Goal: Task Accomplishment & Management: Manage account settings

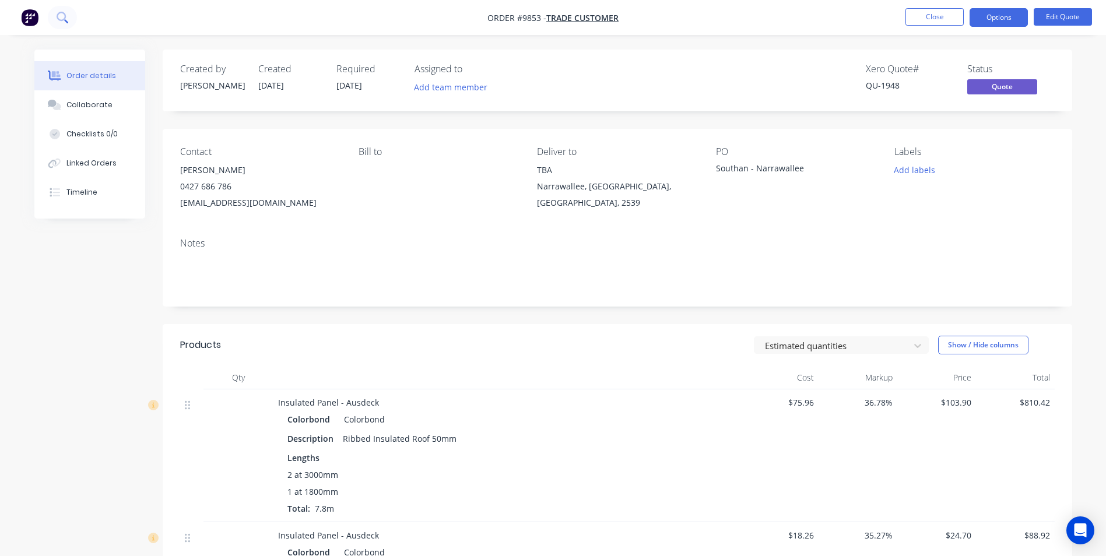
click at [60, 19] on icon at bounding box center [62, 17] width 11 height 11
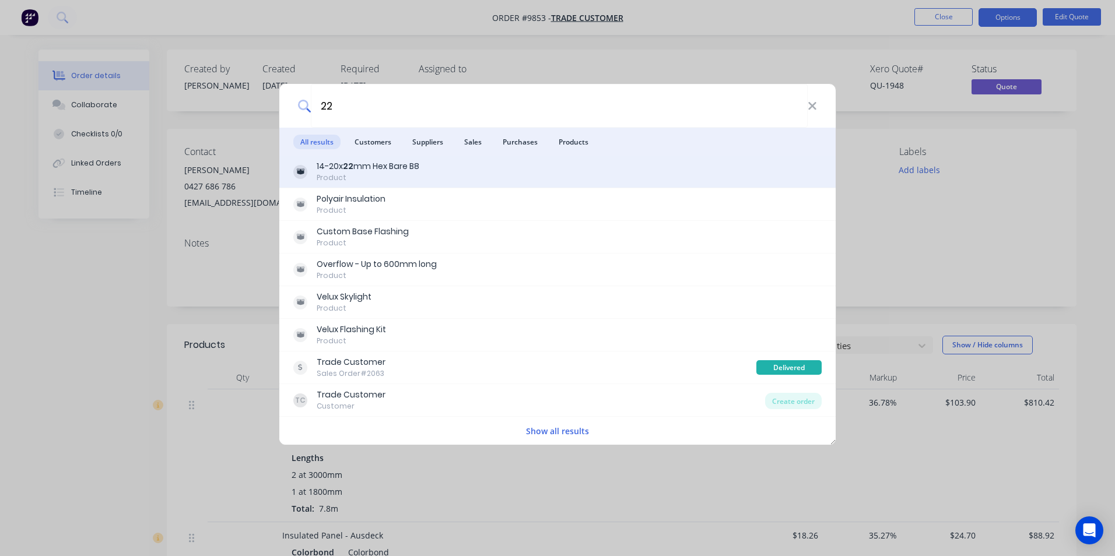
type input "22"
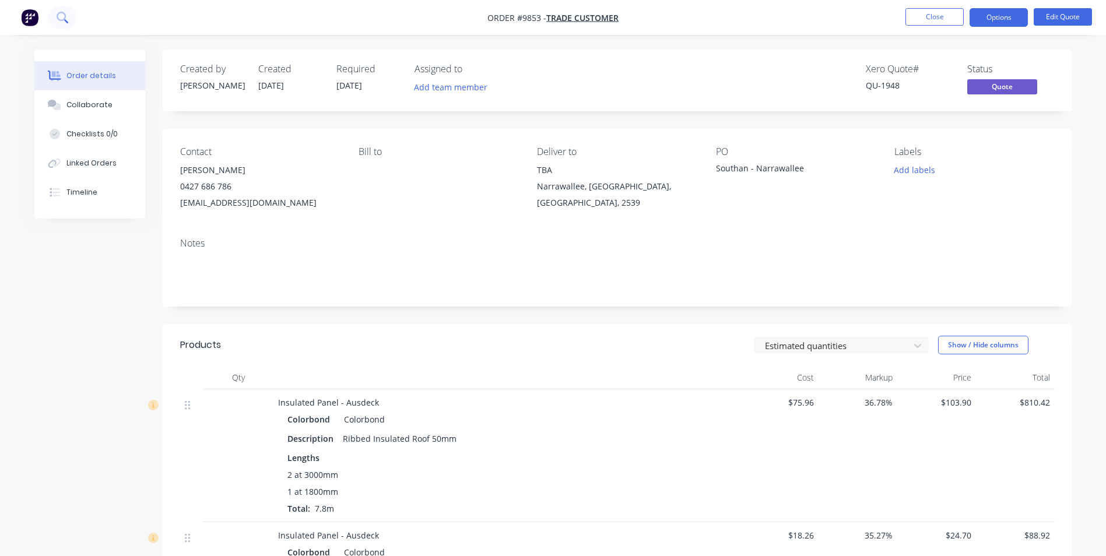
click at [62, 14] on icon at bounding box center [62, 17] width 11 height 11
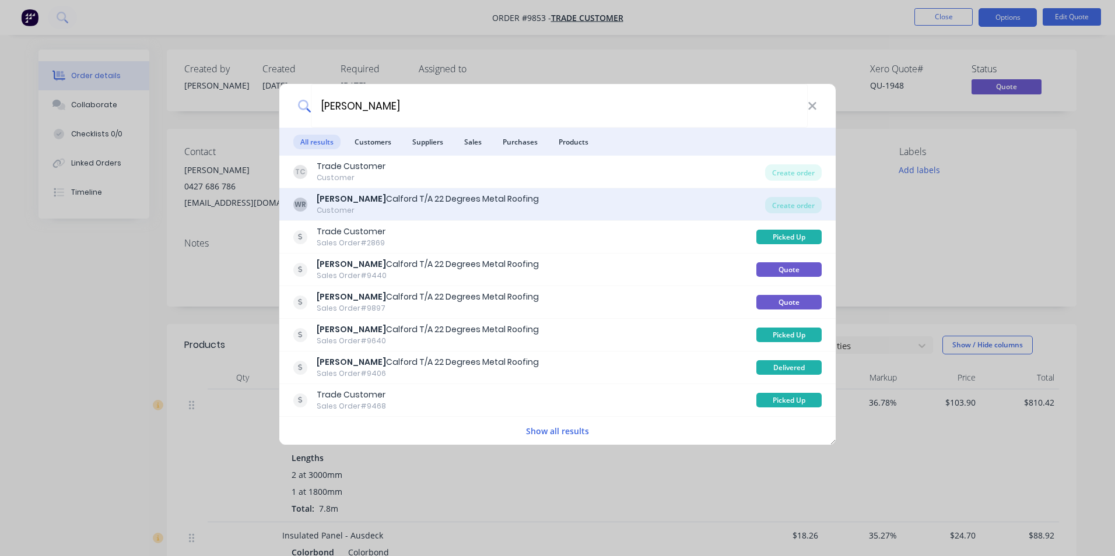
type input "wayne"
click at [653, 198] on div "WR Wayne Calford T/A 22 Degrees Metal Roofing Customer" at bounding box center [529, 204] width 472 height 23
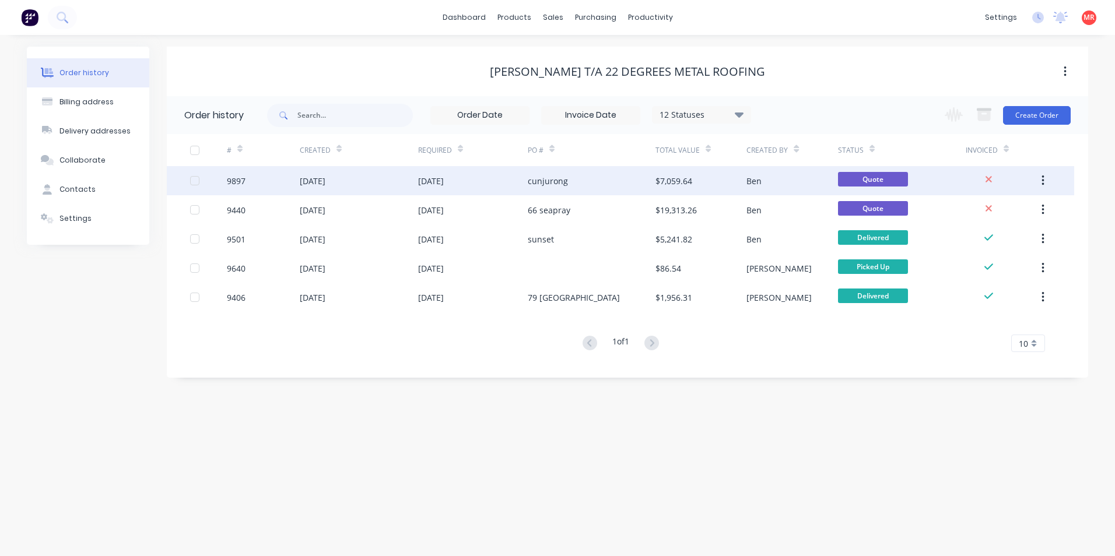
click at [599, 185] on div "cunjurong" at bounding box center [592, 180] width 128 height 29
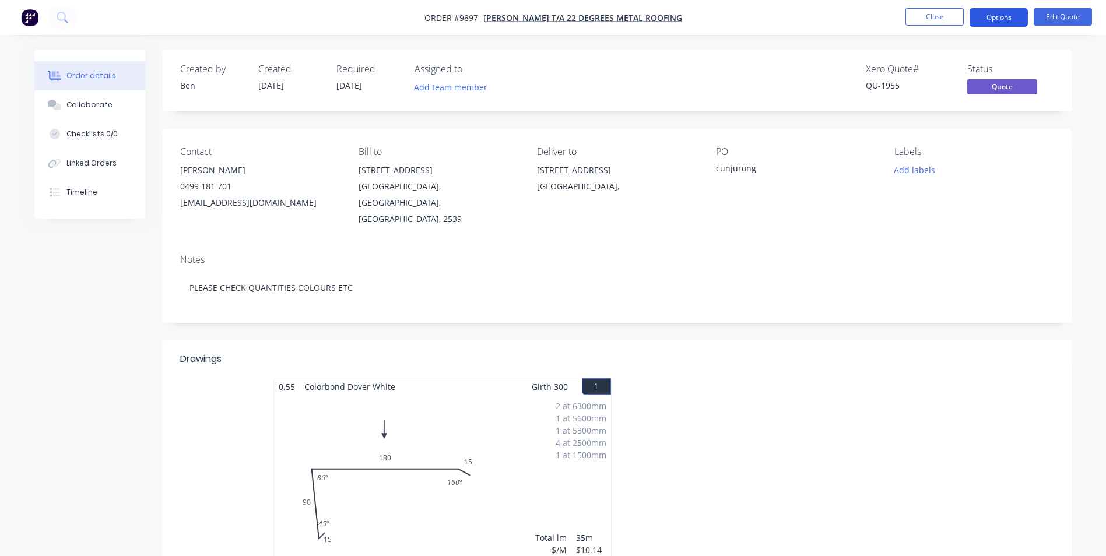
click at [997, 26] on button "Options" at bounding box center [999, 17] width 58 height 19
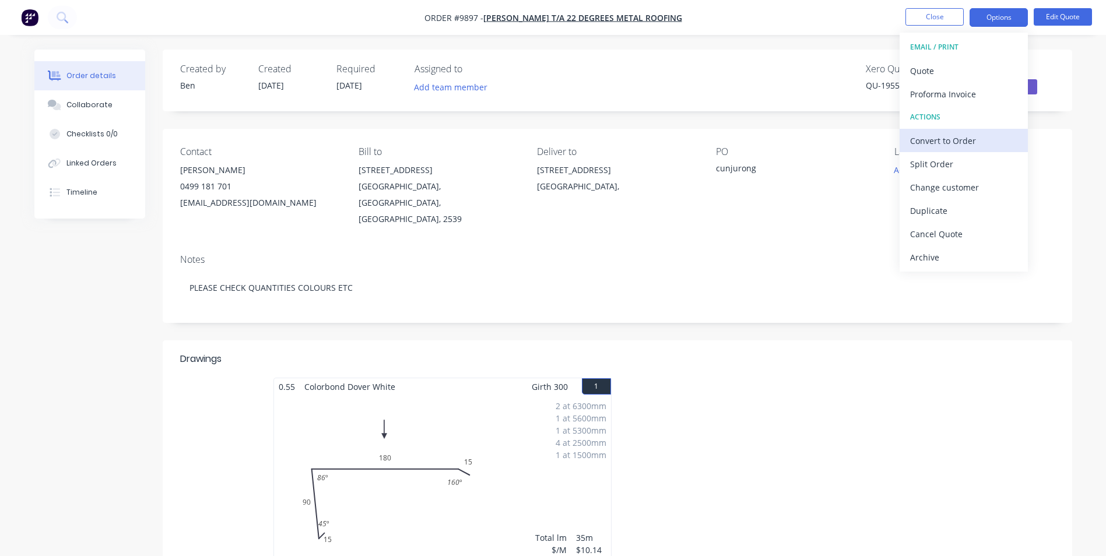
click at [955, 135] on div "Convert to Order" at bounding box center [963, 140] width 107 height 17
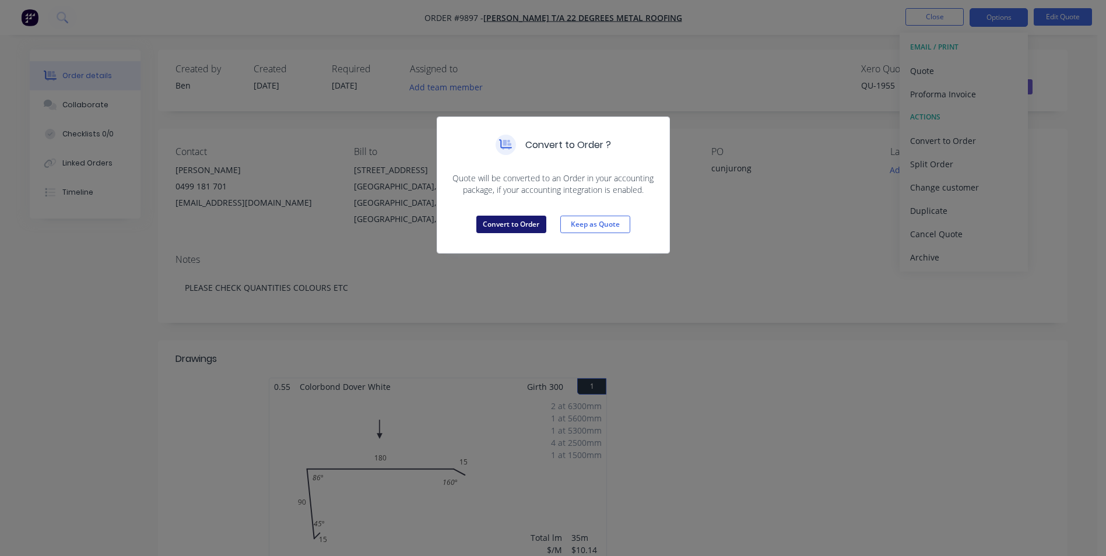
click at [542, 223] on button "Convert to Order" at bounding box center [511, 224] width 70 height 17
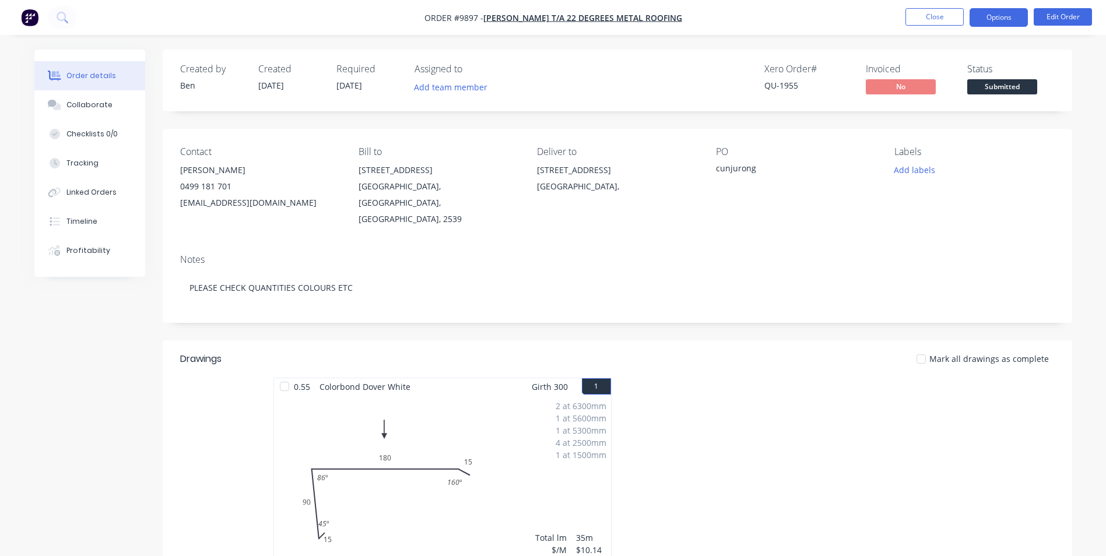
click at [999, 17] on button "Options" at bounding box center [999, 17] width 58 height 19
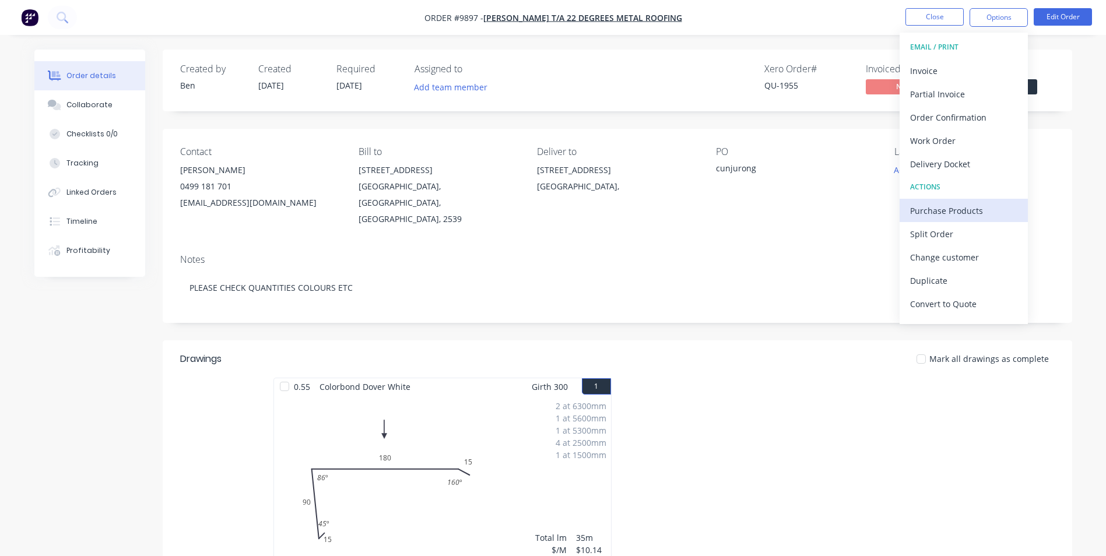
click at [952, 211] on div "Purchase Products" at bounding box center [963, 210] width 107 height 17
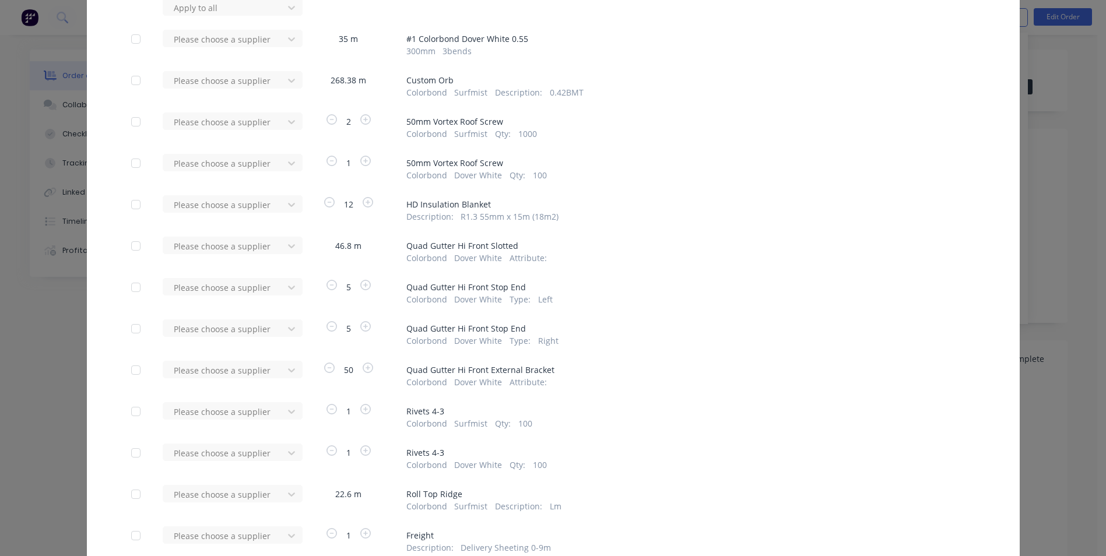
scroll to position [117, 0]
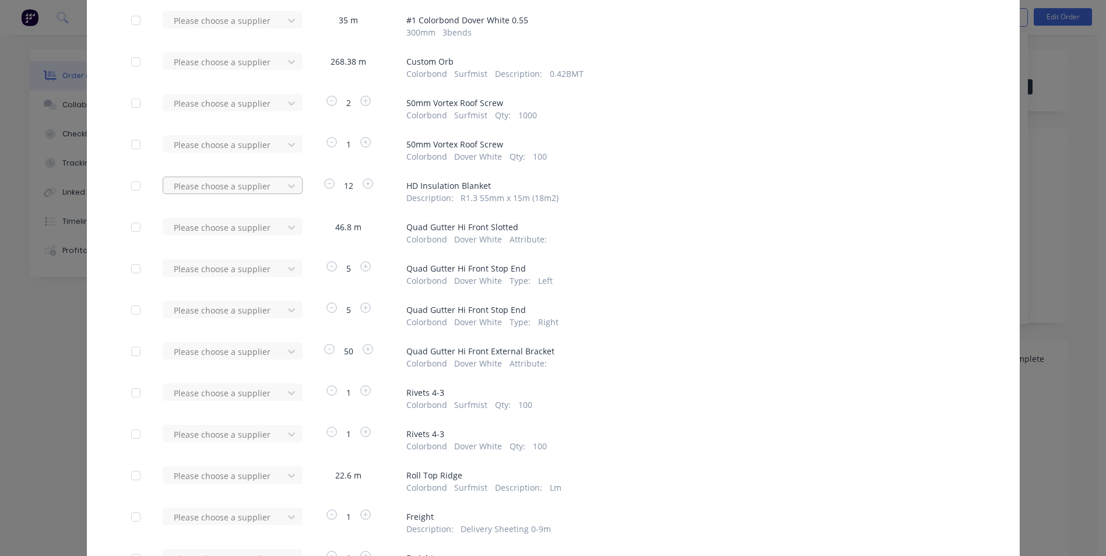
click at [264, 188] on div at bounding box center [225, 186] width 105 height 15
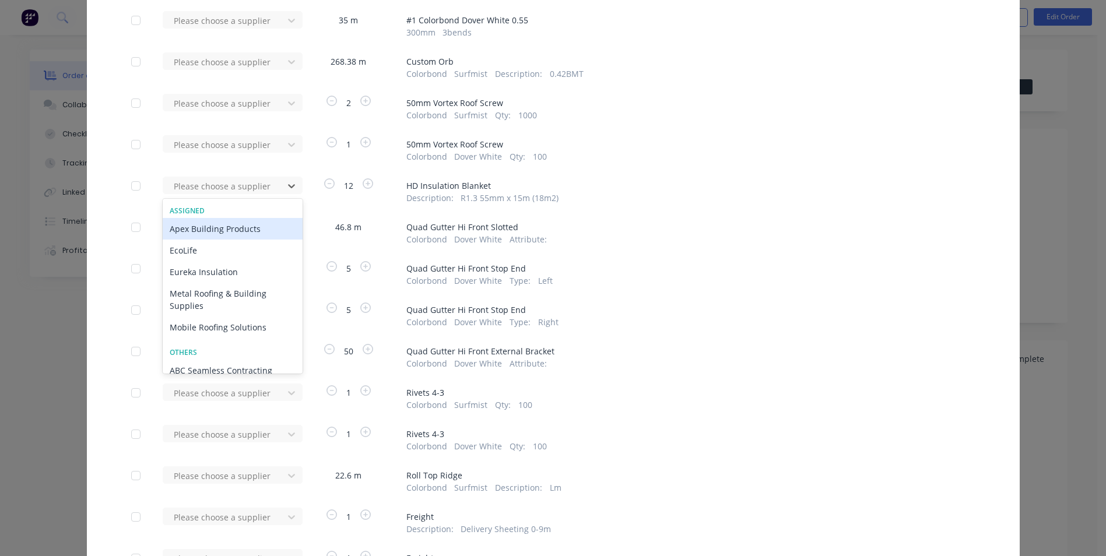
click at [690, 156] on div "Colorbond Dover White Qty : 100" at bounding box center [690, 156] width 569 height 12
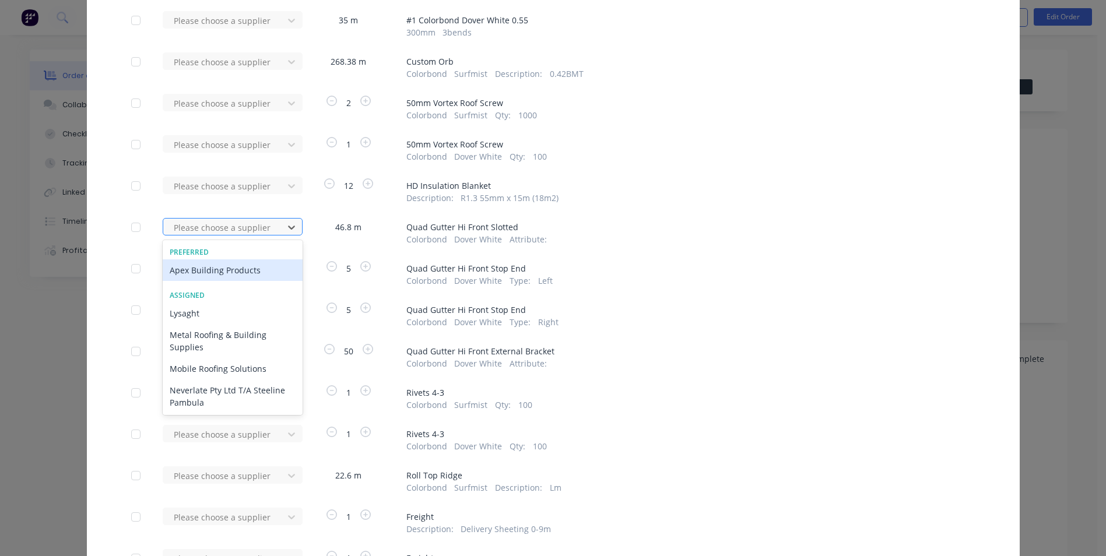
click at [254, 233] on div at bounding box center [225, 227] width 105 height 15
click at [231, 269] on div "Apex Building Products" at bounding box center [233, 270] width 140 height 22
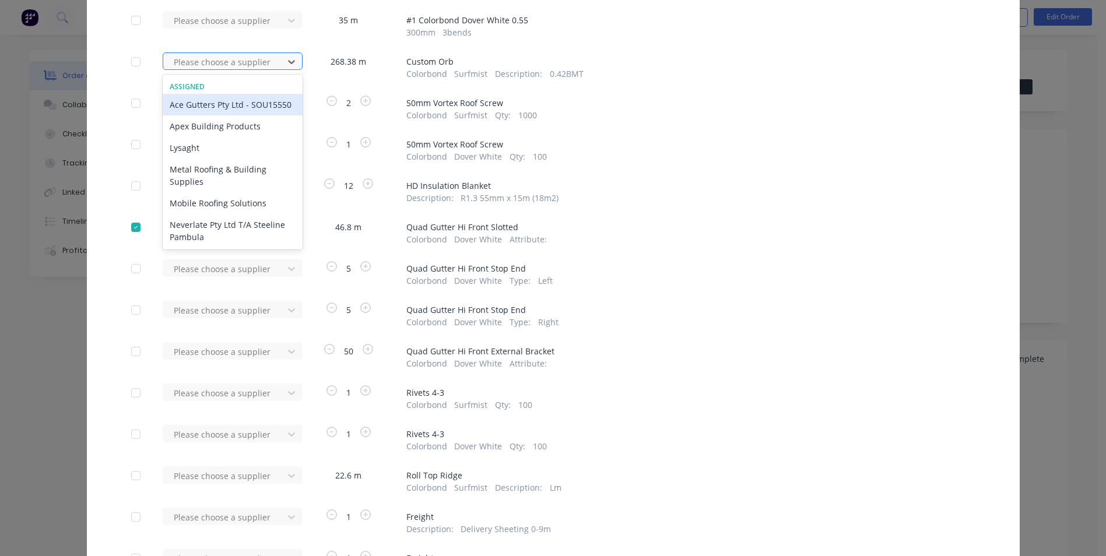
click at [240, 68] on div at bounding box center [225, 62] width 105 height 15
click at [217, 137] on div "Apex Building Products" at bounding box center [233, 126] width 140 height 22
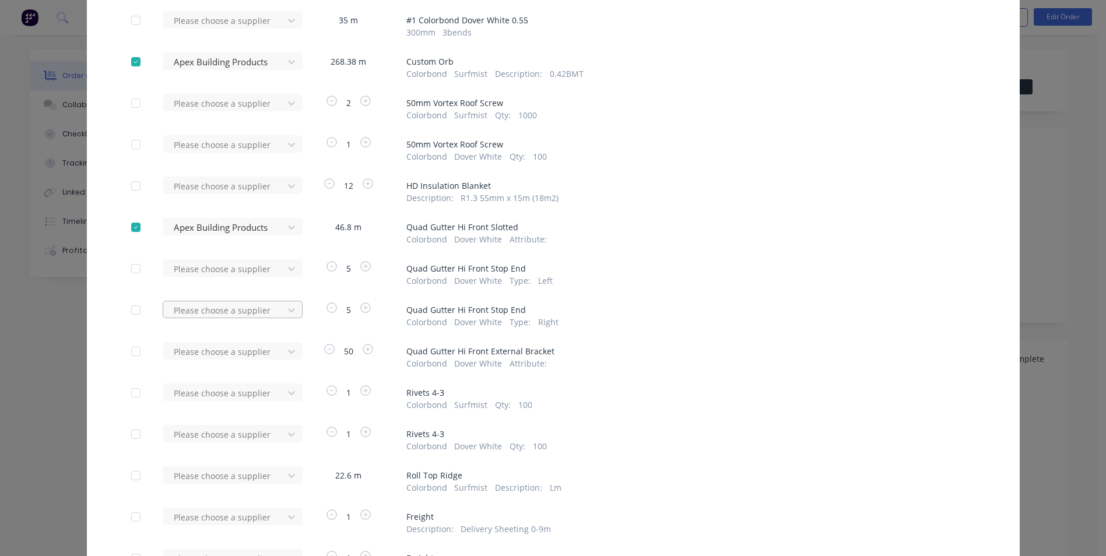
click at [233, 314] on div at bounding box center [225, 310] width 105 height 15
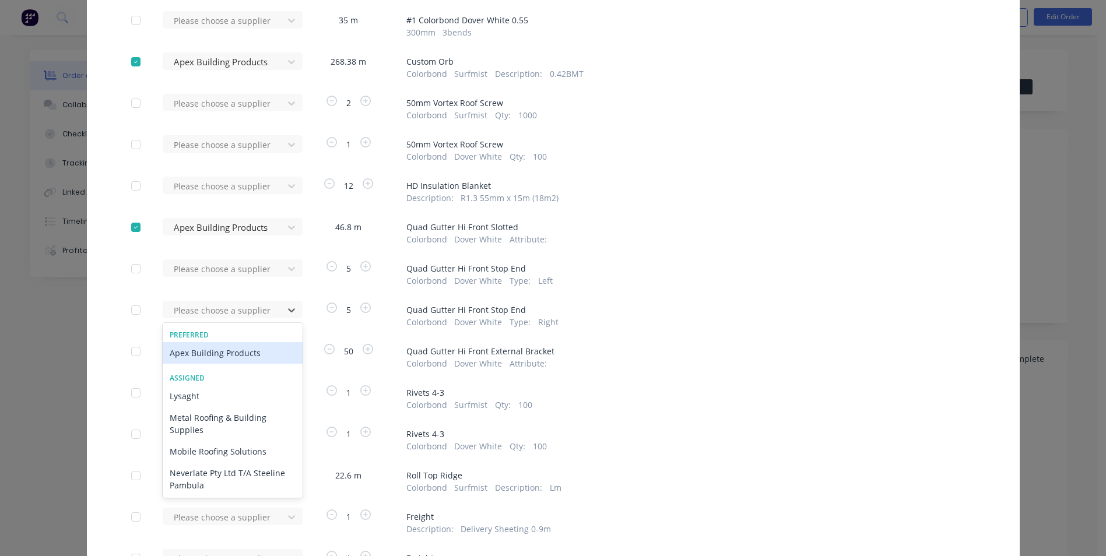
drag, startPoint x: 231, startPoint y: 350, endPoint x: 238, endPoint y: 285, distance: 66.3
click at [231, 349] on div "Apex Building Products" at bounding box center [233, 353] width 140 height 22
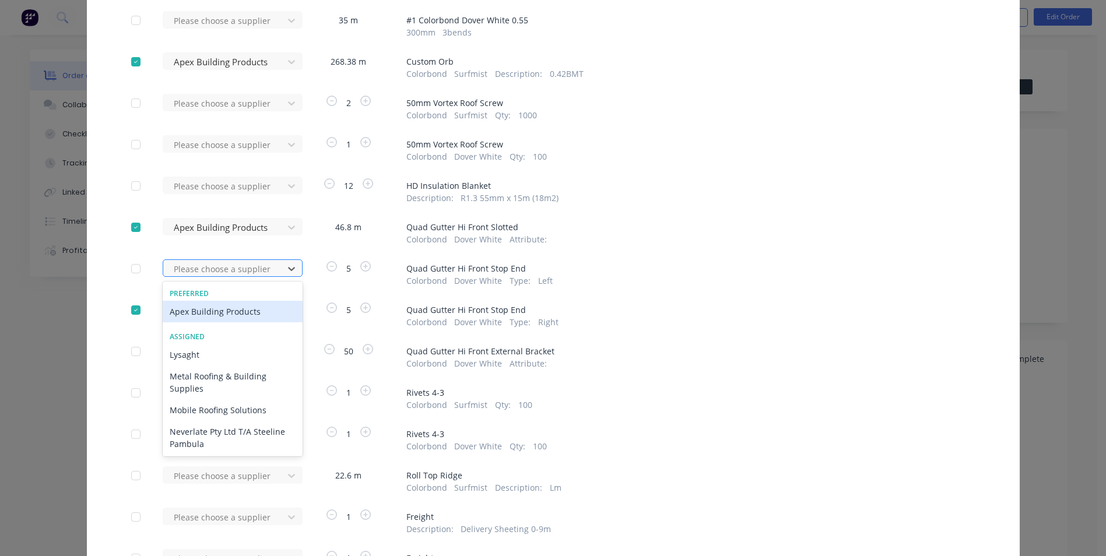
click at [240, 273] on div at bounding box center [225, 269] width 105 height 15
click at [235, 313] on div "Apex Building Products" at bounding box center [233, 312] width 140 height 22
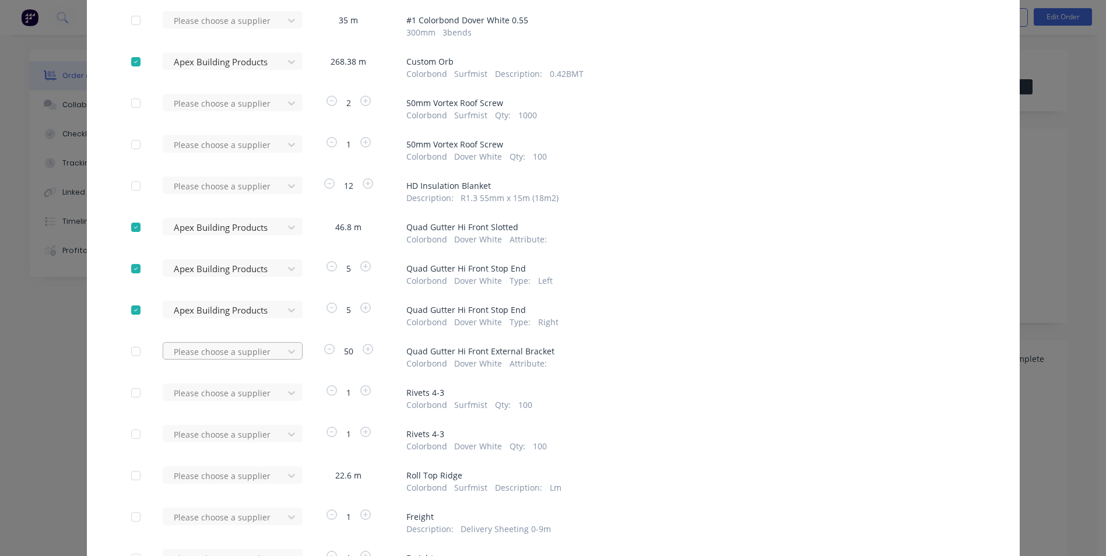
click at [234, 351] on div at bounding box center [225, 352] width 105 height 15
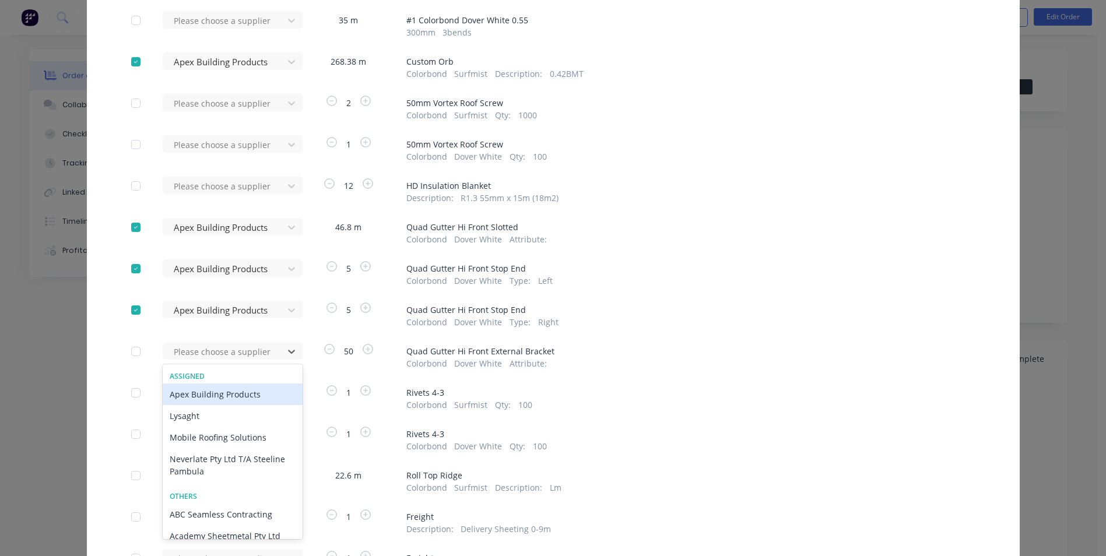
click at [226, 396] on div "Apex Building Products" at bounding box center [233, 395] width 140 height 22
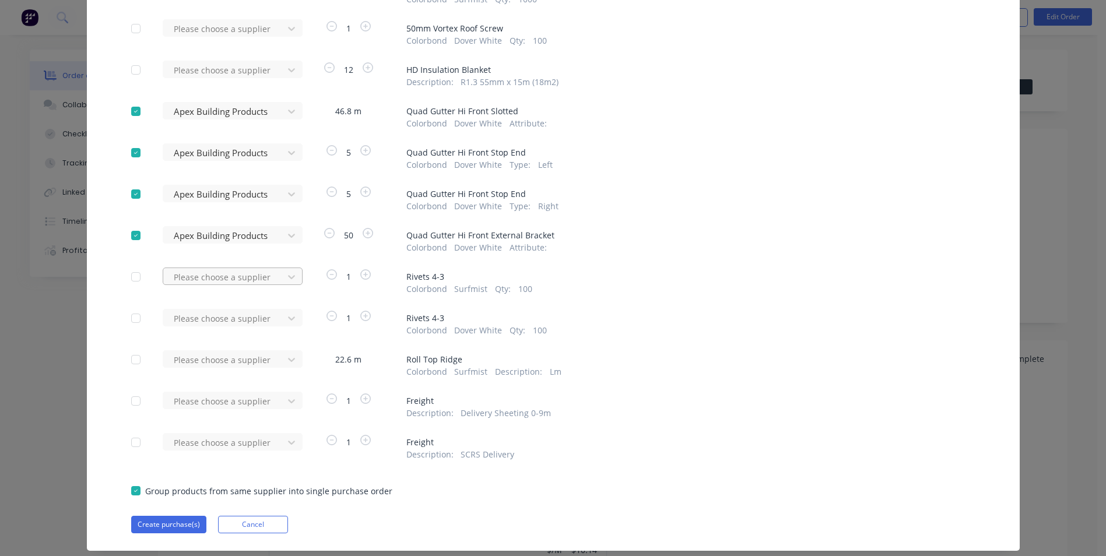
scroll to position [233, 0]
click at [265, 359] on div at bounding box center [225, 359] width 105 height 15
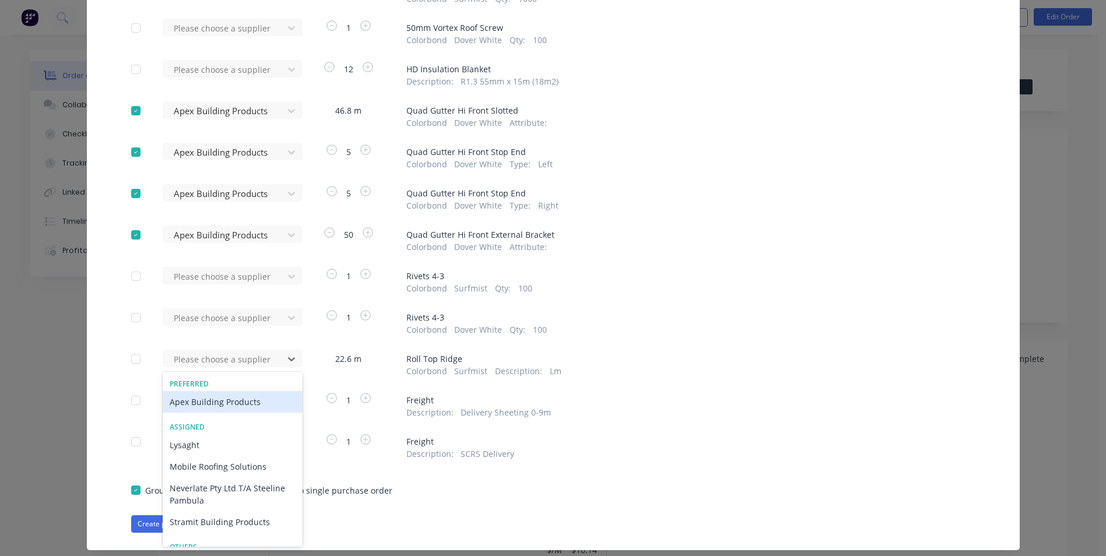
click at [241, 405] on div "Apex Building Products" at bounding box center [233, 402] width 140 height 22
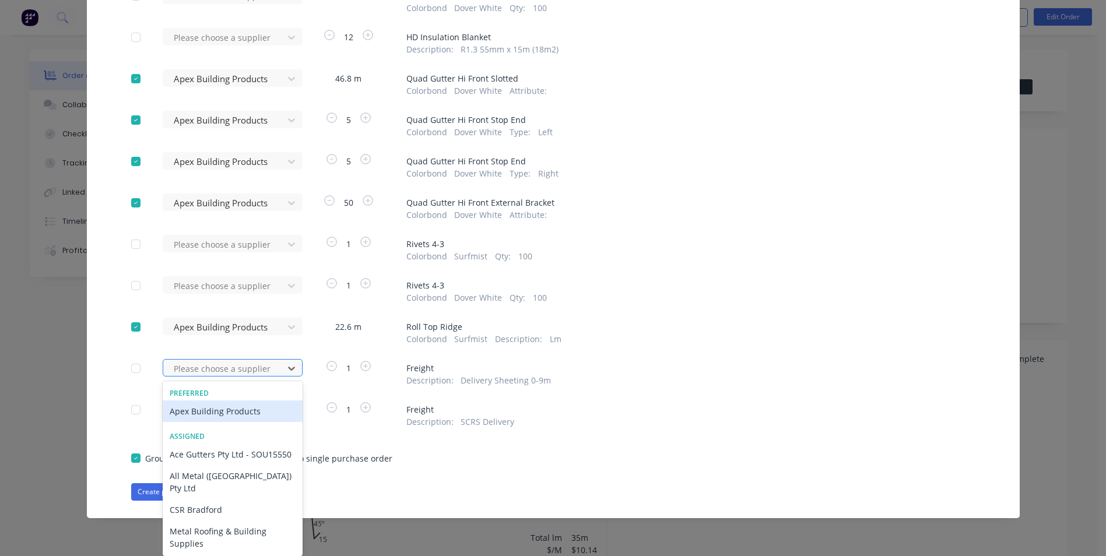
click at [241, 377] on div "64 results available. Use Up and Down to choose options, press Enter to select …" at bounding box center [227, 367] width 128 height 17
click at [222, 412] on div "Apex Building Products" at bounding box center [233, 412] width 140 height 22
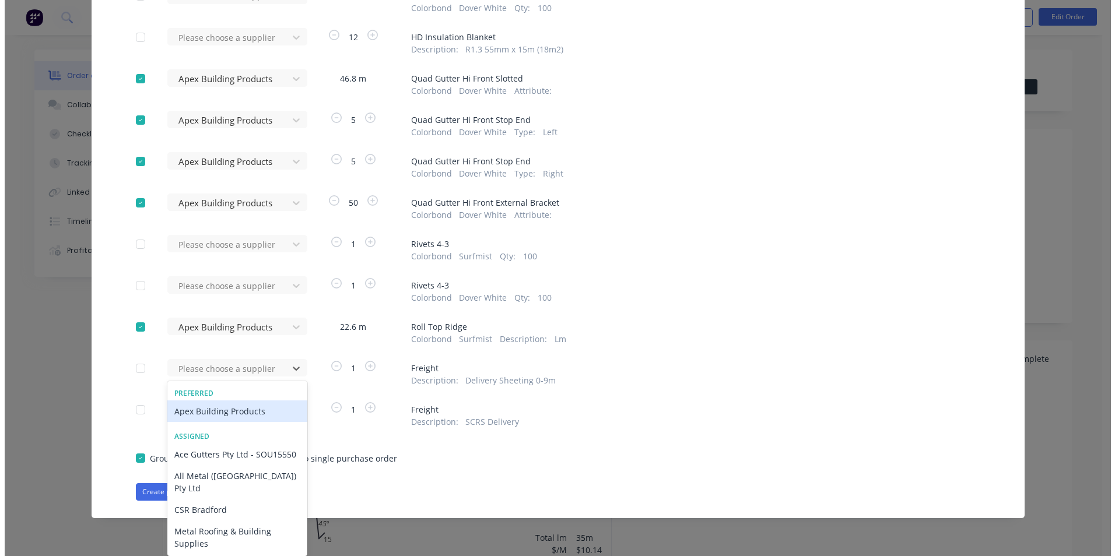
scroll to position [261, 0]
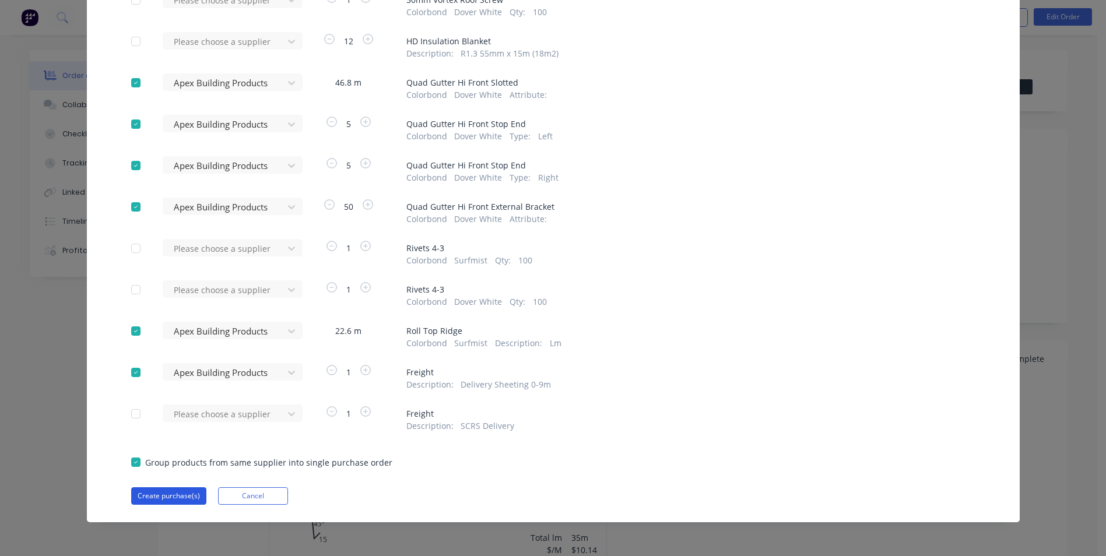
click at [171, 493] on button "Create purchase(s)" at bounding box center [168, 495] width 75 height 17
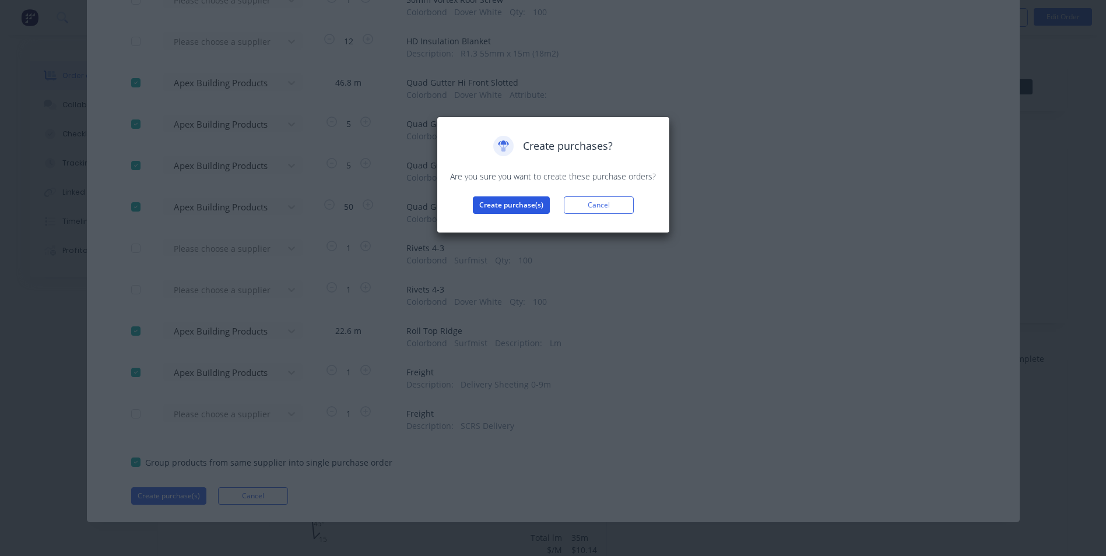
click at [503, 206] on button "Create purchase(s)" at bounding box center [511, 204] width 77 height 17
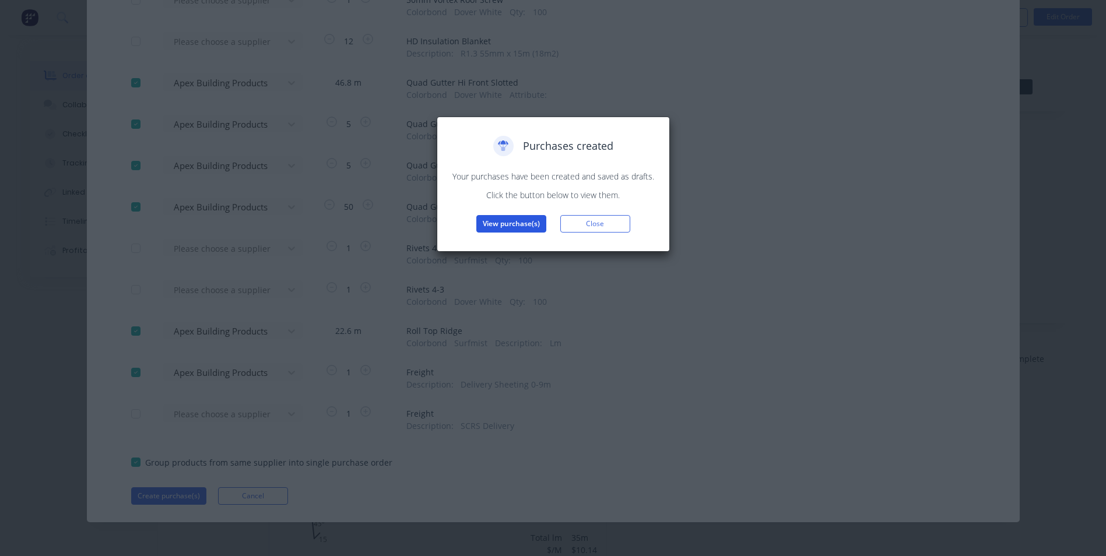
click at [522, 220] on button "View purchase(s)" at bounding box center [511, 223] width 70 height 17
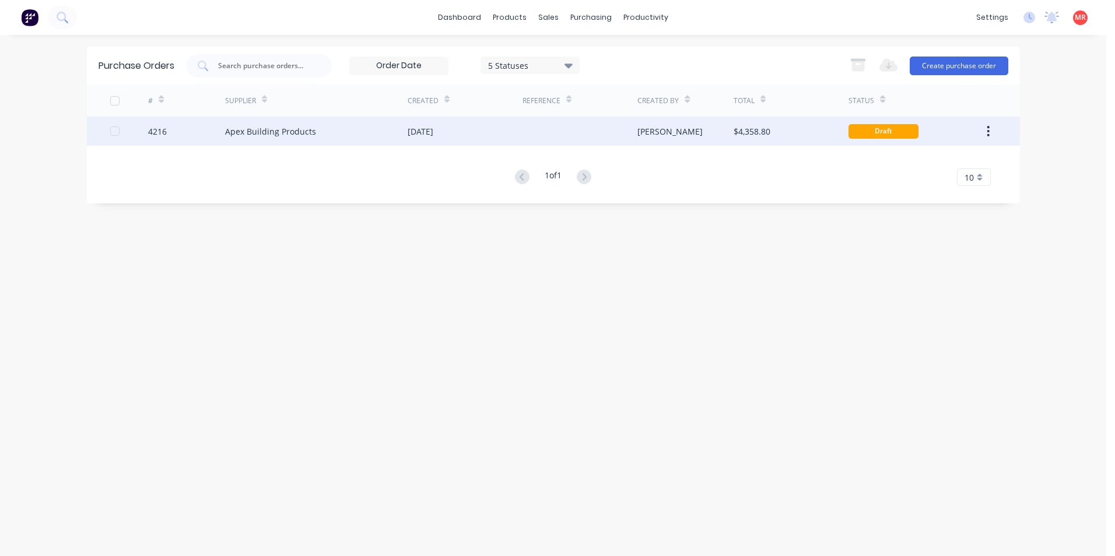
click at [608, 130] on div at bounding box center [579, 131] width 115 height 29
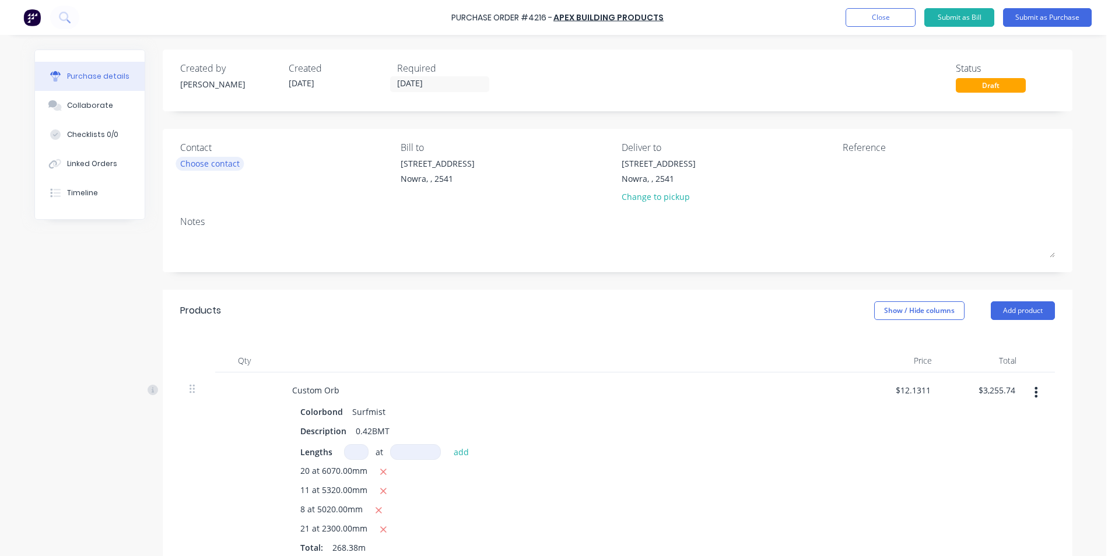
click at [192, 167] on div "Choose contact" at bounding box center [209, 163] width 59 height 12
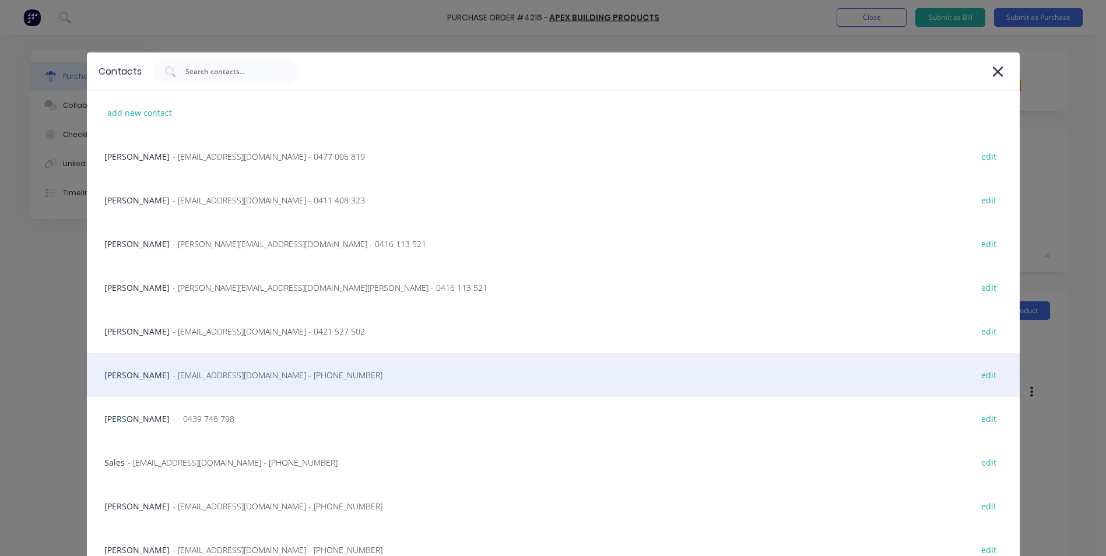
click at [180, 369] on span "- [EMAIL_ADDRESS][DOMAIN_NAME] - [PHONE_NUMBER]" at bounding box center [278, 375] width 210 height 12
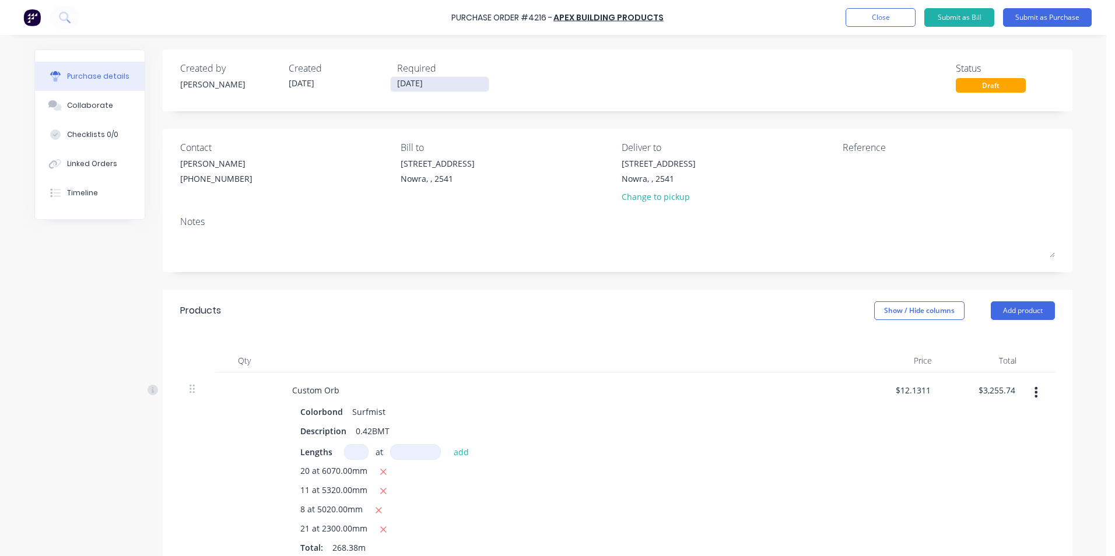
click at [423, 90] on input "[DATE]" at bounding box center [440, 84] width 98 height 15
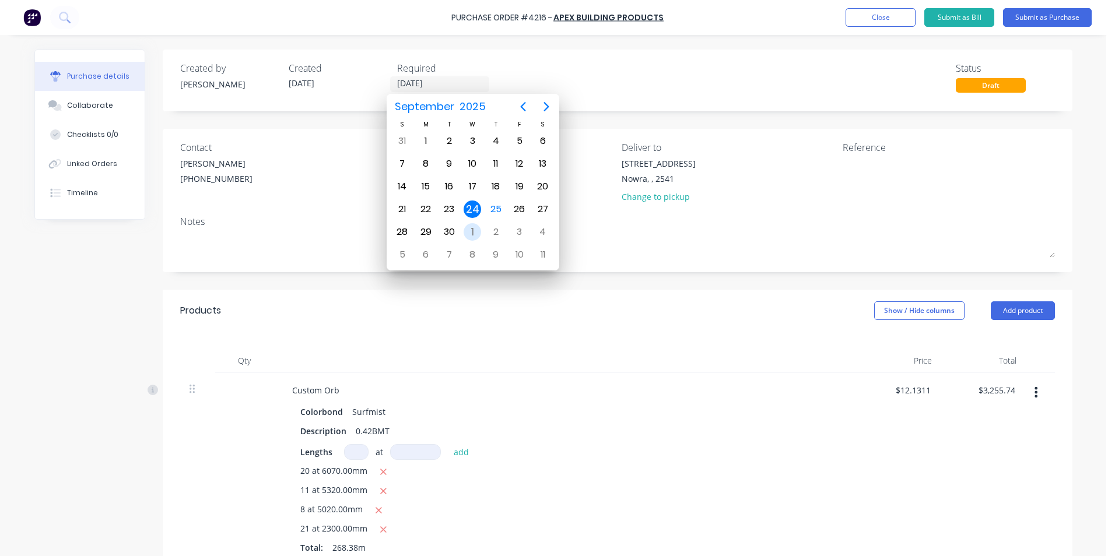
click at [469, 233] on div "1" at bounding box center [472, 231] width 17 height 17
type input "[DATE]"
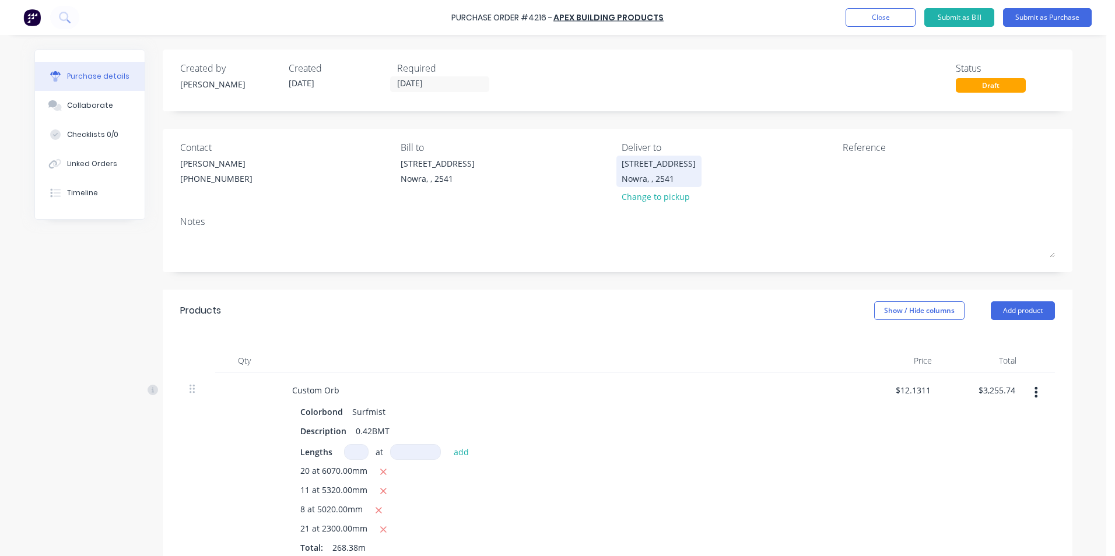
click at [632, 173] on div "Nowra, , 2541" at bounding box center [659, 179] width 74 height 12
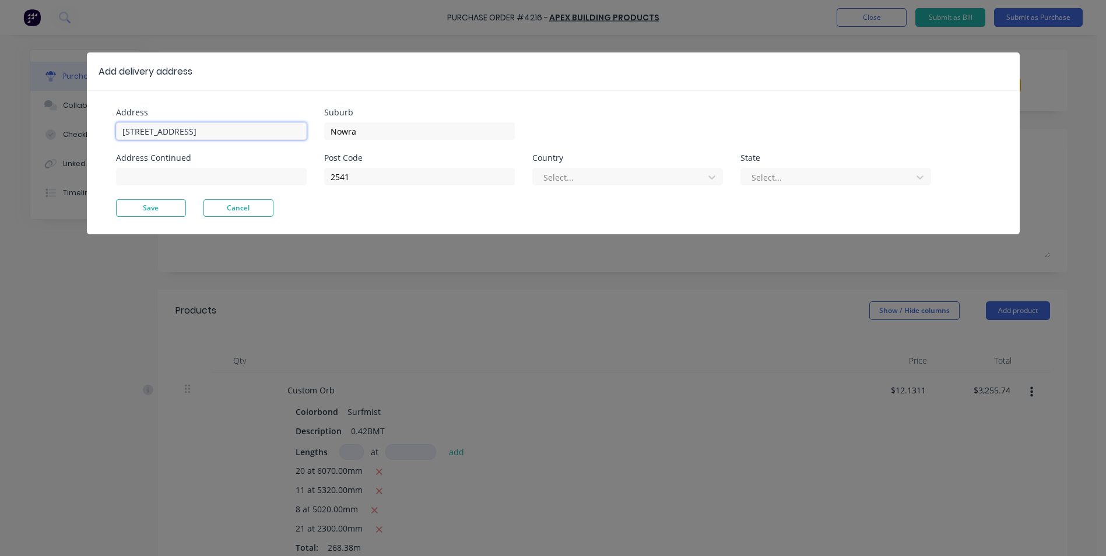
drag, startPoint x: 202, startPoint y: 124, endPoint x: -23, endPoint y: 121, distance: 224.5
click at [0, 121] on html "Purchase Order #4216 - Apex Building Products Add product Close Submit as Bill …" at bounding box center [553, 307] width 1106 height 615
type input "[STREET_ADDRESS]"
type input "cunjurong point"
drag, startPoint x: 366, startPoint y: 180, endPoint x: 305, endPoint y: 180, distance: 61.2
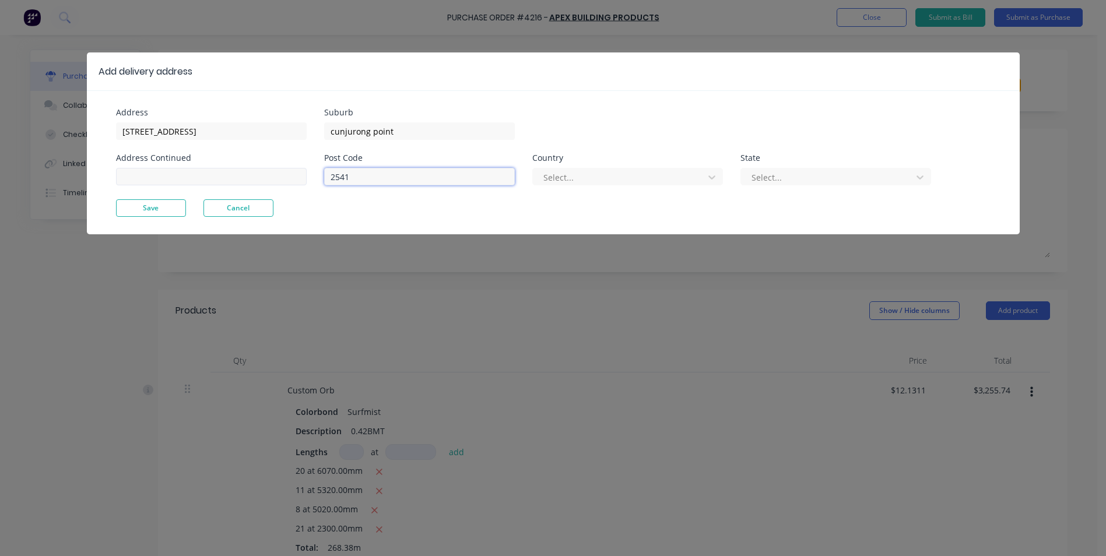
click at [305, 180] on div "Address 23 york st Address Continued Suburb cunjurong point Post Code 2541 Coun…" at bounding box center [334, 153] width 437 height 91
click at [626, 181] on div at bounding box center [620, 177] width 156 height 15
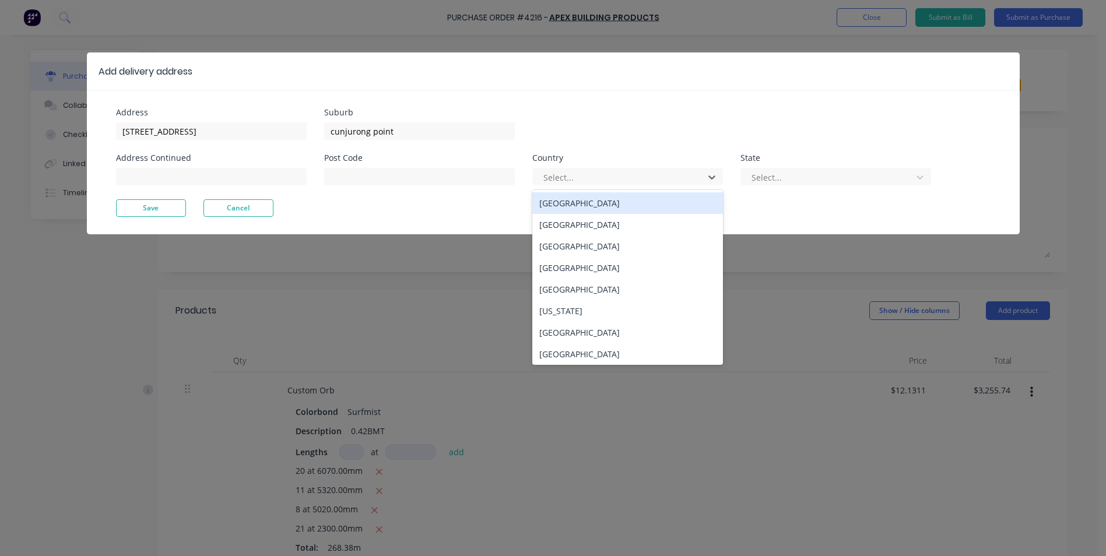
click at [623, 201] on div "[GEOGRAPHIC_DATA]" at bounding box center [627, 203] width 191 height 22
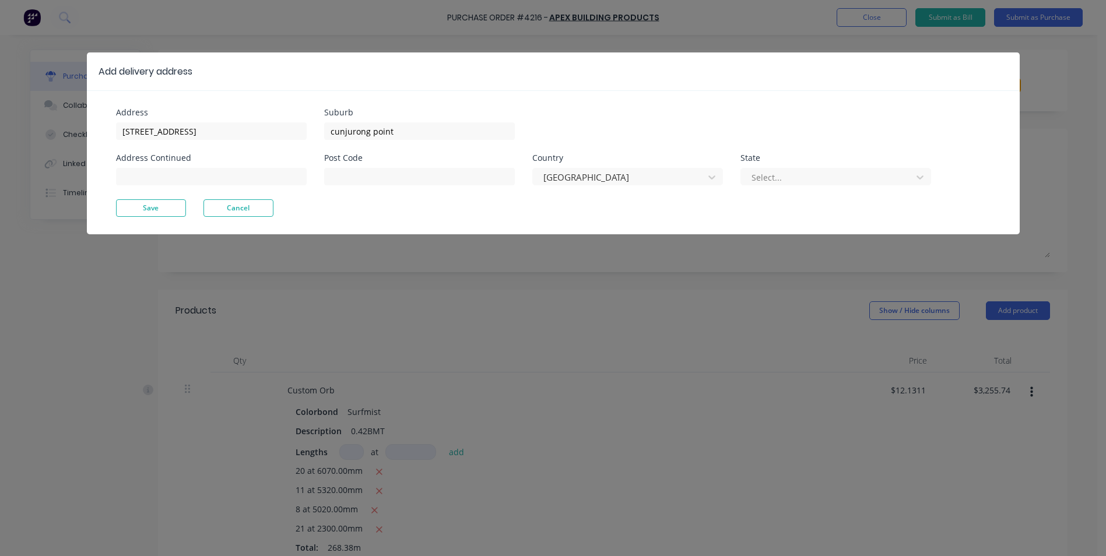
click at [835, 176] on div at bounding box center [828, 177] width 156 height 15
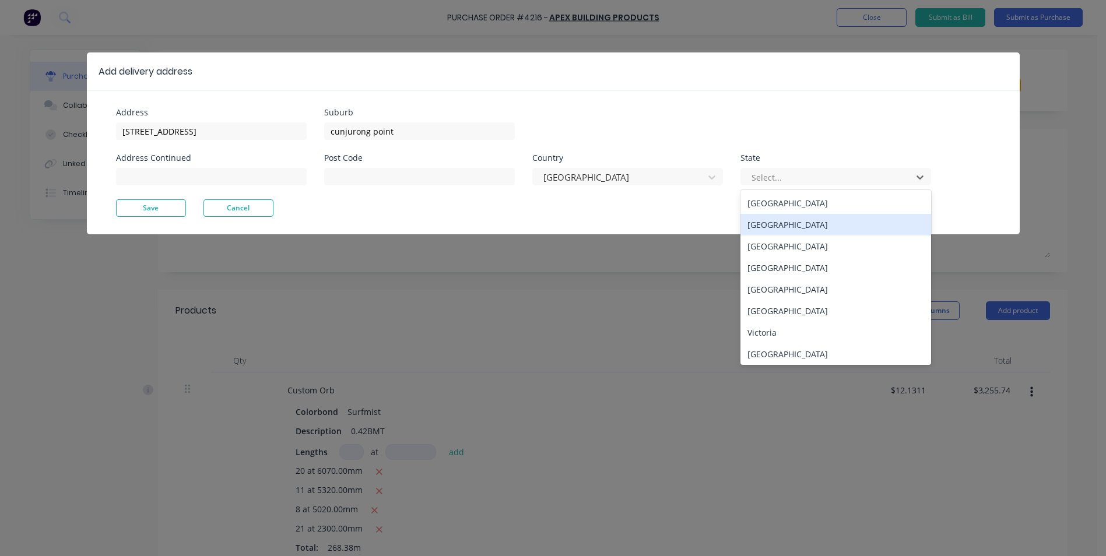
click at [803, 222] on div "[GEOGRAPHIC_DATA]" at bounding box center [835, 225] width 191 height 22
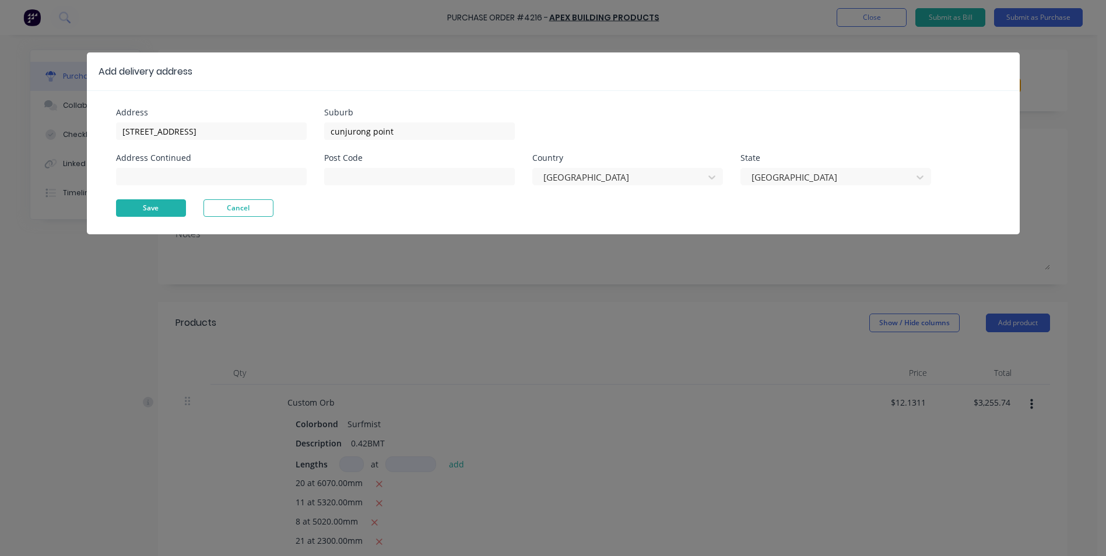
click at [153, 211] on button "Save" at bounding box center [151, 207] width 70 height 17
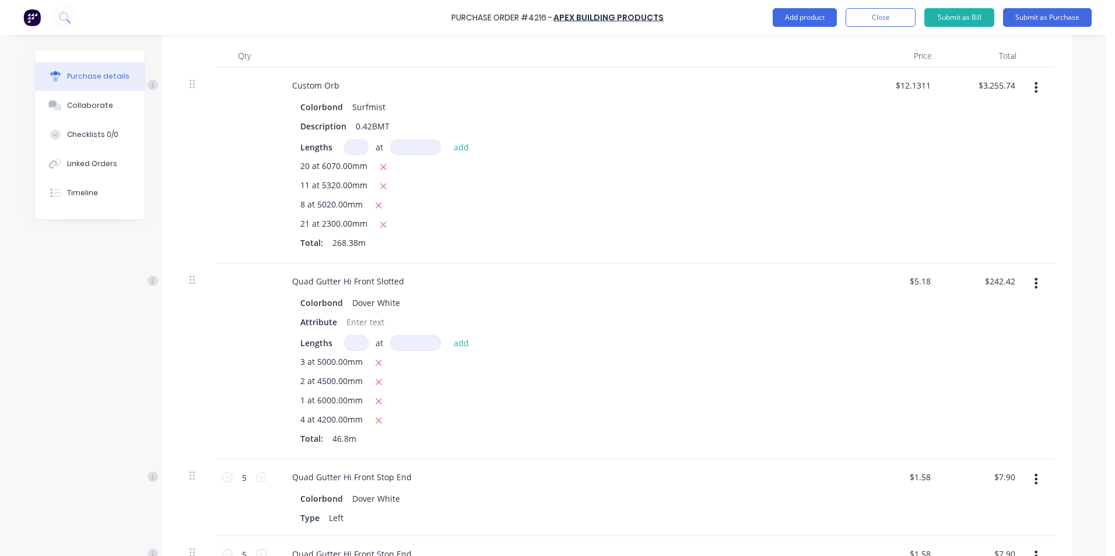
scroll to position [292, 0]
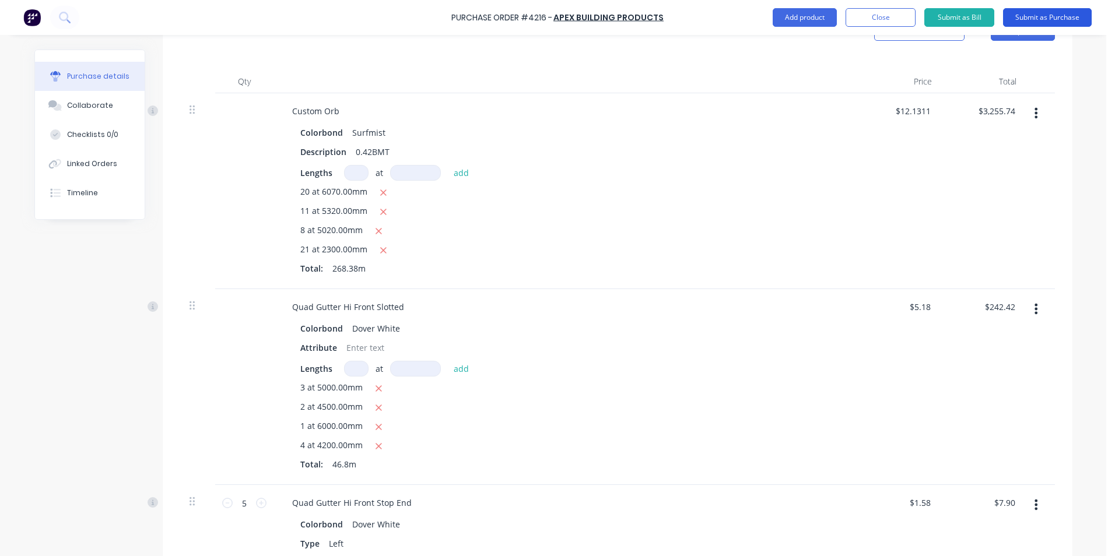
click at [1030, 17] on button "Submit as Purchase" at bounding box center [1047, 17] width 89 height 19
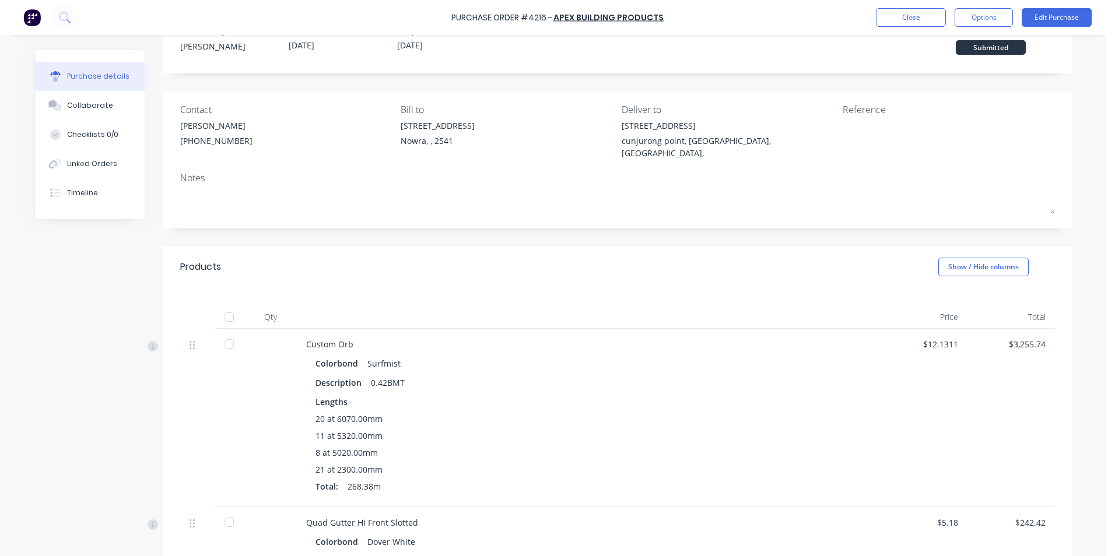
scroll to position [58, 0]
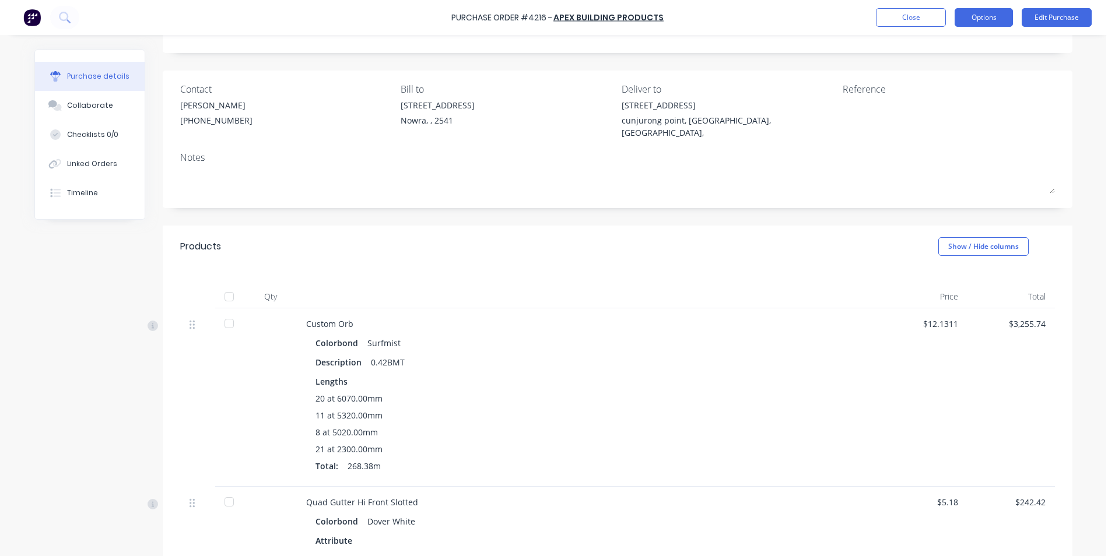
click at [996, 17] on button "Options" at bounding box center [983, 17] width 58 height 19
click at [943, 49] on div "Print / Email" at bounding box center [957, 47] width 90 height 17
click at [939, 69] on div "With pricing" at bounding box center [957, 70] width 90 height 17
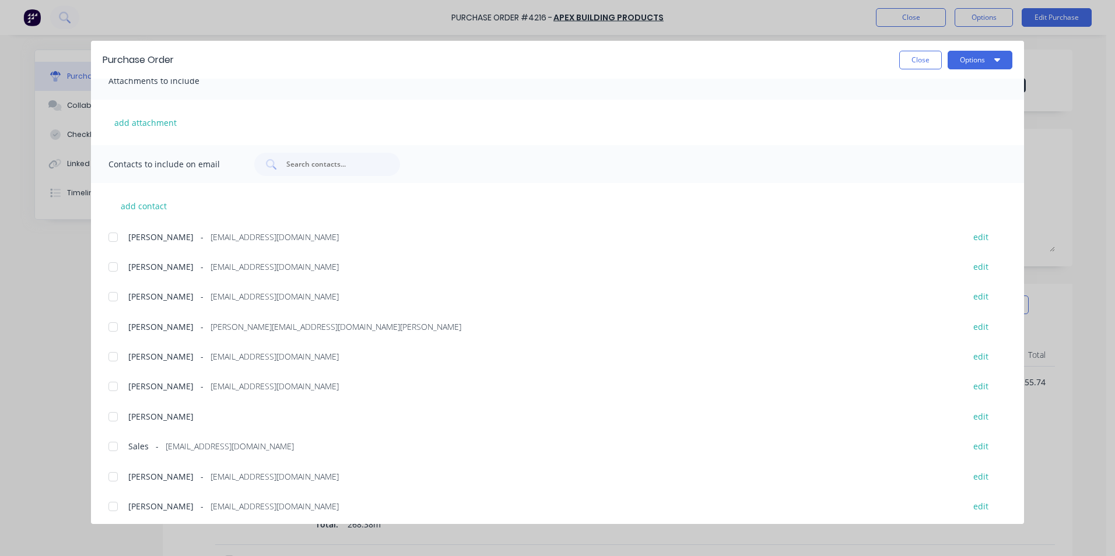
scroll to position [196, 0]
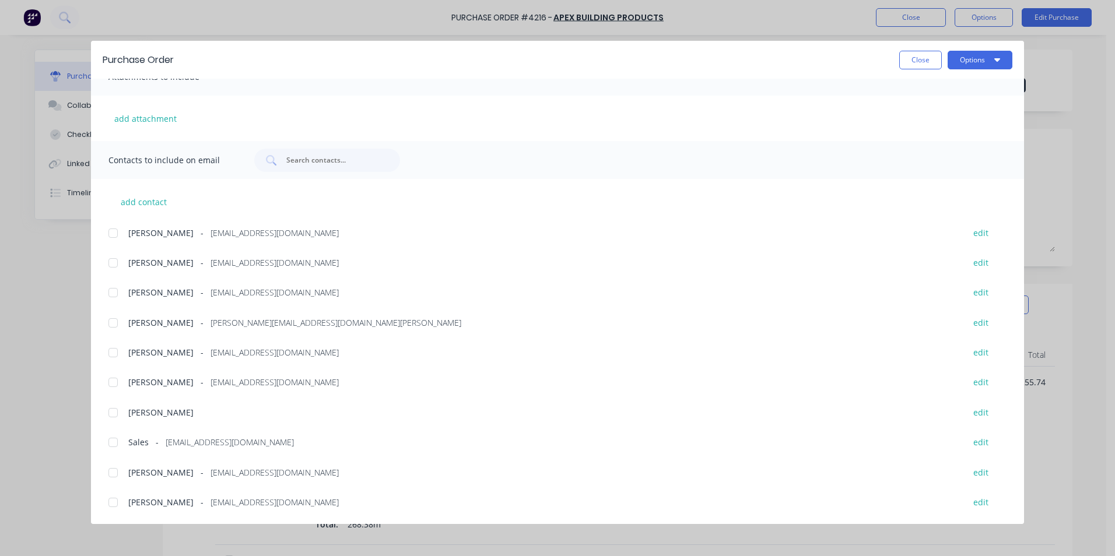
click at [113, 445] on div at bounding box center [112, 442] width 23 height 23
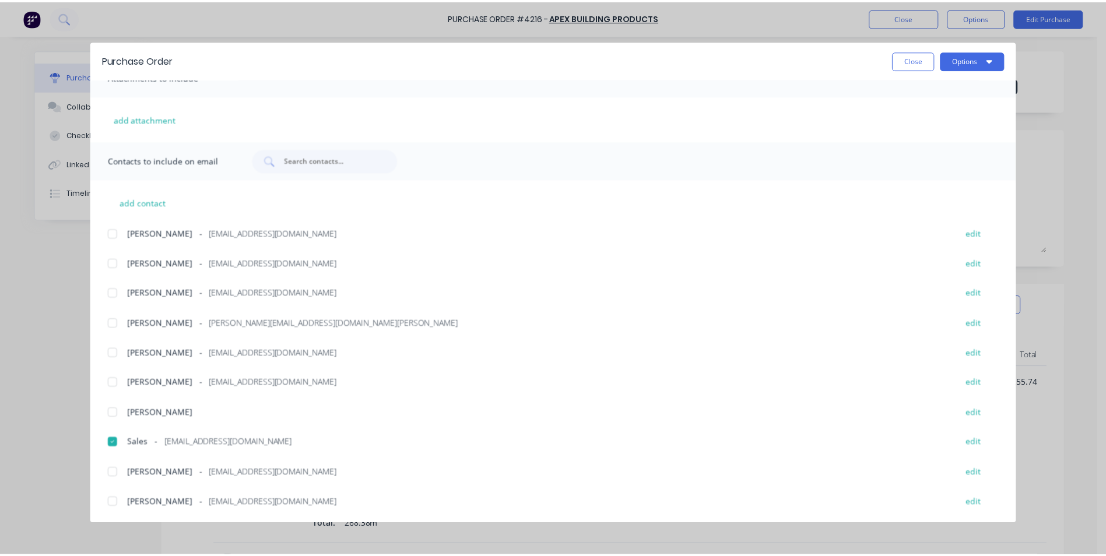
scroll to position [0, 0]
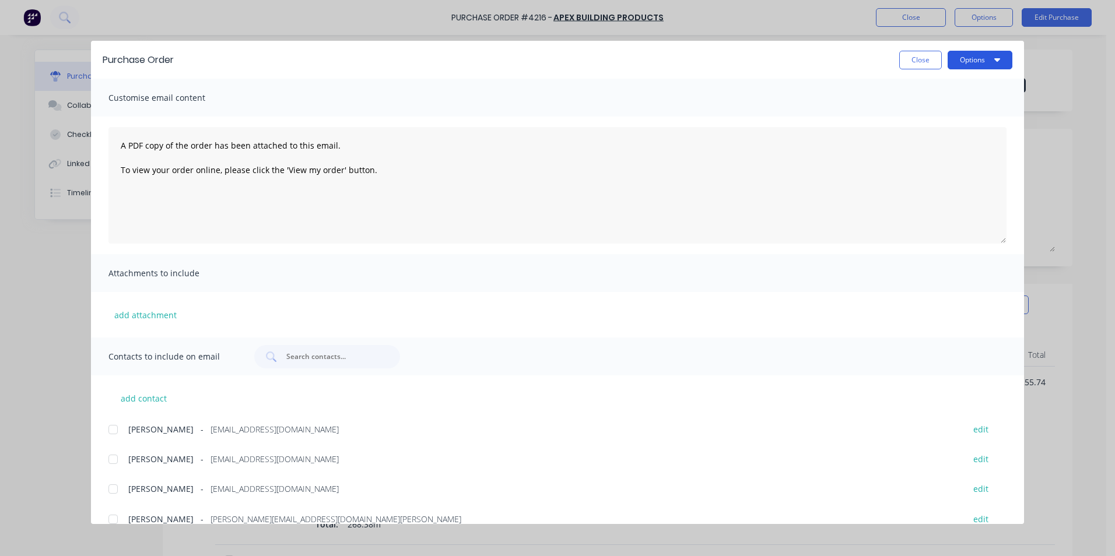
click at [974, 57] on button "Options" at bounding box center [979, 60] width 65 height 19
click at [954, 127] on button "Email" at bounding box center [956, 136] width 111 height 23
click at [919, 61] on button "Close" at bounding box center [920, 60] width 43 height 19
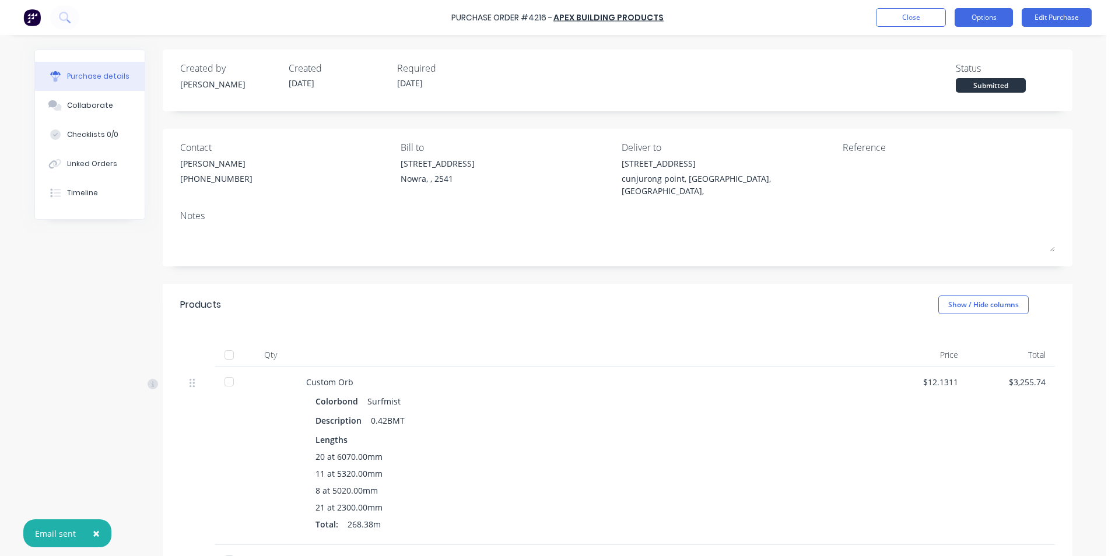
click at [984, 24] on button "Options" at bounding box center [983, 17] width 58 height 19
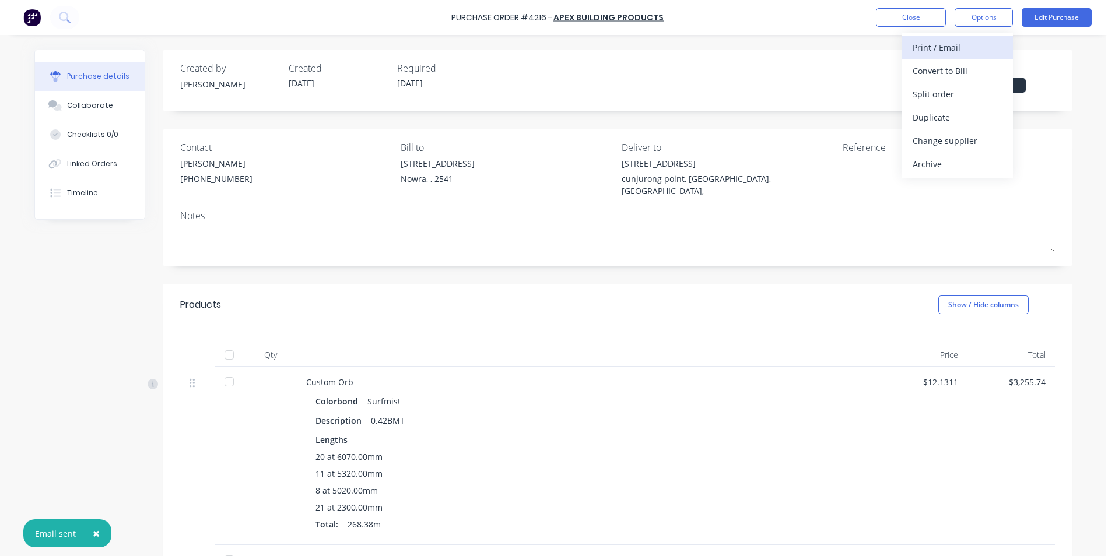
click at [987, 49] on div "Print / Email" at bounding box center [957, 47] width 90 height 17
click at [976, 90] on div "Without pricing" at bounding box center [957, 94] width 90 height 17
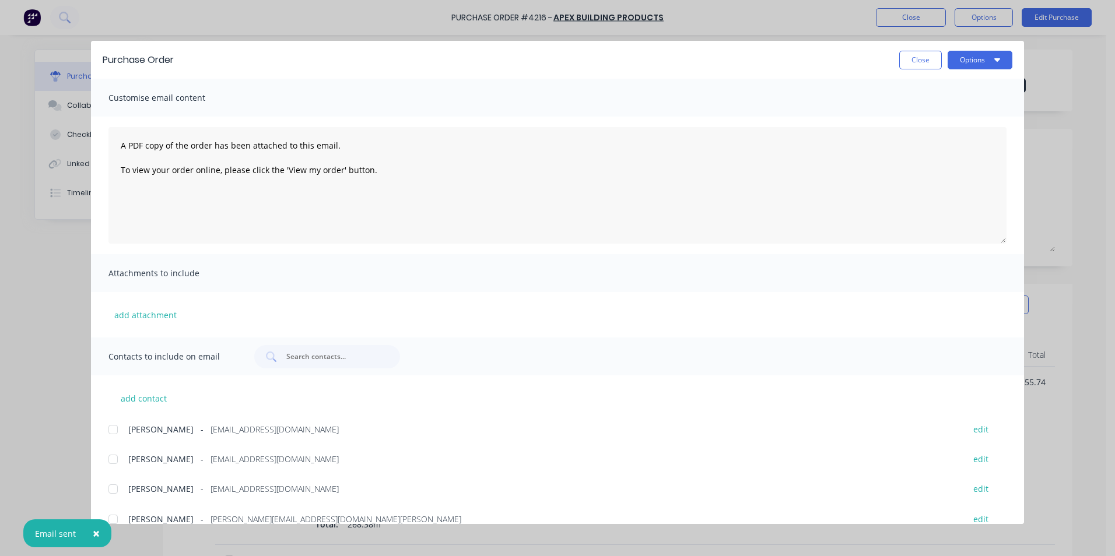
click at [975, 76] on div "Purchase Order Close Options" at bounding box center [557, 60] width 933 height 38
click at [981, 59] on button "Options" at bounding box center [979, 60] width 65 height 19
click at [958, 104] on button "Print" at bounding box center [956, 112] width 111 height 23
click at [921, 61] on button "Close" at bounding box center [920, 60] width 43 height 19
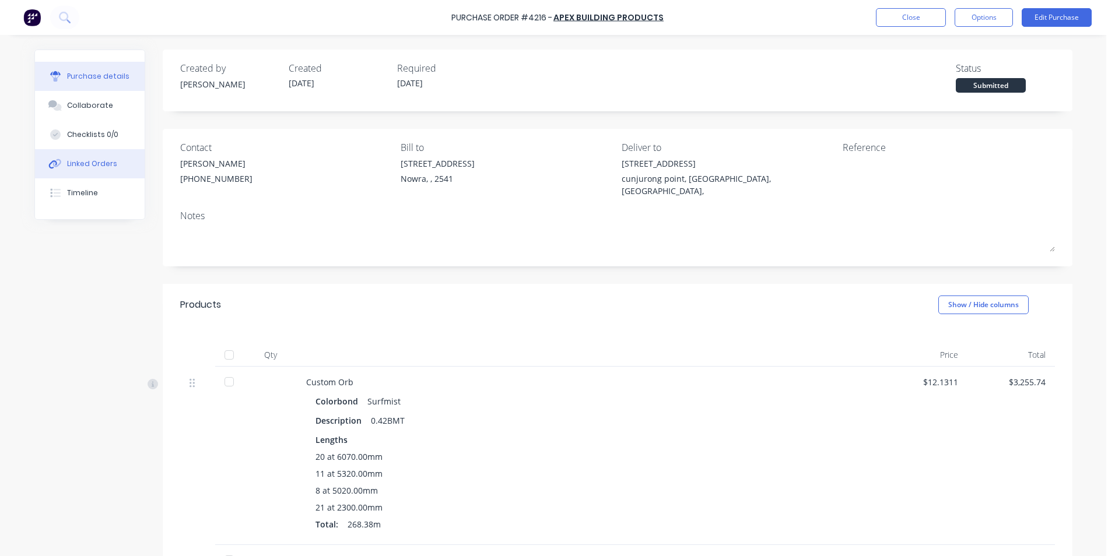
click at [116, 157] on button "Linked Orders" at bounding box center [90, 163] width 110 height 29
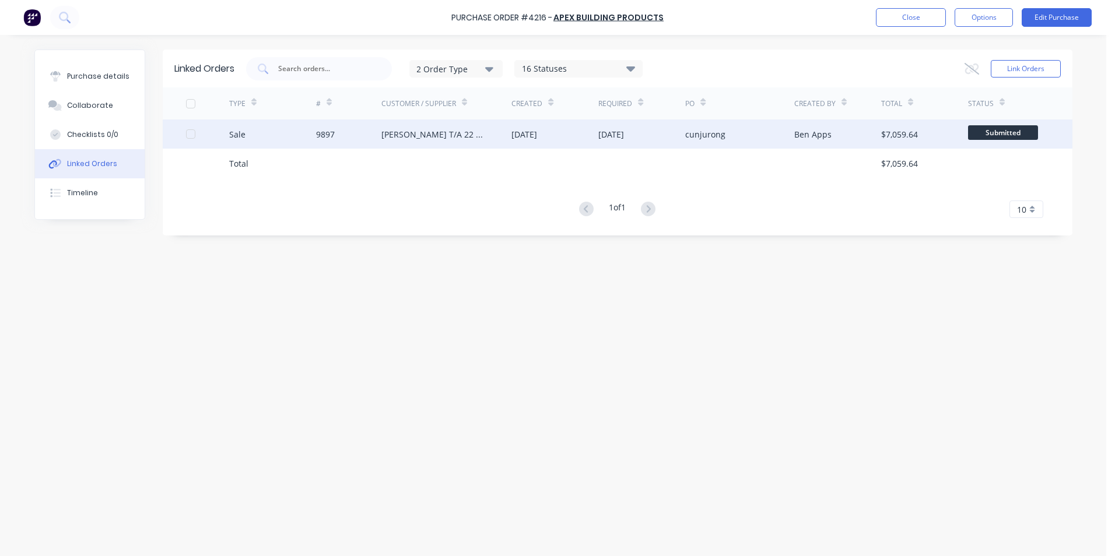
click at [318, 138] on div "9897" at bounding box center [325, 134] width 19 height 12
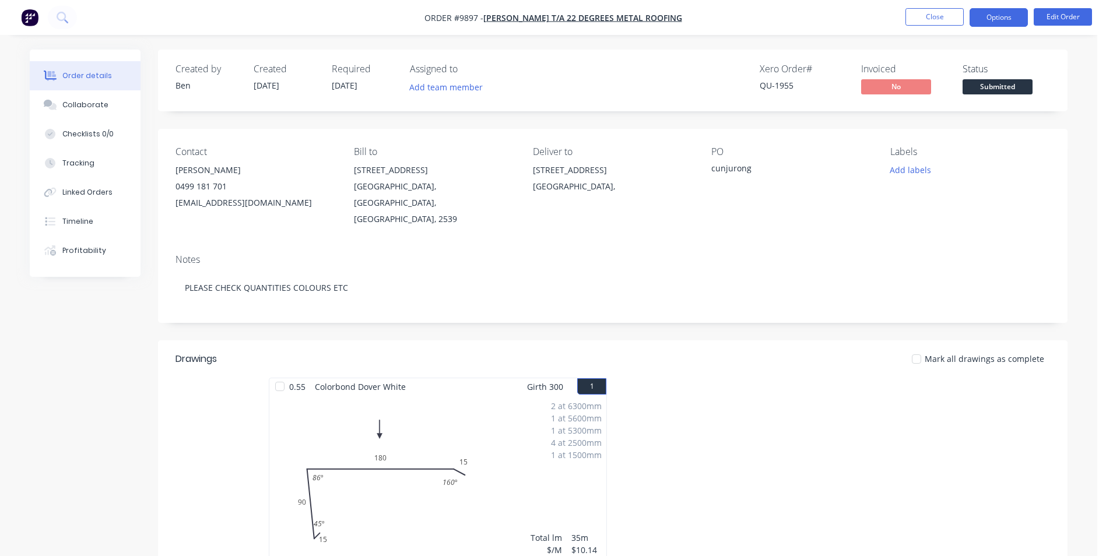
click at [994, 16] on button "Options" at bounding box center [999, 17] width 58 height 19
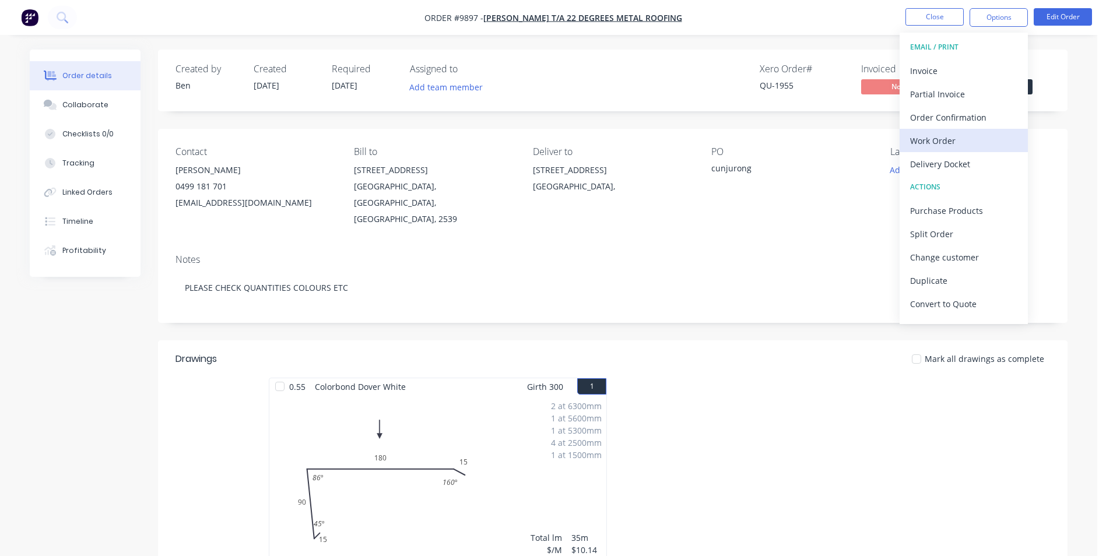
click at [936, 139] on div "Work Order" at bounding box center [963, 140] width 107 height 17
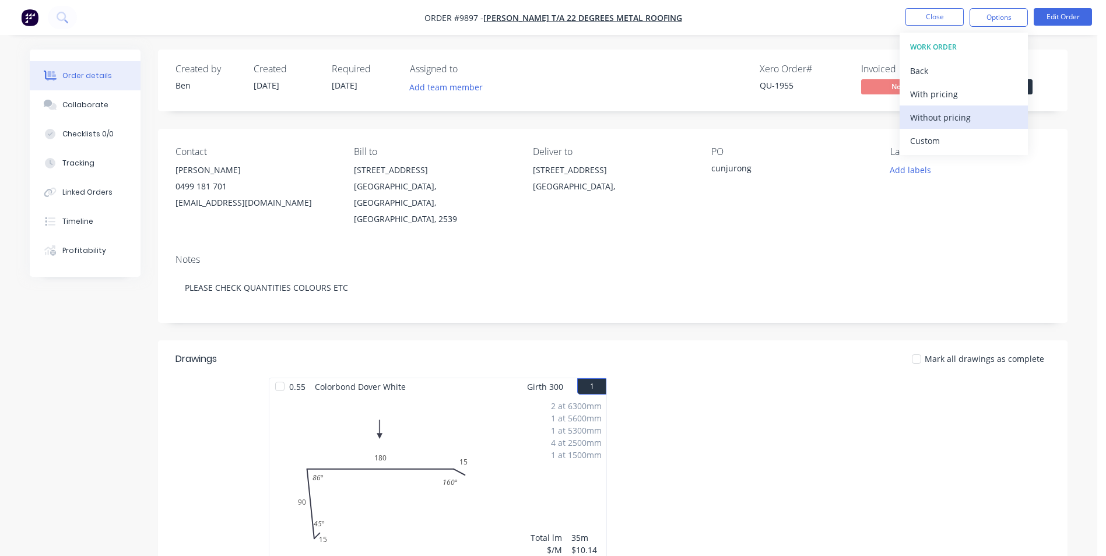
click at [933, 113] on div "Without pricing" at bounding box center [963, 117] width 107 height 17
click at [903, 149] on button "Custom" at bounding box center [964, 140] width 128 height 23
click at [943, 109] on div "Without pricing" at bounding box center [963, 117] width 107 height 17
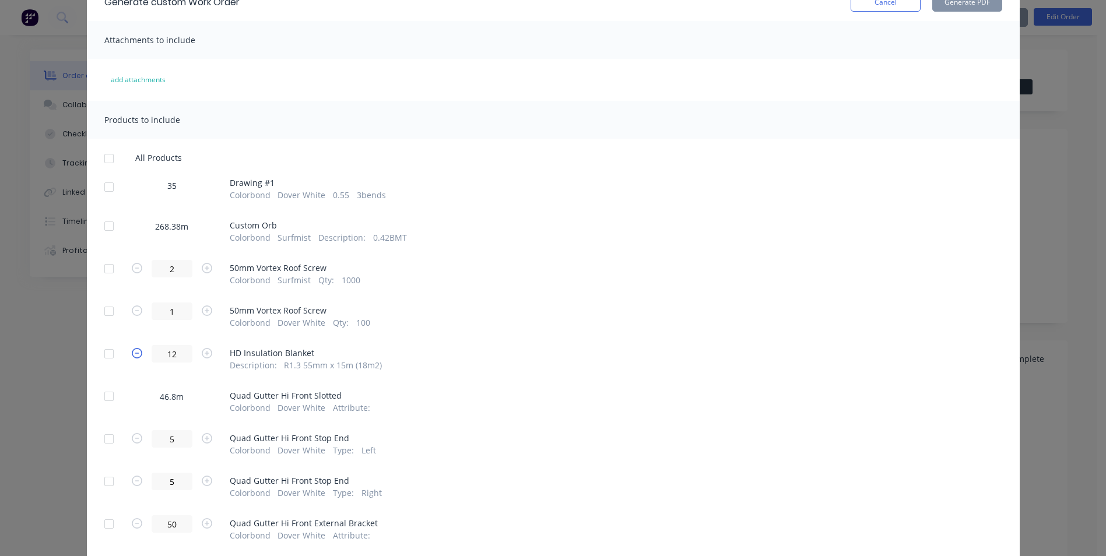
scroll to position [175, 0]
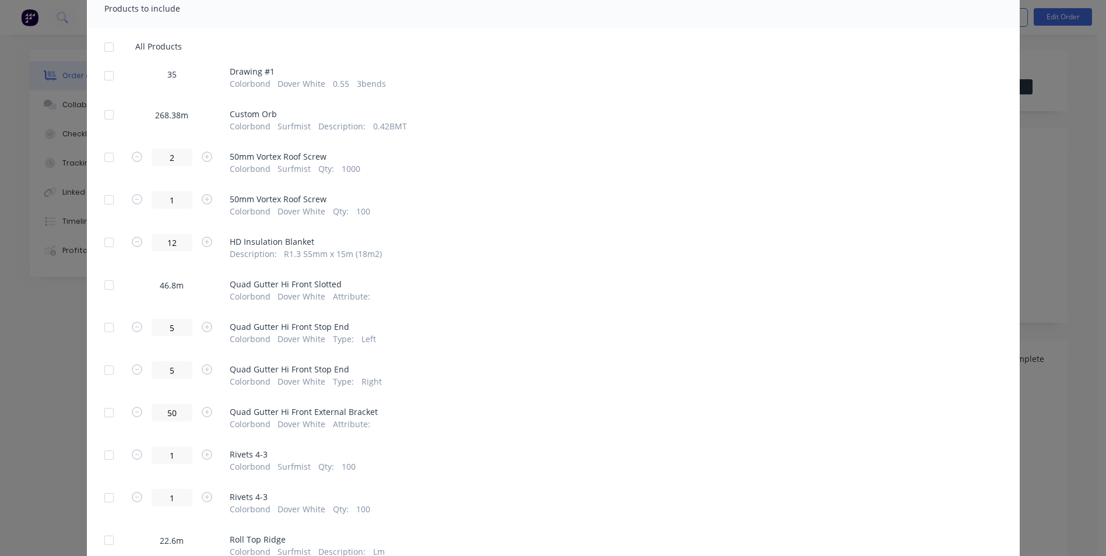
click at [107, 78] on div at bounding box center [108, 75] width 23 height 23
click at [106, 156] on div at bounding box center [108, 157] width 23 height 23
click at [103, 194] on div at bounding box center [108, 199] width 23 height 23
click at [102, 246] on div at bounding box center [108, 242] width 23 height 23
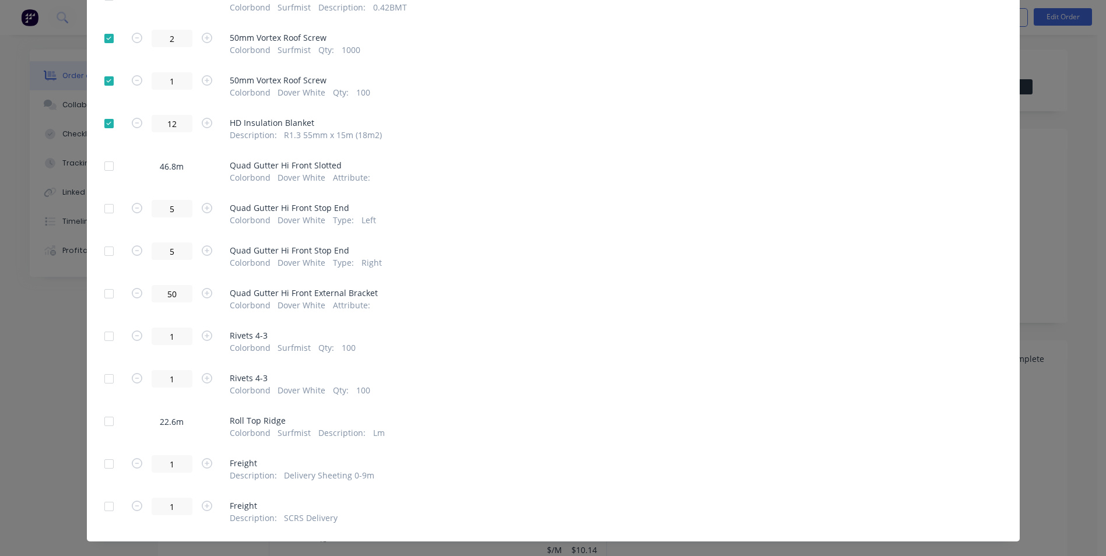
scroll to position [313, 0]
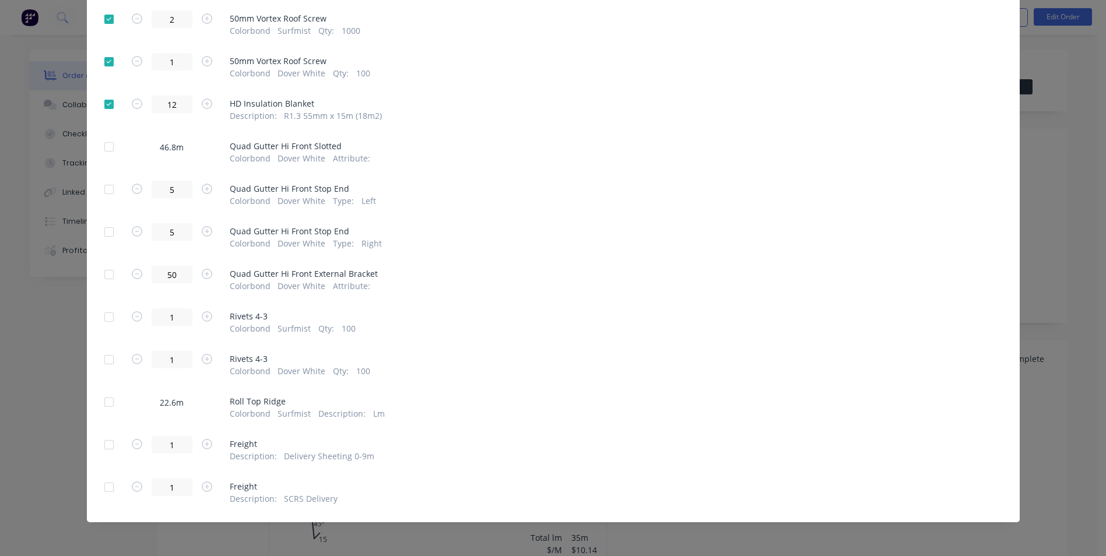
click at [110, 320] on div at bounding box center [108, 317] width 23 height 23
click at [108, 350] on div at bounding box center [108, 359] width 23 height 23
click at [109, 485] on div at bounding box center [108, 487] width 23 height 23
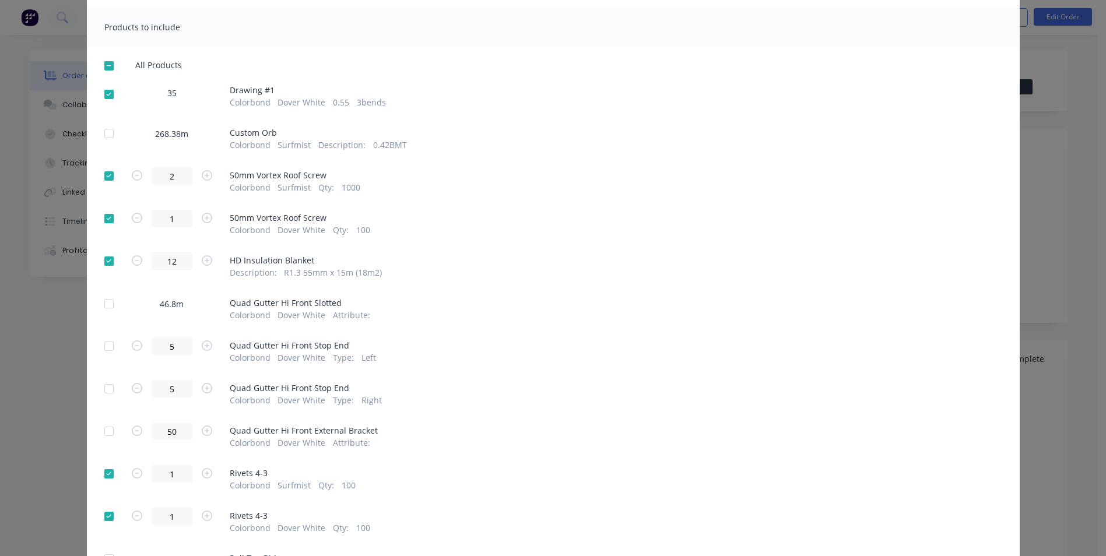
scroll to position [0, 0]
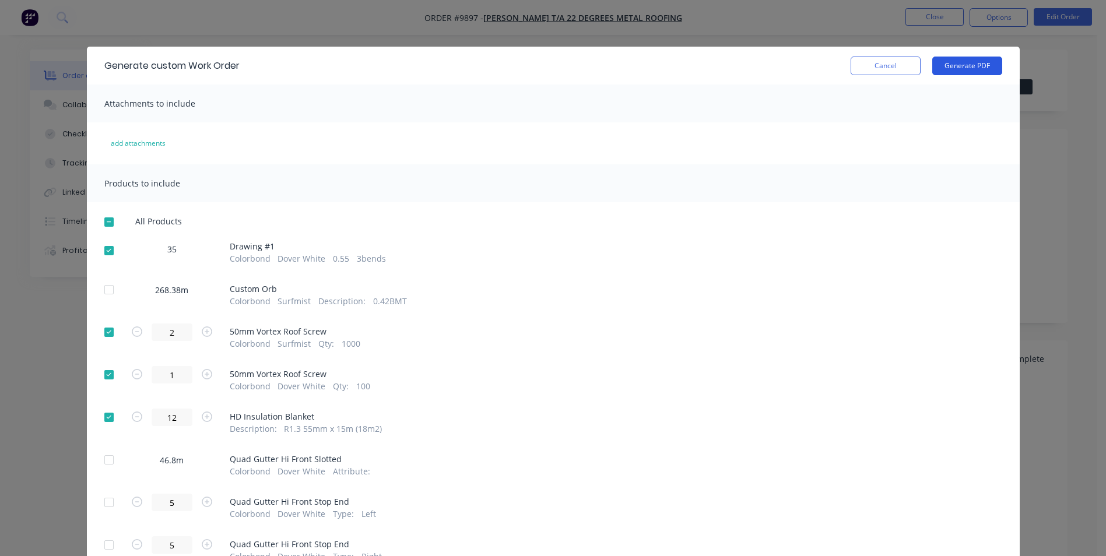
click at [954, 66] on button "Generate PDF" at bounding box center [967, 66] width 70 height 19
click at [872, 72] on button "Cancel" at bounding box center [886, 66] width 70 height 19
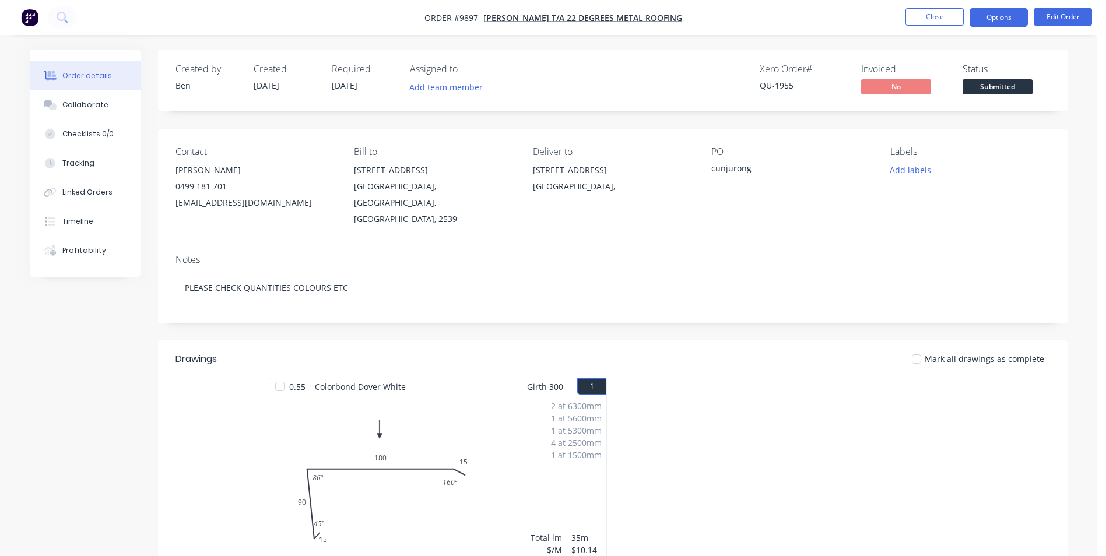
click at [987, 18] on button "Options" at bounding box center [999, 17] width 58 height 19
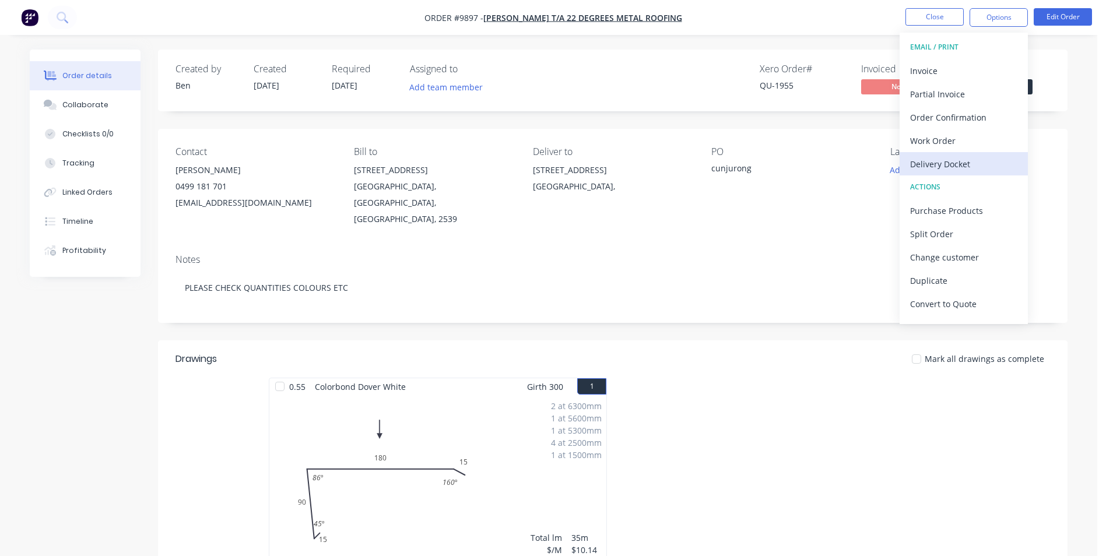
click at [921, 169] on div "Delivery Docket" at bounding box center [963, 164] width 107 height 17
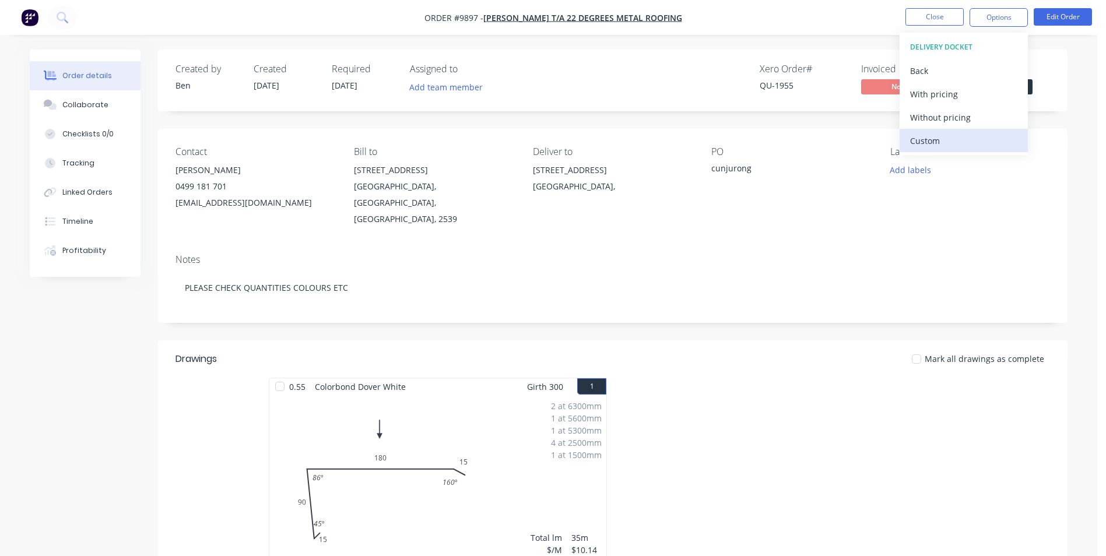
click at [931, 142] on div "Custom" at bounding box center [963, 140] width 107 height 17
click at [941, 114] on div "Without pricing" at bounding box center [963, 117] width 107 height 17
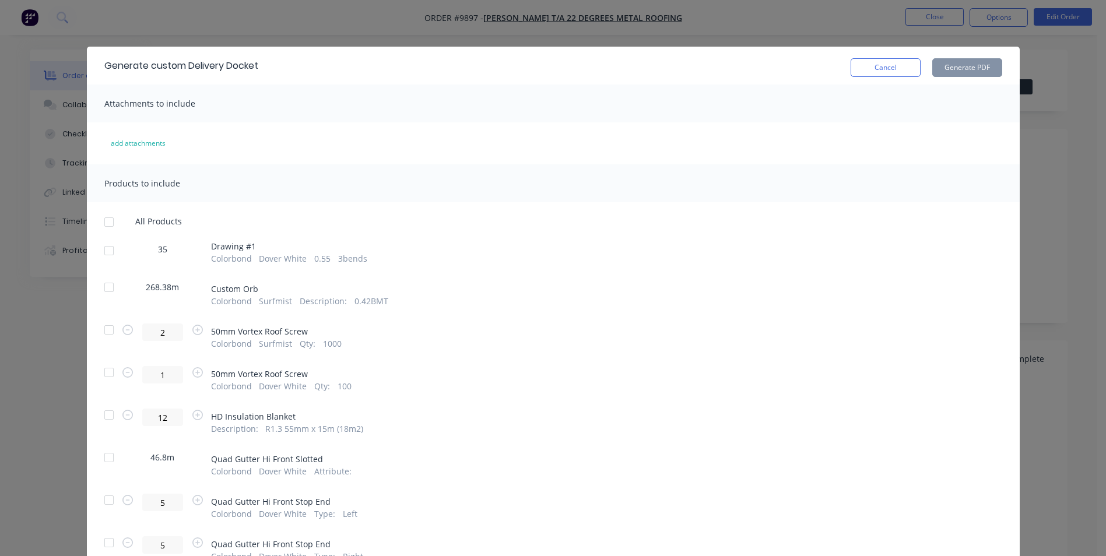
click at [99, 254] on div at bounding box center [108, 250] width 23 height 23
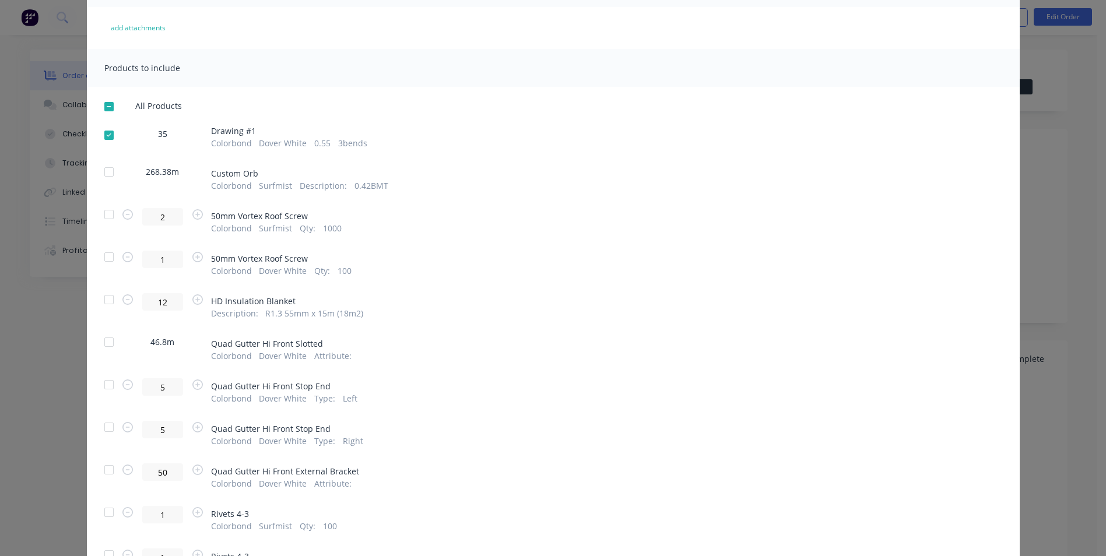
scroll to position [117, 0]
click at [110, 215] on div at bounding box center [108, 213] width 23 height 23
click at [108, 254] on div at bounding box center [108, 255] width 23 height 23
click at [102, 306] on div at bounding box center [108, 298] width 23 height 23
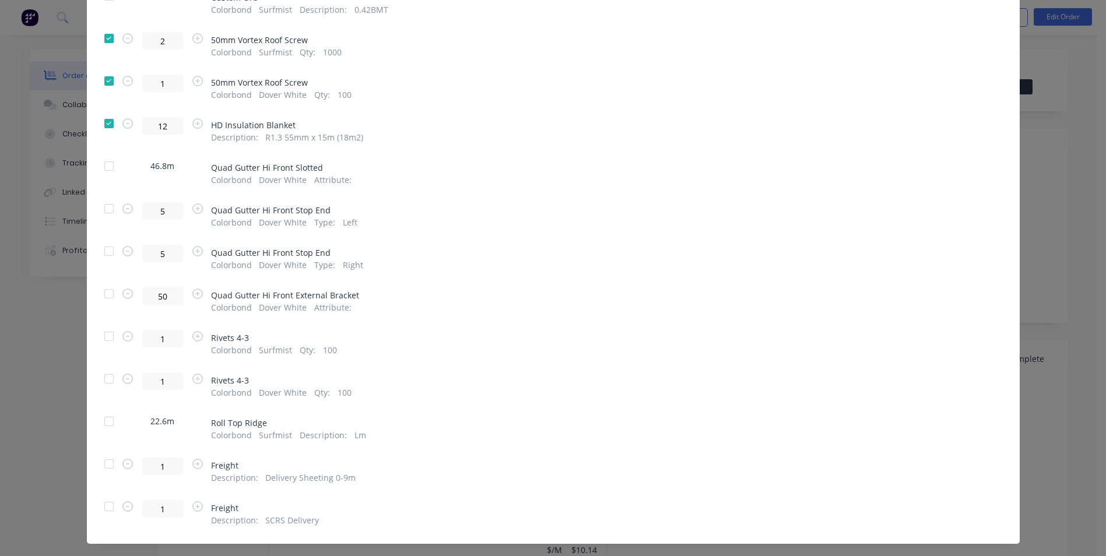
click at [110, 342] on div at bounding box center [108, 336] width 23 height 23
click at [102, 374] on div at bounding box center [108, 378] width 23 height 23
click at [111, 513] on div at bounding box center [108, 506] width 23 height 23
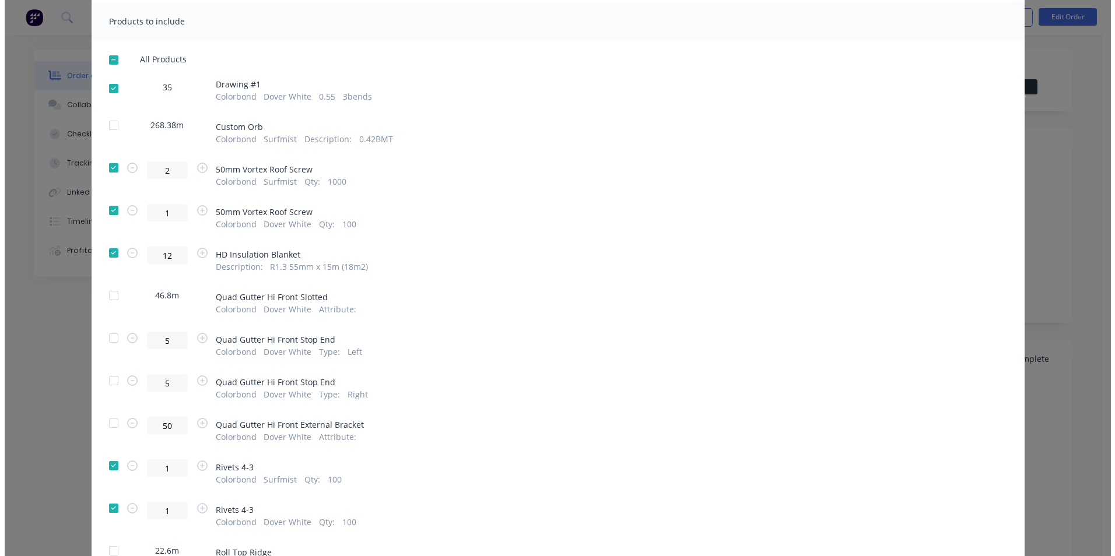
scroll to position [0, 0]
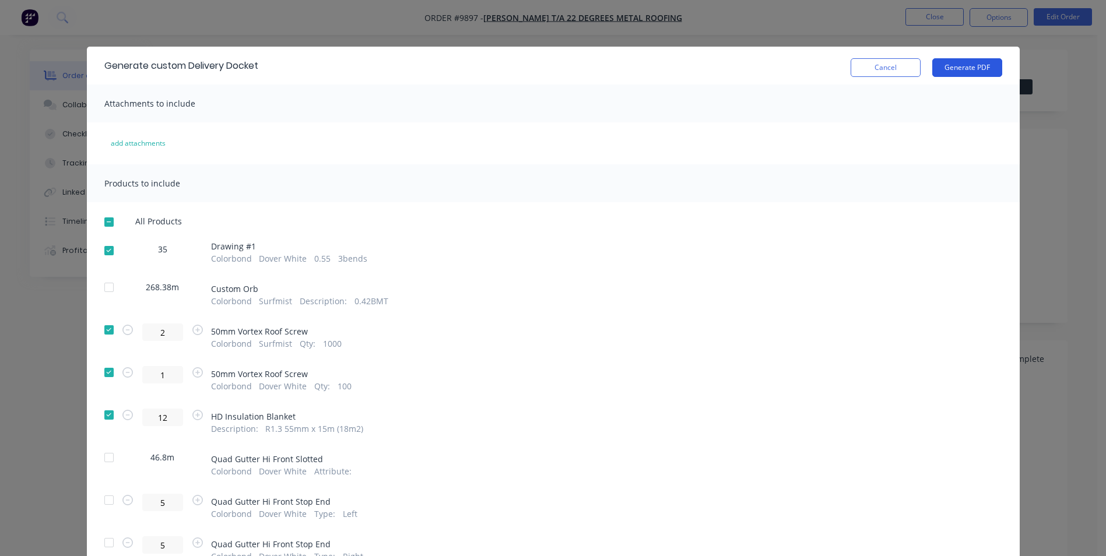
click at [957, 66] on button "Generate PDF" at bounding box center [967, 67] width 70 height 19
click at [894, 71] on button "Cancel" at bounding box center [886, 67] width 70 height 19
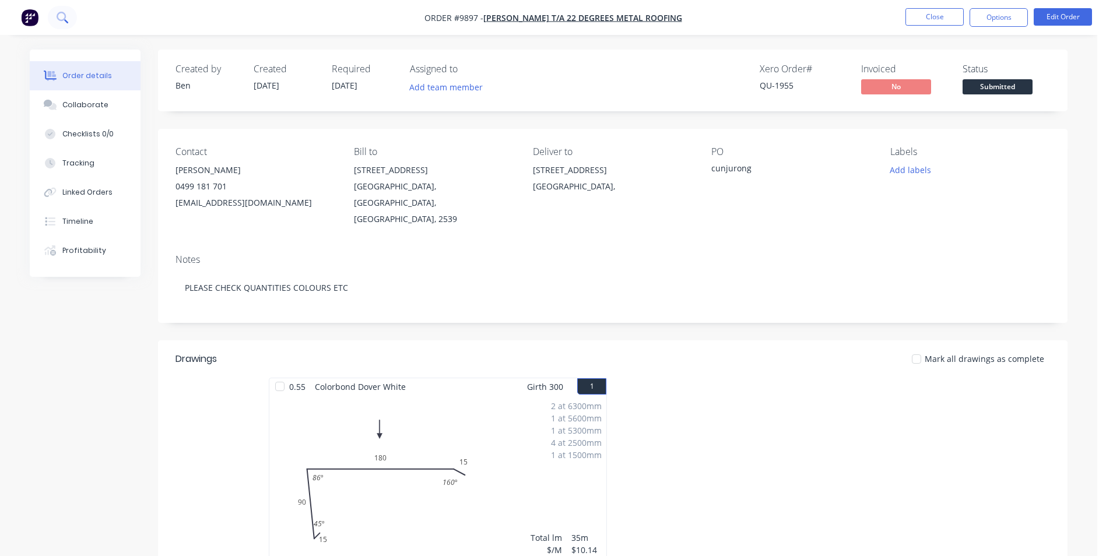
click at [66, 16] on icon at bounding box center [62, 17] width 11 height 11
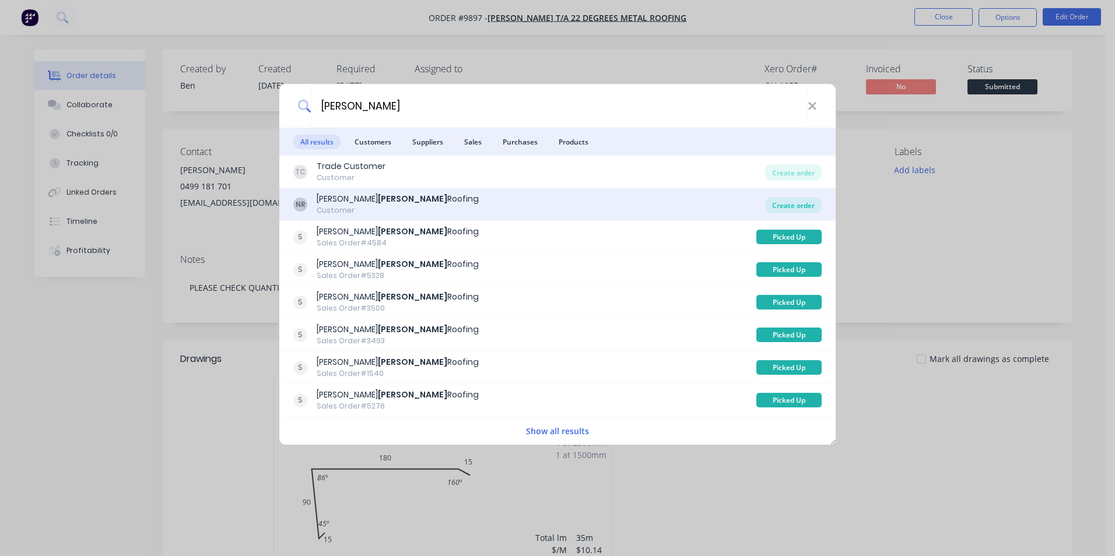
type input "parnell"
click at [791, 210] on div "Create order" at bounding box center [793, 205] width 57 height 16
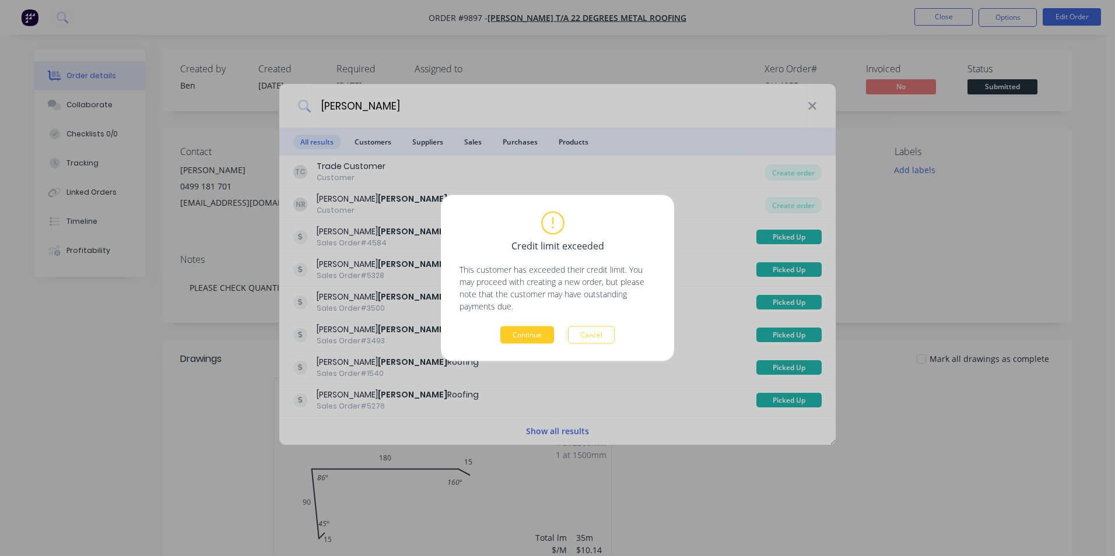
click at [508, 339] on button "Continue" at bounding box center [527, 335] width 54 height 17
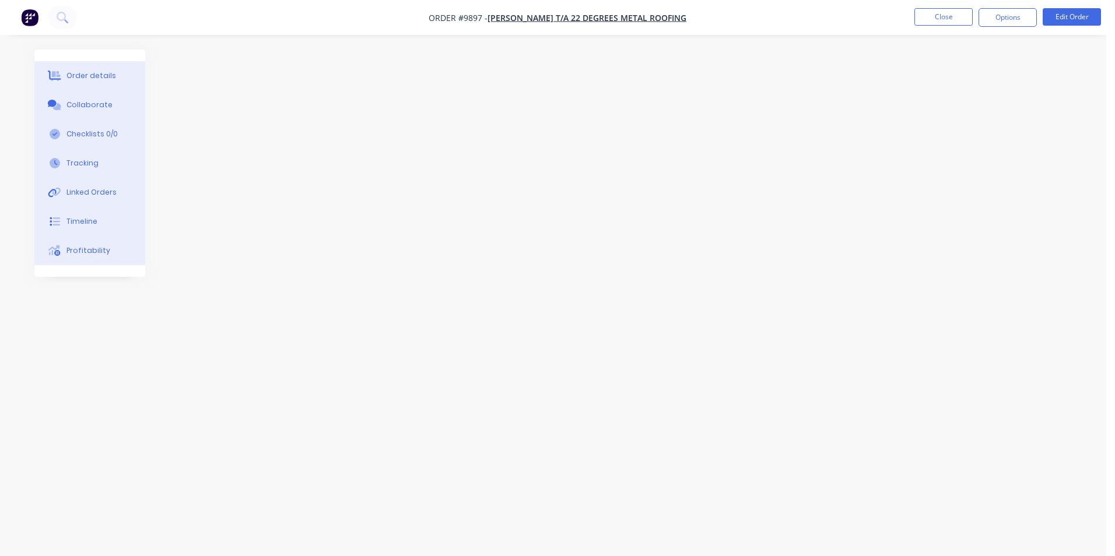
click at [405, 107] on div at bounding box center [553, 256] width 1038 height 413
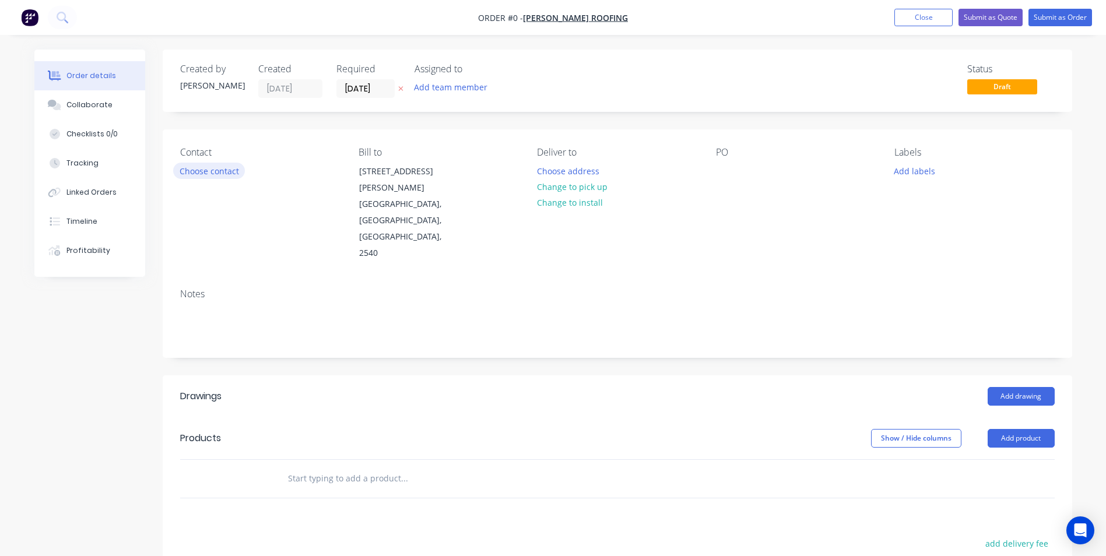
click at [204, 173] on button "Choose contact" at bounding box center [209, 171] width 72 height 16
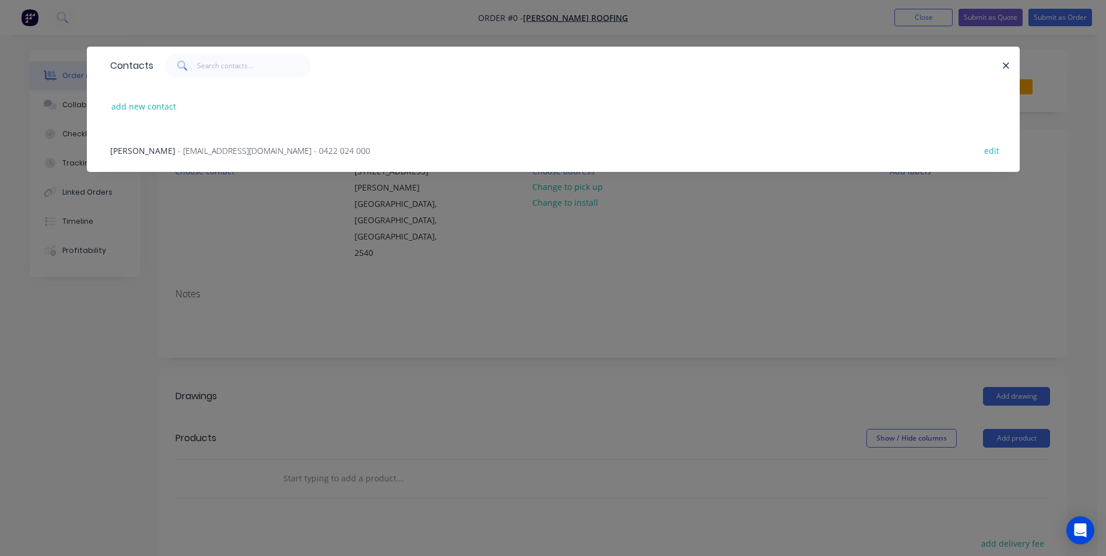
click at [206, 150] on span "- [EMAIL_ADDRESS][DOMAIN_NAME] - 0422 024 000" at bounding box center [274, 150] width 192 height 11
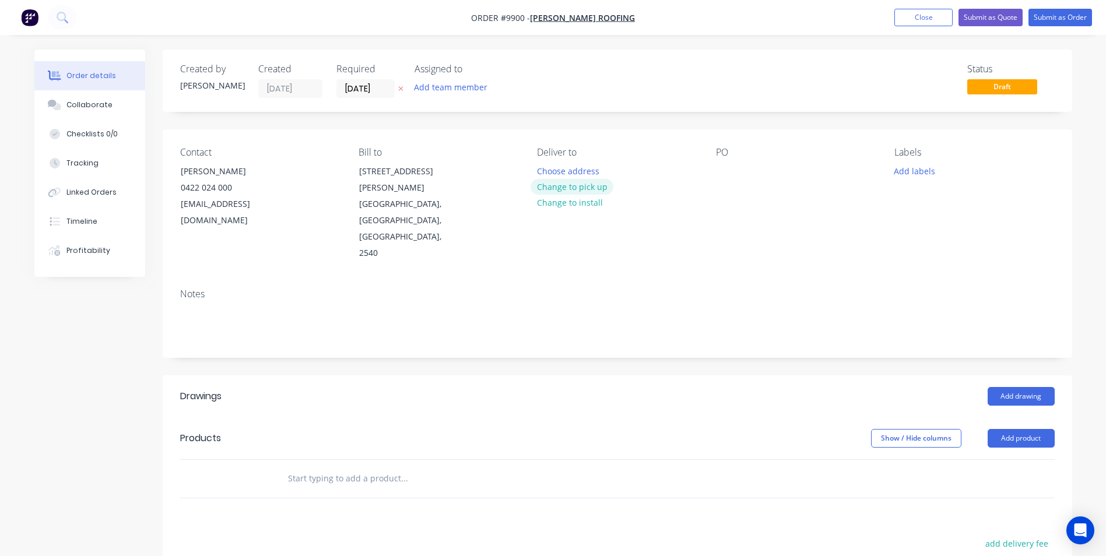
click at [585, 188] on button "Change to pick up" at bounding box center [572, 187] width 83 height 16
click at [585, 188] on button "Change to delivery" at bounding box center [573, 188] width 85 height 16
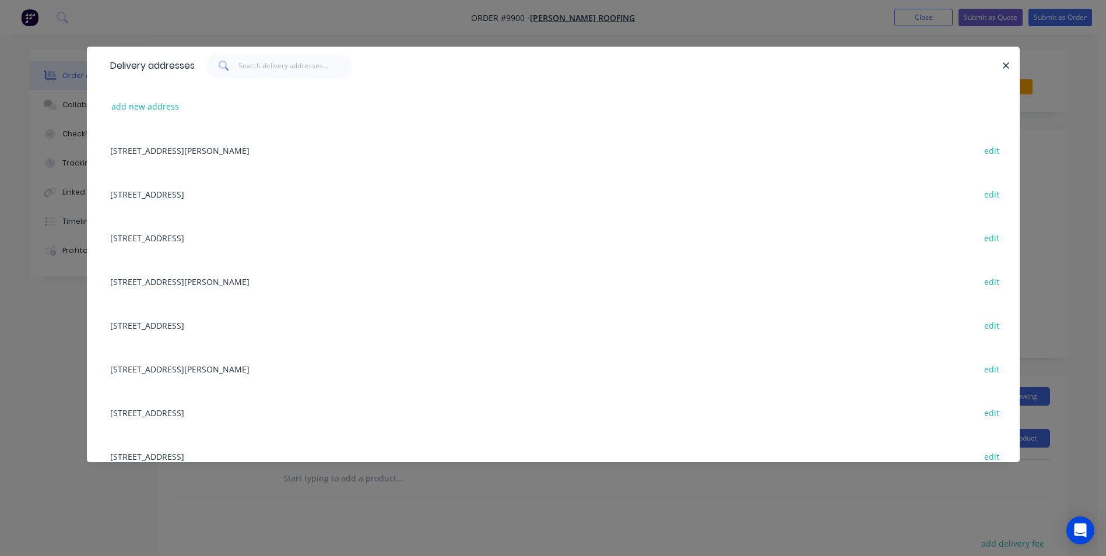
click at [342, 152] on div "[STREET_ADDRESS][PERSON_NAME] edit" at bounding box center [553, 150] width 898 height 44
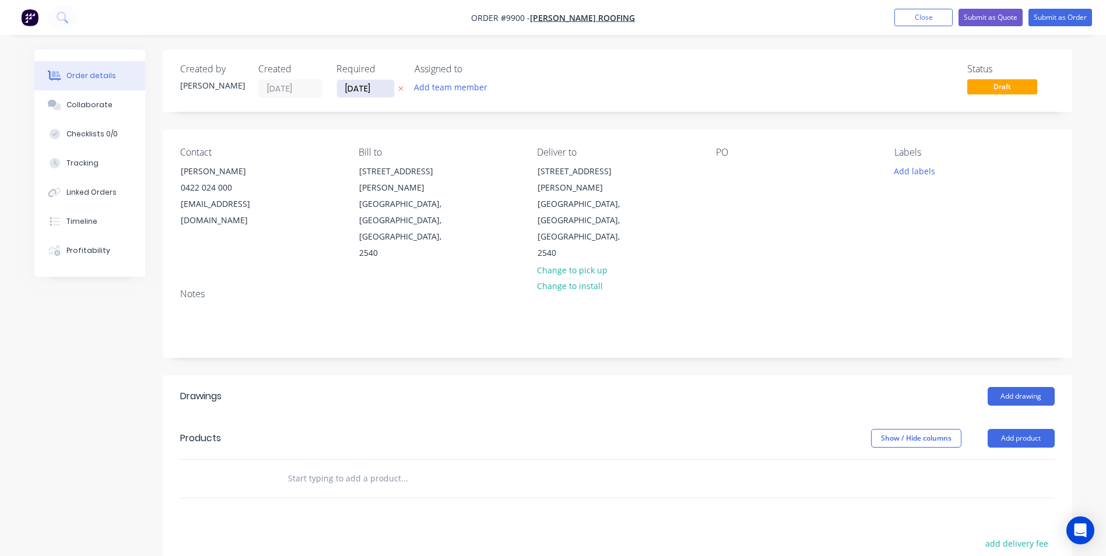
click at [374, 87] on input "[DATE]" at bounding box center [365, 88] width 57 height 17
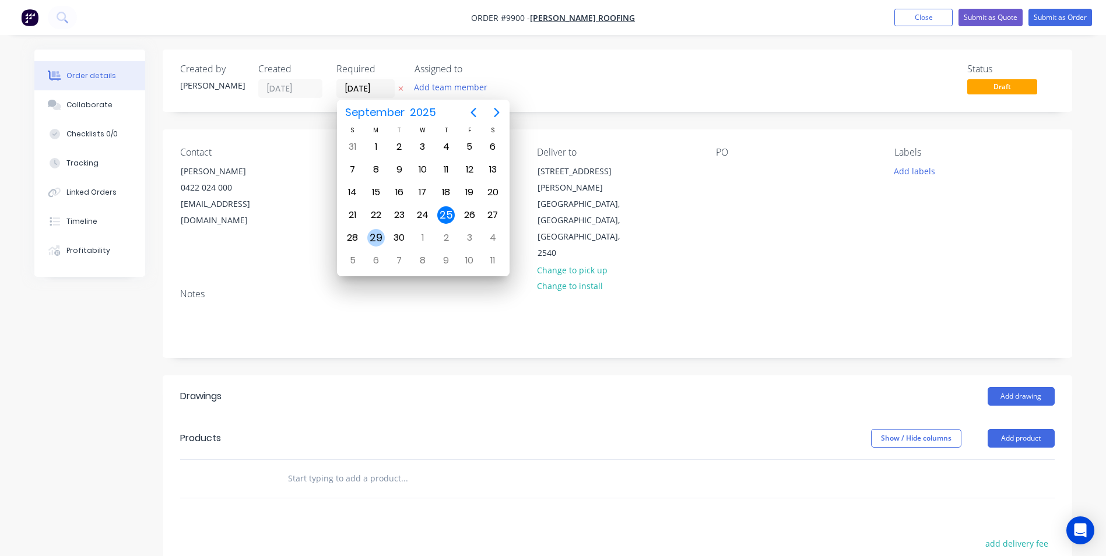
click at [377, 238] on div "29" at bounding box center [375, 237] width 17 height 17
type input "[DATE]"
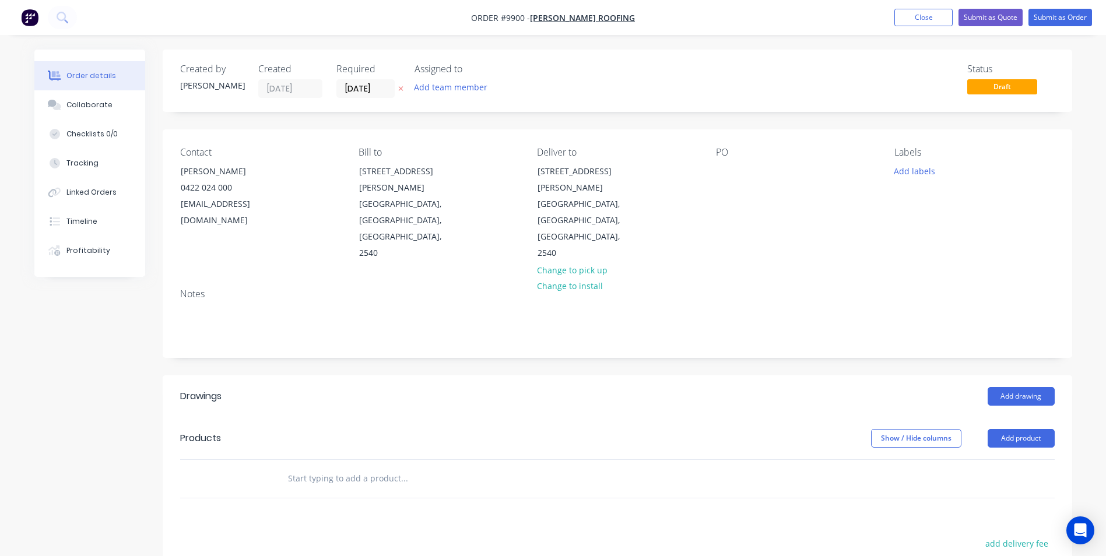
click at [299, 467] on input "text" at bounding box center [403, 478] width 233 height 23
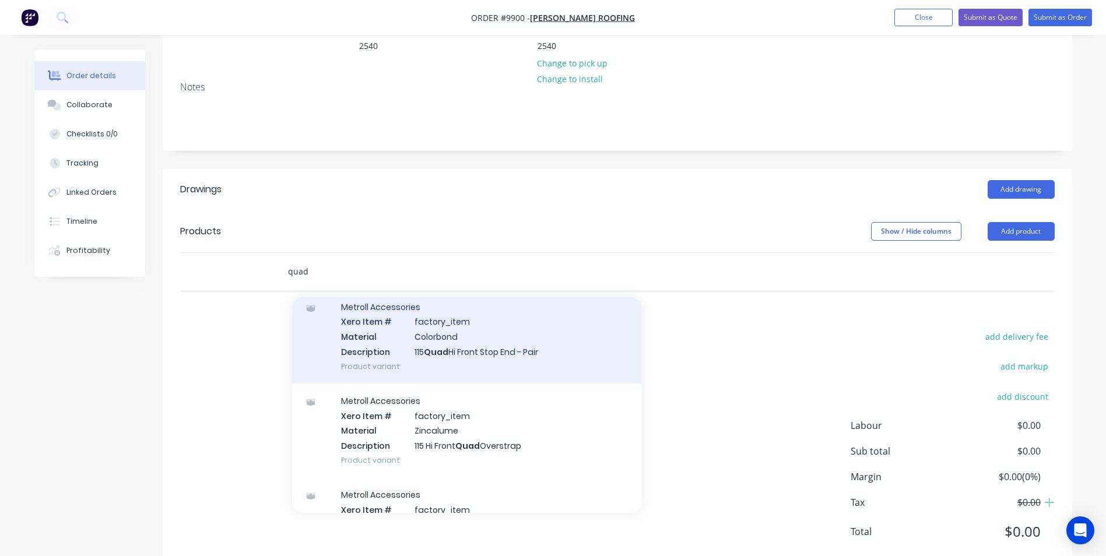
scroll to position [117, 0]
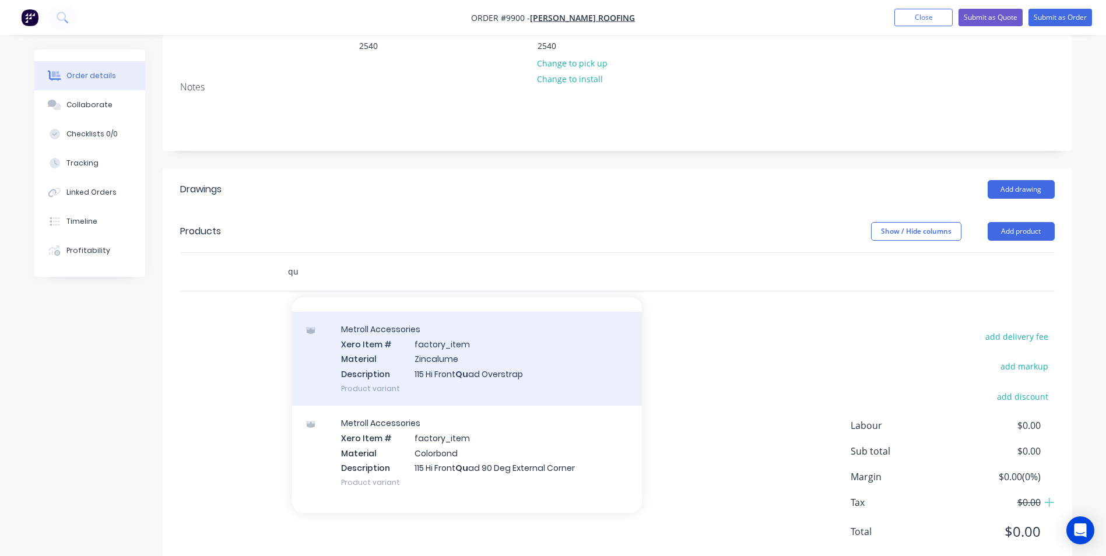
type input "q"
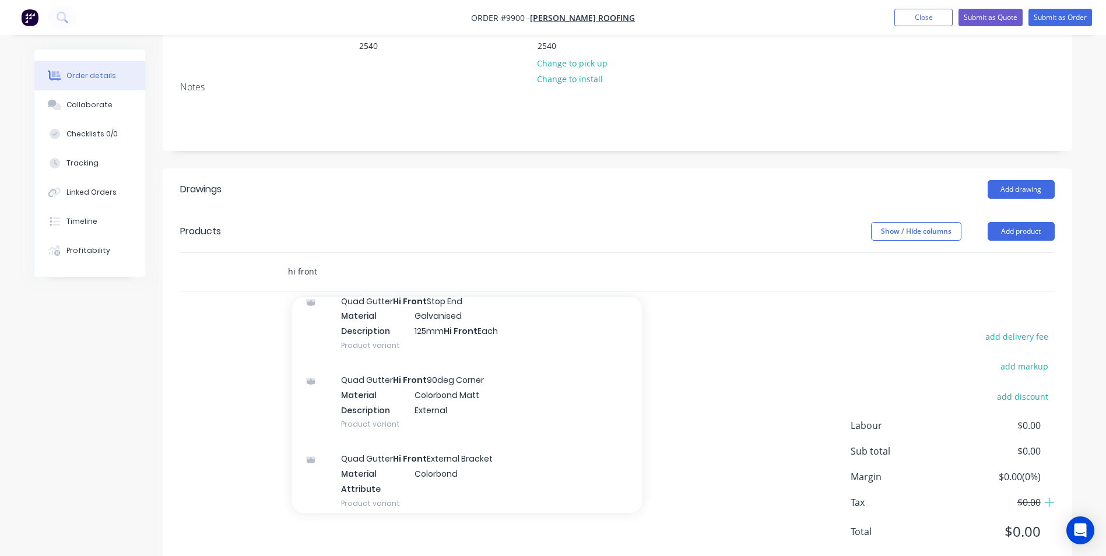
scroll to position [1399, 0]
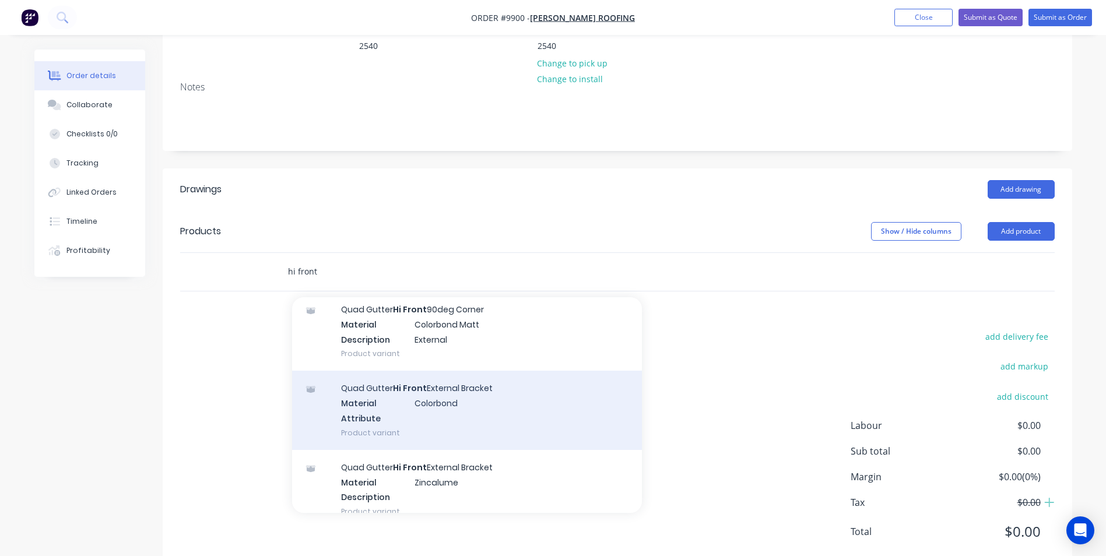
type input "hi front"
click at [471, 371] on div "Quad Gutter Hi Front External Bracket Material Colorbond Attribute Product vari…" at bounding box center [467, 410] width 350 height 79
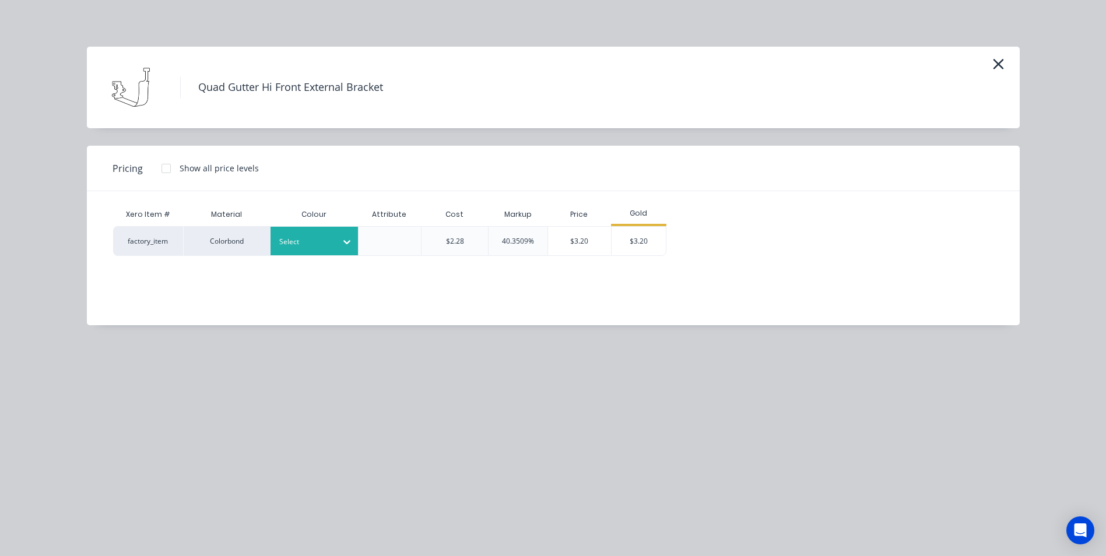
click at [325, 244] on div at bounding box center [305, 242] width 52 height 13
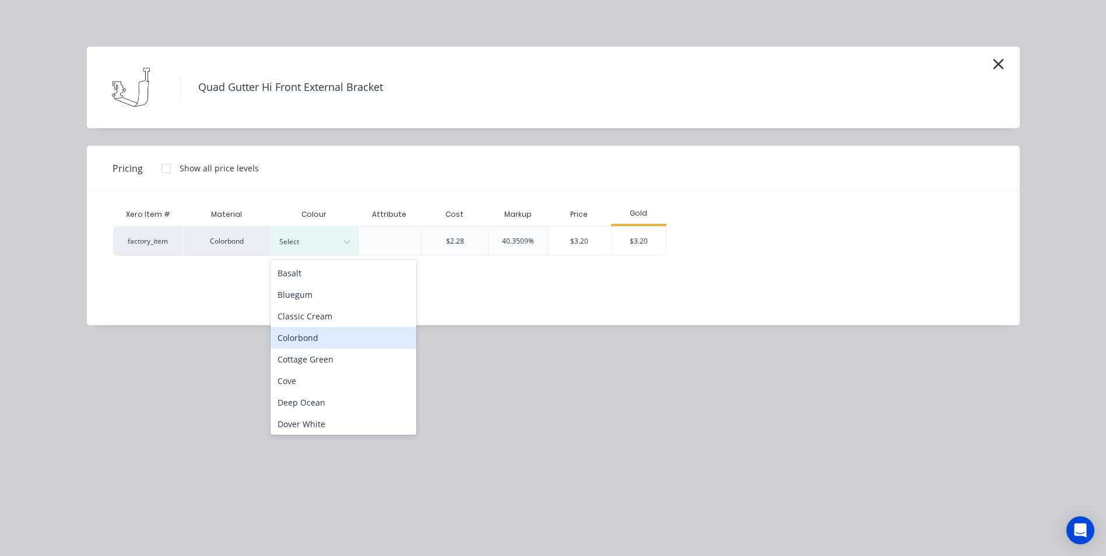
click at [334, 339] on div "Colorbond" at bounding box center [344, 338] width 146 height 22
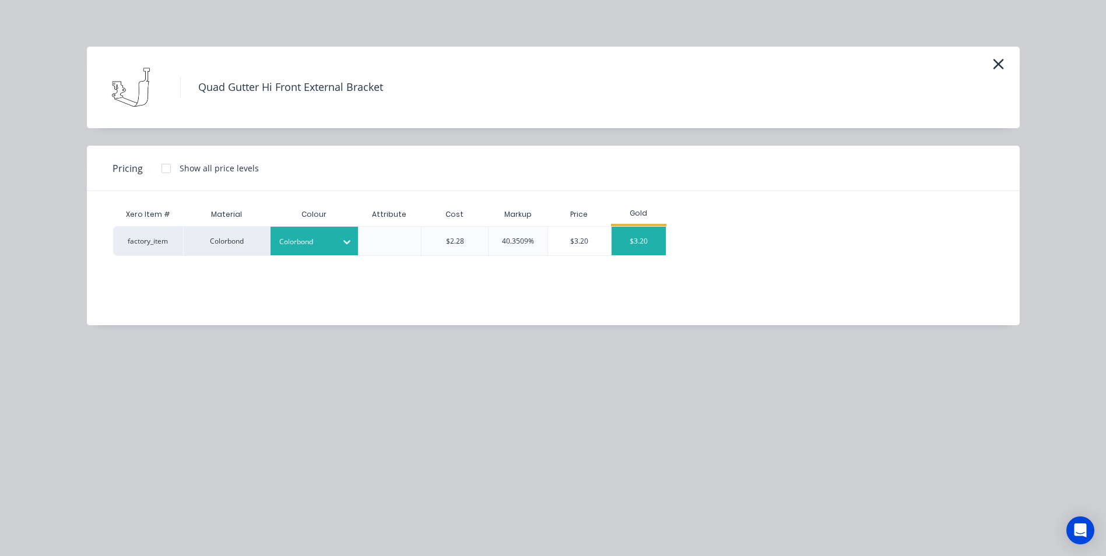
click at [641, 234] on div "$3.20" at bounding box center [639, 241] width 55 height 29
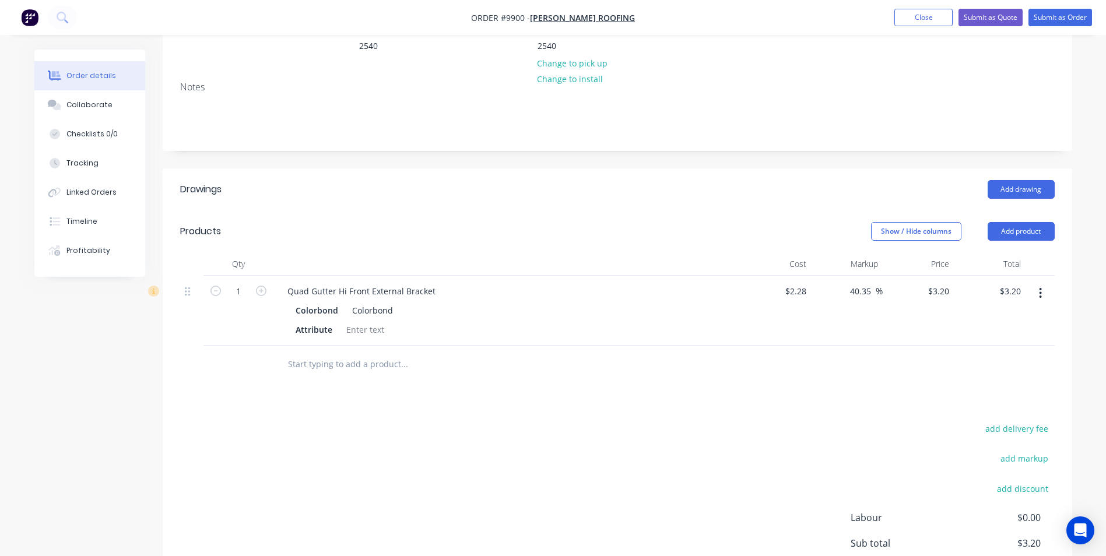
click at [254, 284] on button "button" at bounding box center [261, 290] width 15 height 12
type input "2"
type input "$6.40"
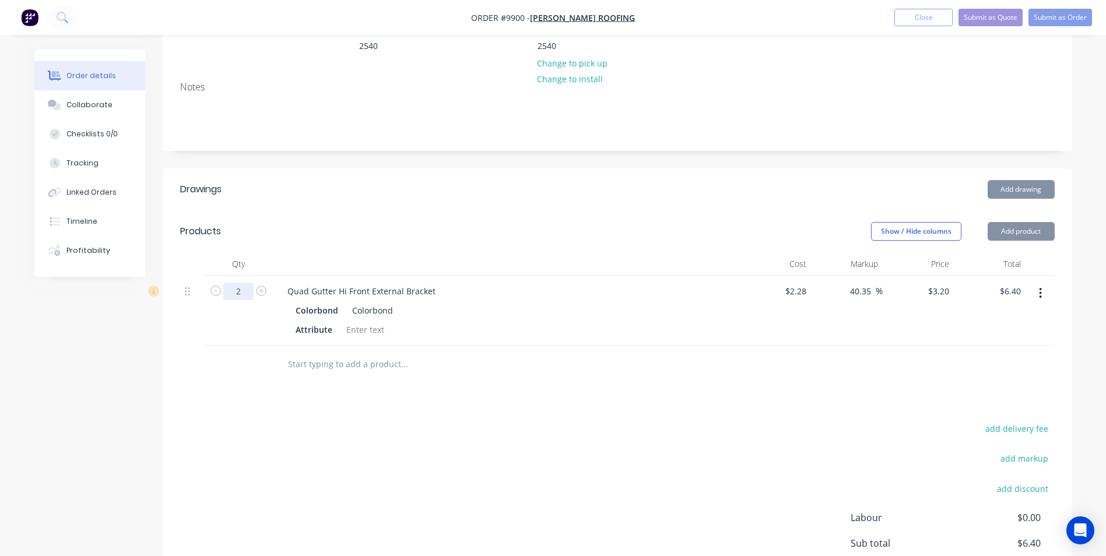
click at [247, 283] on input "2" at bounding box center [238, 291] width 30 height 17
type input "55"
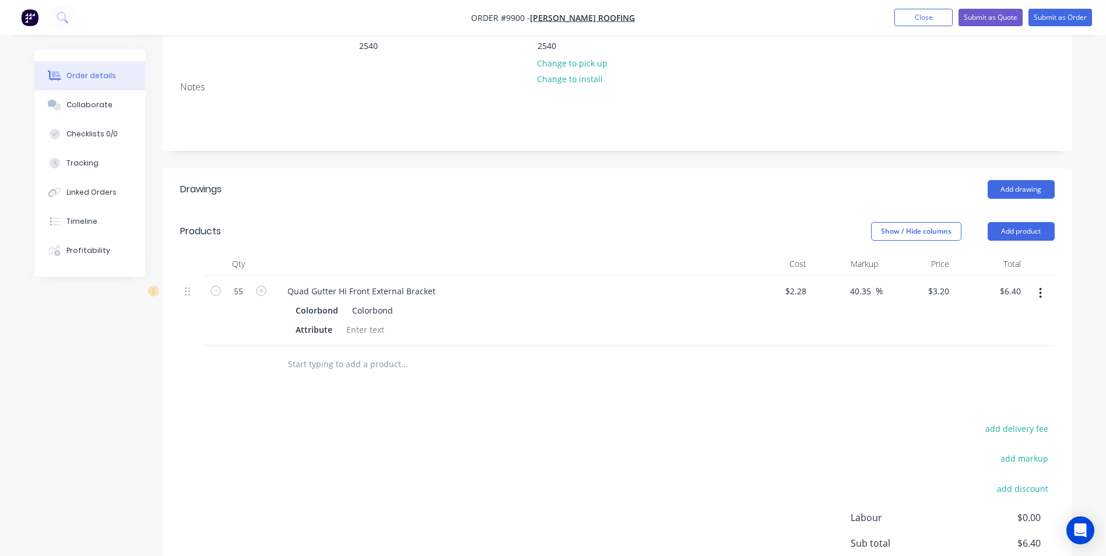
type input "$176.00"
click at [485, 353] on input "text" at bounding box center [403, 364] width 233 height 23
click at [388, 353] on input "text" at bounding box center [403, 364] width 233 height 23
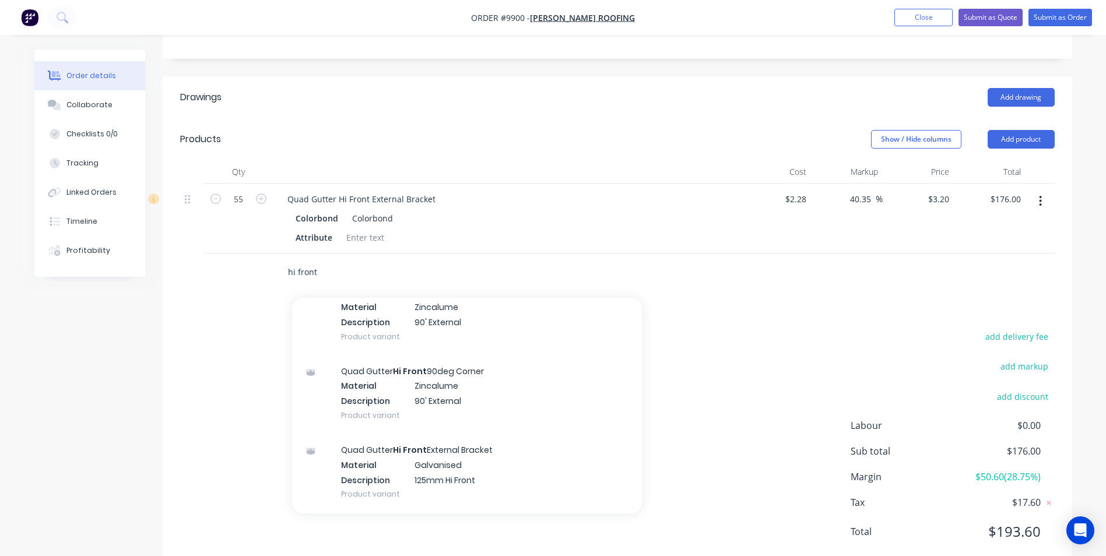
scroll to position [991, 0]
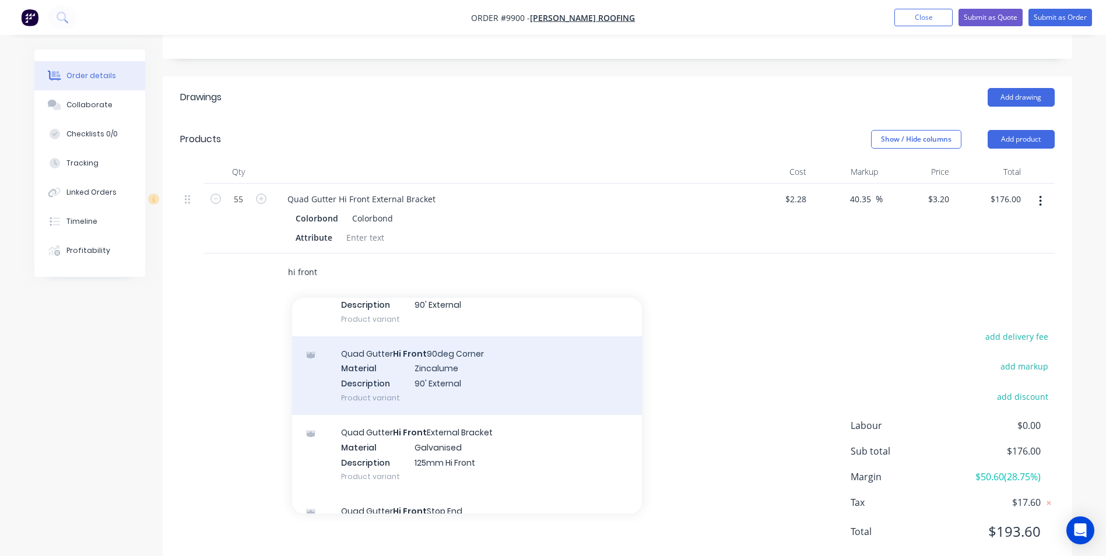
type input "hi front"
click at [477, 352] on div "Quad Gutter Hi Front 90deg Corner Material Zincalume Description 90' External P…" at bounding box center [467, 375] width 350 height 79
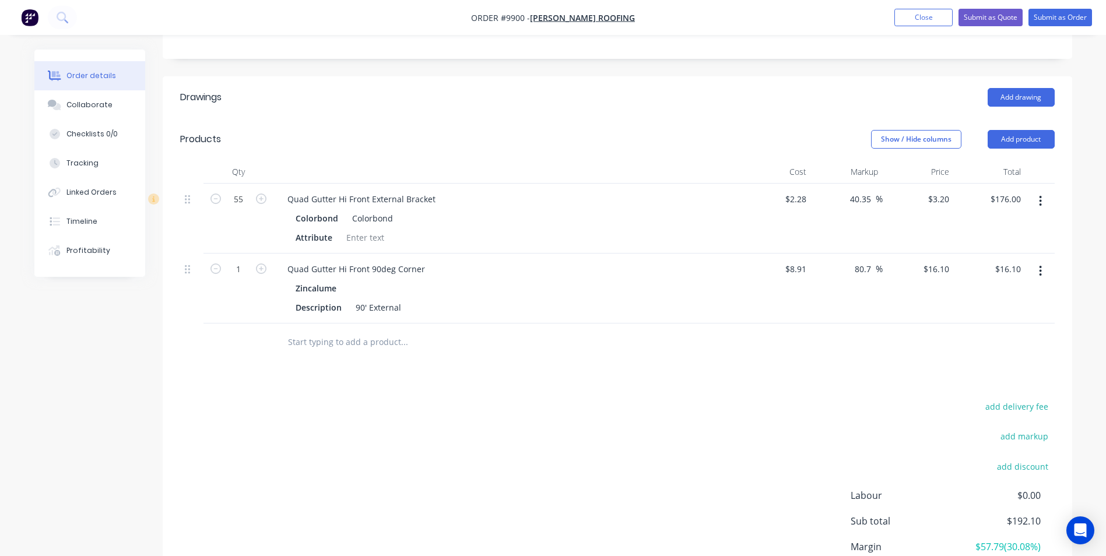
click at [1041, 265] on icon "button" at bounding box center [1040, 271] width 3 height 13
click at [974, 293] on div "Edit" at bounding box center [999, 301] width 90 height 17
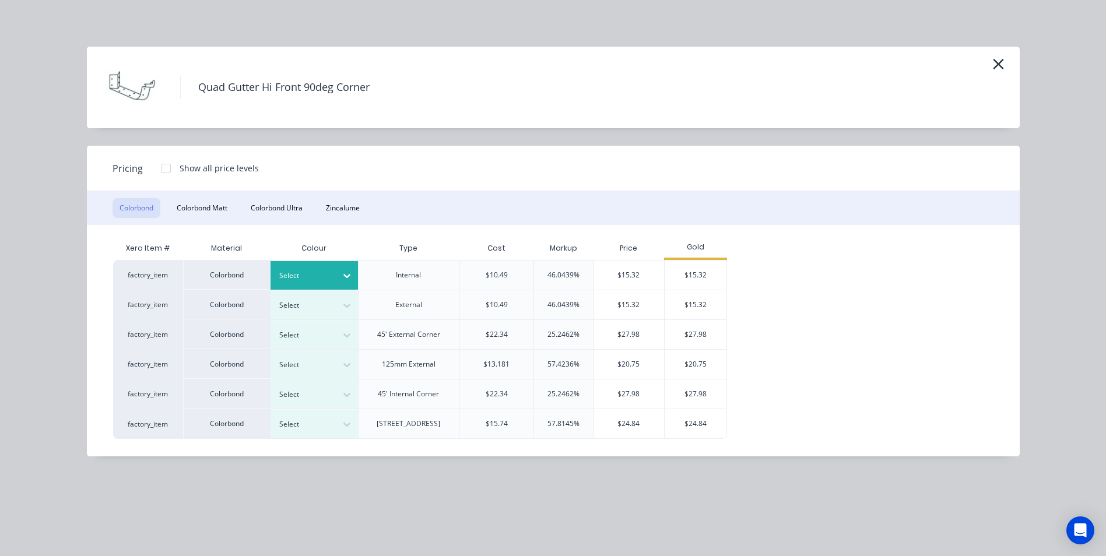
click at [325, 268] on div "Select" at bounding box center [314, 275] width 87 height 29
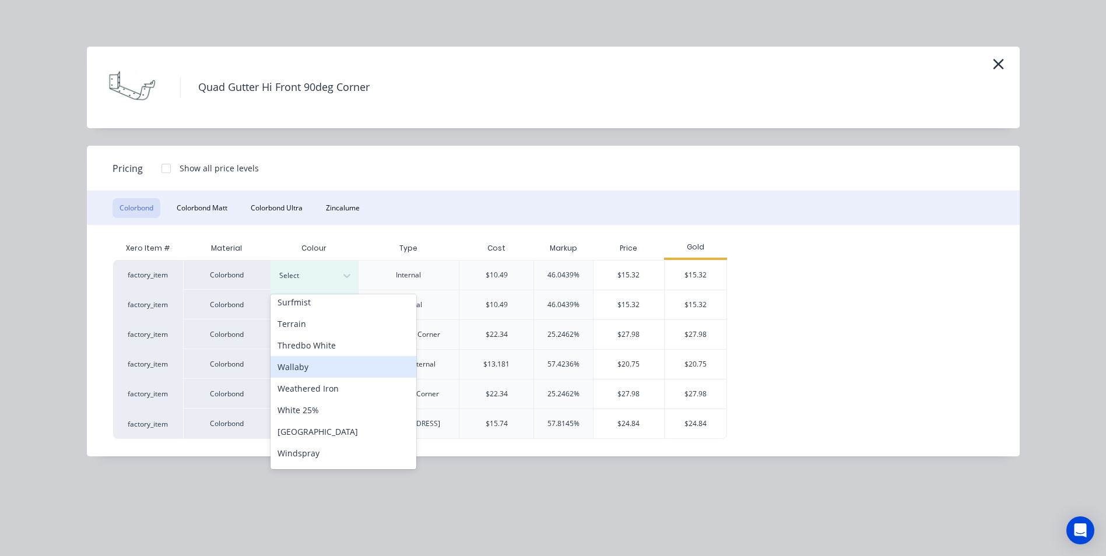
scroll to position [466, 0]
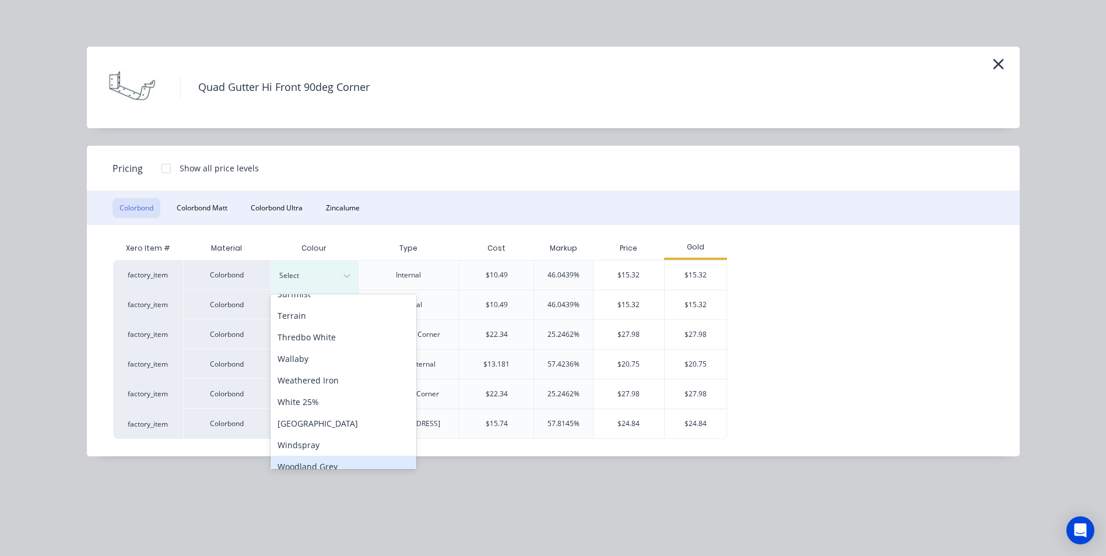
click at [326, 466] on div "Woodland Grey" at bounding box center [344, 467] width 146 height 22
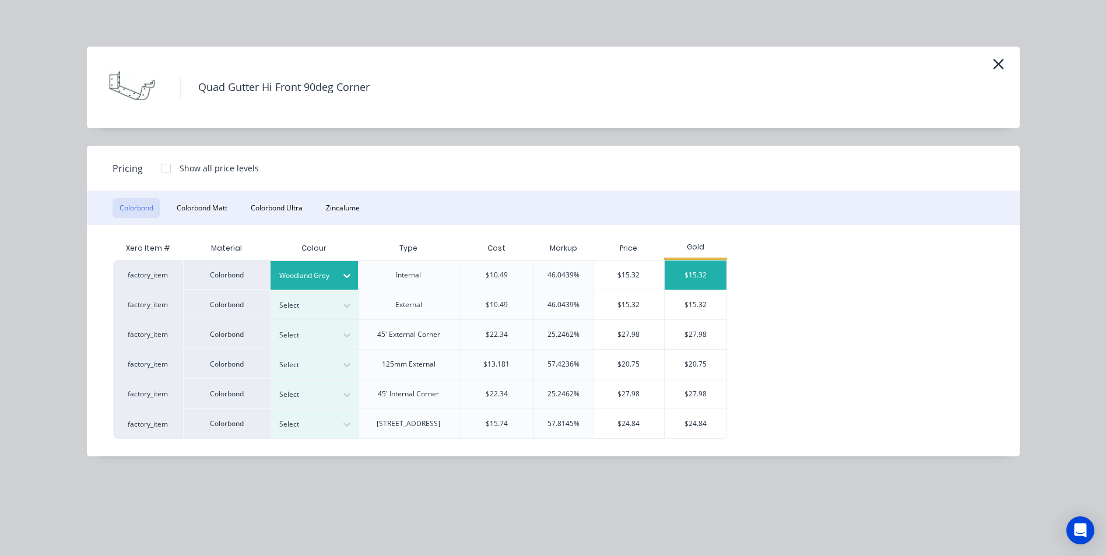
click at [677, 276] on div "$15.32" at bounding box center [696, 275] width 62 height 29
type input "71.94"
type input "$15.32"
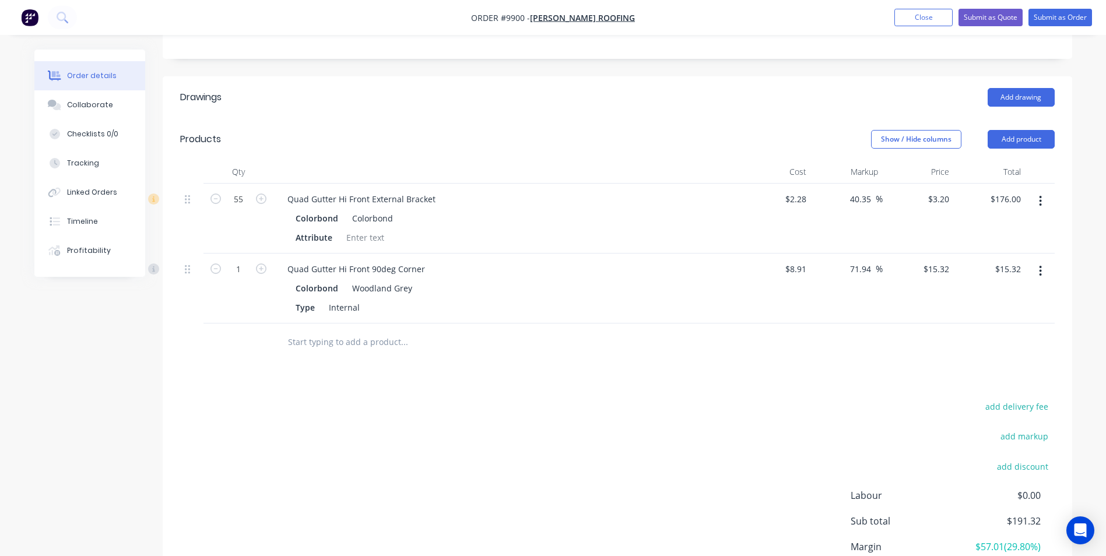
click at [1044, 261] on button "button" at bounding box center [1040, 271] width 27 height 21
click at [994, 317] on div "Duplicate" at bounding box center [999, 325] width 90 height 17
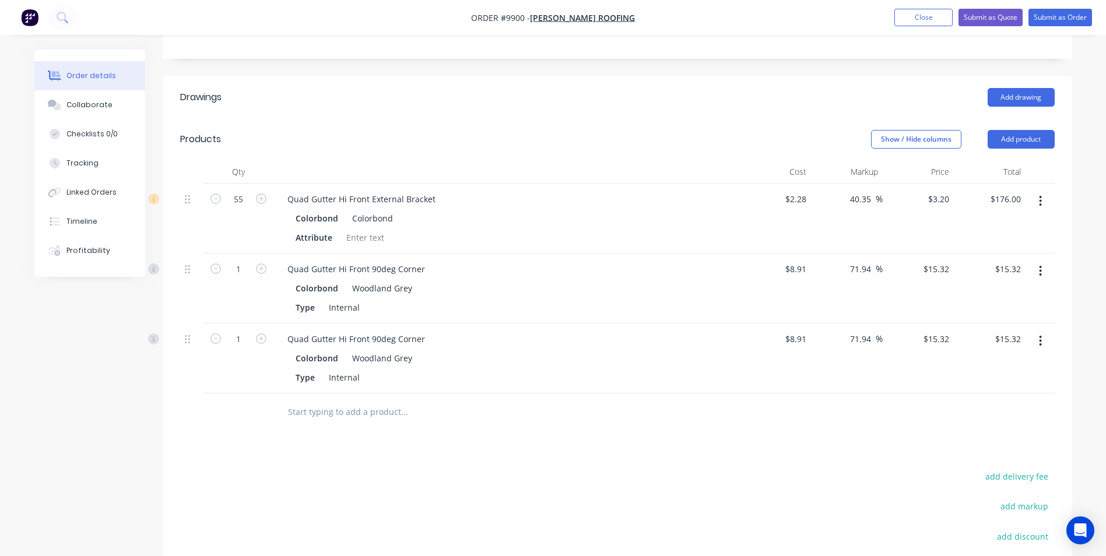
click at [1041, 335] on icon "button" at bounding box center [1040, 341] width 3 height 13
click at [992, 363] on div "Edit" at bounding box center [999, 371] width 90 height 17
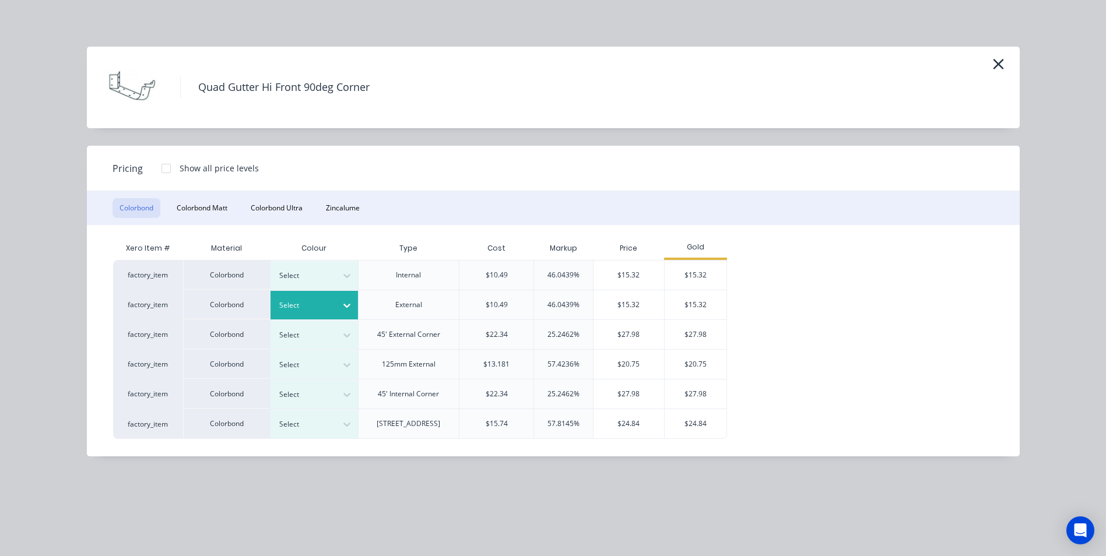
click at [320, 303] on div at bounding box center [305, 305] width 52 height 13
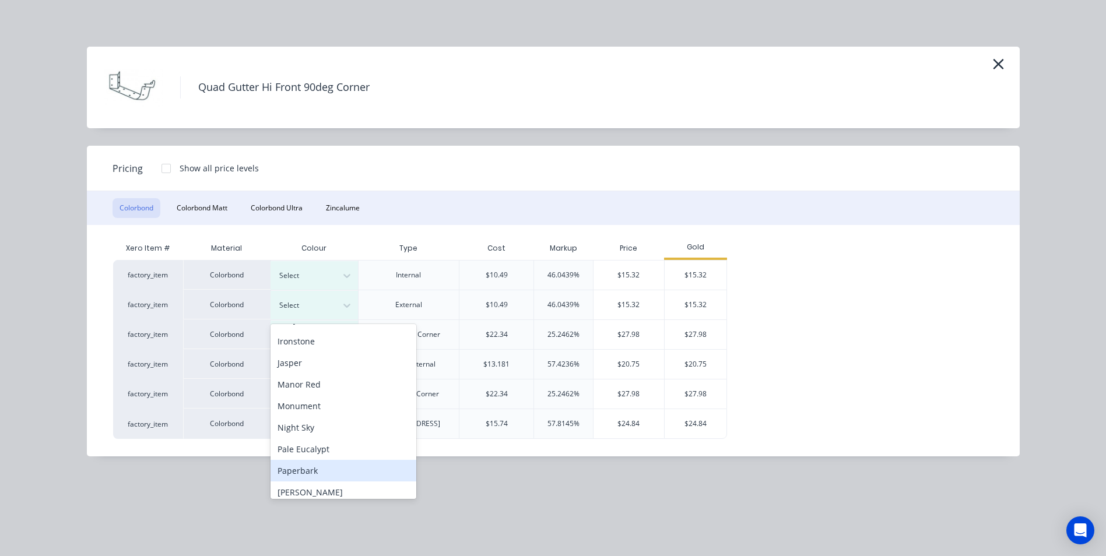
scroll to position [477, 0]
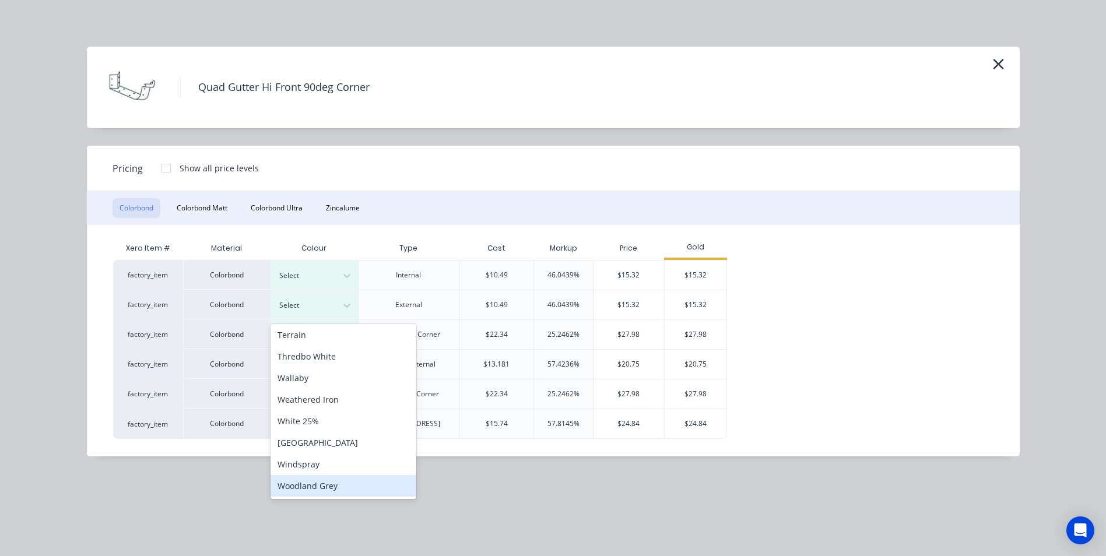
click at [327, 487] on div "Woodland Grey" at bounding box center [344, 486] width 146 height 22
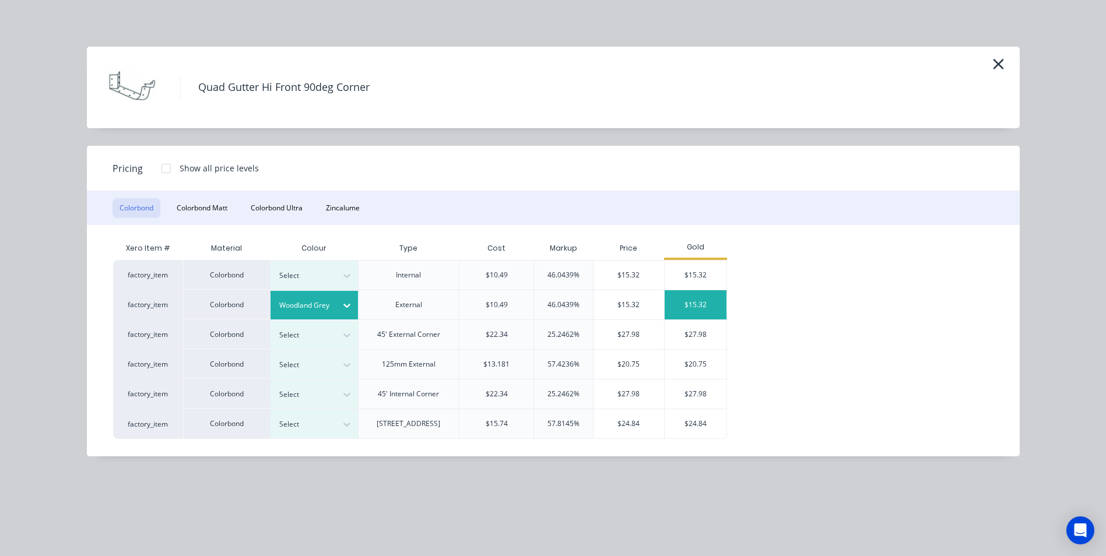
click at [706, 299] on div "$15.32" at bounding box center [696, 304] width 62 height 29
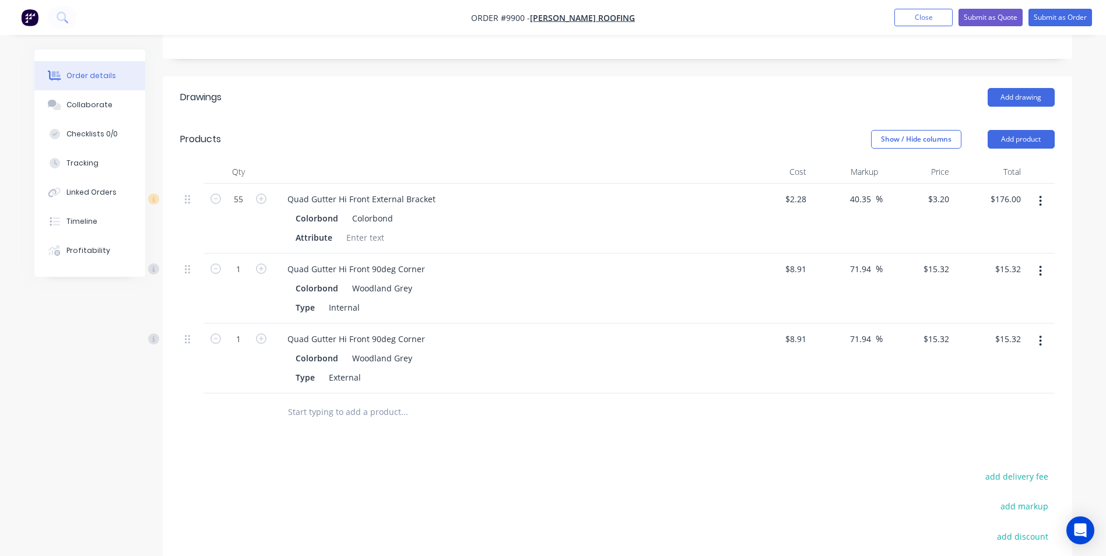
click at [1044, 191] on button "button" at bounding box center [1040, 201] width 27 height 21
click at [1020, 223] on div "Edit" at bounding box center [999, 231] width 90 height 17
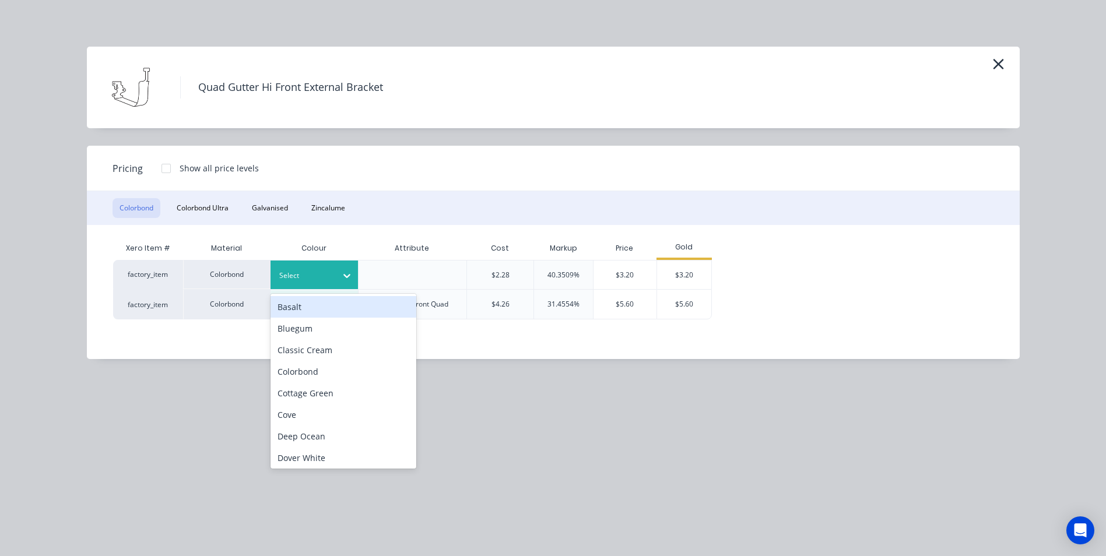
click at [329, 274] on div at bounding box center [305, 275] width 52 height 13
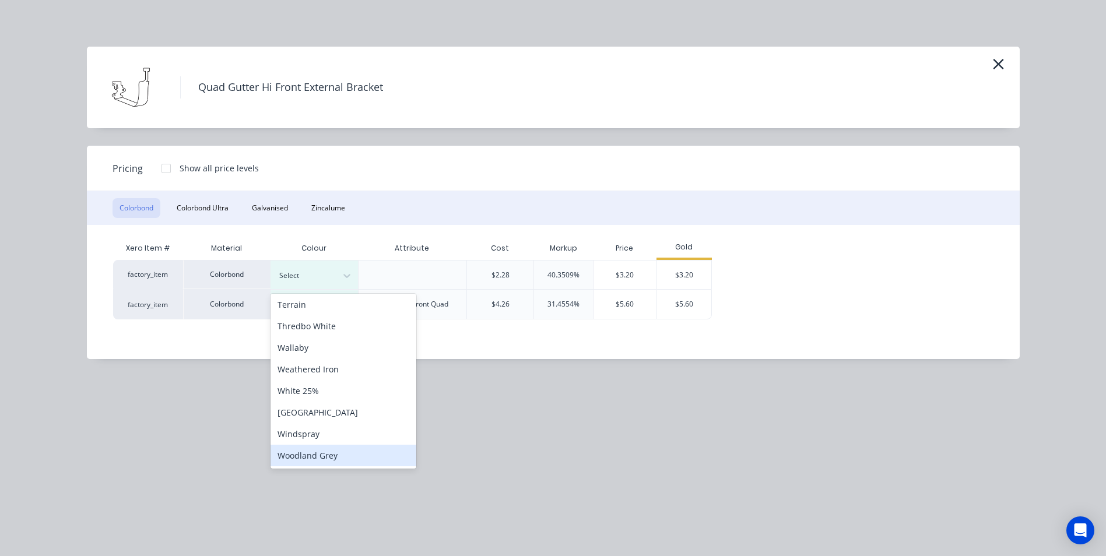
click at [321, 451] on div "Woodland Grey" at bounding box center [344, 456] width 146 height 22
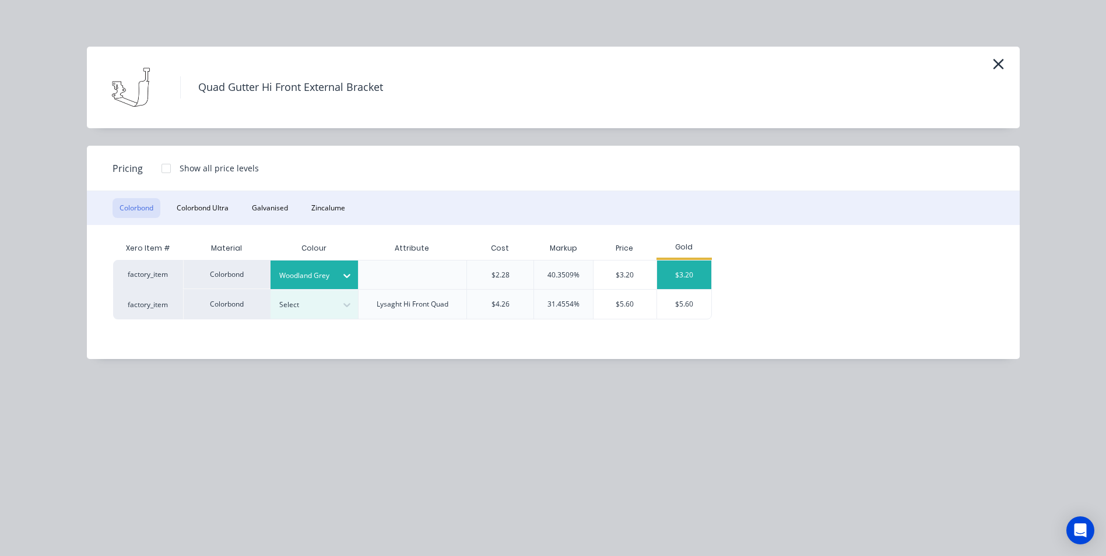
click at [684, 282] on div "$3.20" at bounding box center [684, 275] width 55 height 29
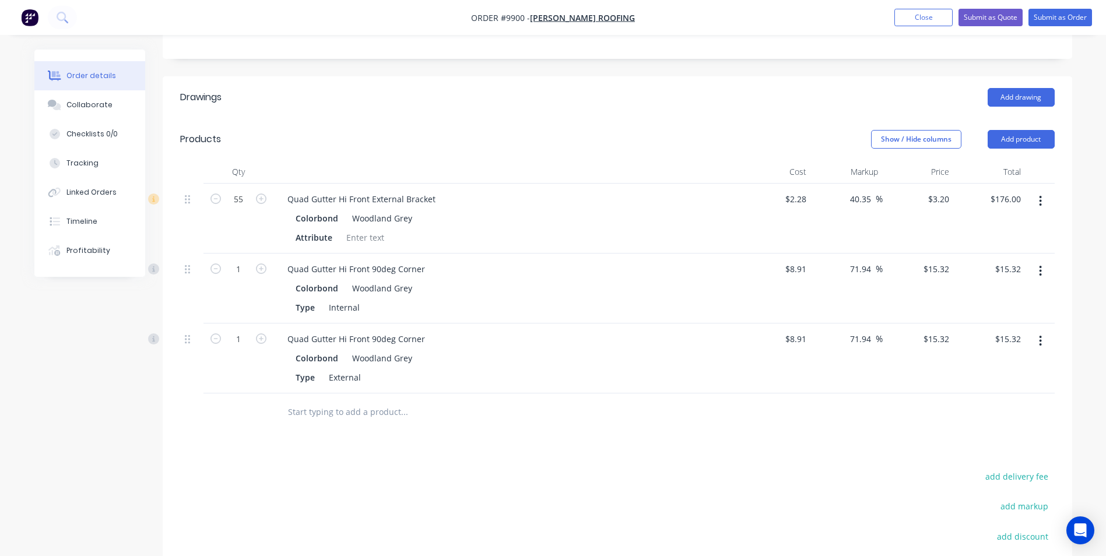
click at [306, 401] on input "text" at bounding box center [403, 412] width 233 height 23
click at [261, 334] on icon "button" at bounding box center [261, 339] width 10 height 10
type input "2"
type input "$30.64"
click at [261, 334] on icon "button" at bounding box center [261, 339] width 10 height 10
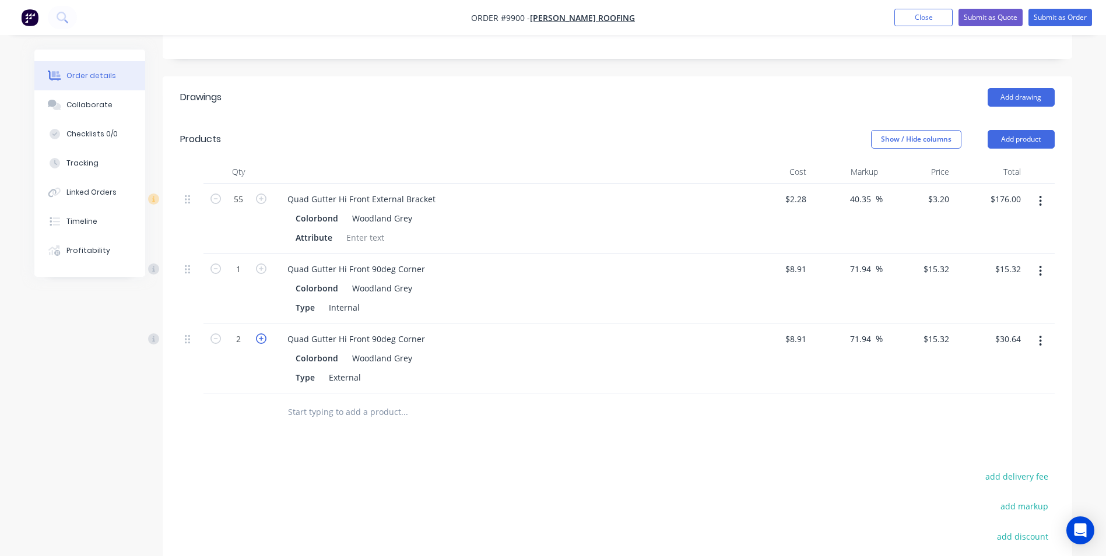
type input "3"
type input "$45.96"
click at [261, 334] on icon "button" at bounding box center [261, 339] width 10 height 10
type input "4"
type input "$61.28"
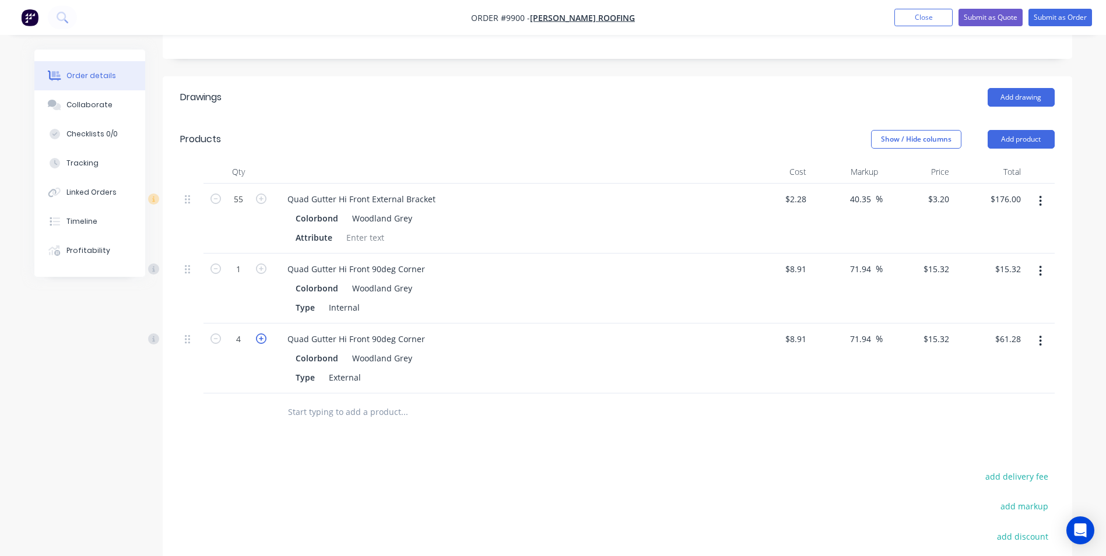
click at [261, 334] on icon "button" at bounding box center [261, 339] width 10 height 10
type input "5"
type input "$76.60"
click at [330, 401] on input "text" at bounding box center [403, 412] width 233 height 23
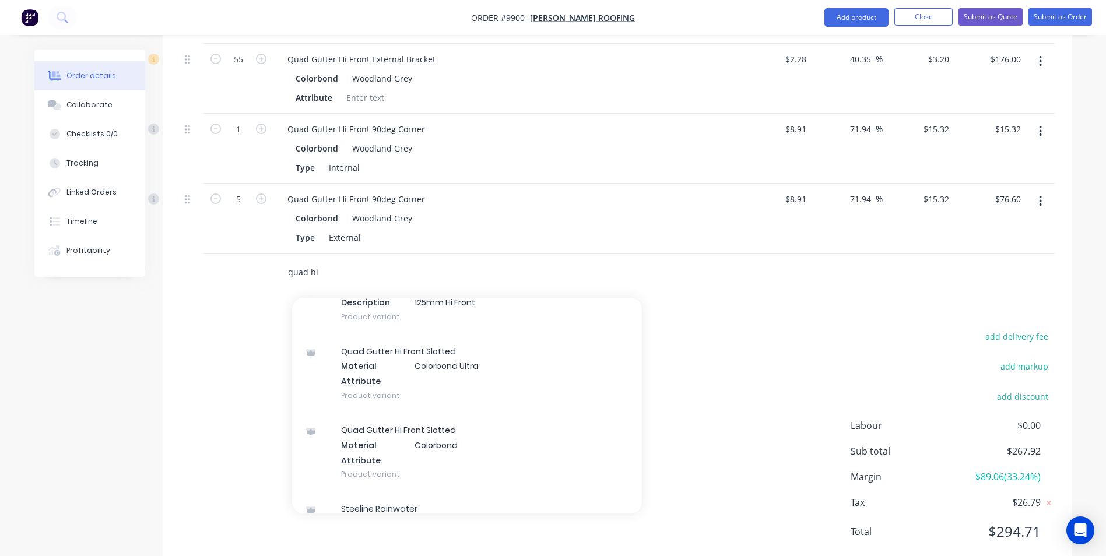
scroll to position [1516, 0]
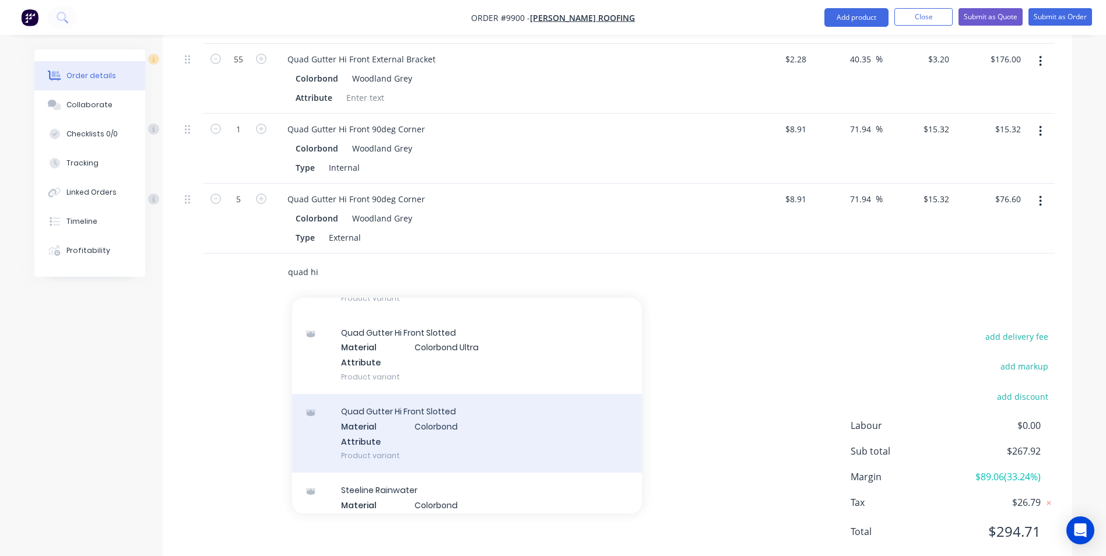
type input "quad hi"
click at [481, 396] on div "Quad Gutter Hi Front Slotted Material Colorbond Attribute Product variant" at bounding box center [467, 433] width 350 height 79
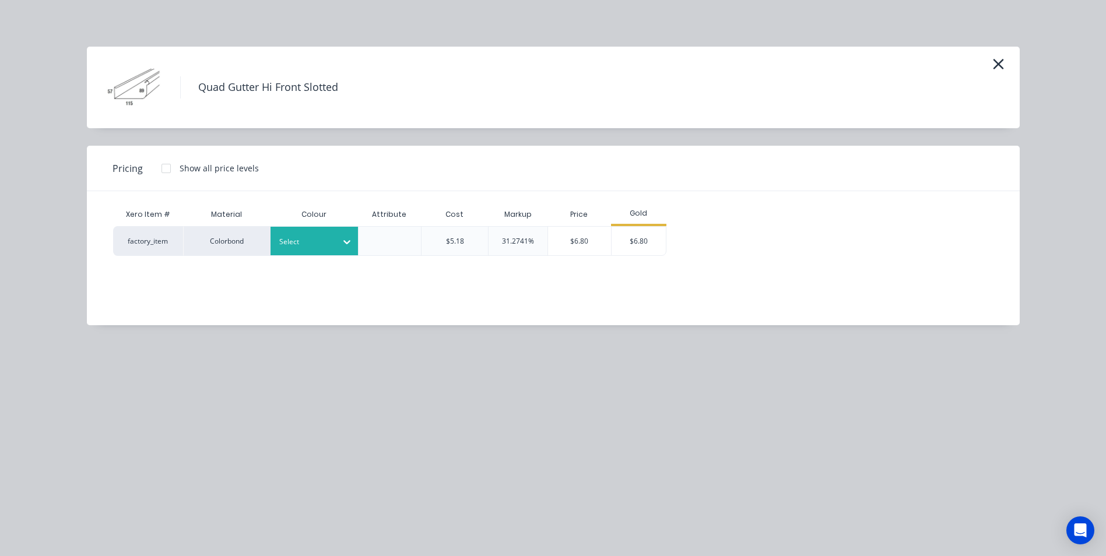
click at [350, 238] on icon at bounding box center [347, 242] width 12 height 12
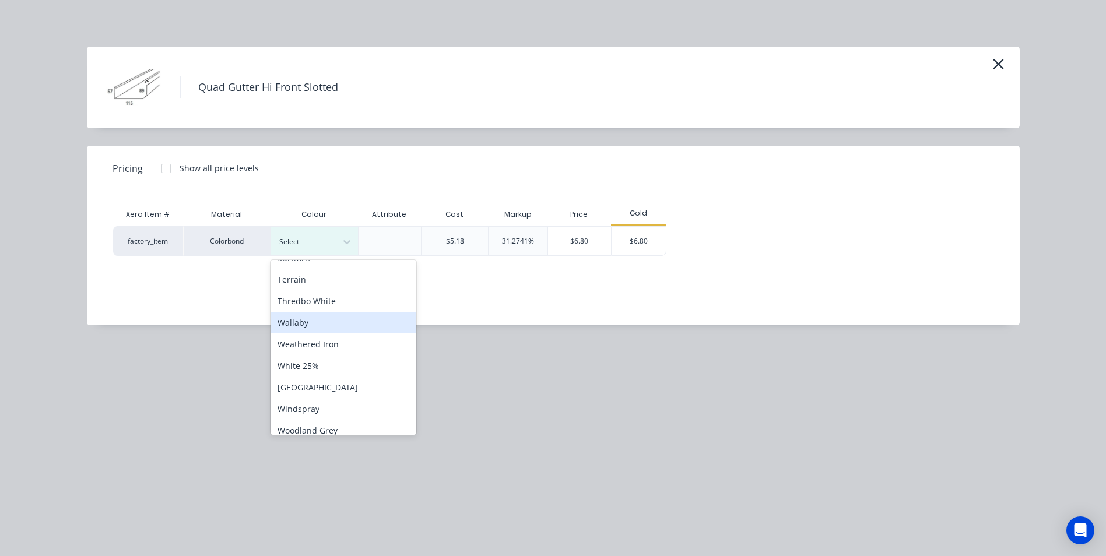
scroll to position [477, 0]
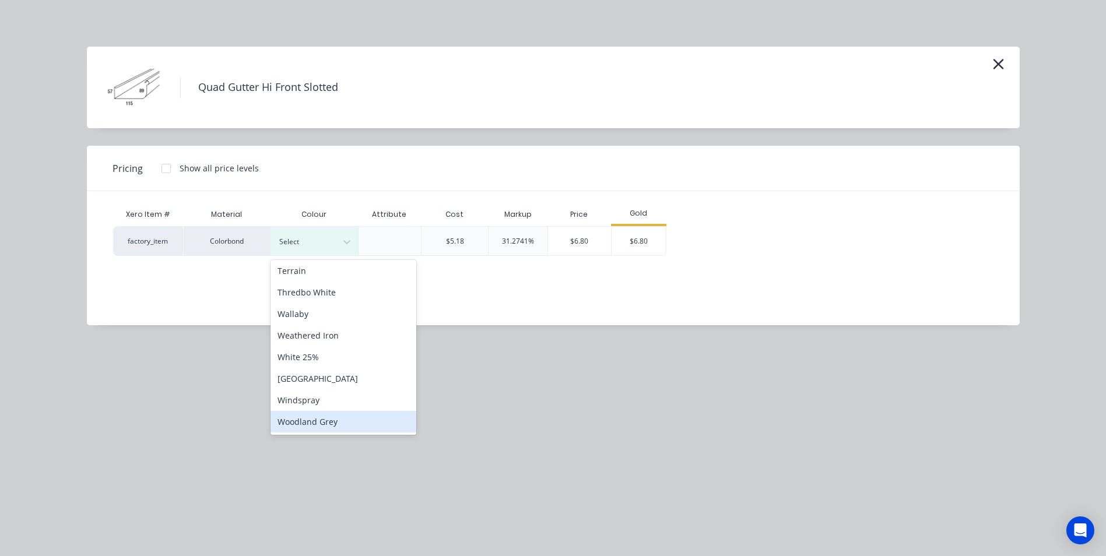
click at [340, 429] on div "Woodland Grey" at bounding box center [344, 422] width 146 height 22
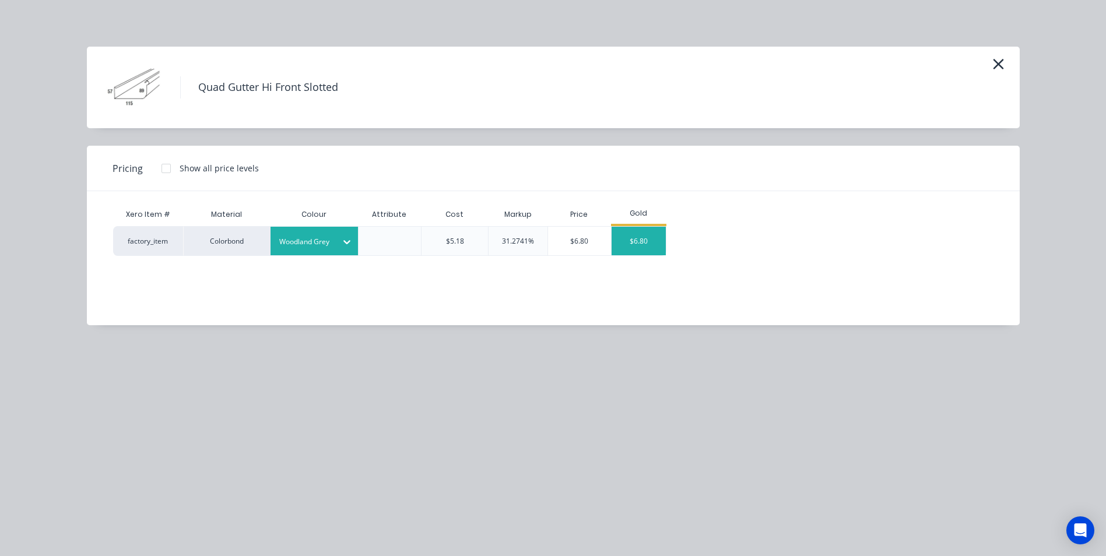
click at [629, 248] on div "$6.80" at bounding box center [639, 241] width 55 height 29
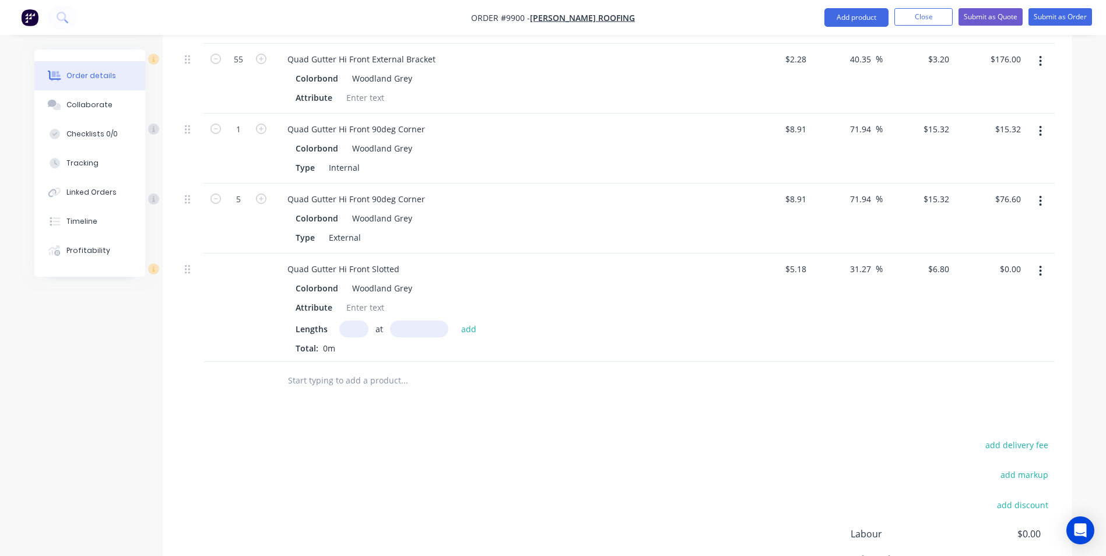
click at [360, 321] on input "text" at bounding box center [353, 329] width 29 height 17
type input "2"
type input "2400"
click at [455, 321] on button "add" at bounding box center [468, 329] width 27 height 16
type input "$32.64"
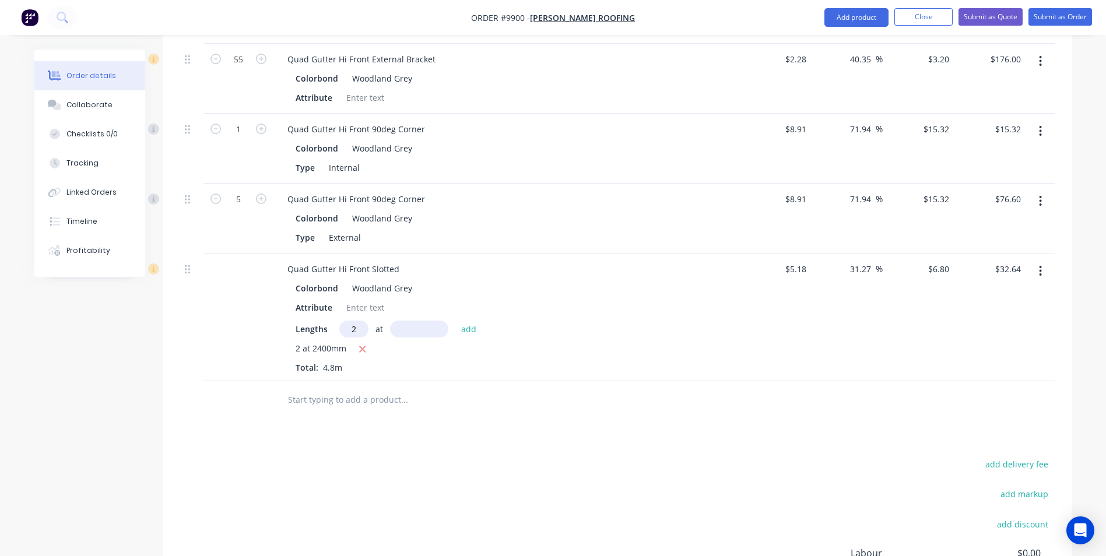
type input "2"
type input "5600"
click at [455, 321] on button "add" at bounding box center [468, 329] width 27 height 16
type input "$108.80"
type input "2"
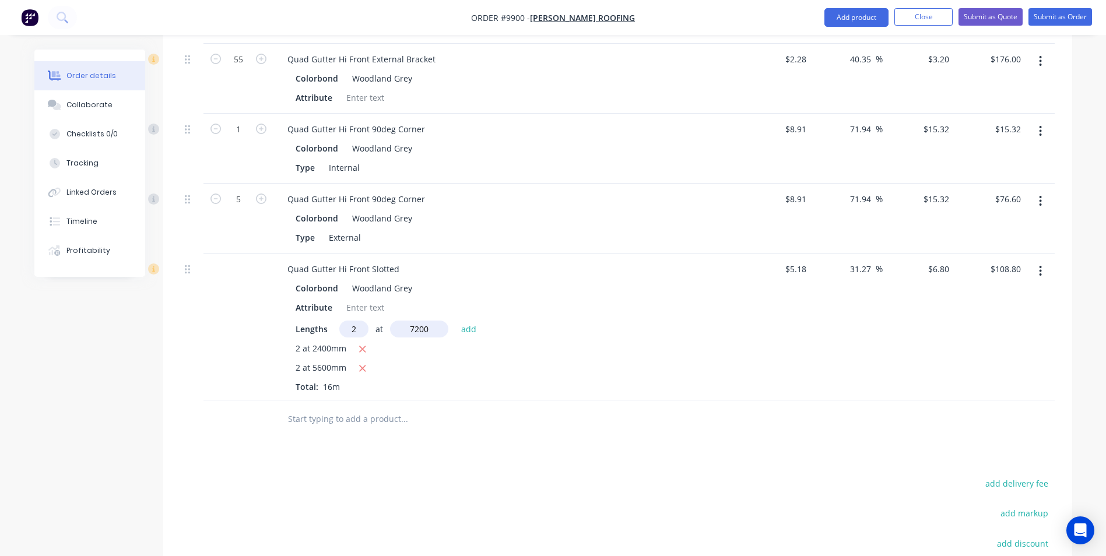
type input "7200"
click at [455, 321] on button "add" at bounding box center [468, 329] width 27 height 16
type input "$206.72"
type input "2"
type input "8600"
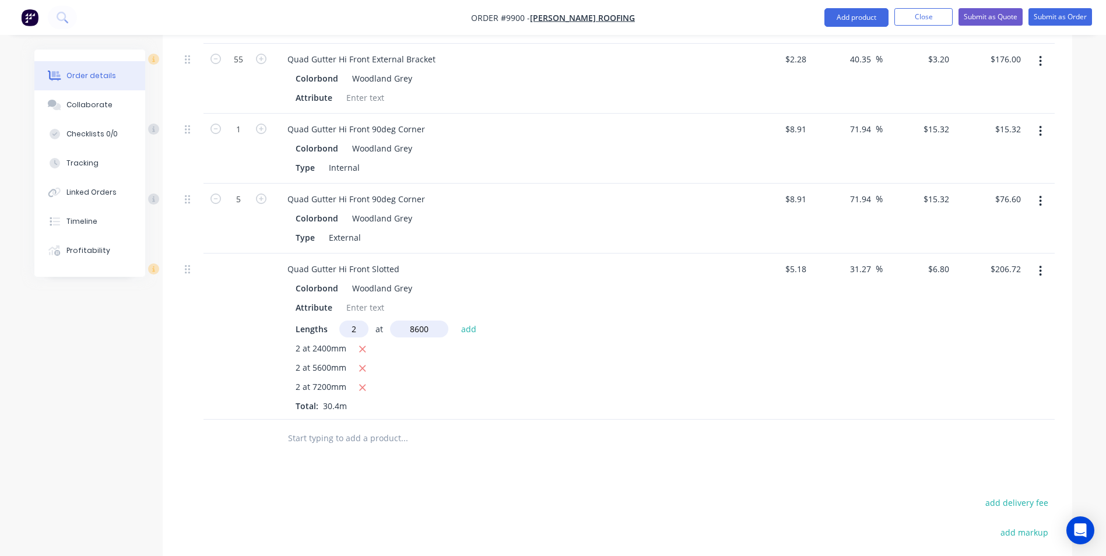
click at [455, 321] on button "add" at bounding box center [468, 329] width 27 height 16
type input "$323.68"
click at [364, 446] on input "text" at bounding box center [403, 457] width 233 height 23
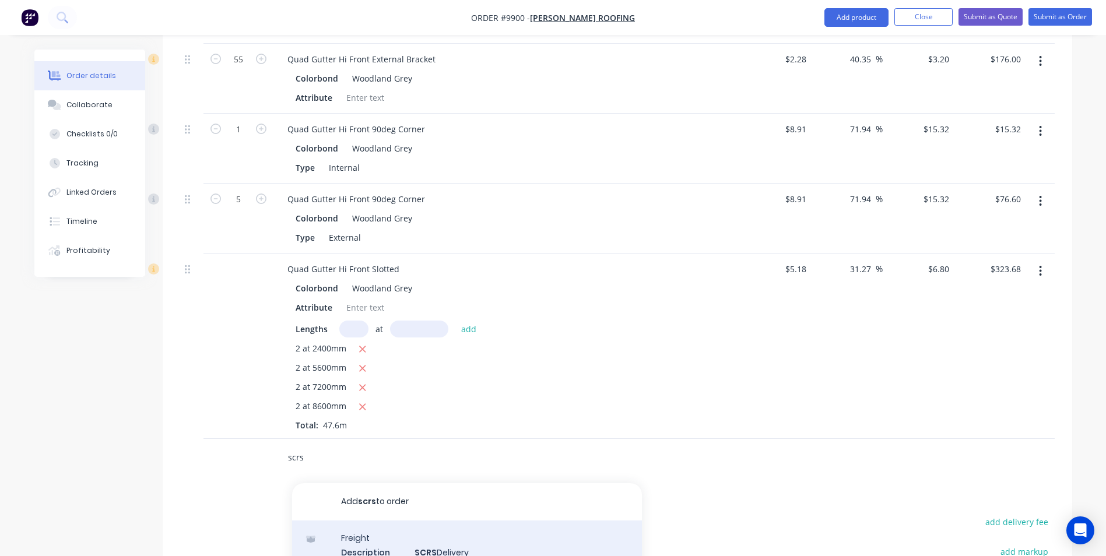
type input "scrs"
click at [370, 521] on div "Freight Description SCRS Delivery Product variant" at bounding box center [467, 553] width 350 height 64
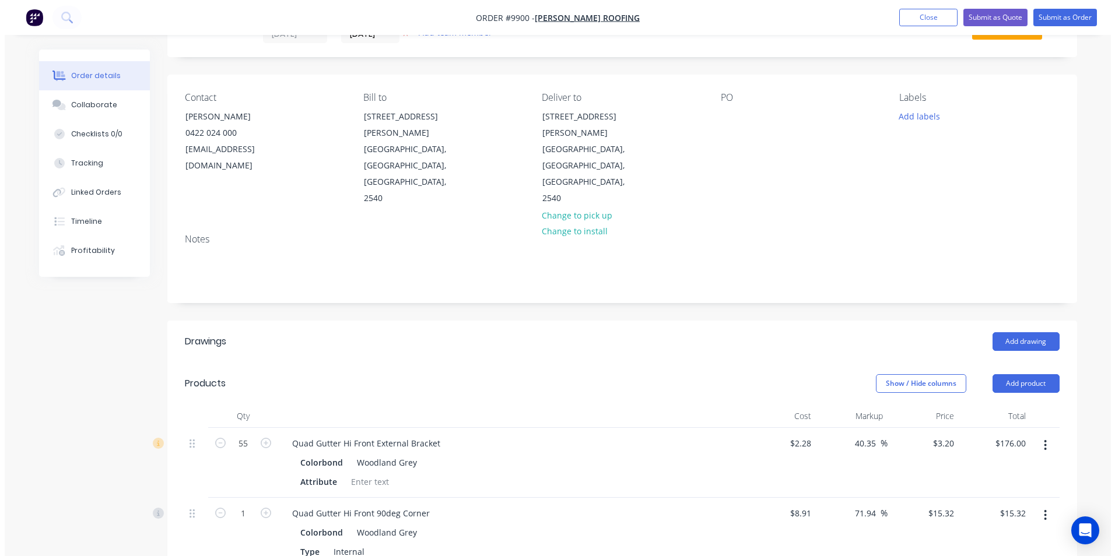
scroll to position [0, 0]
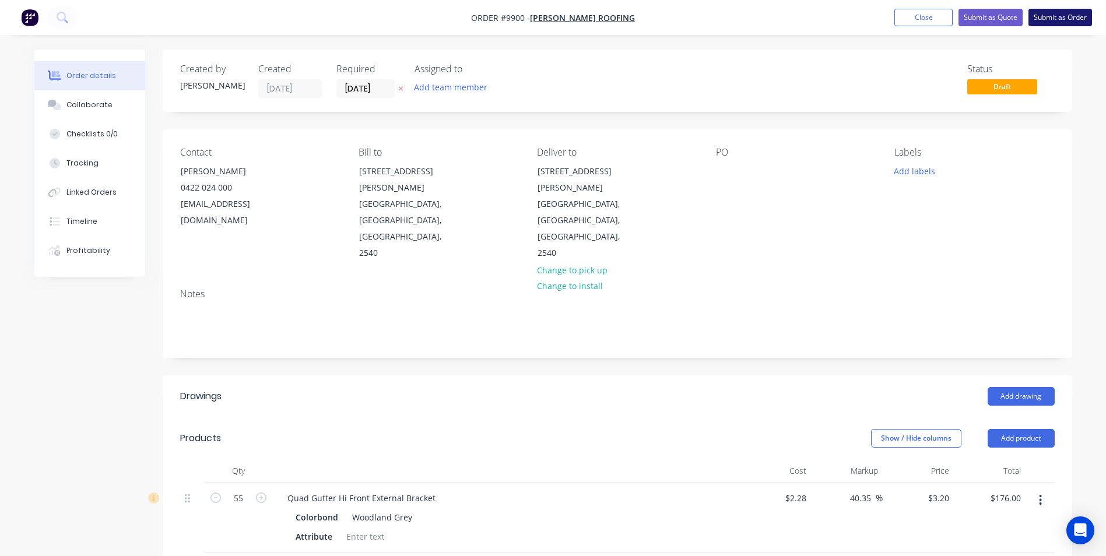
click at [1054, 22] on button "Submit as Order" at bounding box center [1061, 17] width 64 height 17
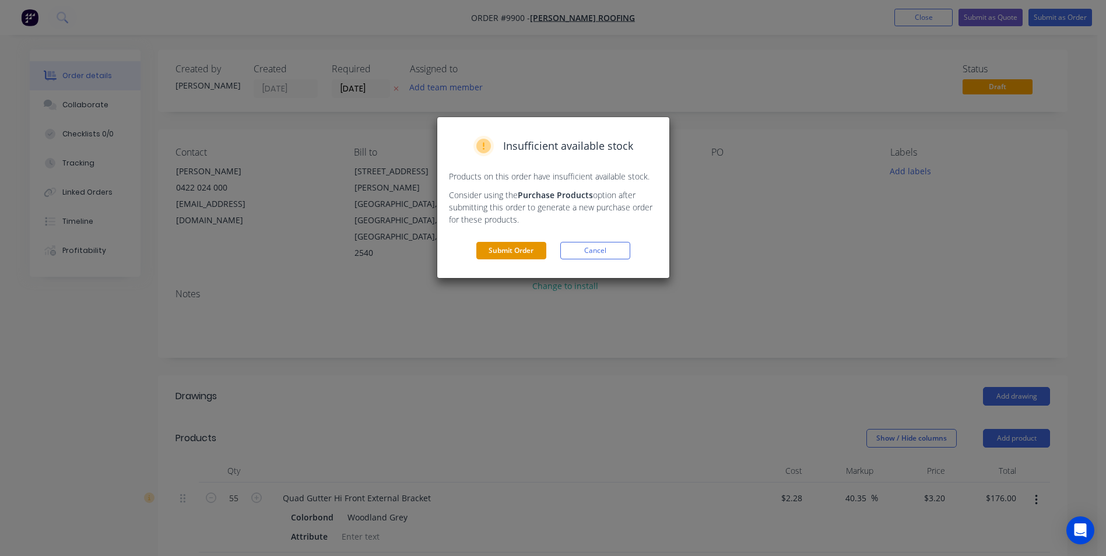
click at [505, 257] on button "Submit Order" at bounding box center [511, 250] width 70 height 17
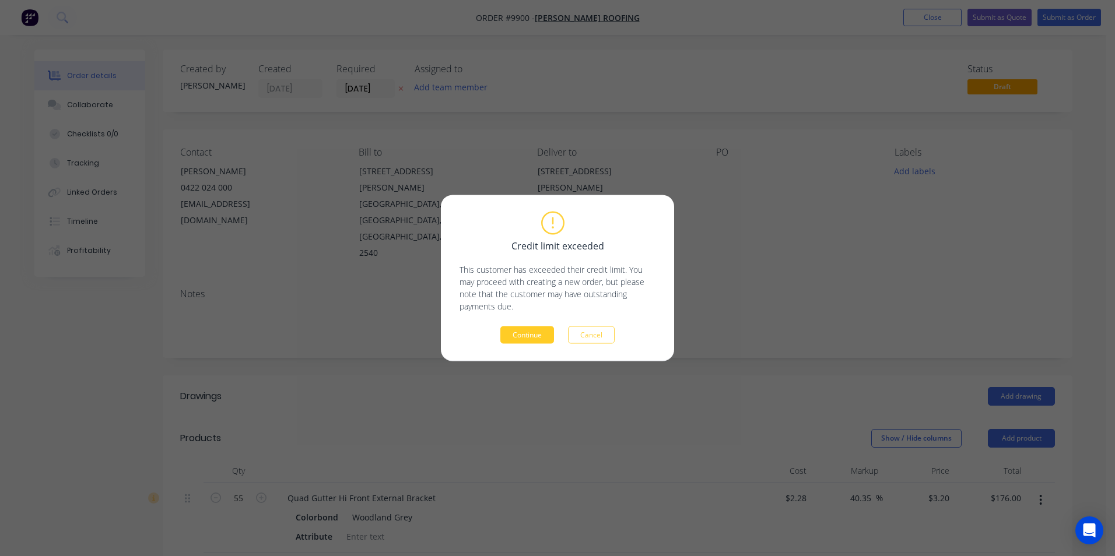
click at [533, 331] on button "Continue" at bounding box center [527, 335] width 54 height 17
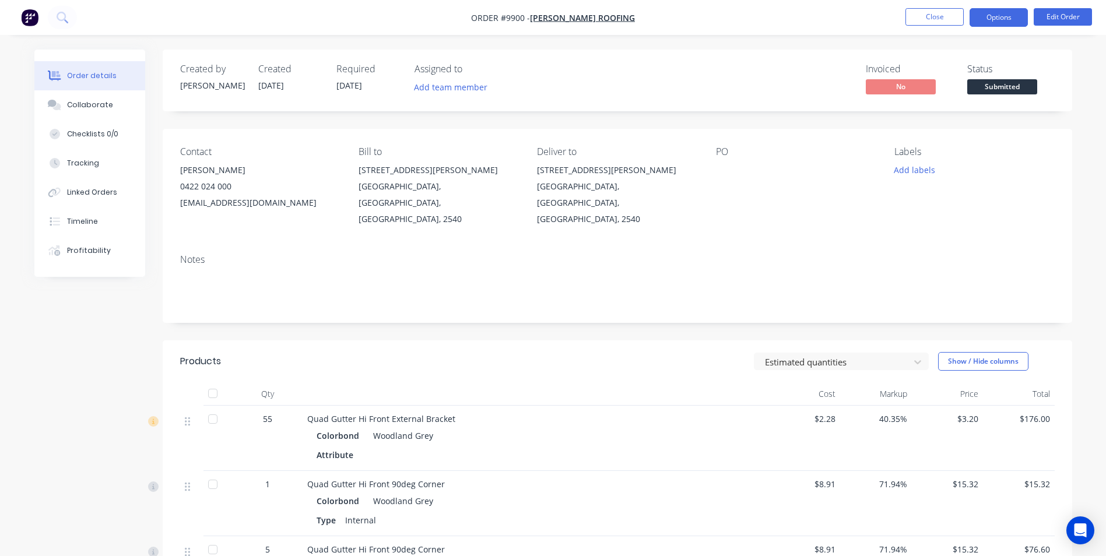
click at [984, 9] on button "Options" at bounding box center [999, 17] width 58 height 19
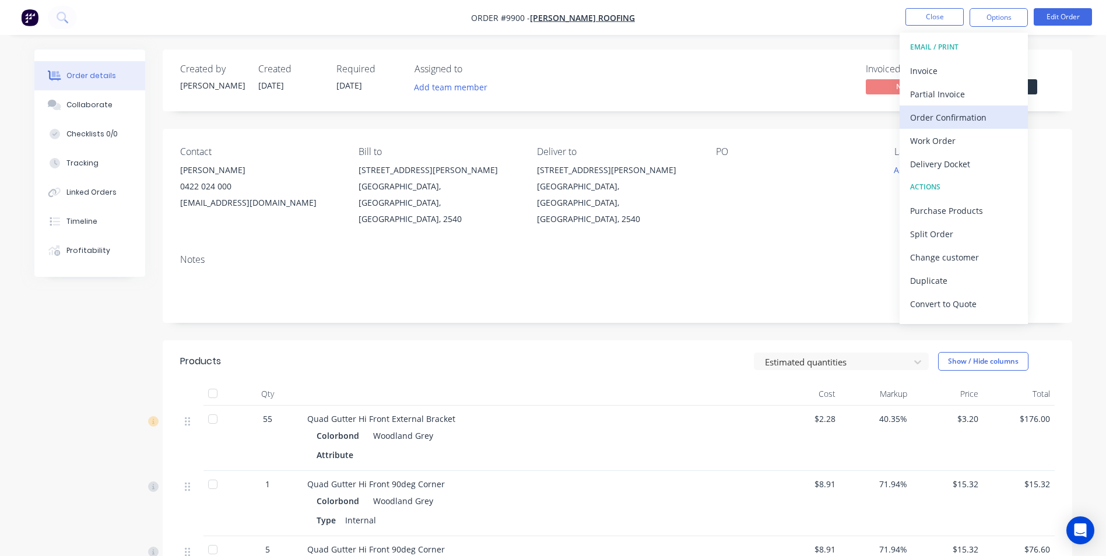
click at [946, 117] on div "Order Confirmation" at bounding box center [963, 117] width 107 height 17
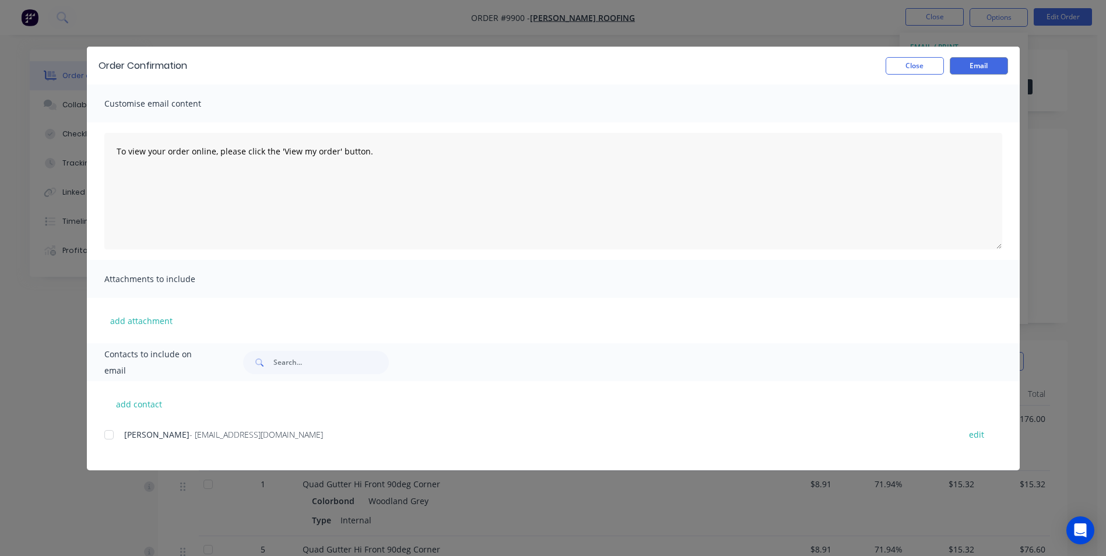
click at [126, 435] on span "Nathan Parnell" at bounding box center [156, 434] width 65 height 11
click at [118, 438] on div at bounding box center [108, 434] width 23 height 23
drag, startPoint x: 974, startPoint y: 66, endPoint x: 906, endPoint y: 68, distance: 68.2
click at [974, 66] on button "Email" at bounding box center [979, 65] width 58 height 17
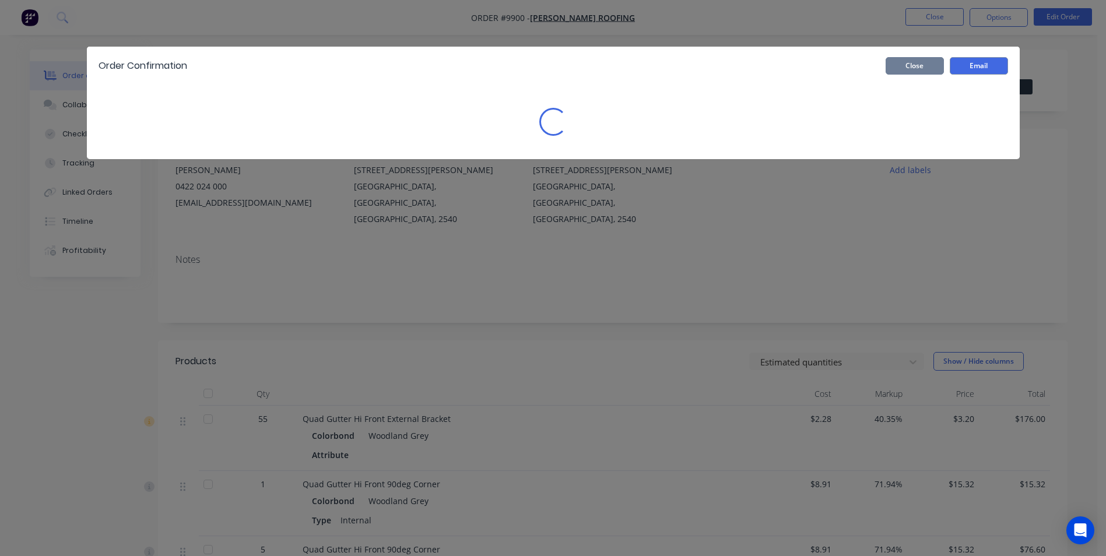
click at [906, 68] on button "Close" at bounding box center [915, 65] width 58 height 17
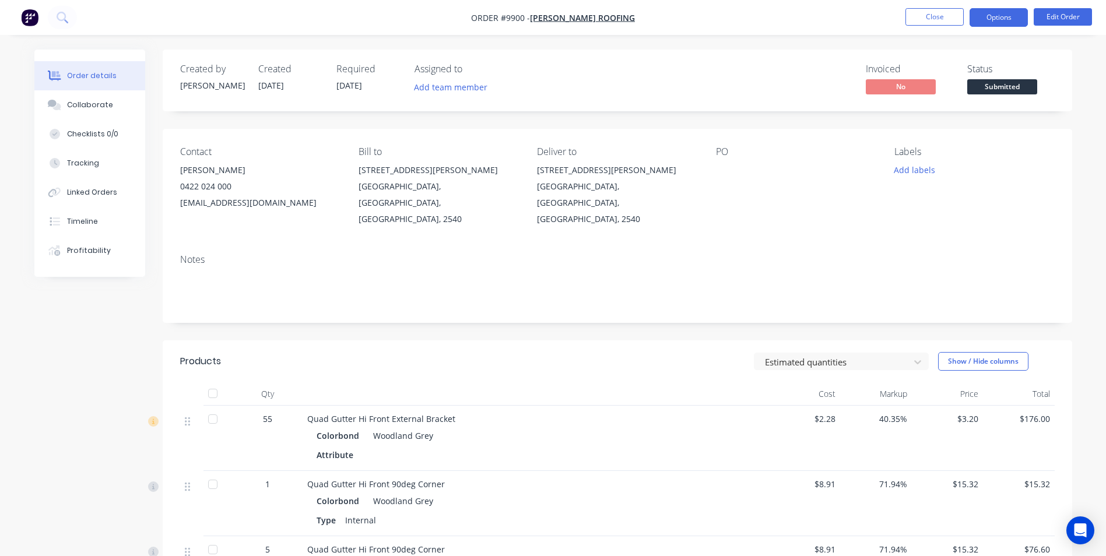
click at [1017, 16] on button "Options" at bounding box center [999, 17] width 58 height 19
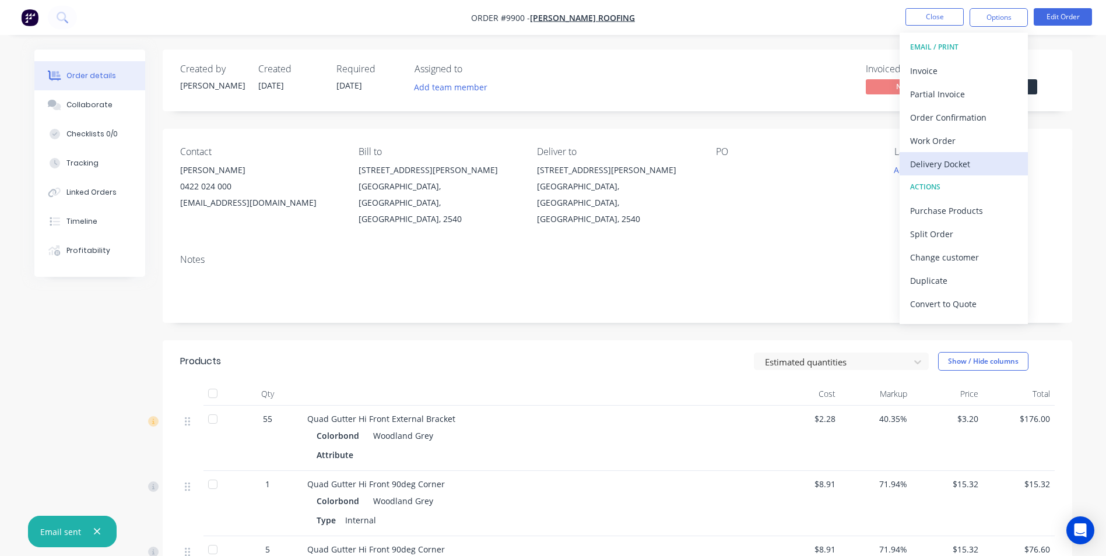
click at [962, 168] on div "Delivery Docket" at bounding box center [963, 164] width 107 height 17
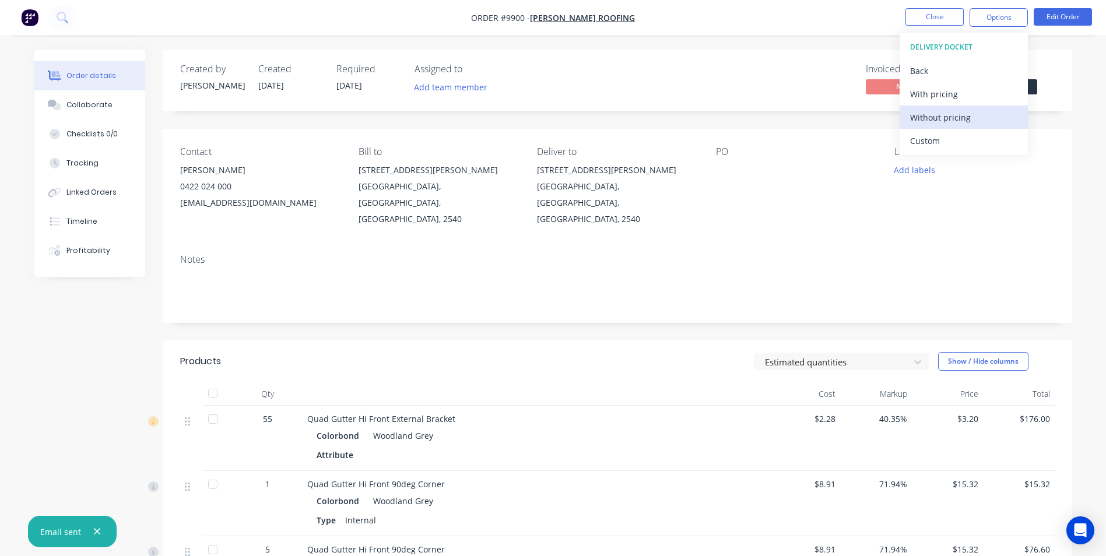
click at [949, 123] on div "Without pricing" at bounding box center [963, 117] width 107 height 17
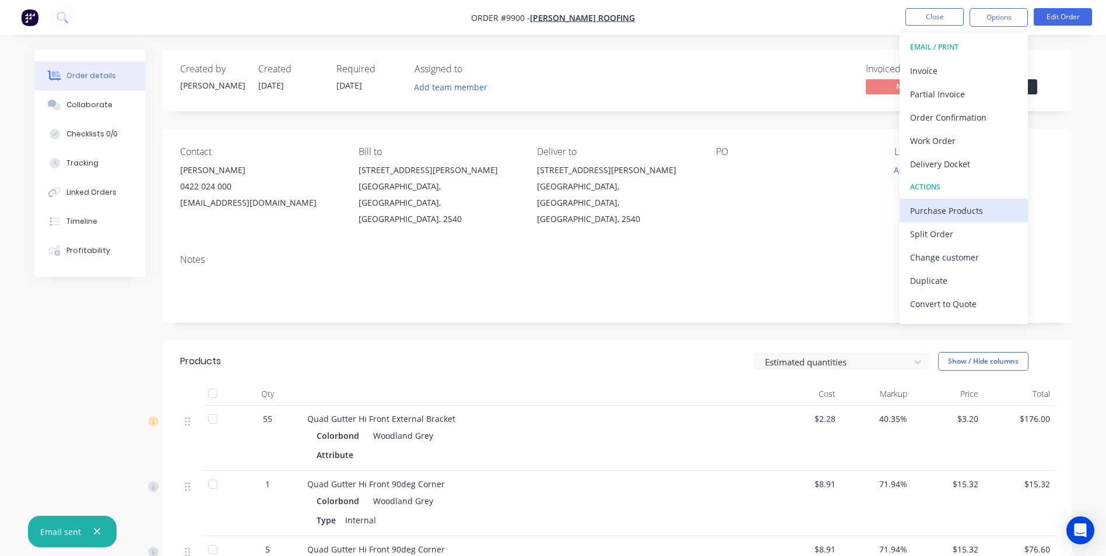
click at [921, 207] on div "Purchase Products" at bounding box center [963, 210] width 107 height 17
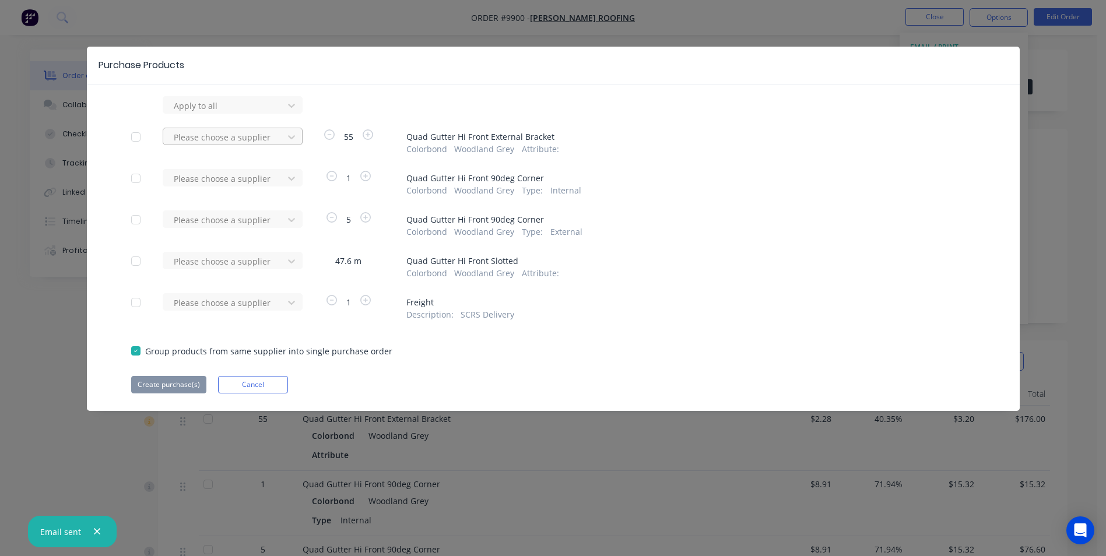
click at [272, 139] on div at bounding box center [225, 137] width 105 height 15
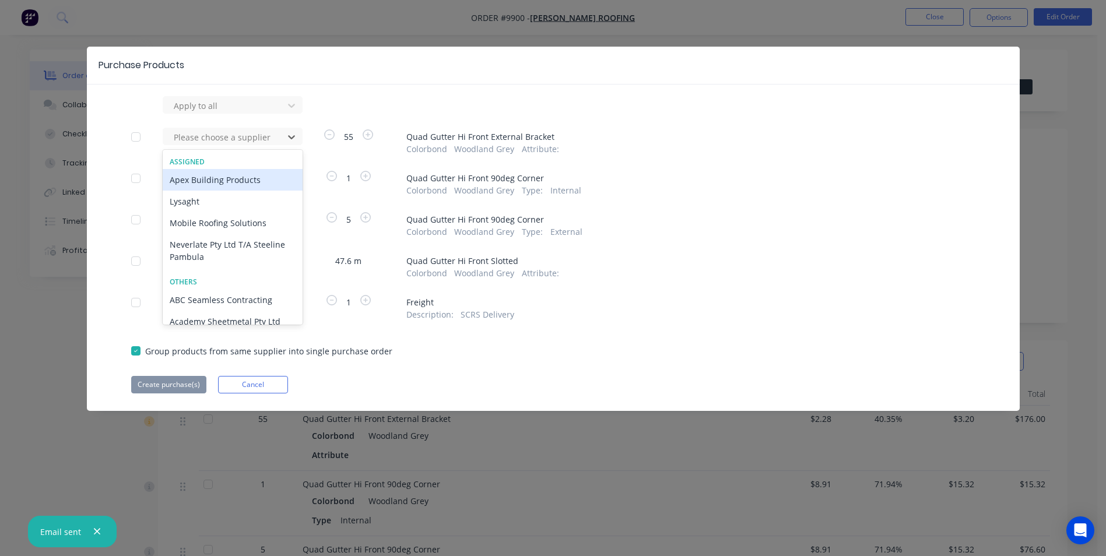
click at [254, 174] on div "Apex Building Products" at bounding box center [233, 180] width 140 height 22
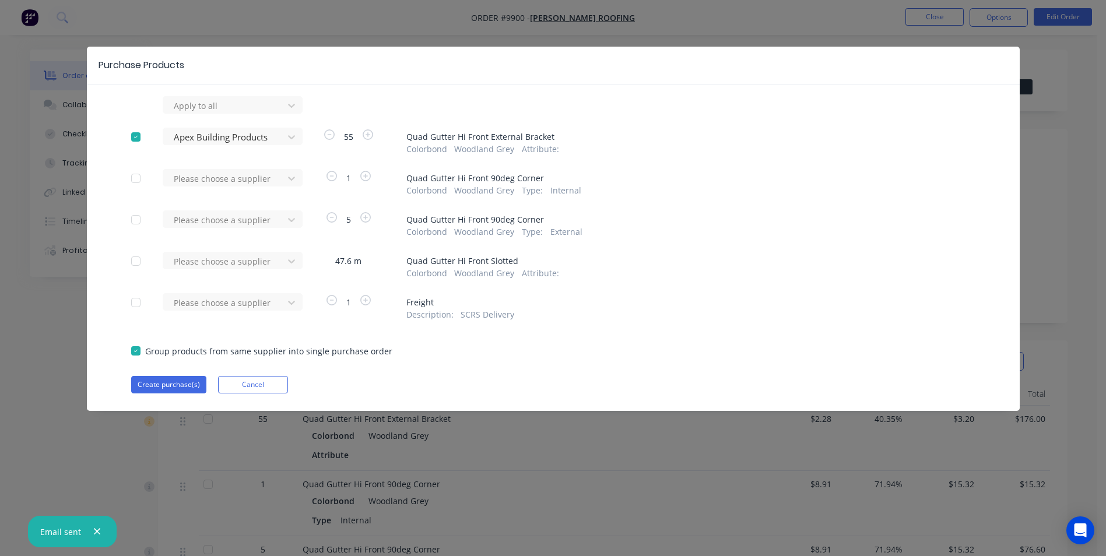
click at [254, 174] on div at bounding box center [225, 178] width 105 height 15
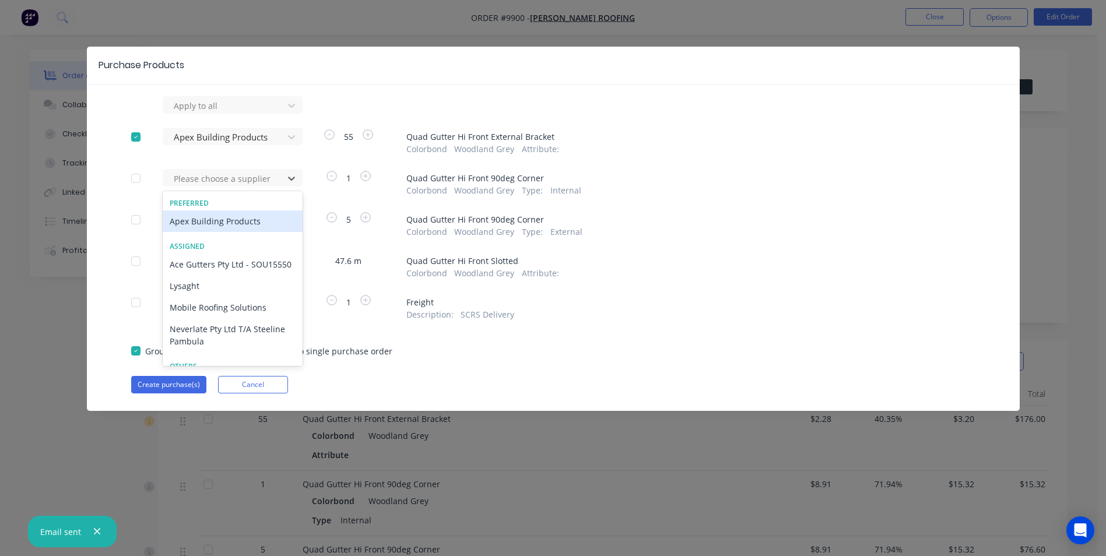
click at [240, 223] on div "Apex Building Products" at bounding box center [233, 221] width 140 height 22
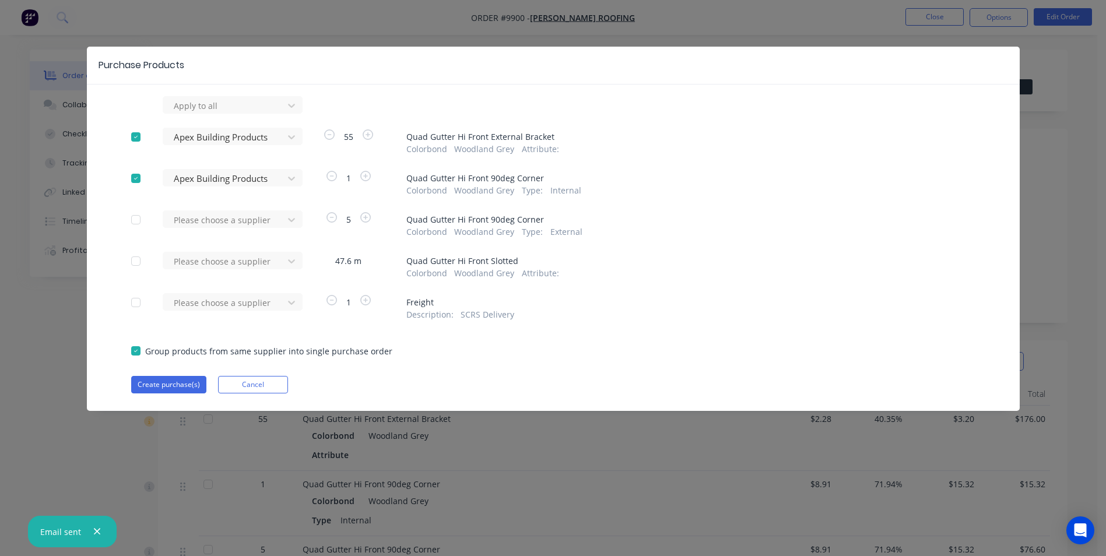
click at [240, 223] on div at bounding box center [225, 220] width 105 height 15
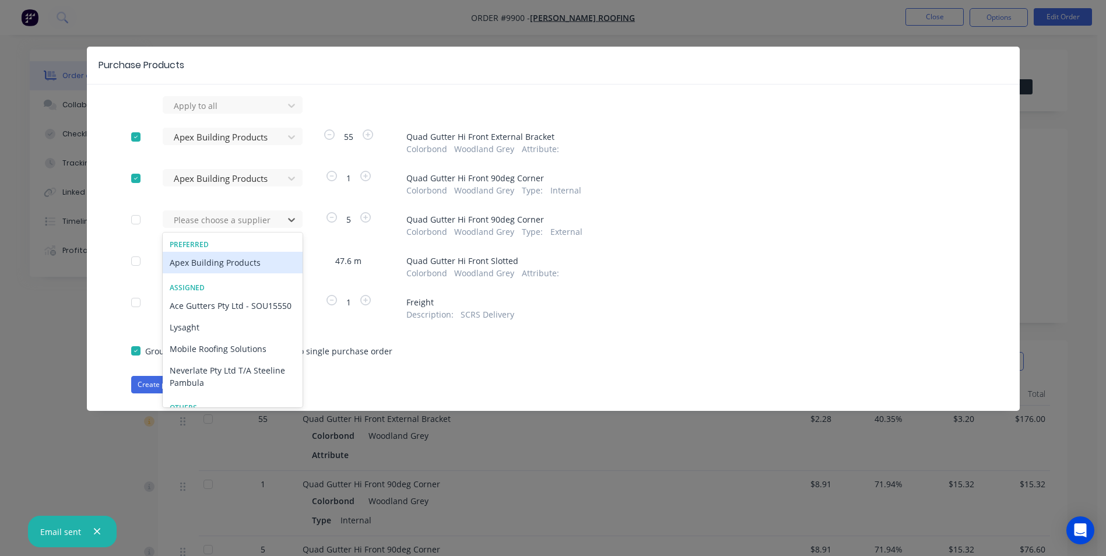
click at [226, 268] on div "Apex Building Products" at bounding box center [233, 263] width 140 height 22
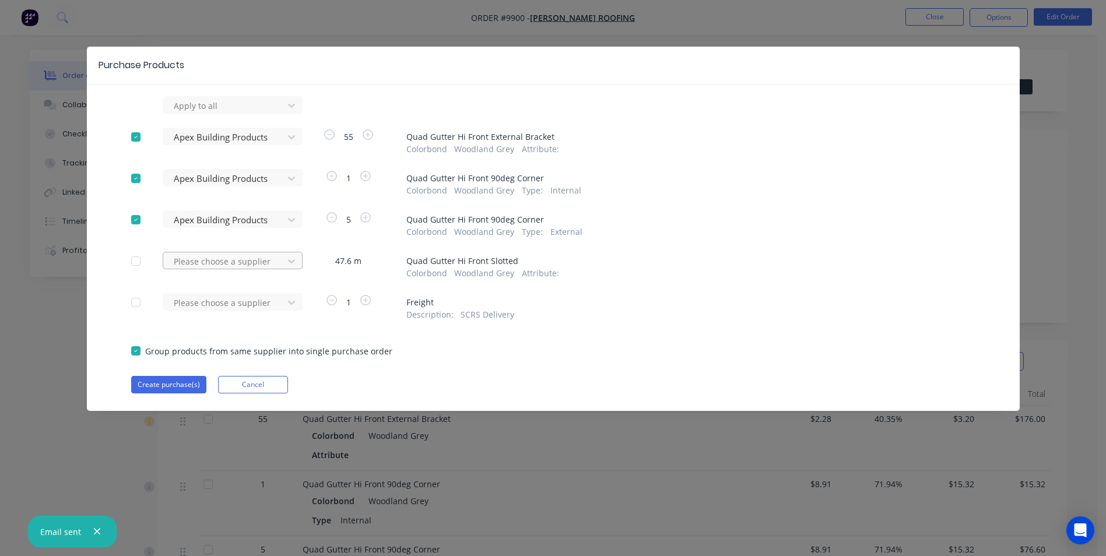
click at [225, 268] on div at bounding box center [225, 261] width 105 height 15
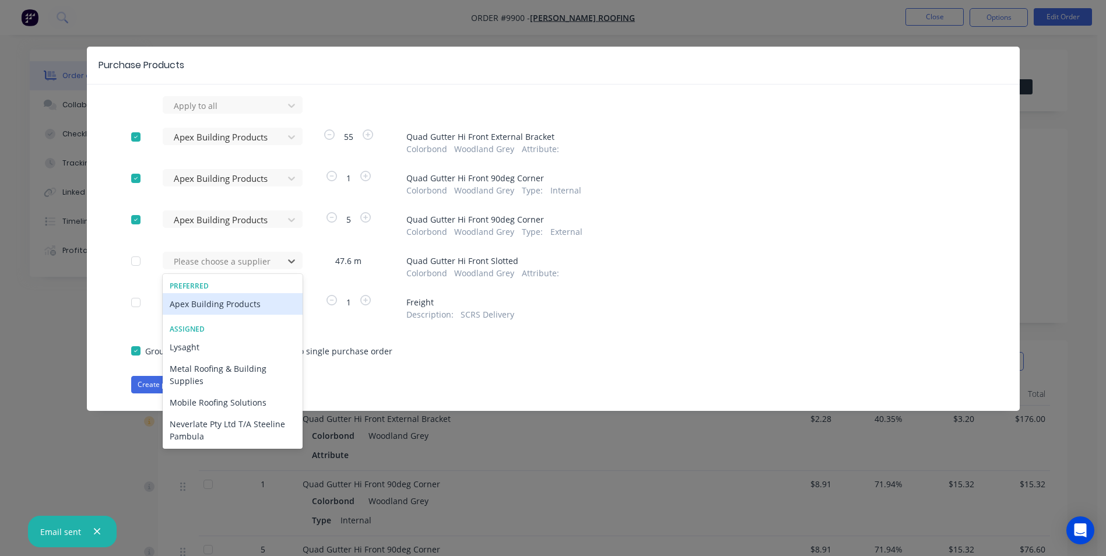
click at [217, 309] on div "Apex Building Products" at bounding box center [233, 304] width 140 height 22
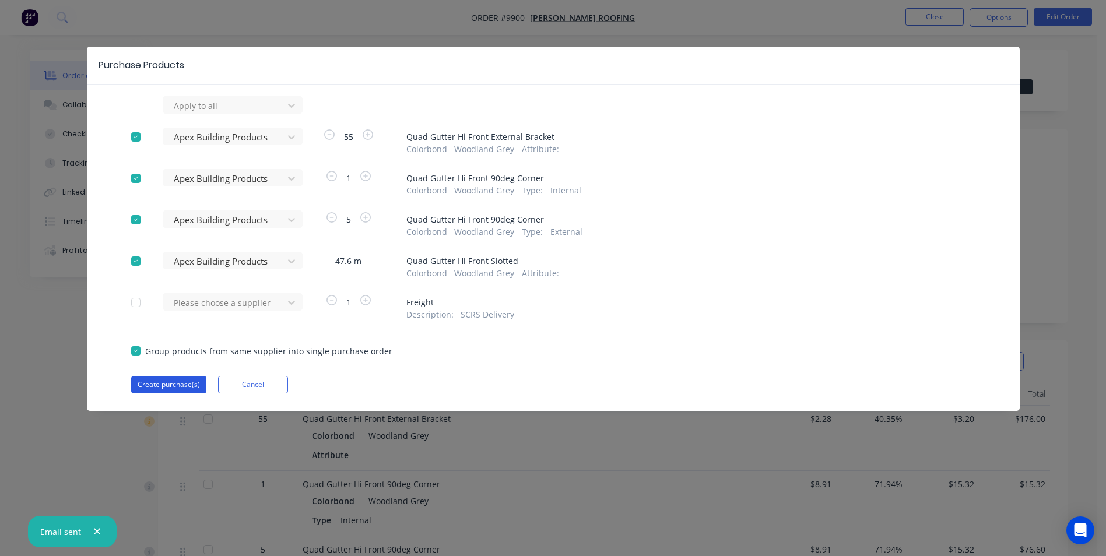
click at [188, 388] on button "Create purchase(s)" at bounding box center [168, 384] width 75 height 17
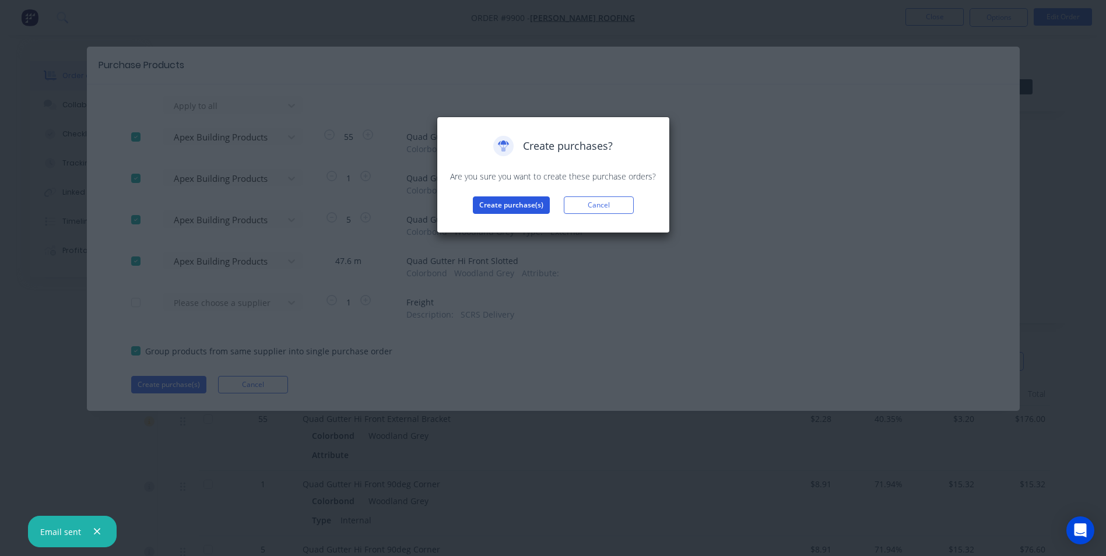
click at [534, 209] on button "Create purchase(s)" at bounding box center [511, 204] width 77 height 17
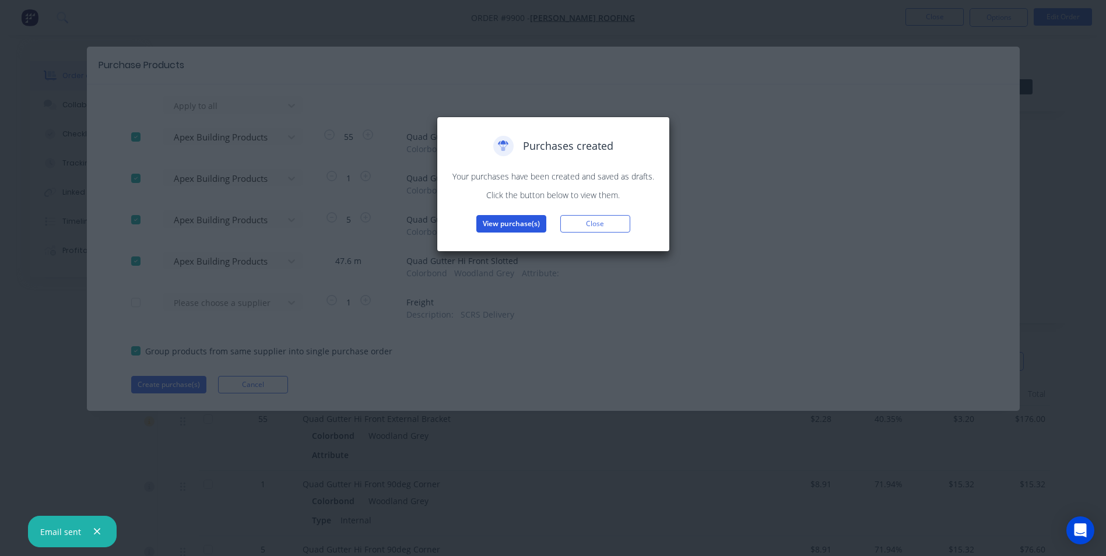
click at [537, 227] on button "View purchase(s)" at bounding box center [511, 223] width 70 height 17
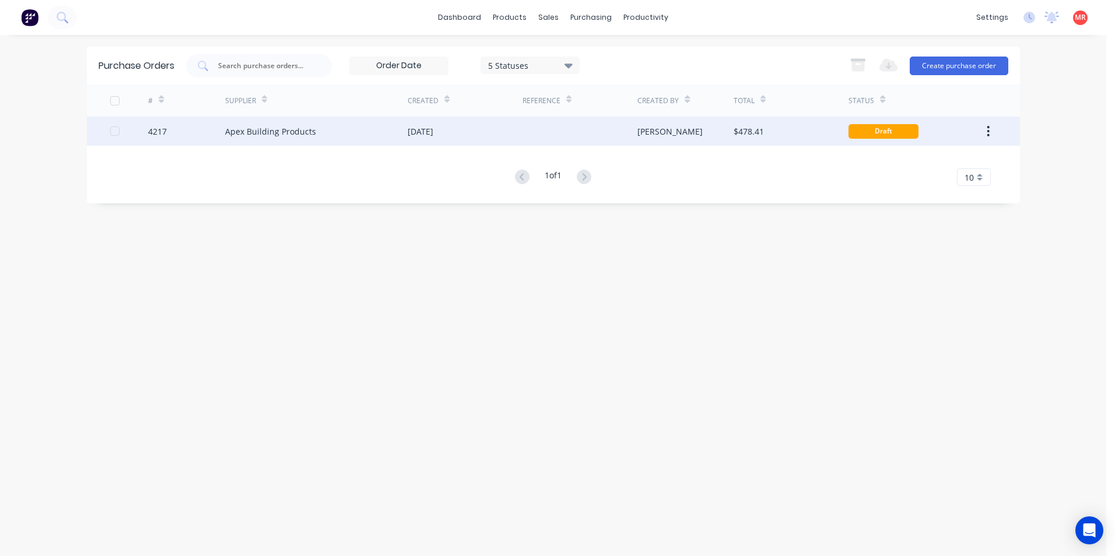
click at [675, 134] on div "Matt" at bounding box center [685, 131] width 96 height 29
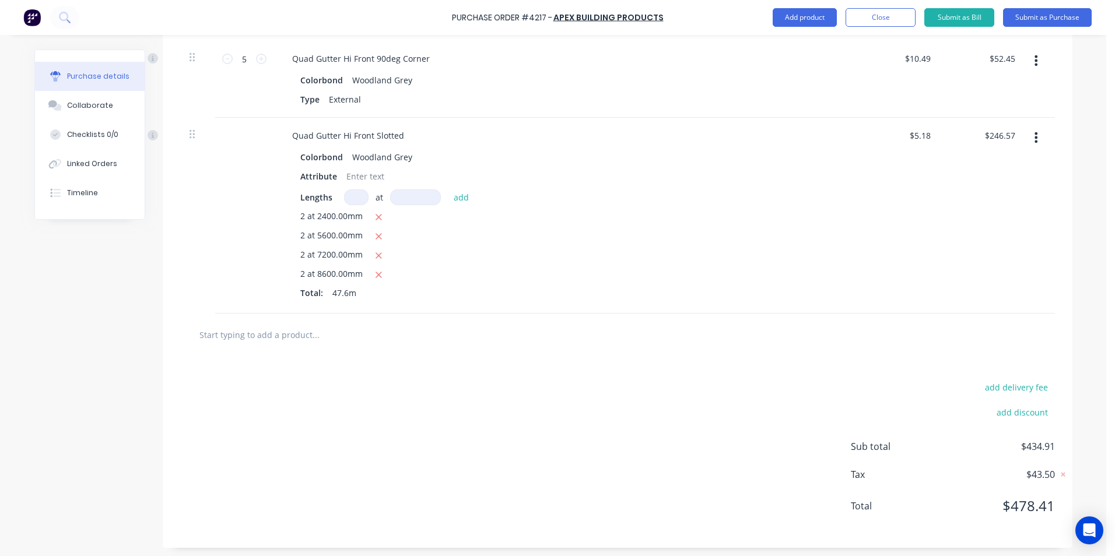
scroll to position [489, 0]
click at [294, 340] on input "text" at bounding box center [315, 331] width 233 height 23
type input "i"
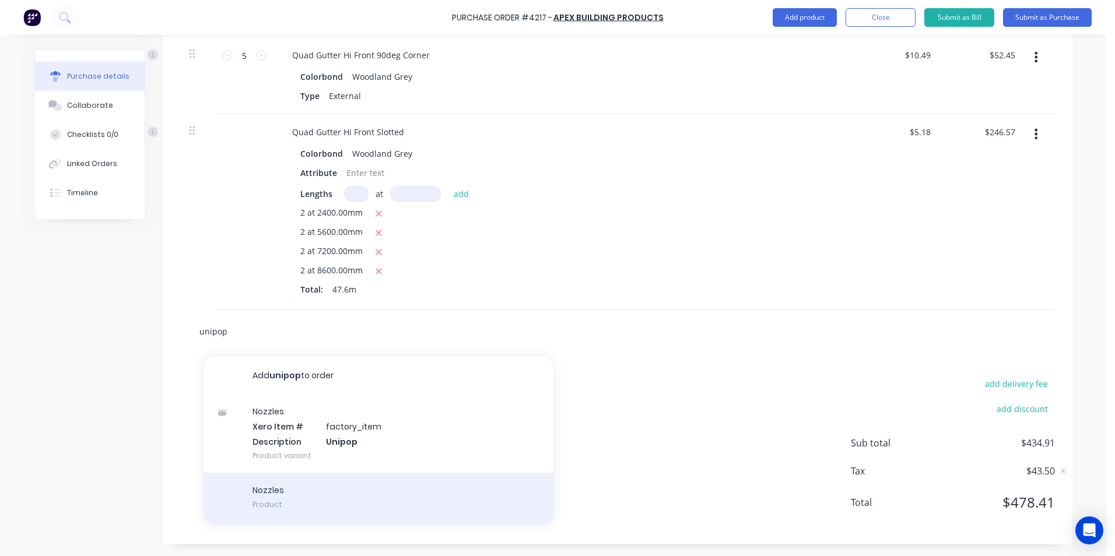
type input "unipop"
click at [282, 498] on div "Nozzles Product" at bounding box center [378, 499] width 350 height 52
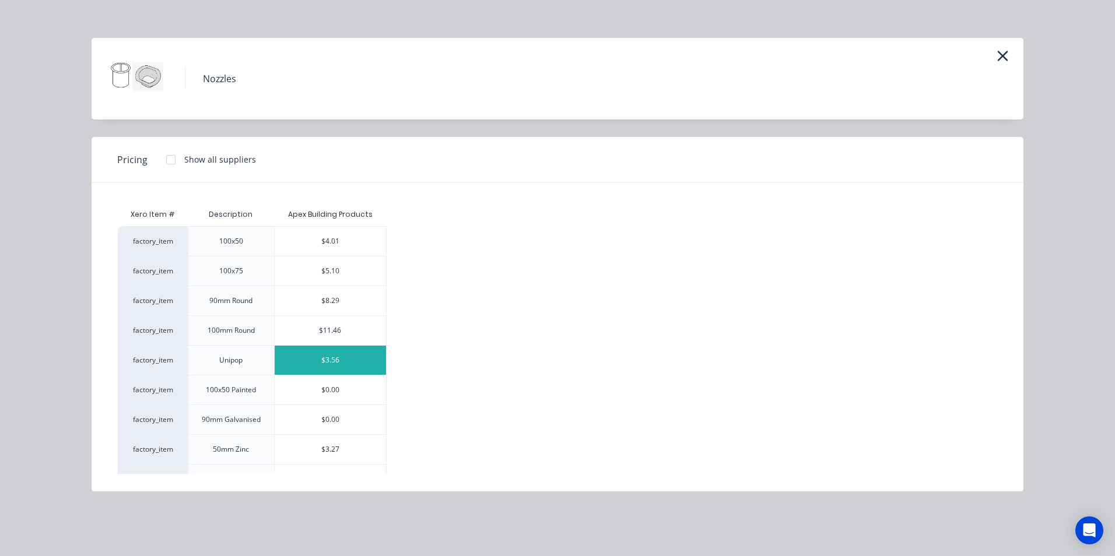
click at [335, 366] on div "$3.56" at bounding box center [330, 360] width 111 height 29
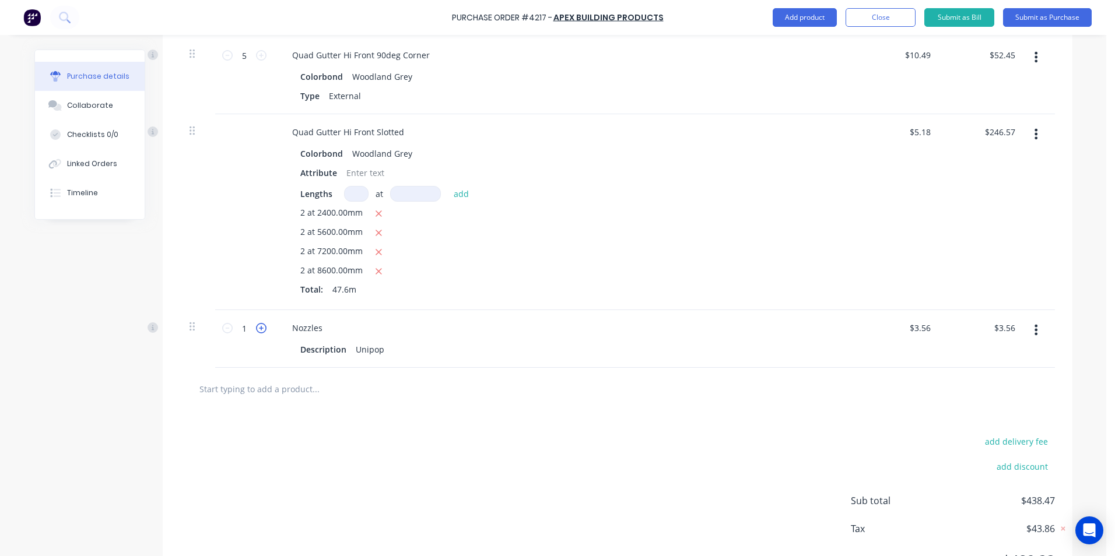
click at [256, 327] on icon at bounding box center [261, 328] width 10 height 10
type input "2"
type input "$7.12"
click at [256, 327] on icon at bounding box center [261, 328] width 10 height 10
type input "3"
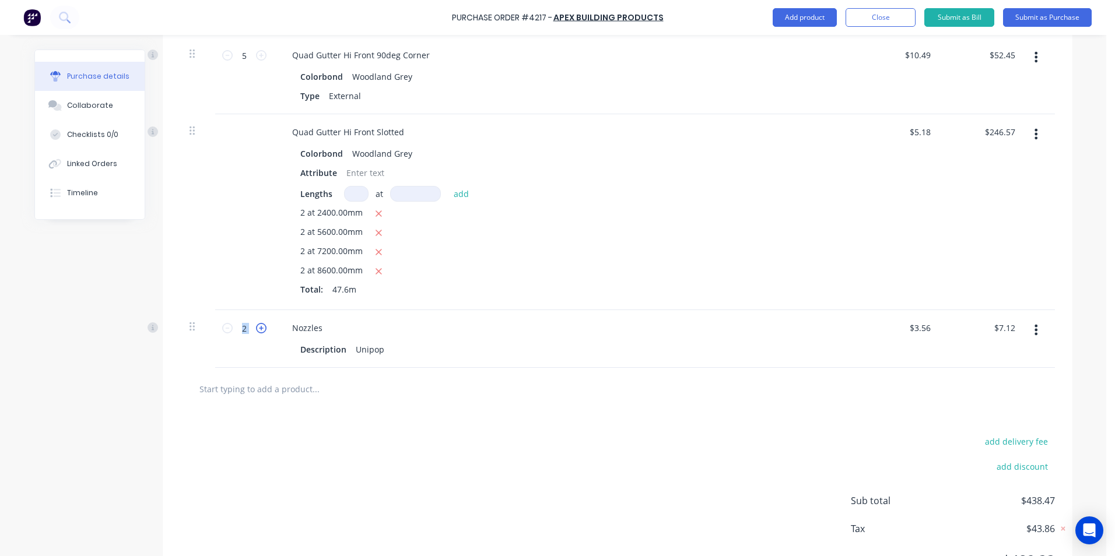
type input "$10.68"
click at [256, 327] on icon at bounding box center [261, 328] width 10 height 10
type input "4"
type input "$14.24"
click at [1054, 15] on button "Submit as Purchase" at bounding box center [1047, 17] width 89 height 19
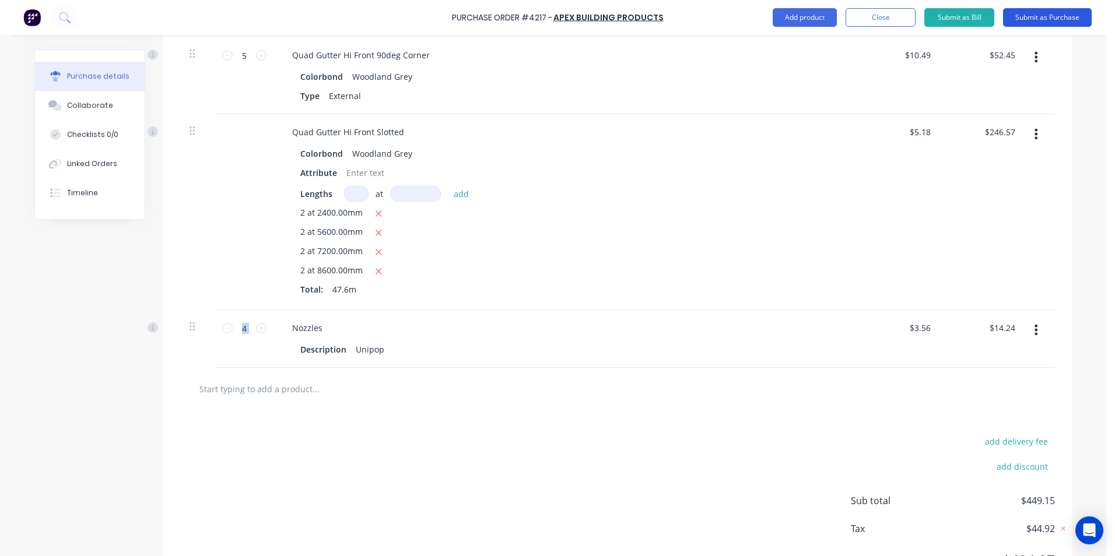
scroll to position [0, 0]
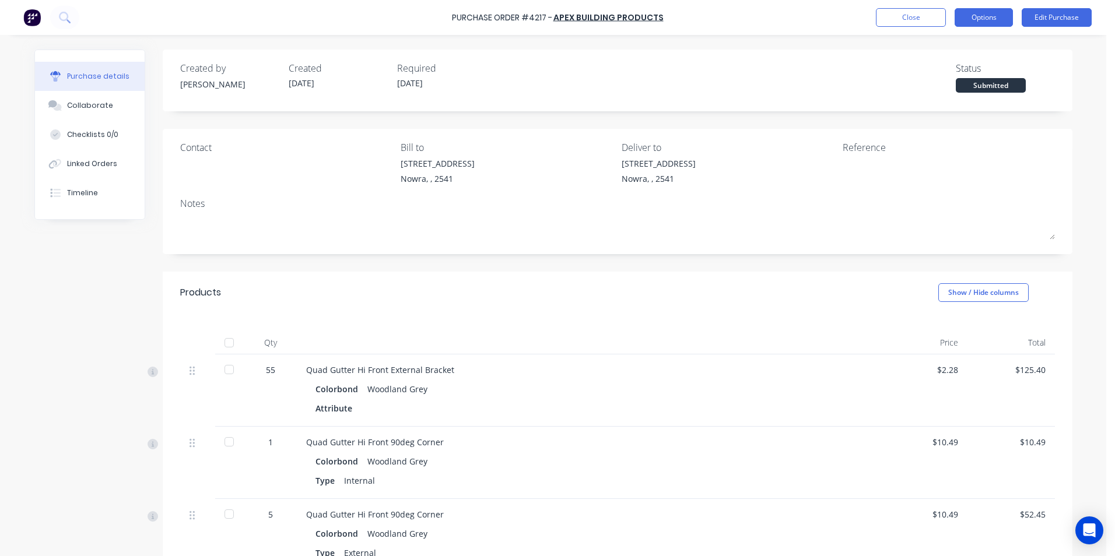
click at [994, 13] on button "Options" at bounding box center [983, 17] width 58 height 19
click at [1035, 29] on div "Purchase Order #4217 - Apex Building Products Close Options Edit Purchase" at bounding box center [557, 17] width 1115 height 35
click at [1041, 16] on button "Edit Purchase" at bounding box center [1057, 17] width 70 height 19
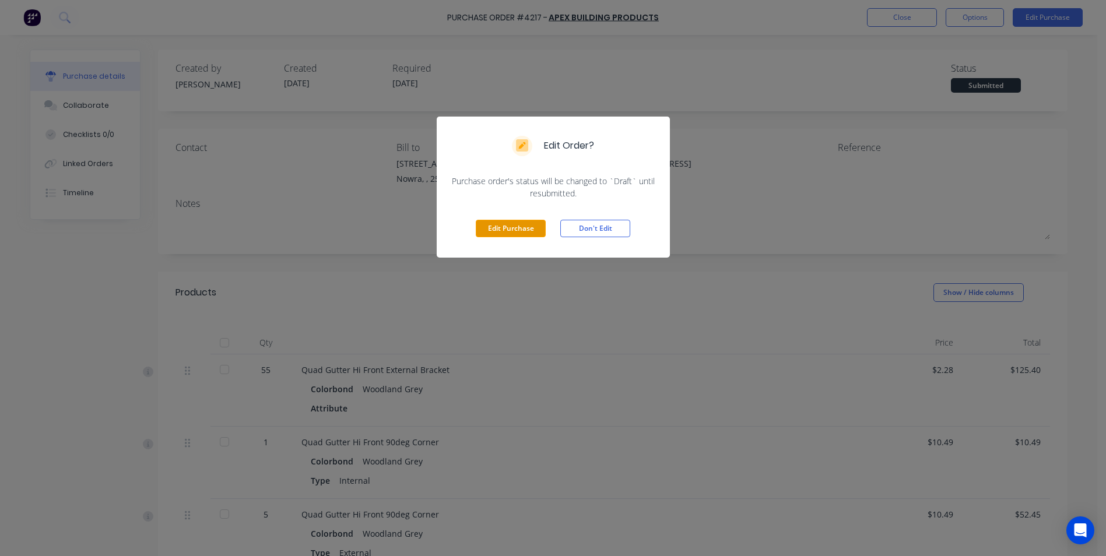
click at [491, 227] on button "Edit Purchase" at bounding box center [511, 228] width 70 height 17
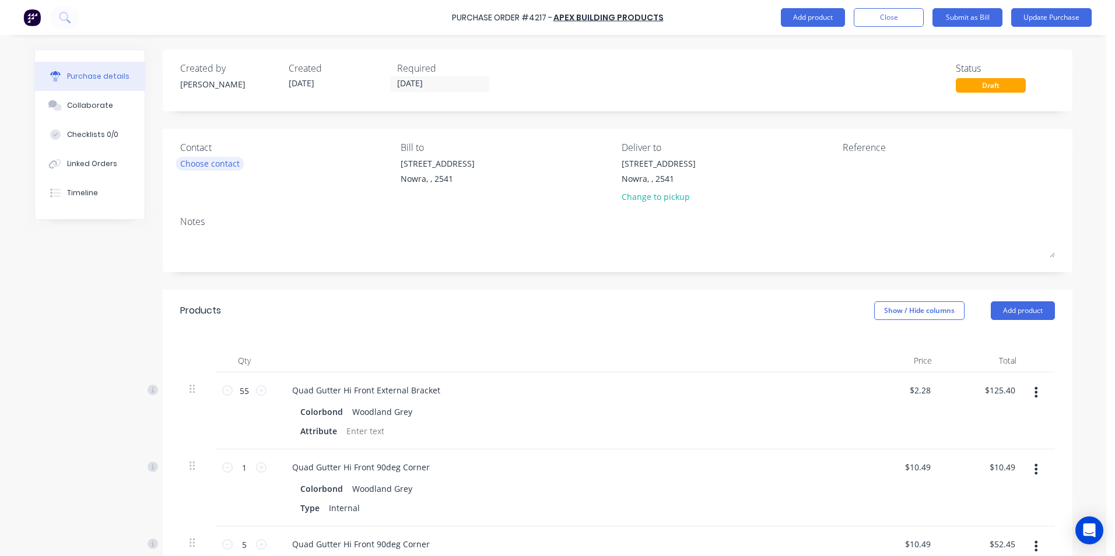
click at [205, 168] on div "Choose contact" at bounding box center [209, 163] width 59 height 12
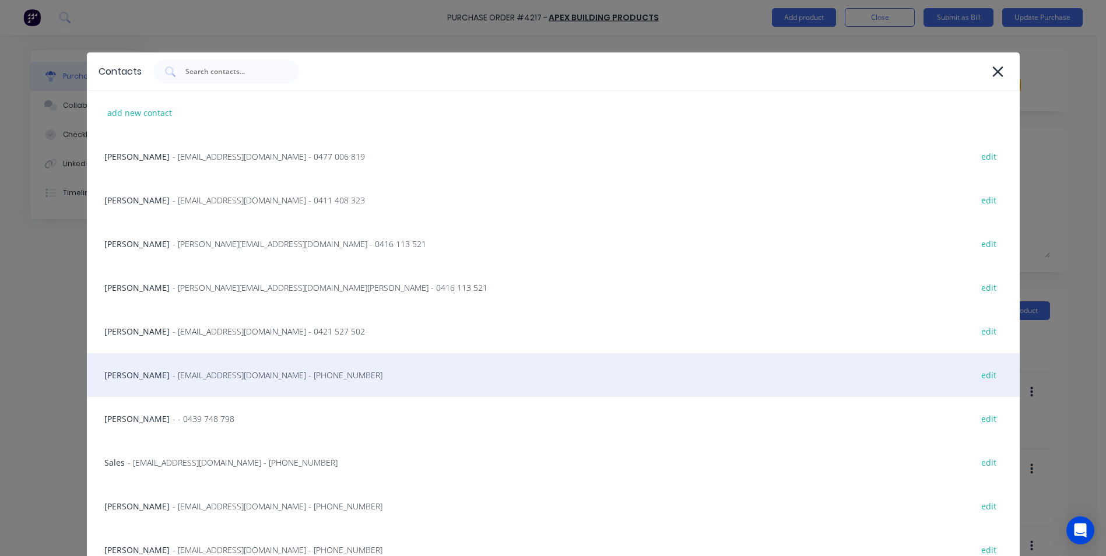
click at [173, 373] on span "- info@SCRS.net.au - (02) 4411 1090" at bounding box center [278, 375] width 210 height 12
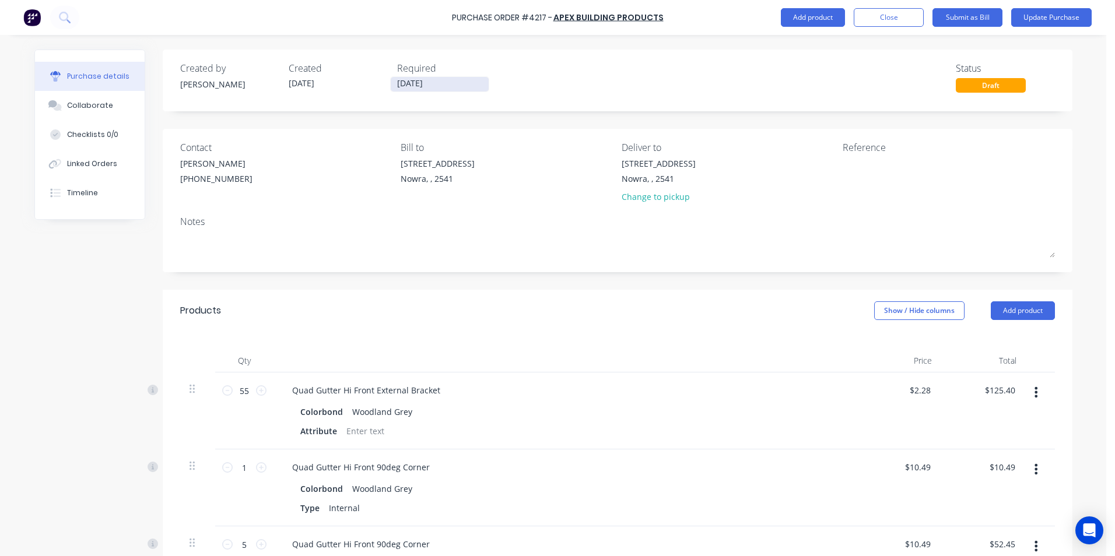
click at [433, 87] on input "24/09/25" at bounding box center [440, 84] width 98 height 15
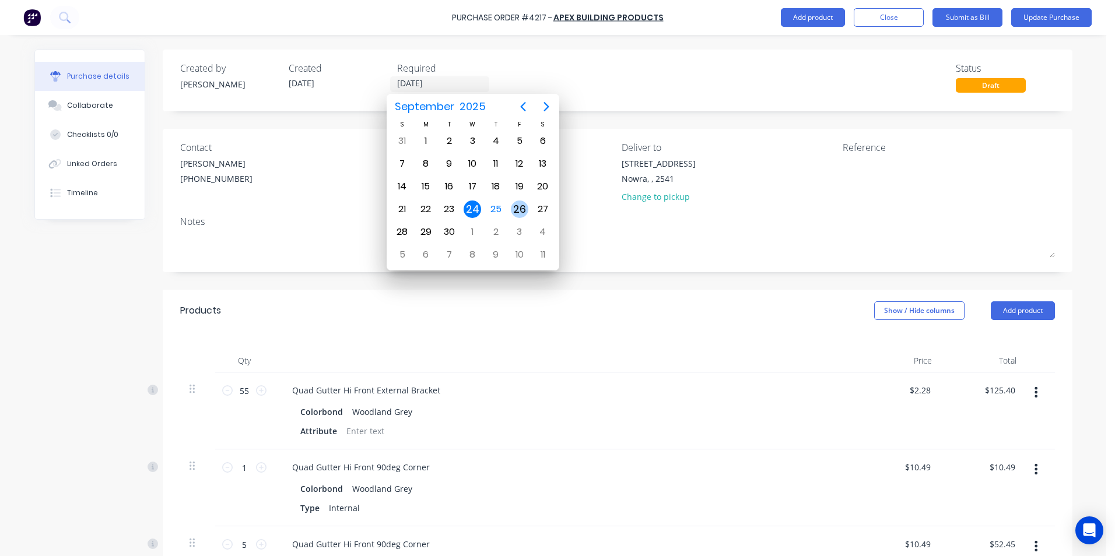
click at [517, 211] on div "26" at bounding box center [519, 209] width 17 height 17
type input "26/09/25"
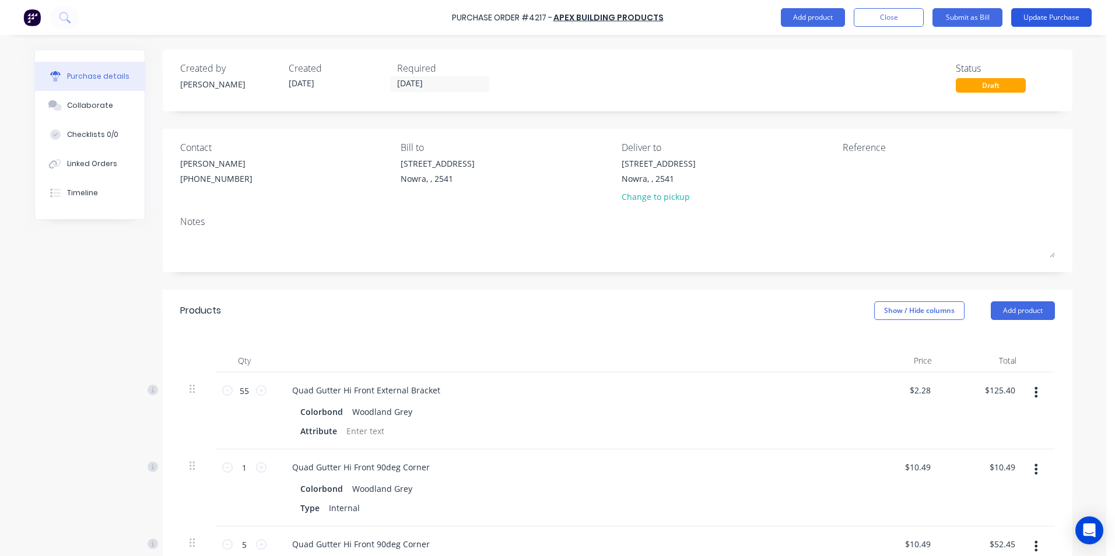
click at [1029, 22] on button "Update Purchase" at bounding box center [1051, 17] width 80 height 19
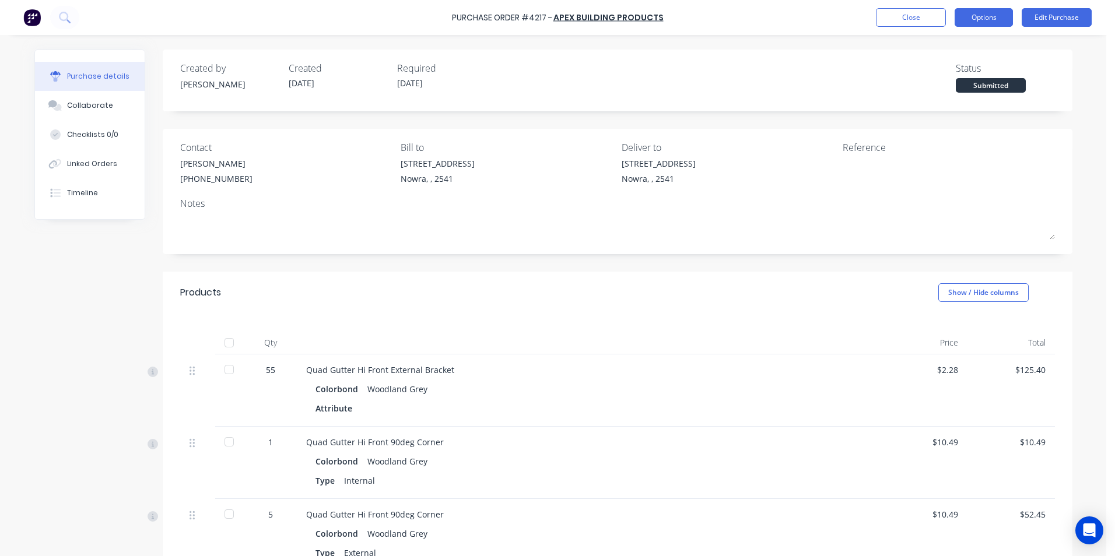
click at [997, 22] on button "Options" at bounding box center [983, 17] width 58 height 19
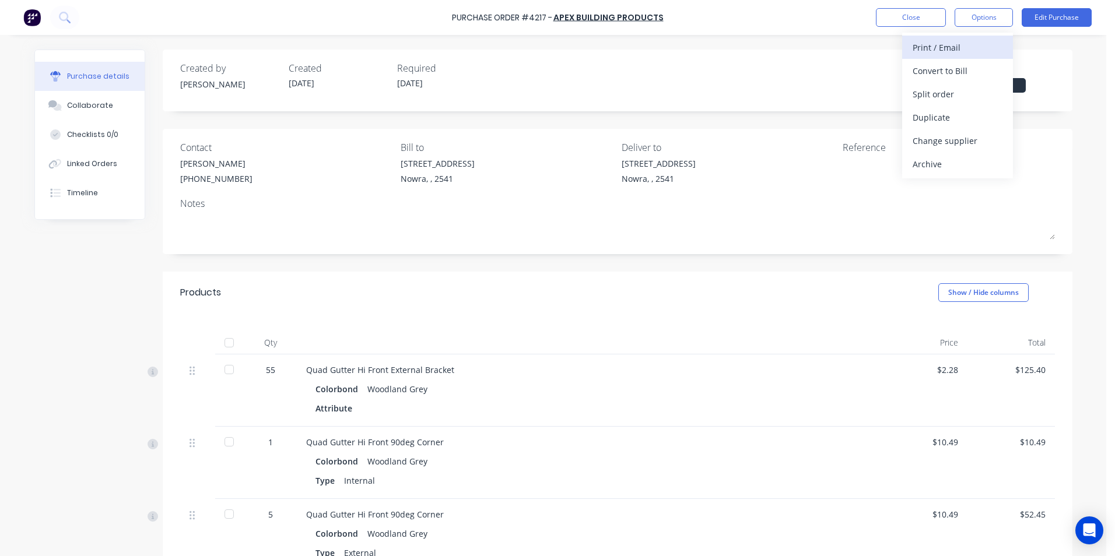
click at [978, 48] on div "Print / Email" at bounding box center [957, 47] width 90 height 17
click at [959, 97] on div "Without pricing" at bounding box center [957, 94] width 90 height 17
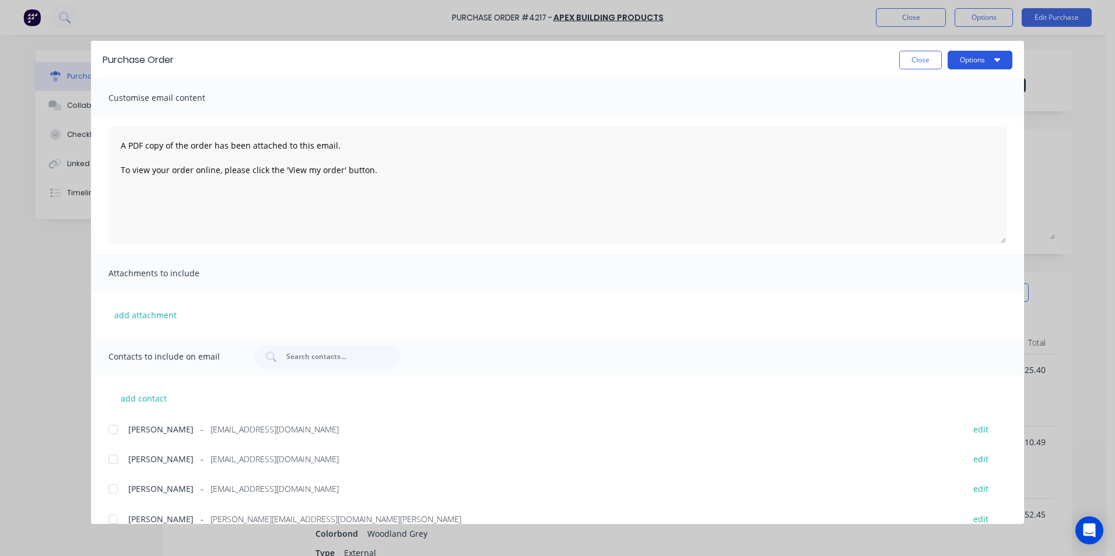
click at [980, 56] on button "Options" at bounding box center [979, 60] width 65 height 19
click at [957, 109] on div "Print" at bounding box center [957, 112] width 90 height 17
click at [973, 55] on button "Options" at bounding box center [979, 60] width 65 height 19
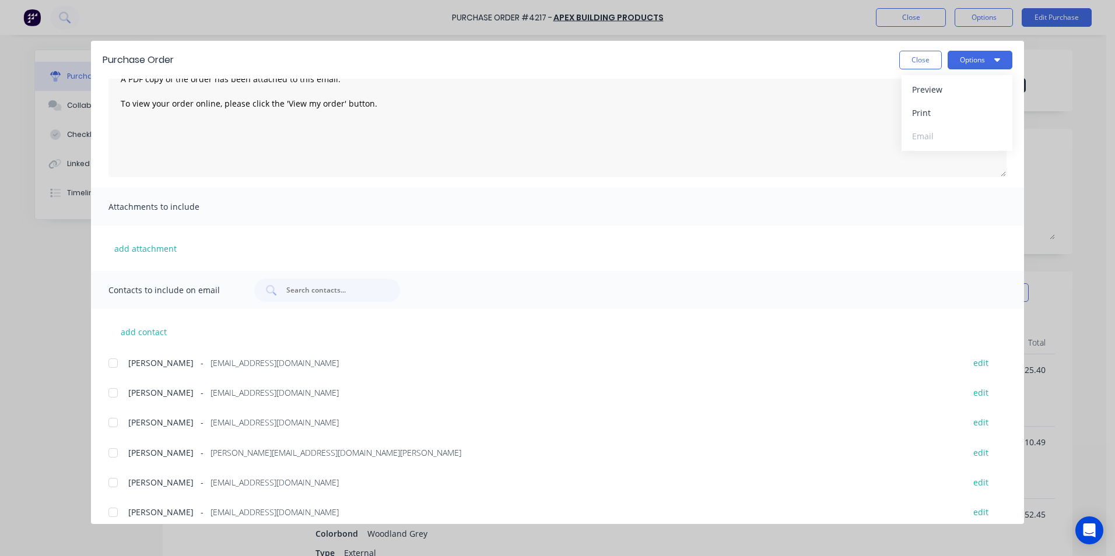
scroll to position [175, 0]
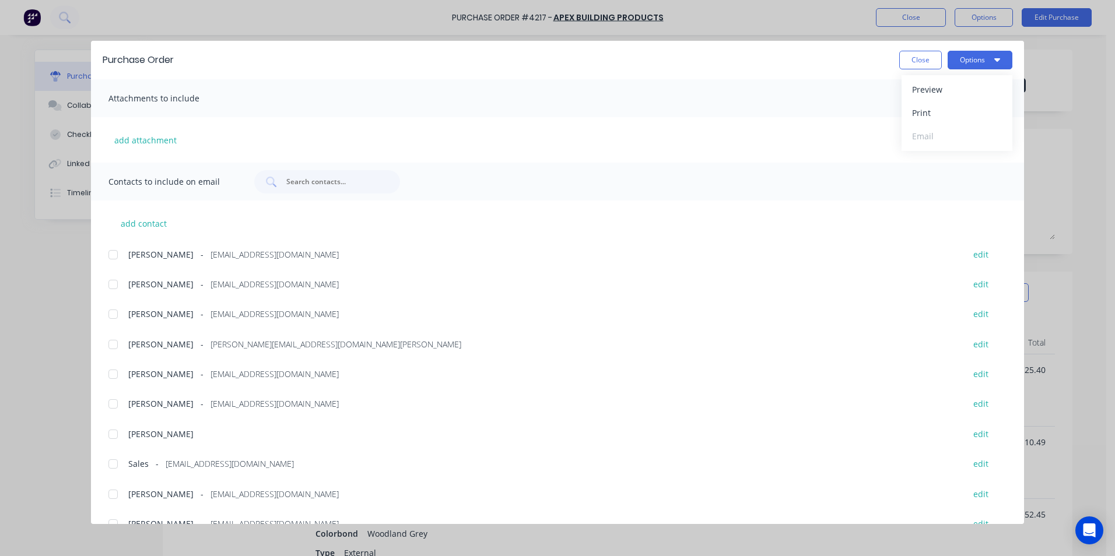
click at [111, 461] on div at bounding box center [112, 463] width 23 height 23
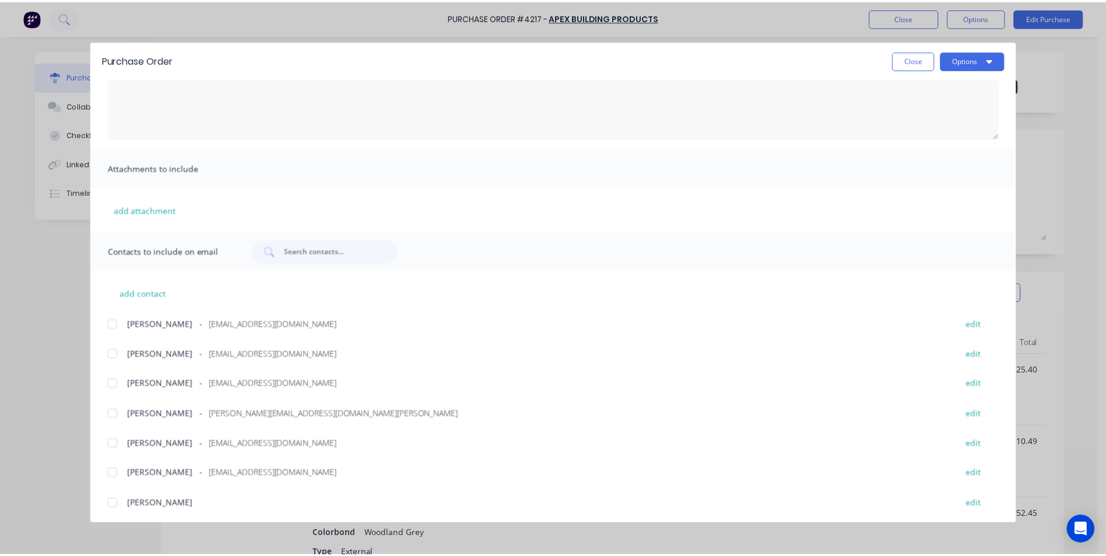
scroll to position [0, 0]
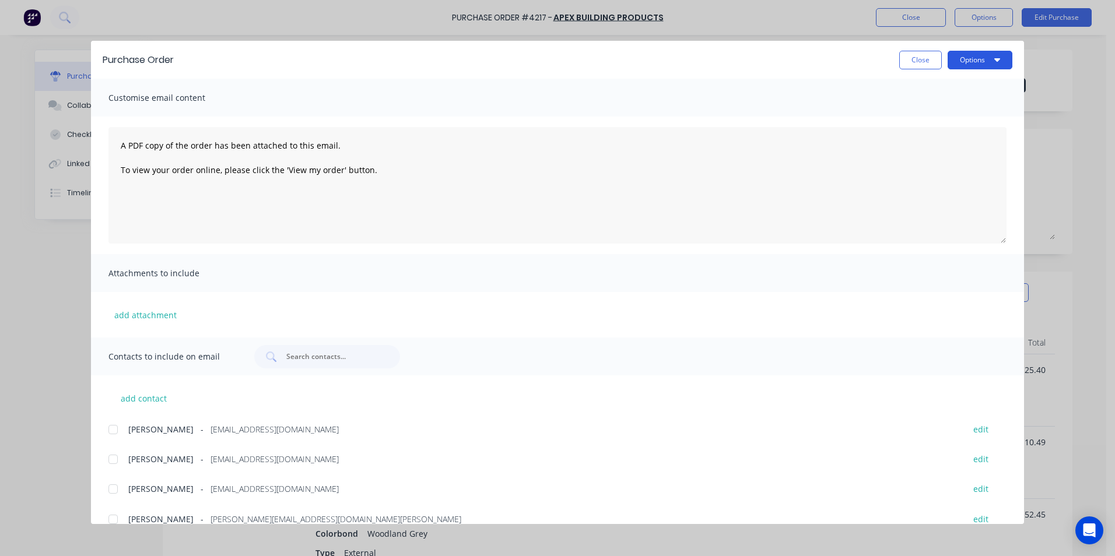
click at [967, 59] on button "Options" at bounding box center [979, 60] width 65 height 19
click at [960, 130] on div "Email" at bounding box center [957, 136] width 90 height 17
click at [929, 58] on button "Close" at bounding box center [920, 60] width 43 height 19
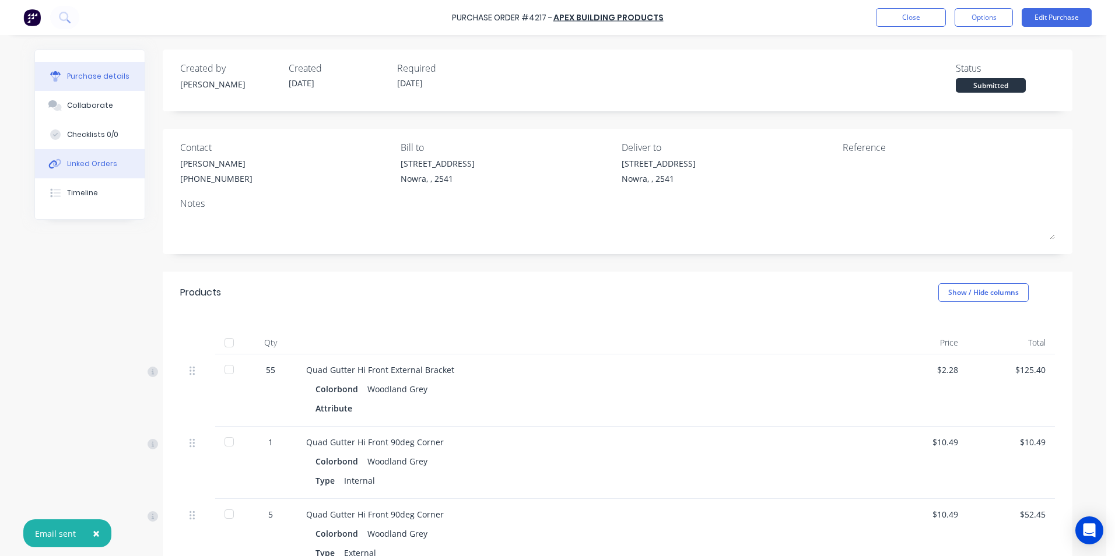
click at [90, 168] on div "Linked Orders" at bounding box center [92, 164] width 50 height 10
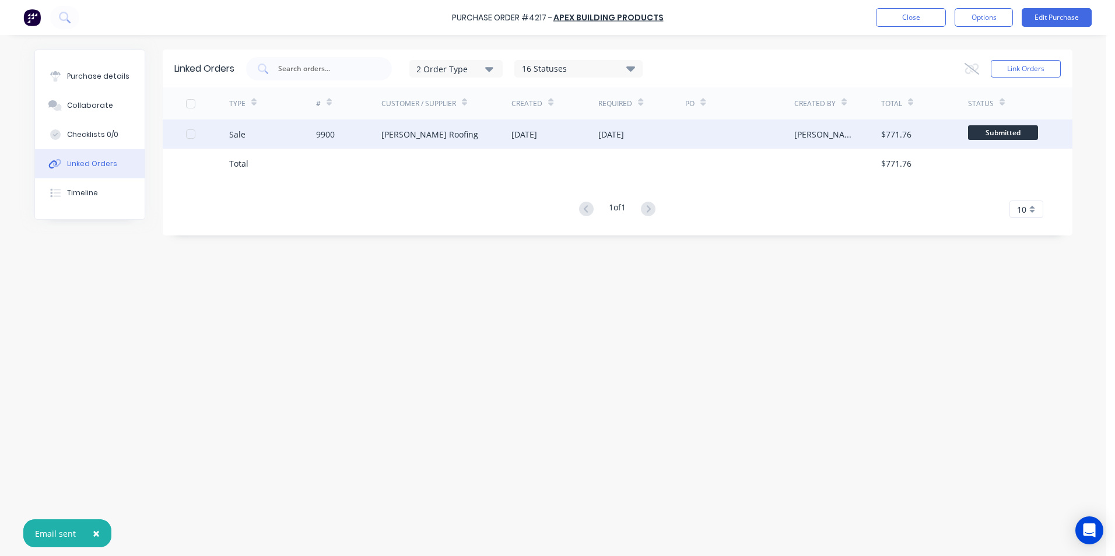
click at [402, 142] on div "Nathan Parnell Roofing" at bounding box center [446, 134] width 131 height 29
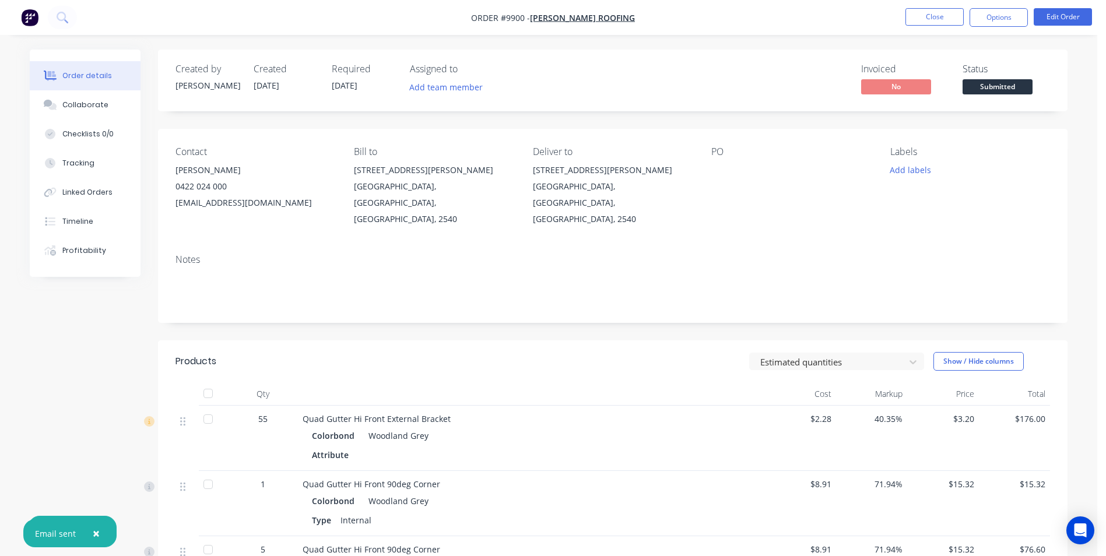
click at [1054, 28] on nav "Order #9900 - Nathan Parnell Roofing Close Options Edit Order" at bounding box center [553, 17] width 1106 height 35
click at [1055, 16] on button "Edit Order" at bounding box center [1063, 16] width 58 height 17
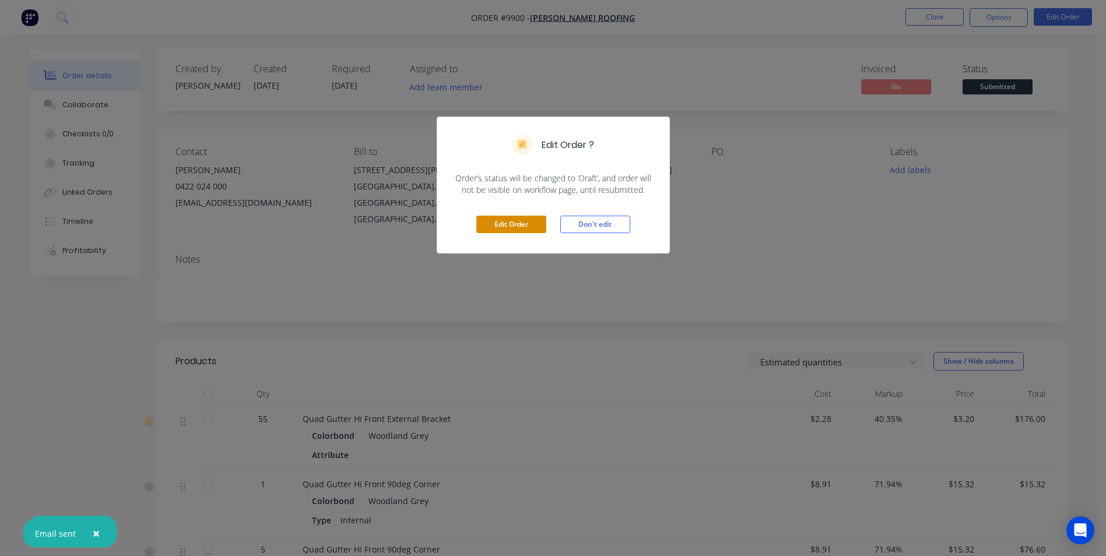
click at [513, 225] on button "Edit Order" at bounding box center [511, 224] width 70 height 17
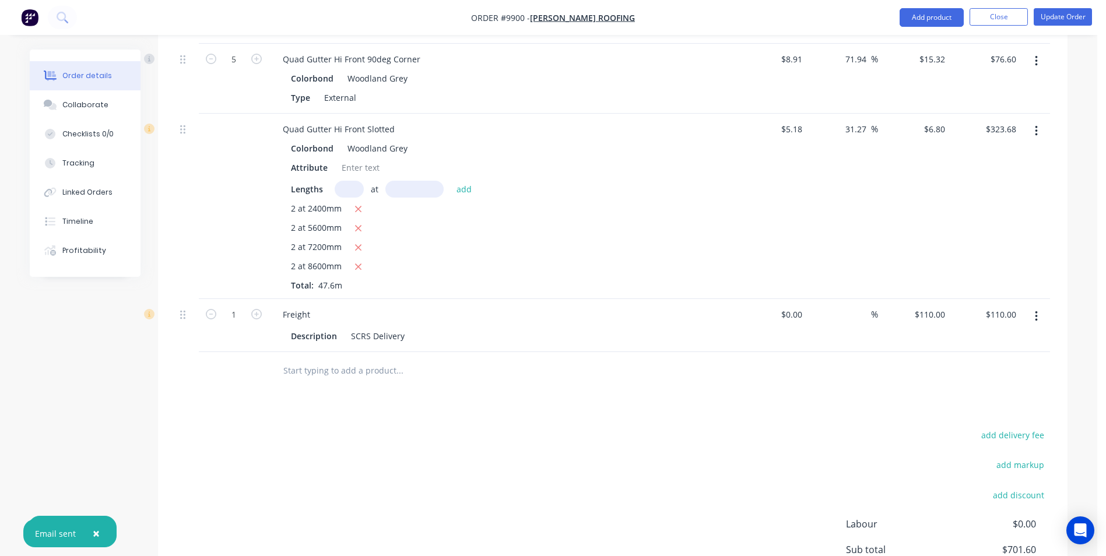
scroll to position [678, 0]
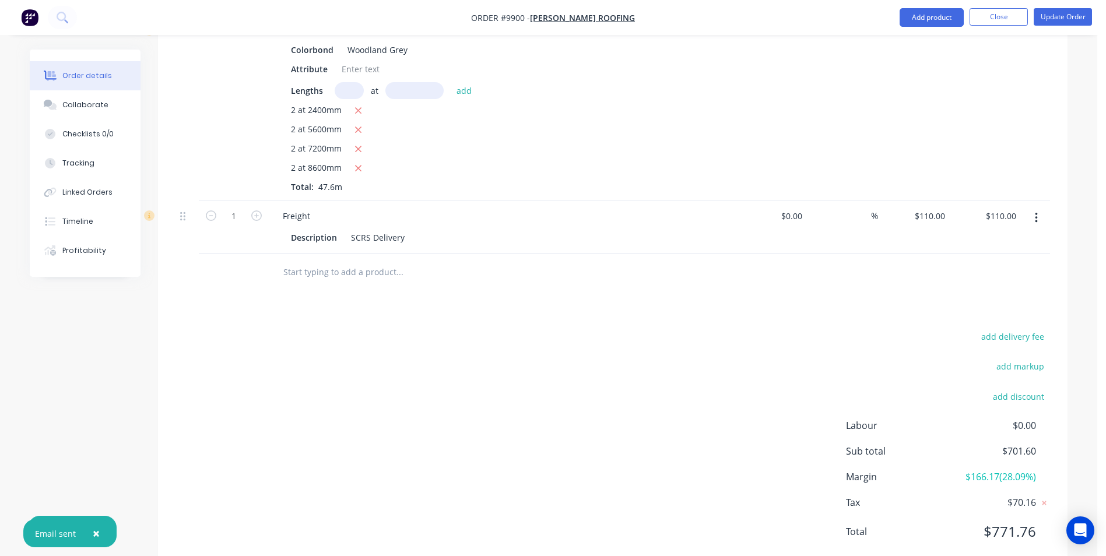
click at [318, 261] on input "text" at bounding box center [399, 272] width 233 height 23
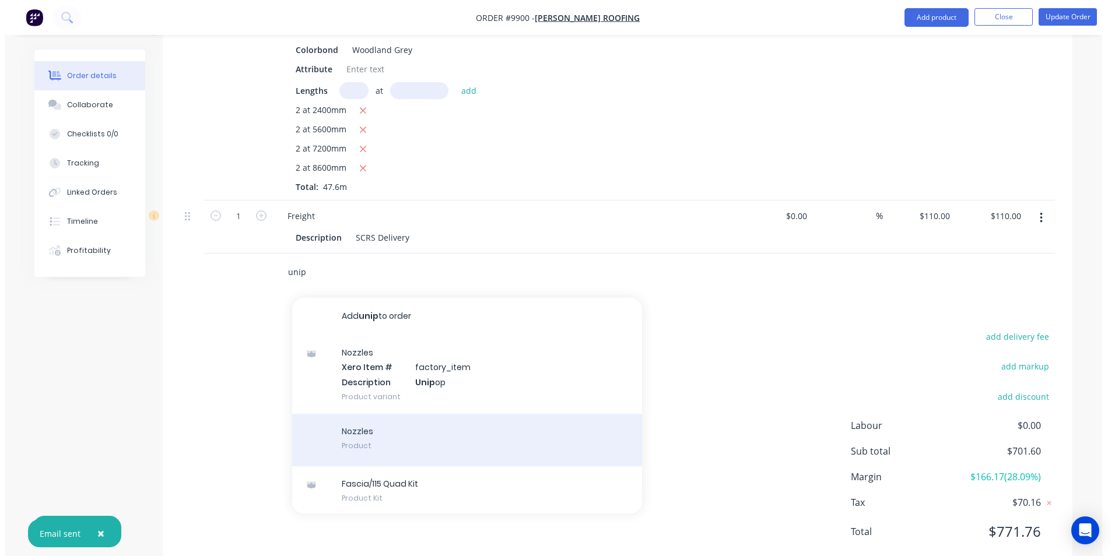
scroll to position [2, 0]
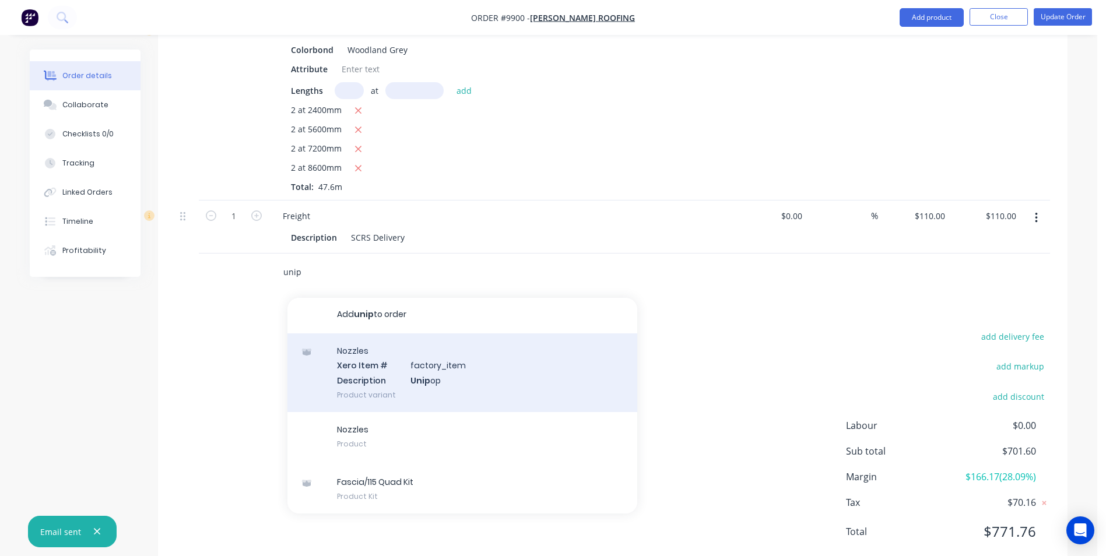
type input "unip"
click at [382, 349] on div "Nozzles Xero Item # factory_item Description Unip op Product variant" at bounding box center [462, 373] width 350 height 79
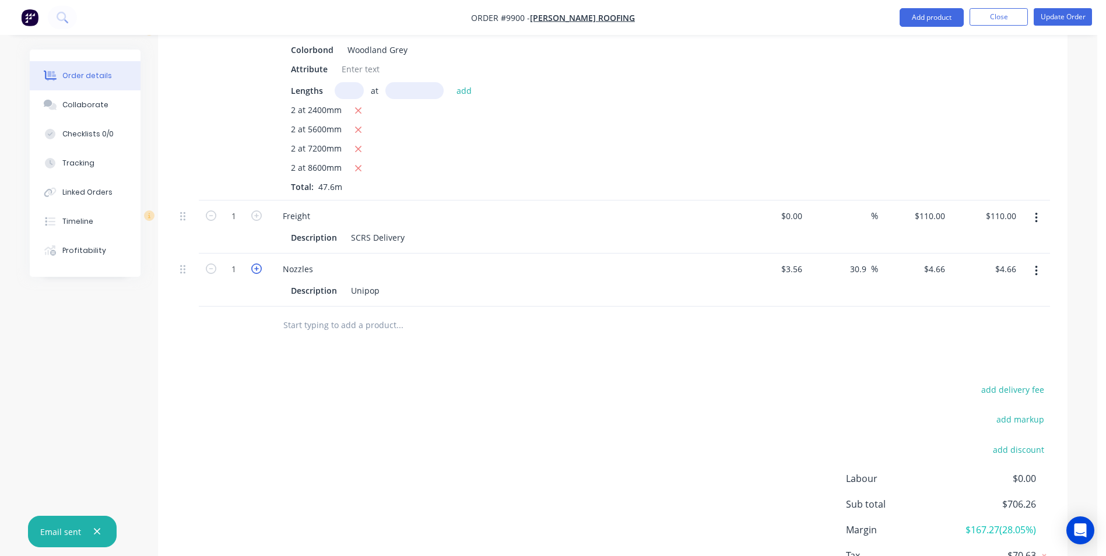
click at [258, 264] on icon "button" at bounding box center [256, 269] width 10 height 10
type input "2"
type input "$9.32"
click at [258, 264] on icon "button" at bounding box center [256, 269] width 10 height 10
type input "3"
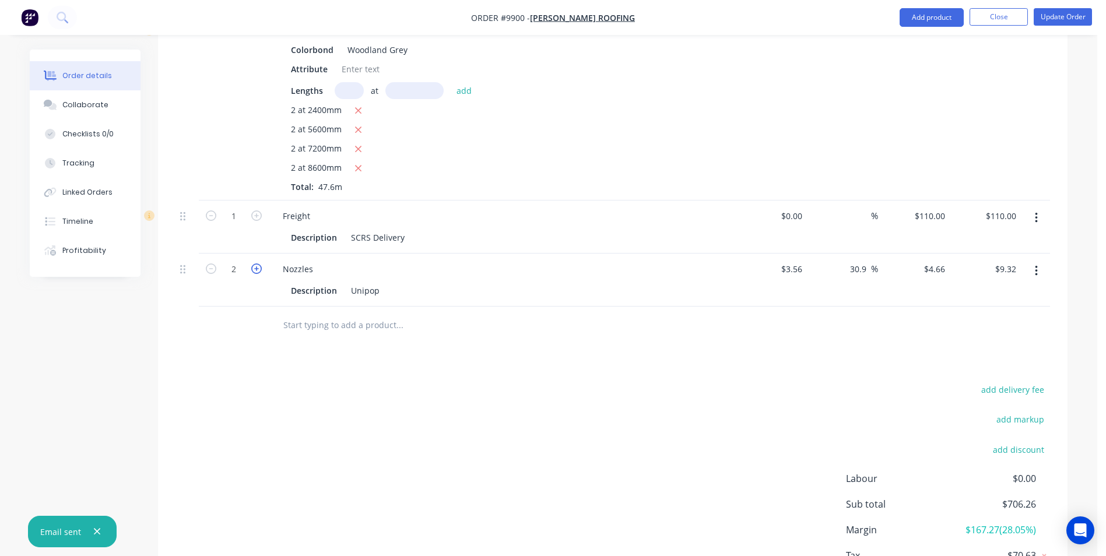
type input "$13.98"
click at [258, 264] on icon "button" at bounding box center [256, 269] width 10 height 10
type input "4"
type input "$18.64"
click at [1073, 16] on button "Update Order" at bounding box center [1063, 16] width 58 height 17
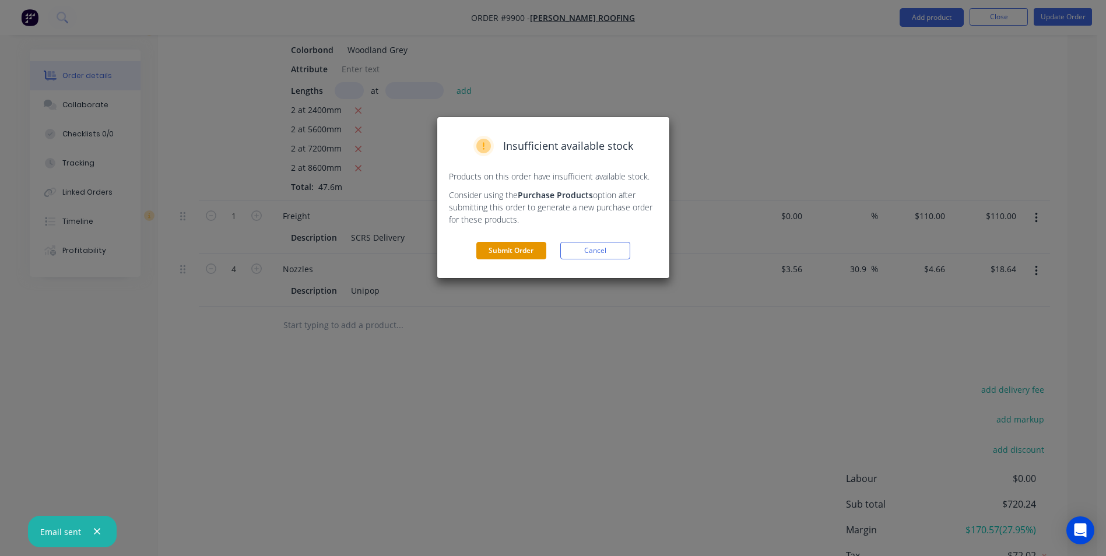
click at [514, 244] on button "Submit Order" at bounding box center [511, 250] width 70 height 17
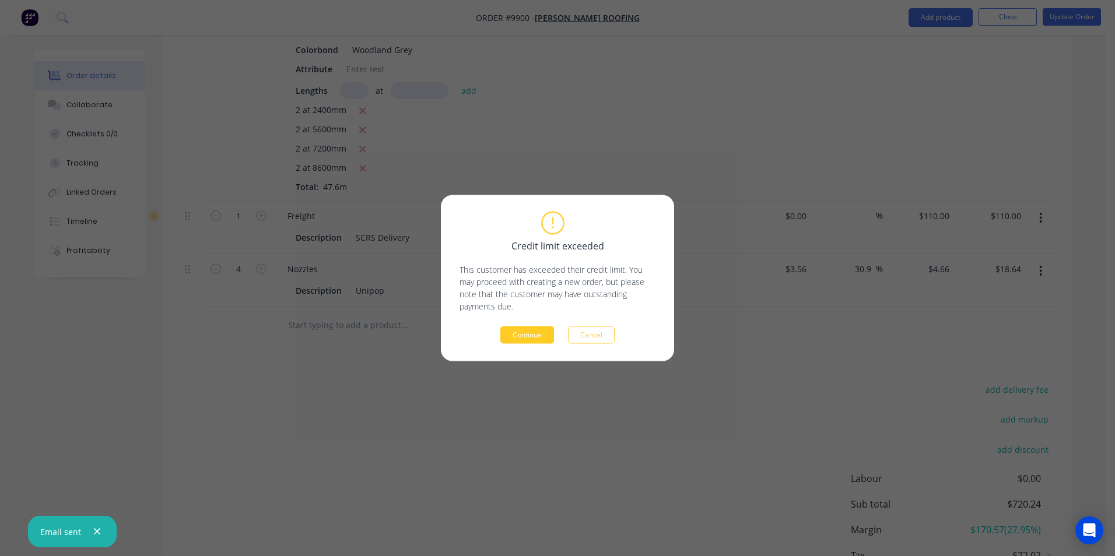
click at [514, 334] on button "Continue" at bounding box center [527, 335] width 54 height 17
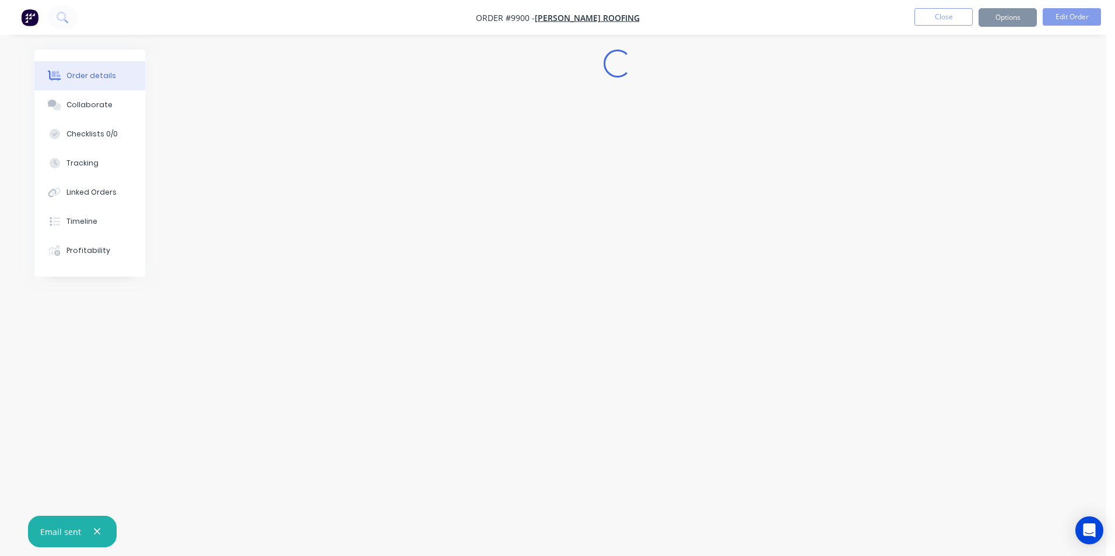
scroll to position [0, 0]
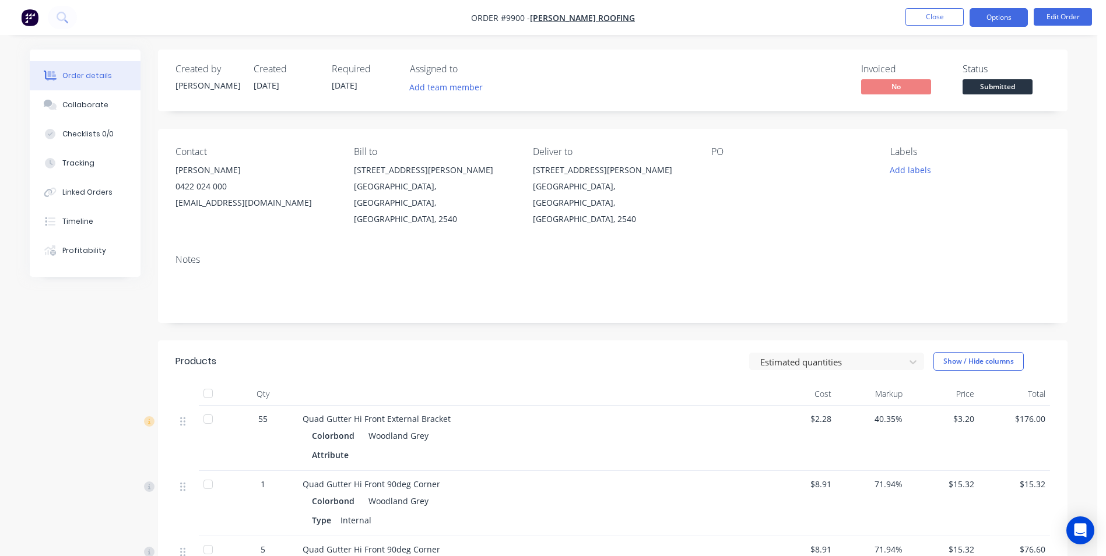
click at [991, 19] on button "Options" at bounding box center [999, 17] width 58 height 19
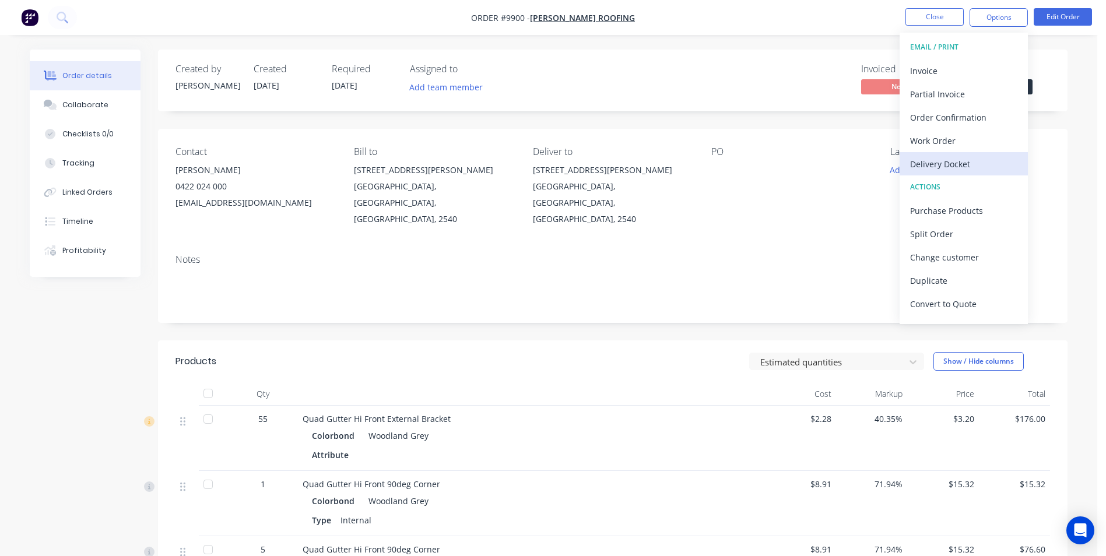
click at [947, 162] on div "Delivery Docket" at bounding box center [963, 164] width 107 height 17
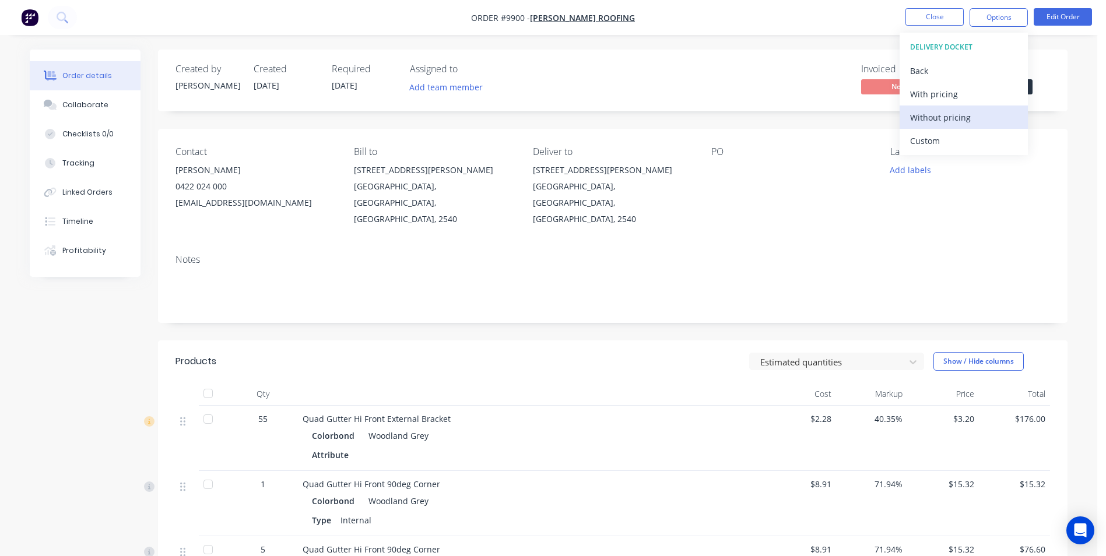
click at [953, 123] on div "Without pricing" at bounding box center [963, 117] width 107 height 17
click at [27, 19] on img "button" at bounding box center [29, 17] width 17 height 17
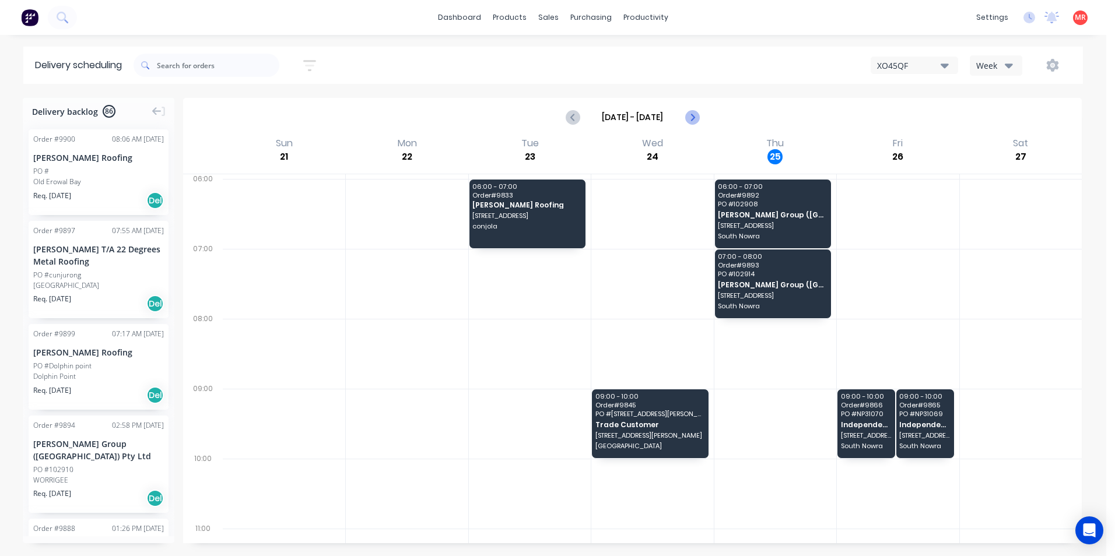
click at [695, 116] on icon "Next page" at bounding box center [692, 117] width 14 height 14
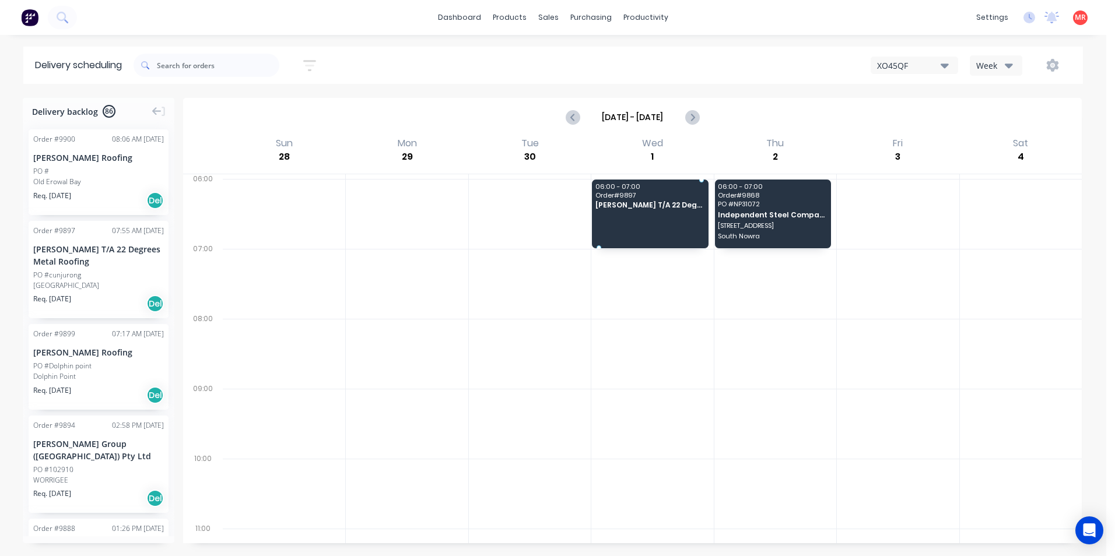
drag, startPoint x: 51, startPoint y: 252, endPoint x: 661, endPoint y: 194, distance: 613.2
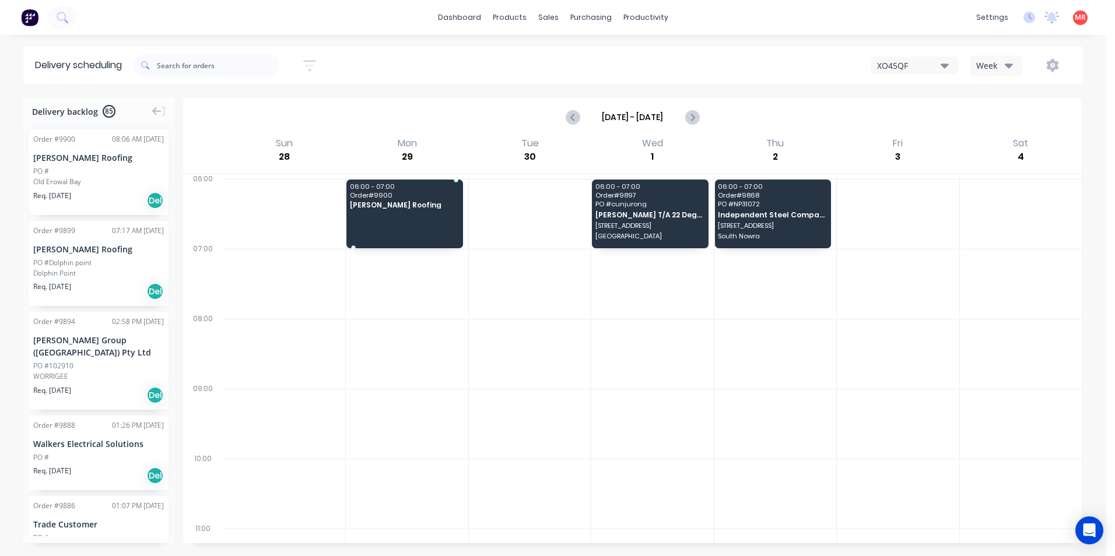
drag, startPoint x: 93, startPoint y: 173, endPoint x: 419, endPoint y: 193, distance: 327.2
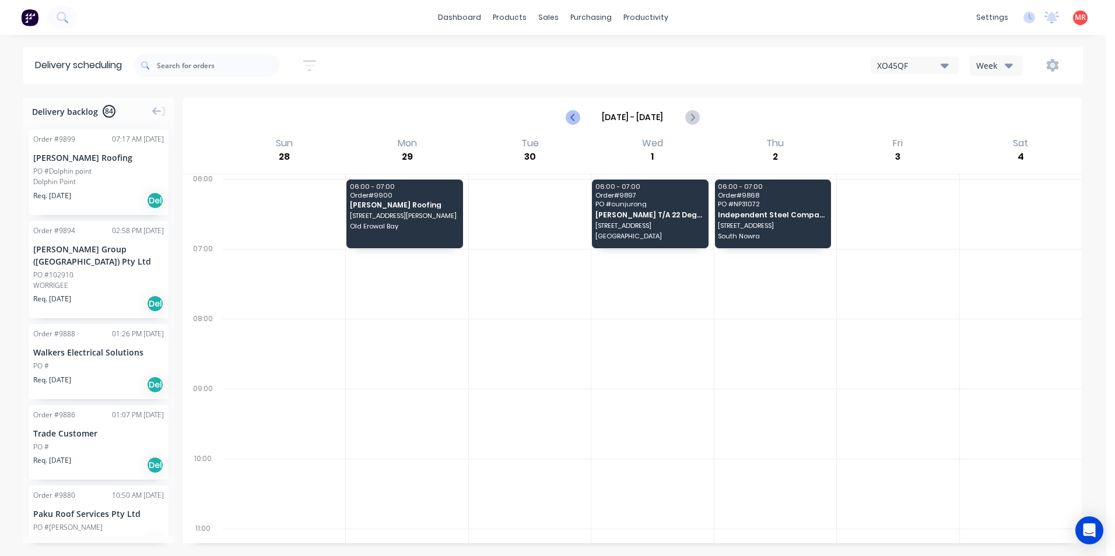
click at [582, 115] on button "Previous page" at bounding box center [572, 117] width 23 height 23
type input "Sep 21 - Sep 27"
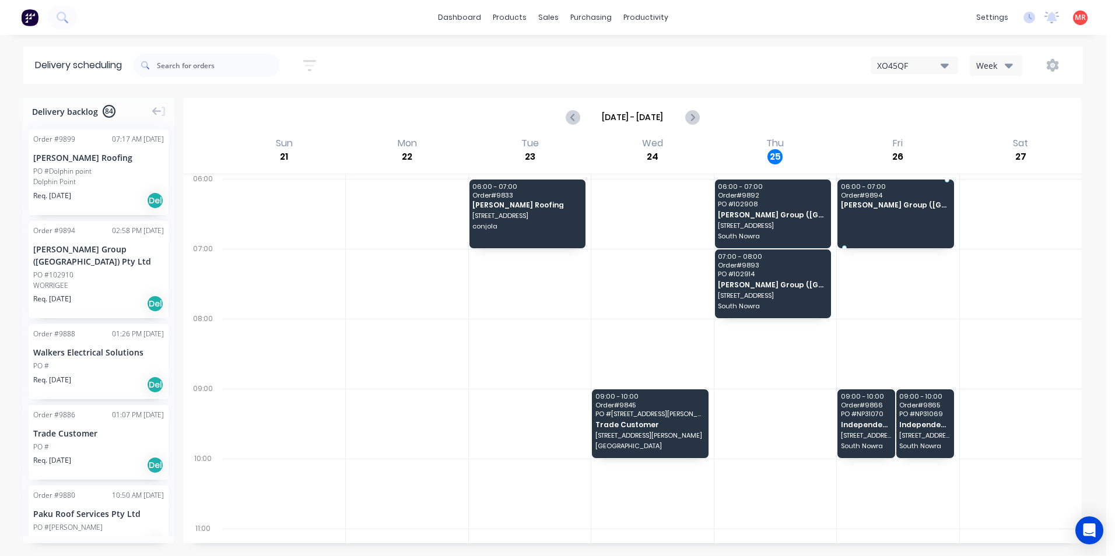
drag, startPoint x: 83, startPoint y: 268, endPoint x: 880, endPoint y: 213, distance: 799.6
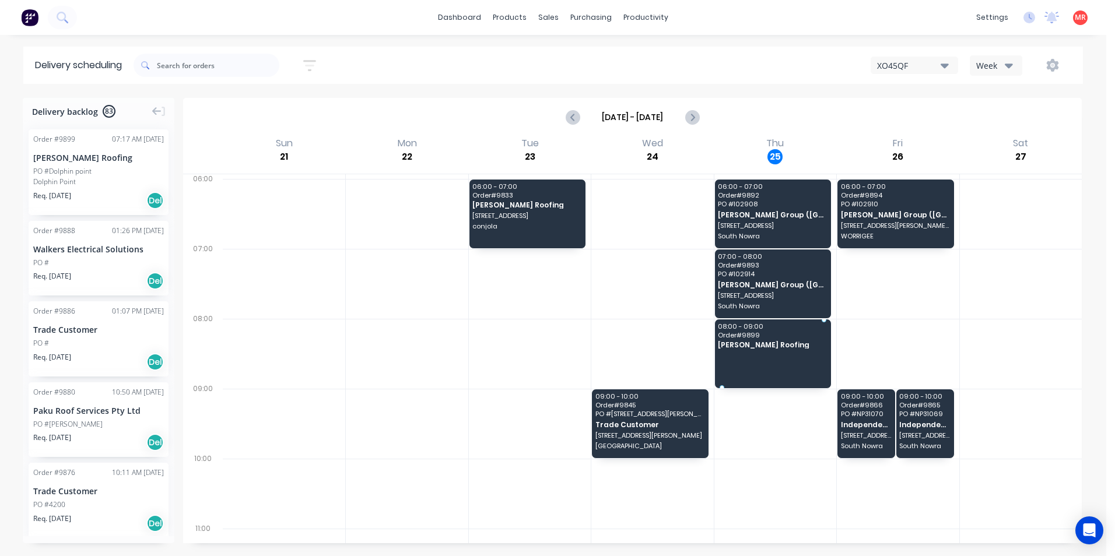
drag, startPoint x: 92, startPoint y: 201, endPoint x: 793, endPoint y: 353, distance: 717.3
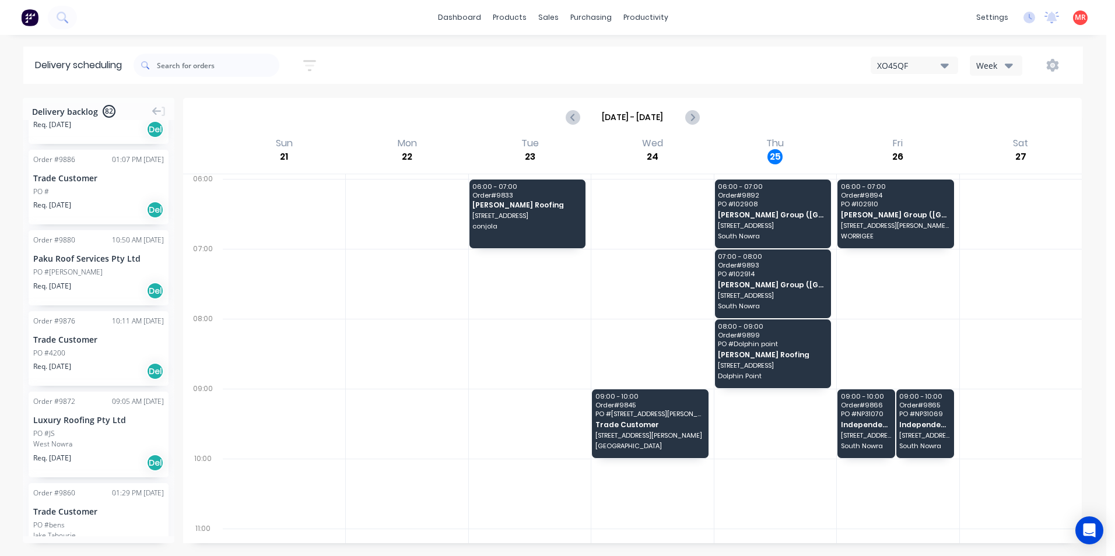
scroll to position [175, 0]
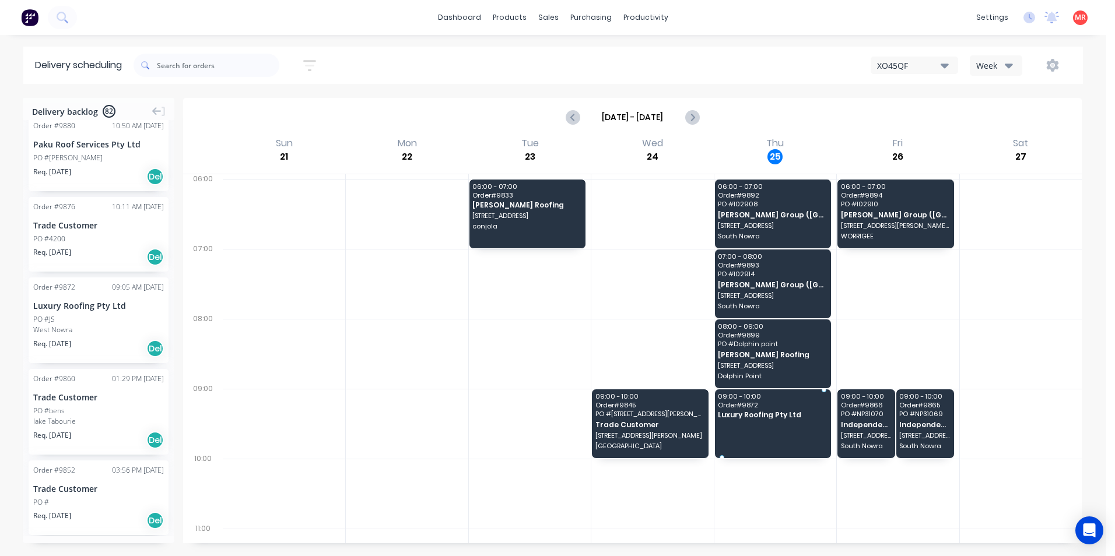
drag, startPoint x: 87, startPoint y: 337, endPoint x: 761, endPoint y: 423, distance: 678.9
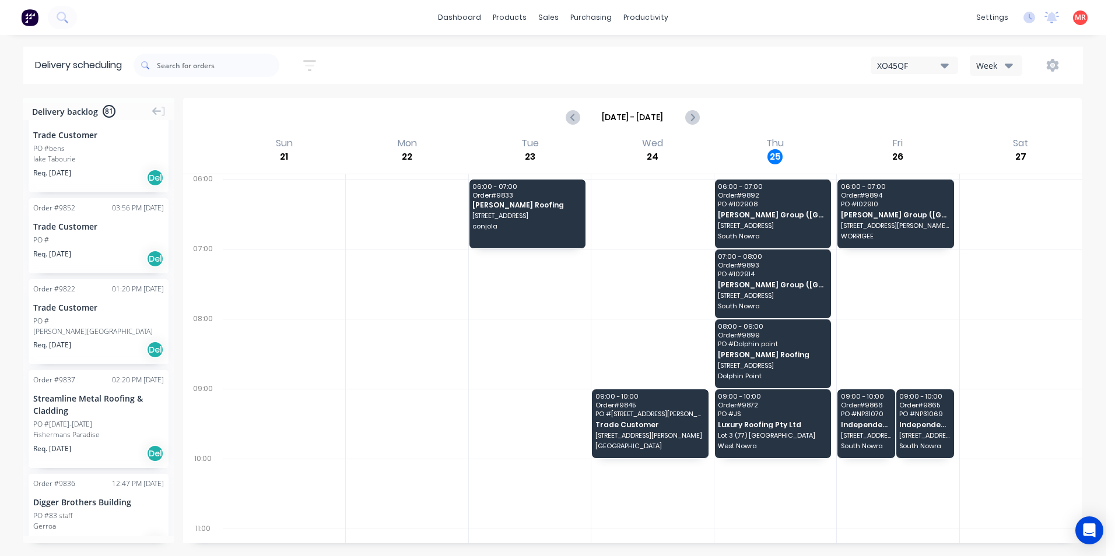
scroll to position [350, 0]
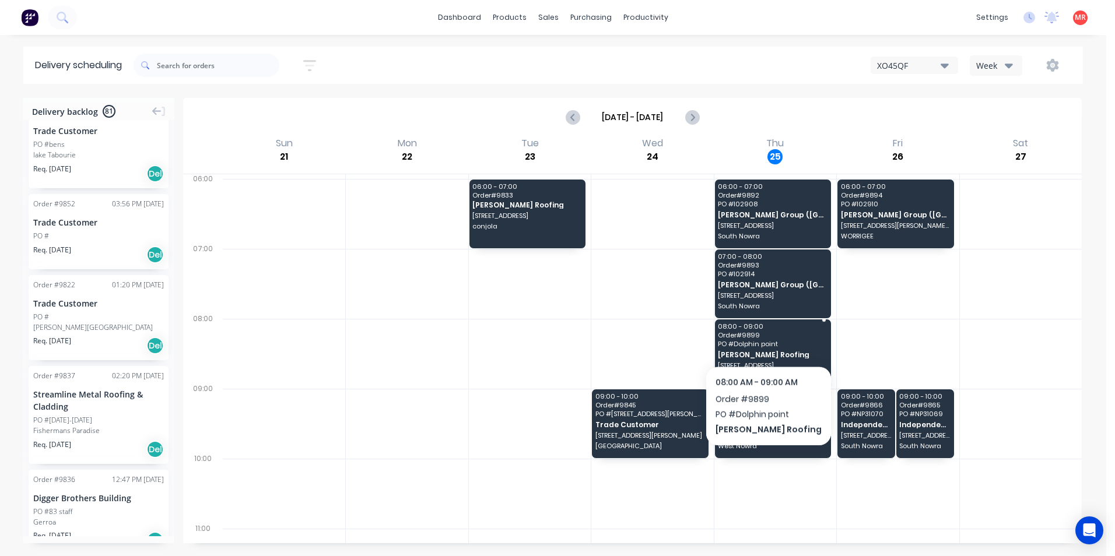
click at [756, 335] on span "Order # 9899" at bounding box center [772, 335] width 108 height 7
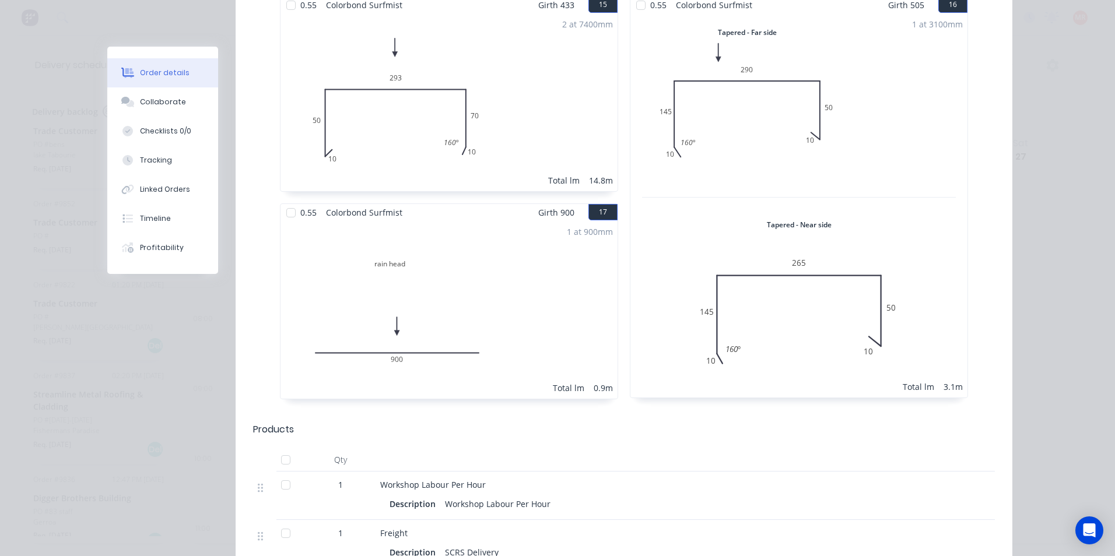
scroll to position [1661, 0]
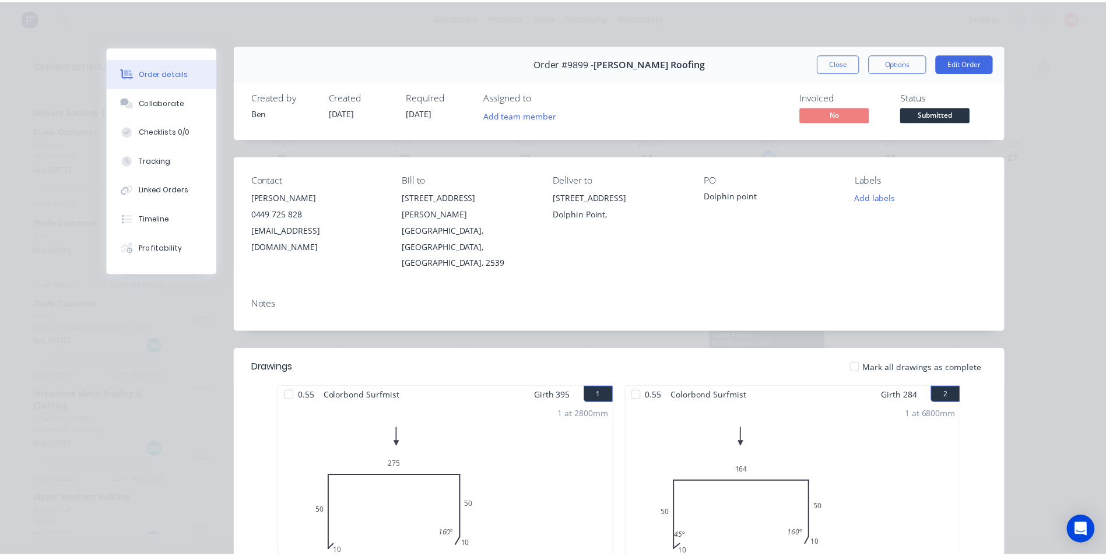
scroll to position [0, 0]
click at [851, 58] on button "Close" at bounding box center [844, 64] width 43 height 19
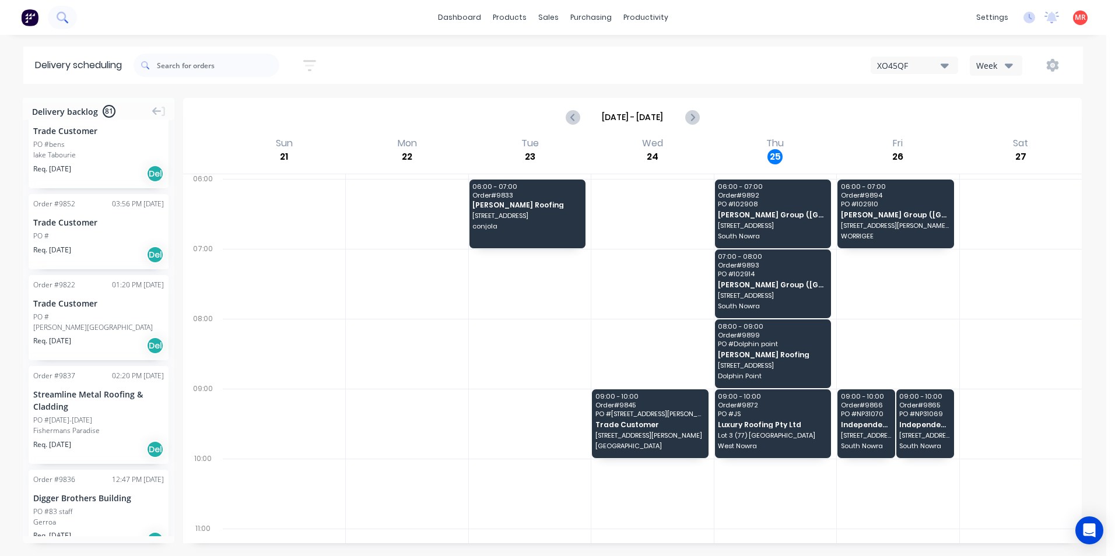
click at [61, 20] on icon at bounding box center [61, 16] width 9 height 9
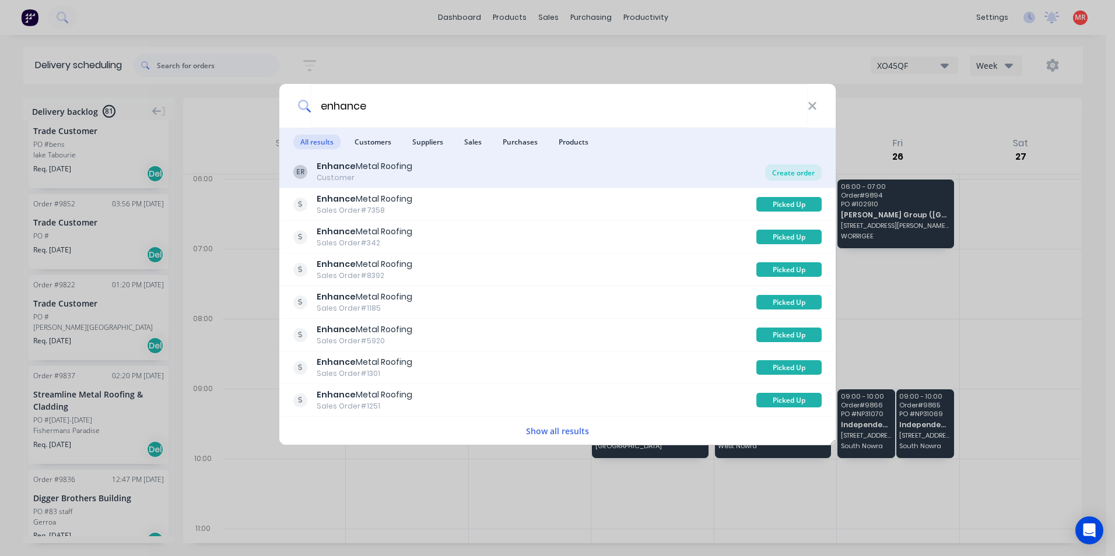
type input "enhance"
click at [799, 169] on div "Create order" at bounding box center [793, 172] width 57 height 16
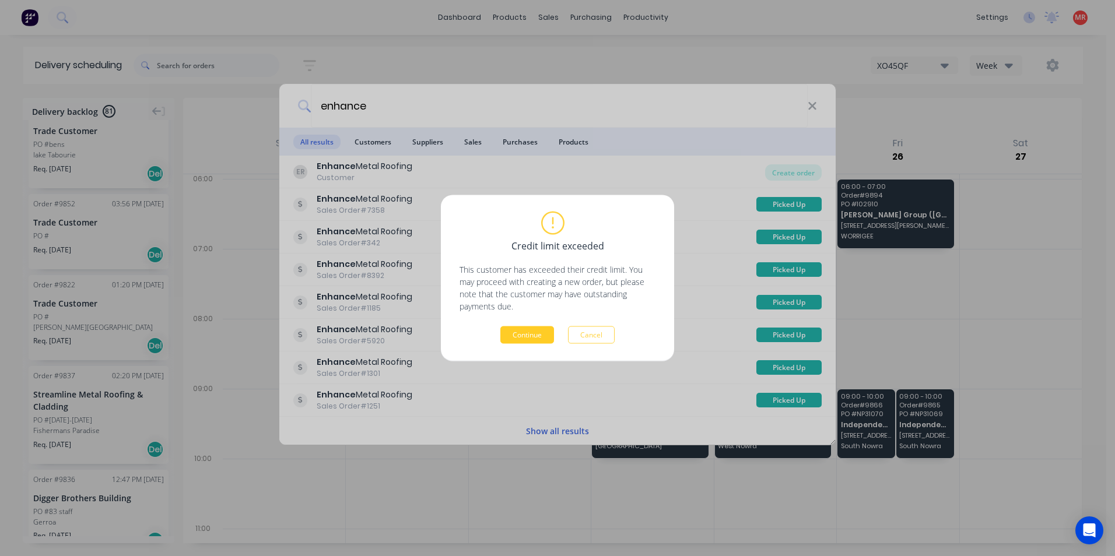
click at [537, 329] on button "Continue" at bounding box center [527, 335] width 54 height 17
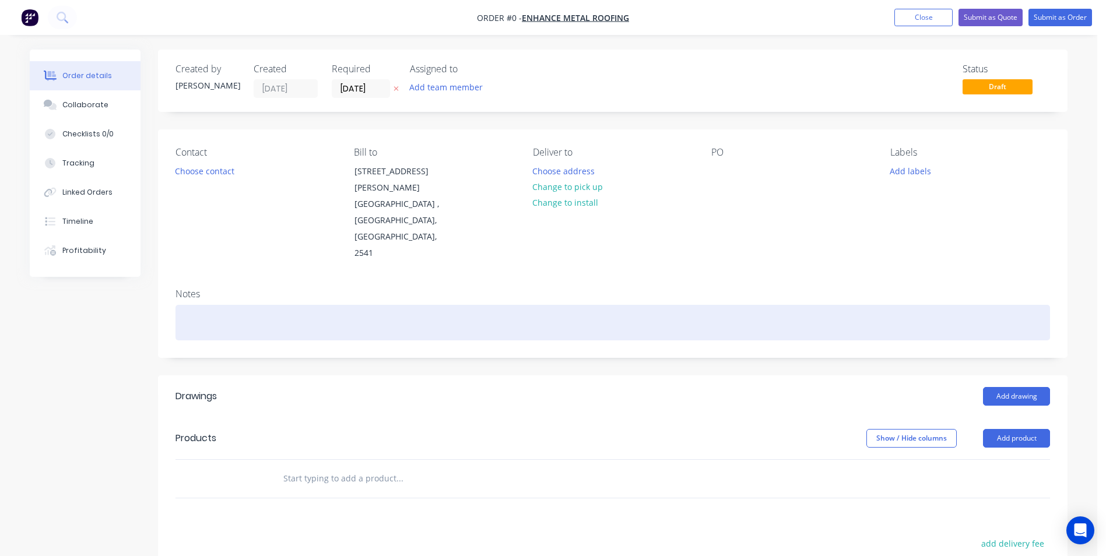
click at [196, 305] on div at bounding box center [613, 323] width 875 height 36
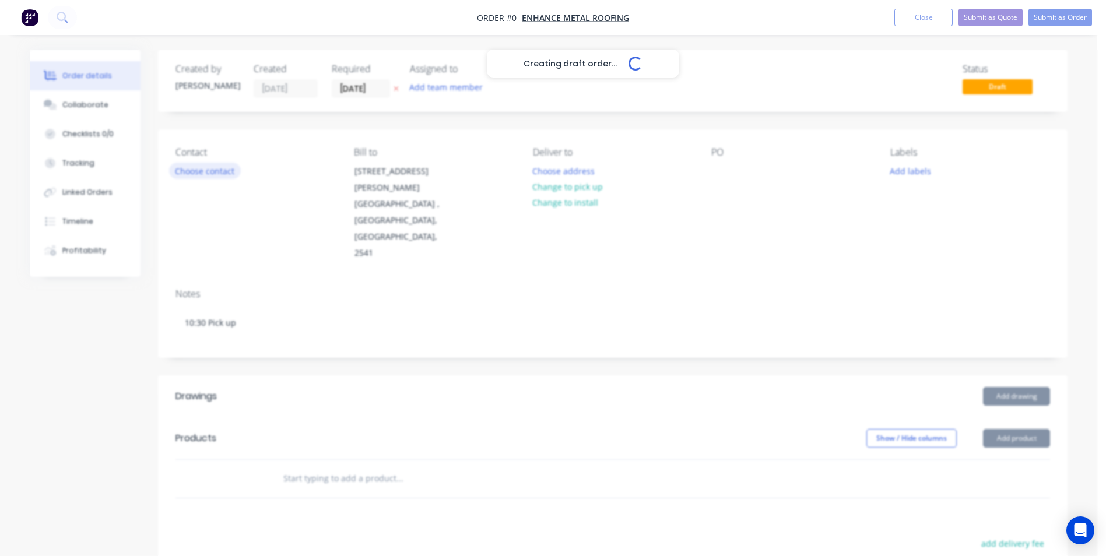
click at [202, 169] on div "Creating draft order... Loading... Order details Collaborate Checklists 0/0 Tra…" at bounding box center [548, 423] width 1061 height 746
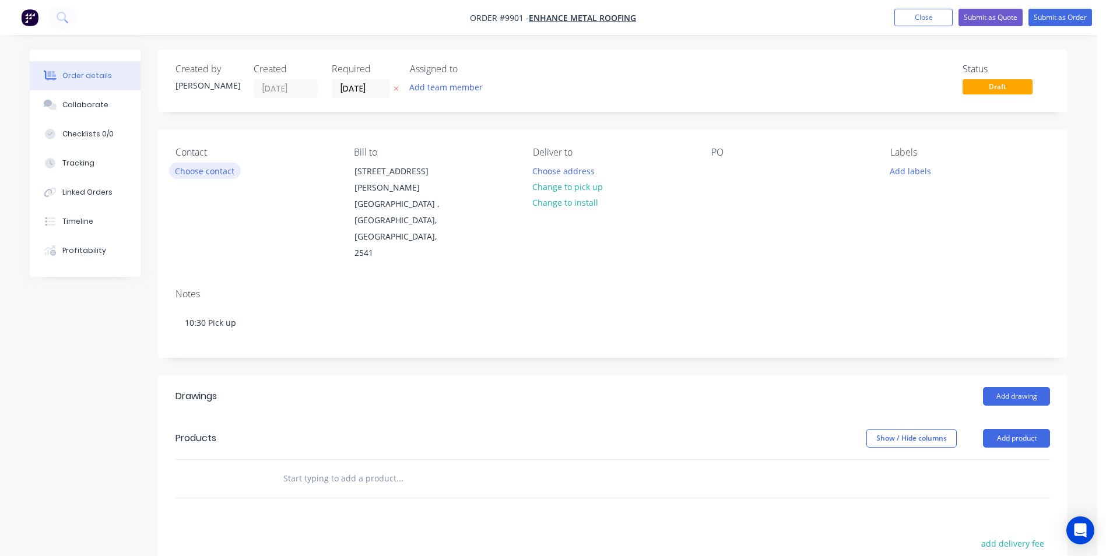
click at [202, 169] on button "Choose contact" at bounding box center [205, 171] width 72 height 16
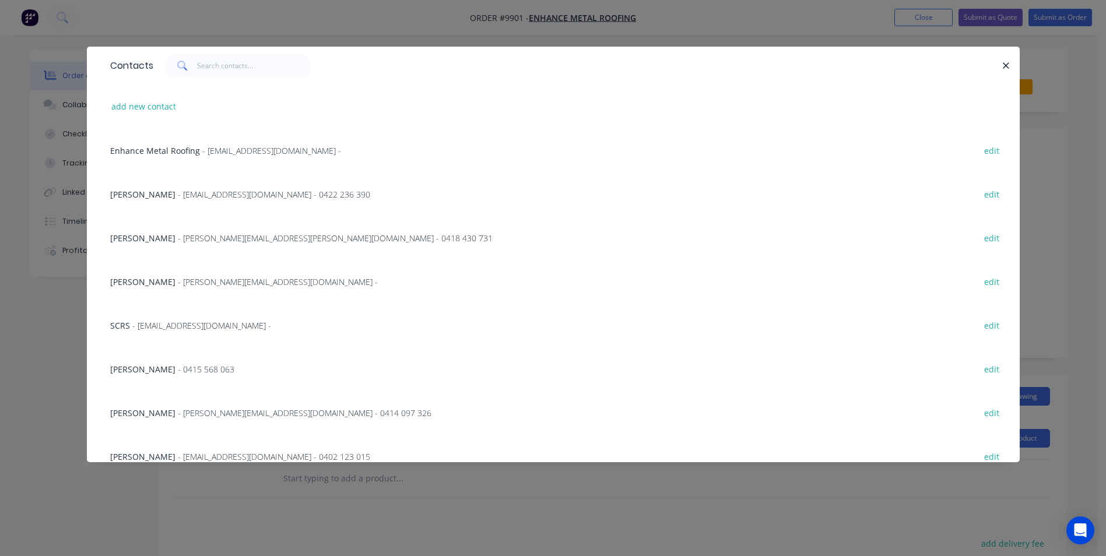
click at [189, 153] on span "Enhance Metal Roofing" at bounding box center [155, 150] width 90 height 11
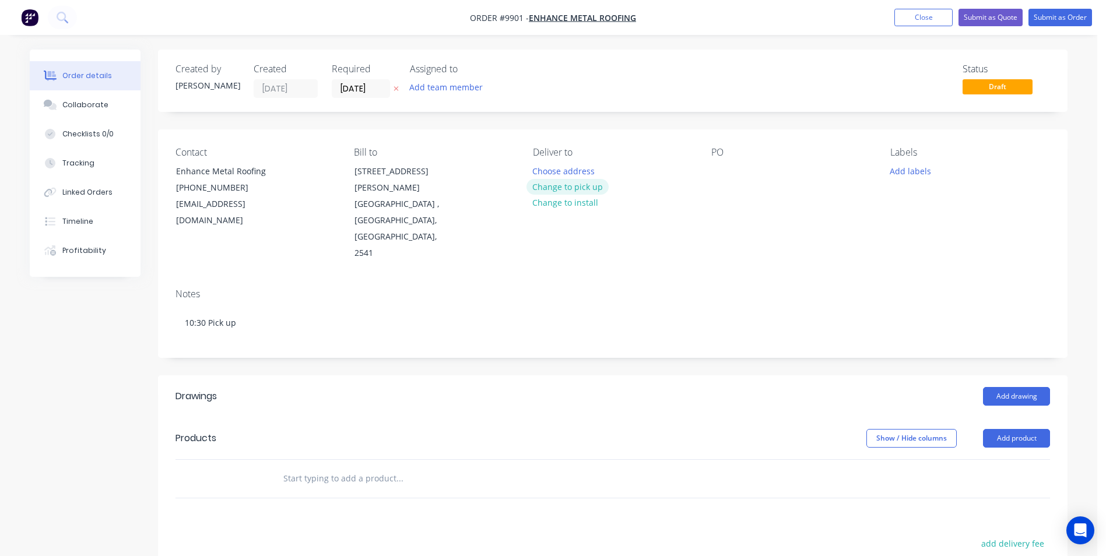
click at [581, 191] on button "Change to pick up" at bounding box center [568, 187] width 83 height 16
click at [722, 169] on div at bounding box center [720, 171] width 19 height 17
click at [1015, 387] on button "Add drawing" at bounding box center [1016, 396] width 67 height 19
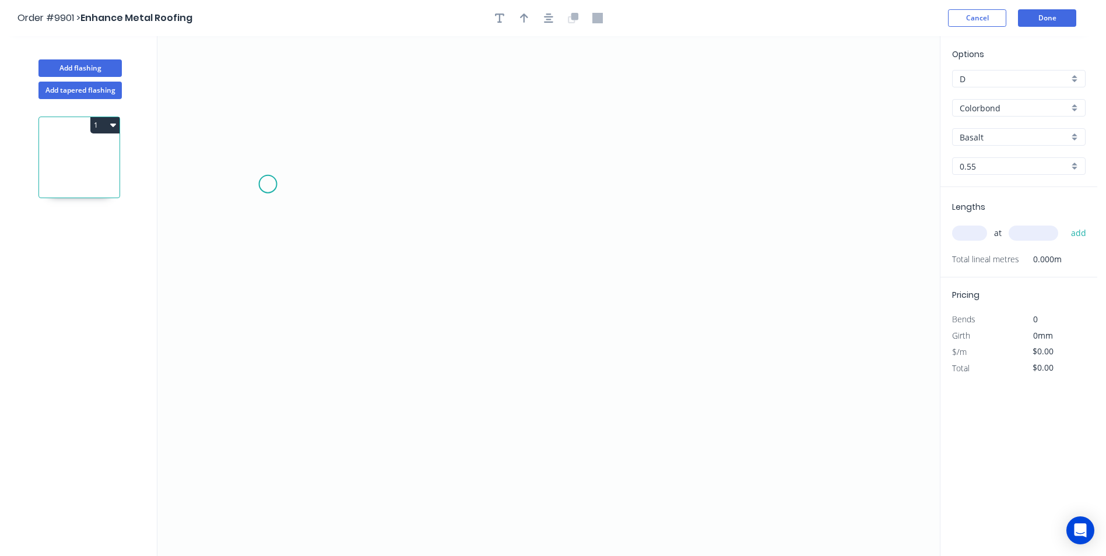
click at [268, 184] on icon "0" at bounding box center [548, 296] width 782 height 520
click at [271, 313] on icon "0" at bounding box center [548, 296] width 782 height 520
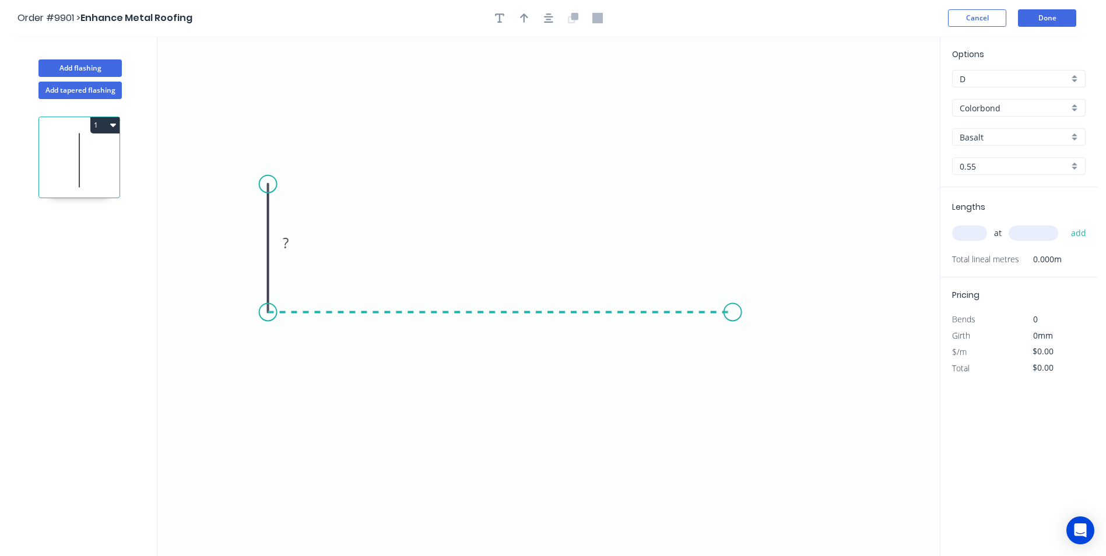
click at [733, 306] on icon "0 ?" at bounding box center [548, 296] width 782 height 520
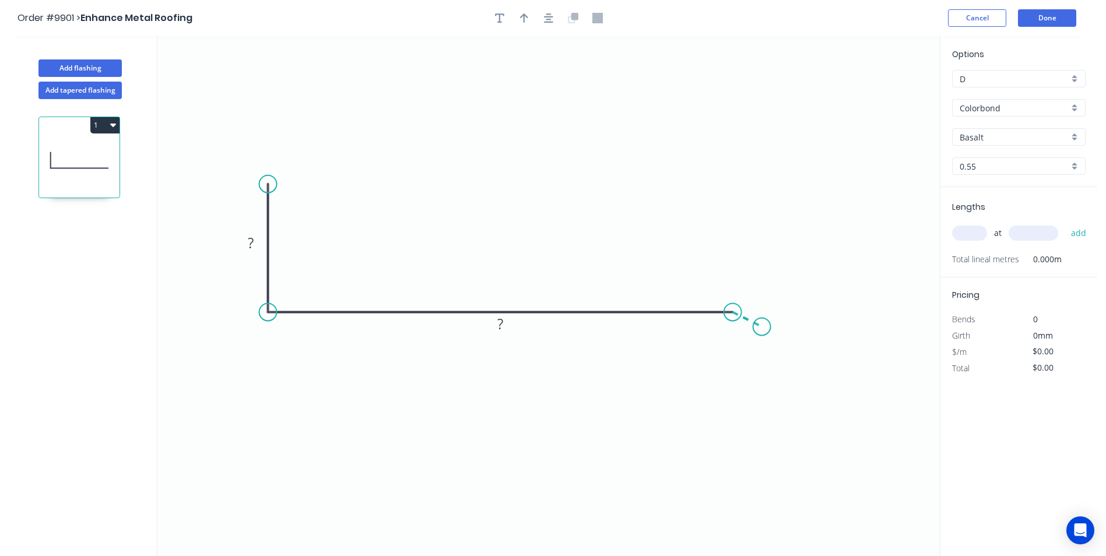
click at [762, 327] on icon "0 ? ?" at bounding box center [548, 296] width 782 height 520
click at [762, 327] on circle at bounding box center [761, 326] width 17 height 17
click at [240, 245] on rect at bounding box center [250, 244] width 23 height 16
click at [550, 188] on icon "0 70 190 15 145 º" at bounding box center [548, 296] width 782 height 520
type input "$8.61"
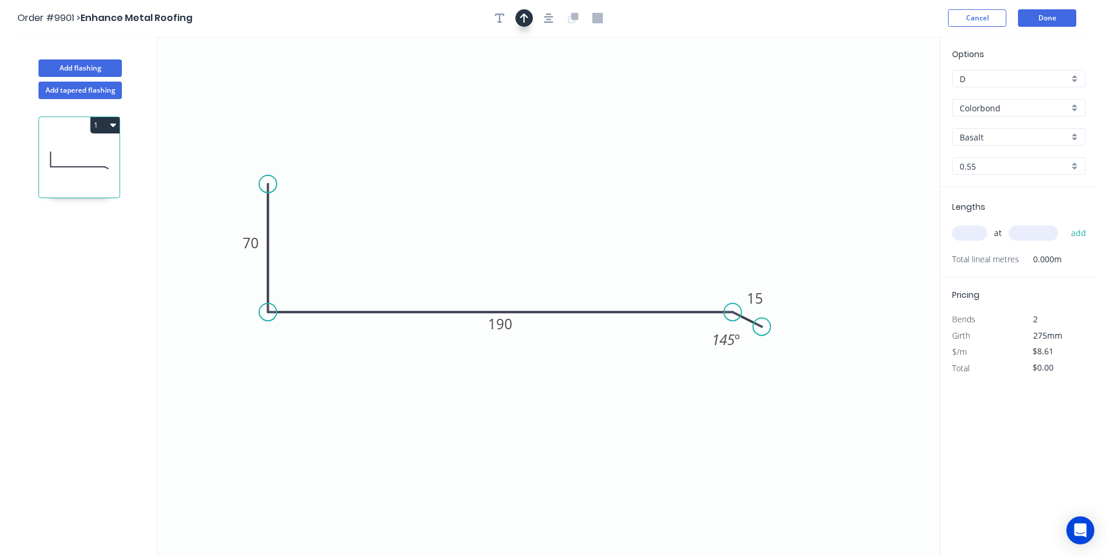
click at [524, 16] on icon "button" at bounding box center [524, 17] width 8 height 9
click at [879, 90] on icon at bounding box center [881, 80] width 10 height 37
drag, startPoint x: 880, startPoint y: 90, endPoint x: 733, endPoint y: 133, distance: 153.1
click at [428, 194] on icon "0 70 190 15 145 º" at bounding box center [548, 296] width 782 height 520
drag, startPoint x: 880, startPoint y: 94, endPoint x: 454, endPoint y: 219, distance: 443.6
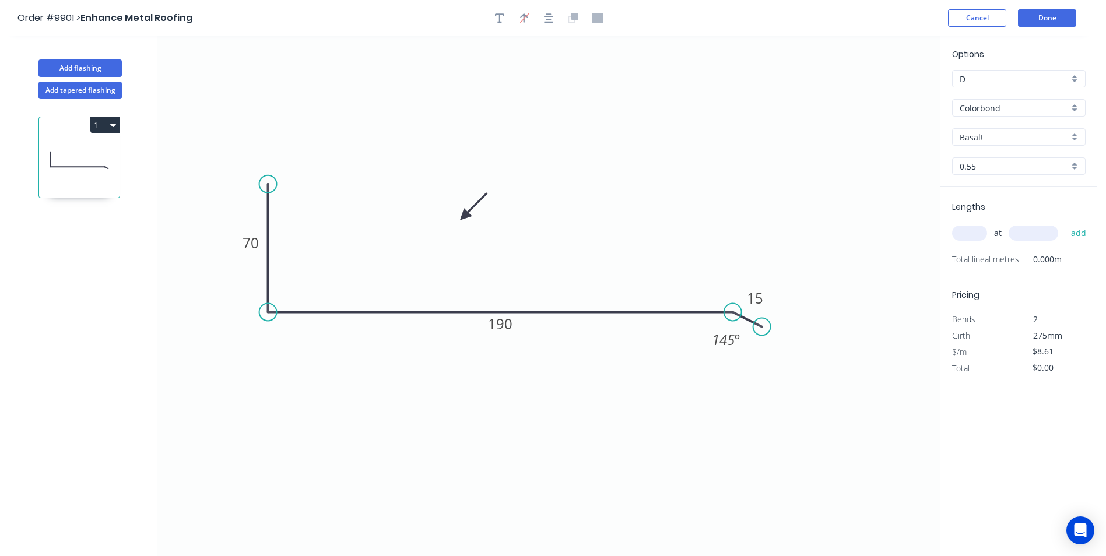
click at [457, 219] on icon at bounding box center [474, 206] width 34 height 34
click at [972, 237] on input "text" at bounding box center [969, 233] width 35 height 15
type input "1"
type input "2500"
click at [1065, 223] on button "add" at bounding box center [1078, 233] width 27 height 20
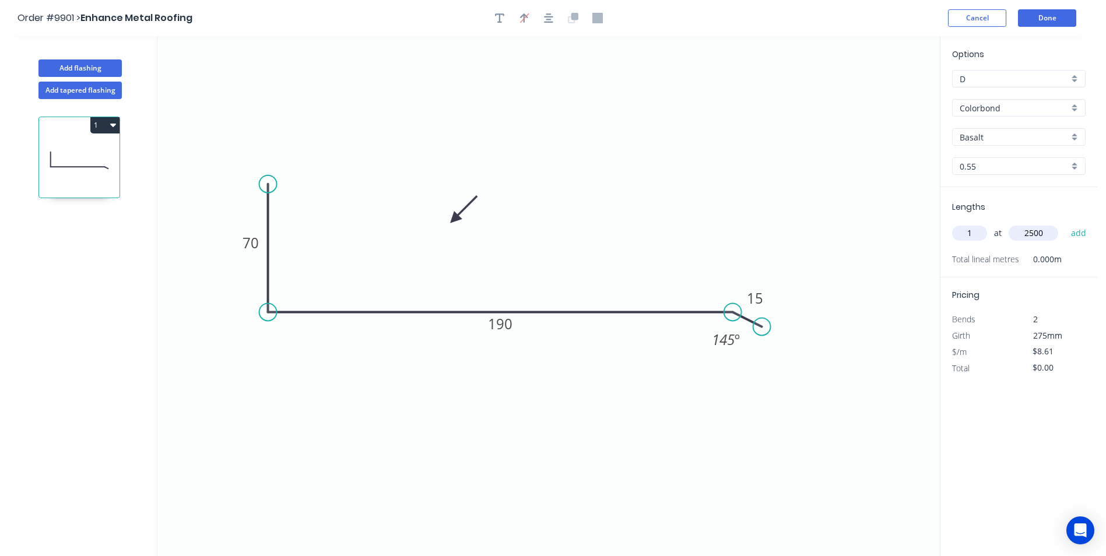
type input "$21.53"
click at [1075, 135] on div "Basalt" at bounding box center [1019, 136] width 134 height 17
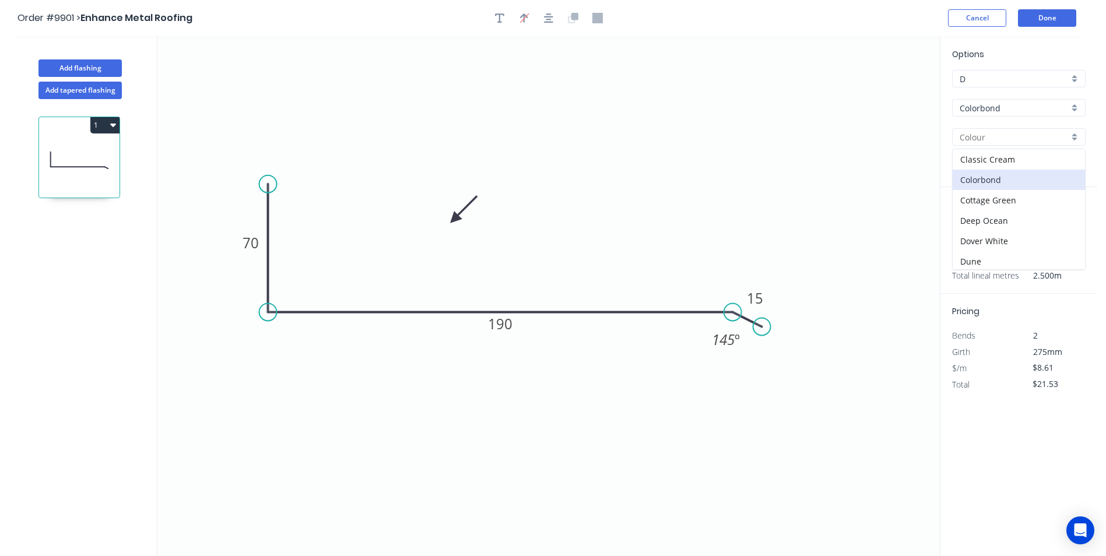
scroll to position [175, 0]
click at [992, 244] on div "Monument" at bounding box center [1019, 250] width 132 height 20
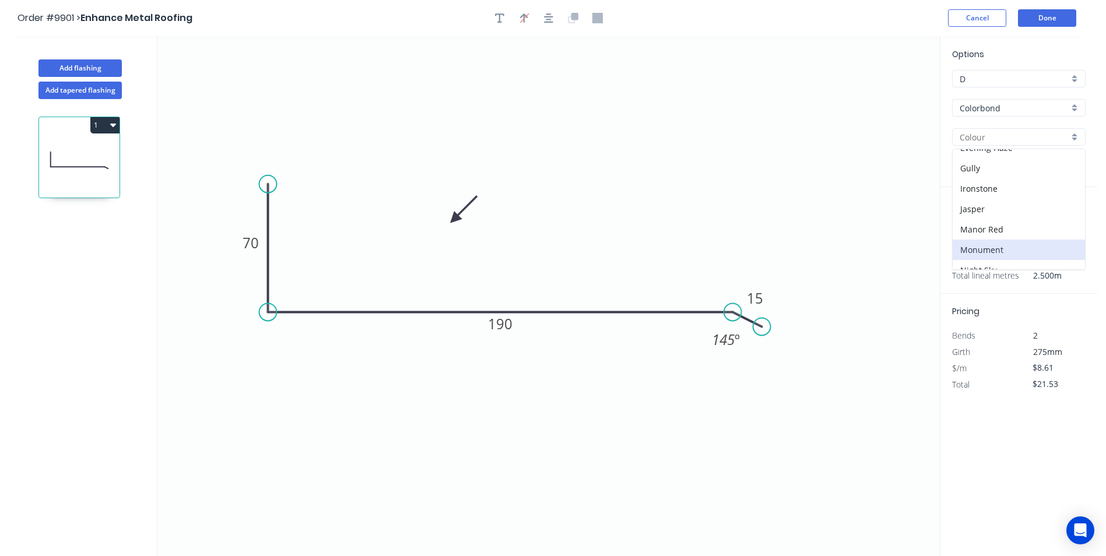
type input "Monument"
click at [110, 123] on icon "button" at bounding box center [113, 124] width 6 height 9
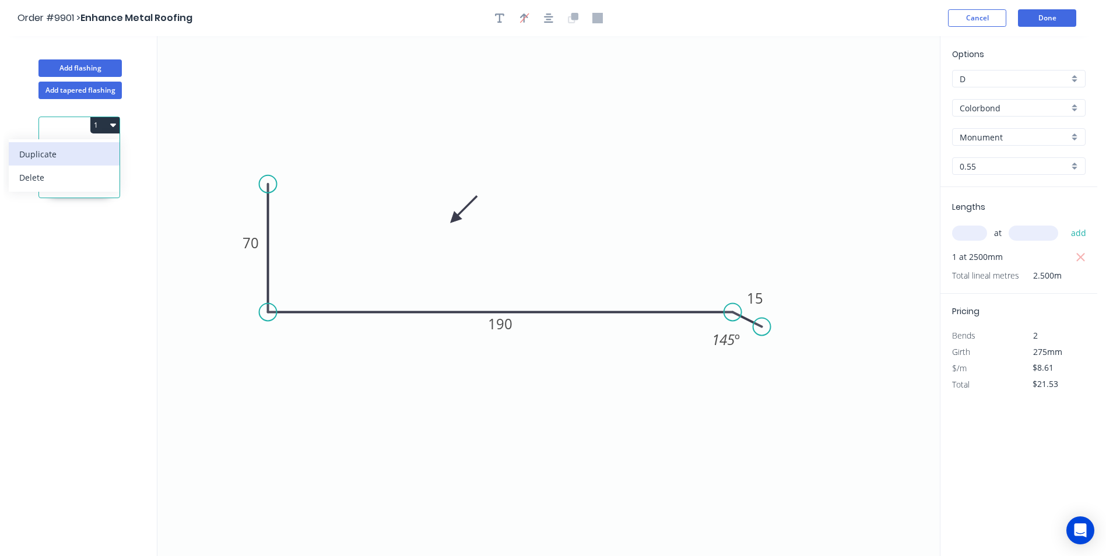
click at [94, 163] on button "Duplicate" at bounding box center [64, 153] width 111 height 23
type input "$0.00"
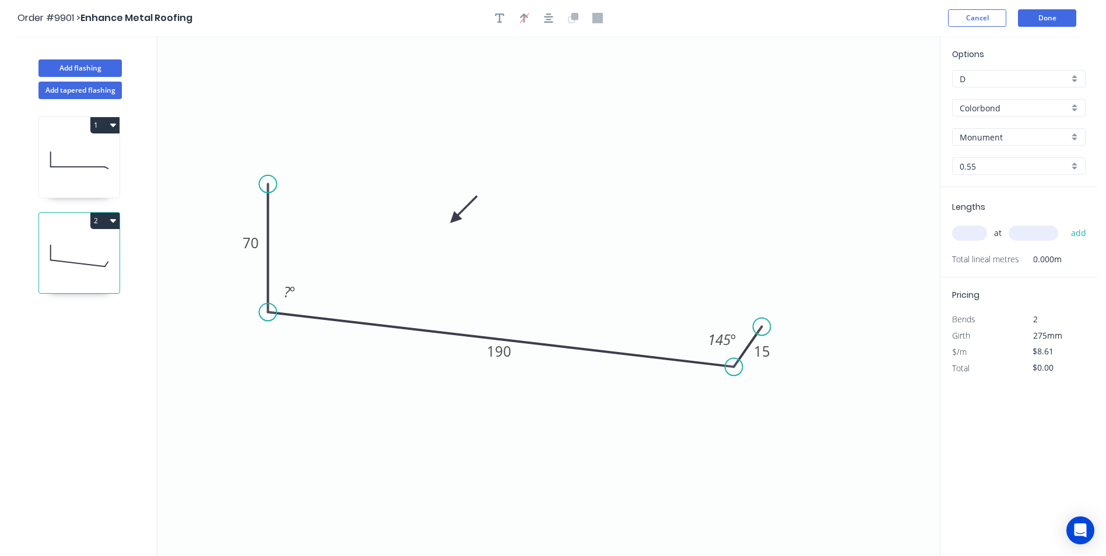
drag, startPoint x: 731, startPoint y: 308, endPoint x: 734, endPoint y: 367, distance: 59.5
click at [734, 367] on circle at bounding box center [733, 366] width 17 height 17
drag, startPoint x: 759, startPoint y: 337, endPoint x: 764, endPoint y: 346, distance: 10.2
click at [764, 349] on icon "0 70 190 15 ? º 145 º" at bounding box center [548, 296] width 782 height 520
drag, startPoint x: 764, startPoint y: 332, endPoint x: 762, endPoint y: 391, distance: 58.9
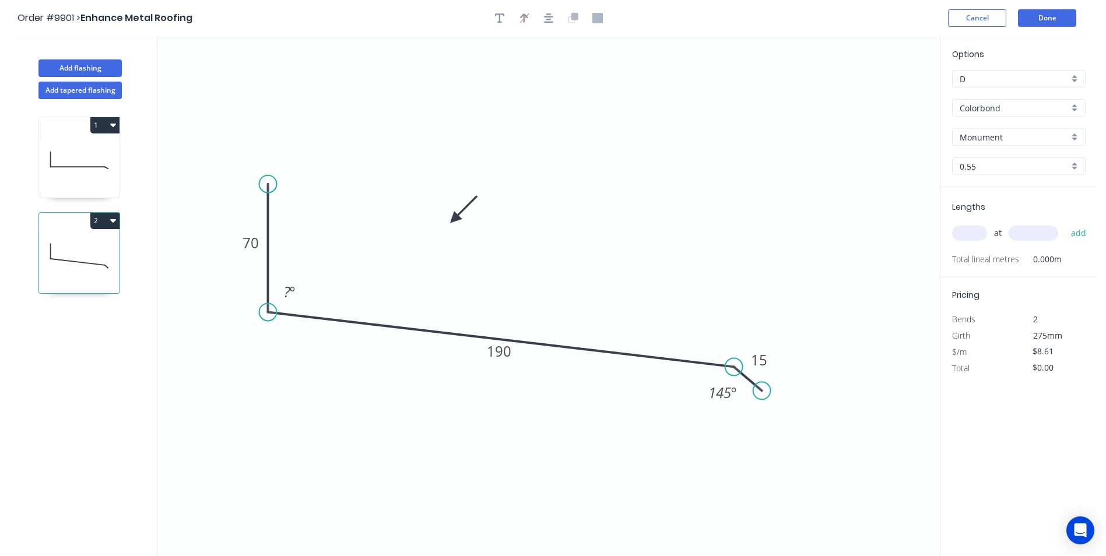
click at [762, 391] on circle at bounding box center [761, 390] width 17 height 17
click at [506, 351] on tspan "190" at bounding box center [499, 351] width 24 height 19
click at [550, 222] on icon "0 70 185 15 ? º 145 º" at bounding box center [548, 296] width 782 height 520
click at [296, 291] on rect at bounding box center [289, 293] width 23 height 16
click at [515, 247] on icon "0 70 185 15 100 º 145 º" at bounding box center [548, 296] width 782 height 520
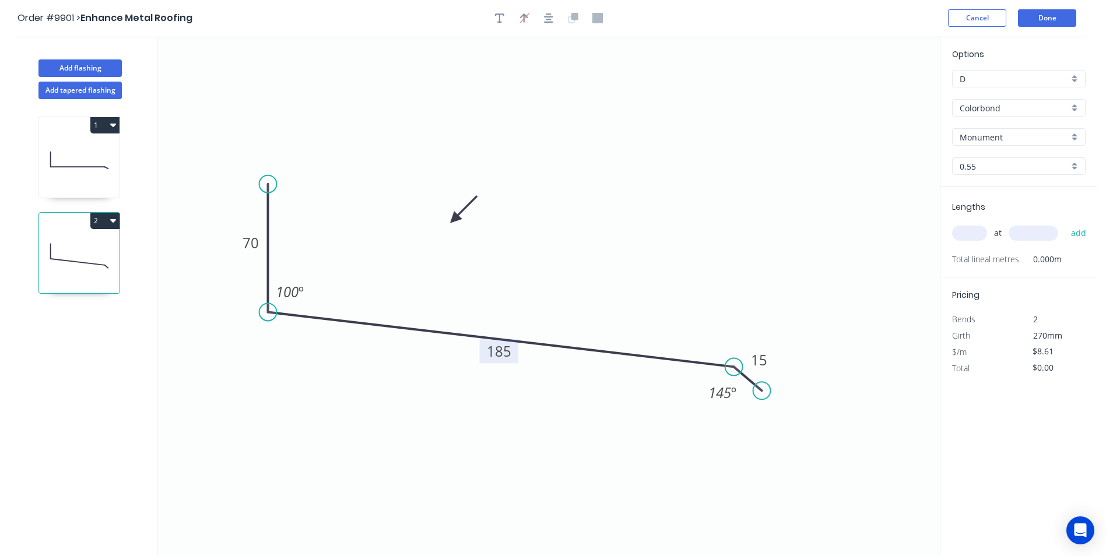
click at [974, 235] on input "text" at bounding box center [969, 233] width 35 height 15
type input "1"
type input "6800"
click at [1065, 223] on button "add" at bounding box center [1078, 233] width 27 height 20
type input "$58.55"
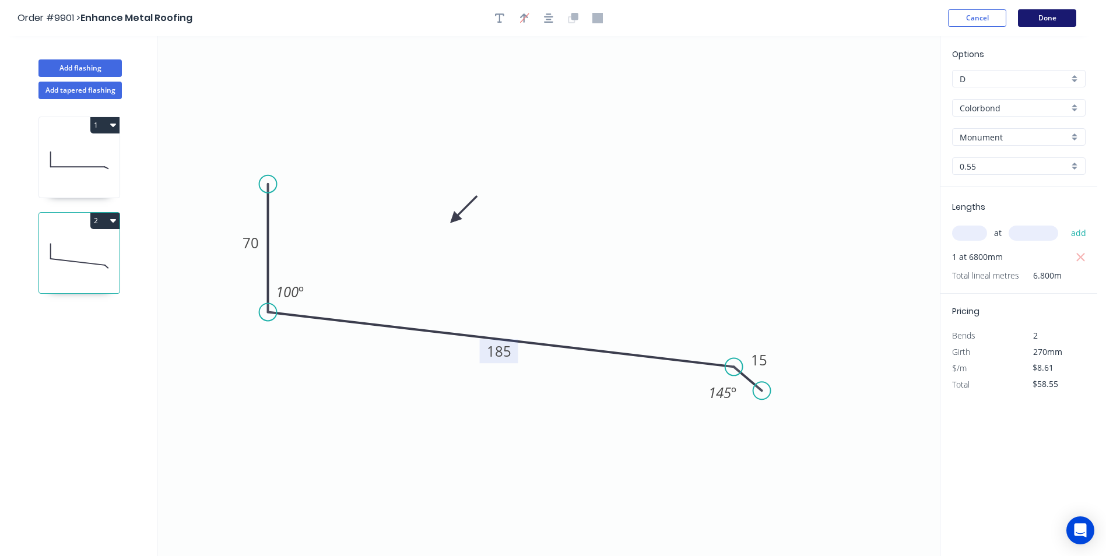
click at [1054, 14] on button "Done" at bounding box center [1047, 17] width 58 height 17
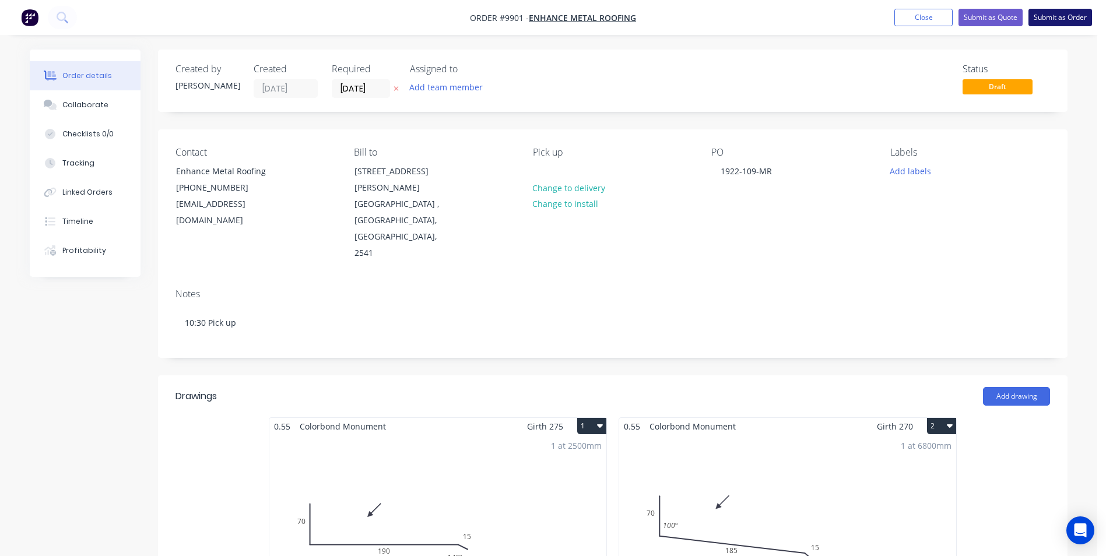
click at [1045, 20] on button "Submit as Order" at bounding box center [1061, 17] width 64 height 17
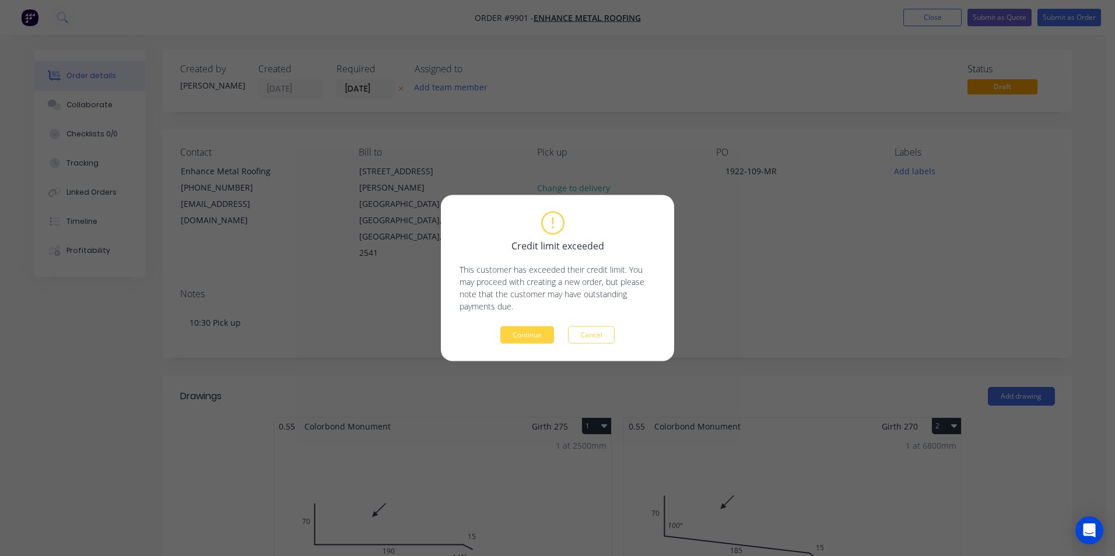
drag, startPoint x: 534, startPoint y: 327, endPoint x: 600, endPoint y: 301, distance: 70.7
click at [534, 327] on button "Continue" at bounding box center [527, 335] width 54 height 17
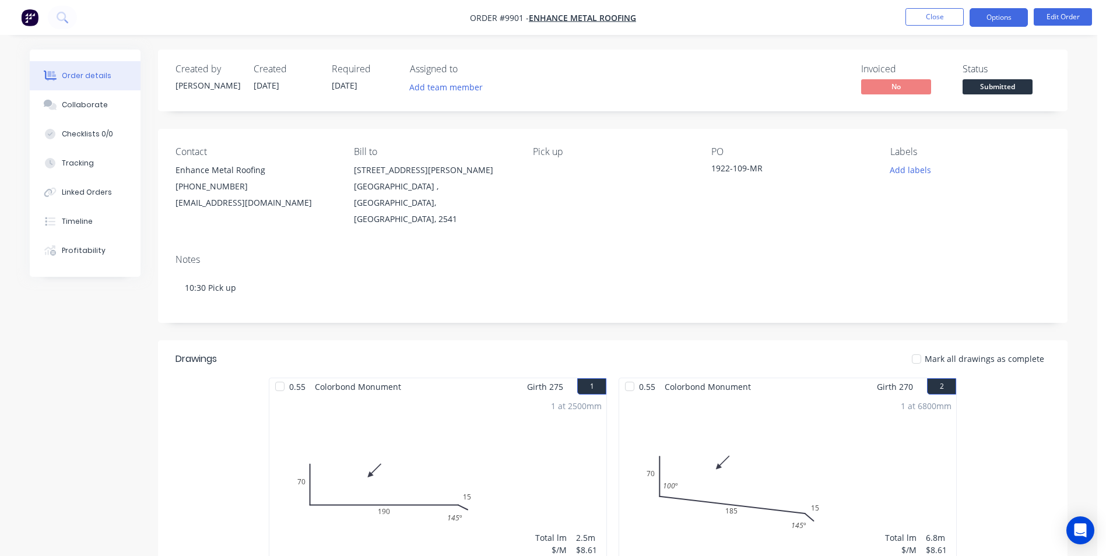
click at [1006, 22] on button "Options" at bounding box center [999, 17] width 58 height 19
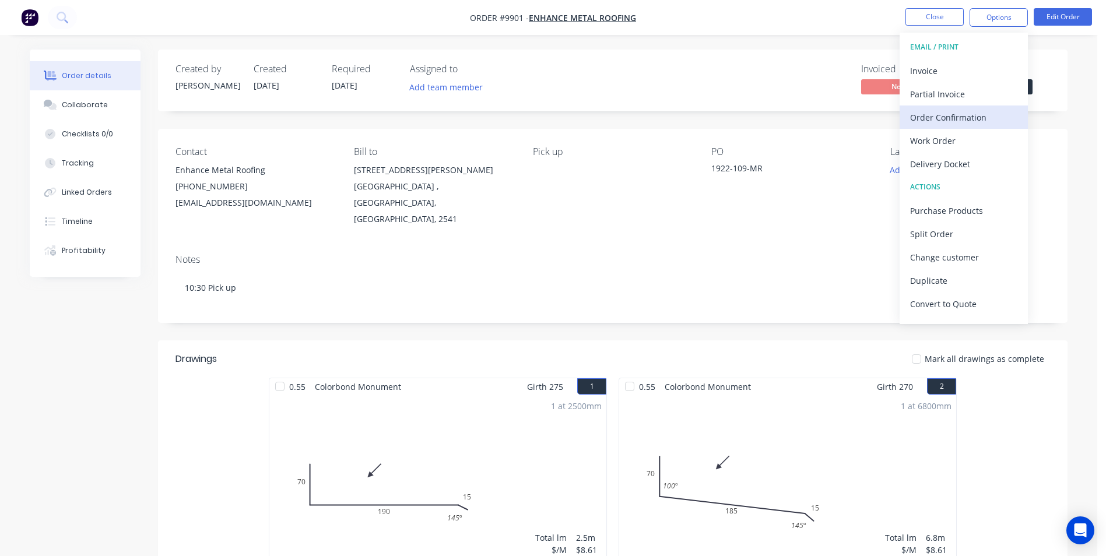
click at [971, 118] on div "Order Confirmation" at bounding box center [963, 117] width 107 height 17
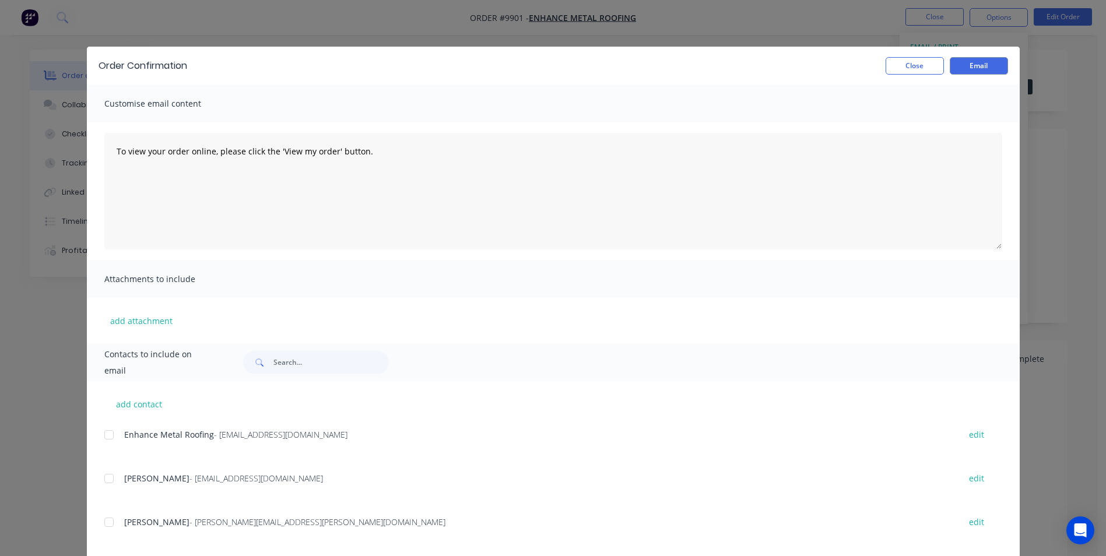
click at [103, 439] on div at bounding box center [108, 434] width 23 height 23
click at [984, 66] on button "Email" at bounding box center [979, 65] width 58 height 17
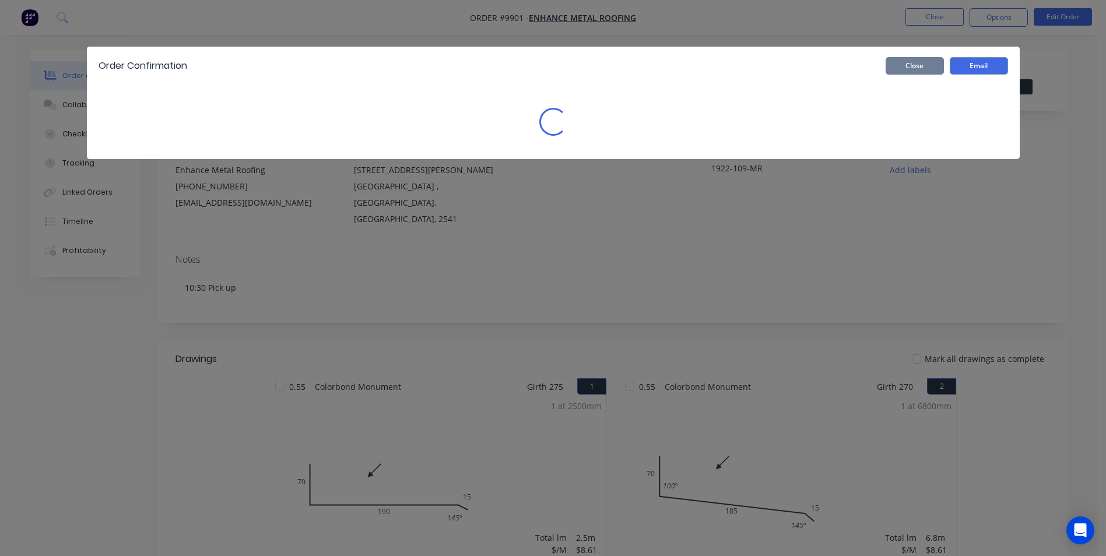
click at [915, 61] on button "Close" at bounding box center [915, 65] width 58 height 17
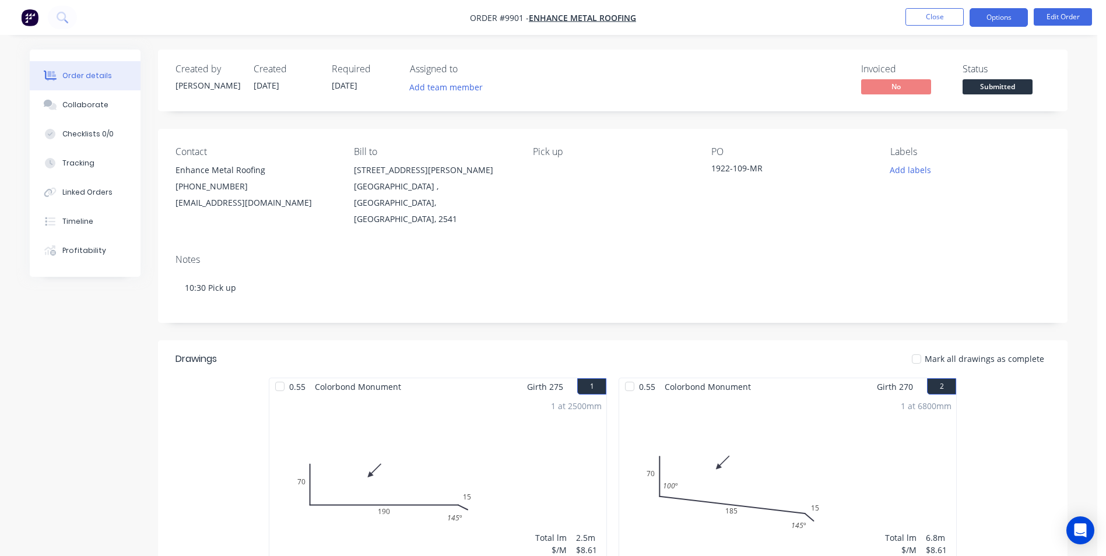
click at [988, 23] on button "Options" at bounding box center [999, 17] width 58 height 19
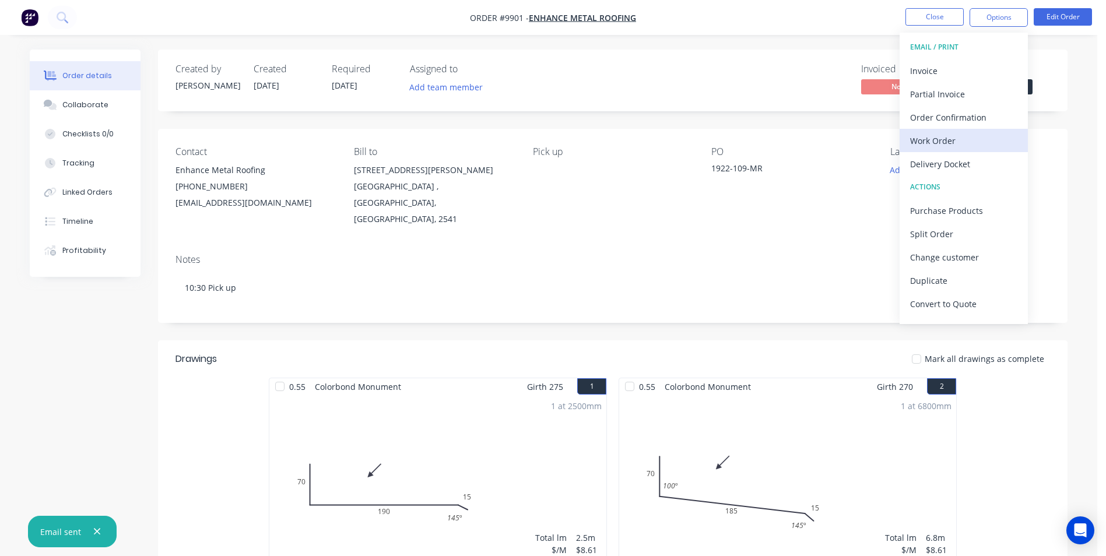
click at [953, 148] on div "Work Order" at bounding box center [963, 140] width 107 height 17
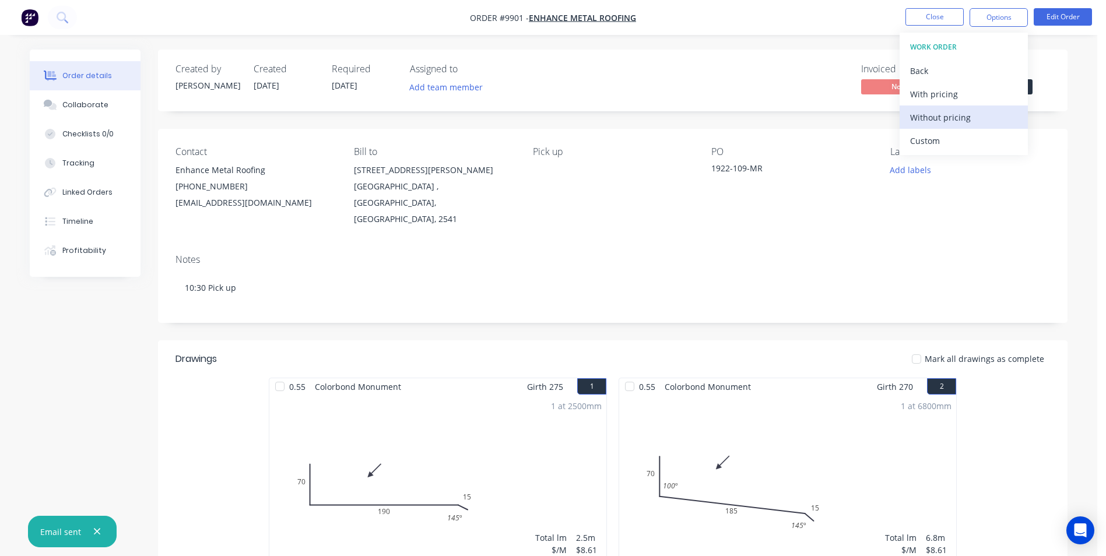
click at [978, 106] on button "Without pricing" at bounding box center [964, 117] width 128 height 23
click at [966, 120] on div "Order Confirmation" at bounding box center [963, 117] width 107 height 17
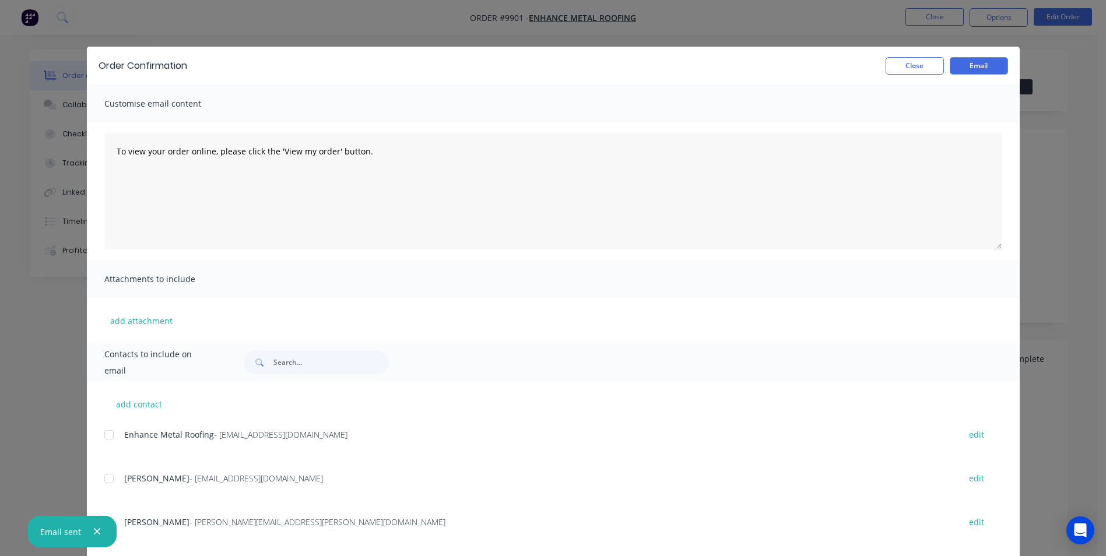
click at [107, 430] on div at bounding box center [108, 434] width 23 height 23
drag, startPoint x: 985, startPoint y: 64, endPoint x: 935, endPoint y: 65, distance: 50.7
click at [985, 64] on button "Email" at bounding box center [979, 65] width 58 height 17
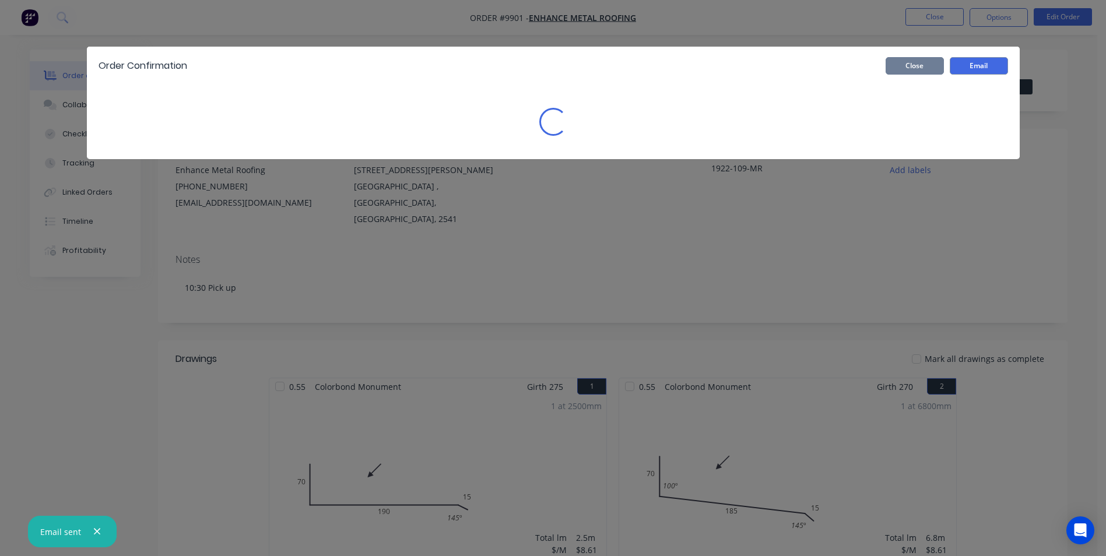
click at [935, 65] on button "Close" at bounding box center [915, 65] width 58 height 17
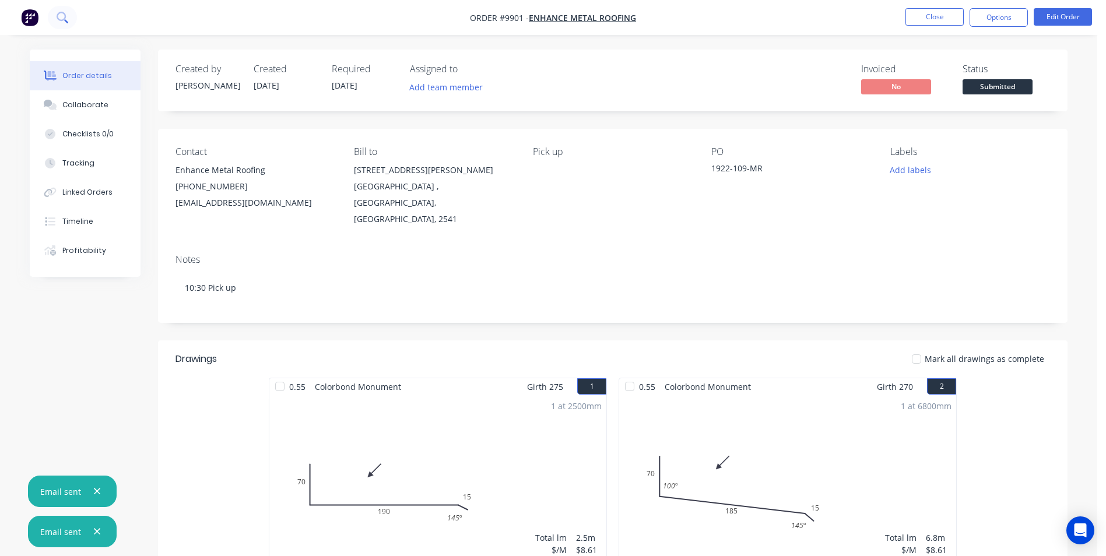
click at [60, 22] on icon at bounding box center [62, 17] width 11 height 11
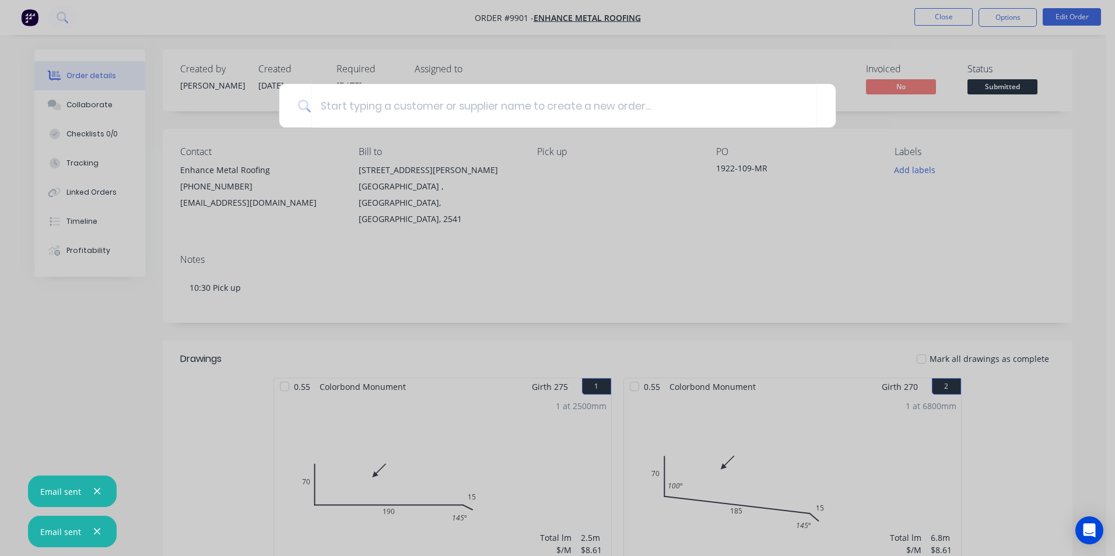
click at [360, 44] on div at bounding box center [557, 278] width 1115 height 556
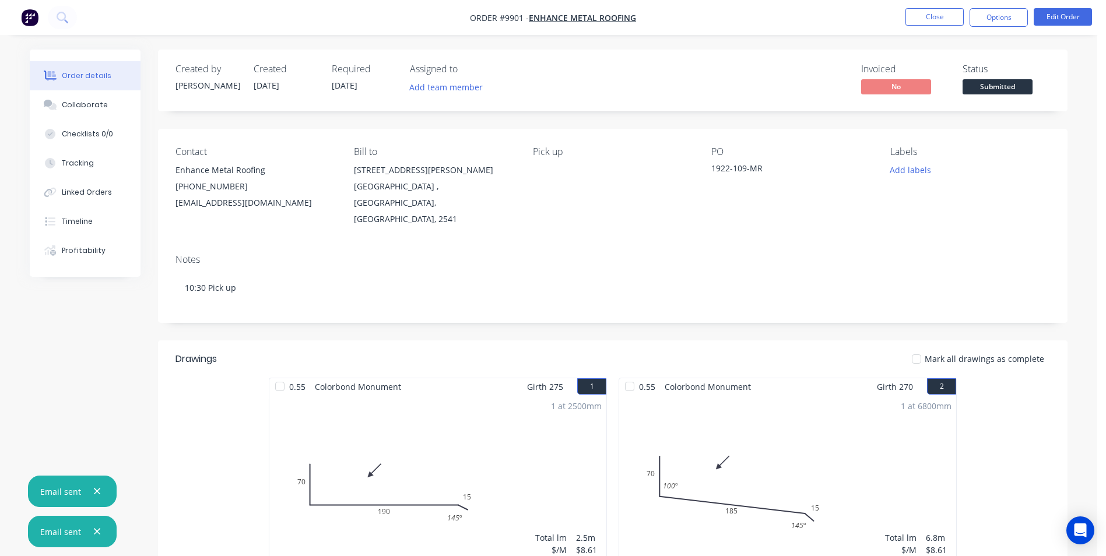
click at [31, 20] on img "button" at bounding box center [29, 17] width 17 height 17
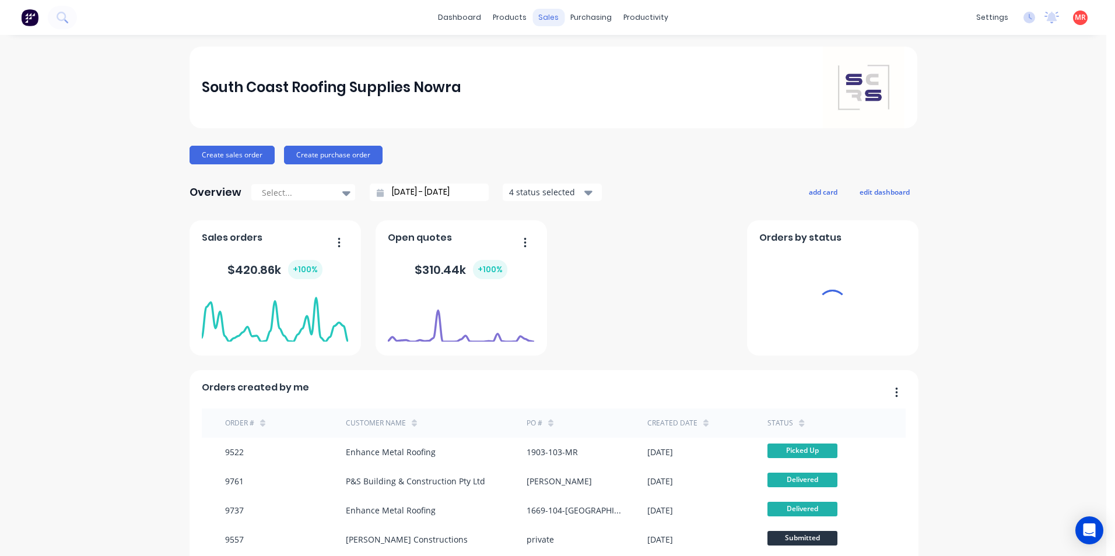
click at [550, 20] on div "sales" at bounding box center [548, 17] width 32 height 17
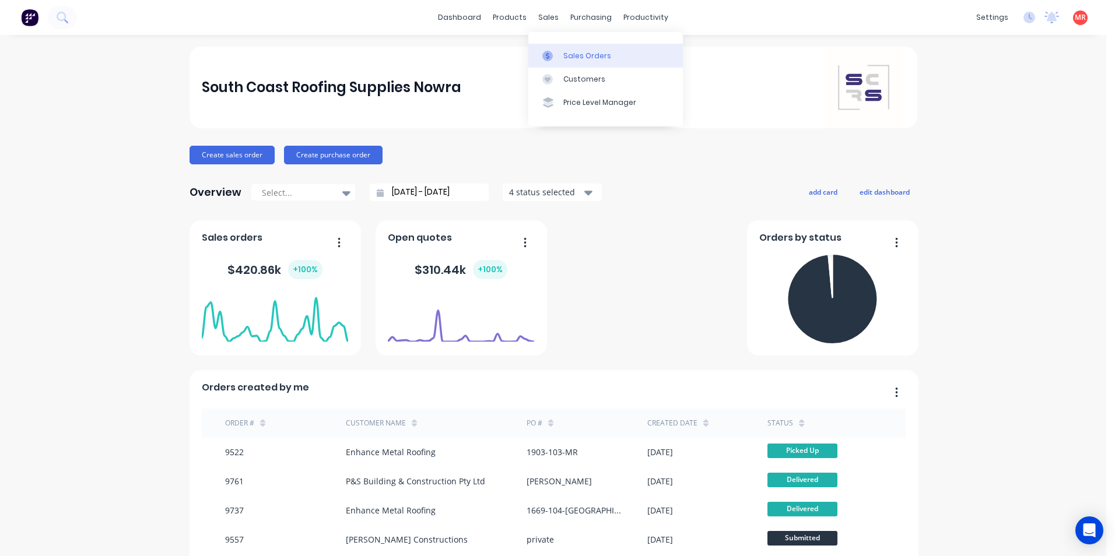
click at [556, 58] on div at bounding box center [550, 56] width 17 height 10
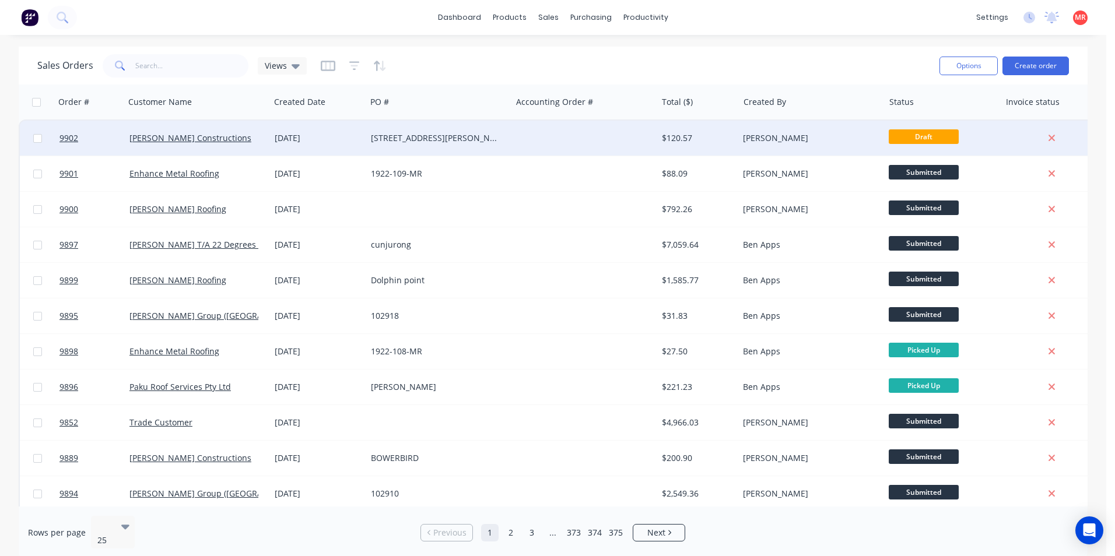
click at [477, 141] on div "69 St Anne Street" at bounding box center [435, 138] width 129 height 12
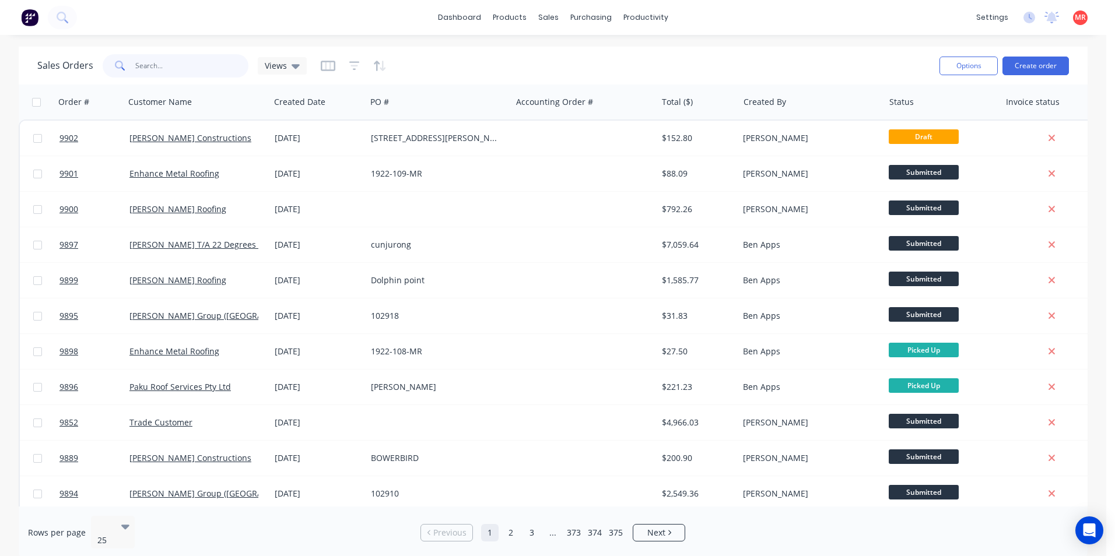
click at [175, 62] on input "text" at bounding box center [192, 65] width 114 height 23
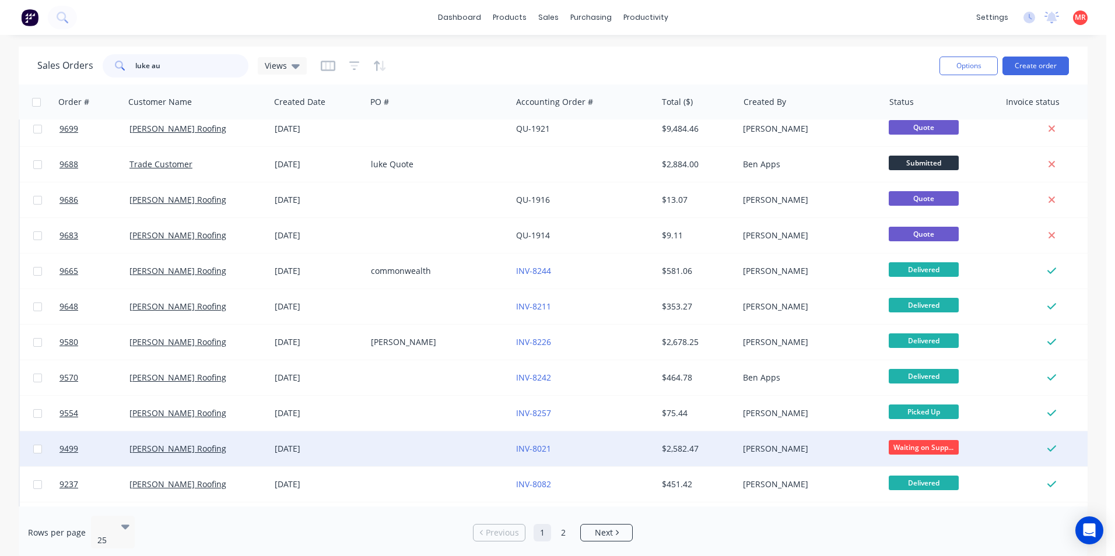
scroll to position [508, 0]
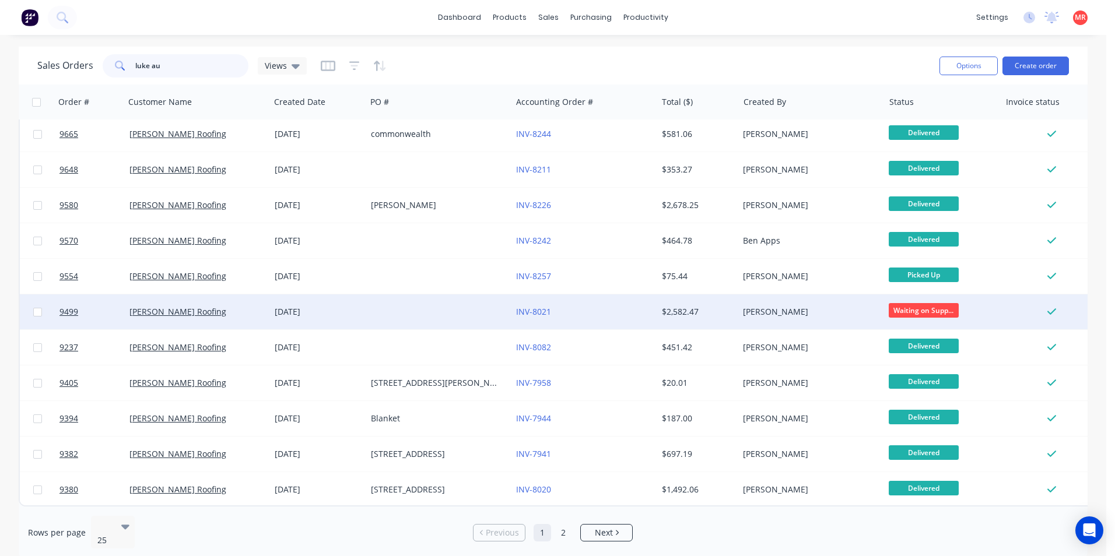
type input "luke au"
click at [613, 306] on div "INV-8021" at bounding box center [580, 312] width 129 height 12
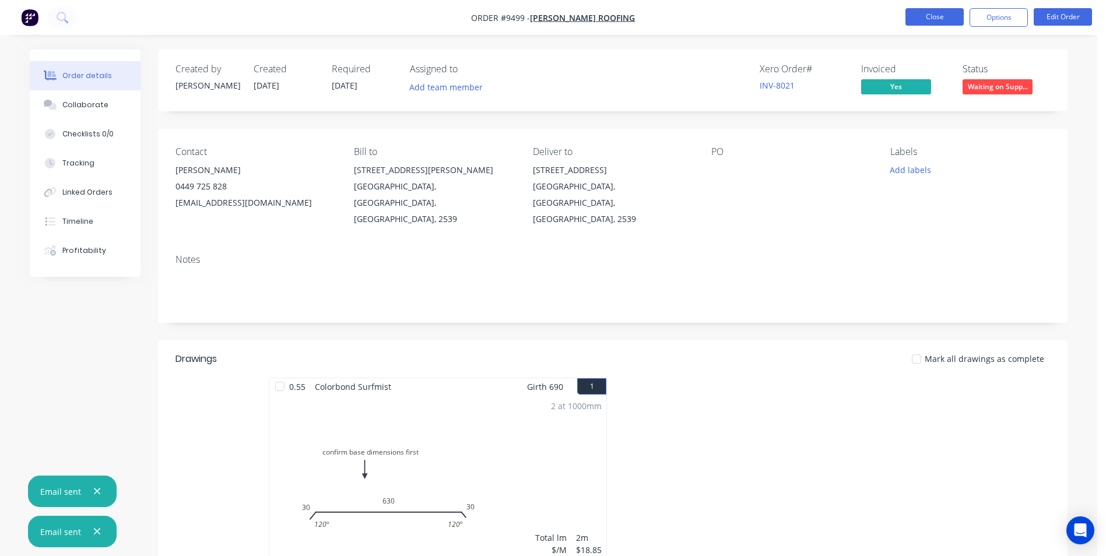
click at [935, 10] on button "Close" at bounding box center [935, 16] width 58 height 17
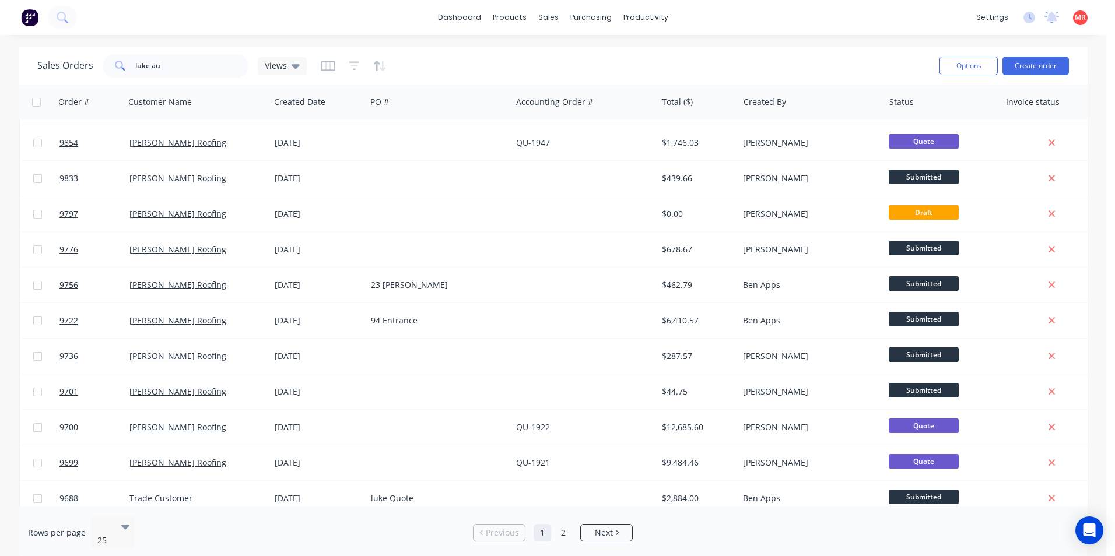
scroll to position [58, 0]
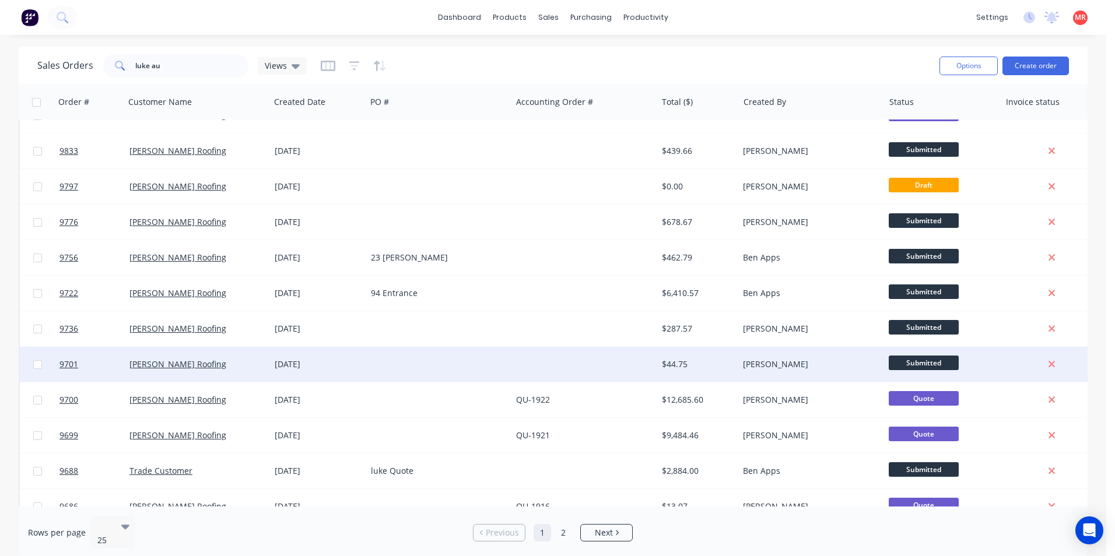
click at [721, 365] on div "$44.75" at bounding box center [696, 365] width 68 height 12
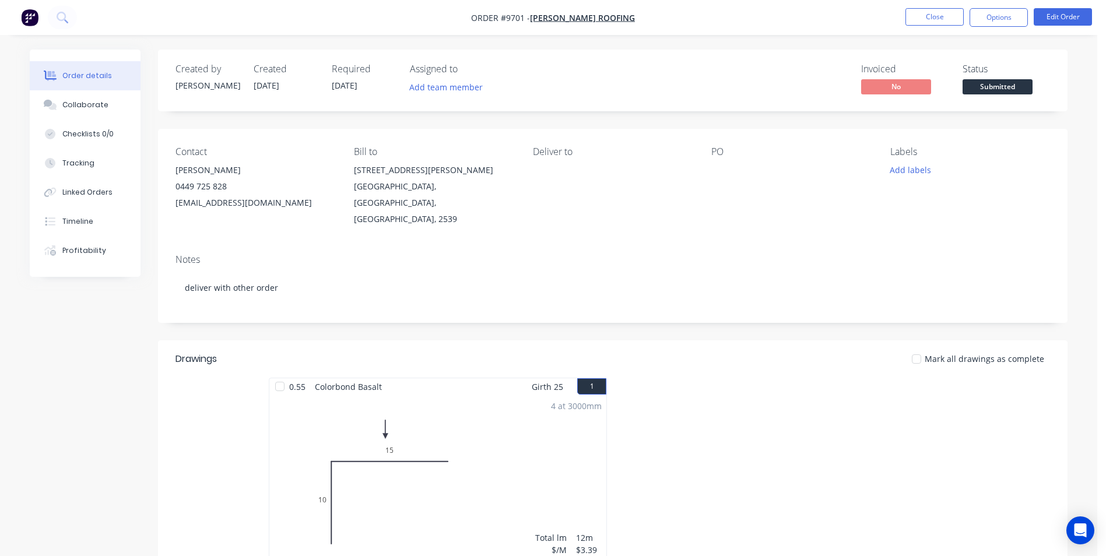
click at [980, 89] on span "Submitted" at bounding box center [998, 86] width 70 height 15
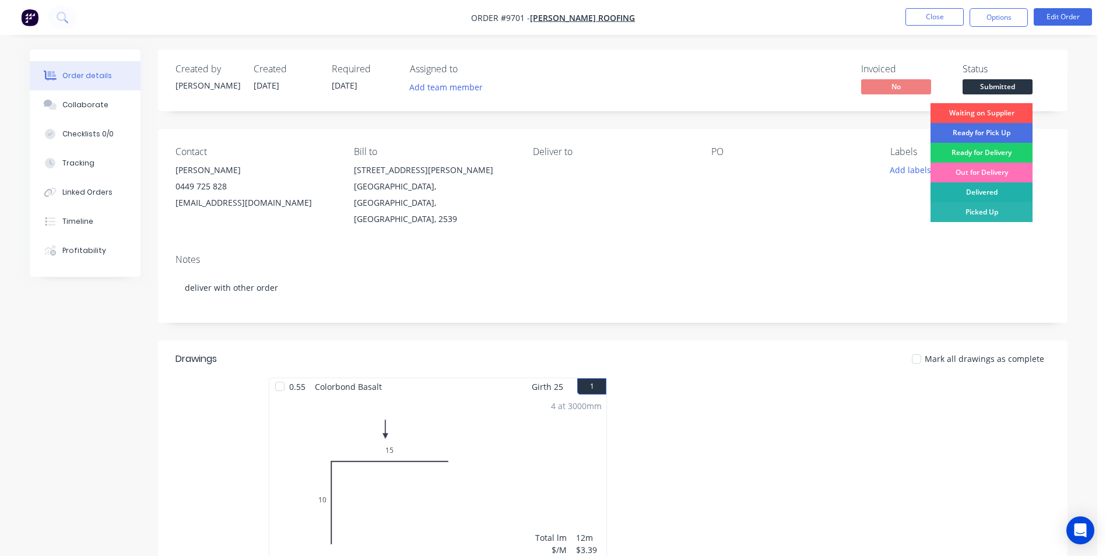
click at [977, 188] on div "Delivered" at bounding box center [982, 192] width 102 height 20
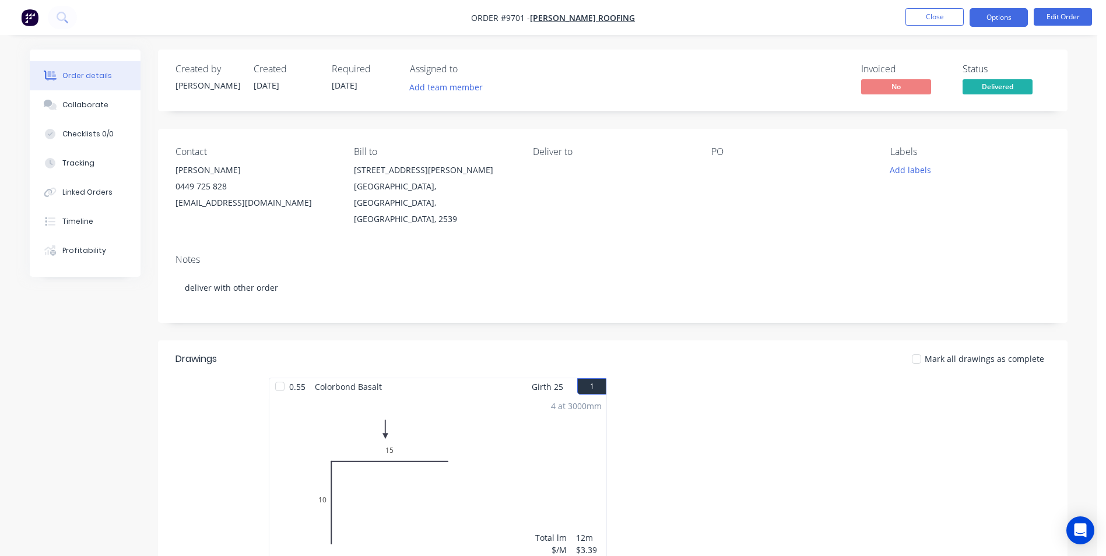
click at [990, 19] on button "Options" at bounding box center [999, 17] width 58 height 19
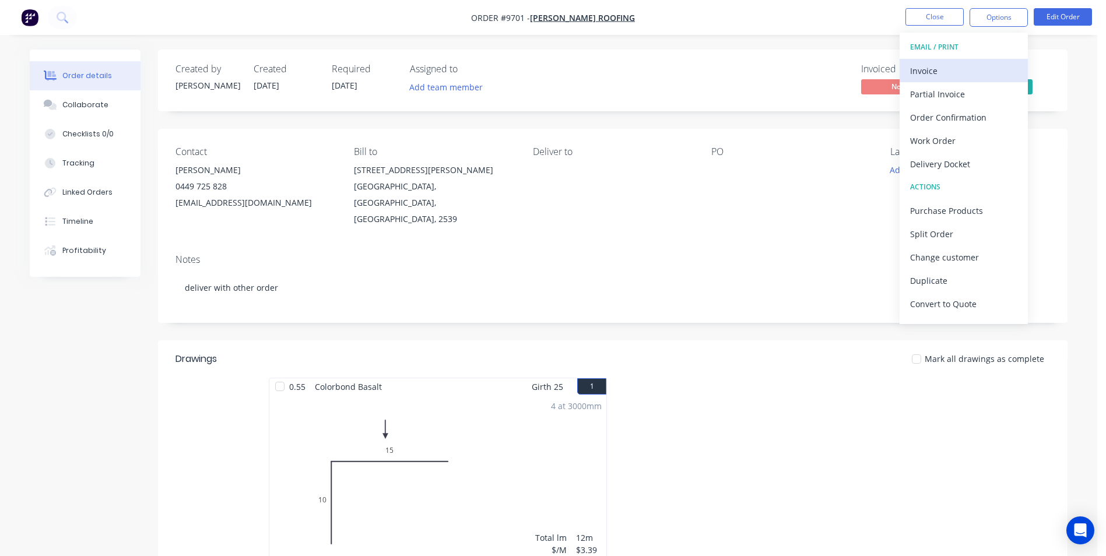
click at [939, 65] on div "Invoice" at bounding box center [963, 70] width 107 height 17
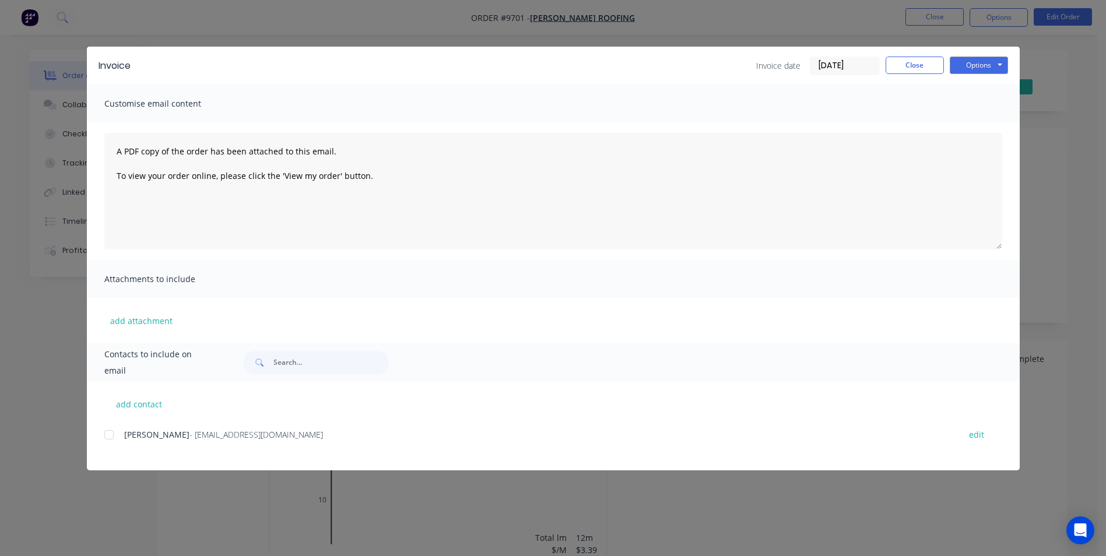
click at [115, 431] on div at bounding box center [108, 434] width 23 height 23
click at [972, 63] on button "Options" at bounding box center [979, 65] width 58 height 17
click at [974, 126] on button "Email" at bounding box center [987, 124] width 75 height 19
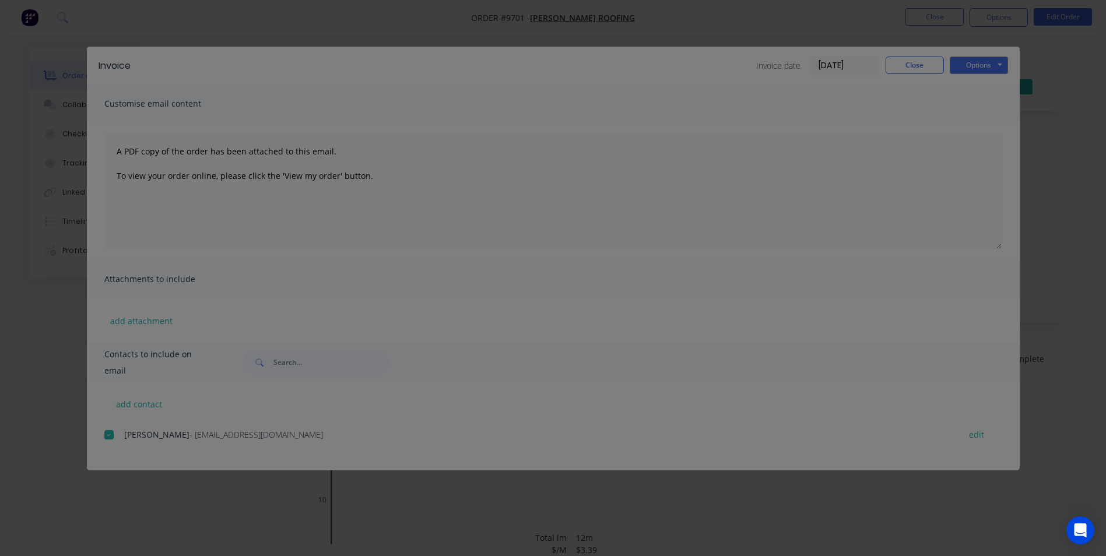
click at [928, 58] on div "Sending to your accounting package... Loading... This may take a few moments. P…" at bounding box center [553, 278] width 1106 height 556
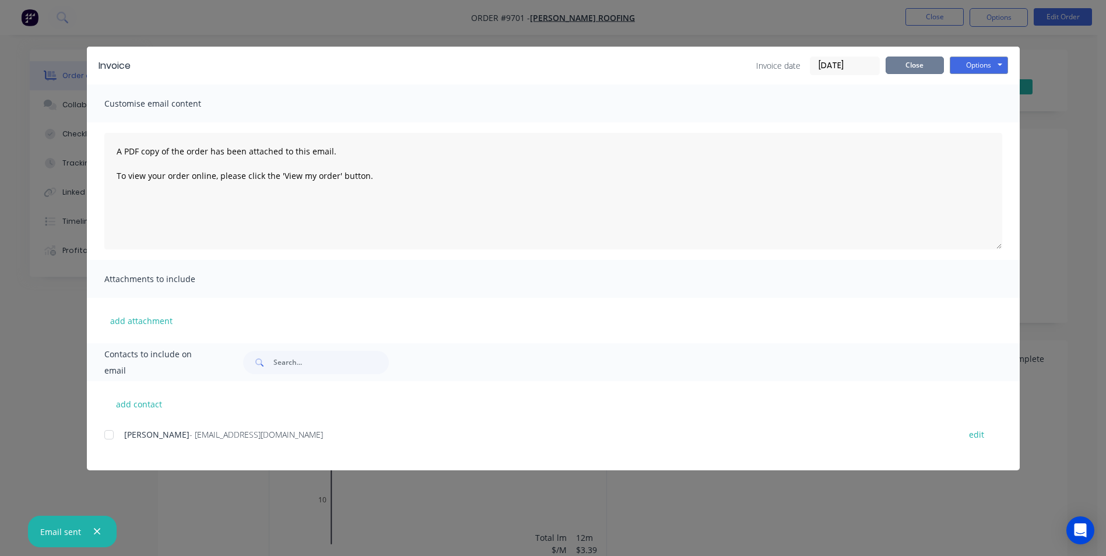
click at [925, 64] on button "Close" at bounding box center [915, 65] width 58 height 17
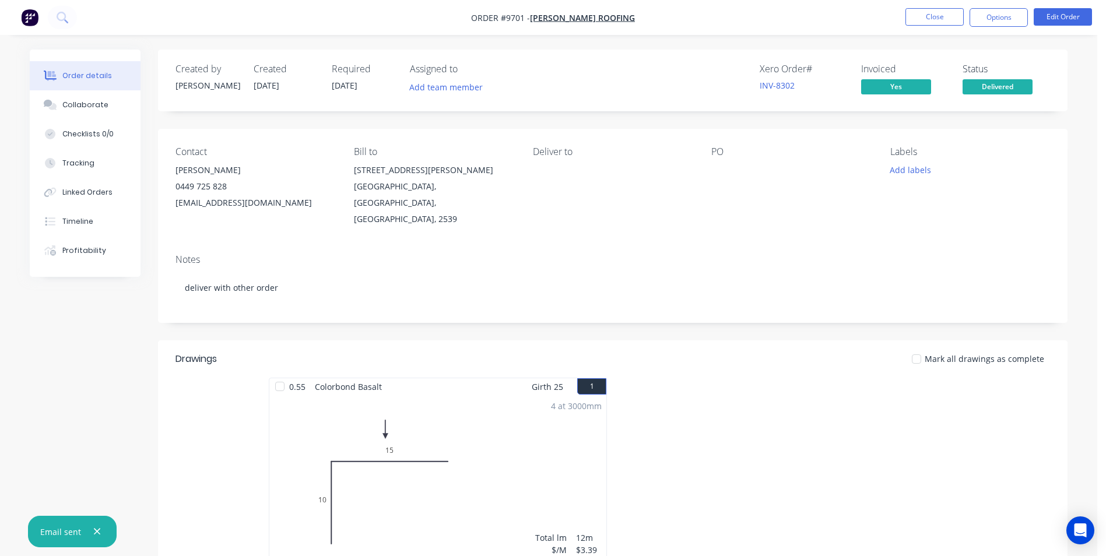
click at [919, 26] on li "Close" at bounding box center [935, 17] width 58 height 19
click at [925, 15] on button "Close" at bounding box center [935, 16] width 58 height 17
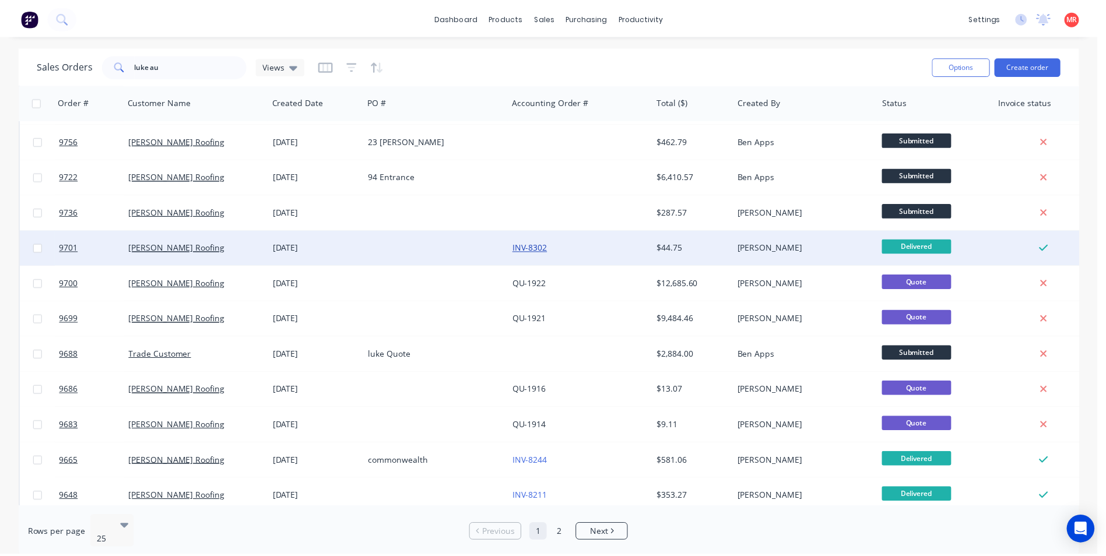
scroll to position [117, 0]
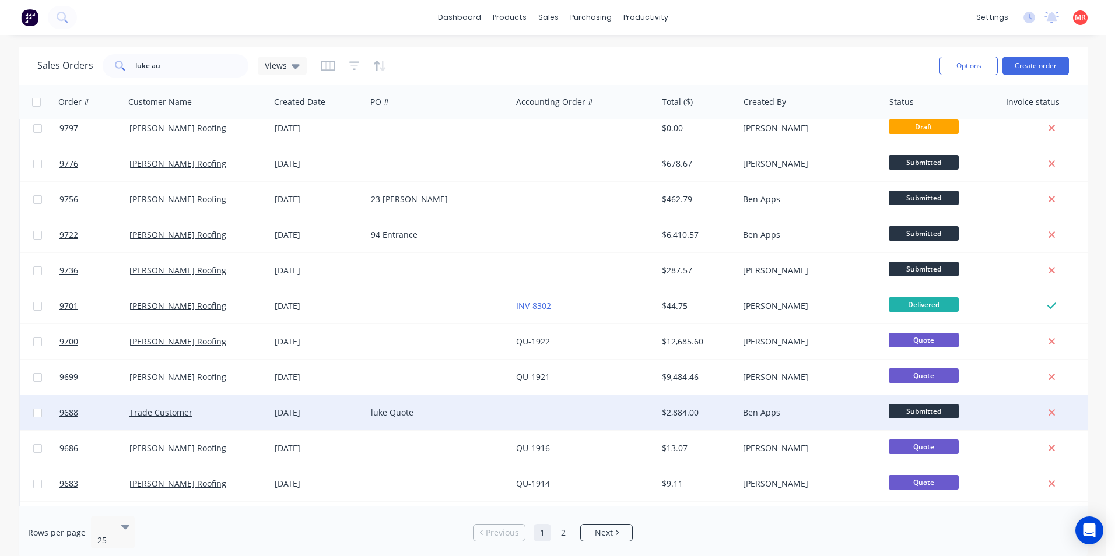
click at [570, 410] on div at bounding box center [583, 412] width 145 height 35
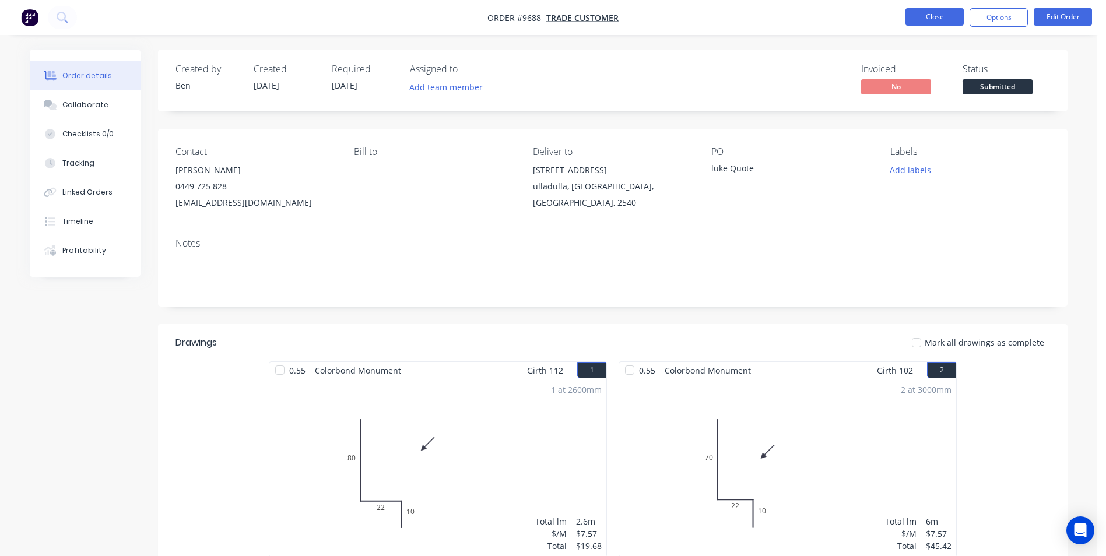
click at [924, 13] on button "Close" at bounding box center [935, 16] width 58 height 17
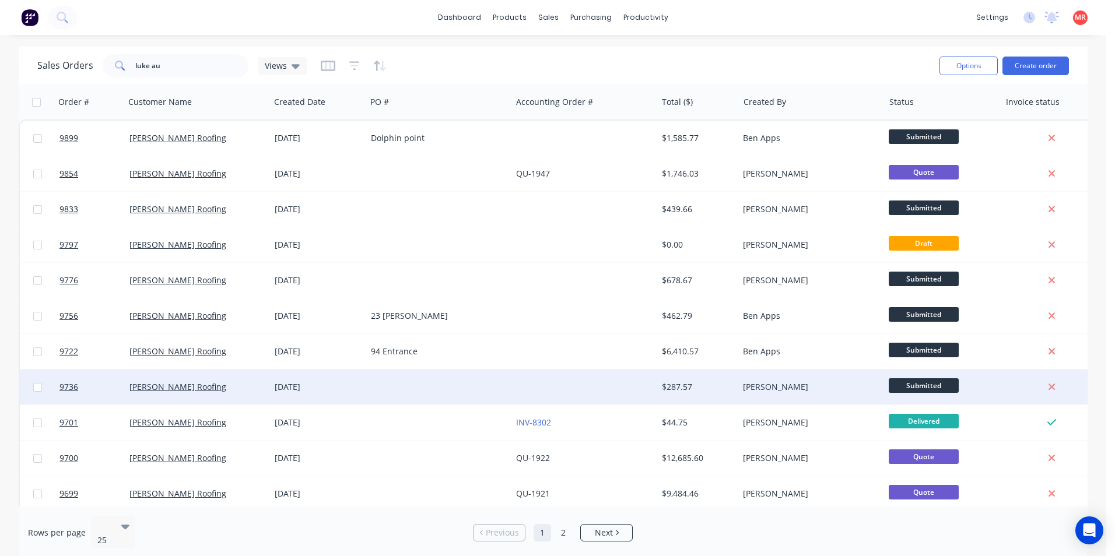
click at [585, 384] on div at bounding box center [583, 387] width 145 height 35
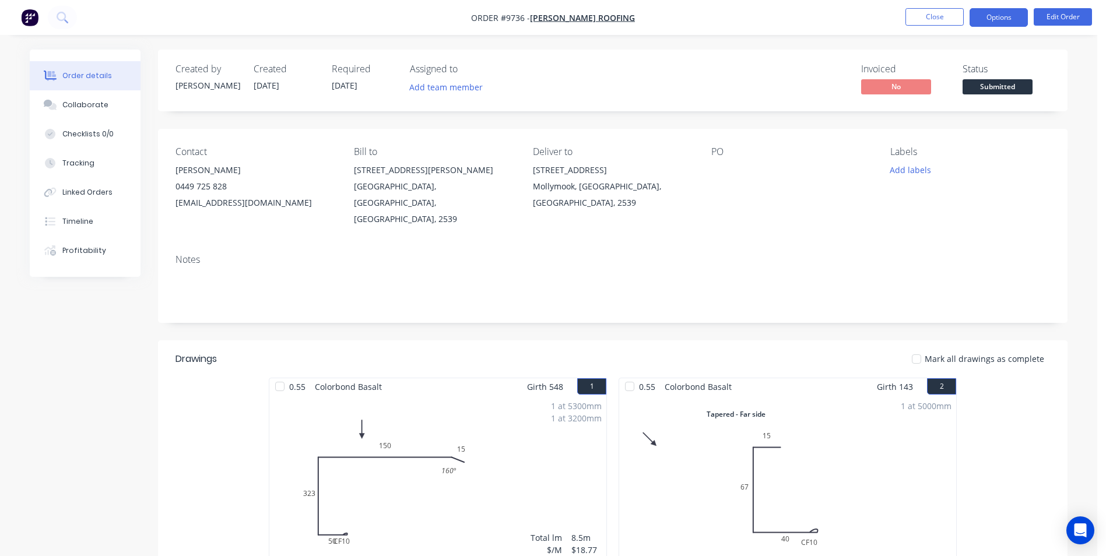
click at [1015, 20] on button "Options" at bounding box center [999, 17] width 58 height 19
click at [995, 83] on span "Submitted" at bounding box center [998, 86] width 70 height 15
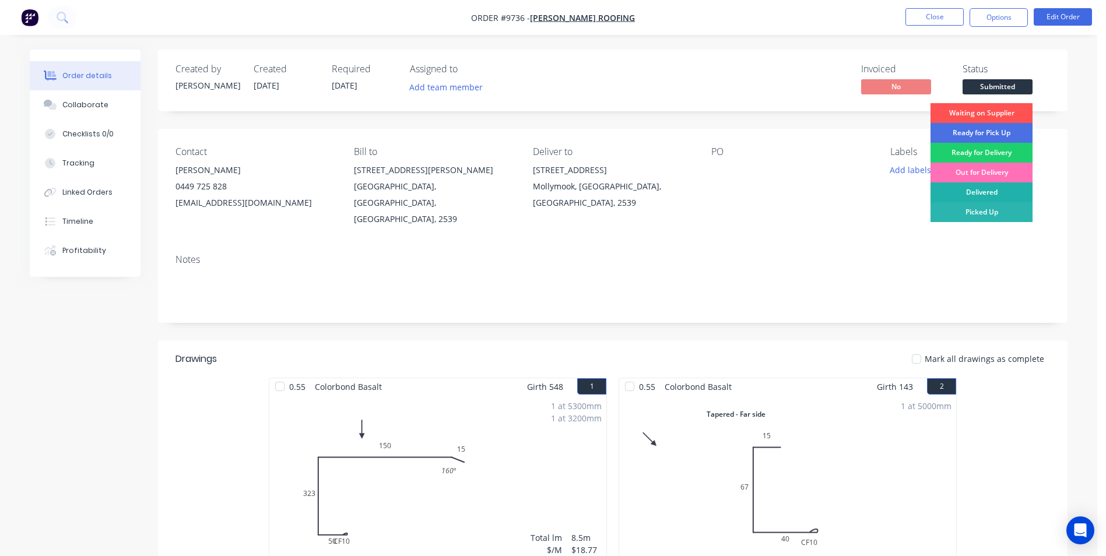
click at [982, 186] on div "Delivered" at bounding box center [982, 192] width 102 height 20
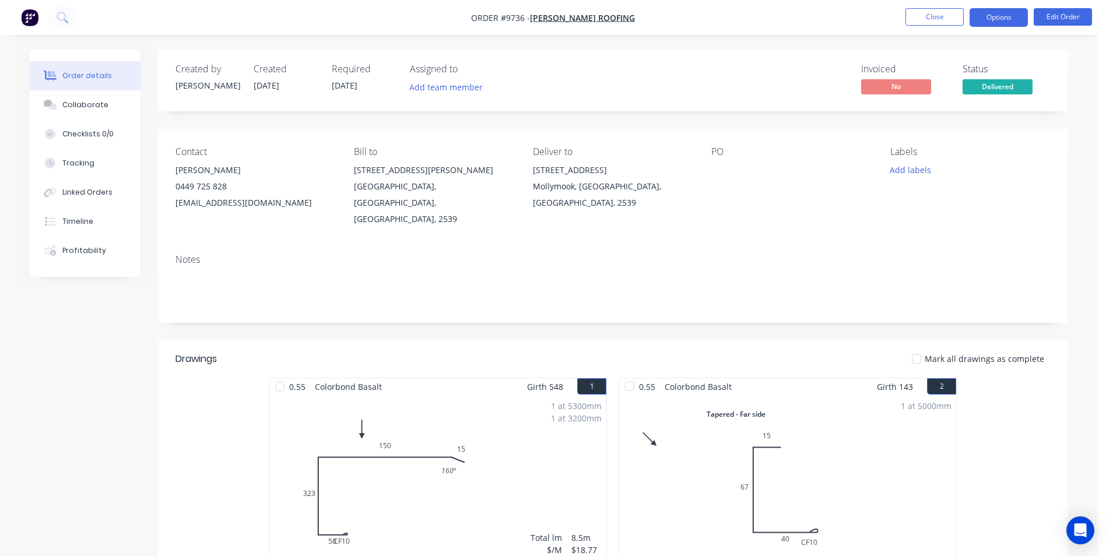
click at [988, 13] on button "Options" at bounding box center [999, 17] width 58 height 19
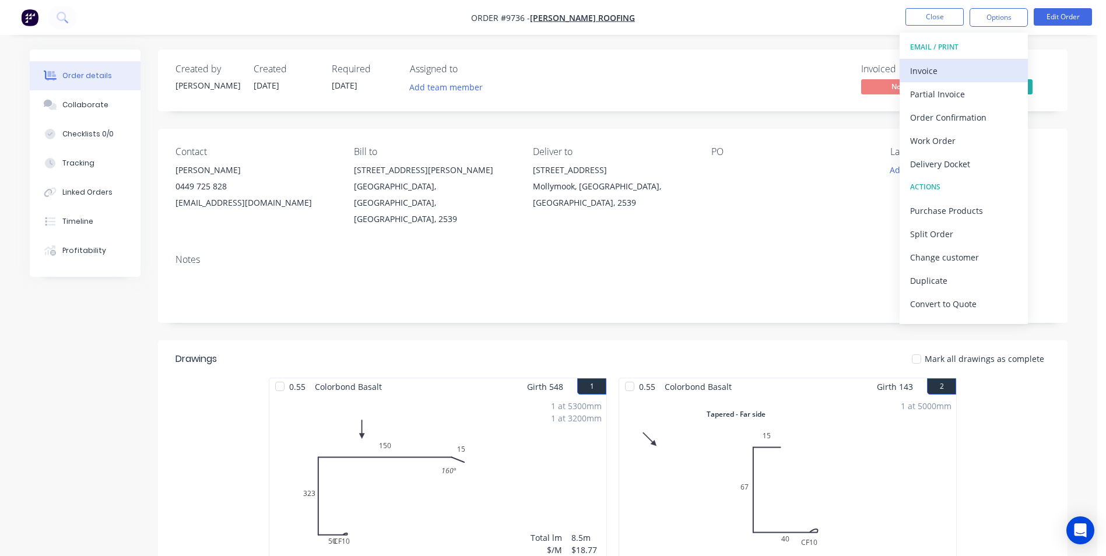
click at [959, 69] on div "Invoice" at bounding box center [963, 70] width 107 height 17
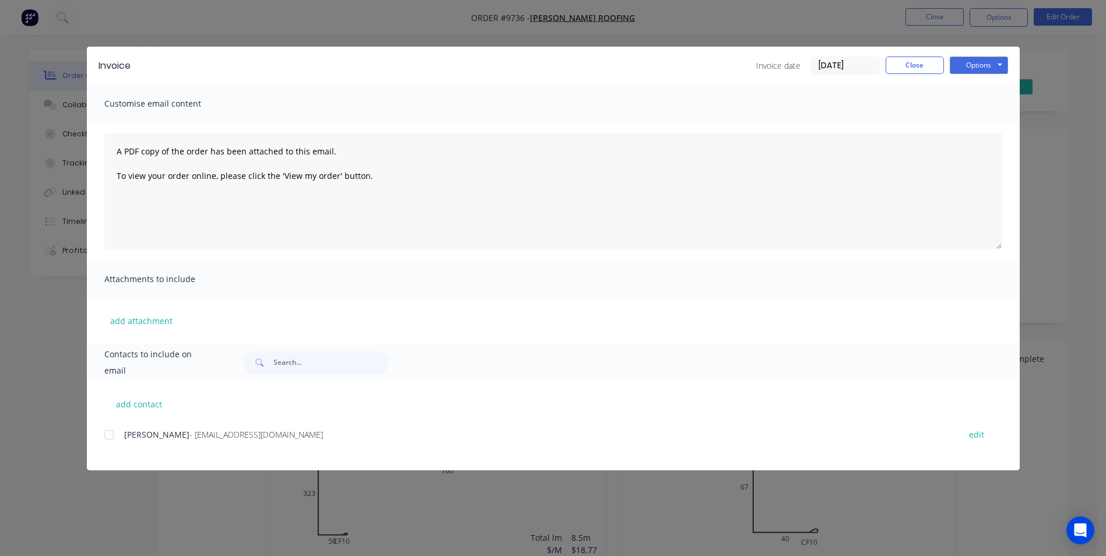
click at [106, 438] on div at bounding box center [108, 434] width 23 height 23
click at [988, 60] on button "Options" at bounding box center [979, 65] width 58 height 17
click at [978, 122] on button "Email" at bounding box center [987, 124] width 75 height 19
click at [924, 64] on button "Close" at bounding box center [915, 65] width 58 height 17
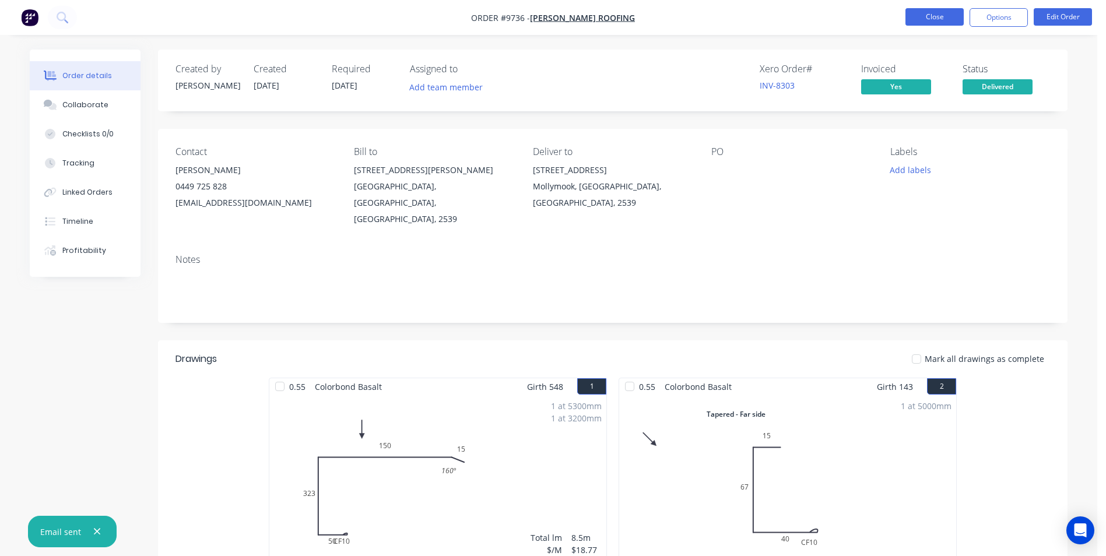
click at [923, 20] on button "Close" at bounding box center [935, 16] width 58 height 17
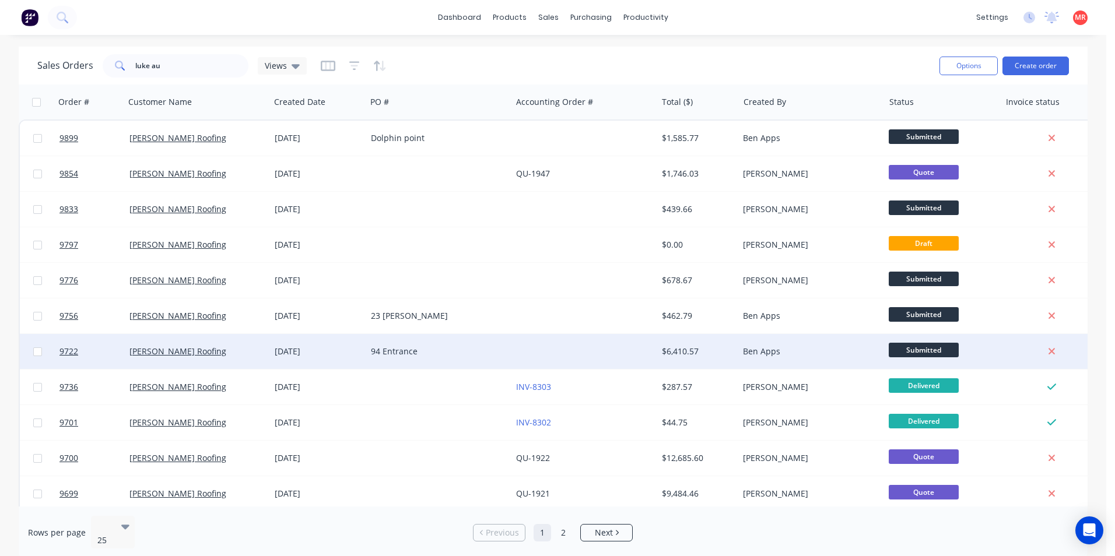
click at [599, 352] on div at bounding box center [583, 351] width 145 height 35
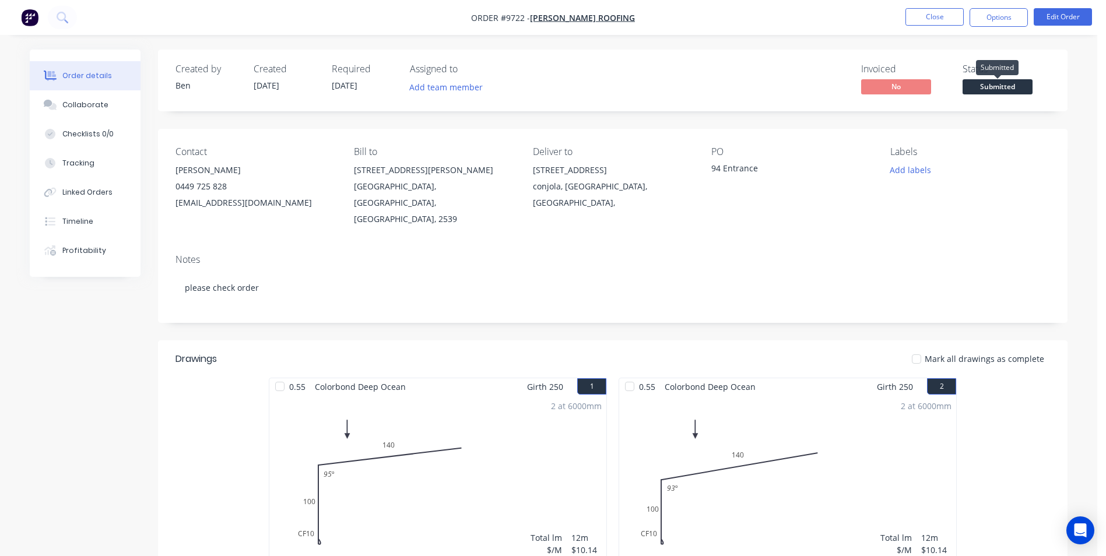
click at [1001, 89] on span "Submitted" at bounding box center [998, 86] width 70 height 15
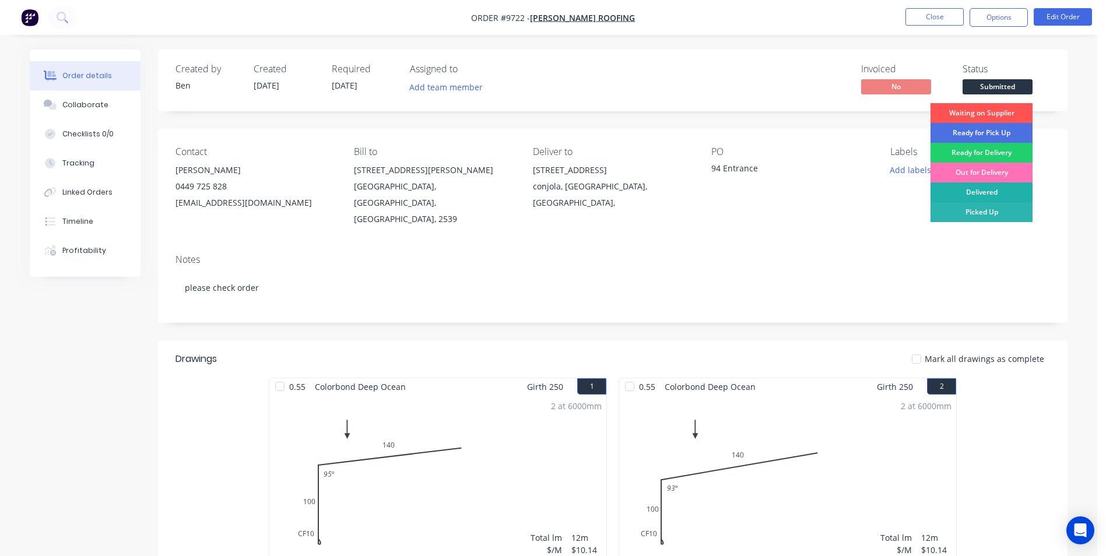
click at [977, 195] on div "Delivered" at bounding box center [982, 192] width 102 height 20
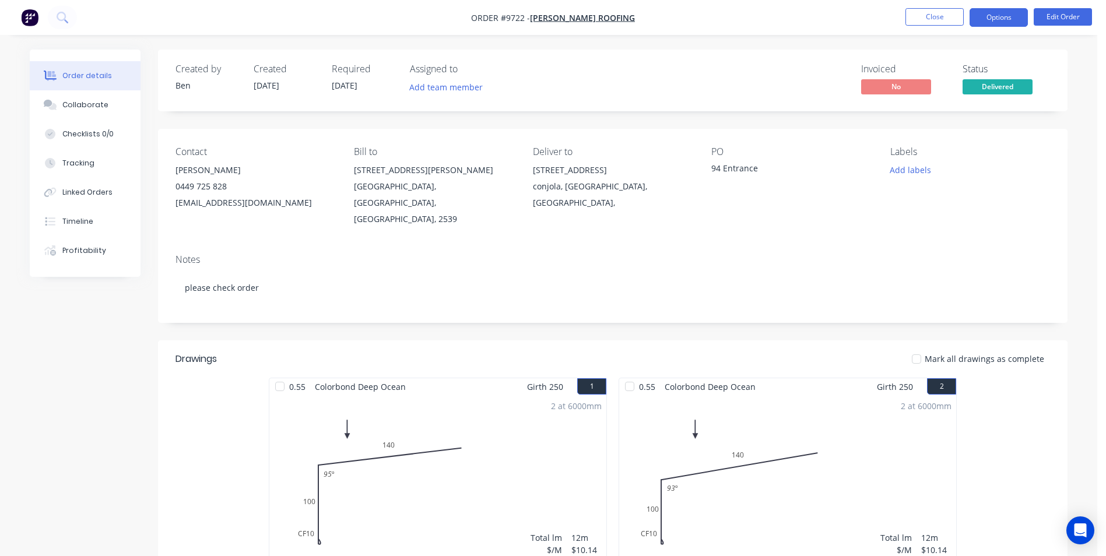
click at [979, 19] on button "Options" at bounding box center [999, 17] width 58 height 19
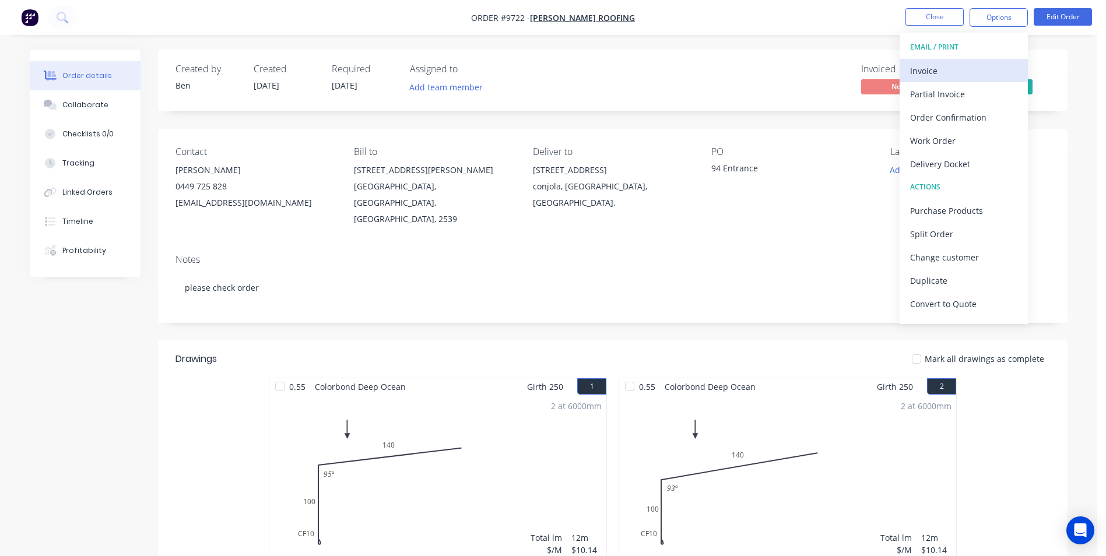
click at [944, 68] on div "Invoice" at bounding box center [963, 70] width 107 height 17
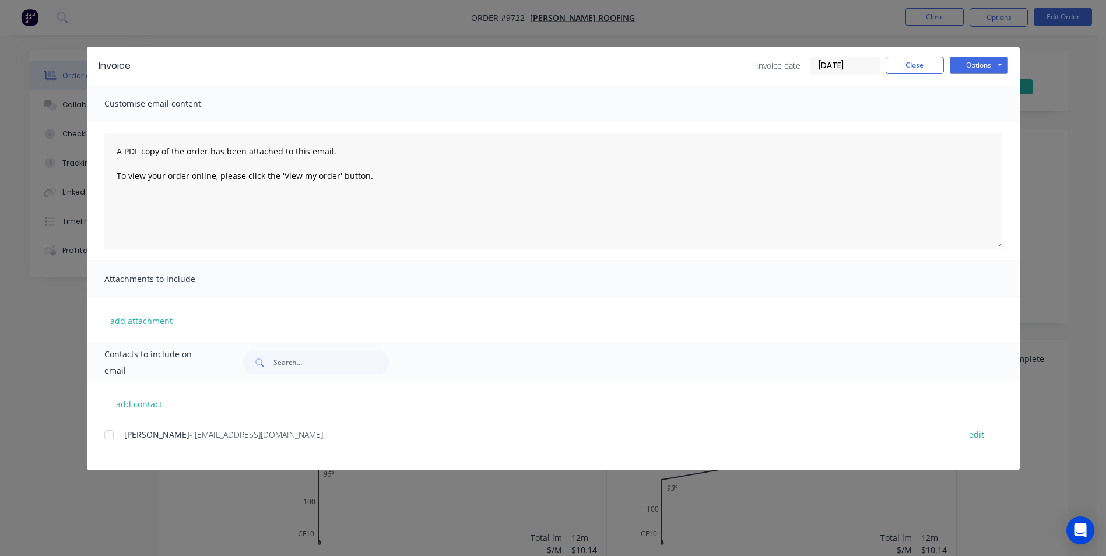
click at [107, 438] on div at bounding box center [108, 434] width 23 height 23
click at [974, 67] on button "Options" at bounding box center [979, 65] width 58 height 17
click at [970, 121] on button "Email" at bounding box center [987, 124] width 75 height 19
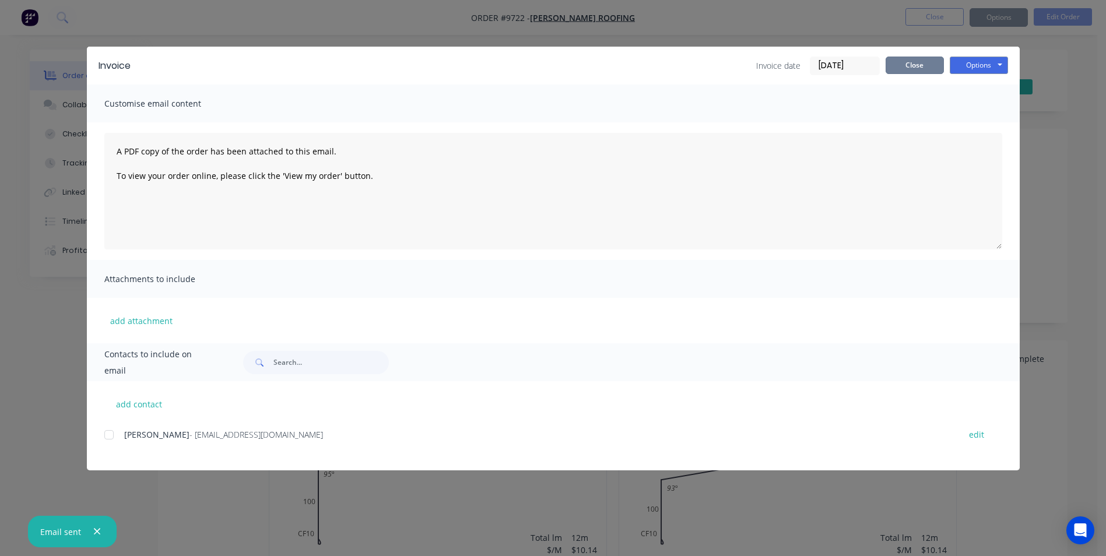
click at [924, 64] on button "Close" at bounding box center [915, 65] width 58 height 17
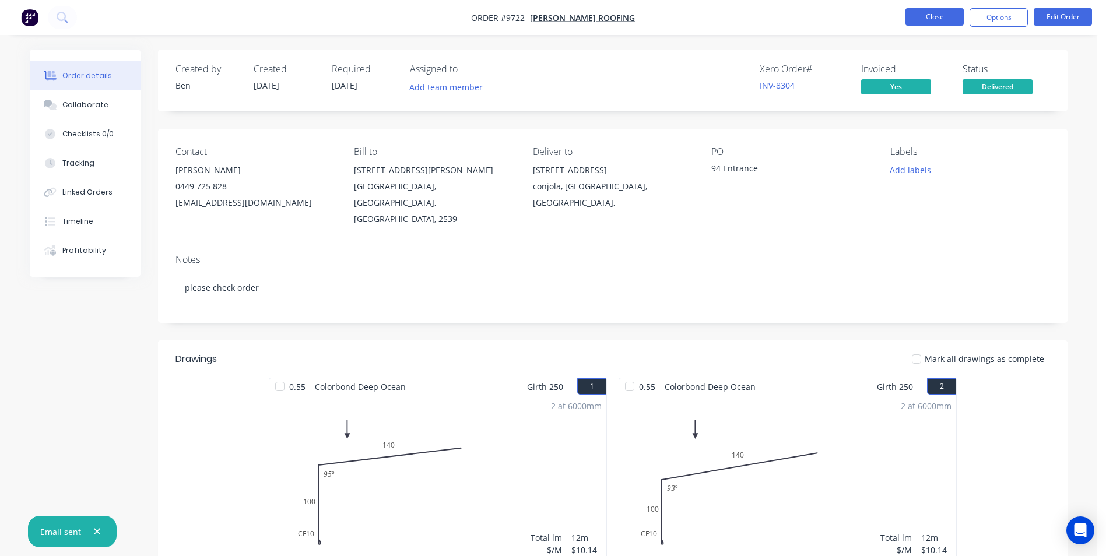
click at [933, 25] on button "Close" at bounding box center [935, 16] width 58 height 17
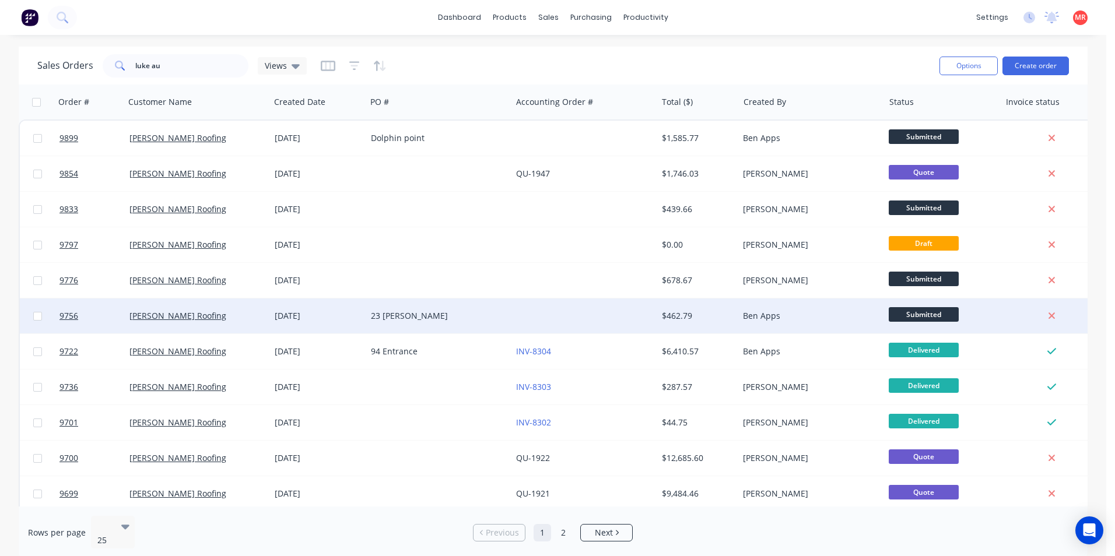
click at [713, 314] on div "$462.79" at bounding box center [696, 316] width 68 height 12
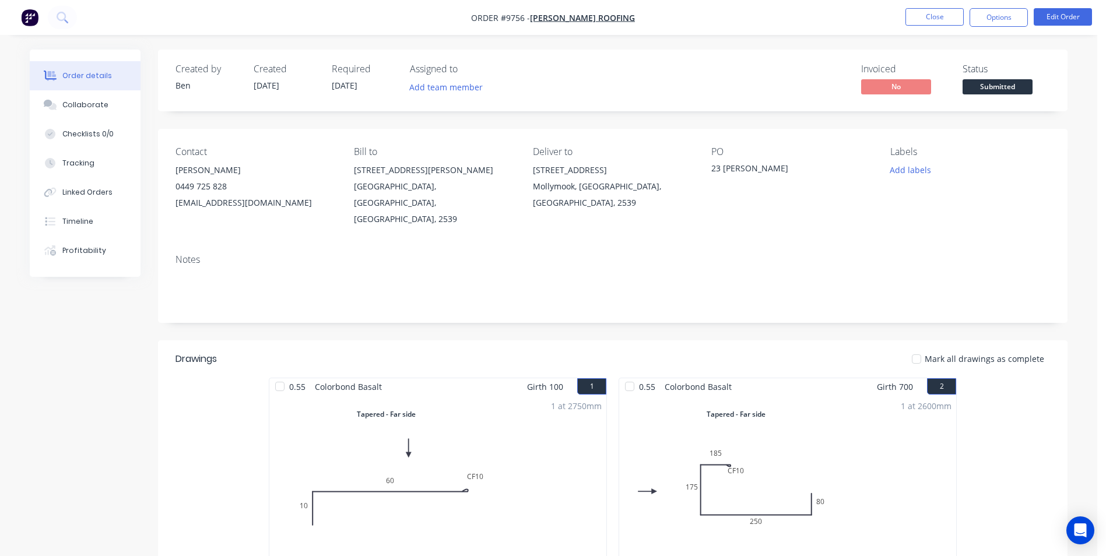
click at [1008, 82] on span "Submitted" at bounding box center [998, 86] width 70 height 15
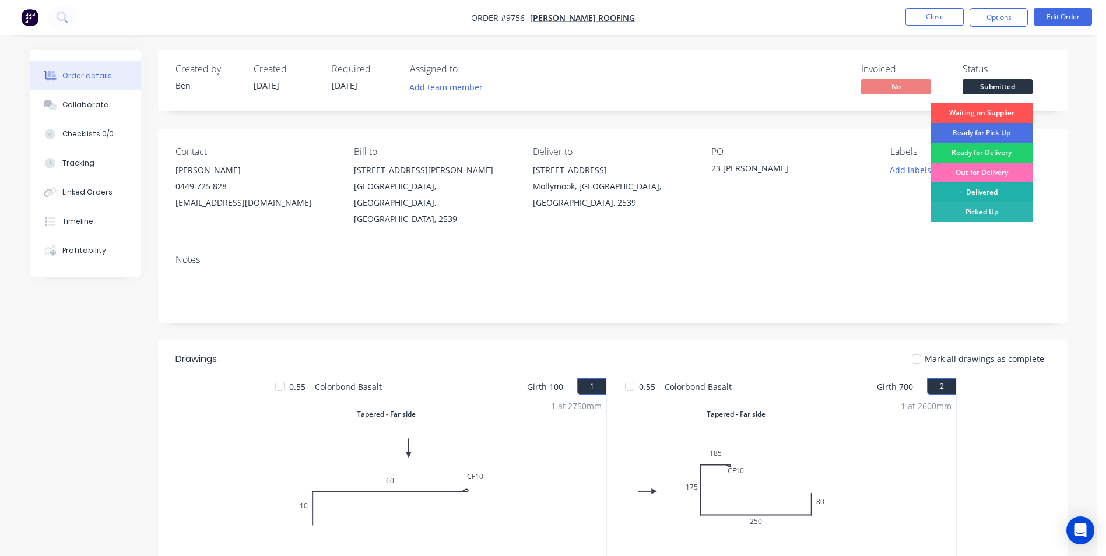
click at [979, 183] on div "Delivered" at bounding box center [982, 192] width 102 height 20
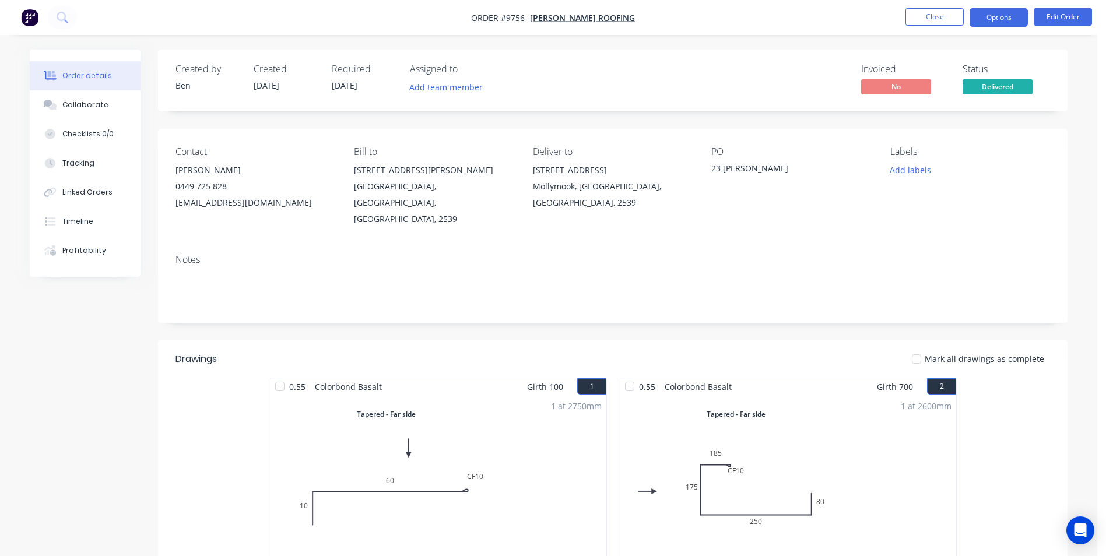
click at [994, 19] on button "Options" at bounding box center [999, 17] width 58 height 19
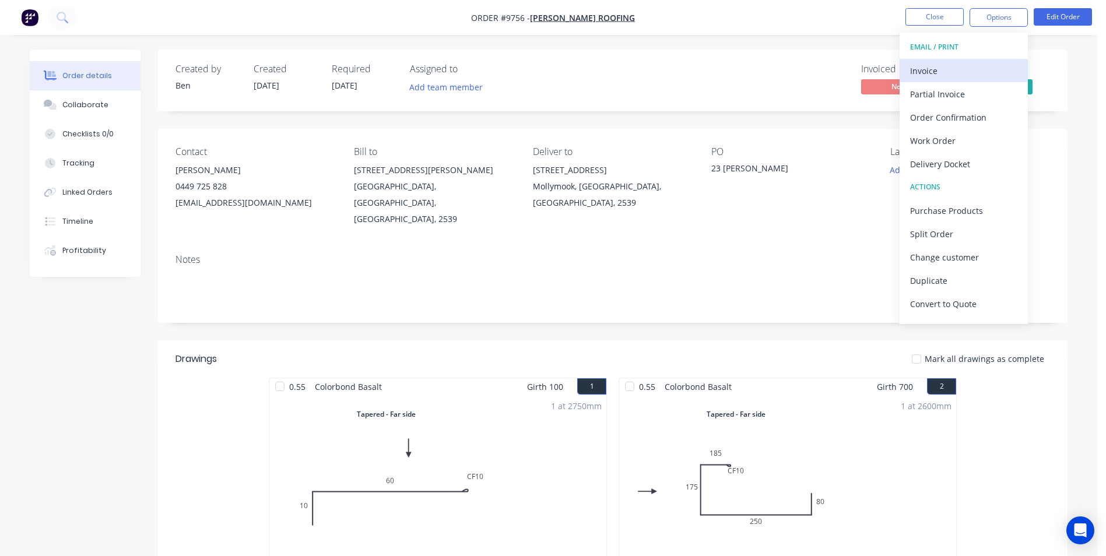
click at [936, 71] on div "Invoice" at bounding box center [963, 70] width 107 height 17
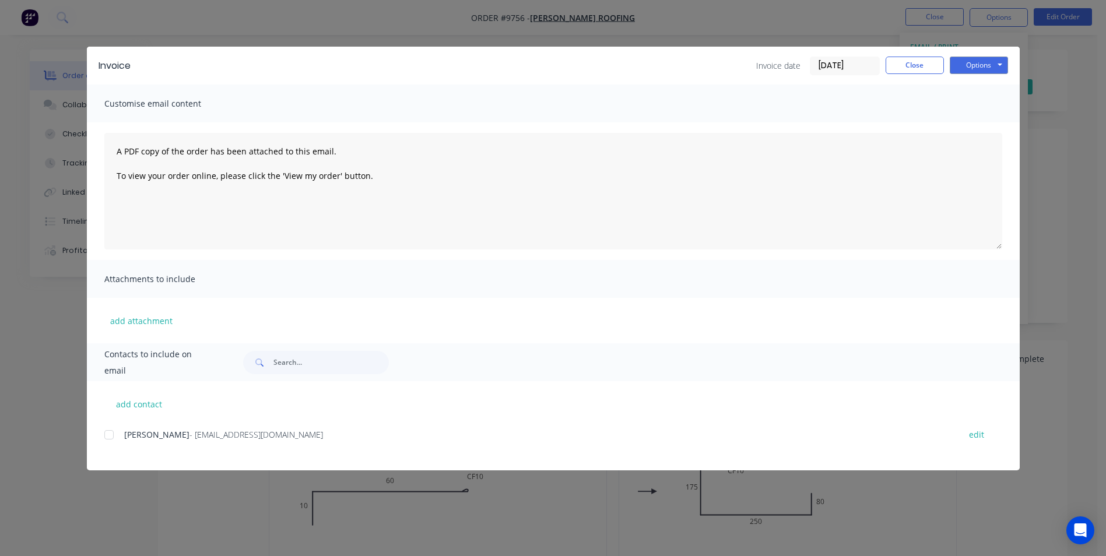
click at [106, 438] on div at bounding box center [108, 434] width 23 height 23
click at [969, 62] on button "Options" at bounding box center [979, 65] width 58 height 17
click at [968, 127] on button "Email" at bounding box center [987, 124] width 75 height 19
click at [925, 67] on button "Close" at bounding box center [915, 65] width 58 height 17
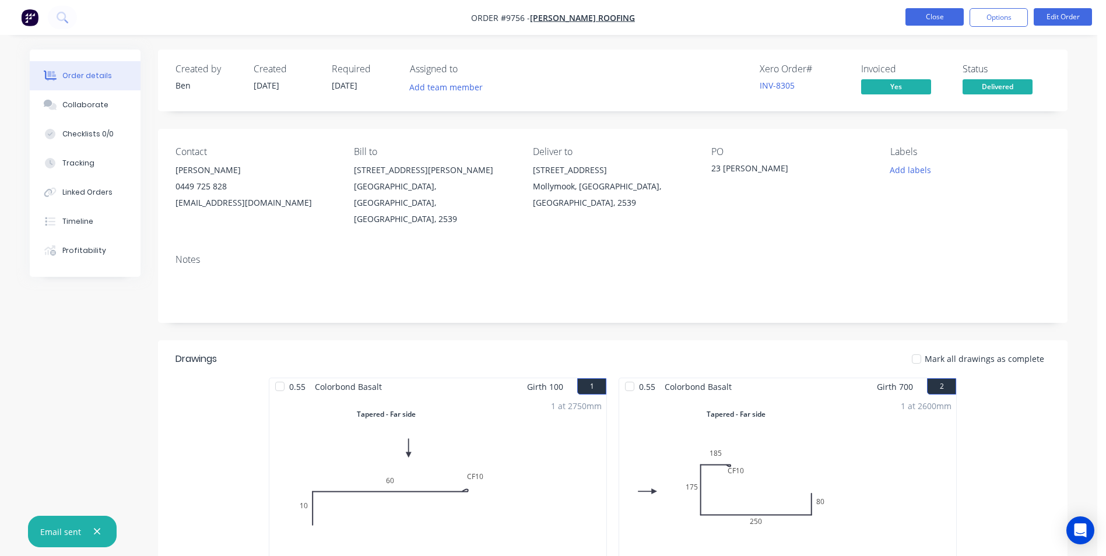
click at [945, 13] on button "Close" at bounding box center [935, 16] width 58 height 17
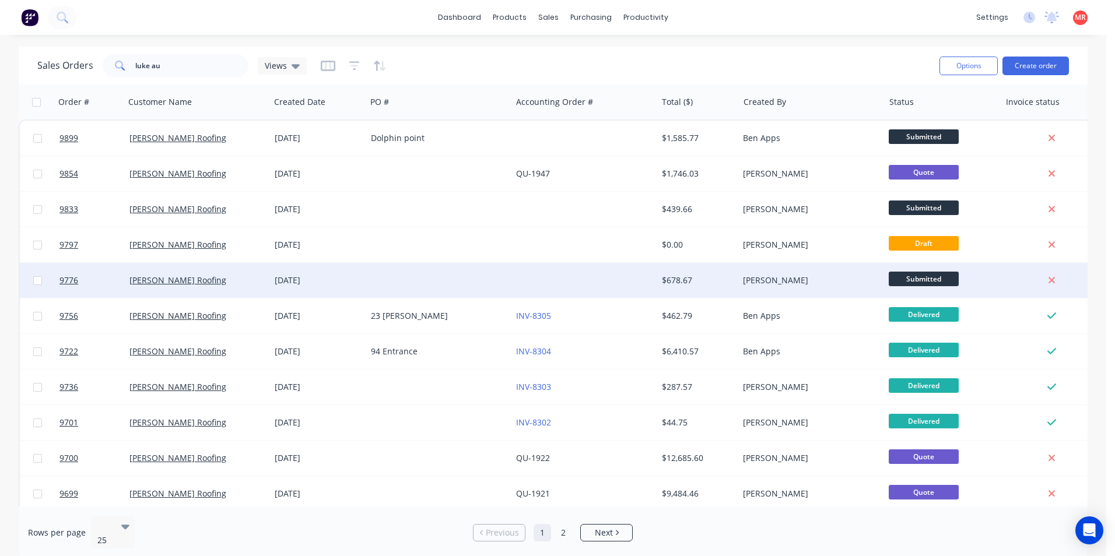
click at [704, 279] on div "$678.67" at bounding box center [696, 281] width 68 height 12
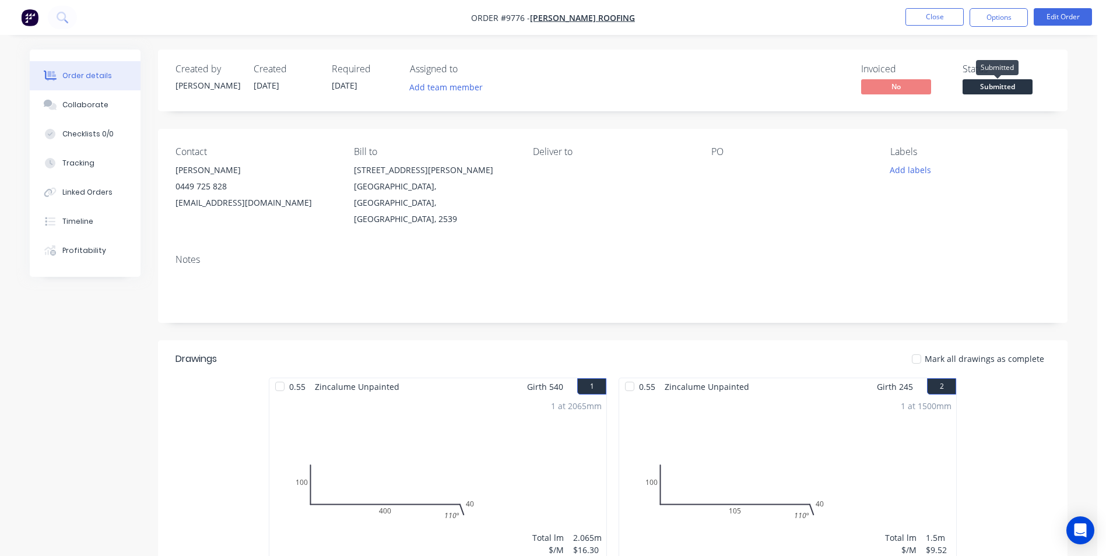
click at [1016, 82] on span "Submitted" at bounding box center [998, 86] width 70 height 15
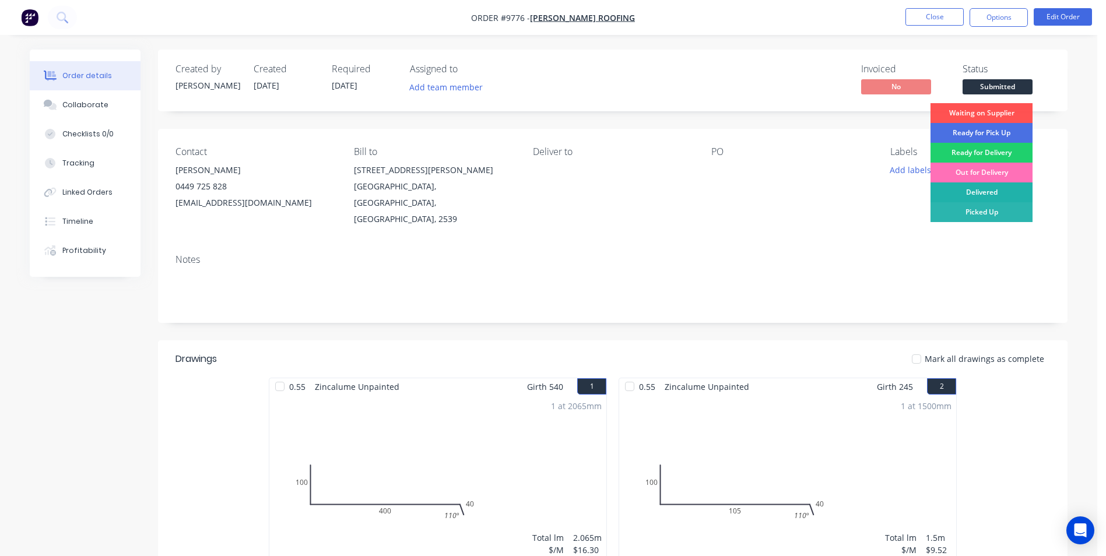
click at [982, 184] on div "Delivered" at bounding box center [982, 192] width 102 height 20
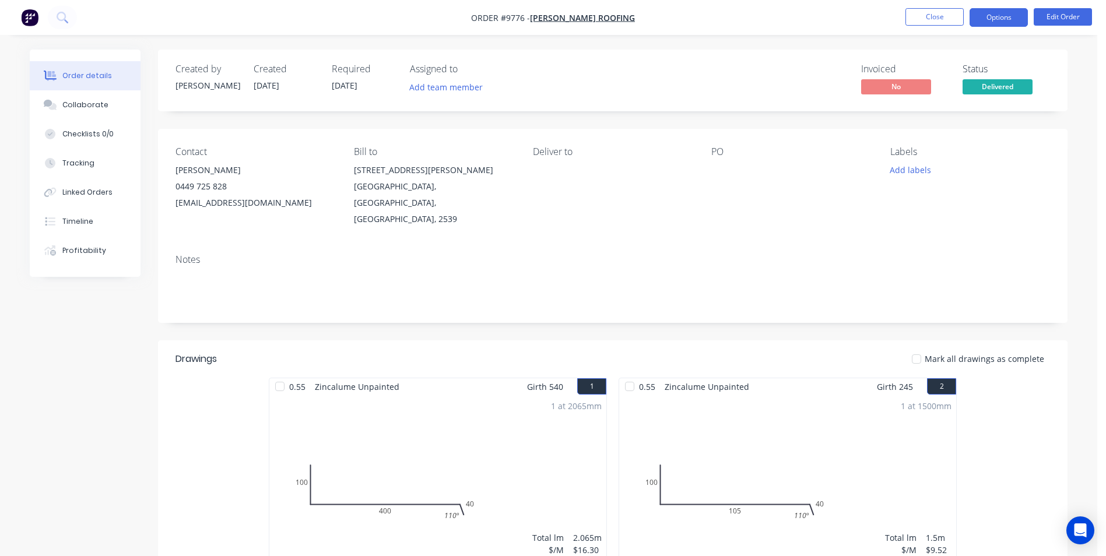
click at [995, 17] on button "Options" at bounding box center [999, 17] width 58 height 19
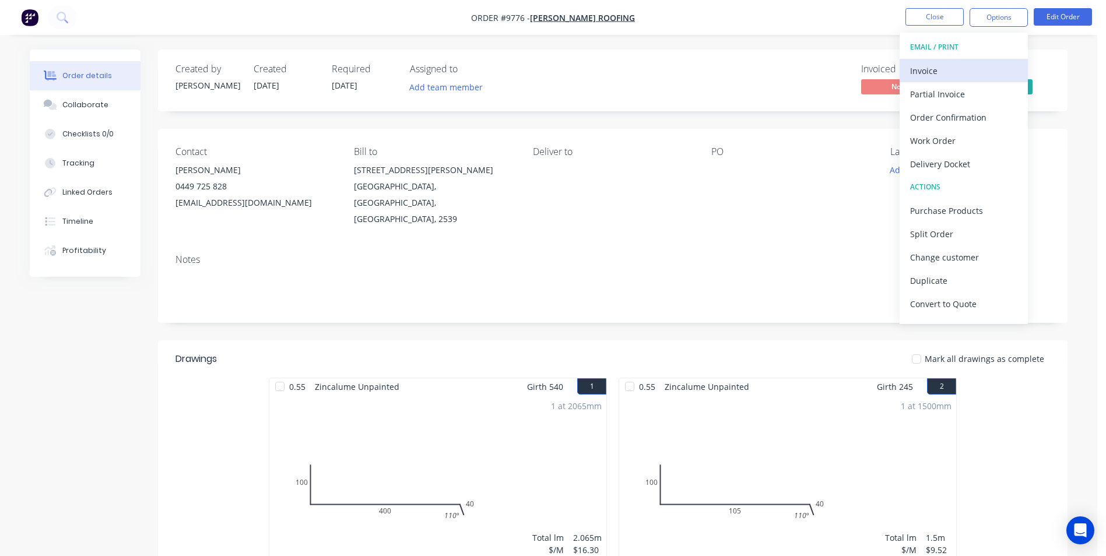
click at [965, 62] on div "Invoice" at bounding box center [963, 70] width 107 height 17
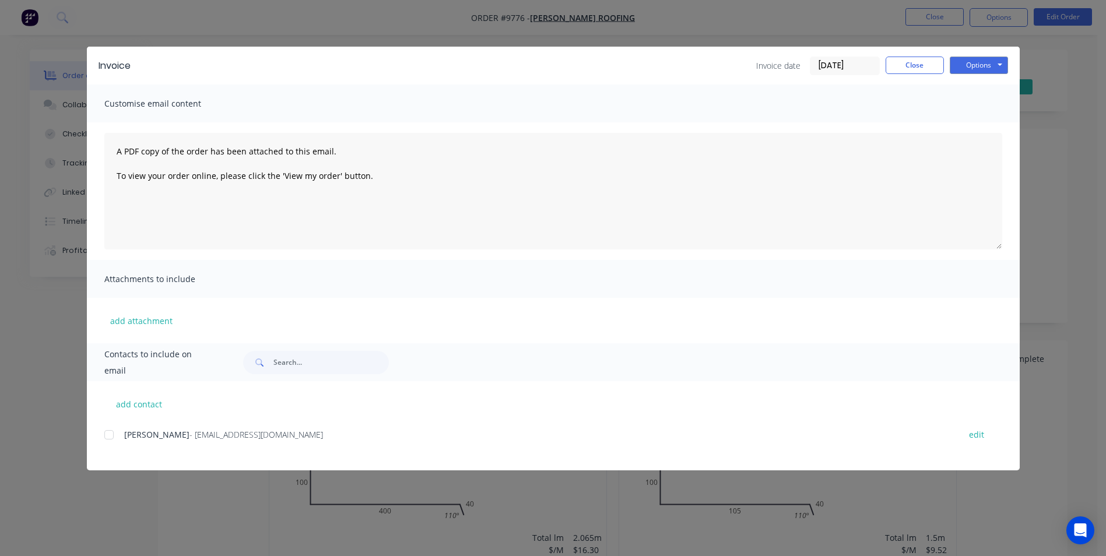
click at [120, 436] on div at bounding box center [108, 434] width 23 height 23
click at [973, 64] on button "Options" at bounding box center [979, 65] width 58 height 17
click at [968, 116] on button "Email" at bounding box center [987, 124] width 75 height 19
click at [924, 62] on button "Close" at bounding box center [915, 65] width 58 height 17
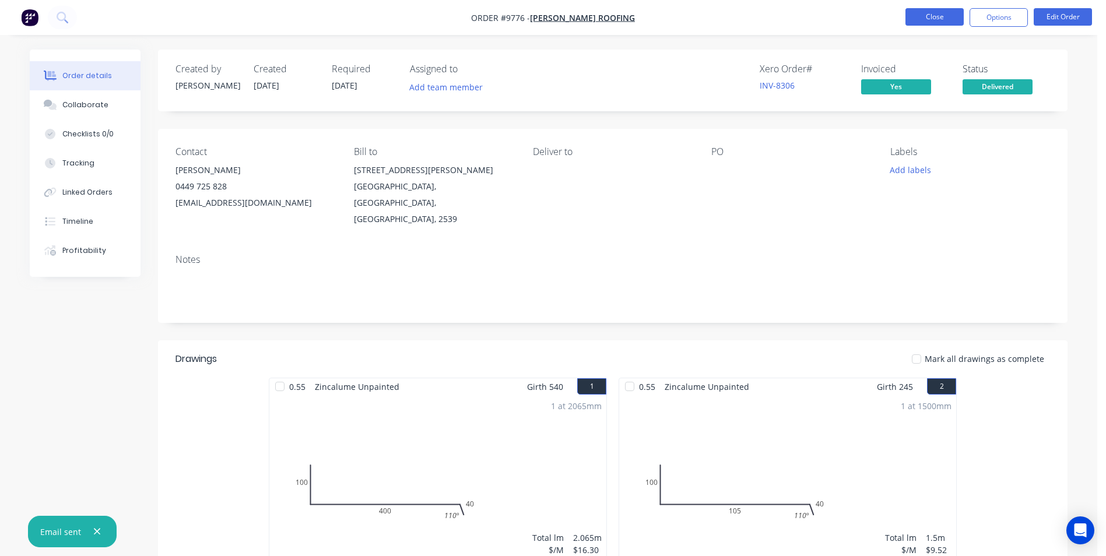
click at [927, 19] on button "Close" at bounding box center [935, 16] width 58 height 17
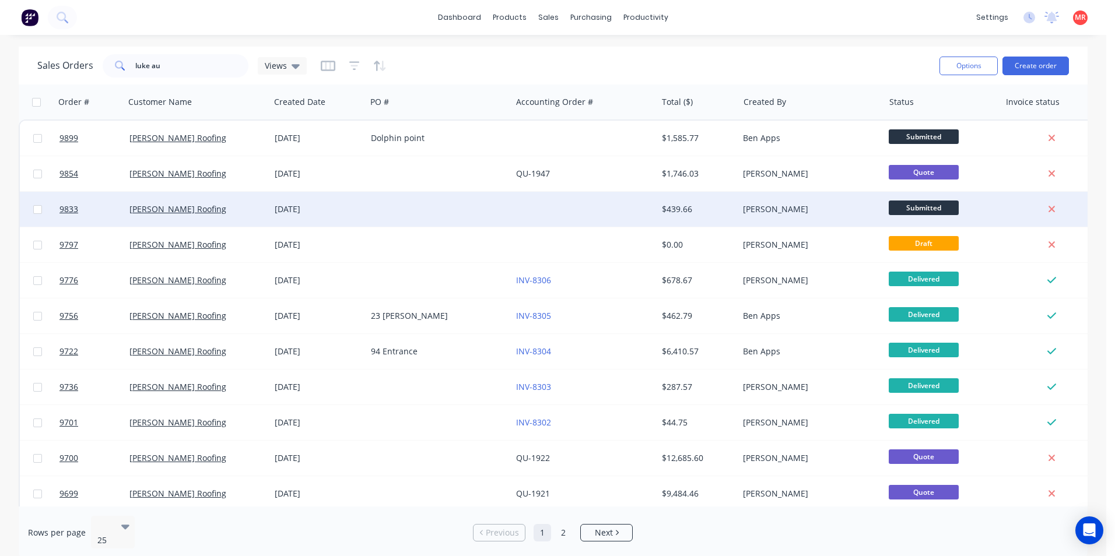
click at [533, 217] on div at bounding box center [583, 209] width 145 height 35
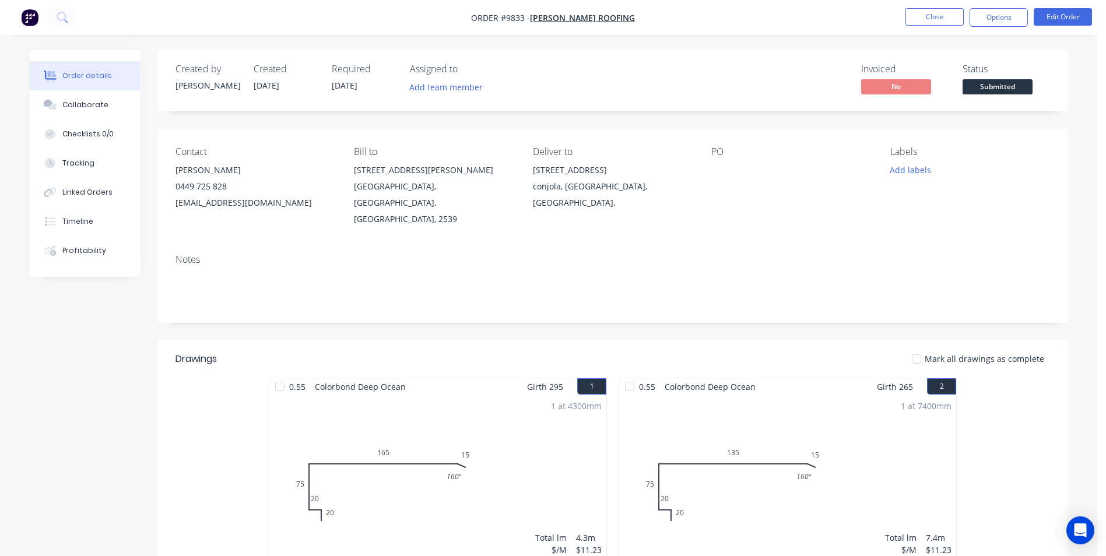
click at [996, 89] on span "Submitted" at bounding box center [998, 86] width 70 height 15
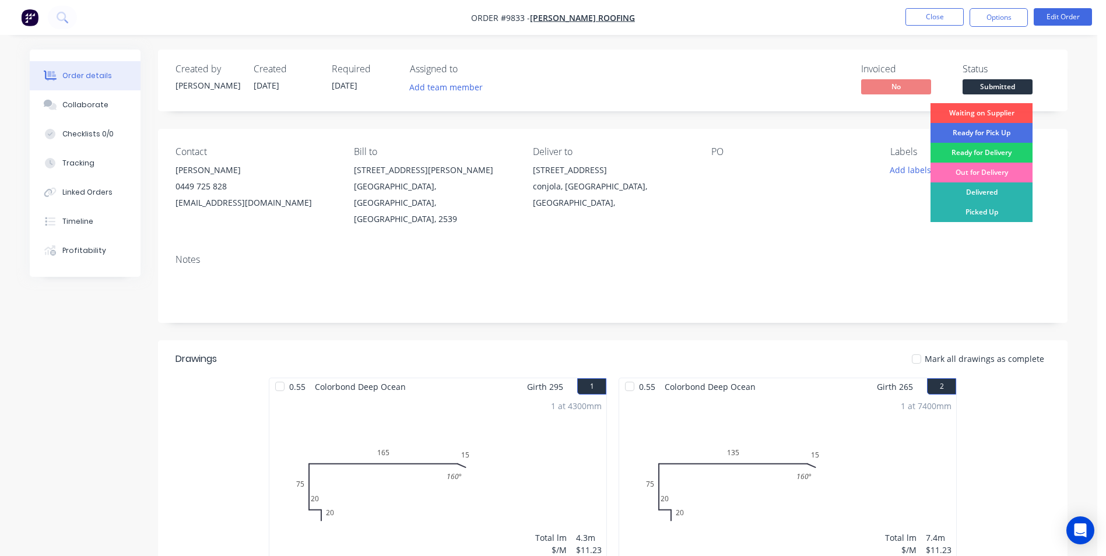
drag, startPoint x: 956, startPoint y: 190, endPoint x: 977, endPoint y: 34, distance: 157.7
click at [956, 189] on div "Delivered" at bounding box center [982, 192] width 102 height 20
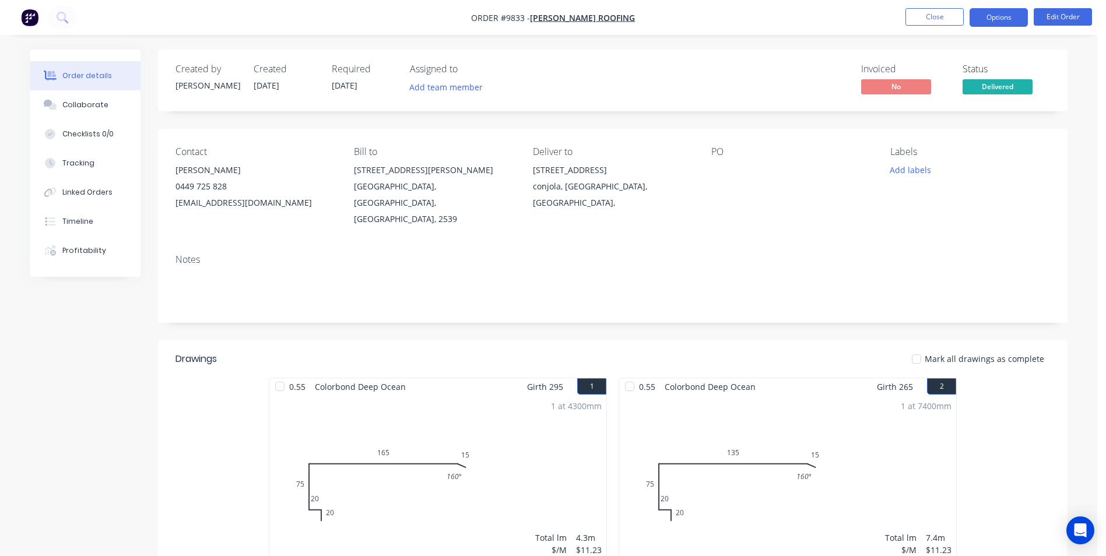
click at [981, 19] on button "Options" at bounding box center [999, 17] width 58 height 19
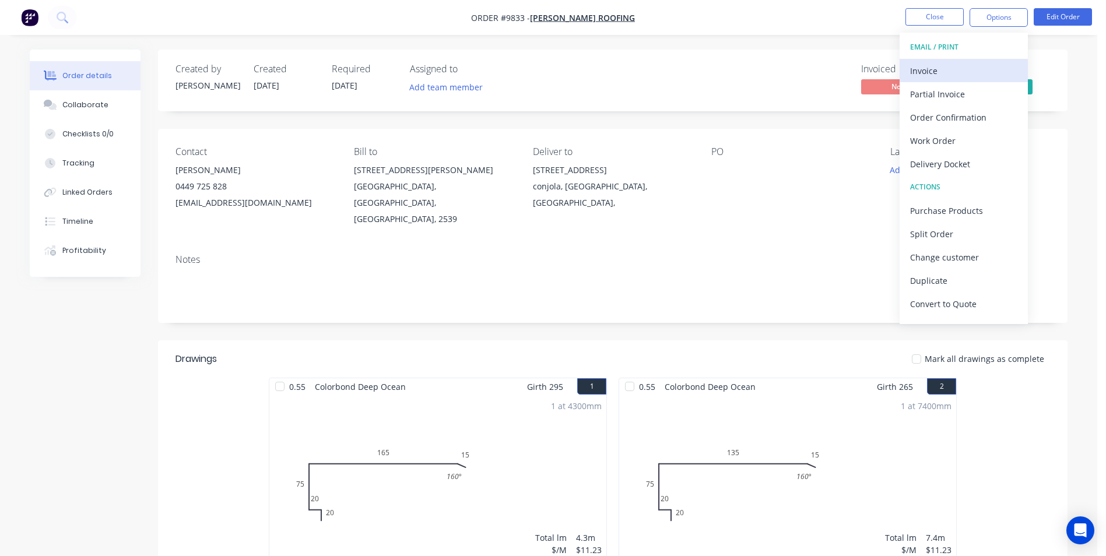
click at [949, 66] on div "Invoice" at bounding box center [963, 70] width 107 height 17
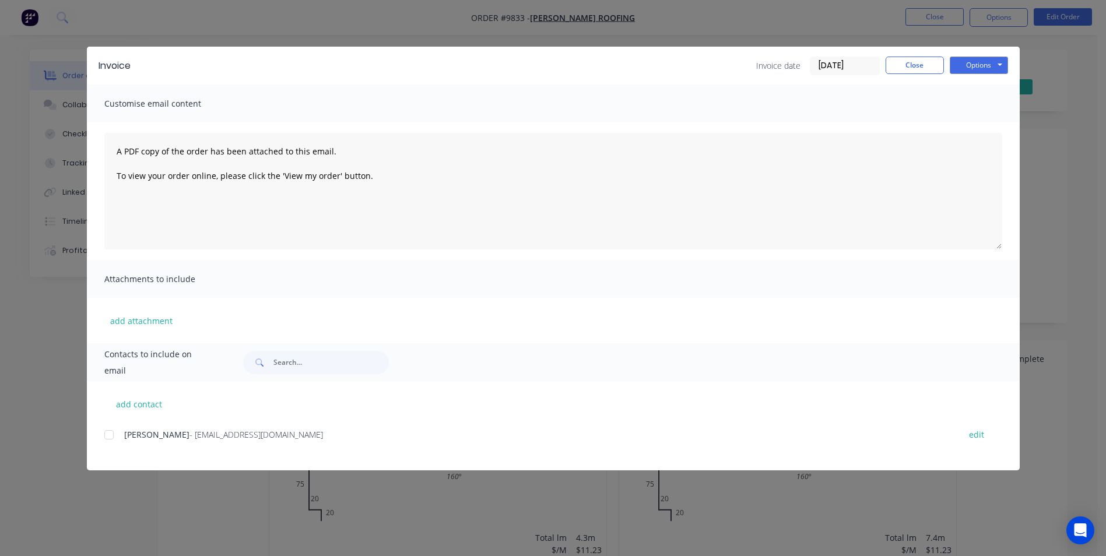
click at [113, 440] on div at bounding box center [108, 434] width 23 height 23
click at [986, 61] on button "Options" at bounding box center [979, 65] width 58 height 17
click at [977, 129] on button "Email" at bounding box center [987, 124] width 75 height 19
click at [924, 64] on button "Close" at bounding box center [915, 65] width 58 height 17
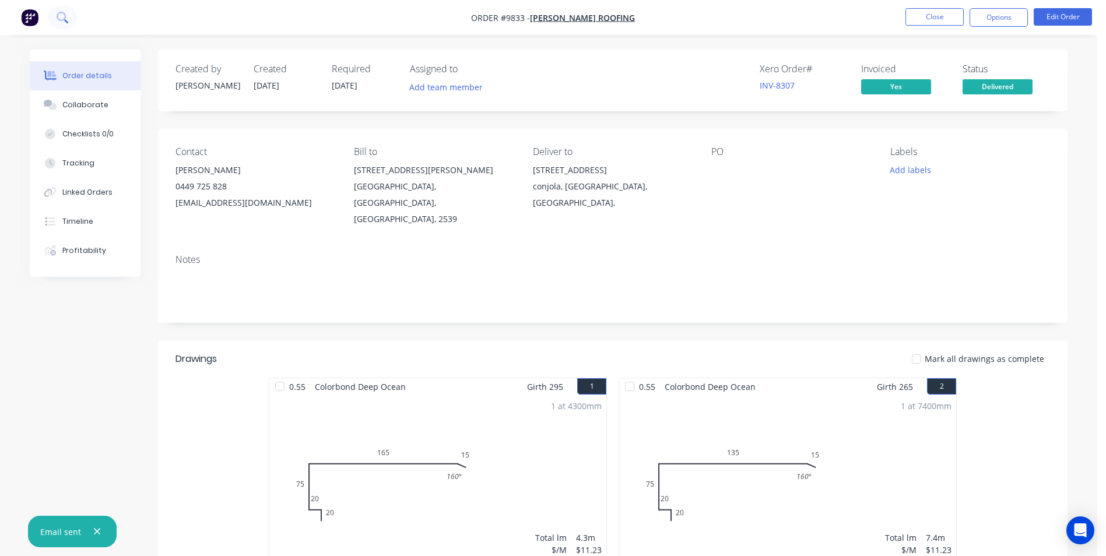
click at [65, 26] on button at bounding box center [62, 17] width 29 height 23
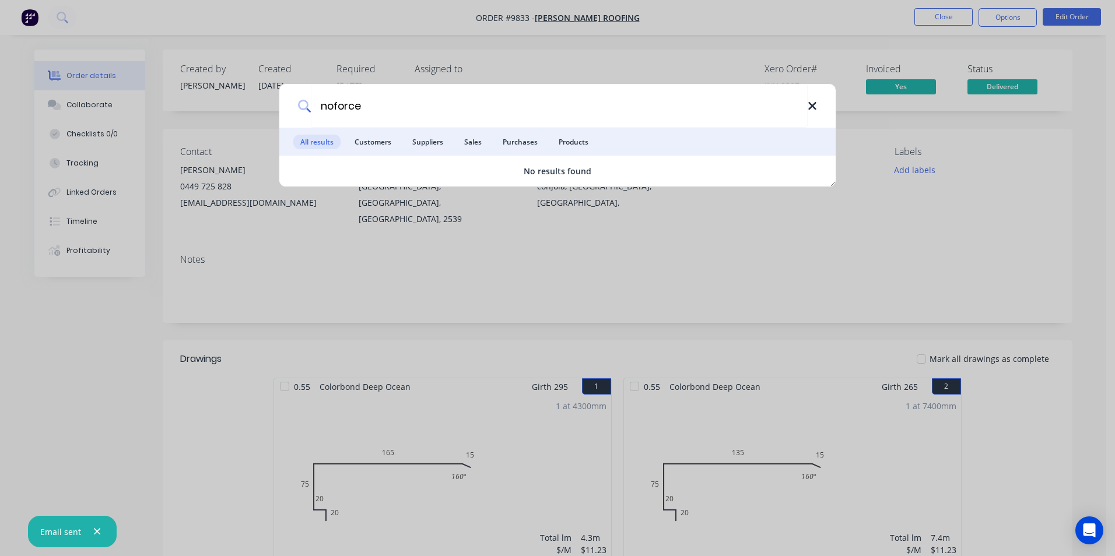
type input "noforce"
click at [812, 111] on icon at bounding box center [812, 106] width 9 height 13
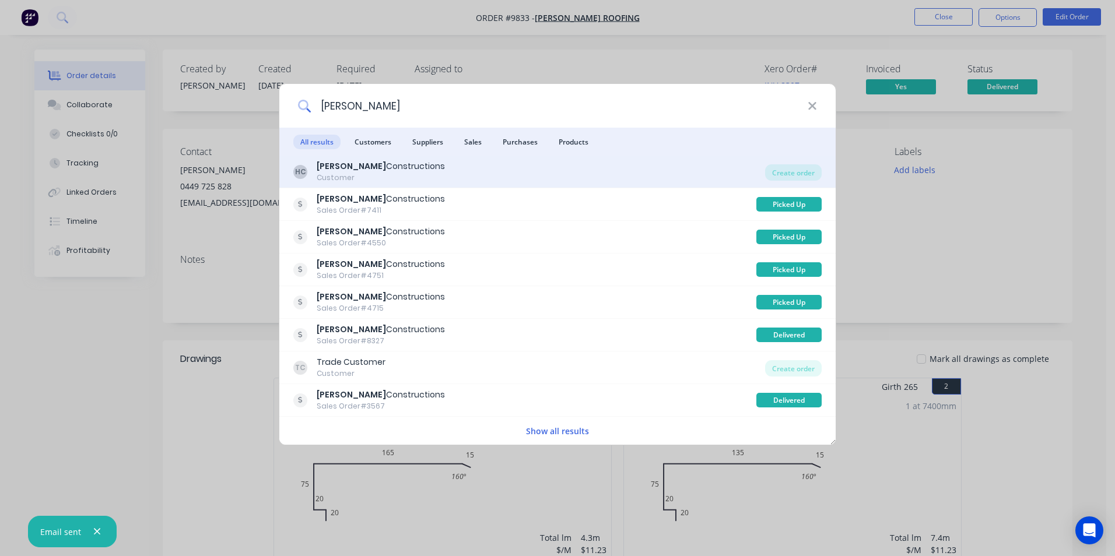
type input "hobbs"
click at [567, 166] on div "HC Hobbs Constructions Customer" at bounding box center [529, 171] width 472 height 23
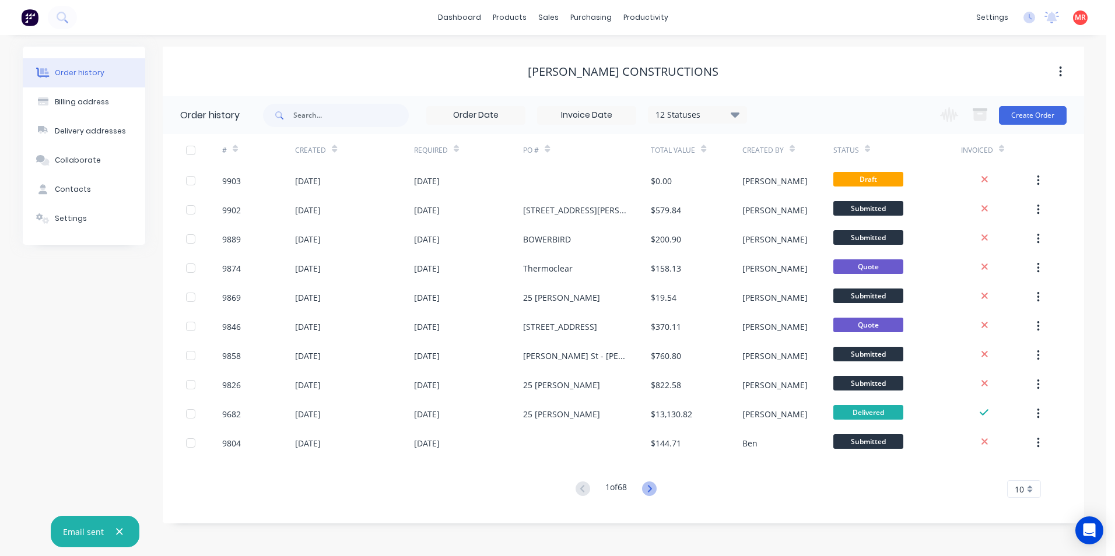
click at [654, 489] on icon at bounding box center [649, 489] width 15 height 15
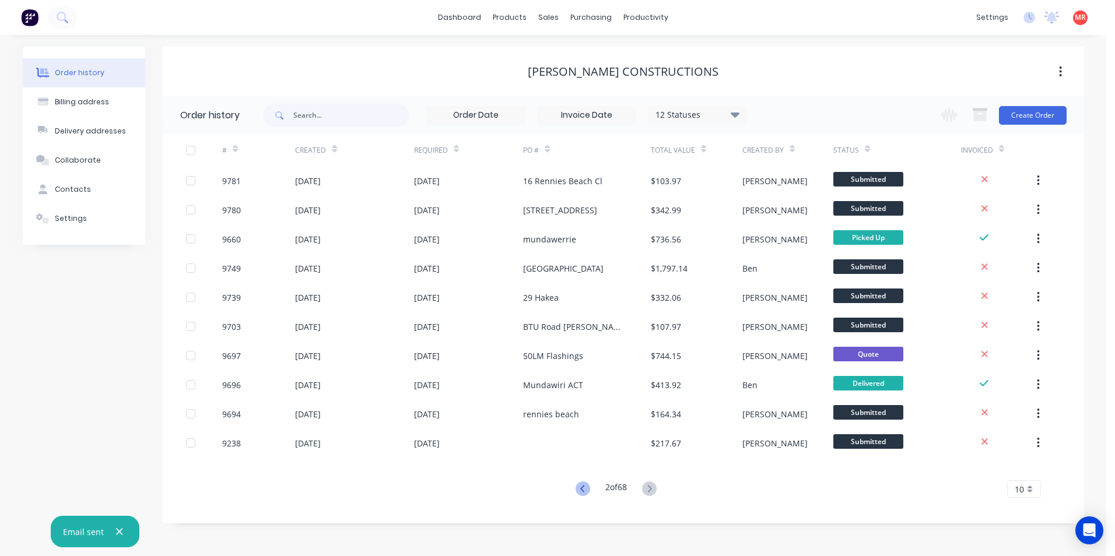
click at [577, 492] on icon at bounding box center [582, 489] width 15 height 15
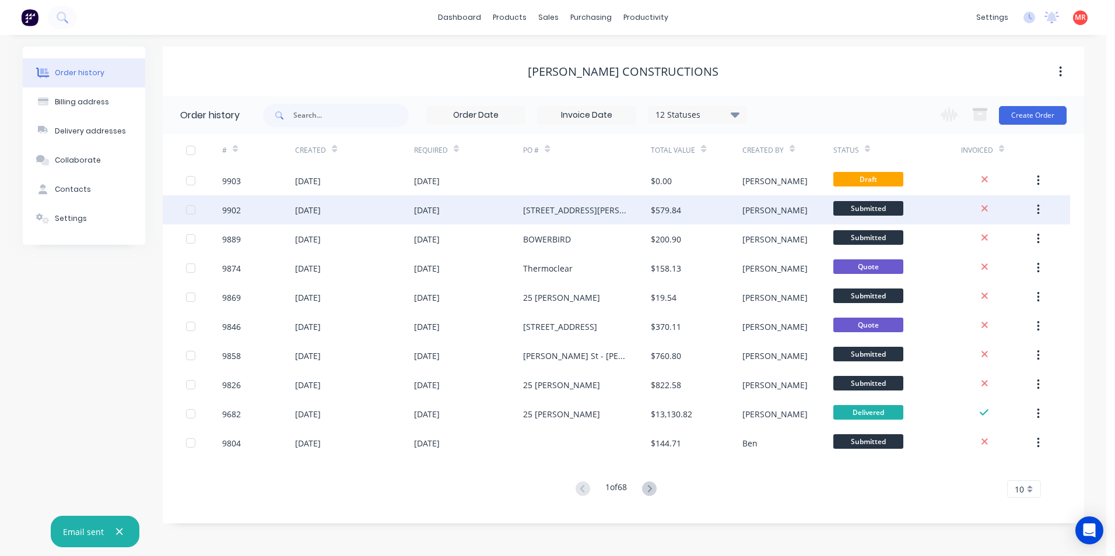
click at [605, 220] on div "69 St Anne Street" at bounding box center [587, 209] width 128 height 29
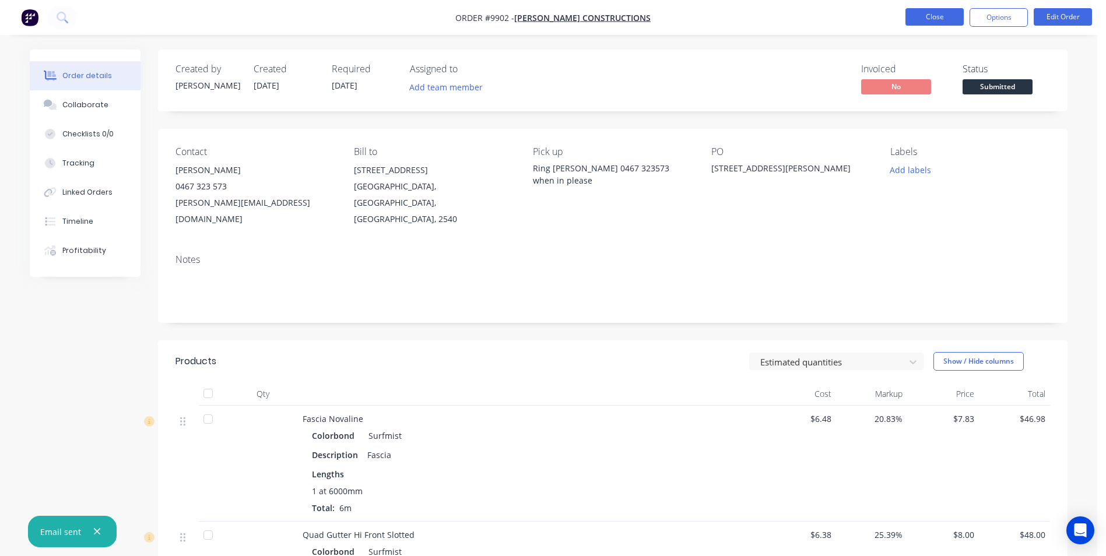
click at [924, 23] on button "Close" at bounding box center [935, 16] width 58 height 17
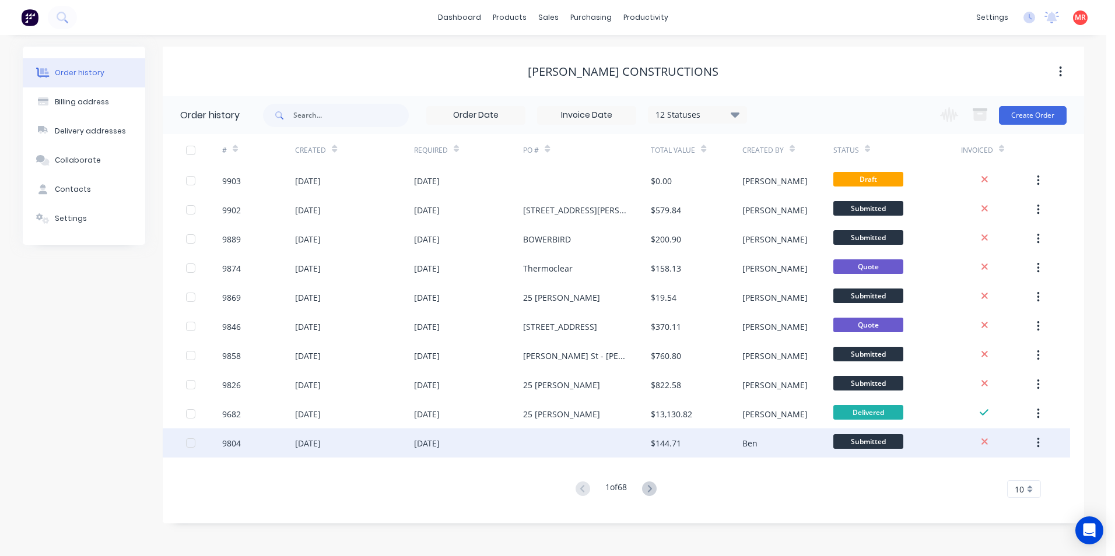
click at [601, 438] on div at bounding box center [587, 443] width 128 height 29
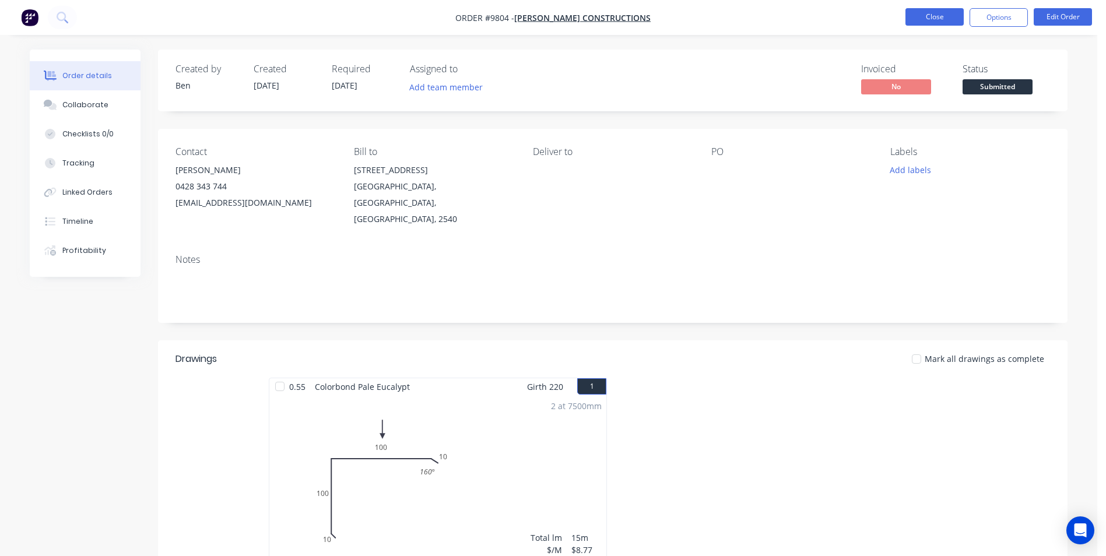
click at [938, 22] on button "Close" at bounding box center [935, 16] width 58 height 17
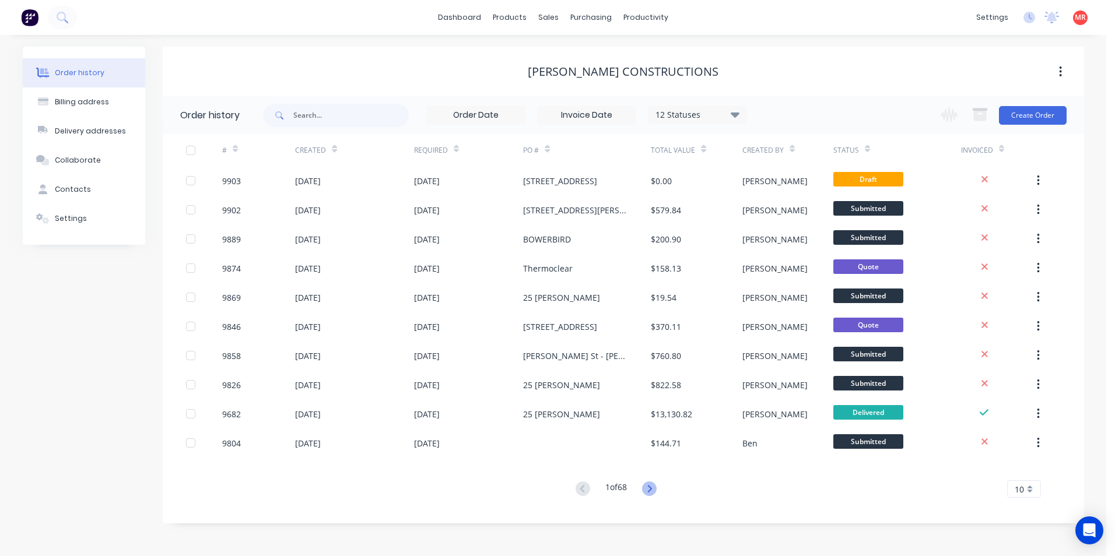
click at [649, 488] on icon at bounding box center [649, 489] width 15 height 15
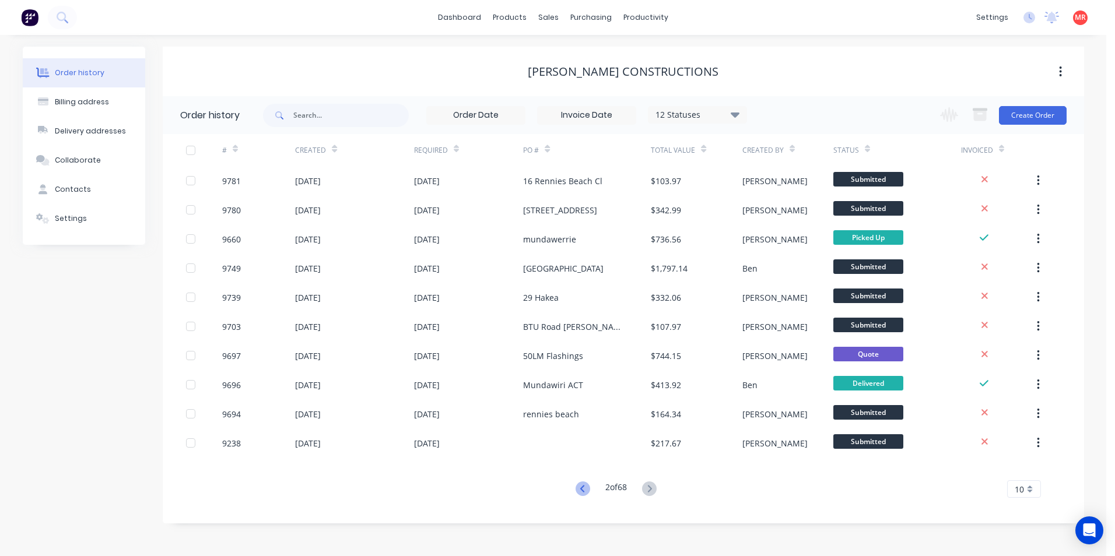
click at [580, 485] on icon at bounding box center [582, 489] width 15 height 15
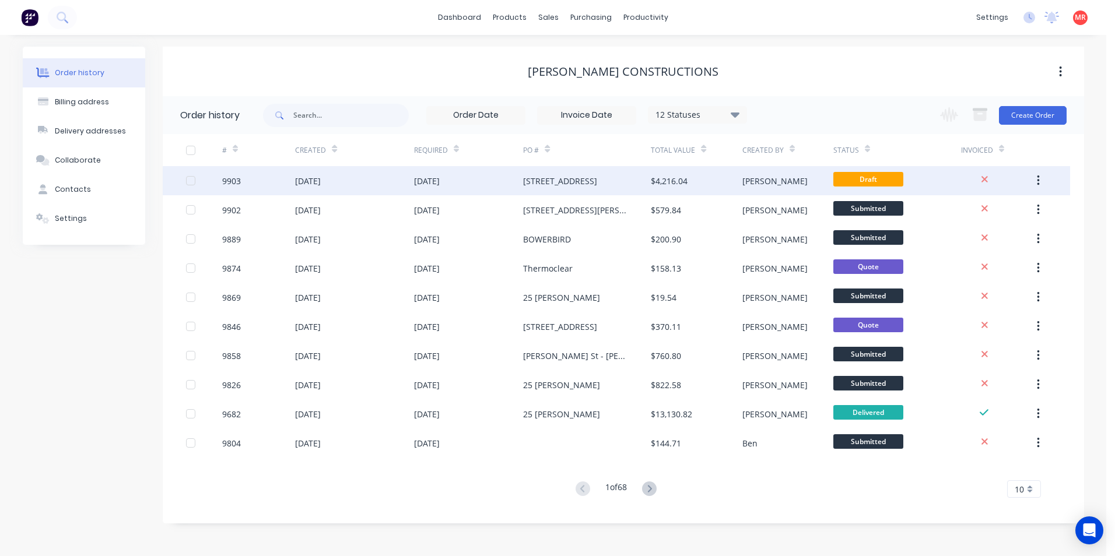
click at [608, 190] on div "29 Surfway Avenue" at bounding box center [587, 180] width 128 height 29
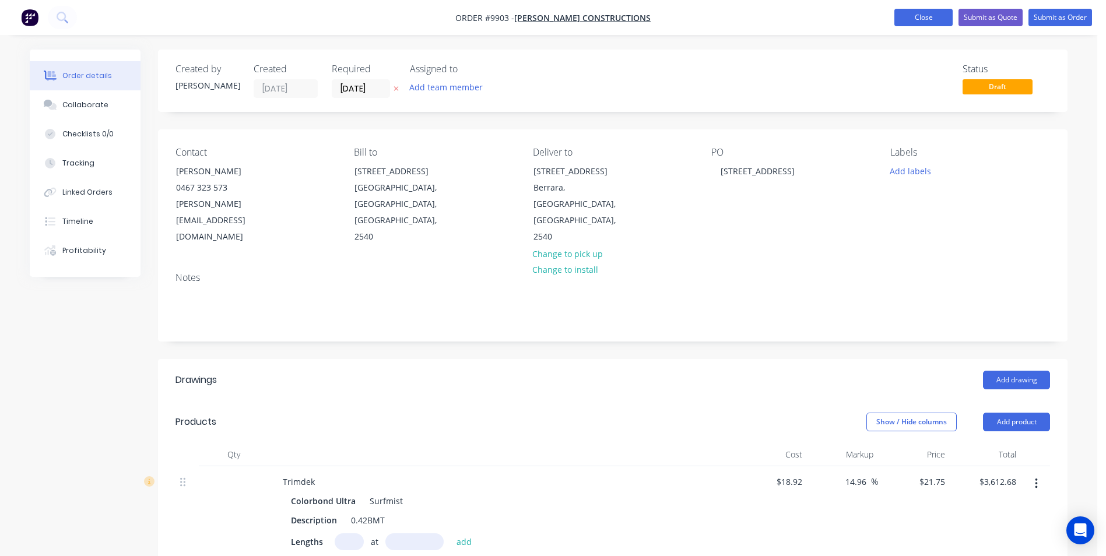
click at [933, 18] on button "Close" at bounding box center [923, 17] width 58 height 17
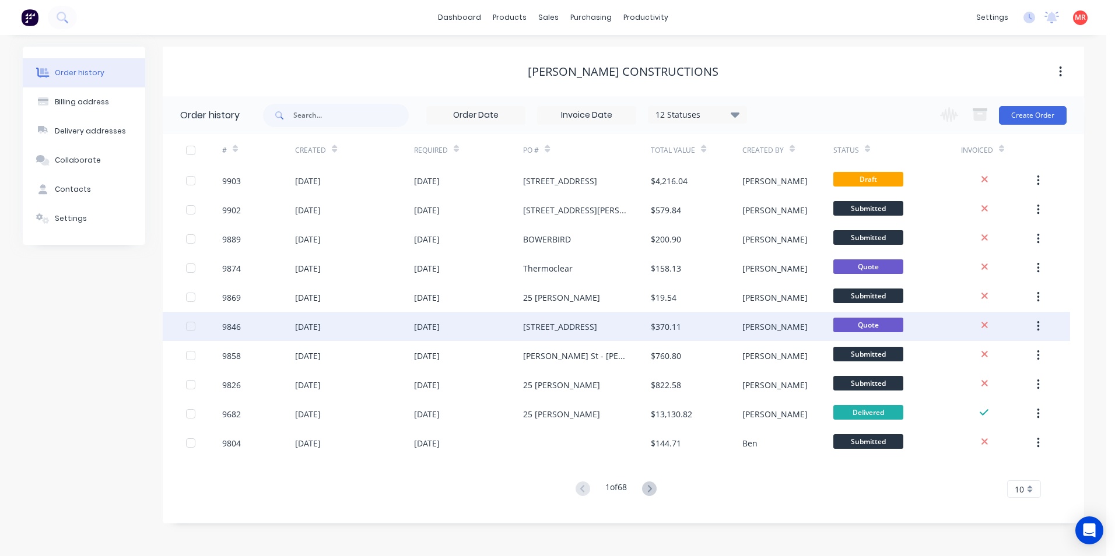
click at [610, 325] on div "14/66 North Street" at bounding box center [587, 326] width 128 height 29
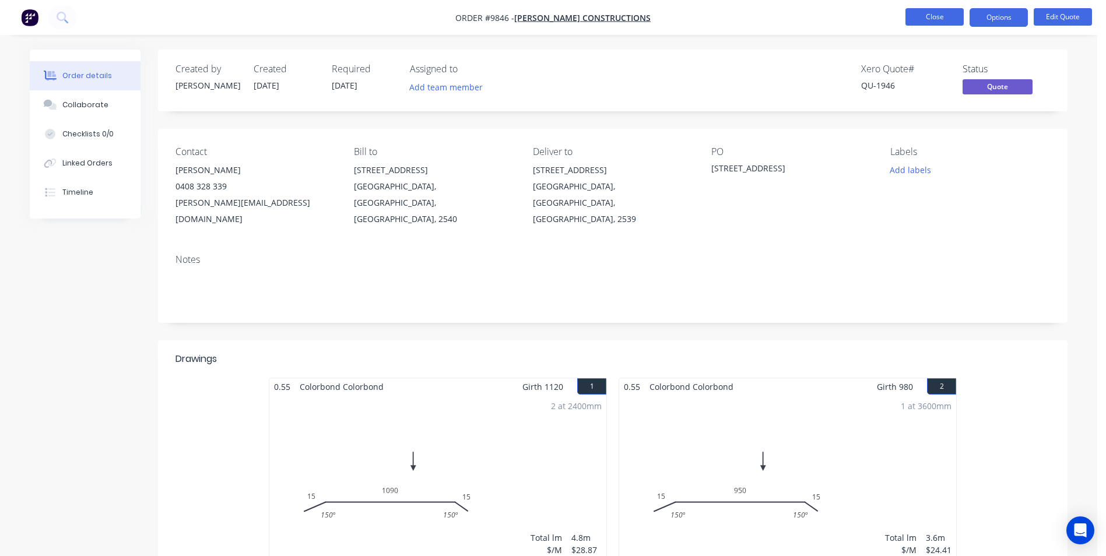
click at [946, 13] on button "Close" at bounding box center [935, 16] width 58 height 17
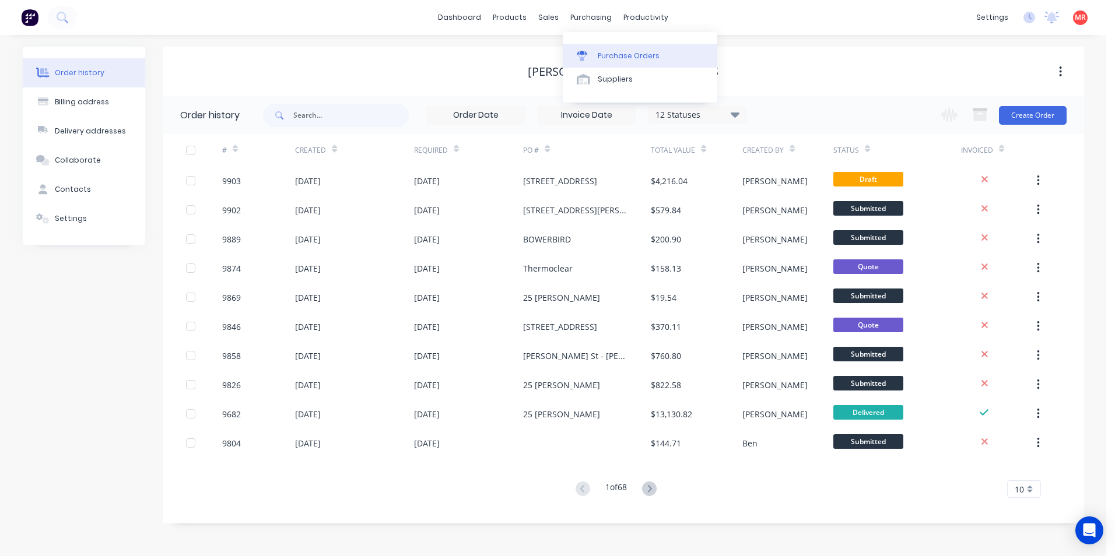
click at [613, 58] on div "Purchase Orders" at bounding box center [629, 56] width 62 height 10
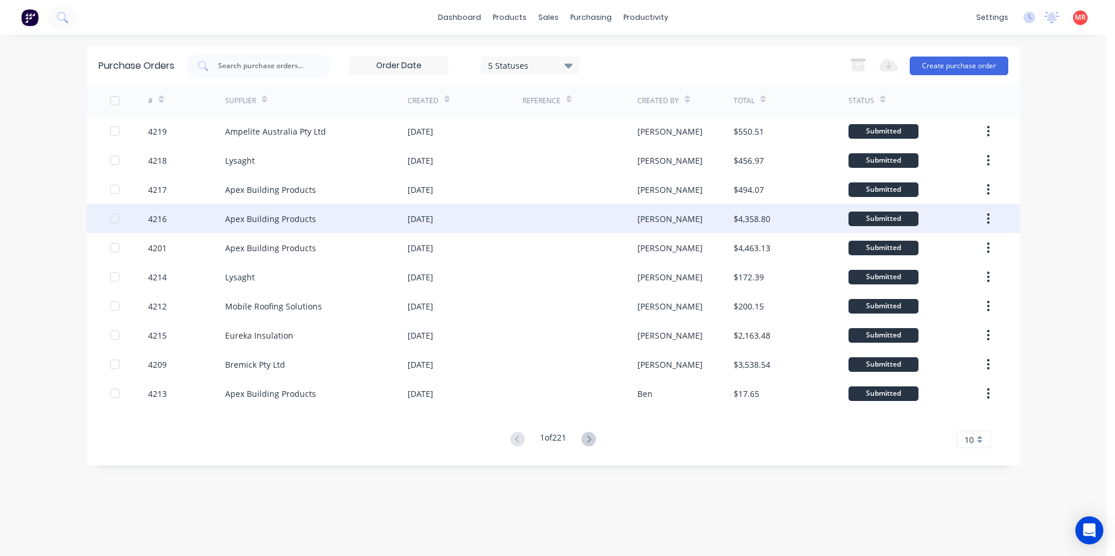
click at [271, 209] on div "Apex Building Products" at bounding box center [316, 218] width 182 height 29
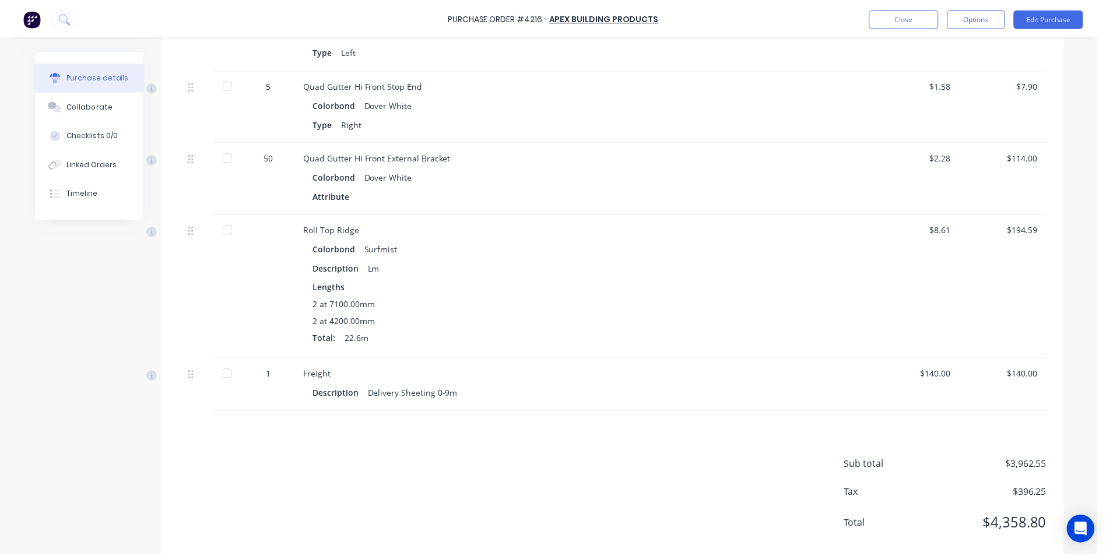
scroll to position [736, 0]
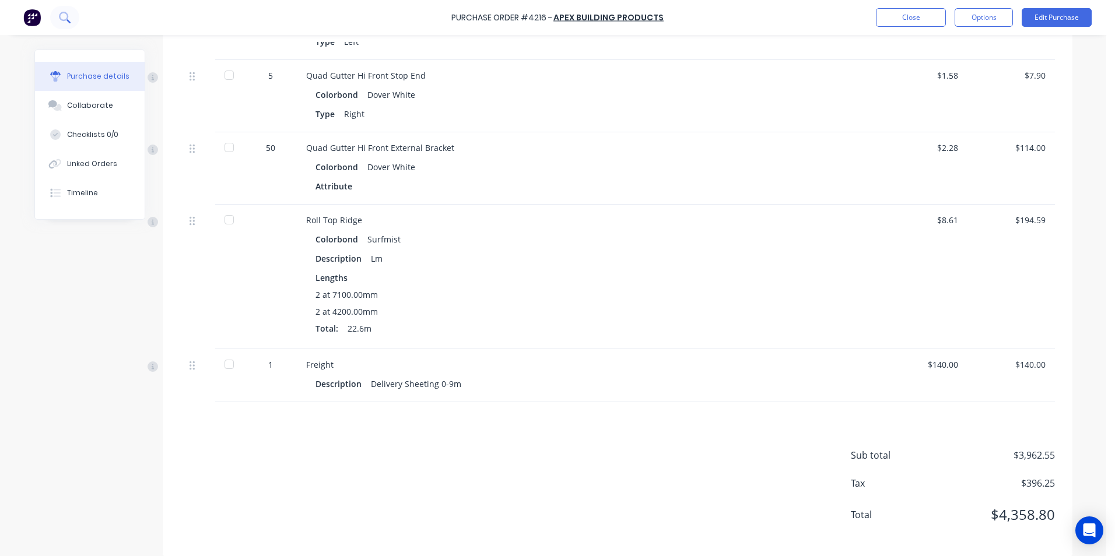
click at [71, 23] on button at bounding box center [64, 17] width 29 height 23
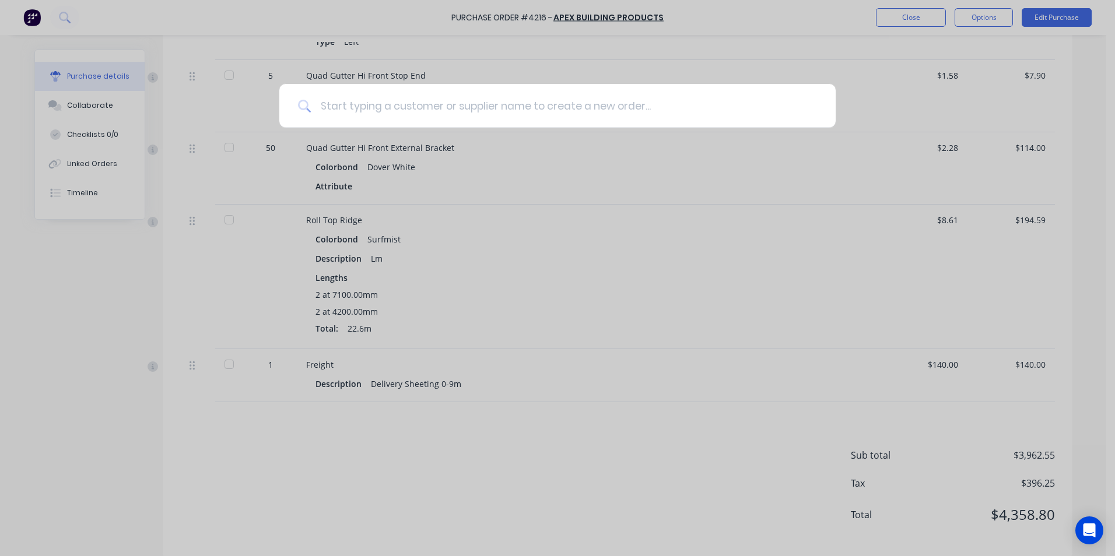
click at [359, 111] on input at bounding box center [564, 106] width 506 height 44
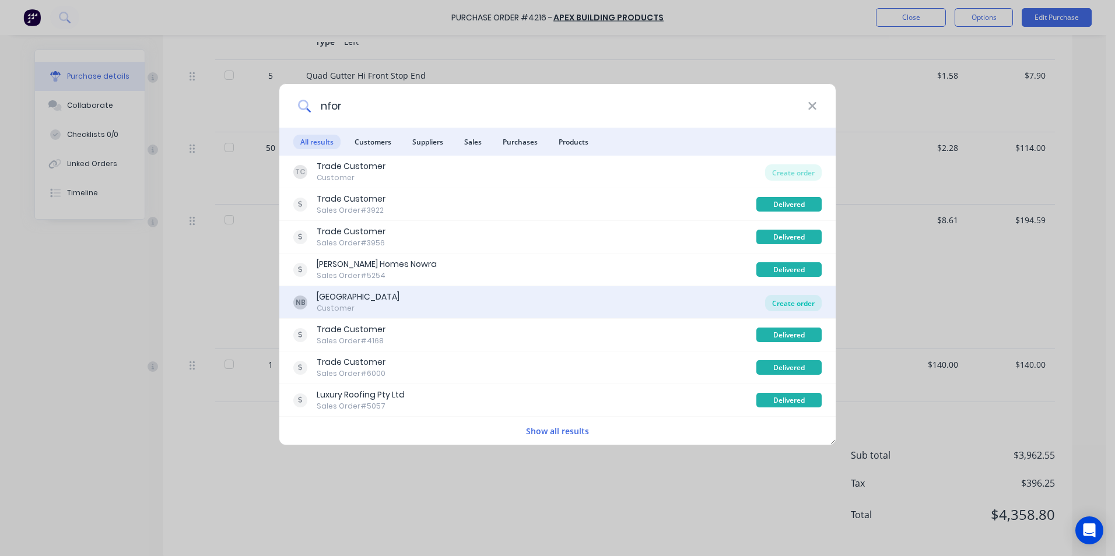
type input "nfor"
click at [801, 303] on div "Create order" at bounding box center [793, 303] width 57 height 16
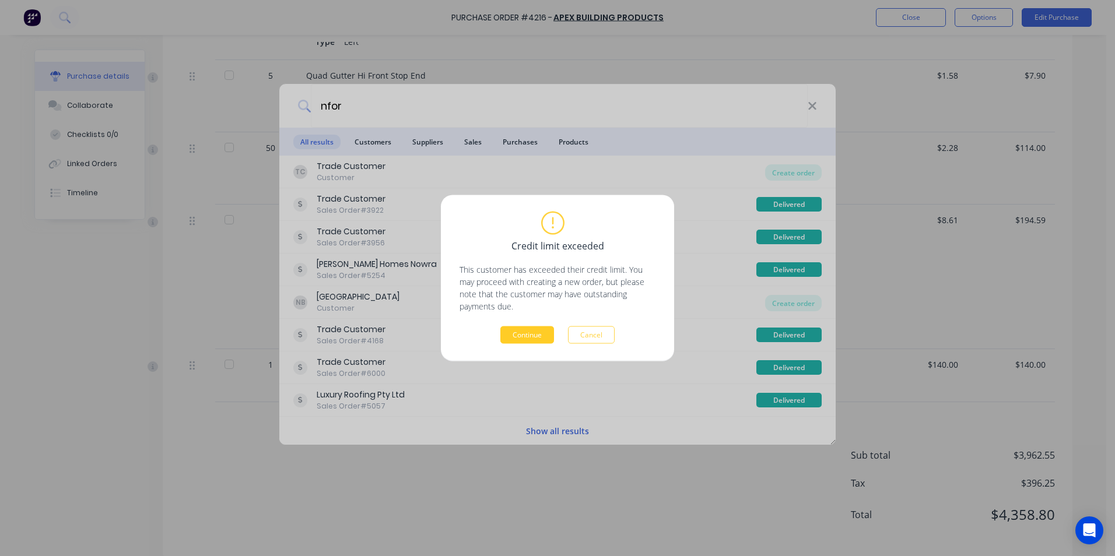
click at [514, 338] on button "Continue" at bounding box center [527, 335] width 54 height 17
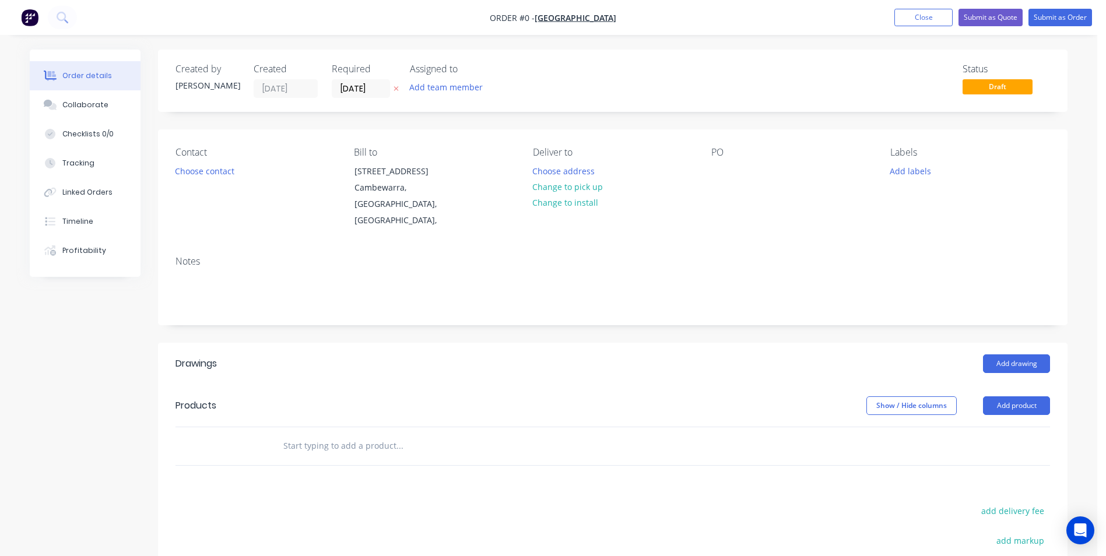
click at [314, 434] on input "text" at bounding box center [399, 445] width 233 height 23
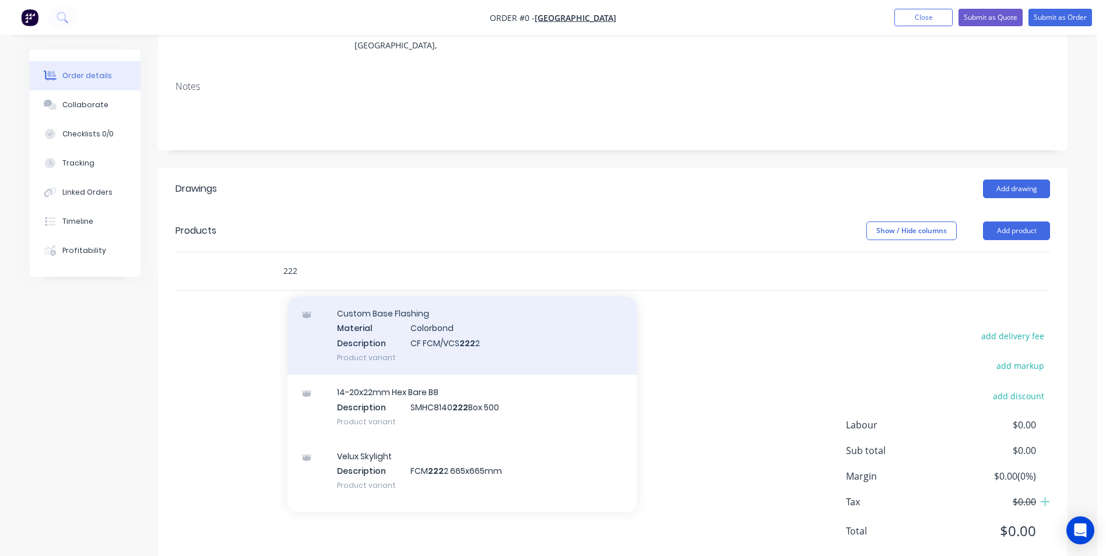
scroll to position [58, 0]
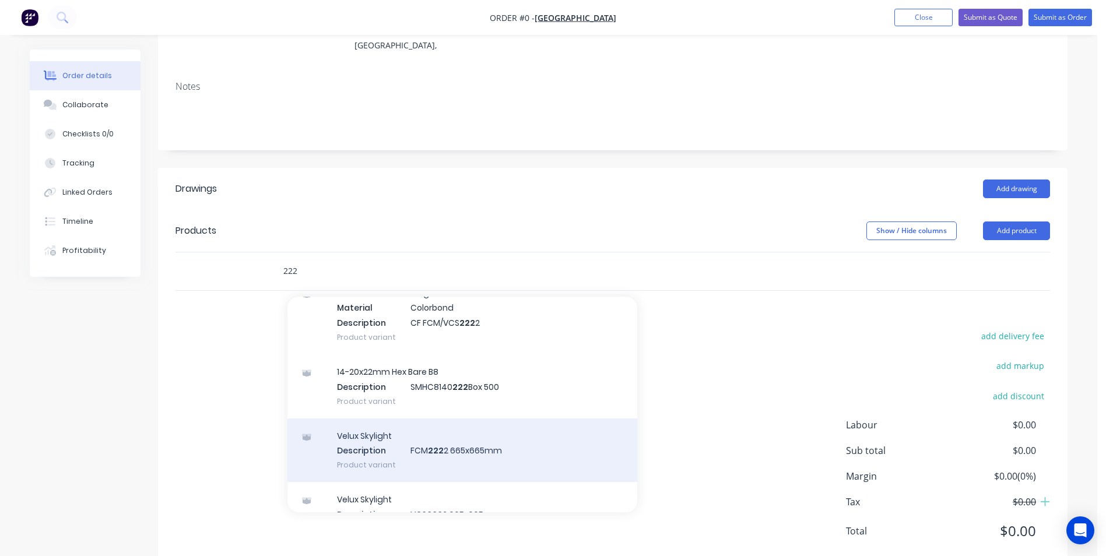
type input "222"
click at [422, 445] on div "Velux Skylight Description FCM 222 2 665x665mm Product variant" at bounding box center [462, 451] width 350 height 64
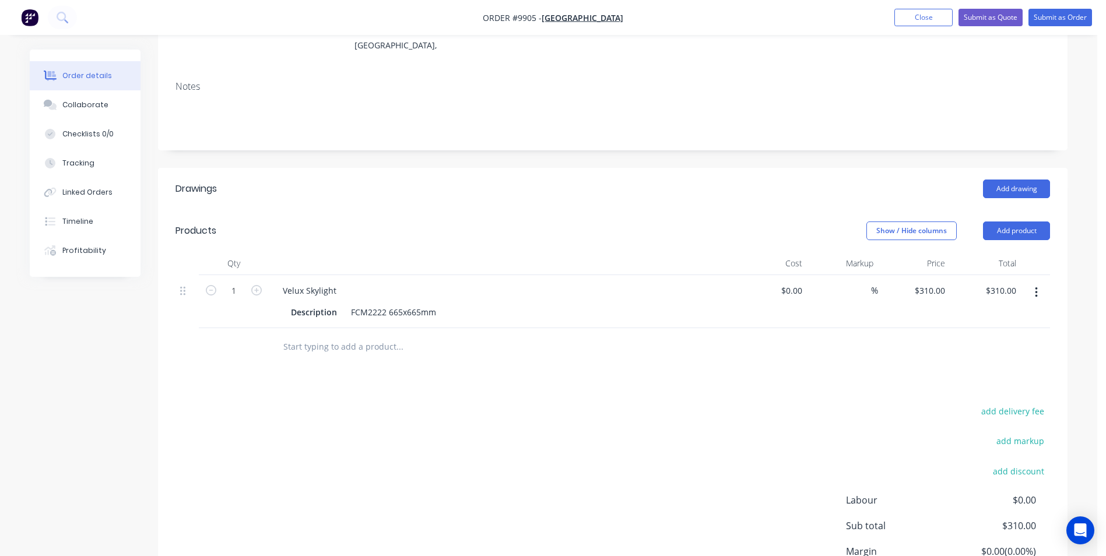
click at [388, 335] on input "text" at bounding box center [399, 346] width 233 height 23
click at [1010, 180] on button "Add drawing" at bounding box center [1016, 189] width 67 height 19
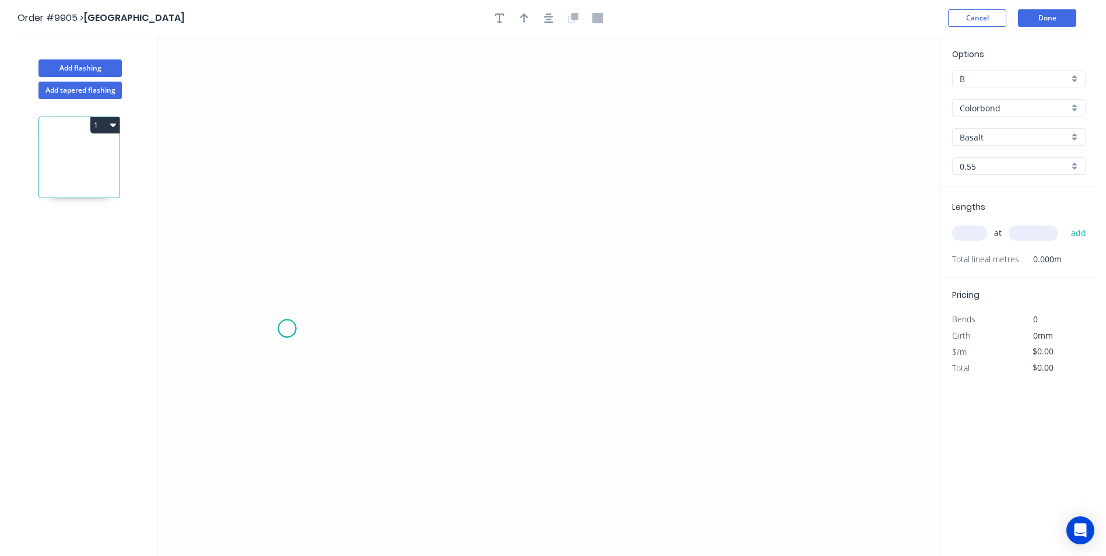
drag, startPoint x: 287, startPoint y: 329, endPoint x: 290, endPoint y: 269, distance: 59.6
click at [287, 307] on icon "0" at bounding box center [548, 296] width 782 height 520
click at [778, 306] on icon "0 ?" at bounding box center [548, 296] width 782 height 520
click at [778, 331] on icon "0 ? ?" at bounding box center [548, 296] width 782 height 520
click at [272, 312] on tspan "?" at bounding box center [270, 312] width 6 height 19
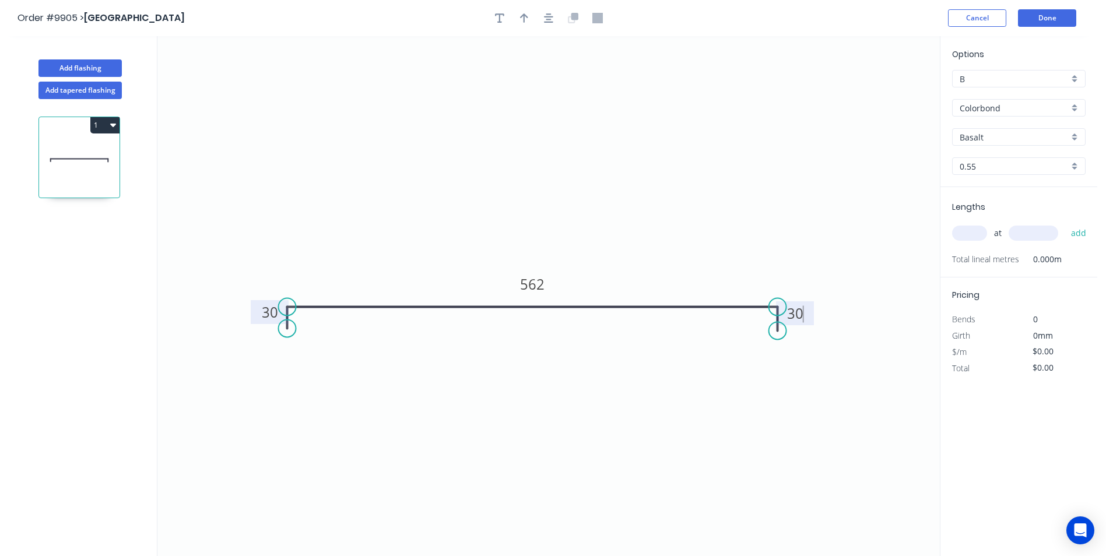
drag, startPoint x: 494, startPoint y: 157, endPoint x: 498, endPoint y: 144, distance: 13.5
click at [494, 155] on icon "0 30 562 30" at bounding box center [548, 296] width 782 height 520
type input "$25.46"
drag, startPoint x: 531, startPoint y: 20, endPoint x: 579, endPoint y: 36, distance: 50.2
click at [531, 20] on button "button" at bounding box center [523, 17] width 17 height 17
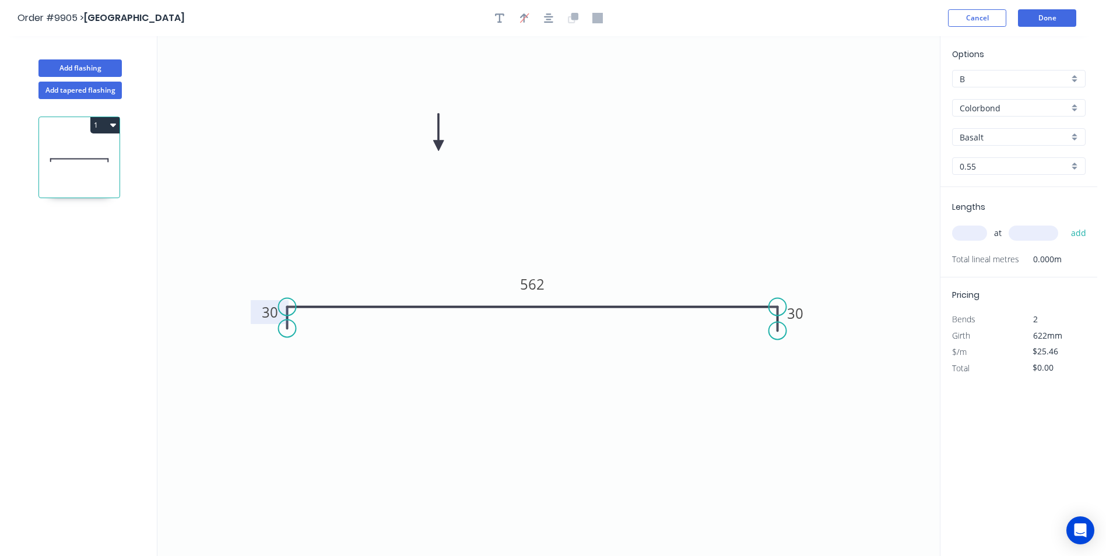
drag, startPoint x: 880, startPoint y: 92, endPoint x: 438, endPoint y: 146, distance: 445.2
click at [438, 146] on icon at bounding box center [438, 132] width 10 height 37
click at [1077, 136] on div "Basalt" at bounding box center [1019, 136] width 134 height 17
click at [1025, 218] on div "Monument" at bounding box center [1019, 227] width 132 height 20
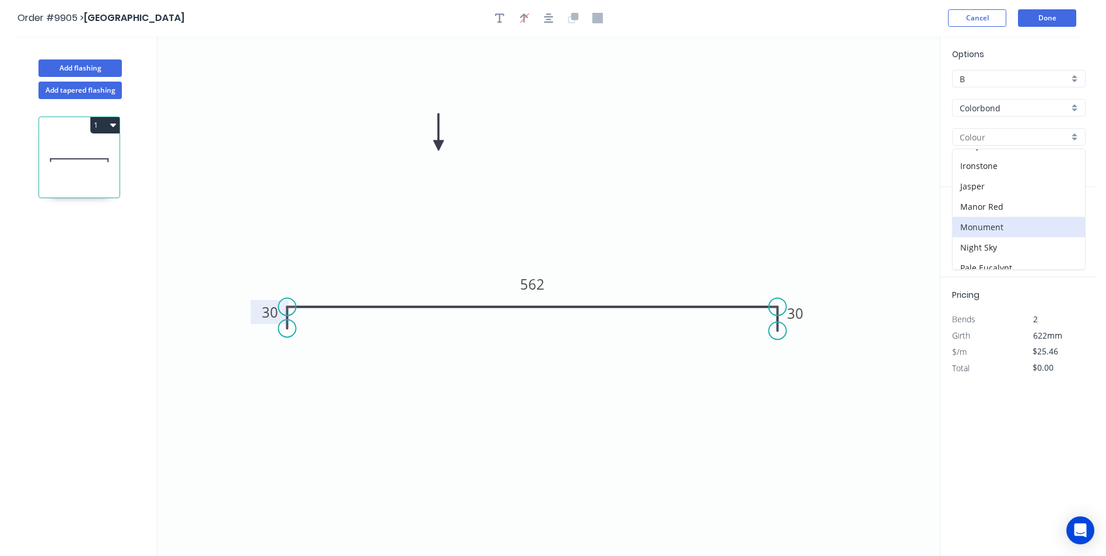
type input "Monument"
click at [978, 236] on input "text" at bounding box center [969, 233] width 35 height 15
type input "1"
type input "1000"
click at [1065, 223] on button "add" at bounding box center [1078, 233] width 27 height 20
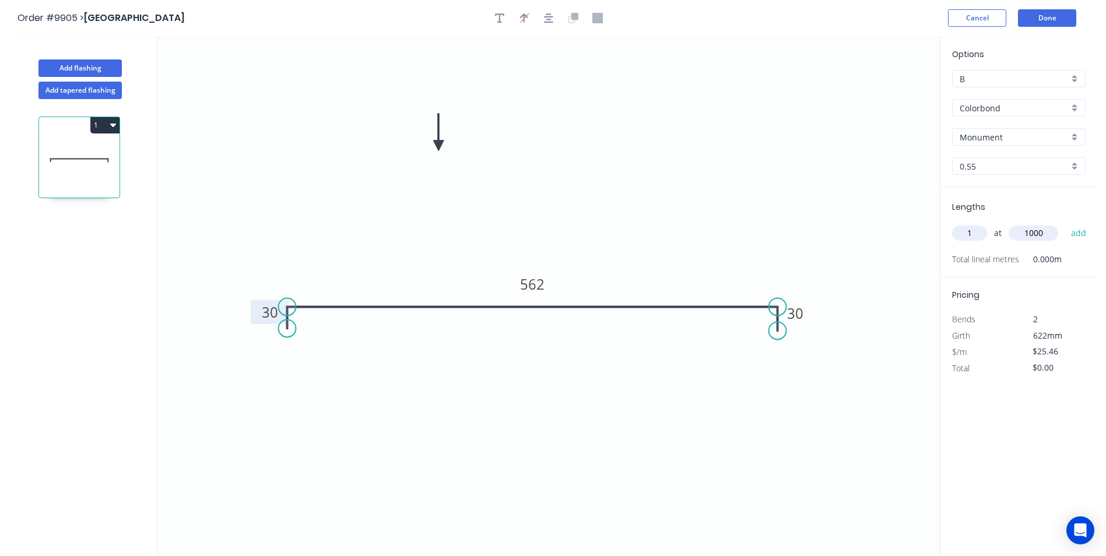
type input "$25.46"
click at [1052, 21] on button "Done" at bounding box center [1047, 17] width 58 height 17
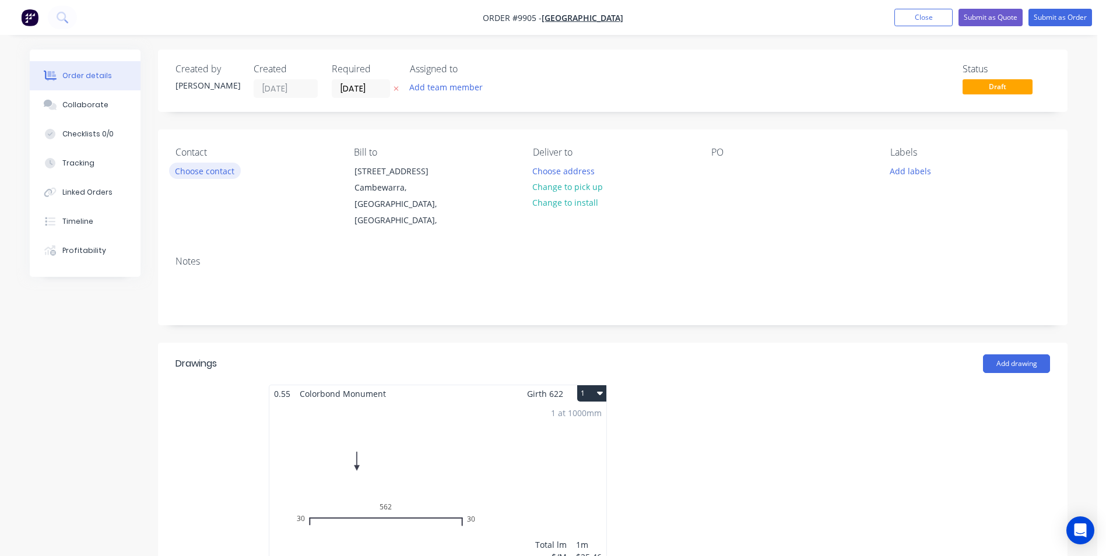
click at [215, 175] on button "Choose contact" at bounding box center [205, 171] width 72 height 16
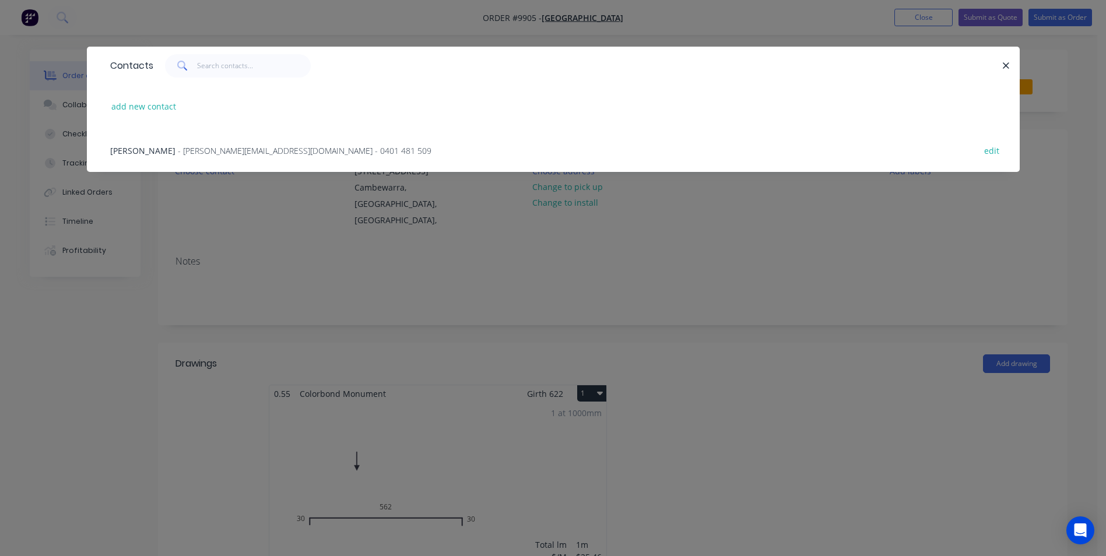
click at [205, 146] on span "- Tim@nforcebuilding.com - 0401 481 509" at bounding box center [305, 150] width 254 height 11
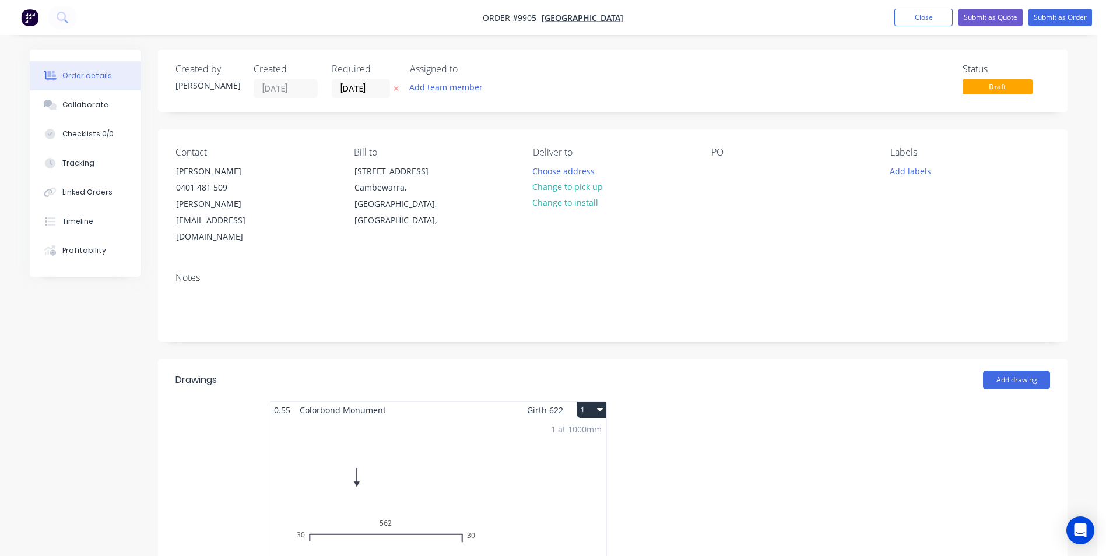
drag, startPoint x: 570, startPoint y: 187, endPoint x: 685, endPoint y: 189, distance: 115.5
click at [570, 187] on button "Change to pick up" at bounding box center [568, 187] width 83 height 16
click at [1068, 15] on button "Submit as Order" at bounding box center [1061, 17] width 64 height 17
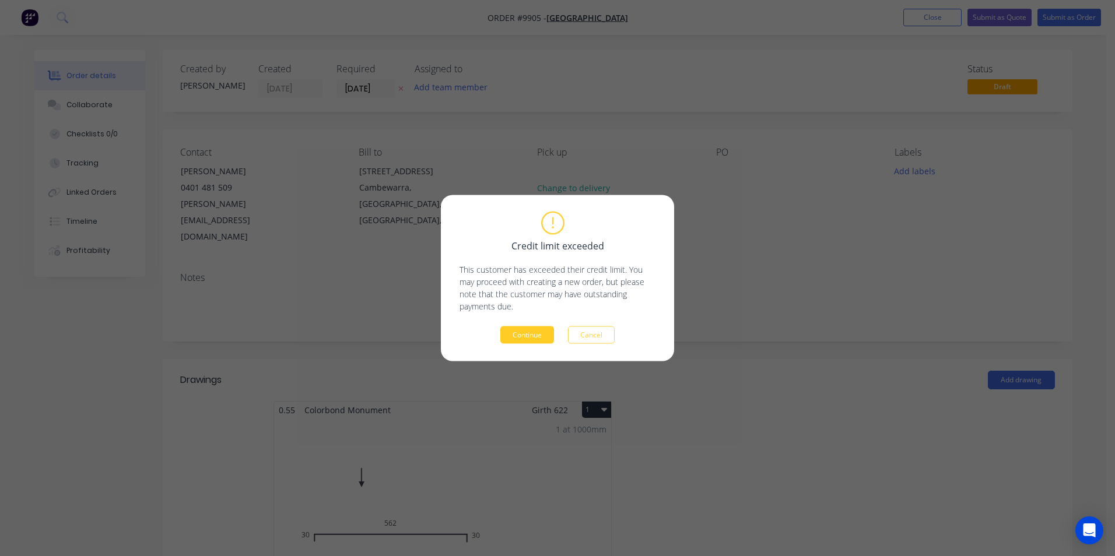
click at [525, 335] on button "Continue" at bounding box center [527, 335] width 54 height 17
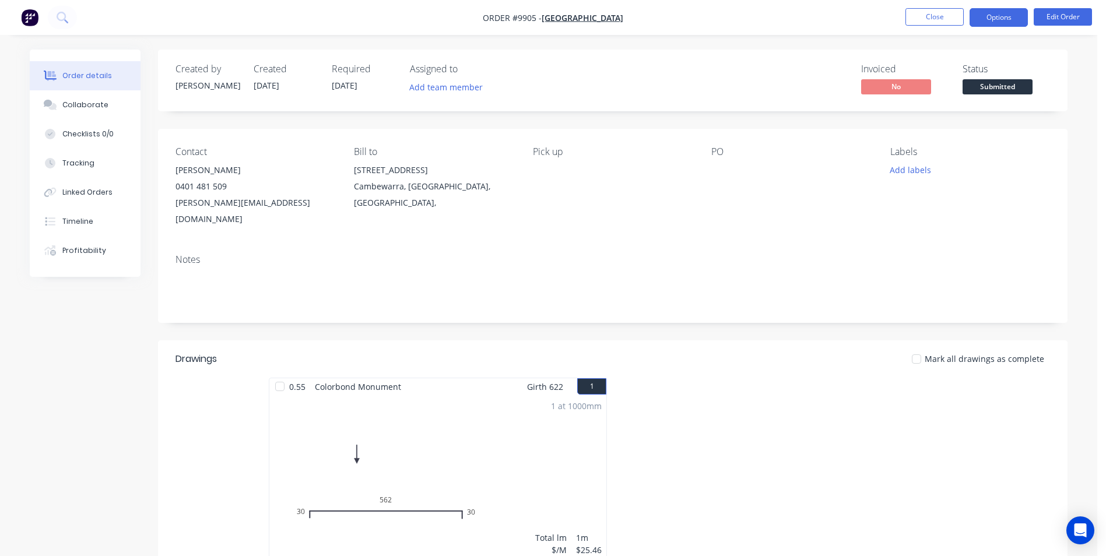
click at [1008, 17] on button "Options" at bounding box center [999, 17] width 58 height 19
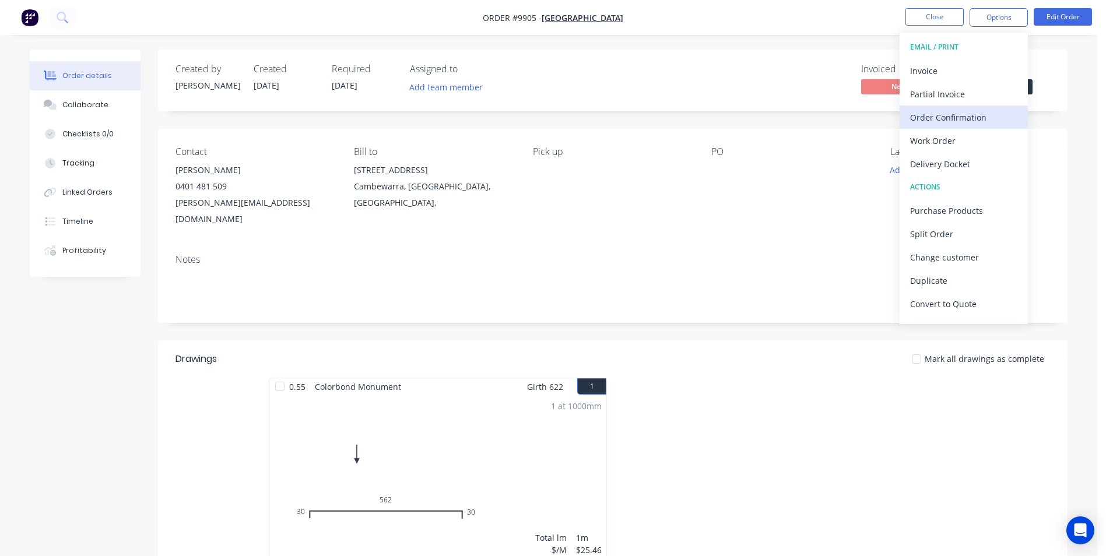
click at [952, 116] on div "Order Confirmation" at bounding box center [963, 117] width 107 height 17
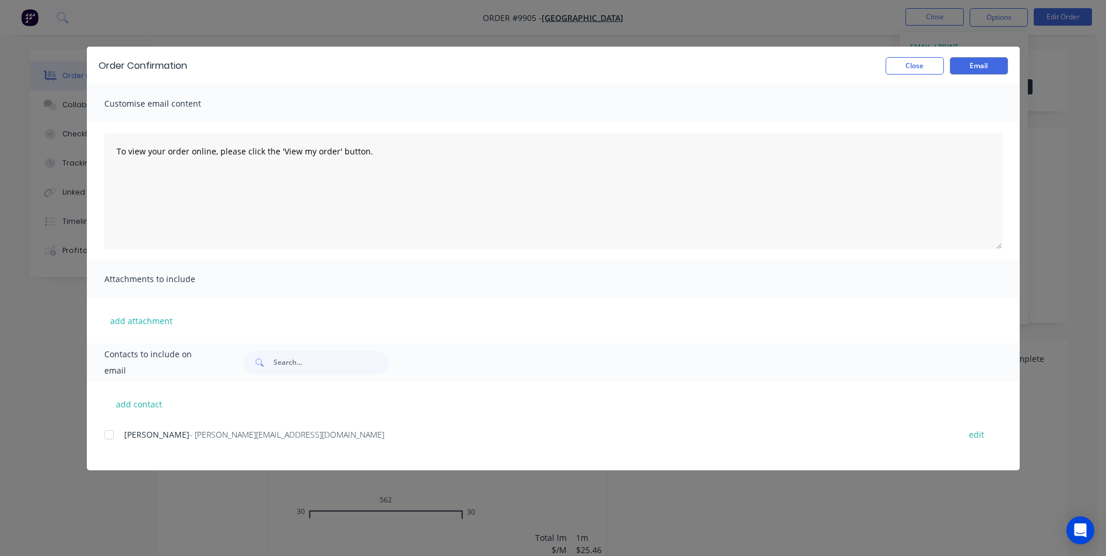
click at [113, 431] on div at bounding box center [108, 434] width 23 height 23
click at [972, 63] on button "Email" at bounding box center [979, 65] width 58 height 17
drag, startPoint x: 935, startPoint y: 62, endPoint x: 1012, endPoint y: 9, distance: 93.0
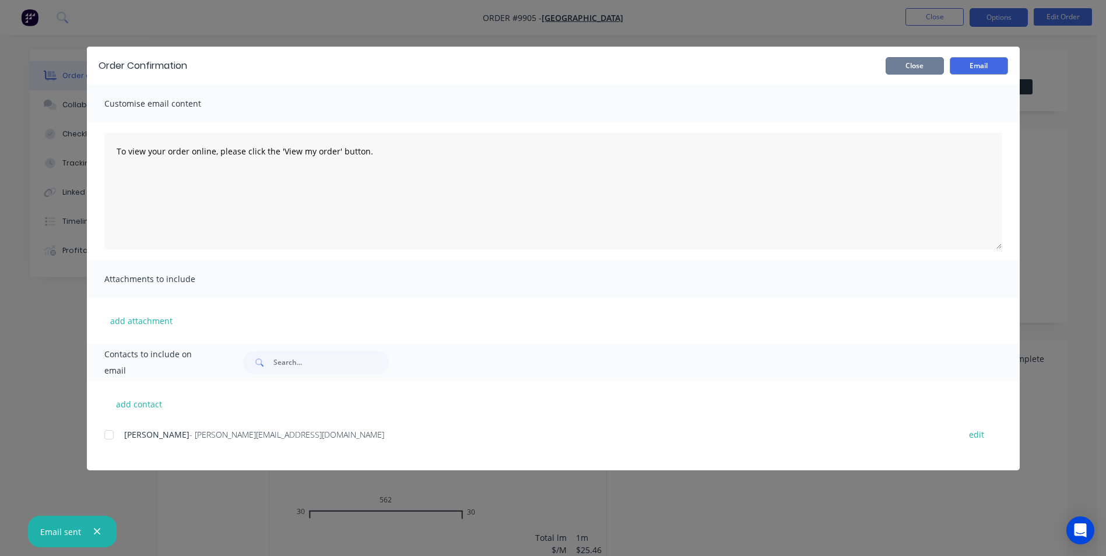
click at [937, 62] on button "Close" at bounding box center [915, 65] width 58 height 17
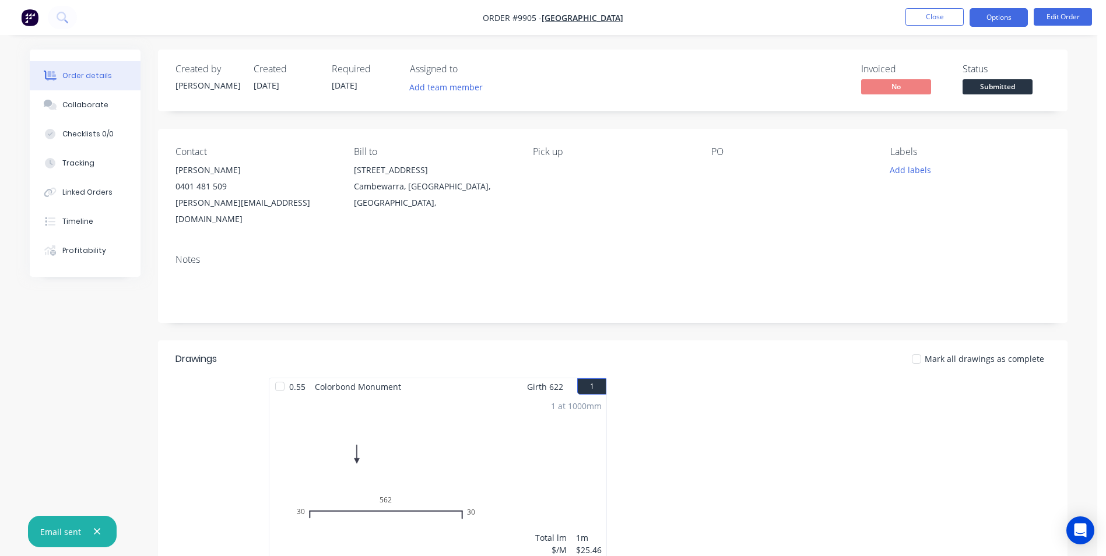
click at [1001, 19] on button "Options" at bounding box center [999, 17] width 58 height 19
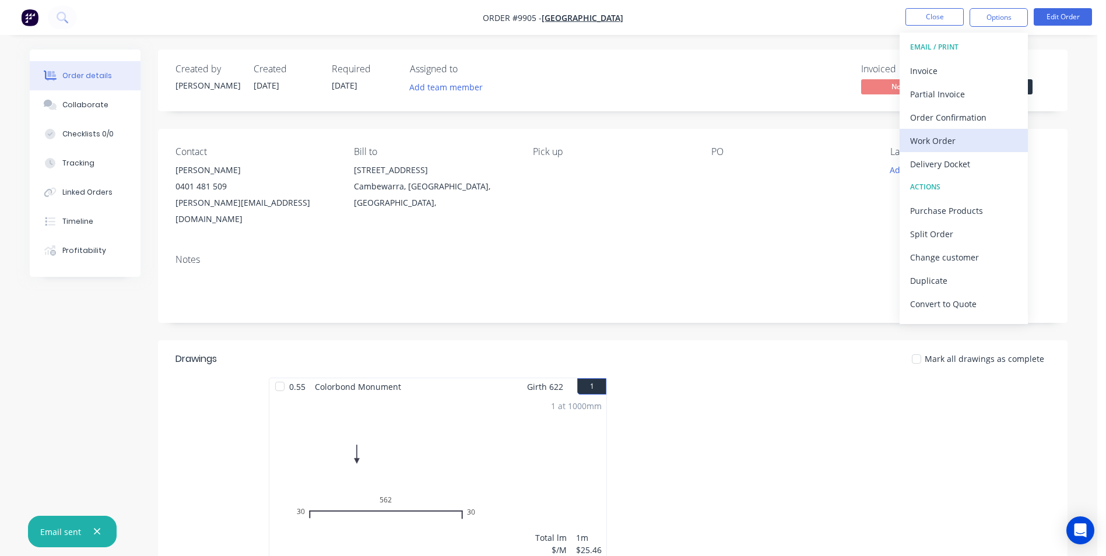
click at [957, 132] on div "Work Order" at bounding box center [963, 140] width 107 height 17
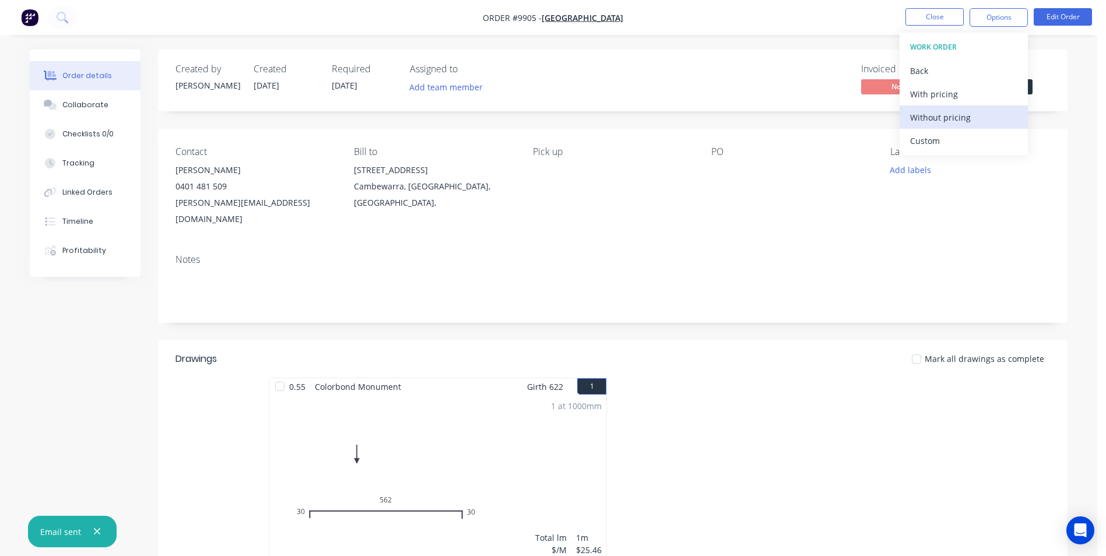
click at [959, 118] on div "Without pricing" at bounding box center [963, 117] width 107 height 17
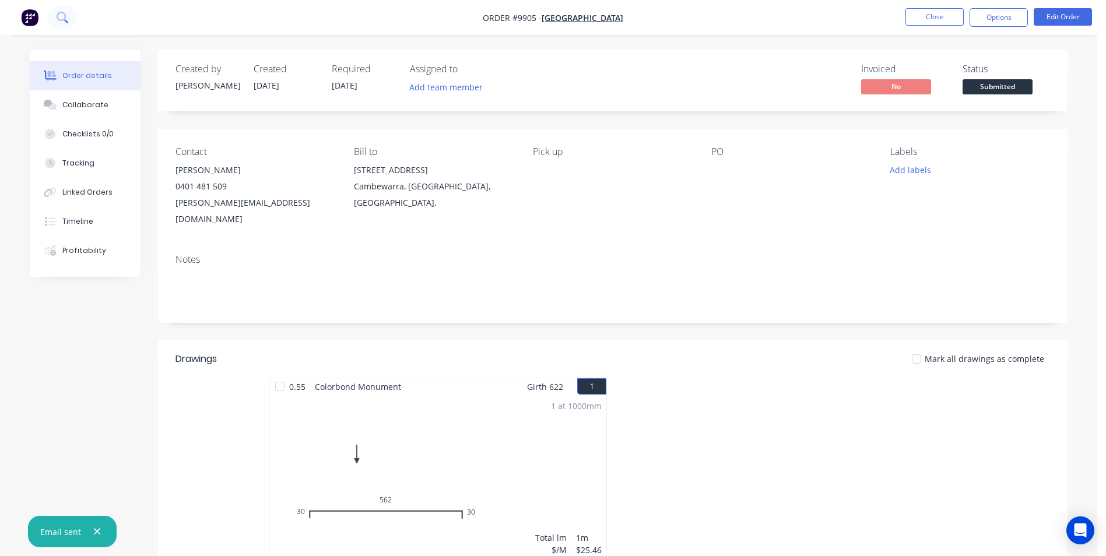
click at [68, 23] on button at bounding box center [62, 17] width 29 height 23
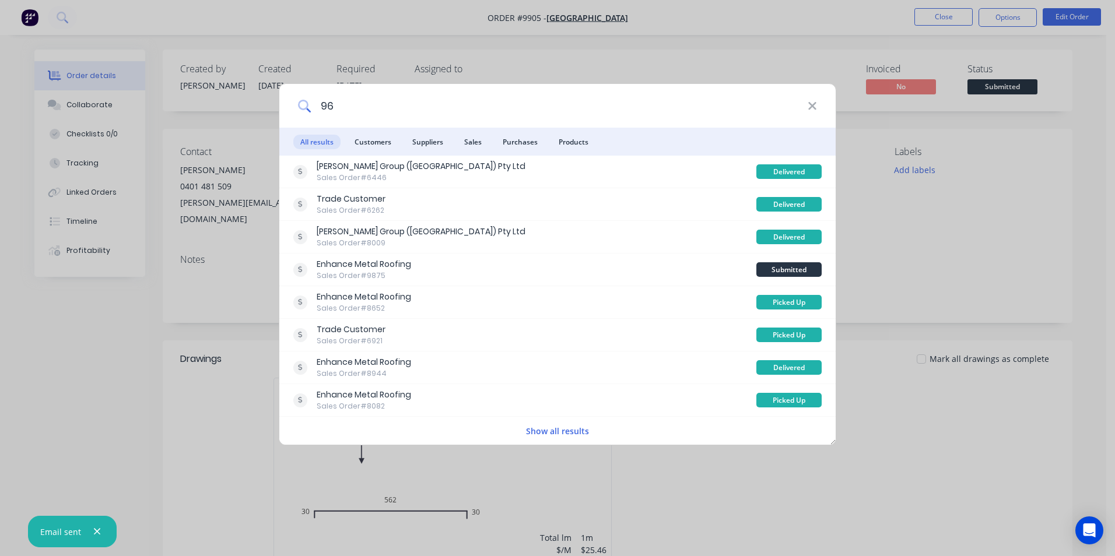
type input "9"
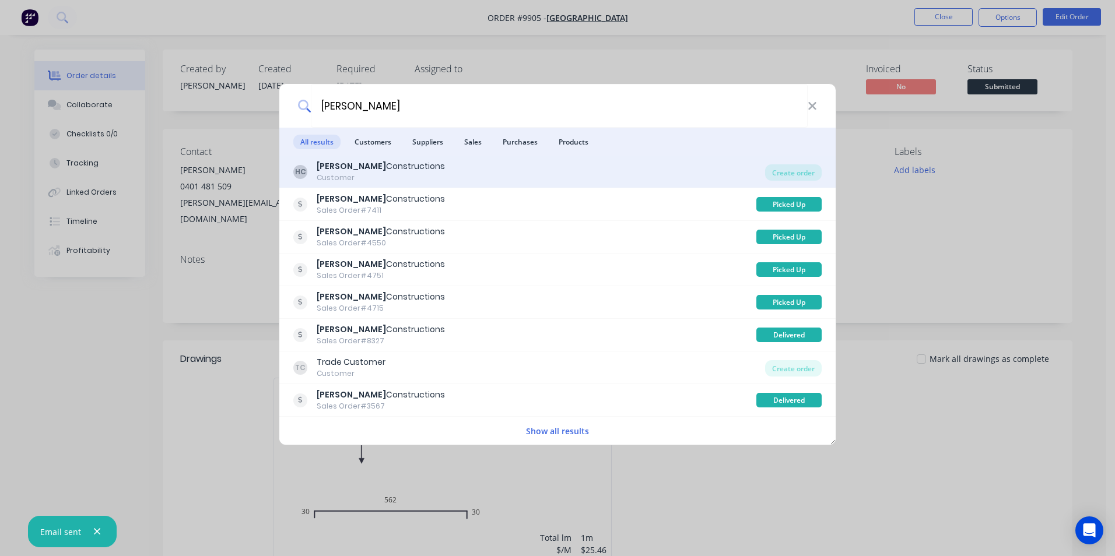
type input "hobbs"
click at [538, 175] on div "HC Hobbs Constructions Customer" at bounding box center [529, 171] width 472 height 23
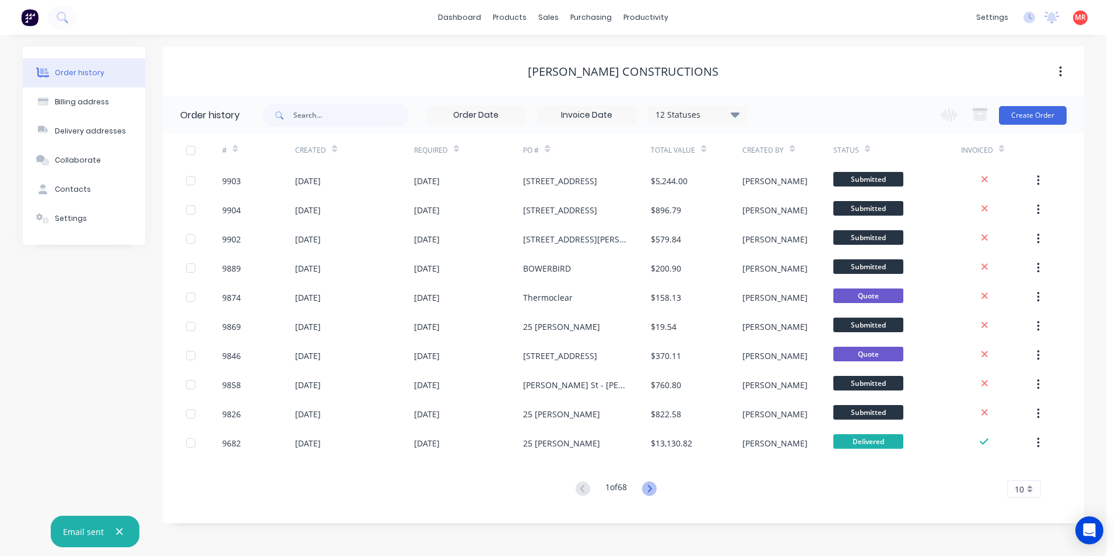
click at [651, 489] on icon at bounding box center [649, 489] width 15 height 15
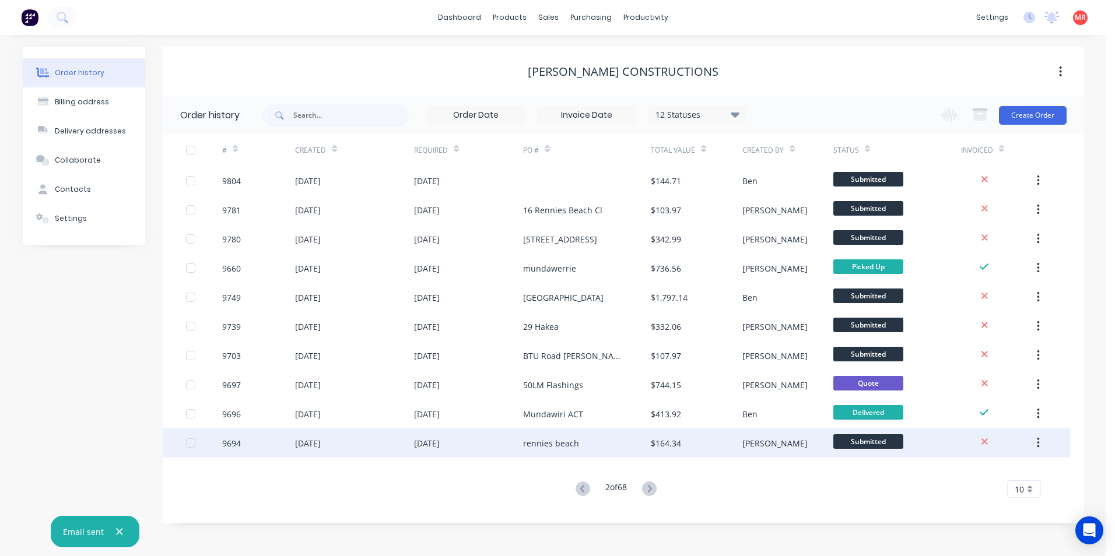
click at [617, 443] on div "rennies beach" at bounding box center [587, 443] width 128 height 29
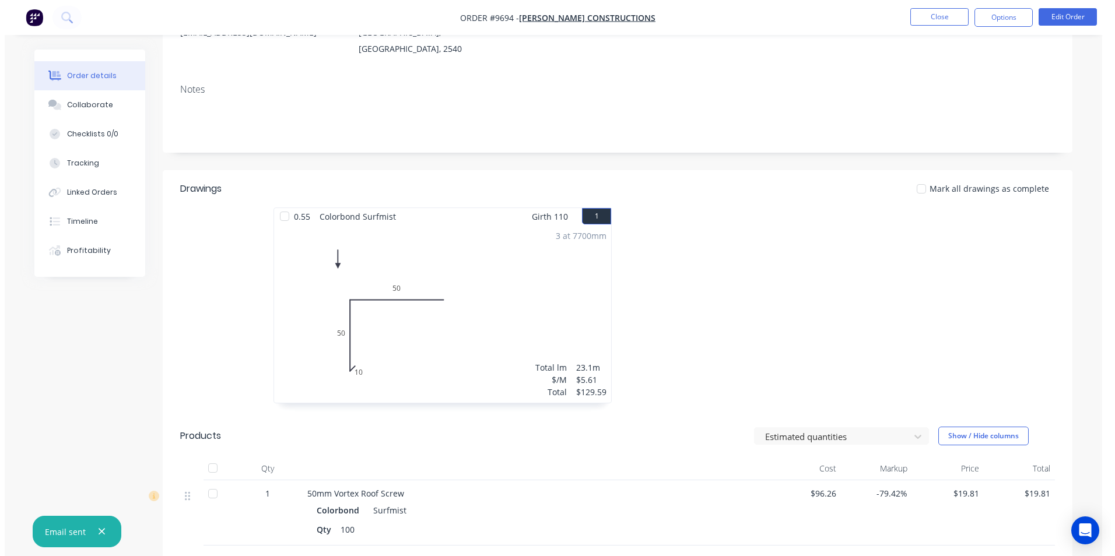
scroll to position [175, 0]
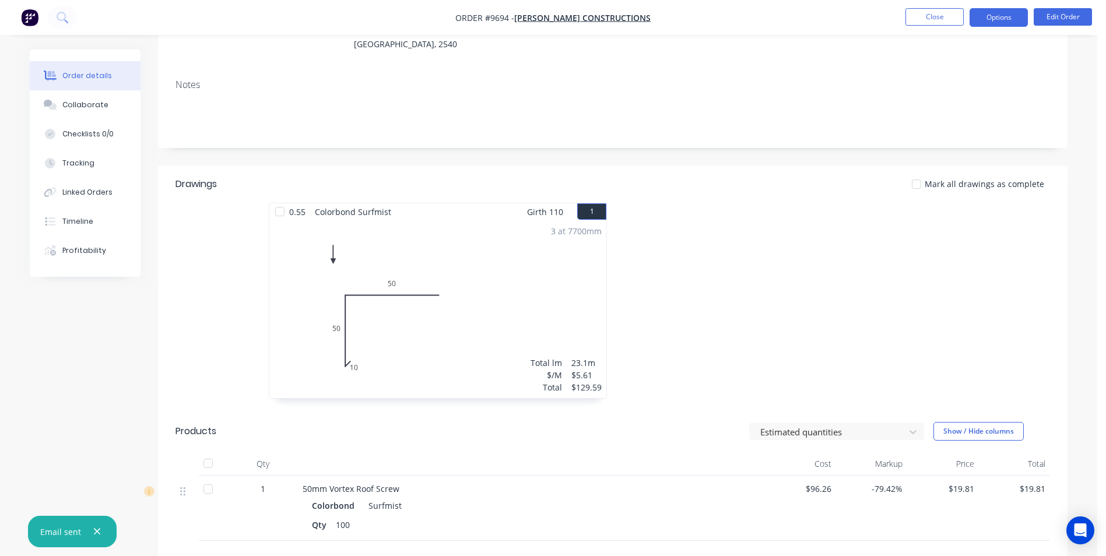
click at [983, 12] on button "Options" at bounding box center [999, 17] width 58 height 19
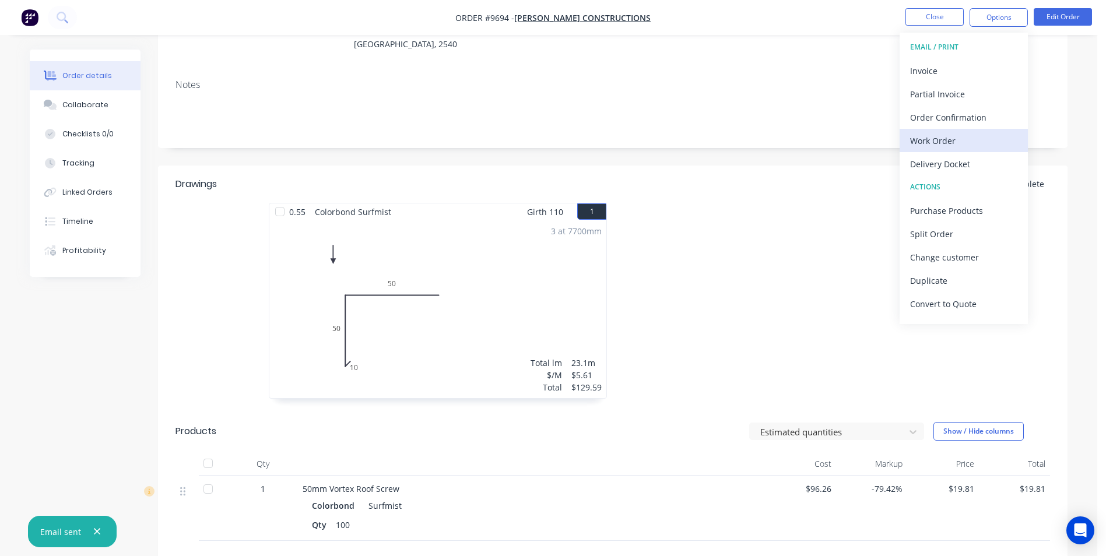
click at [949, 137] on div "Work Order" at bounding box center [963, 140] width 107 height 17
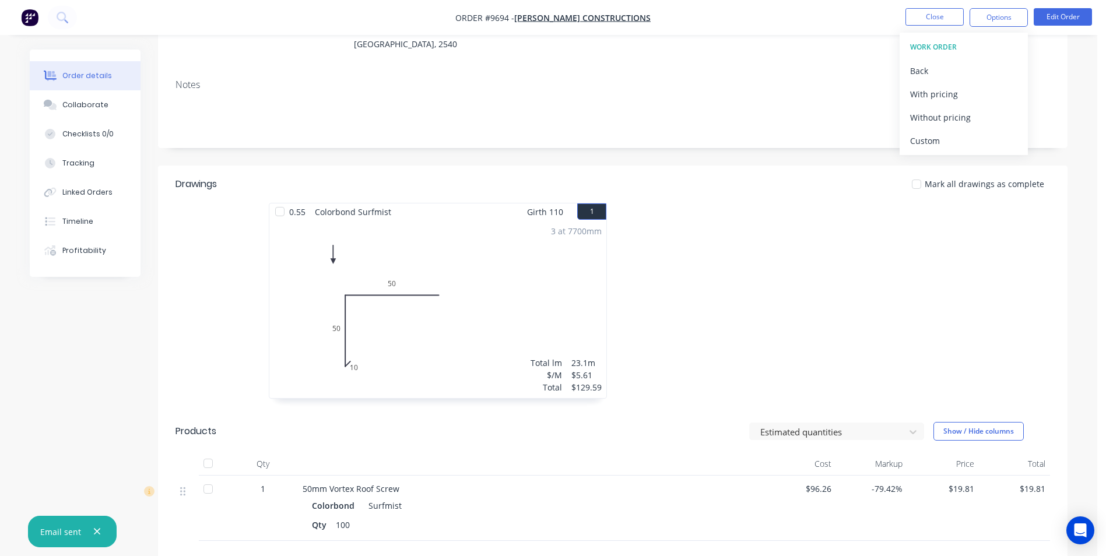
click at [949, 110] on div "Without pricing" at bounding box center [963, 117] width 107 height 17
click at [65, 22] on icon at bounding box center [62, 17] width 11 height 11
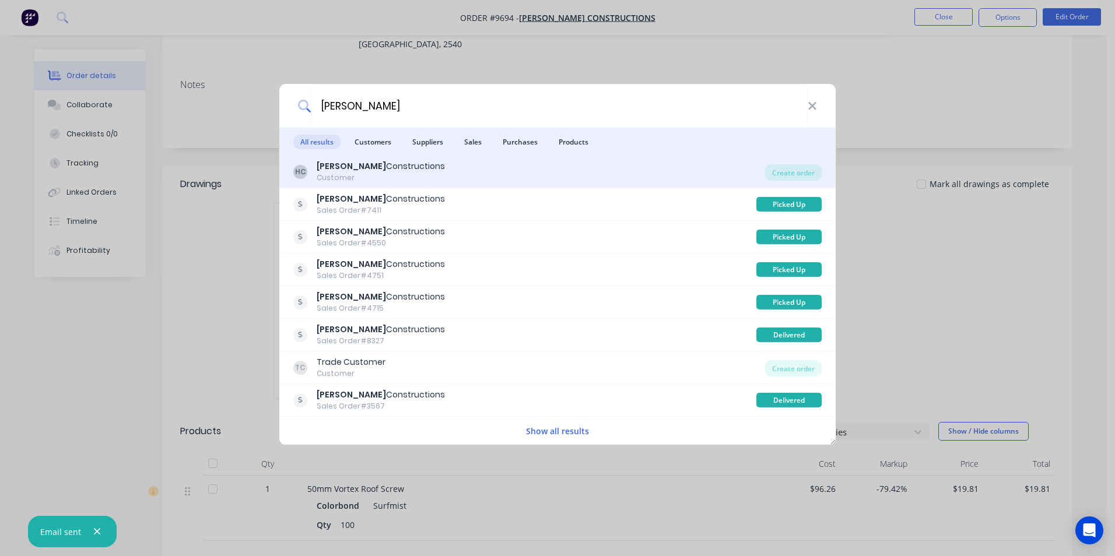
type input "hobbs"
click at [702, 171] on div "HC Hobbs Constructions Customer" at bounding box center [529, 171] width 472 height 23
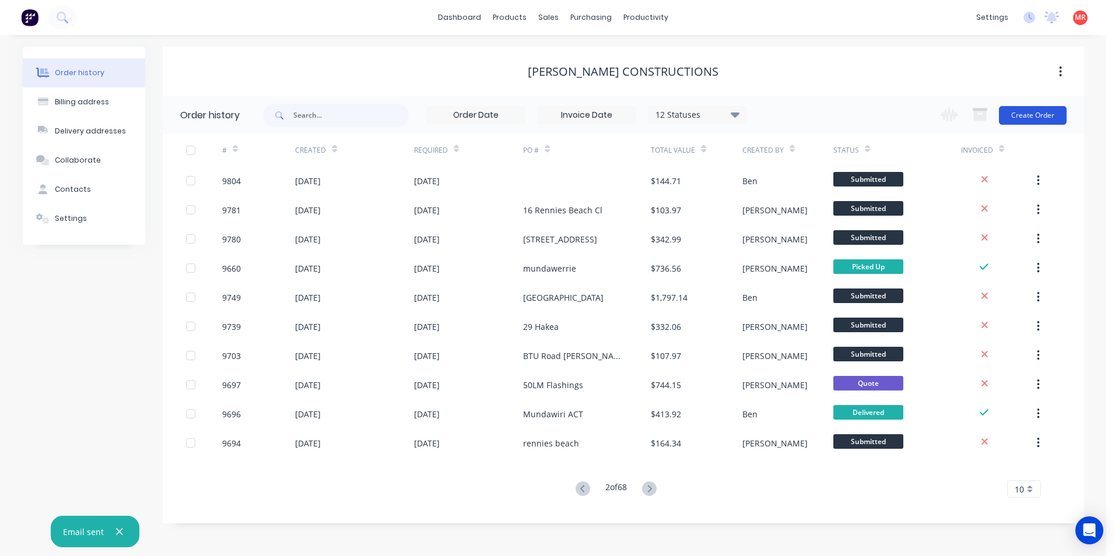
click at [1010, 114] on button "Create Order" at bounding box center [1033, 115] width 68 height 19
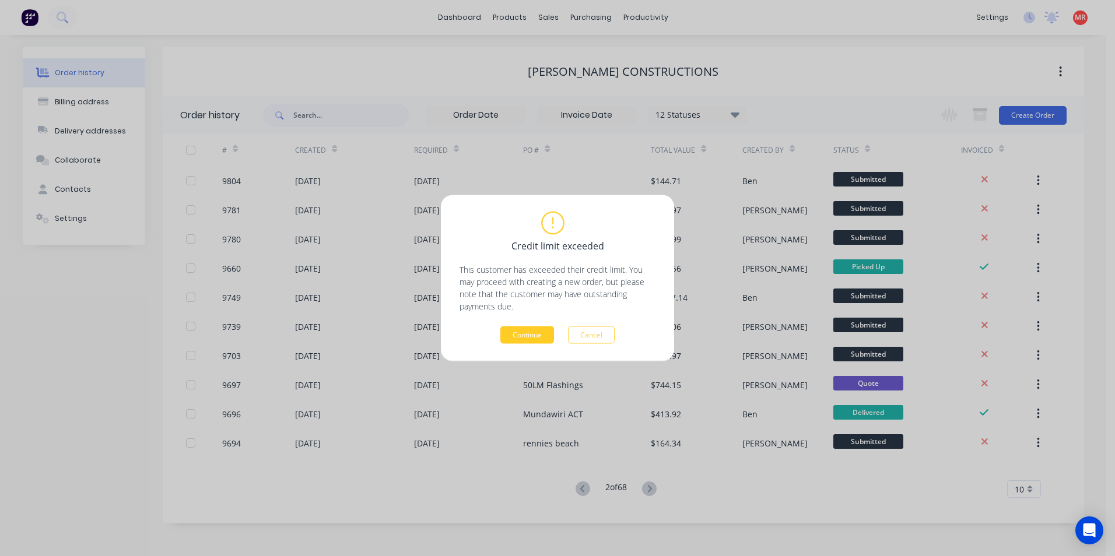
click at [527, 342] on button "Continue" at bounding box center [527, 335] width 54 height 17
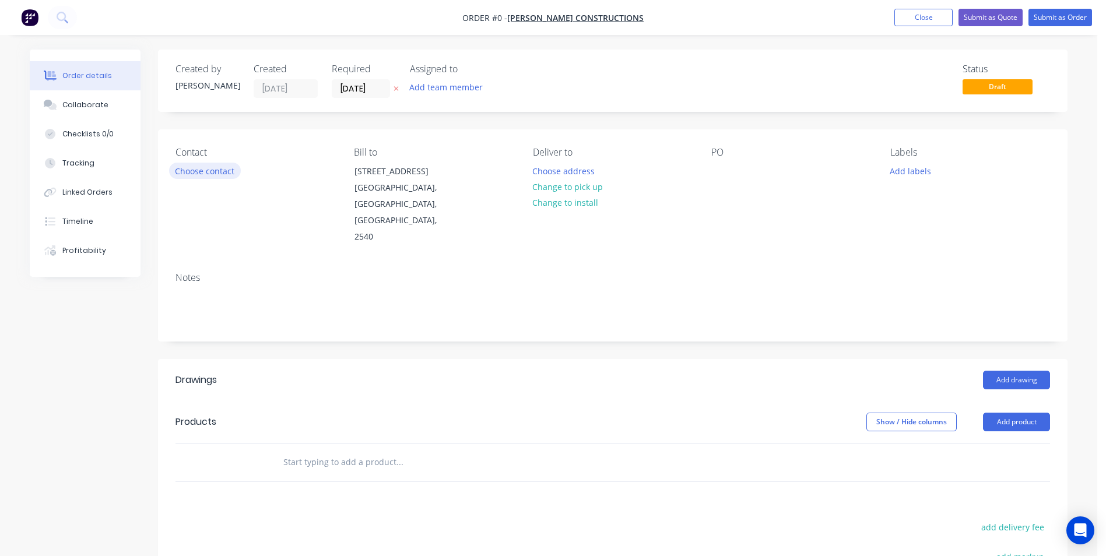
click at [195, 169] on button "Choose contact" at bounding box center [205, 171] width 72 height 16
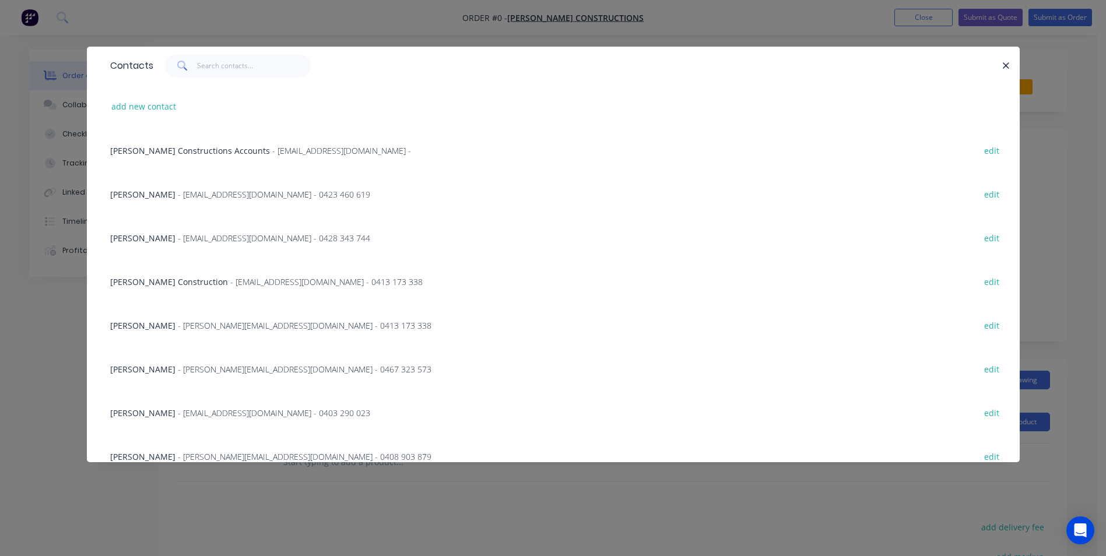
click at [179, 408] on span "- loganwilson092@gmail.com - 0403 290 023" at bounding box center [274, 413] width 192 height 11
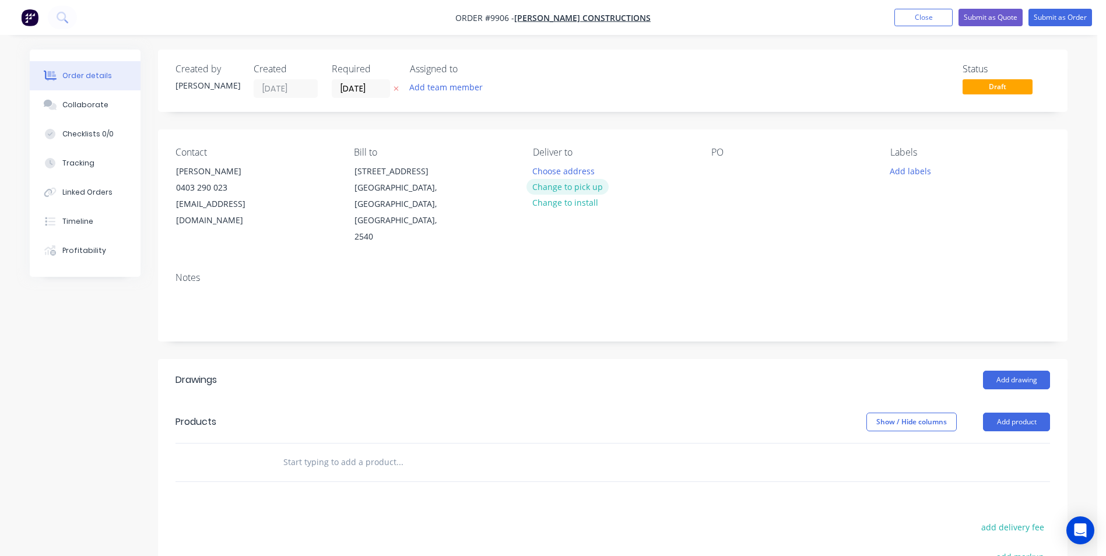
click at [567, 186] on button "Change to pick up" at bounding box center [568, 187] width 83 height 16
click at [567, 186] on button "Change to delivery" at bounding box center [569, 188] width 85 height 16
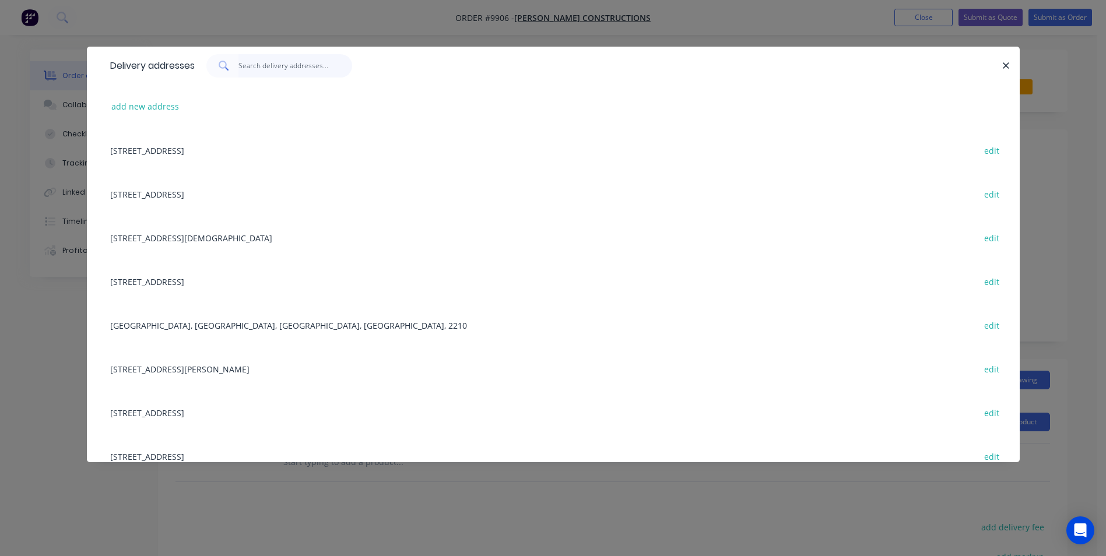
click at [257, 67] on input "text" at bounding box center [295, 65] width 114 height 23
click at [152, 111] on button "add new address" at bounding box center [146, 107] width 80 height 16
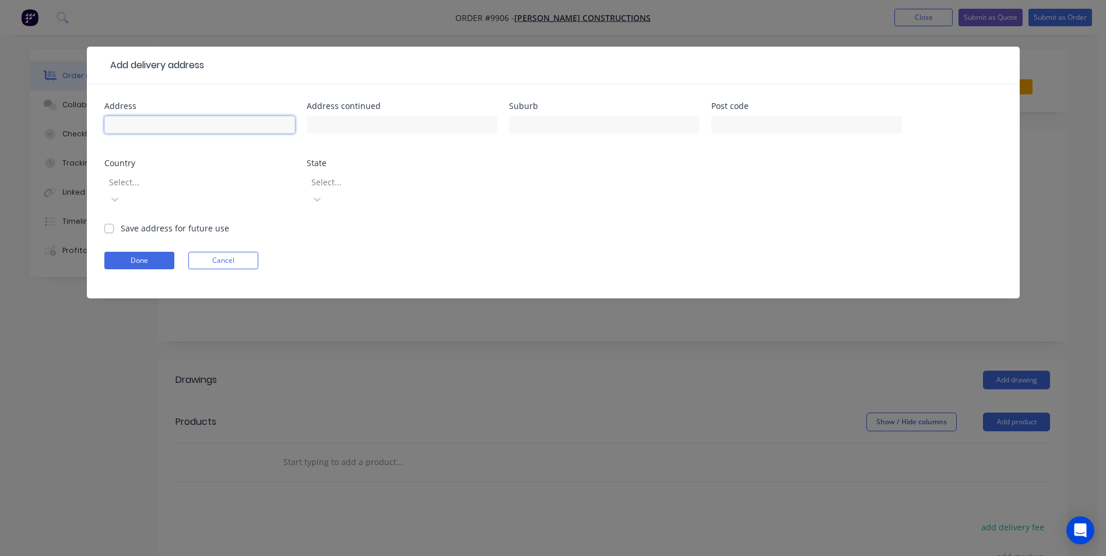
click at [152, 127] on input "text" at bounding box center [199, 124] width 191 height 17
type input "18 second ave"
click at [545, 121] on input "text" at bounding box center [604, 124] width 191 height 17
drag, startPoint x: 524, startPoint y: 125, endPoint x: 534, endPoint y: 117, distance: 12.8
type input "Erowal bay"
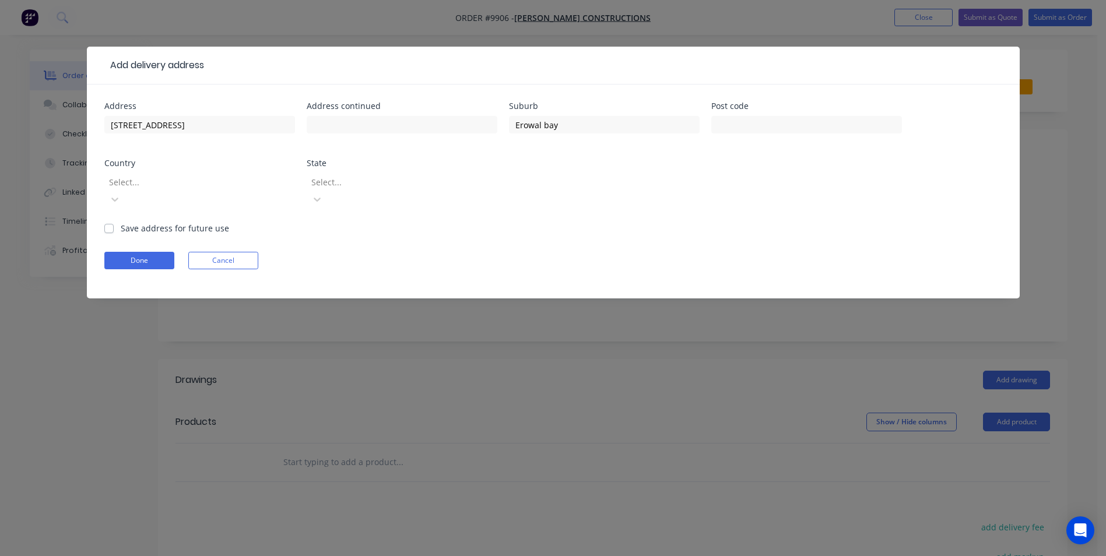
click at [222, 174] on div "Select..." at bounding box center [191, 181] width 175 height 17
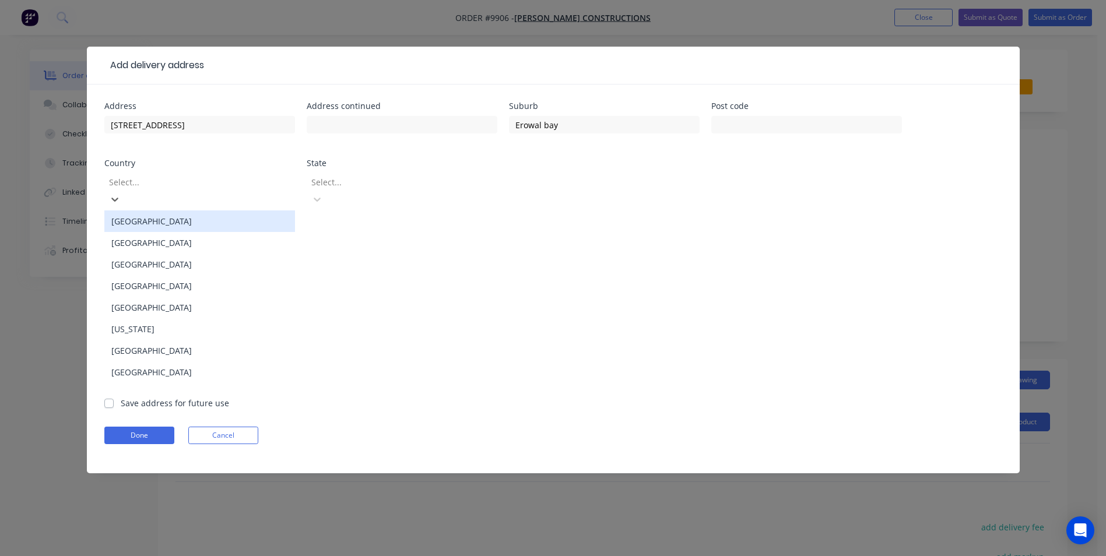
click at [196, 210] on div "Australia" at bounding box center [199, 221] width 191 height 22
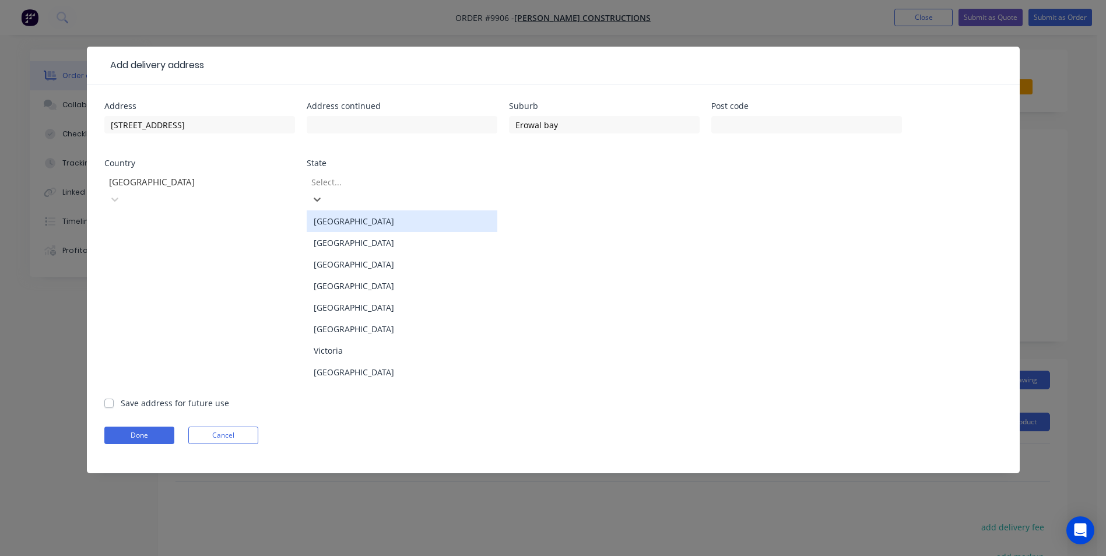
click at [349, 176] on div at bounding box center [394, 182] width 168 height 15
click at [348, 240] on div "New South Wales" at bounding box center [402, 243] width 191 height 22
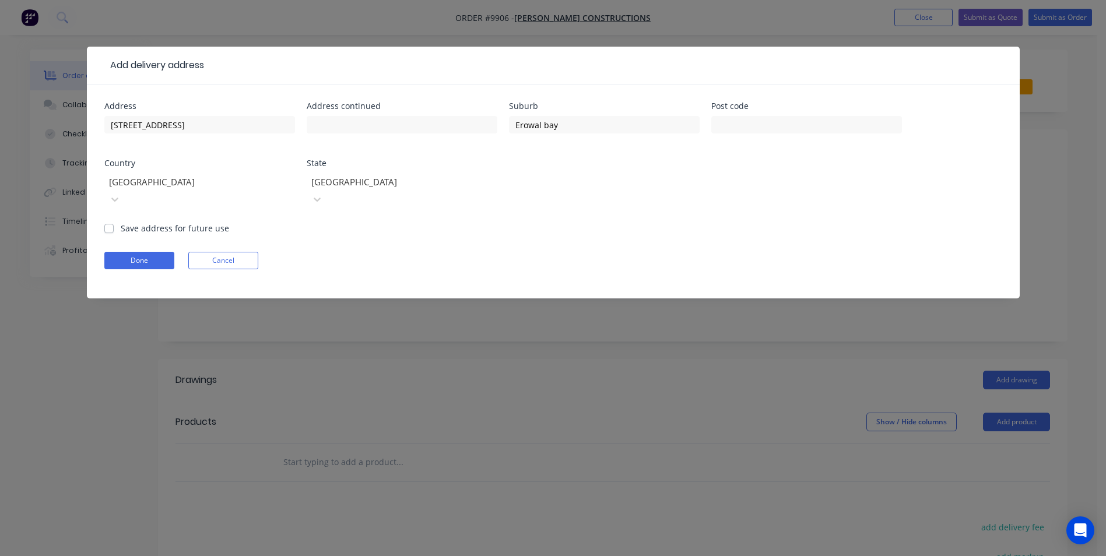
click at [121, 222] on label "Save address for future use" at bounding box center [175, 228] width 108 height 12
click at [110, 222] on input "Save address for future use" at bounding box center [108, 227] width 9 height 11
checkbox input "true"
click at [145, 252] on button "Done" at bounding box center [139, 260] width 70 height 17
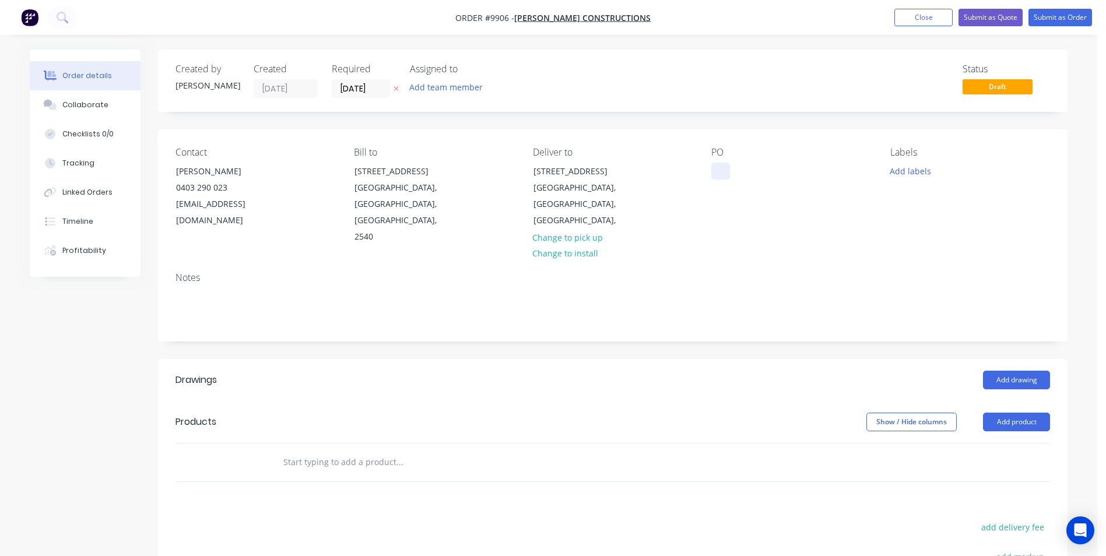
click at [717, 164] on div at bounding box center [720, 171] width 19 height 17
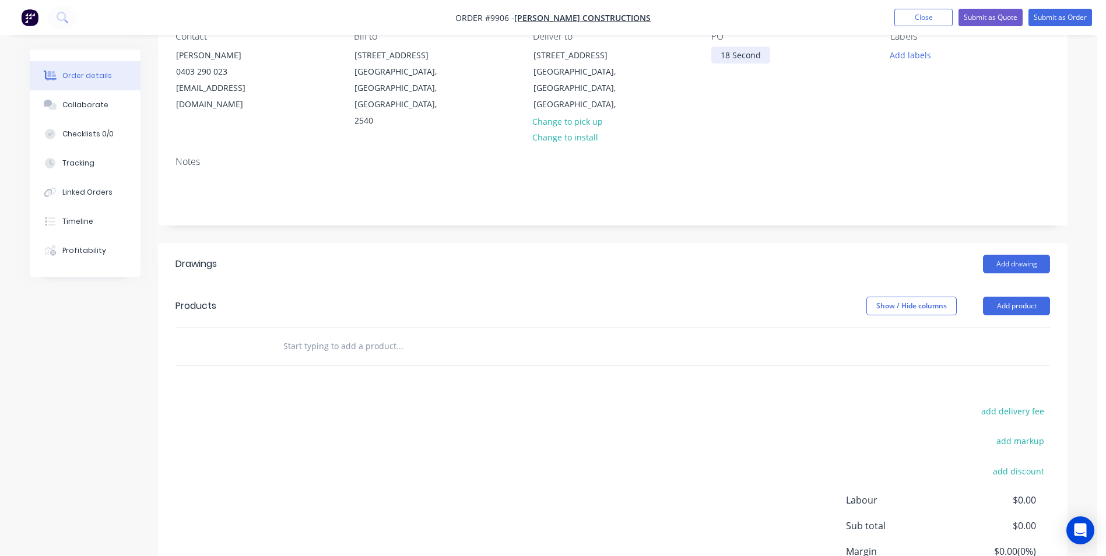
scroll to position [117, 0]
click at [364, 334] on input "text" at bounding box center [399, 345] width 233 height 23
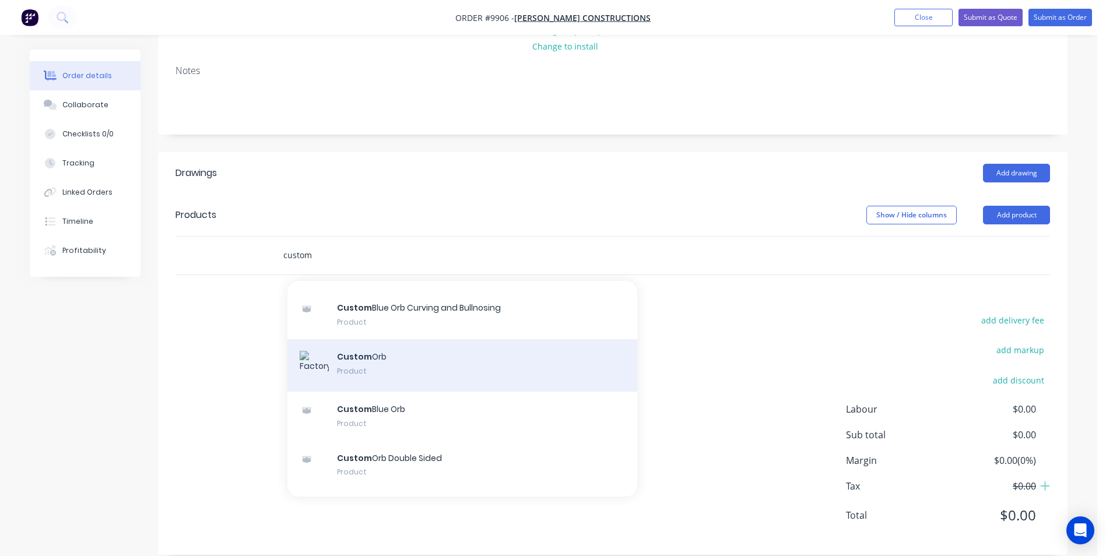
scroll to position [175, 0]
type input "custom"
click at [412, 345] on div "Custom Orb Product" at bounding box center [462, 365] width 350 height 52
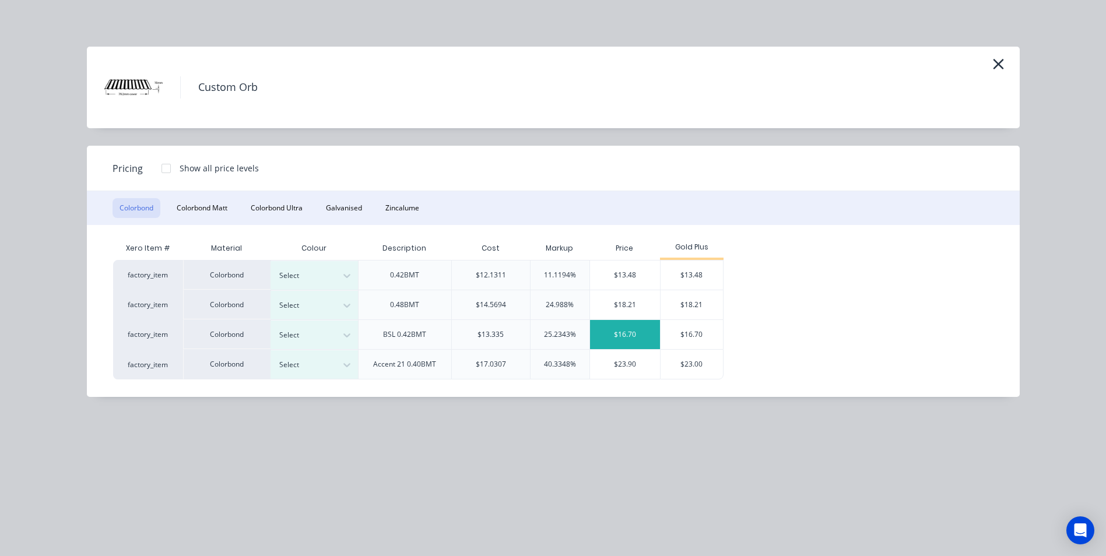
click at [637, 336] on div "$16.70" at bounding box center [625, 334] width 71 height 29
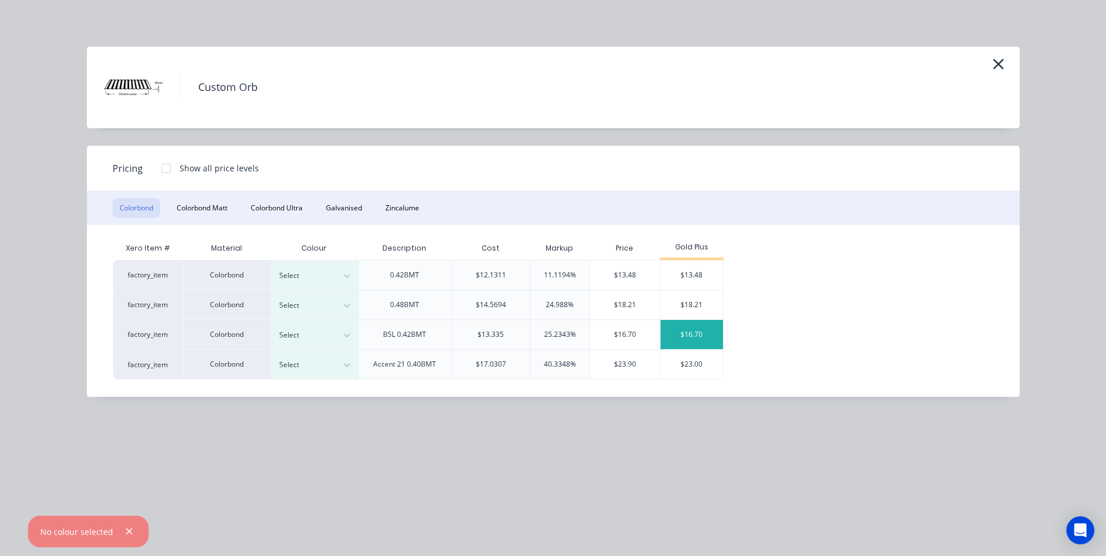
click at [699, 343] on div "$16.70" at bounding box center [692, 334] width 62 height 29
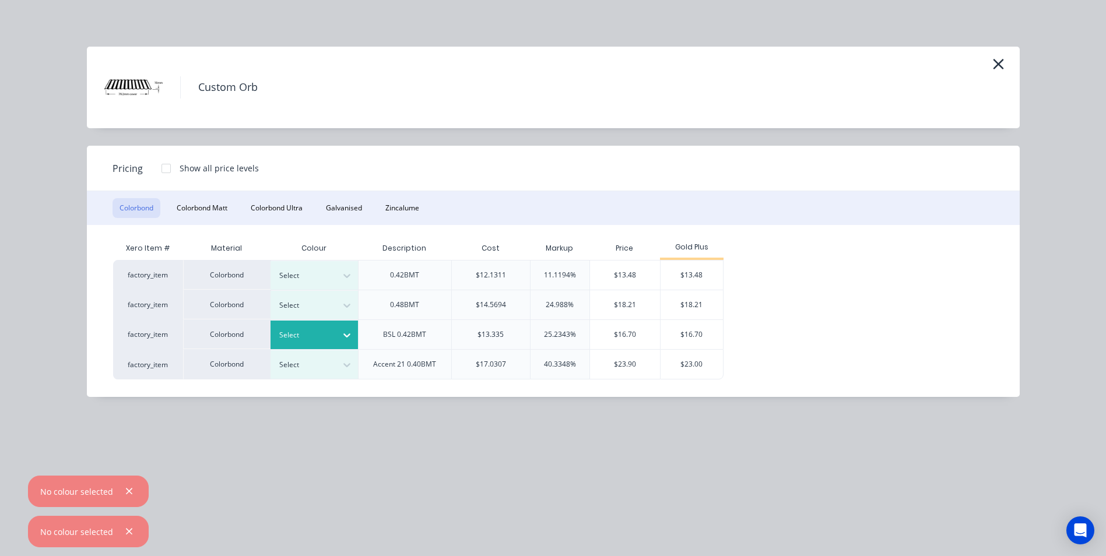
click at [336, 335] on div at bounding box center [346, 335] width 21 height 19
click at [146, 391] on div "Shale Grey" at bounding box center [73, 395] width 146 height 22
click at [686, 335] on div "$16.70" at bounding box center [692, 334] width 62 height 29
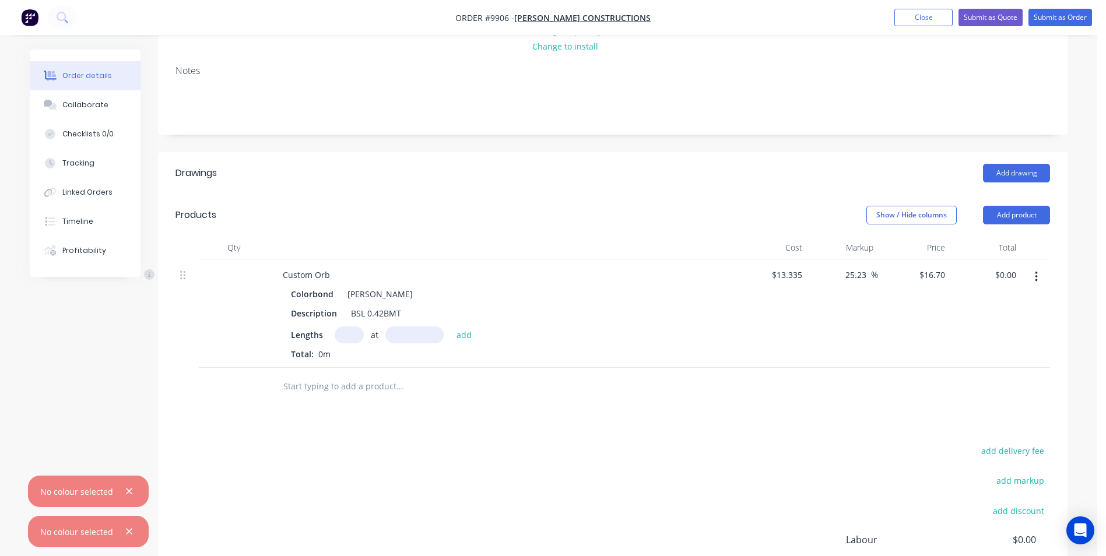
click at [343, 327] on input "text" at bounding box center [349, 335] width 29 height 17
type input "18"
type input "2100"
click at [451, 327] on button "add" at bounding box center [464, 335] width 27 height 16
type input "$631.26"
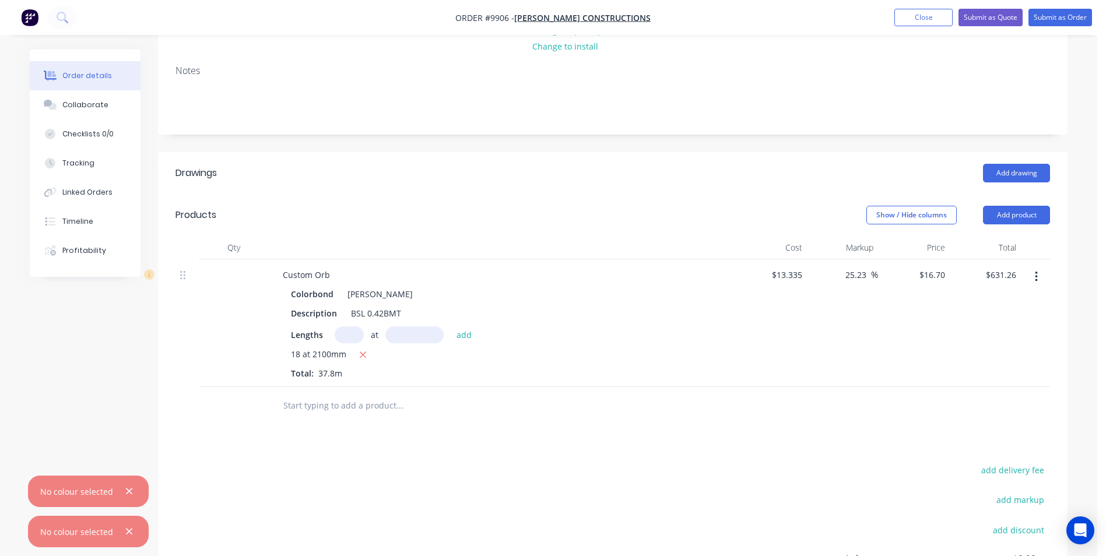
click at [337, 394] on input "text" at bounding box center [399, 405] width 233 height 23
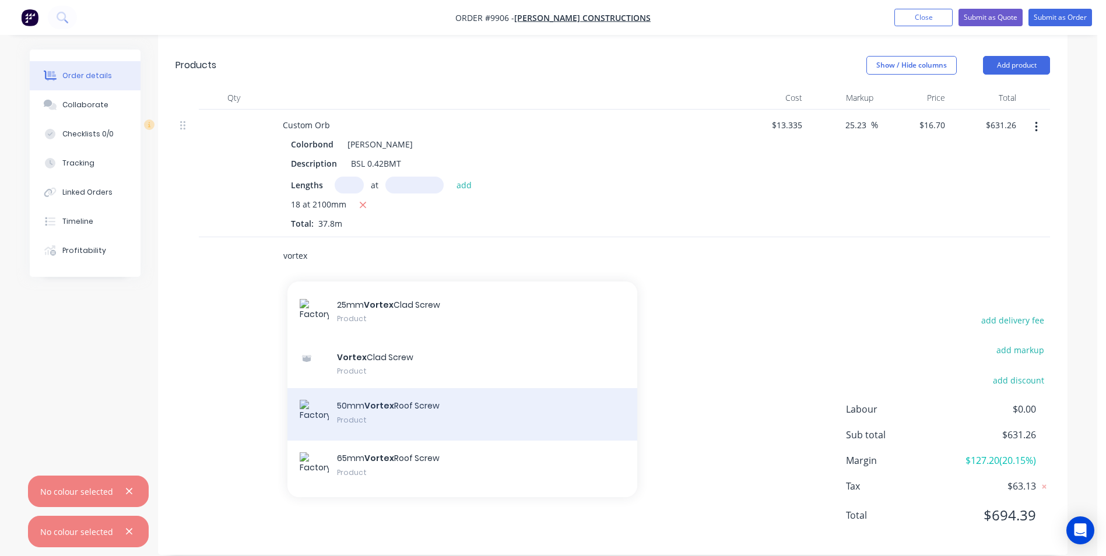
scroll to position [58, 0]
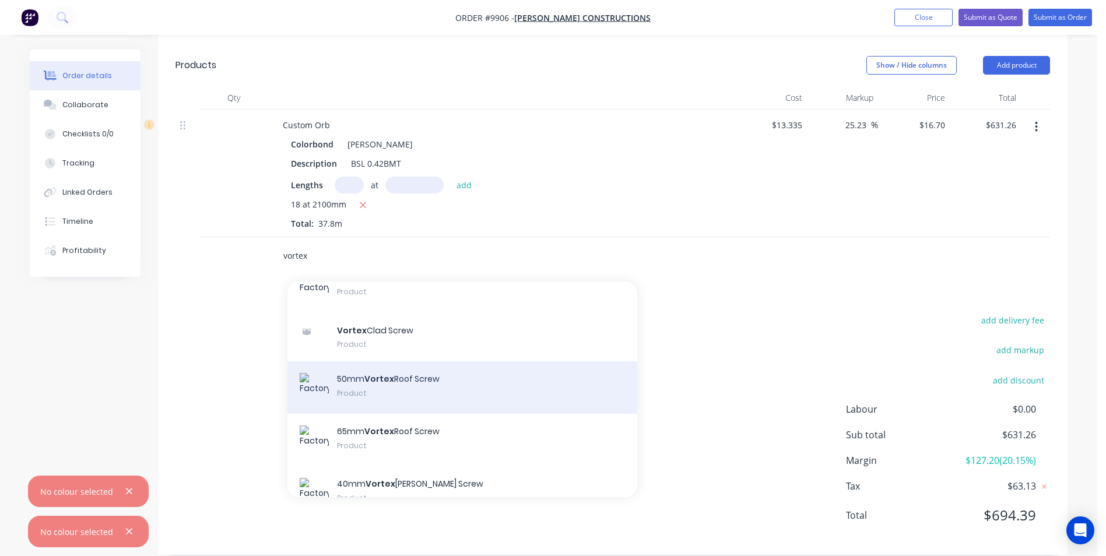
type input "vortex"
click at [417, 374] on div "50mm Vortex Roof Screw Product" at bounding box center [462, 388] width 350 height 52
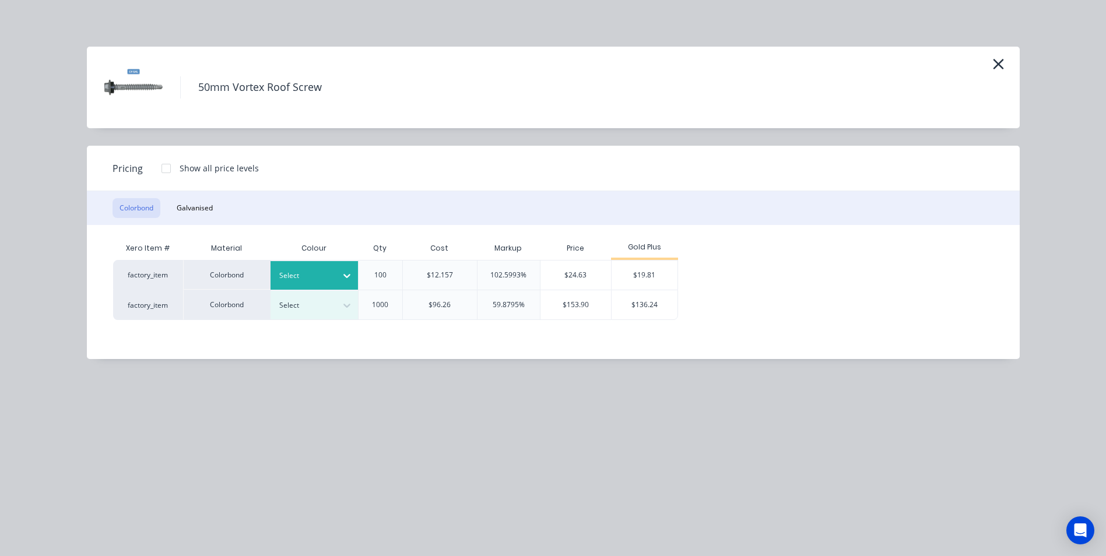
click at [345, 284] on div at bounding box center [346, 275] width 21 height 19
click at [146, 256] on div "Shale Grey" at bounding box center [73, 245] width 146 height 22
click at [633, 264] on div "$19.81" at bounding box center [645, 275] width 66 height 29
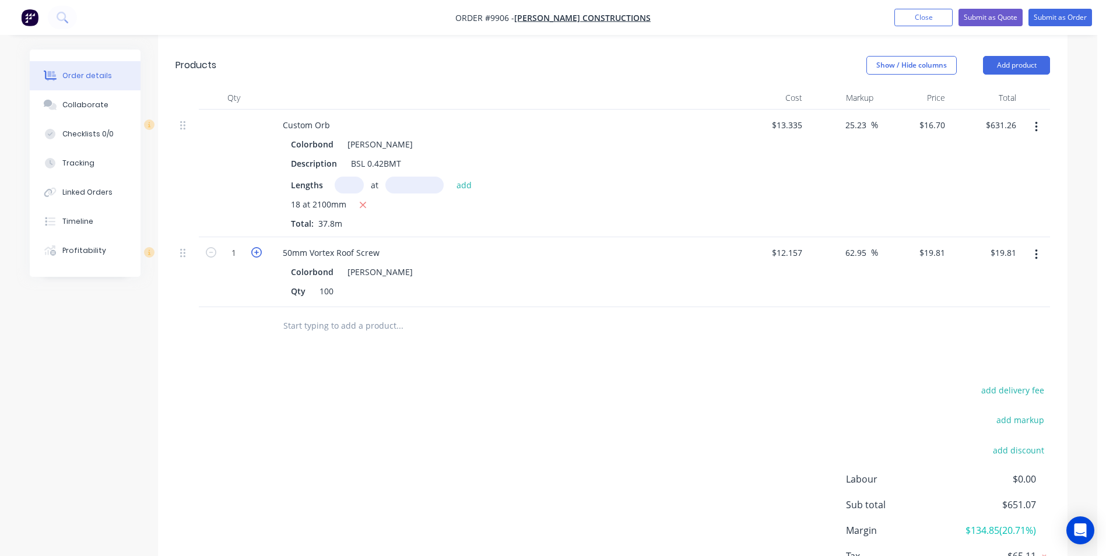
click at [258, 247] on icon "button" at bounding box center [256, 252] width 10 height 10
type input "2"
type input "$39.62"
click at [256, 247] on icon "button" at bounding box center [256, 252] width 10 height 10
type input "3"
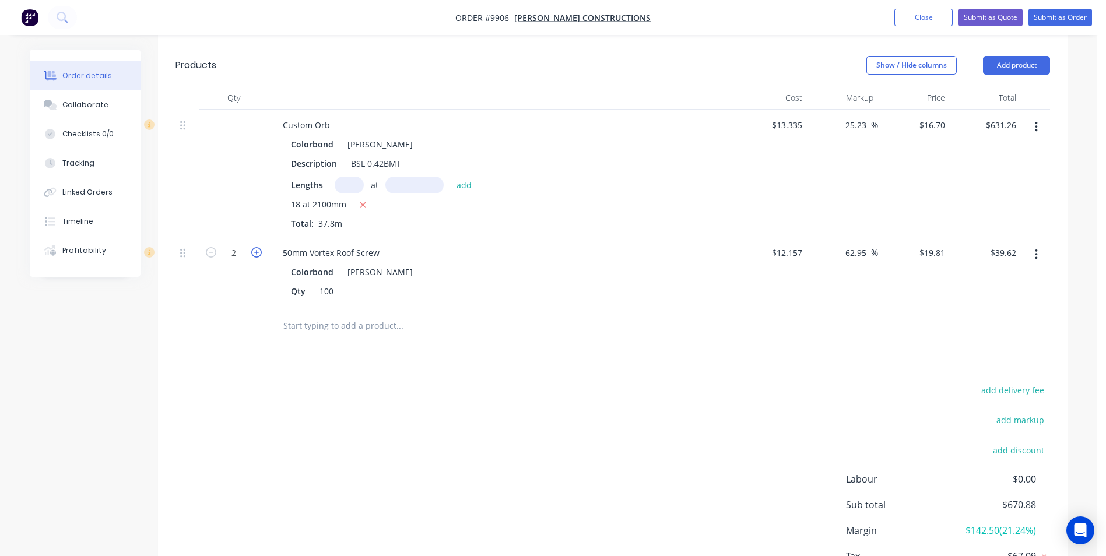
type input "$59.43"
click at [348, 314] on input "text" at bounding box center [399, 325] width 233 height 23
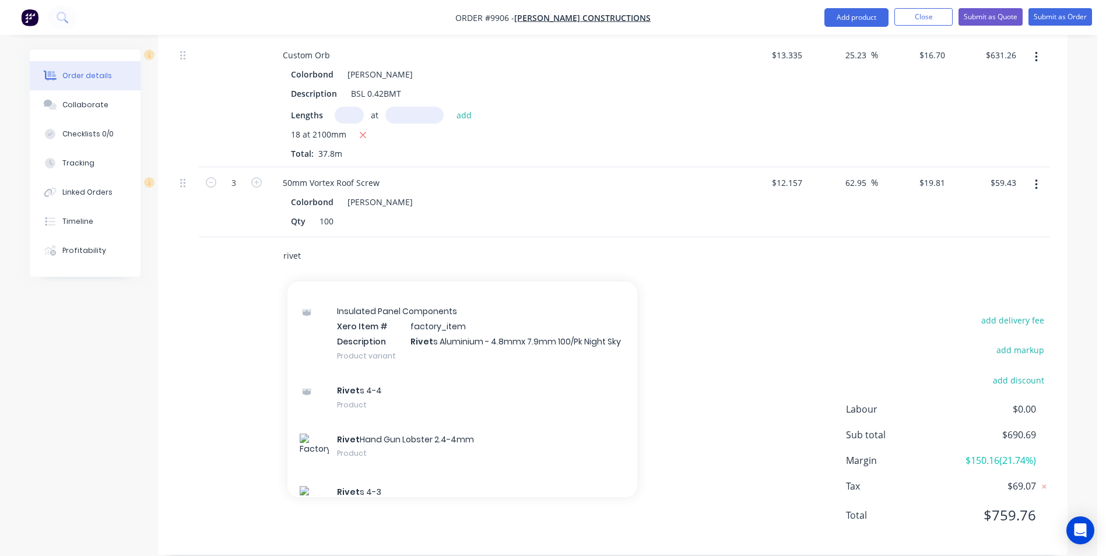
scroll to position [350, 0]
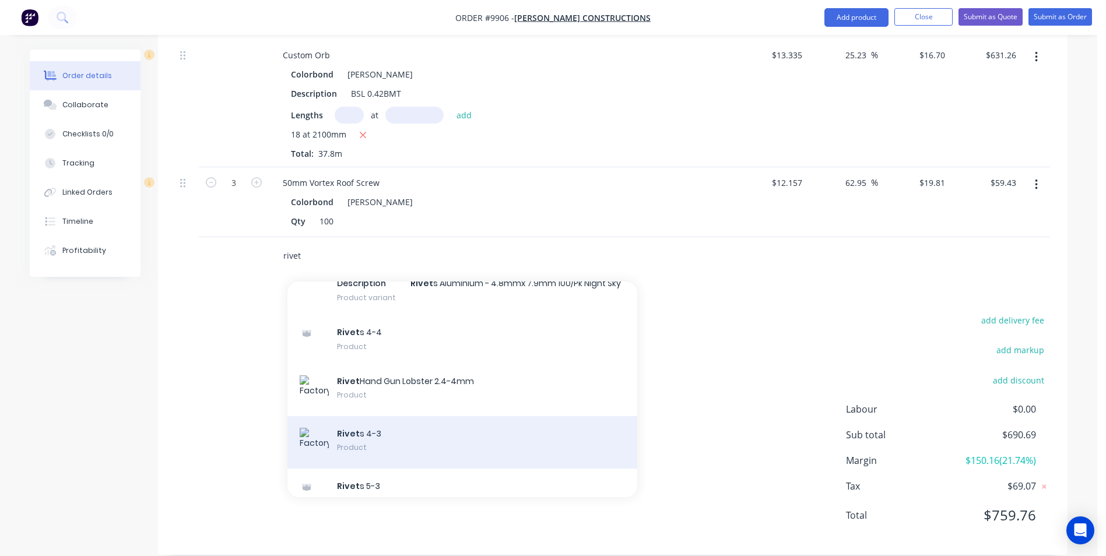
type input "rivet"
click at [423, 417] on div "Rivet s 4-3 Product" at bounding box center [462, 442] width 350 height 52
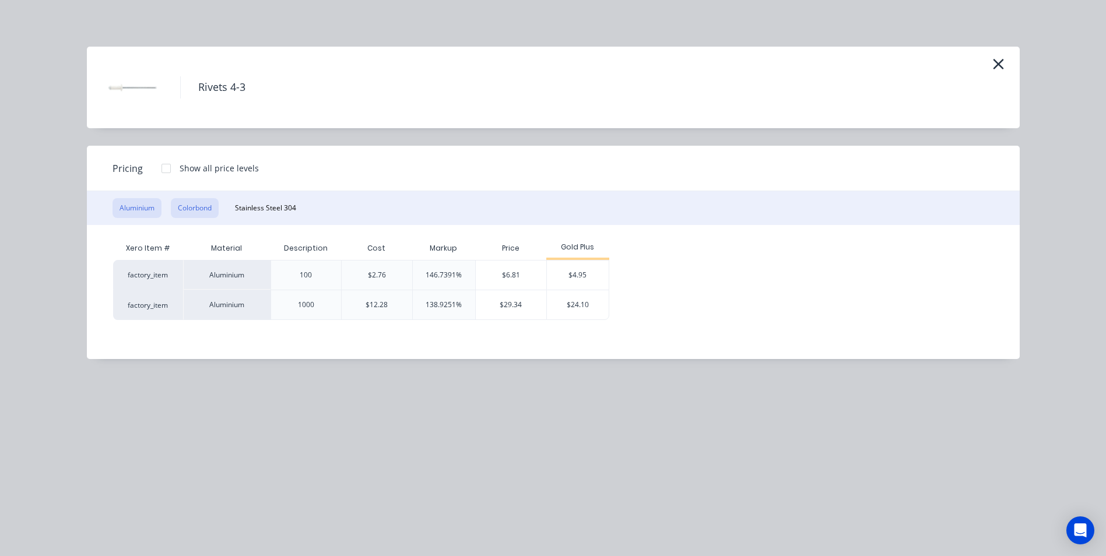
click at [198, 217] on button "Colorbond" at bounding box center [195, 208] width 48 height 20
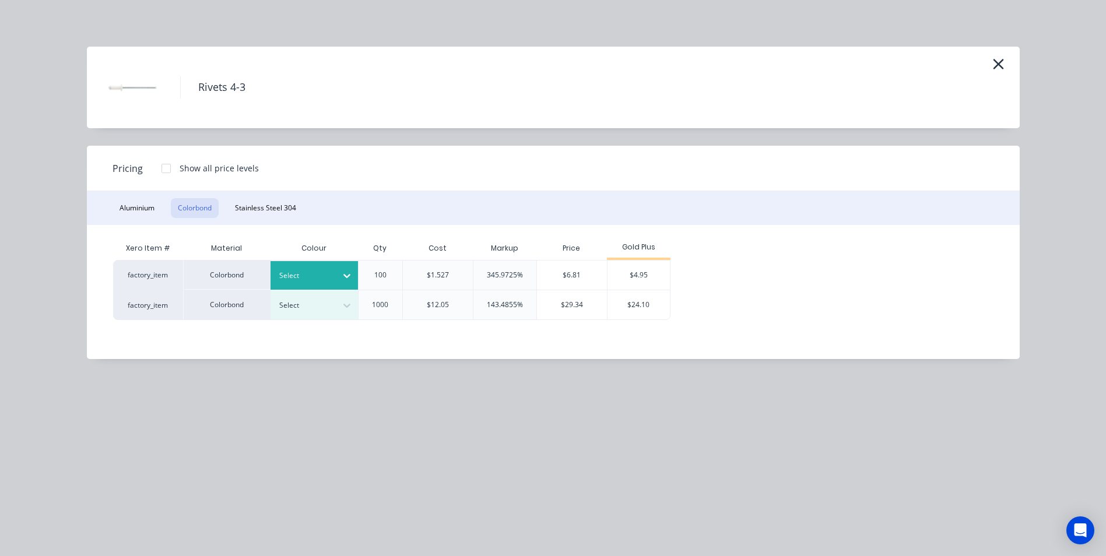
click at [330, 278] on div at bounding box center [305, 275] width 52 height 13
click at [146, 196] on div "Shale Grey" at bounding box center [73, 186] width 146 height 22
click at [620, 266] on div "$4.95" at bounding box center [639, 275] width 62 height 29
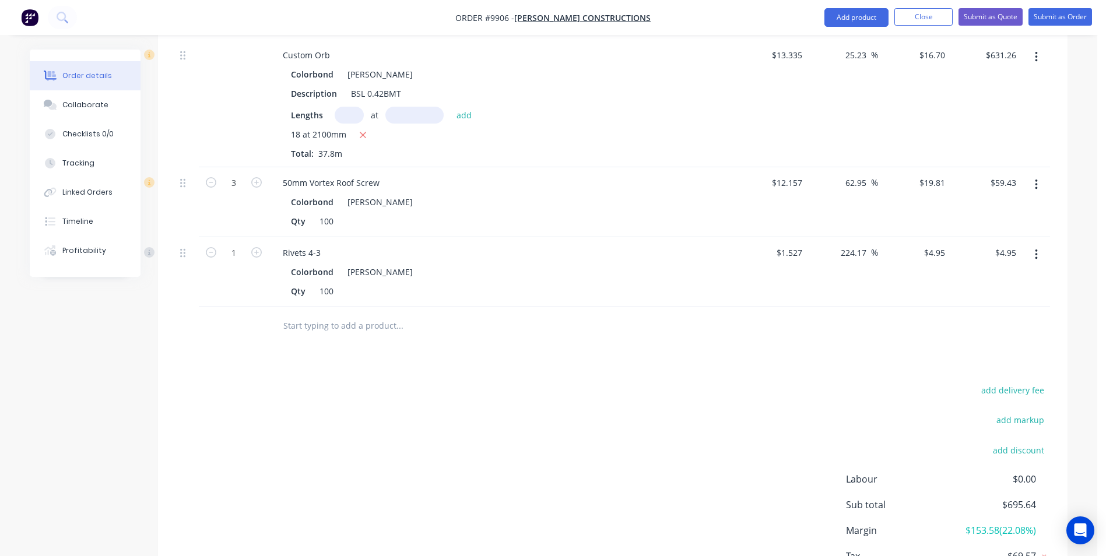
click at [334, 318] on input "text" at bounding box center [399, 325] width 233 height 23
click at [254, 436] on div "add delivery fee add markup add discount Labour $0.00 Sub total $695.64 Margin …" at bounding box center [613, 494] width 875 height 225
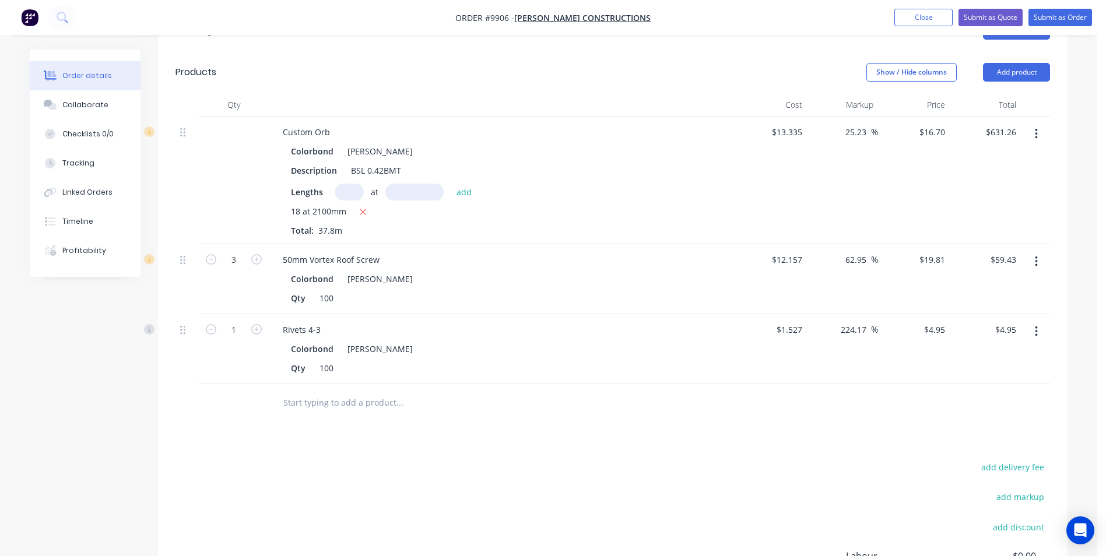
click at [359, 391] on input "text" at bounding box center [399, 402] width 233 height 23
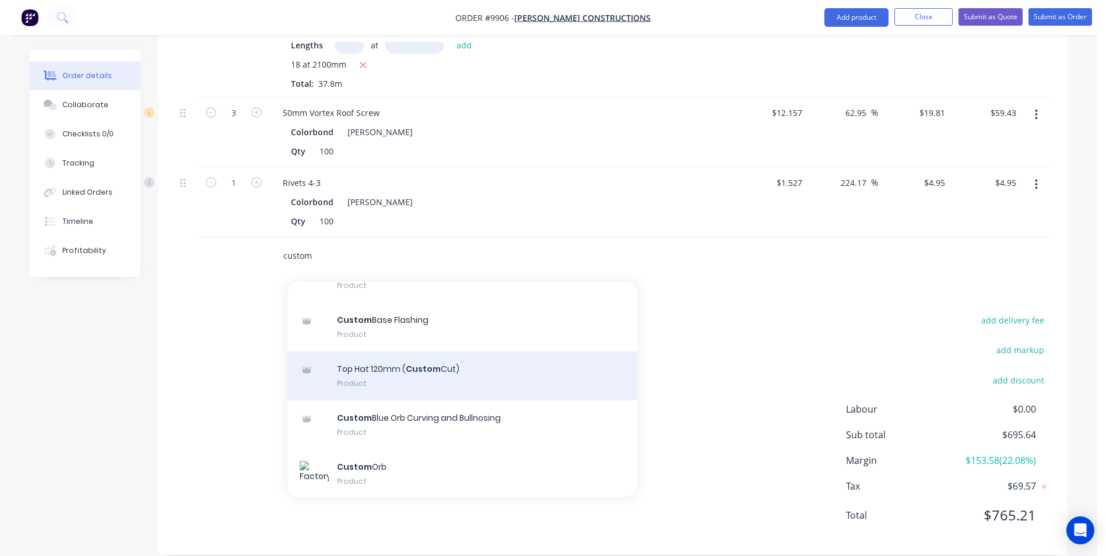
scroll to position [175, 0]
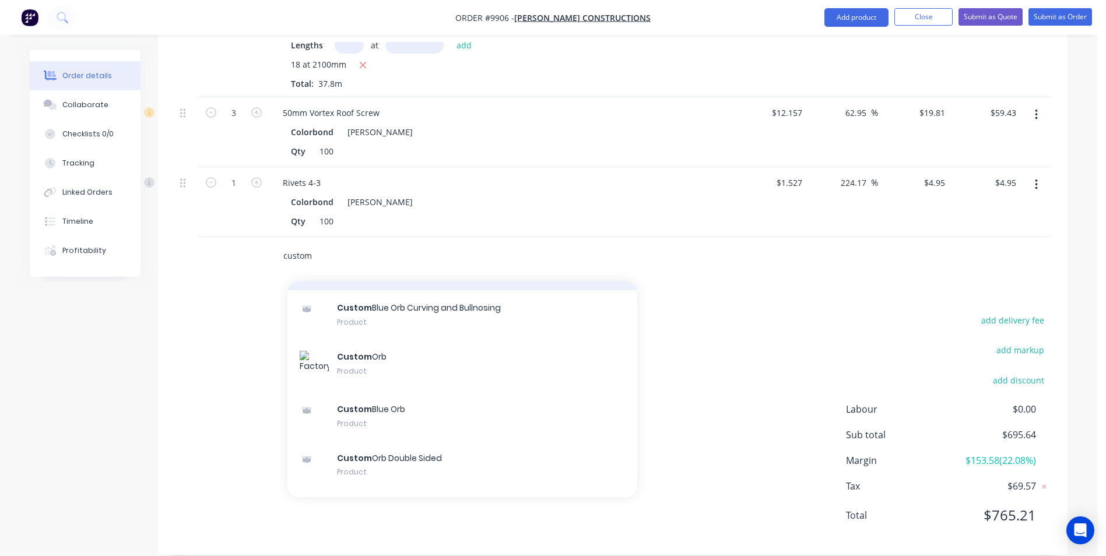
type input "custom"
click at [401, 366] on div "Custom Orb Product" at bounding box center [462, 365] width 350 height 52
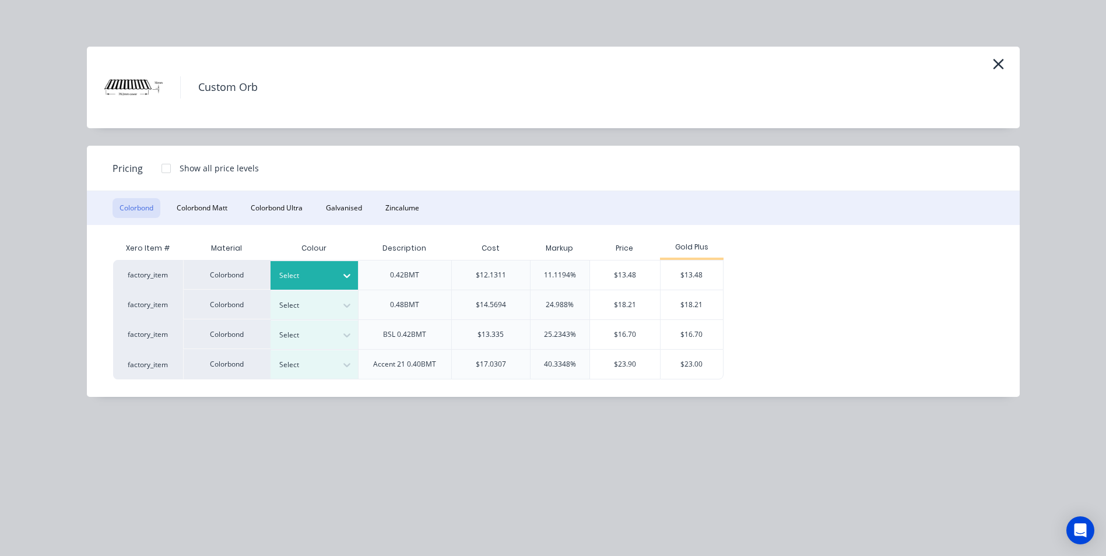
click at [342, 268] on div at bounding box center [346, 275] width 21 height 19
drag, startPoint x: 349, startPoint y: 463, endPoint x: 615, endPoint y: 307, distance: 307.9
click at [146, 243] on div "Shale Grey" at bounding box center [73, 233] width 146 height 22
click at [683, 276] on div "$13.48" at bounding box center [692, 275] width 62 height 29
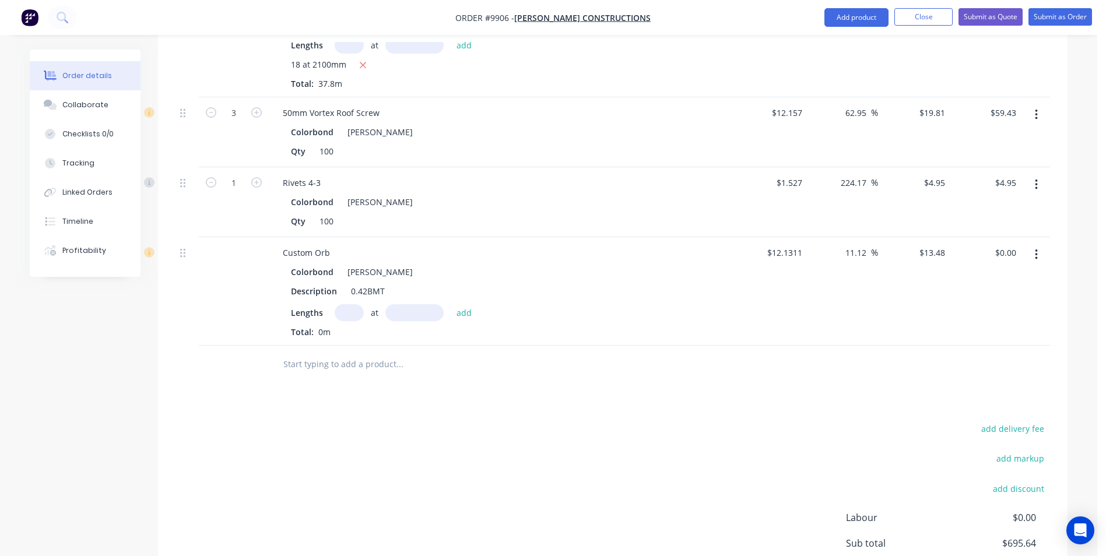
click at [358, 304] on input "text" at bounding box center [349, 312] width 29 height 17
type input "18"
type input "2100"
click at [451, 304] on button "add" at bounding box center [464, 312] width 27 height 16
type input "$509.54"
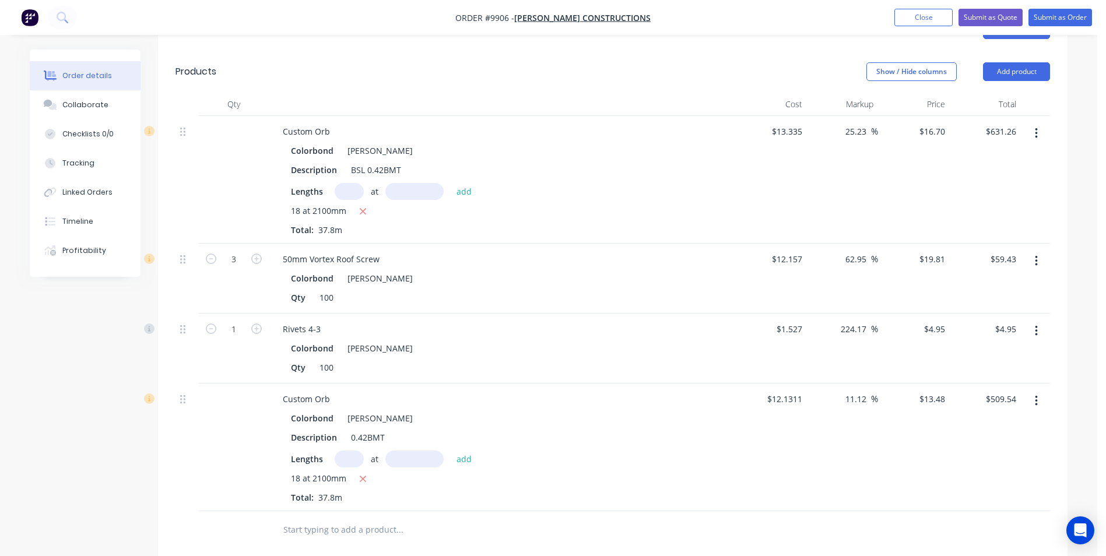
scroll to position [322, 0]
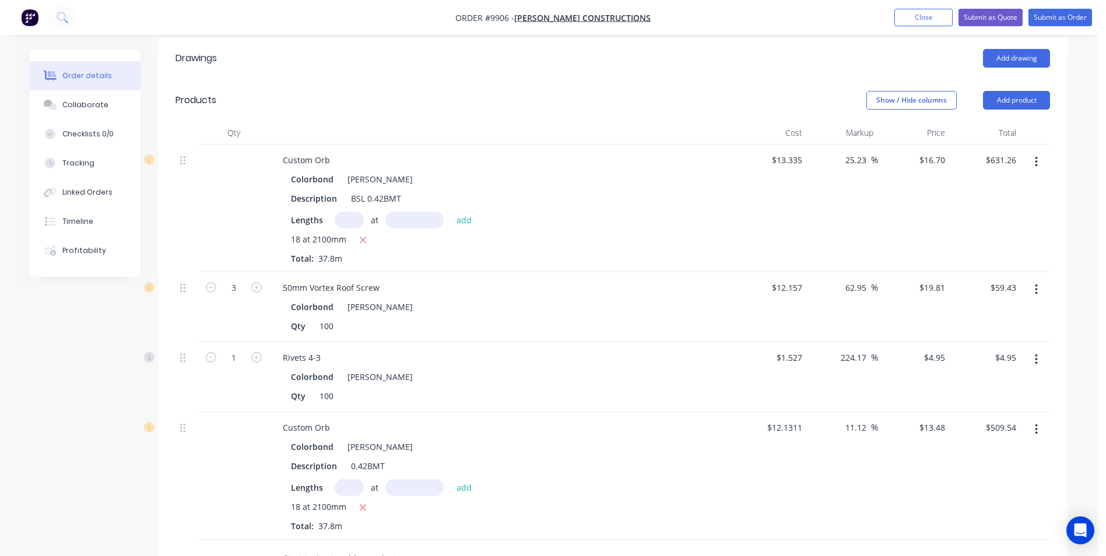
click at [1039, 152] on button "button" at bounding box center [1036, 162] width 27 height 21
click at [996, 254] on div "Delete" at bounding box center [995, 262] width 90 height 17
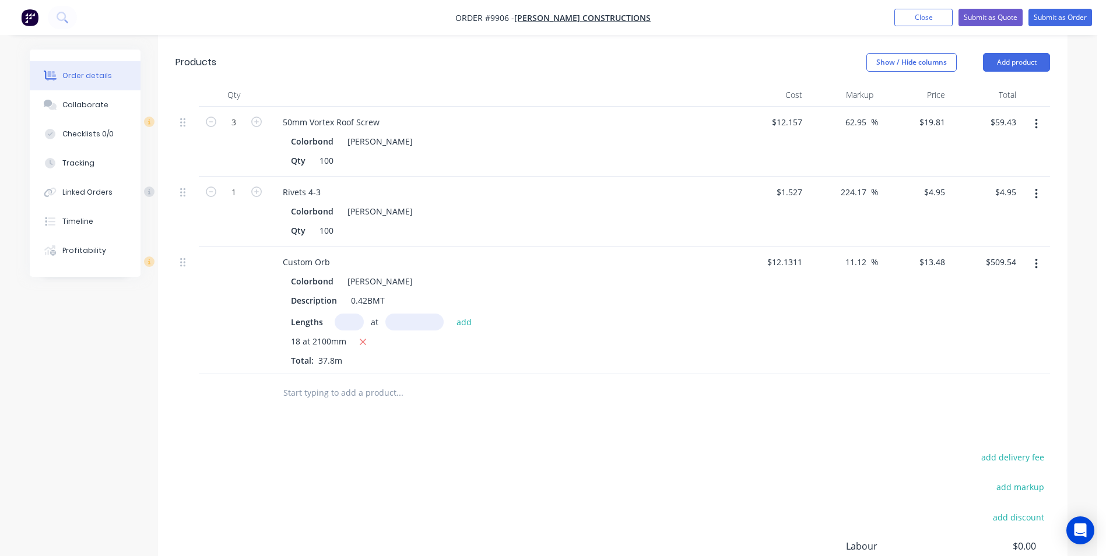
scroll to position [380, 0]
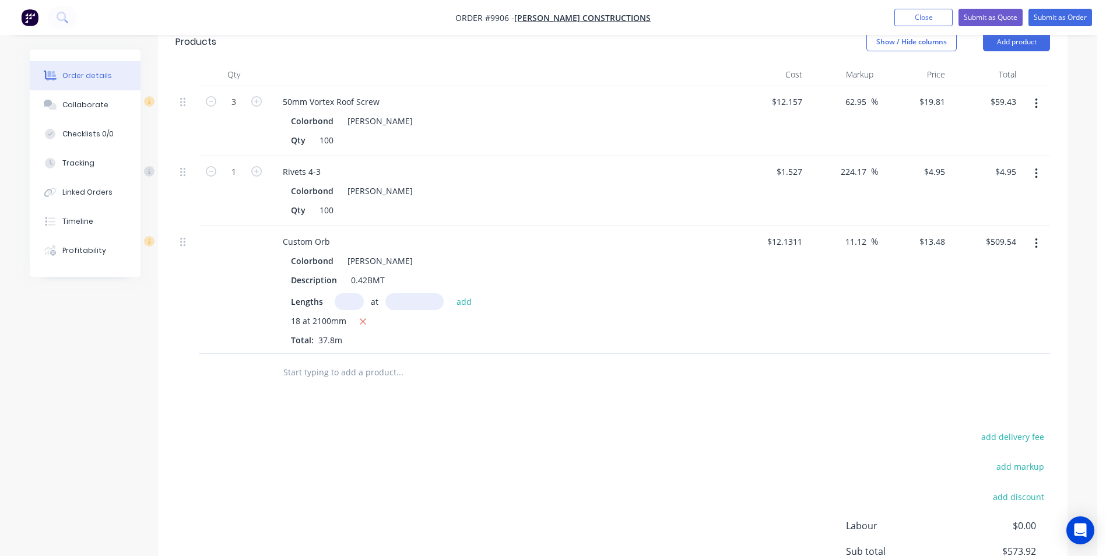
click at [323, 364] on input "text" at bounding box center [399, 372] width 233 height 23
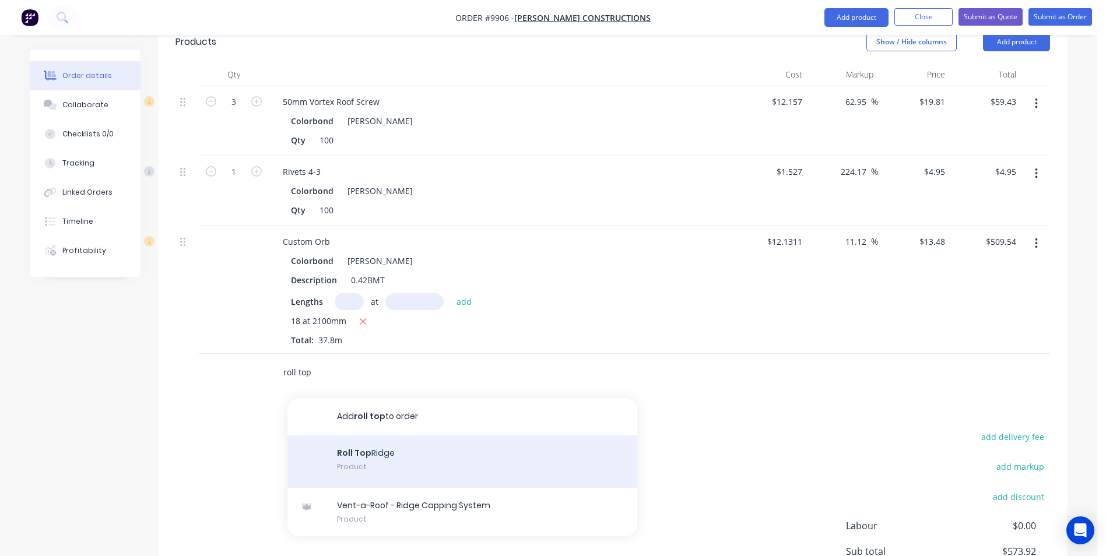
scroll to position [438, 0]
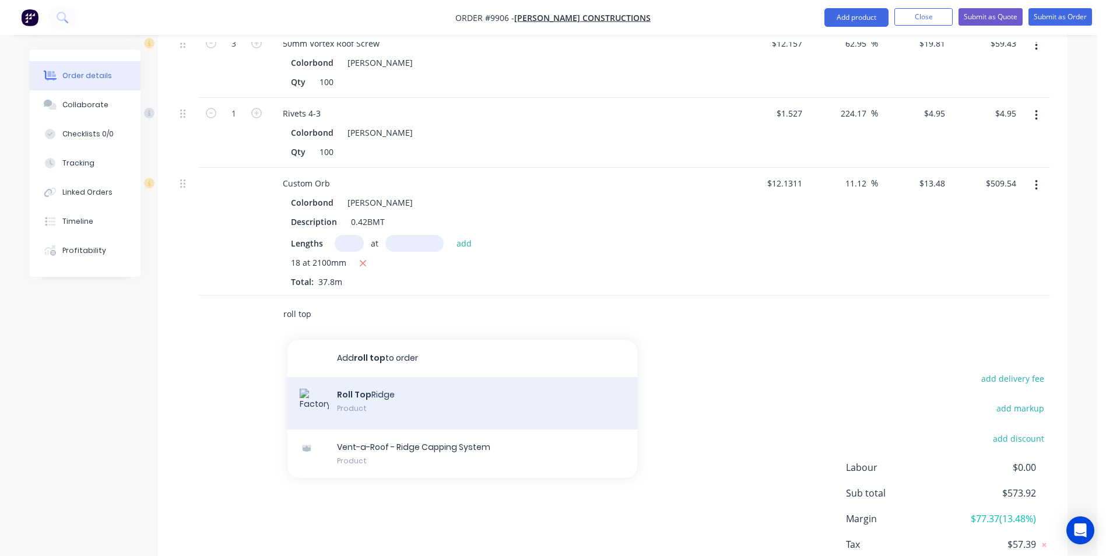
type input "roll top"
click at [361, 399] on div "Roll Top Ridge Product" at bounding box center [462, 403] width 350 height 52
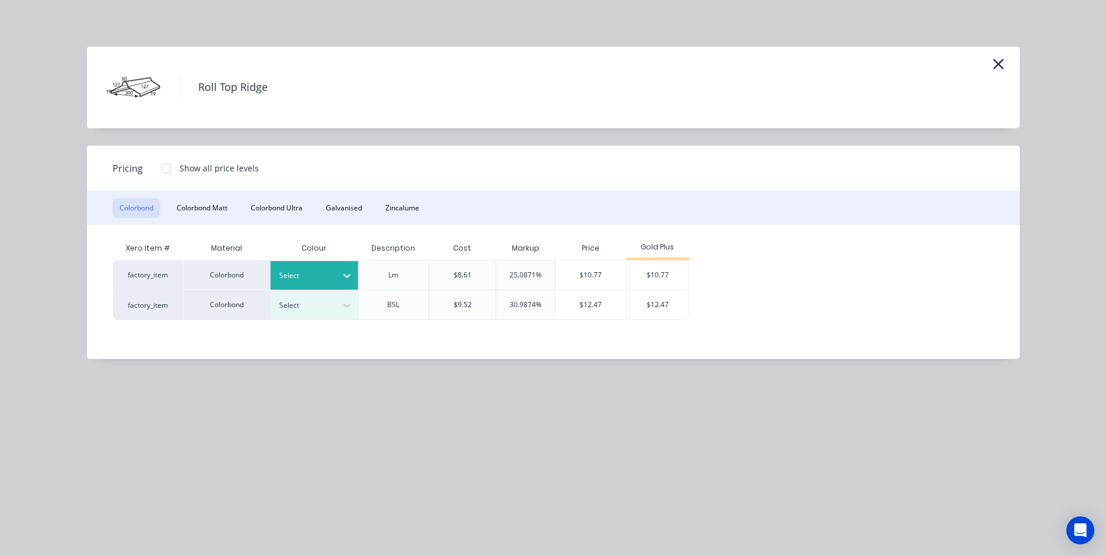
click at [331, 271] on div at bounding box center [305, 275] width 52 height 13
click at [146, 243] on div "Shale Grey" at bounding box center [73, 233] width 146 height 22
click at [676, 285] on div "$10.77" at bounding box center [658, 275] width 62 height 29
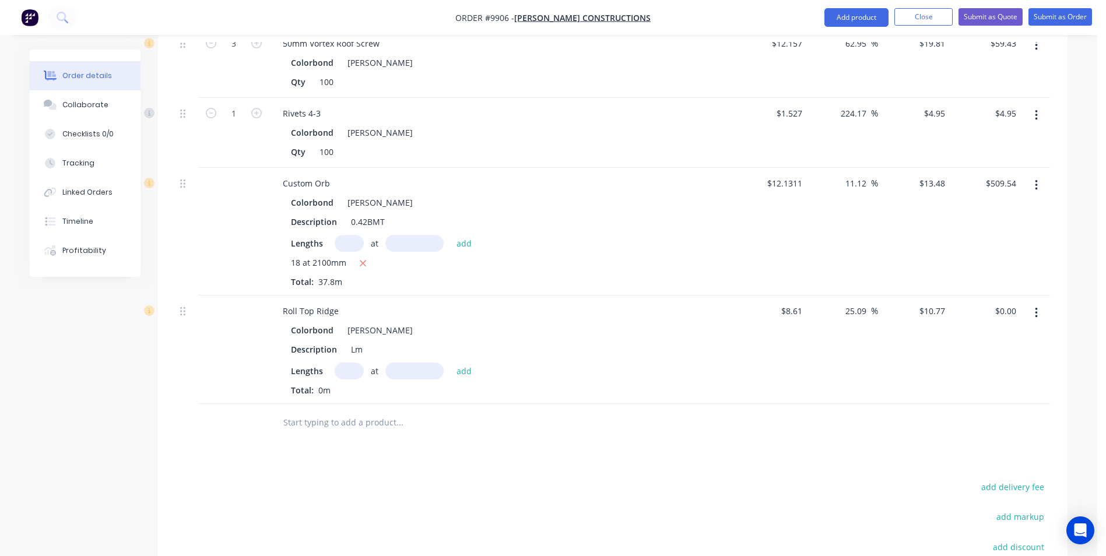
click at [349, 363] on input "text" at bounding box center [349, 371] width 29 height 17
type input "2"
type input "6500"
click at [451, 363] on button "add" at bounding box center [464, 371] width 27 height 16
type input "$140.01"
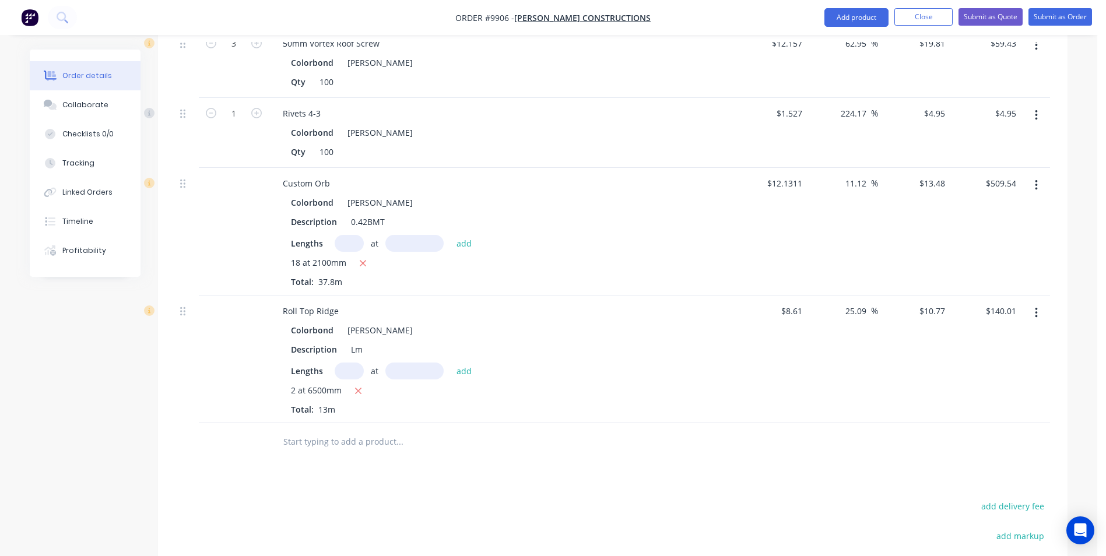
click at [349, 363] on input "text" at bounding box center [349, 371] width 29 height 17
type input "1"
type input "6500"
click at [451, 363] on button "add" at bounding box center [464, 371] width 27 height 16
click at [355, 386] on icon "button" at bounding box center [359, 391] width 8 height 10
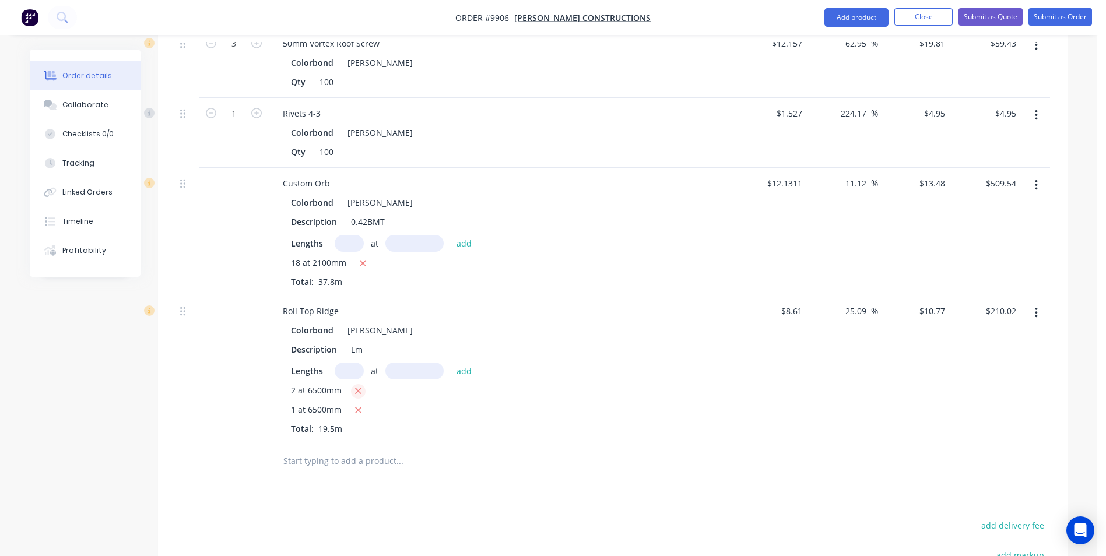
type input "$70.01"
click at [312, 430] on input "text" at bounding box center [399, 441] width 233 height 23
click at [302, 430] on input "text" at bounding box center [399, 441] width 233 height 23
type input "w"
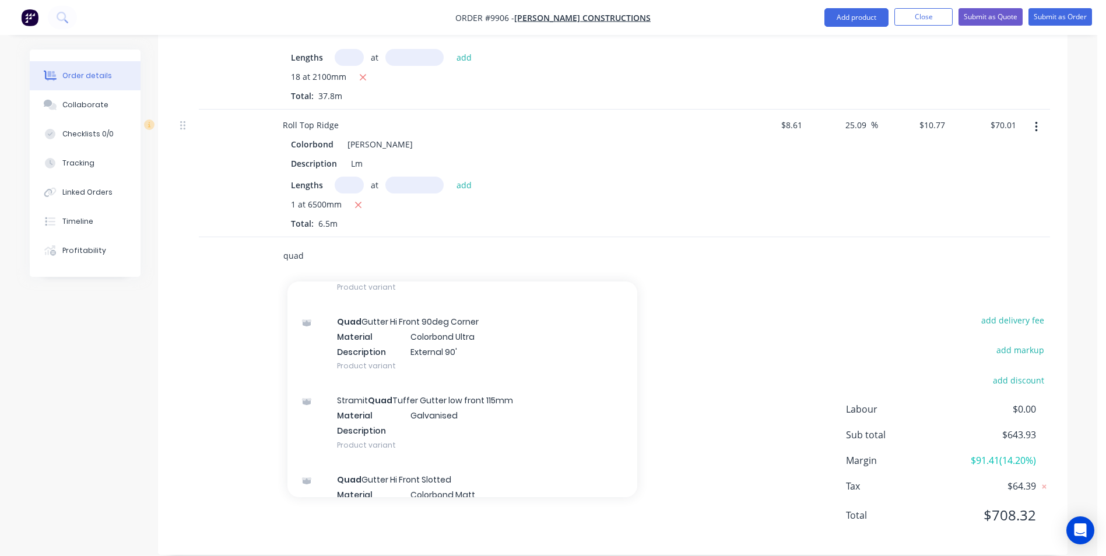
scroll to position [1516, 0]
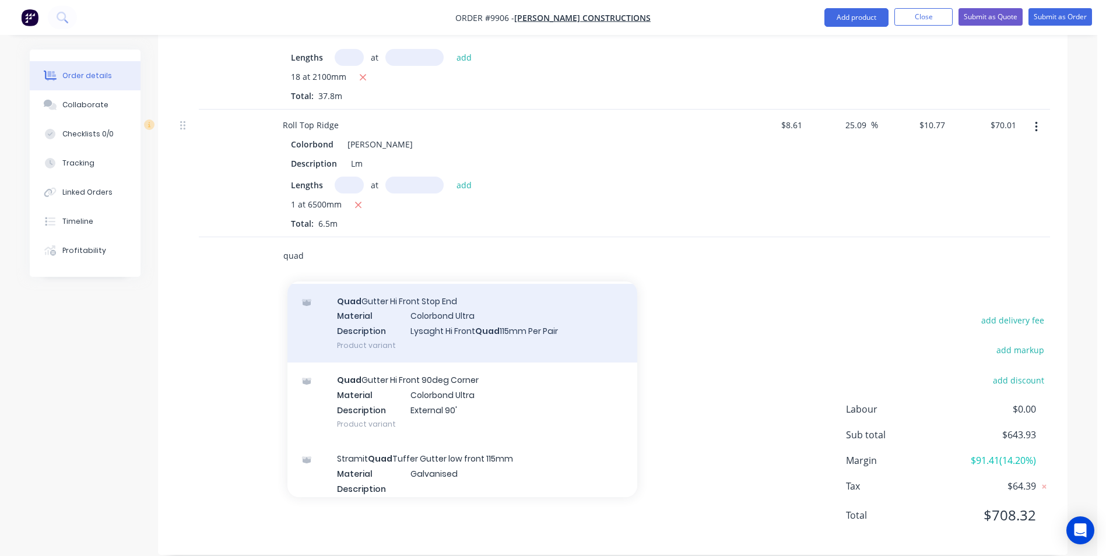
type input "quad"
click at [465, 318] on div "Quad Gutter Hi Front Stop End Material Colorbond Ultra Description Lysaght Hi F…" at bounding box center [462, 323] width 350 height 79
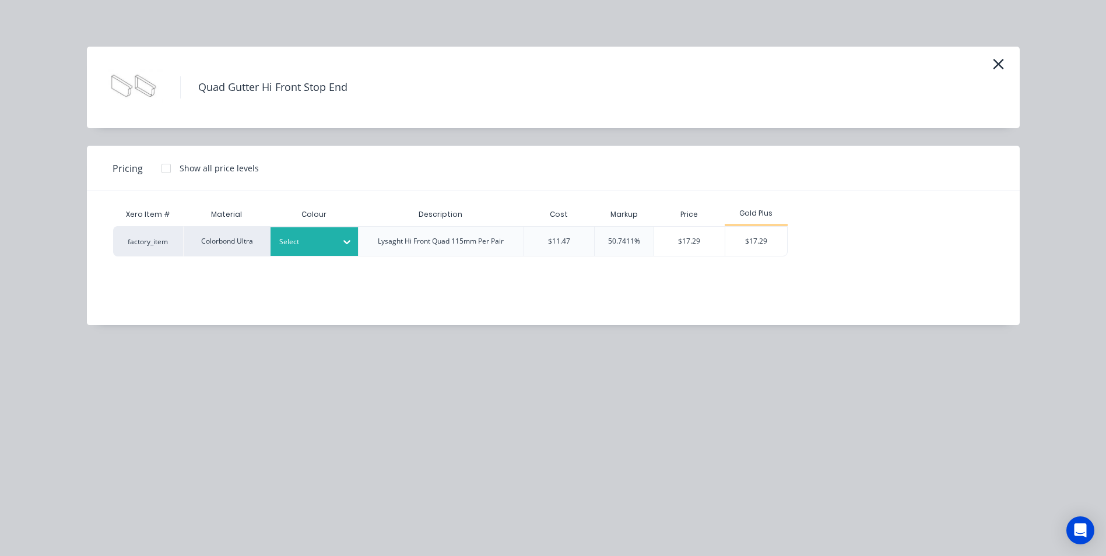
click at [342, 247] on icon at bounding box center [347, 242] width 12 height 12
click at [146, 25] on div "Shale Grey" at bounding box center [73, 14] width 146 height 22
click at [739, 248] on div "$17.29" at bounding box center [756, 241] width 62 height 29
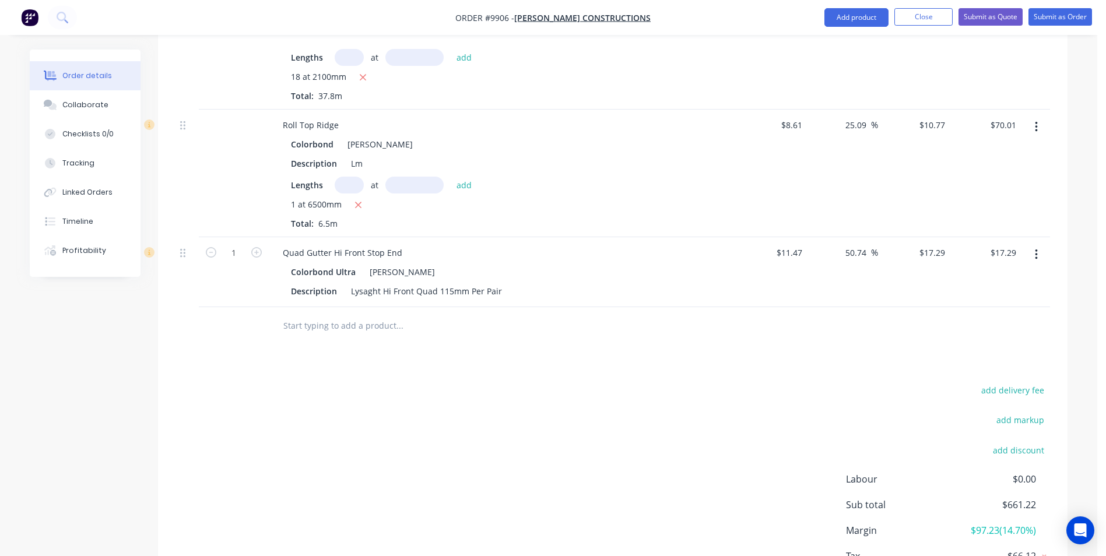
click at [336, 314] on input "text" at bounding box center [399, 325] width 233 height 23
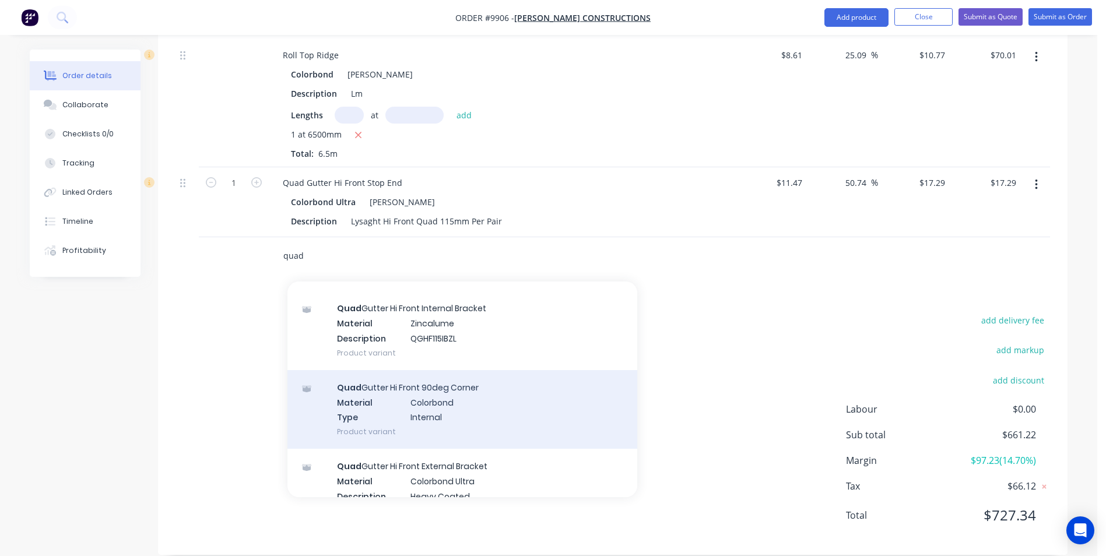
scroll to position [4373, 0]
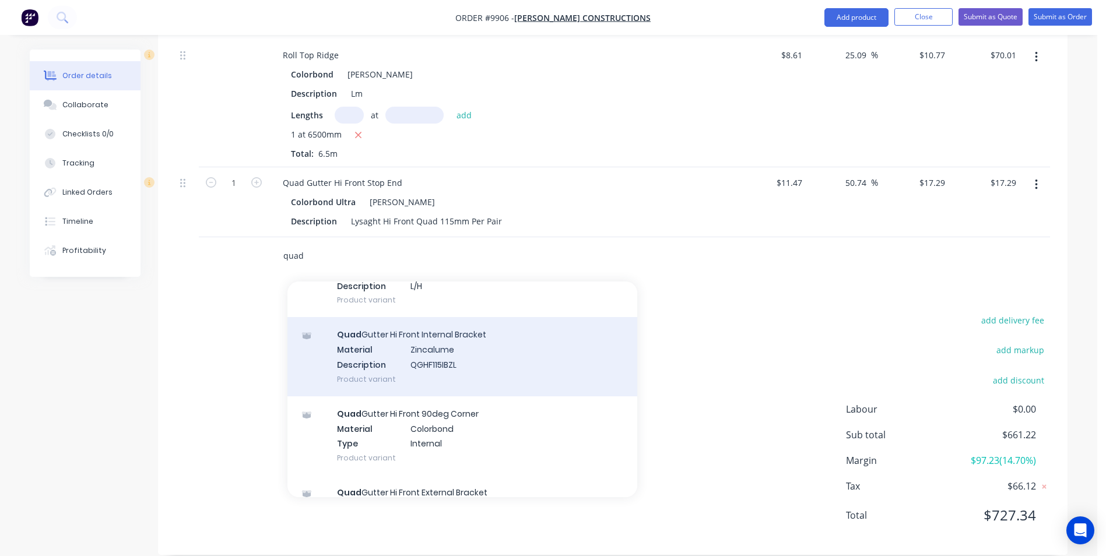
type input "quad"
click at [461, 342] on div "Quad Gutter Hi Front Internal Bracket Material Zincalume Description QGHF115IBZ…" at bounding box center [462, 356] width 350 height 79
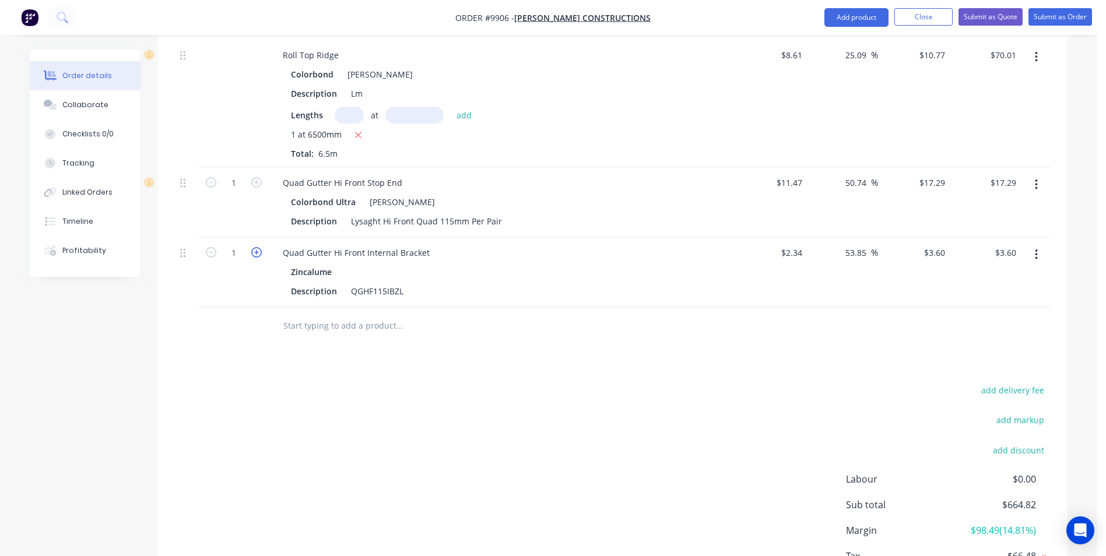
click at [254, 247] on icon "button" at bounding box center [256, 252] width 10 height 10
type input "2"
type input "$7.20"
click at [254, 247] on icon "button" at bounding box center [256, 252] width 10 height 10
type input "3"
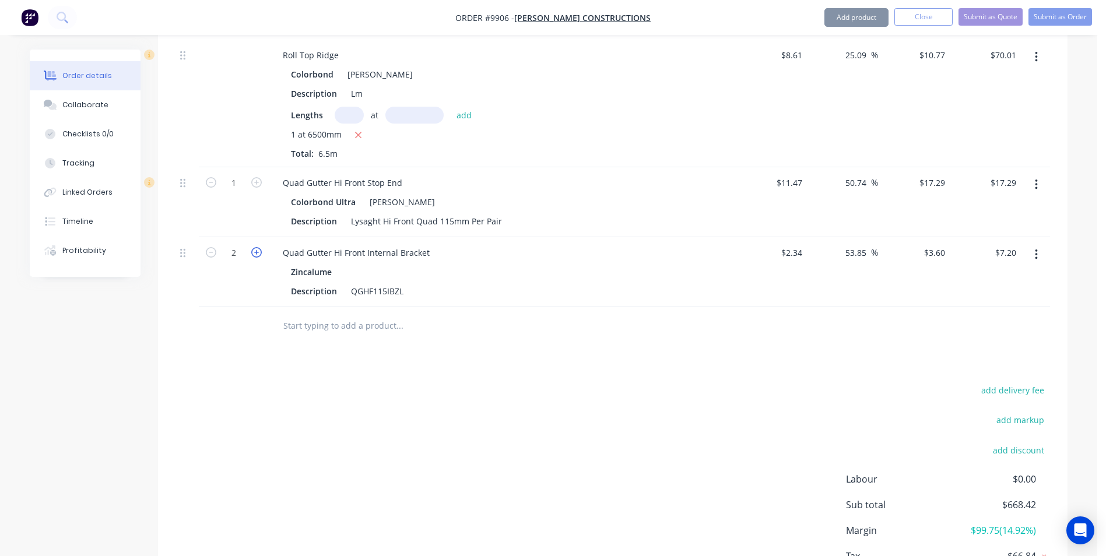
type input "$10.80"
click at [254, 247] on icon "button" at bounding box center [256, 252] width 10 height 10
type input "4"
type input "$14.40"
click at [254, 247] on icon "button" at bounding box center [256, 252] width 10 height 10
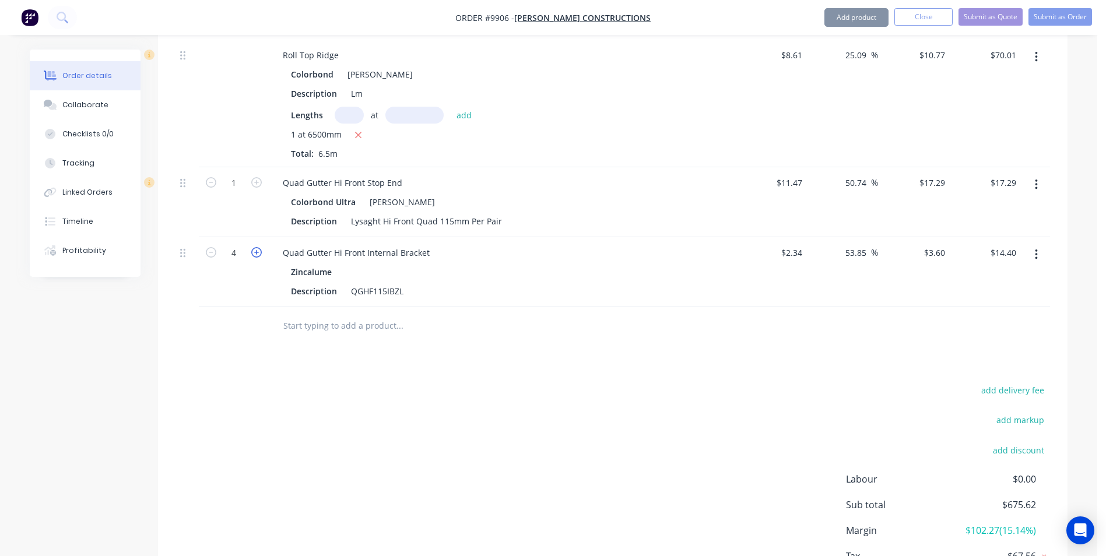
type input "5"
type input "$18.00"
click at [254, 247] on icon "button" at bounding box center [256, 252] width 10 height 10
type input "6"
type input "$21.60"
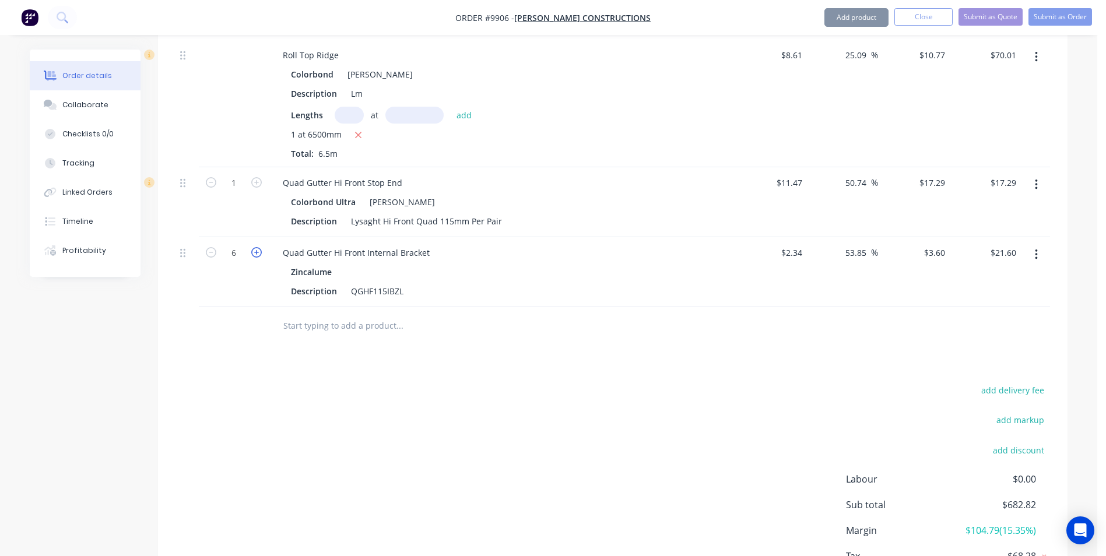
click at [254, 247] on icon "button" at bounding box center [256, 252] width 10 height 10
type input "7"
type input "$25.20"
click at [254, 247] on icon "button" at bounding box center [256, 252] width 10 height 10
type input "8"
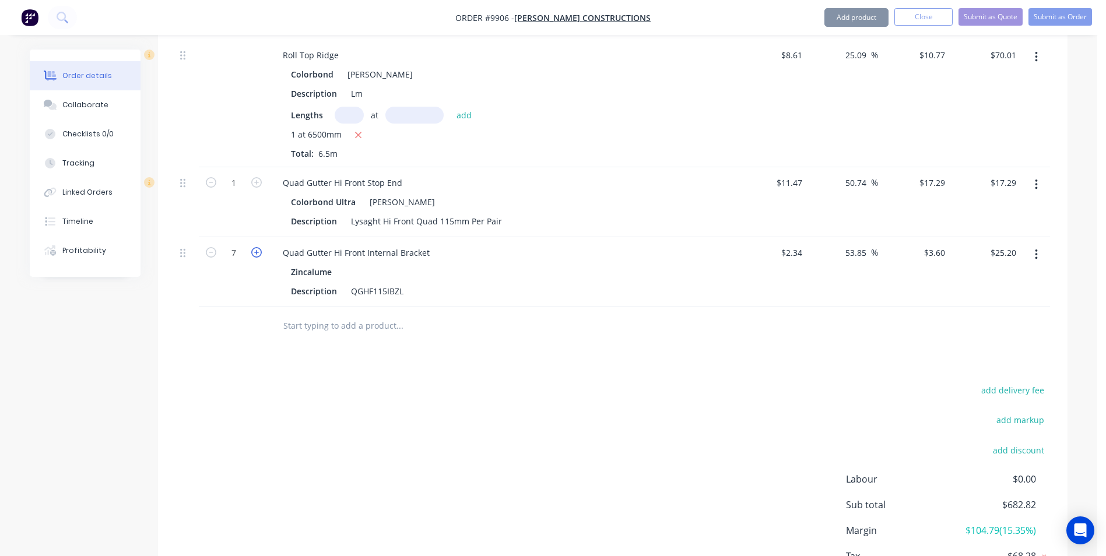
type input "$28.80"
click at [254, 247] on icon "button" at bounding box center [256, 252] width 10 height 10
type input "9"
type input "$32.40"
click at [217, 245] on button "button" at bounding box center [210, 251] width 15 height 12
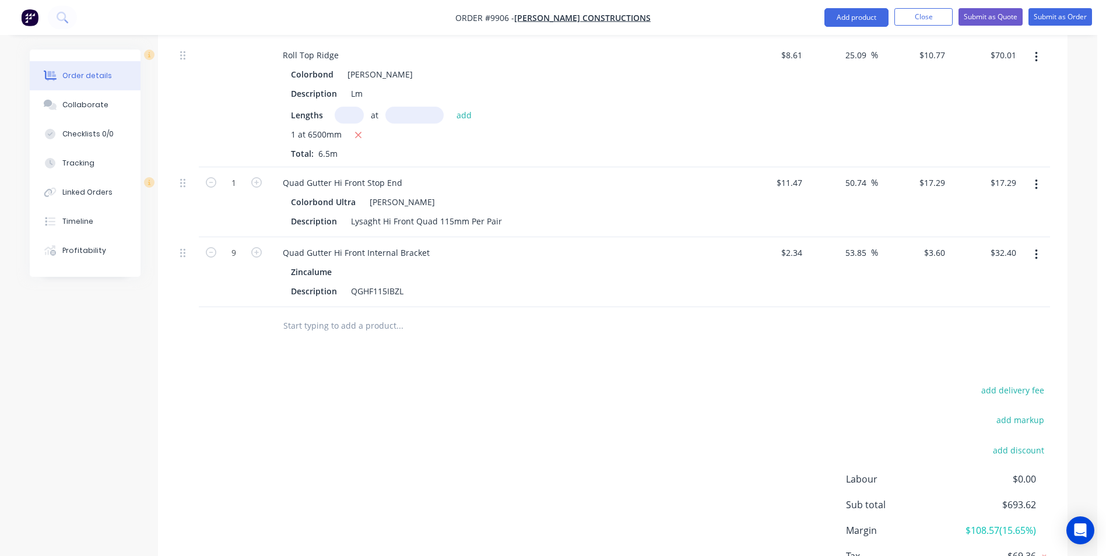
type input "8"
type input "$28.80"
click at [329, 314] on input "text" at bounding box center [399, 325] width 233 height 23
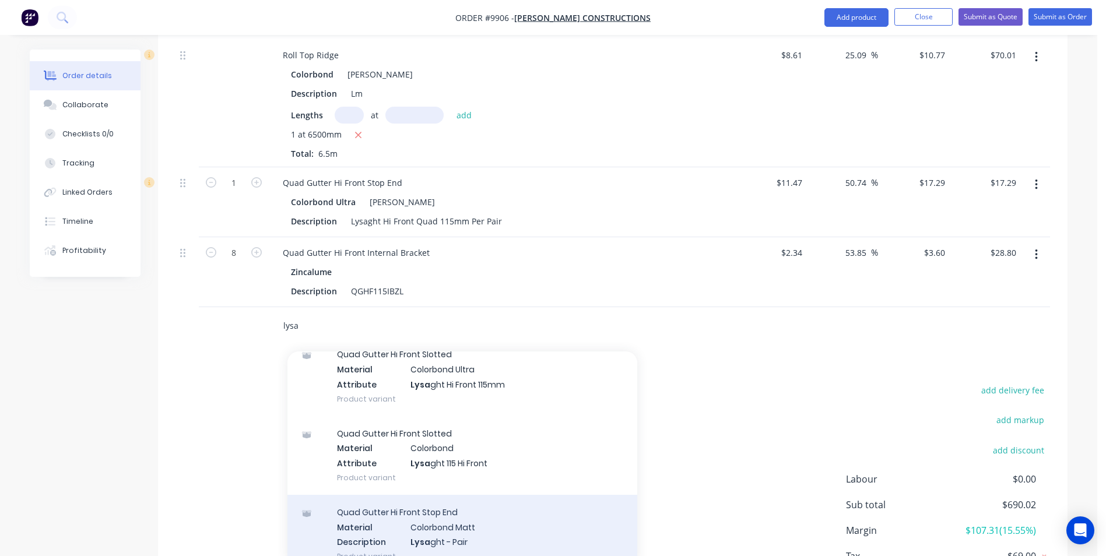
scroll to position [583, 0]
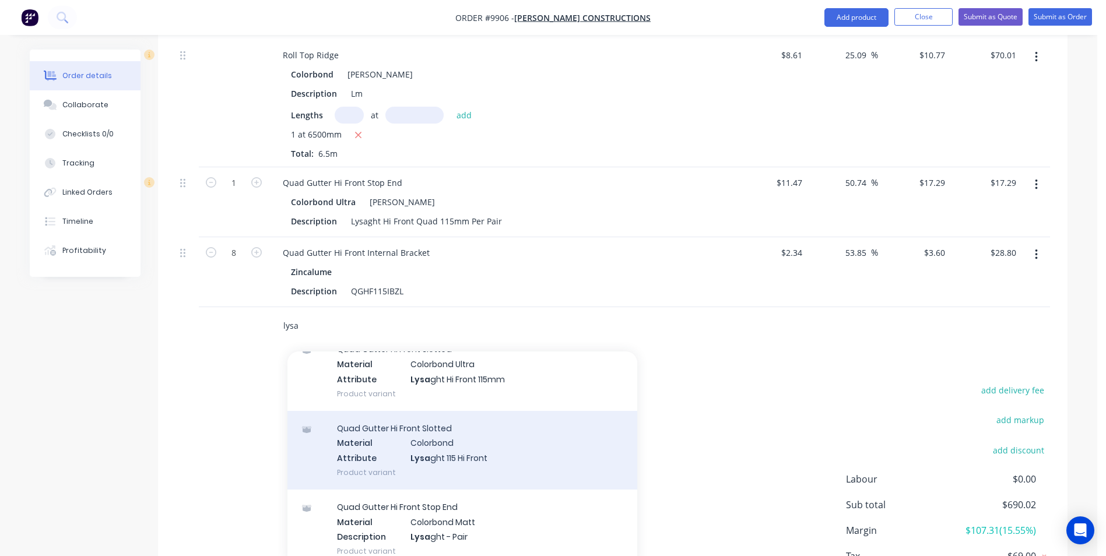
type input "lysa"
click at [498, 447] on div "Quad Gutter Hi Front Slotted Material Colorbond Attribute Lysa ght 115 Hi Front…" at bounding box center [462, 450] width 350 height 79
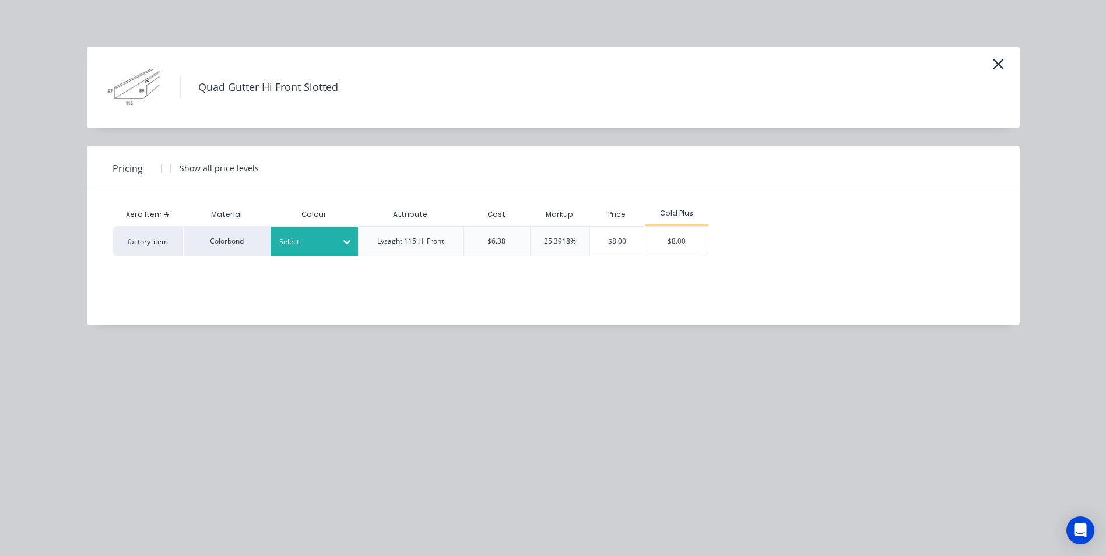
click at [314, 237] on div at bounding box center [305, 242] width 52 height 13
click at [146, 35] on div "Shale Grey" at bounding box center [73, 24] width 146 height 22
click at [687, 238] on div "$8.00" at bounding box center [676, 241] width 62 height 29
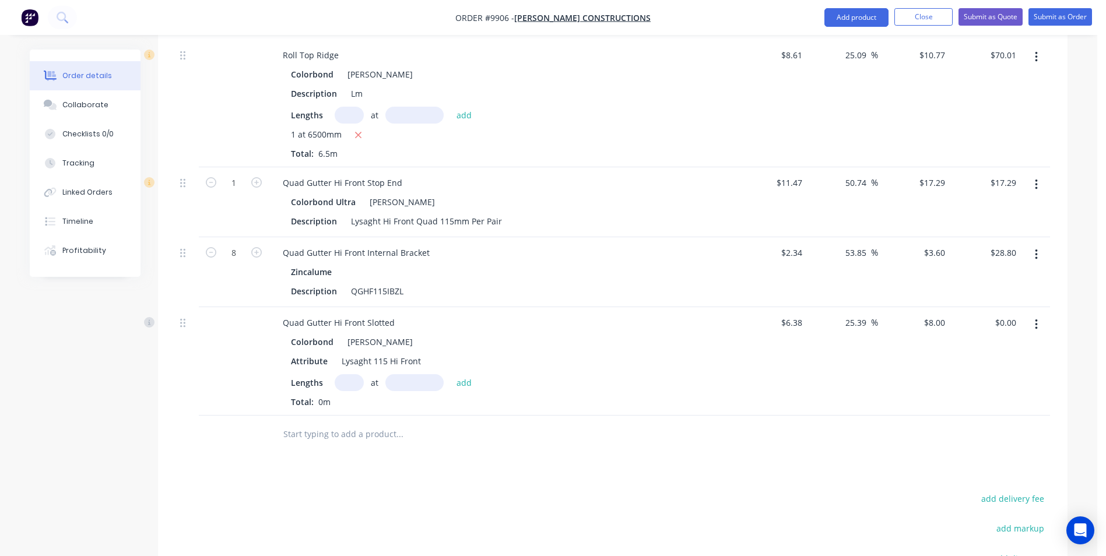
click at [345, 374] on input "text" at bounding box center [349, 382] width 29 height 17
type input "1"
type input "6500"
click at [451, 374] on button "add" at bounding box center [464, 382] width 27 height 16
type input "$52.00"
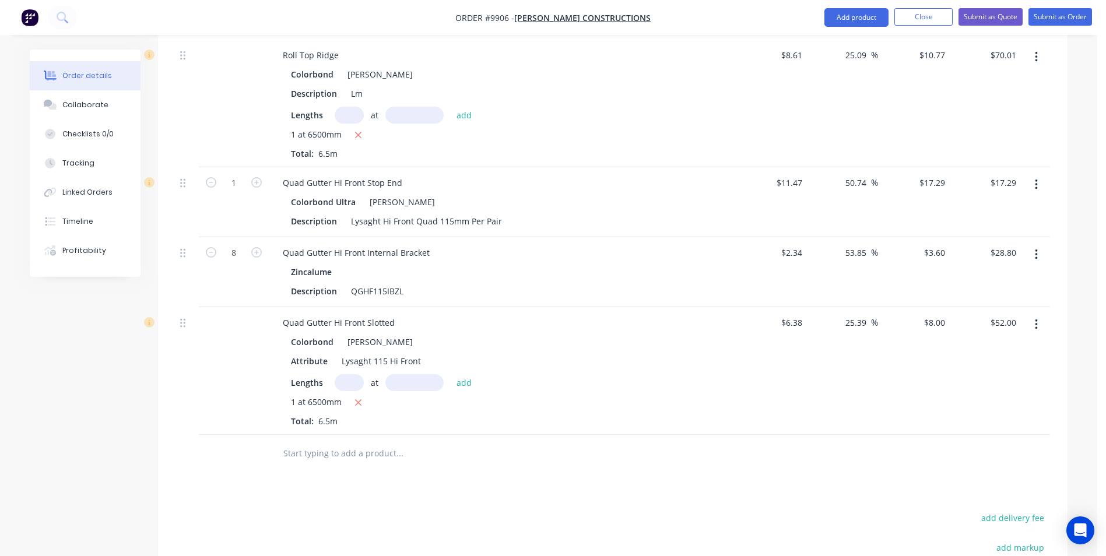
click at [401, 442] on input "text" at bounding box center [399, 453] width 233 height 23
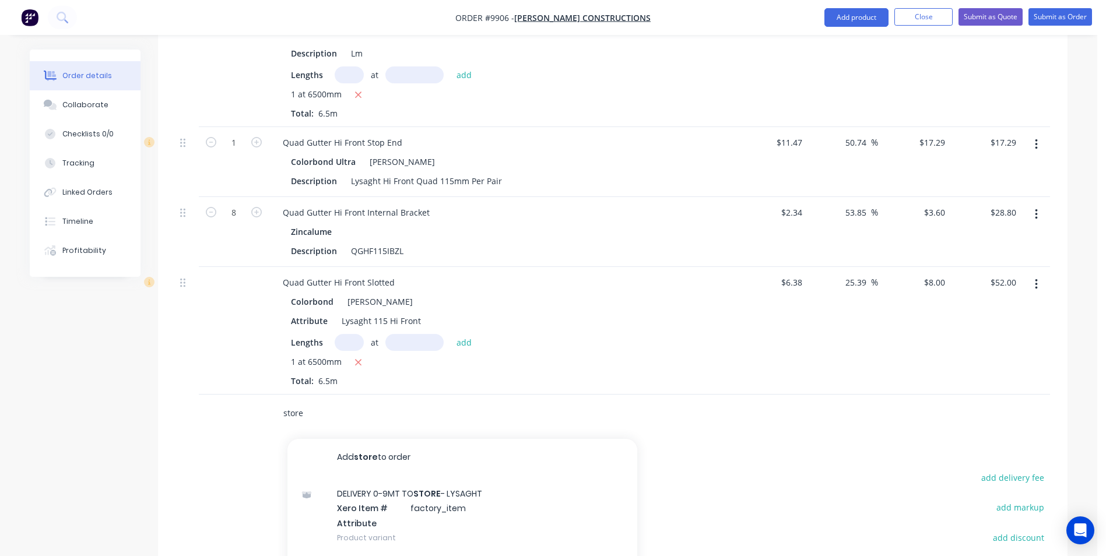
scroll to position [811, 0]
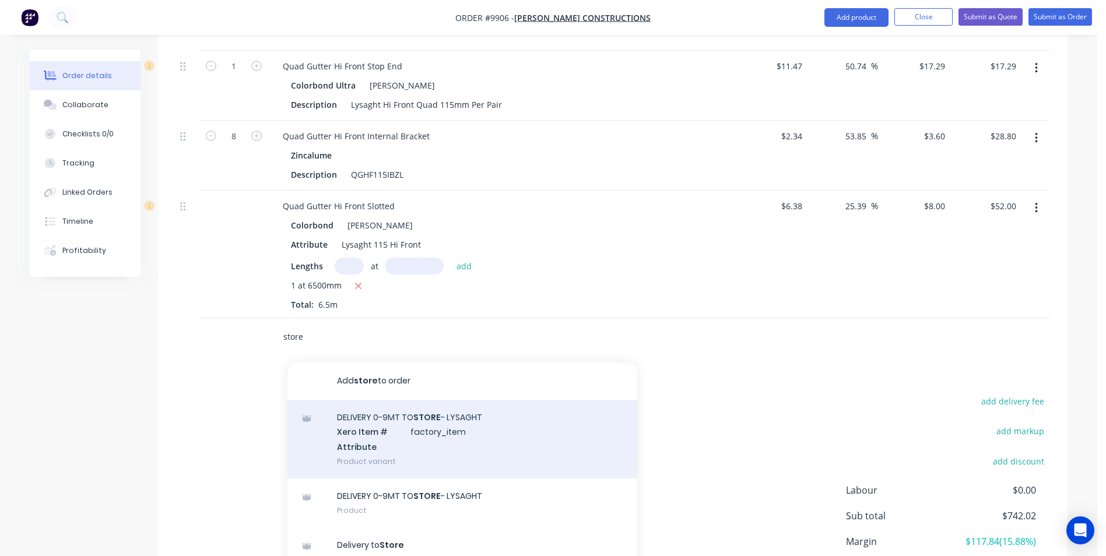
type input "store"
click at [437, 418] on div "DELIVERY 0-9MT TO STORE - LYSAGHT Xero Item # factory_item Attribute Product va…" at bounding box center [462, 439] width 350 height 79
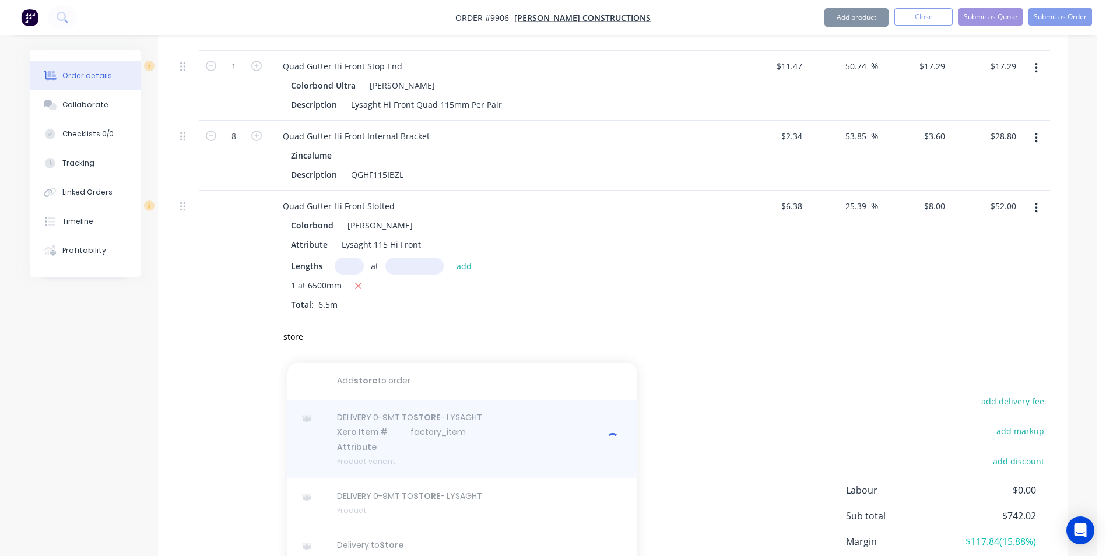
click at [378, 412] on div at bounding box center [462, 439] width 350 height 79
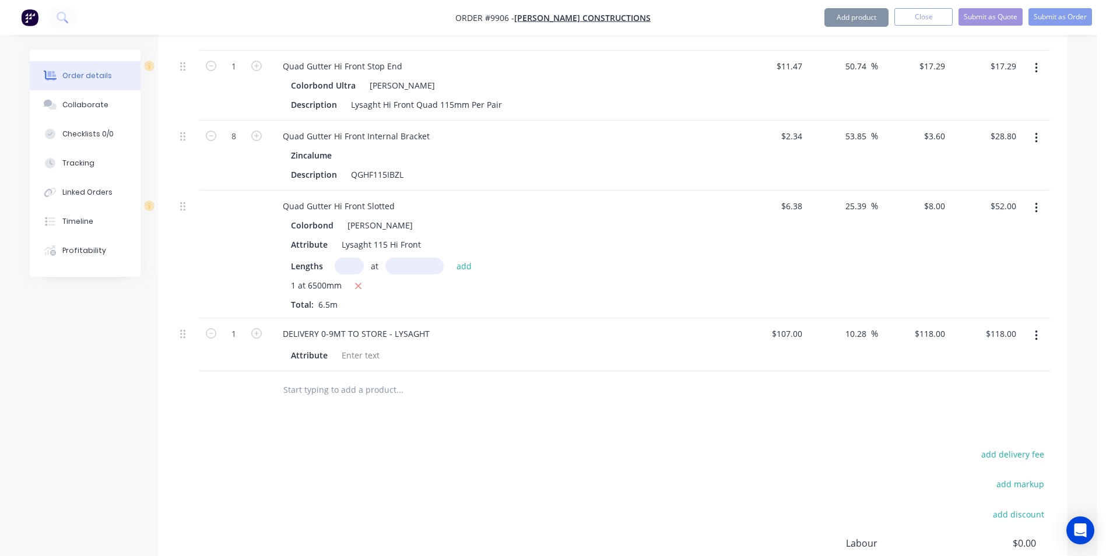
click at [394, 378] on input "text" at bounding box center [399, 389] width 233 height 23
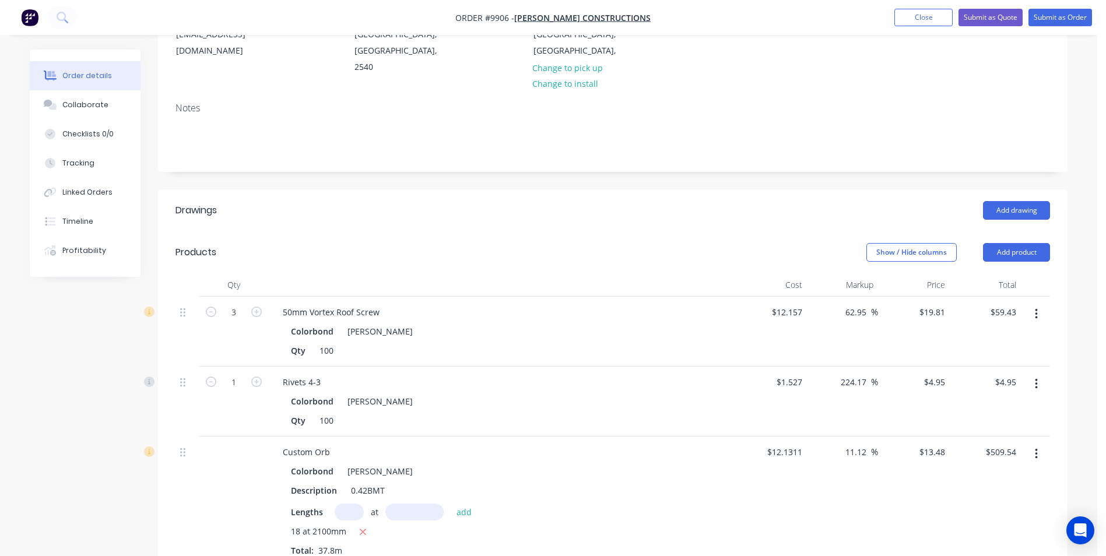
scroll to position [0, 0]
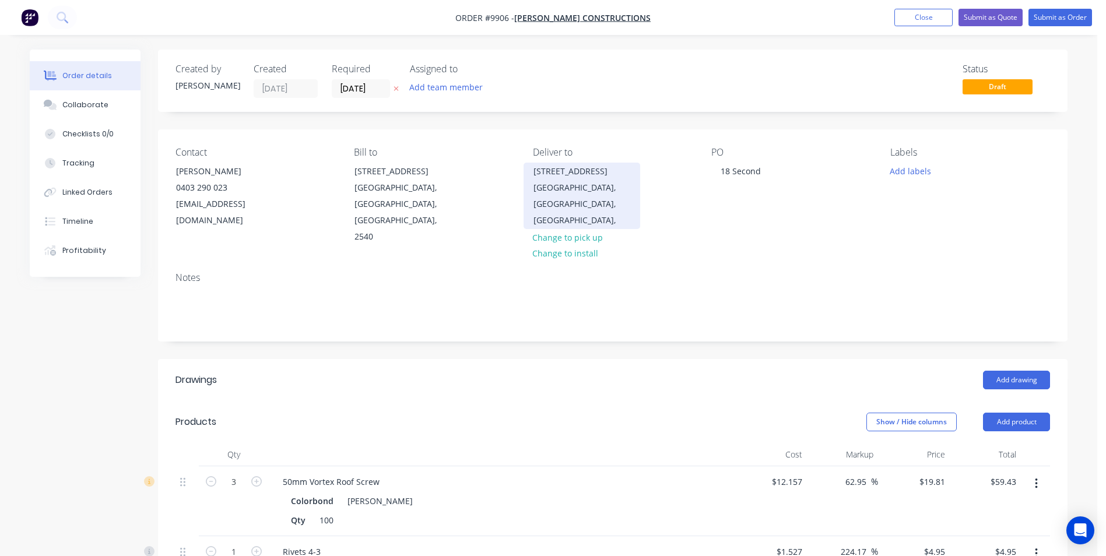
click at [602, 188] on div "Erowal bay, New South Wales, Australia," at bounding box center [582, 204] width 97 height 49
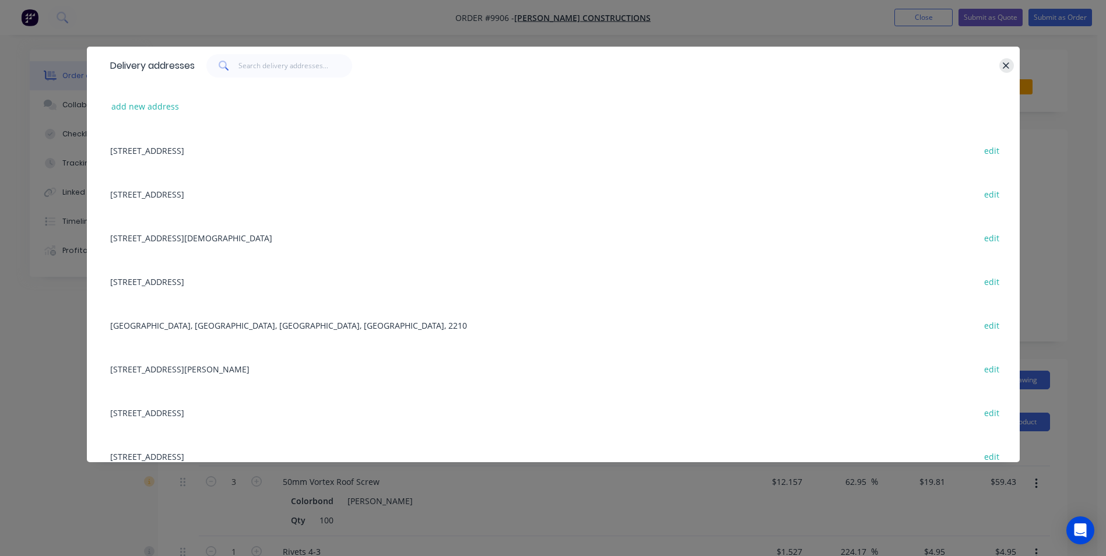
click at [1008, 72] on button "button" at bounding box center [1006, 65] width 15 height 15
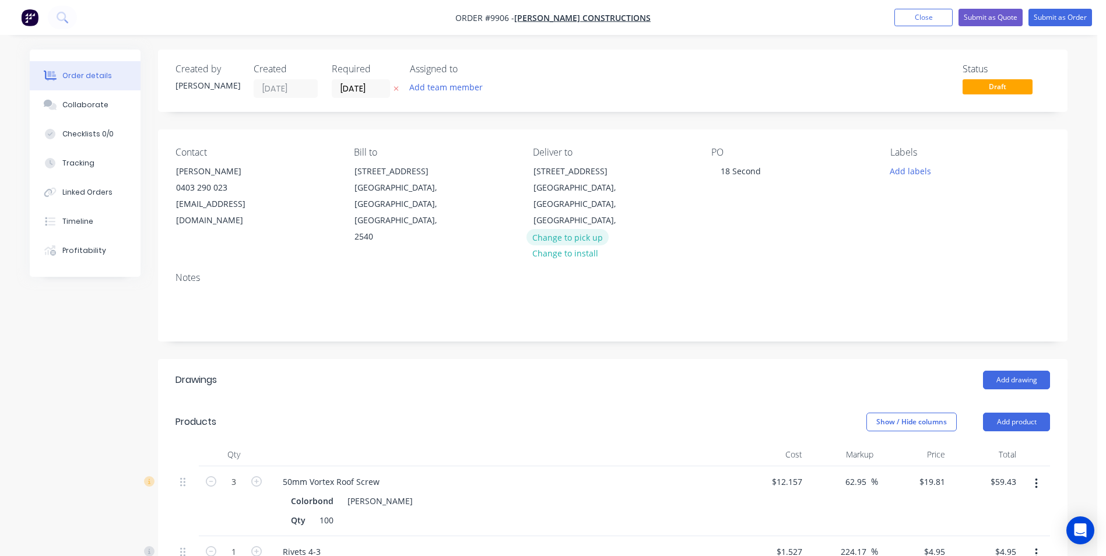
click at [582, 229] on button "Change to pick up" at bounding box center [568, 237] width 83 height 16
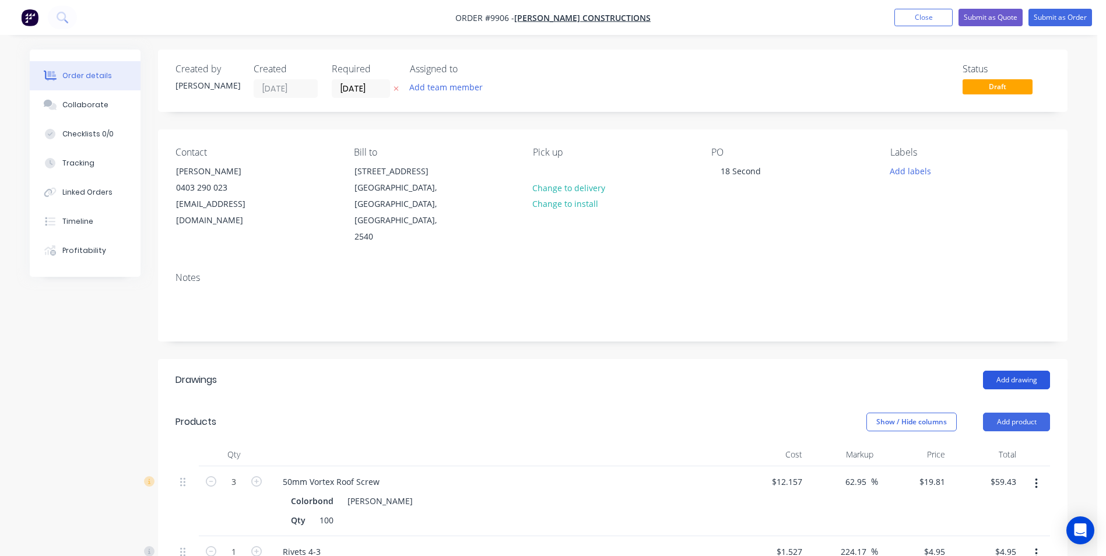
click at [1005, 371] on button "Add drawing" at bounding box center [1016, 380] width 67 height 19
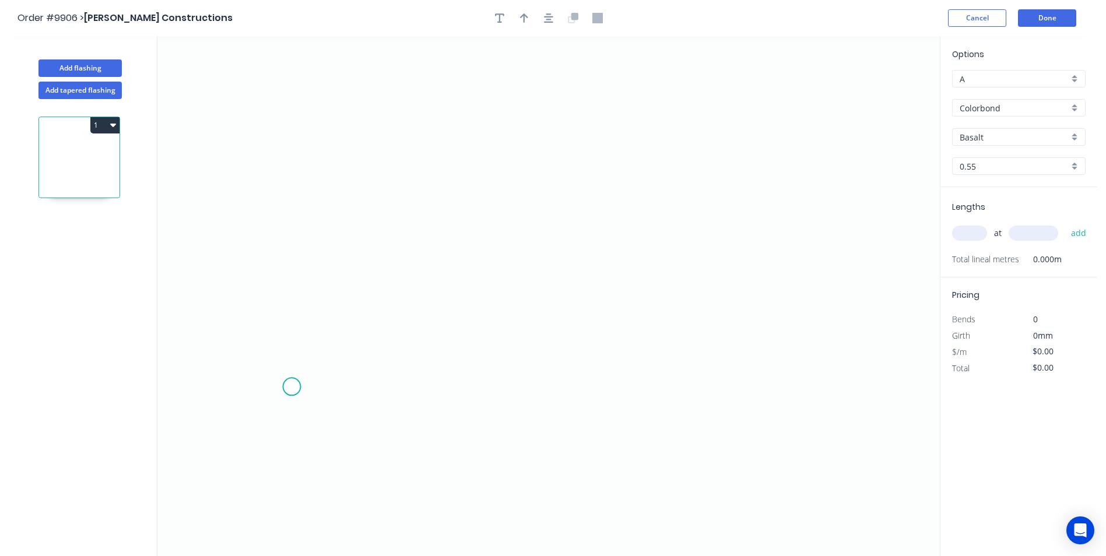
click at [292, 387] on icon "0" at bounding box center [548, 296] width 782 height 520
click at [271, 408] on icon "0" at bounding box center [548, 296] width 782 height 520
click at [266, 186] on icon "0 ?" at bounding box center [548, 296] width 782 height 520
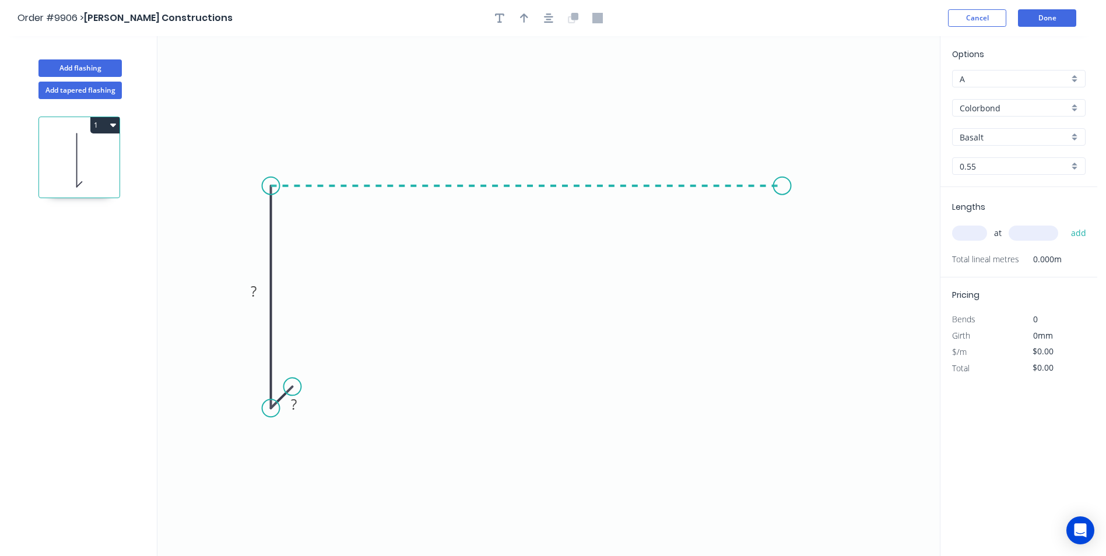
click at [782, 199] on icon "0 ? ?" at bounding box center [548, 296] width 782 height 520
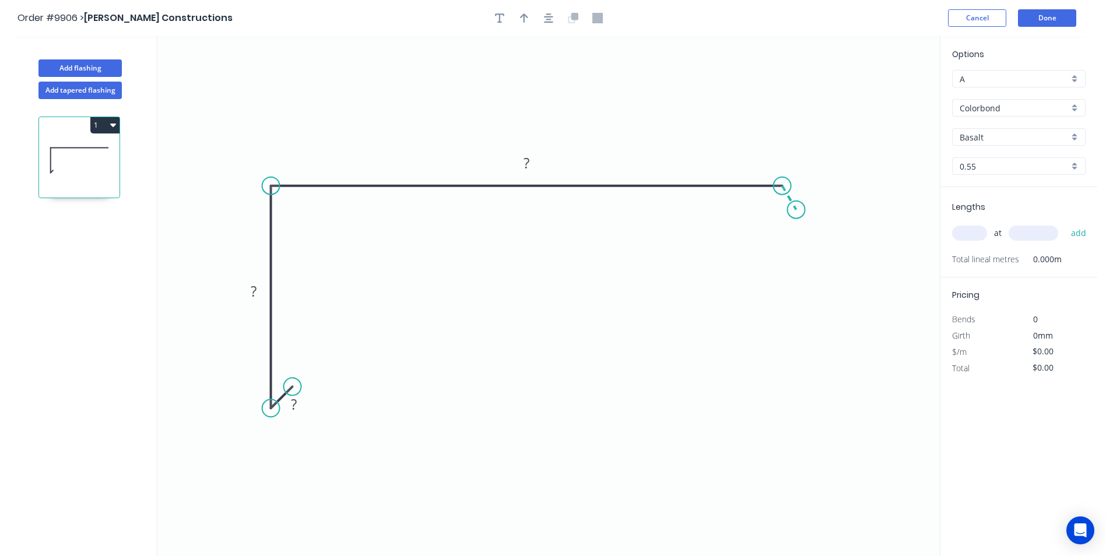
click at [796, 210] on icon "0 ? ? ?" at bounding box center [548, 296] width 782 height 520
click at [300, 401] on rect at bounding box center [293, 405] width 23 height 16
click at [513, 340] on icon "0 10 85 200 15 150 º" at bounding box center [548, 296] width 782 height 520
type input "$12.45"
click at [526, 20] on icon "button" at bounding box center [524, 18] width 8 height 10
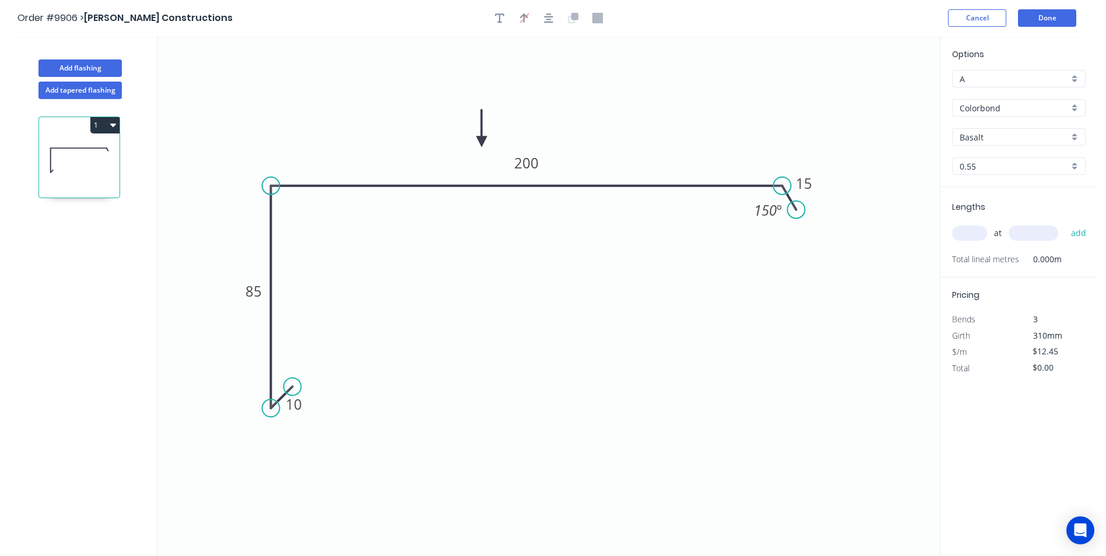
drag, startPoint x: 880, startPoint y: 89, endPoint x: 470, endPoint y: 139, distance: 413.5
click at [476, 139] on icon at bounding box center [481, 128] width 10 height 37
click at [1073, 138] on div "Basalt" at bounding box center [1019, 136] width 134 height 17
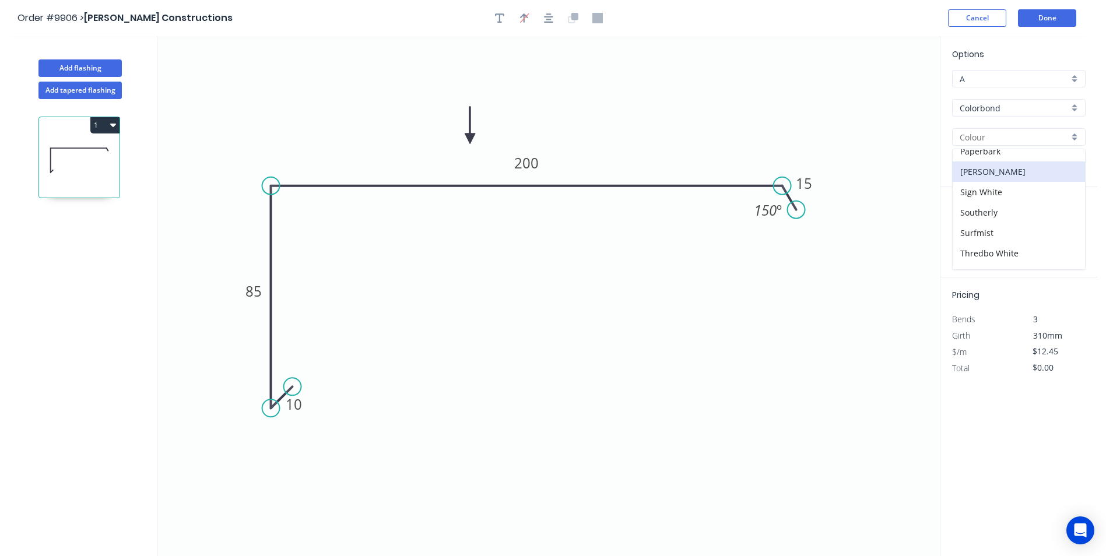
scroll to position [314, 0]
click at [998, 189] on div "Shale Grey" at bounding box center [1019, 192] width 132 height 20
type input "Shale Grey"
click at [976, 232] on input "text" at bounding box center [969, 233] width 35 height 15
type input "4"
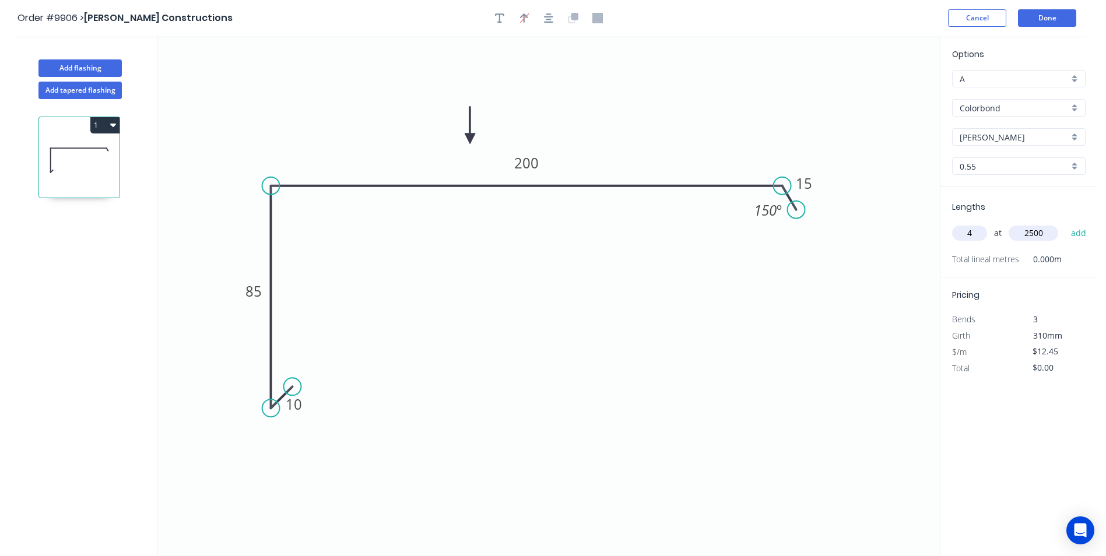
type input "2500"
click at [1065, 223] on button "add" at bounding box center [1078, 233] width 27 height 20
type input "$124.50"
click at [1040, 23] on button "Done" at bounding box center [1047, 17] width 58 height 17
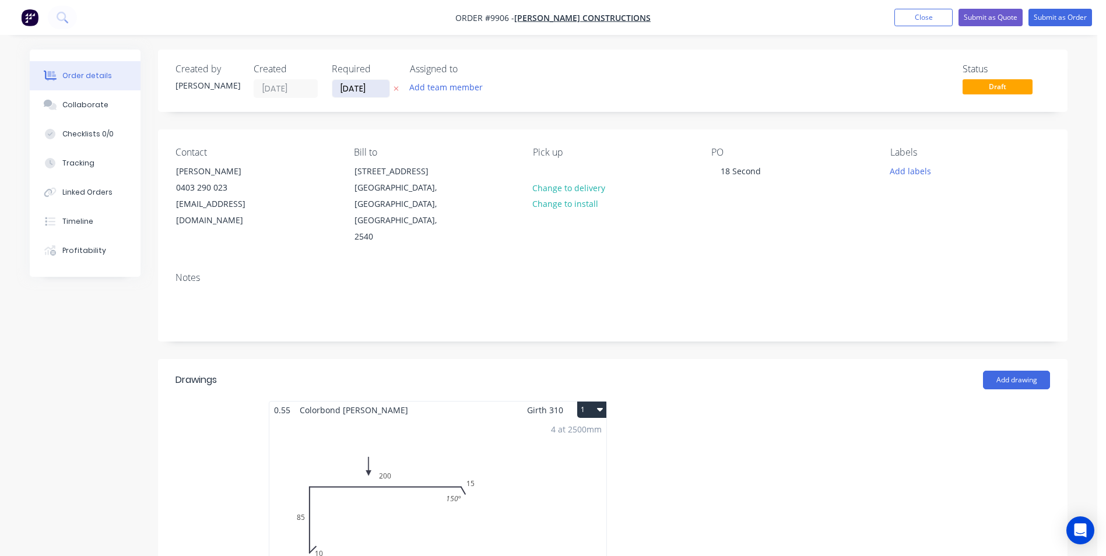
click at [367, 88] on input "25/09/25" at bounding box center [360, 88] width 57 height 17
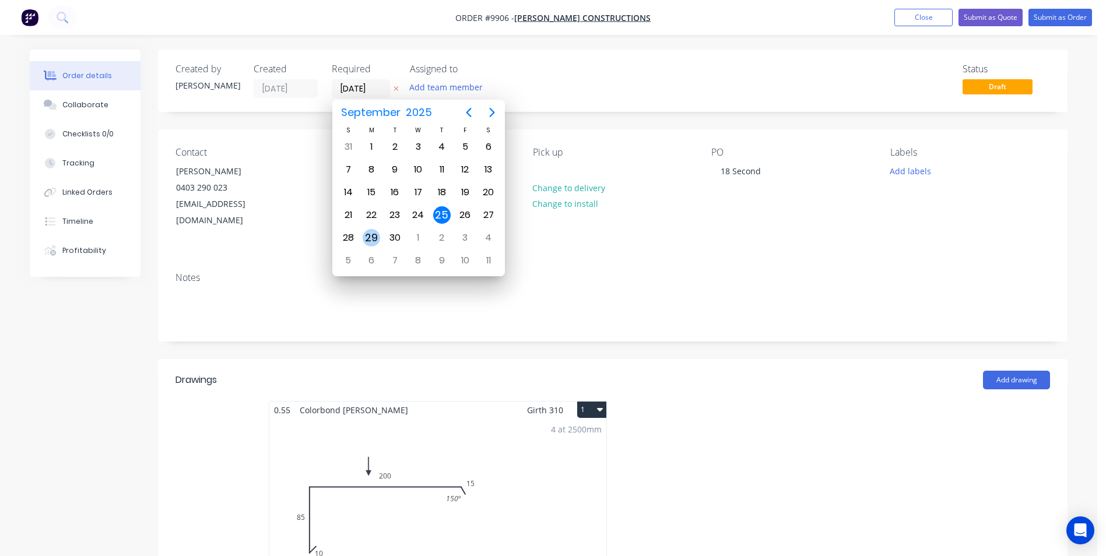
click at [375, 234] on div "29" at bounding box center [371, 237] width 17 height 17
type input "29/09/25"
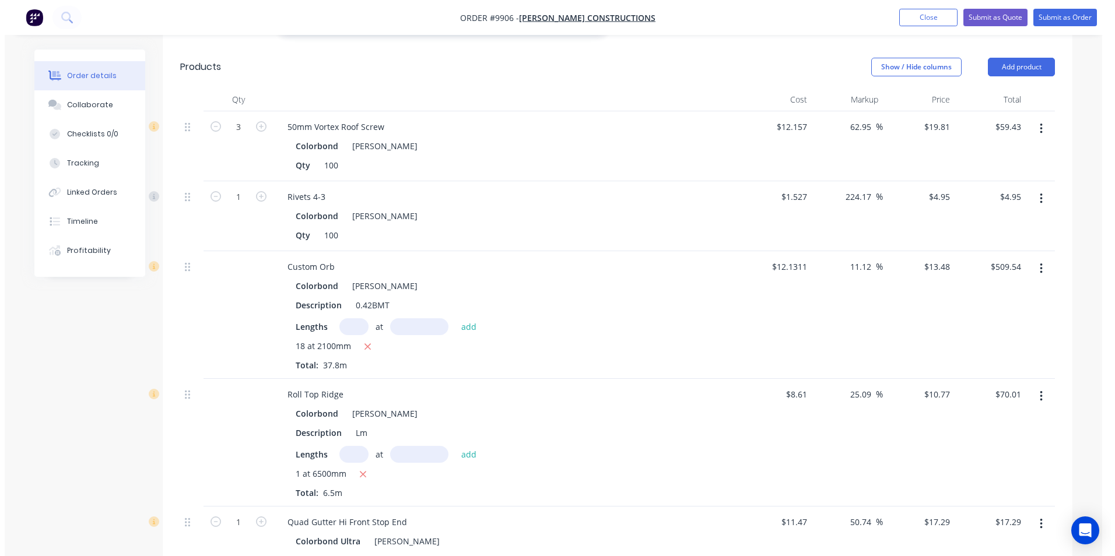
scroll to position [408, 0]
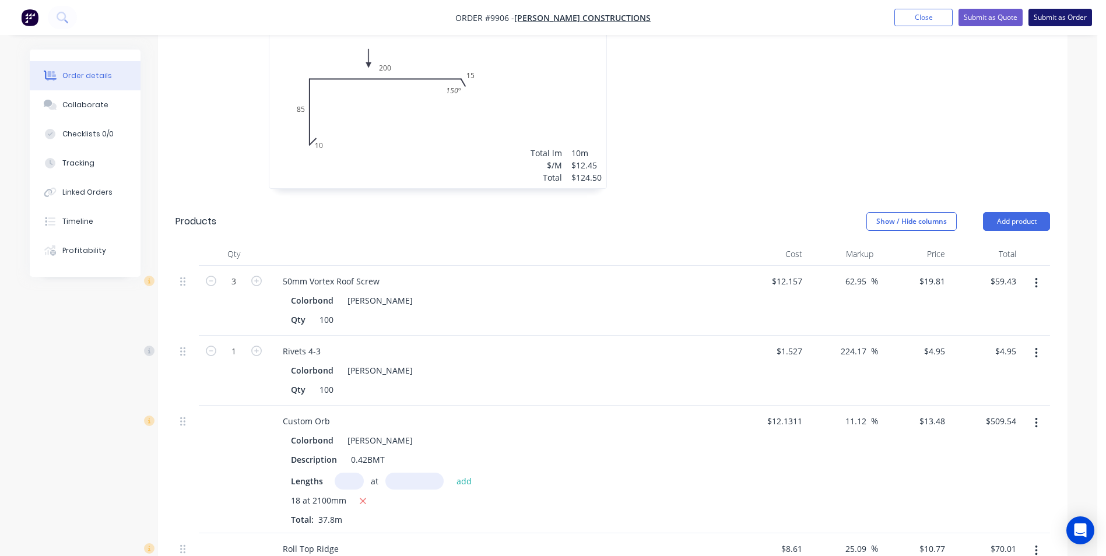
click at [1041, 14] on button "Submit as Order" at bounding box center [1061, 17] width 64 height 17
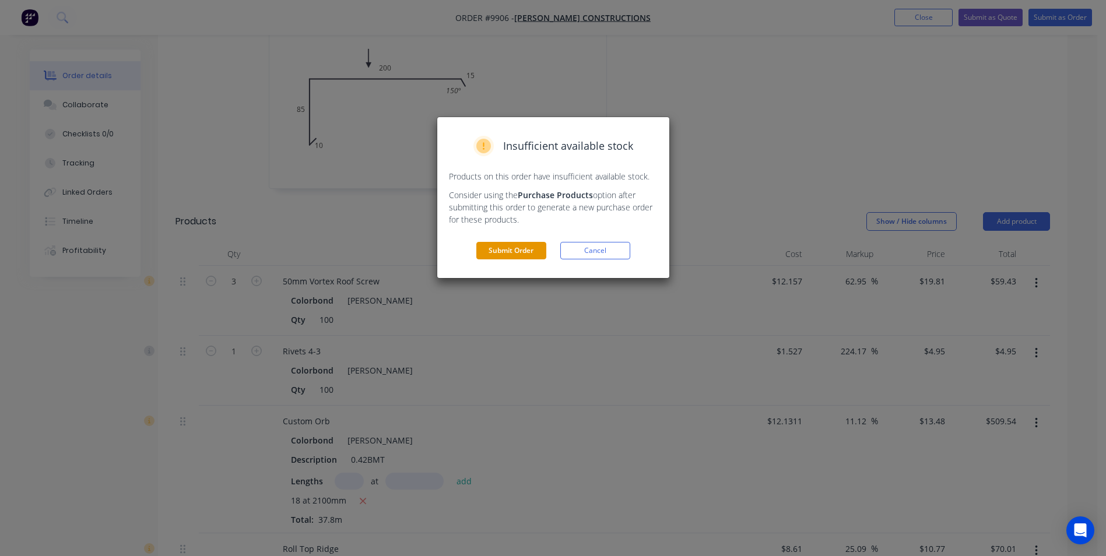
click at [499, 245] on button "Submit Order" at bounding box center [511, 250] width 70 height 17
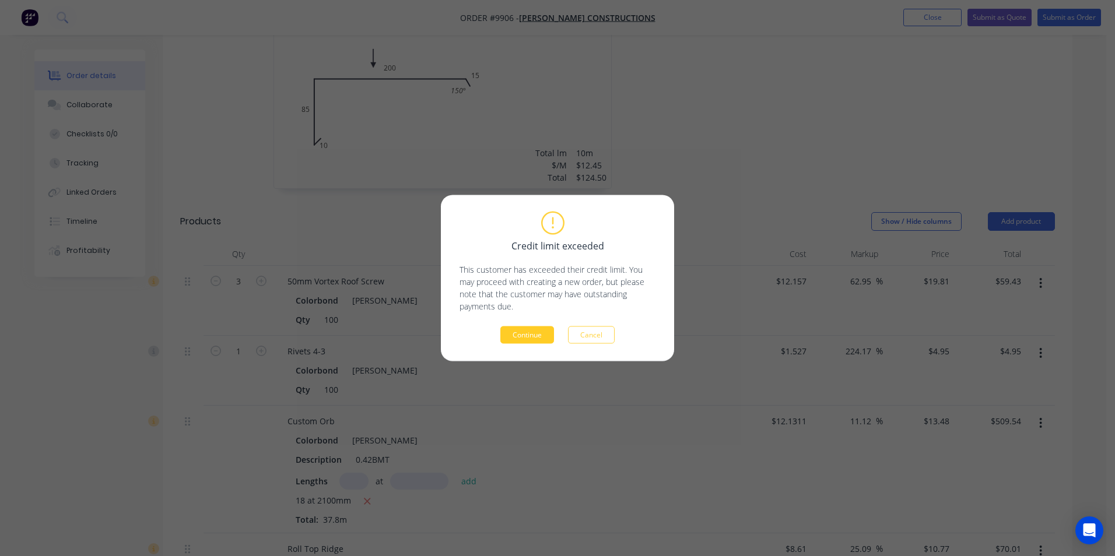
click at [546, 327] on button "Continue" at bounding box center [527, 335] width 54 height 17
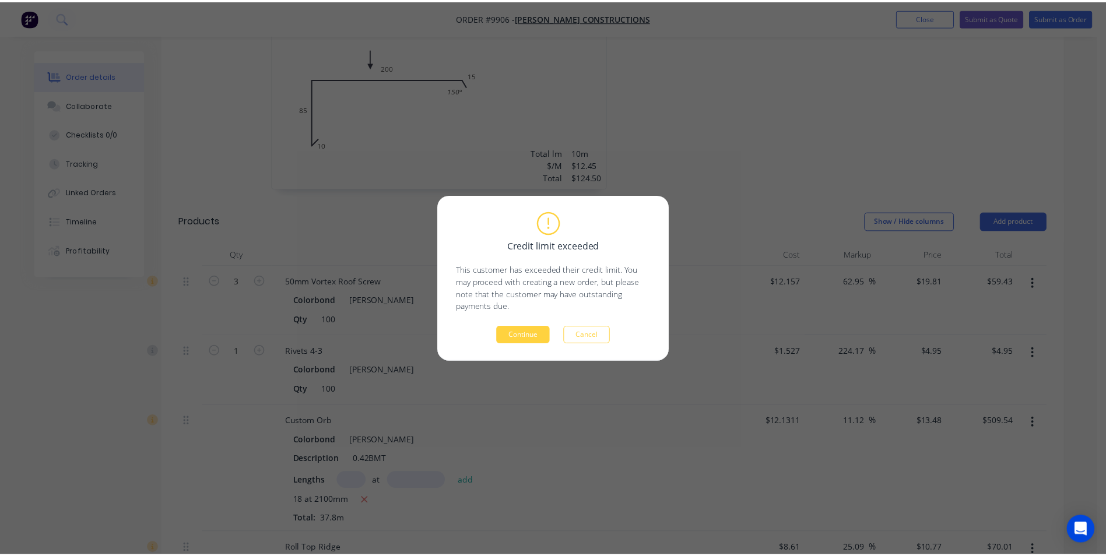
scroll to position [0, 0]
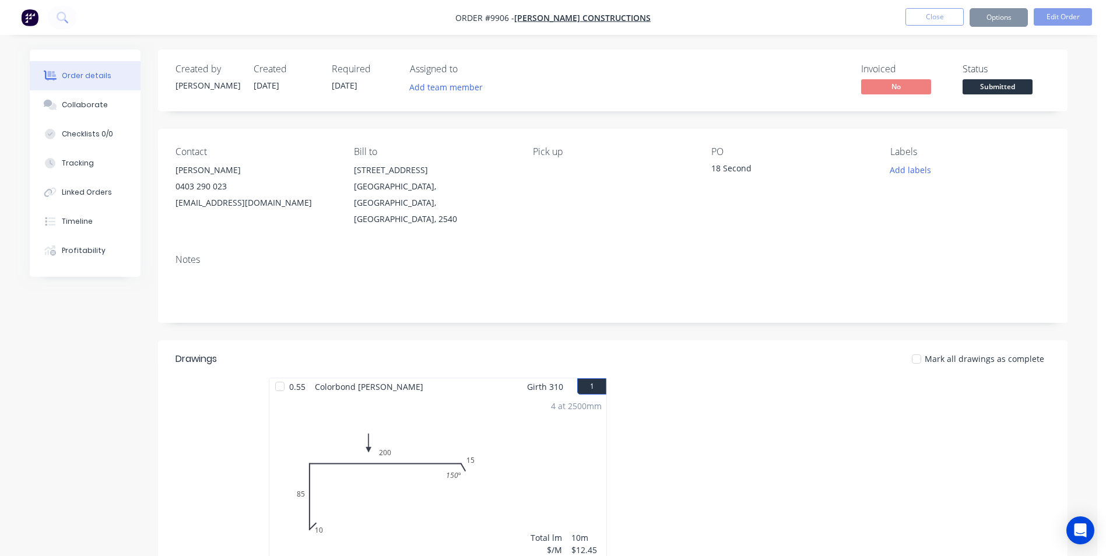
click at [995, 18] on button "Options" at bounding box center [999, 17] width 58 height 19
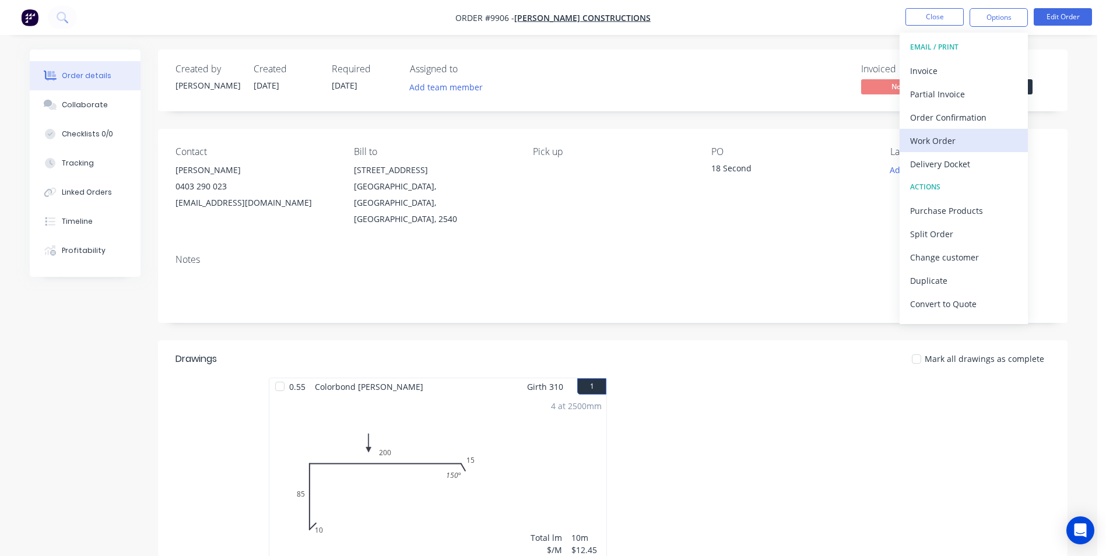
click at [941, 135] on div "Work Order" at bounding box center [963, 140] width 107 height 17
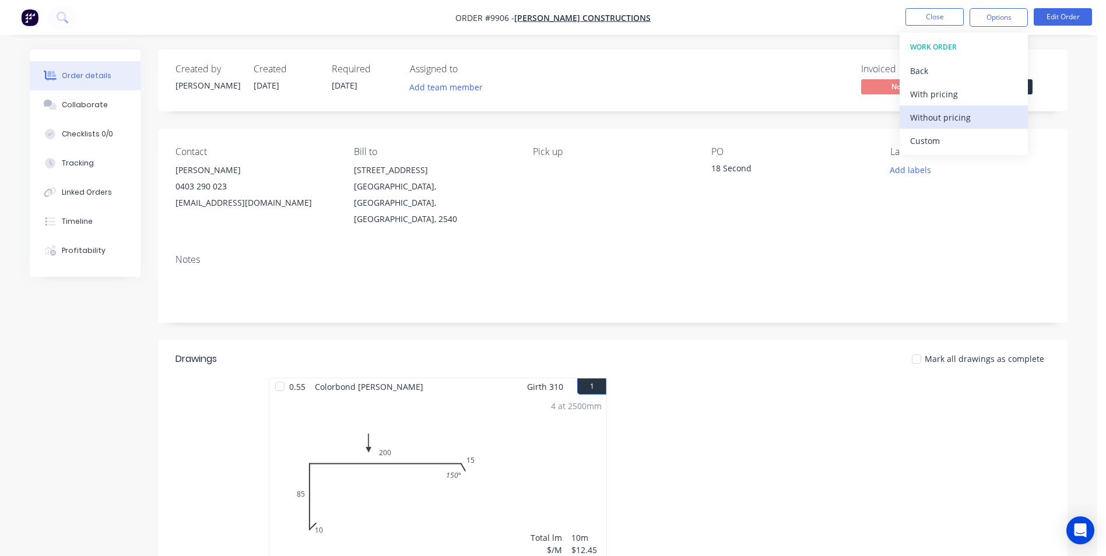
click at [939, 122] on div "Without pricing" at bounding box center [963, 117] width 107 height 17
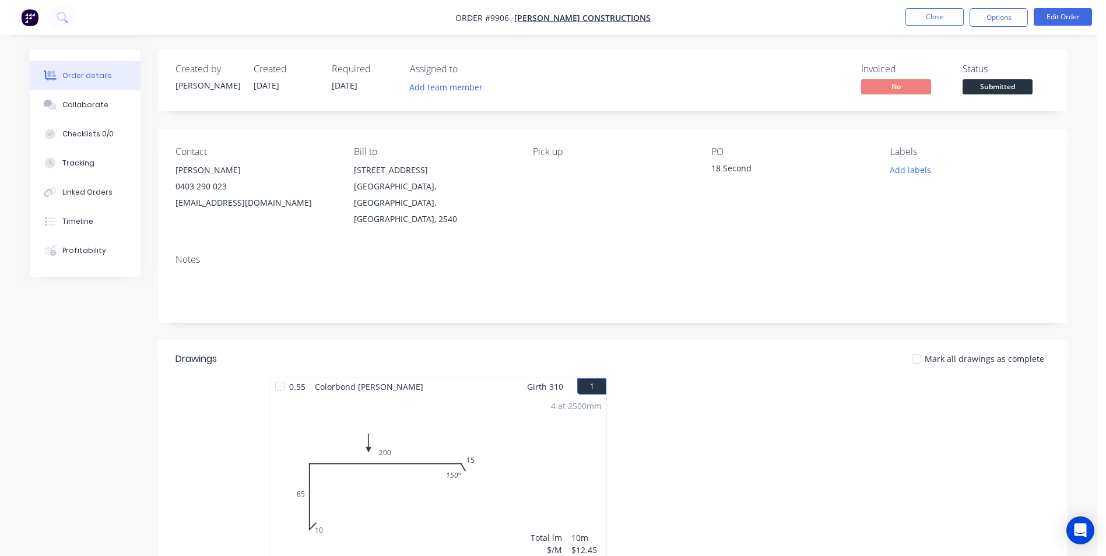
click at [994, 13] on button "Options" at bounding box center [999, 17] width 58 height 19
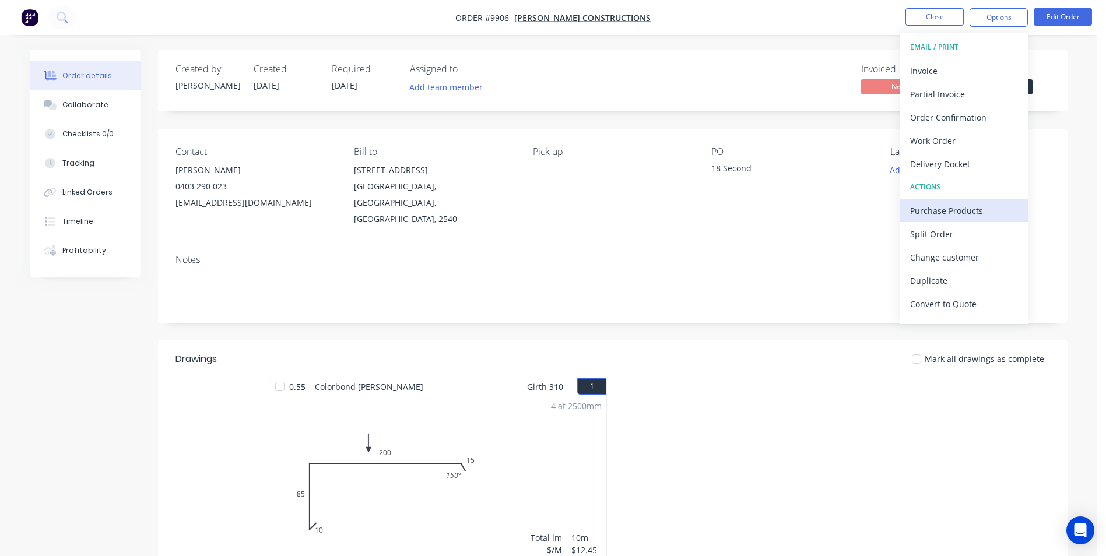
click at [953, 216] on div "Purchase Products" at bounding box center [963, 210] width 107 height 17
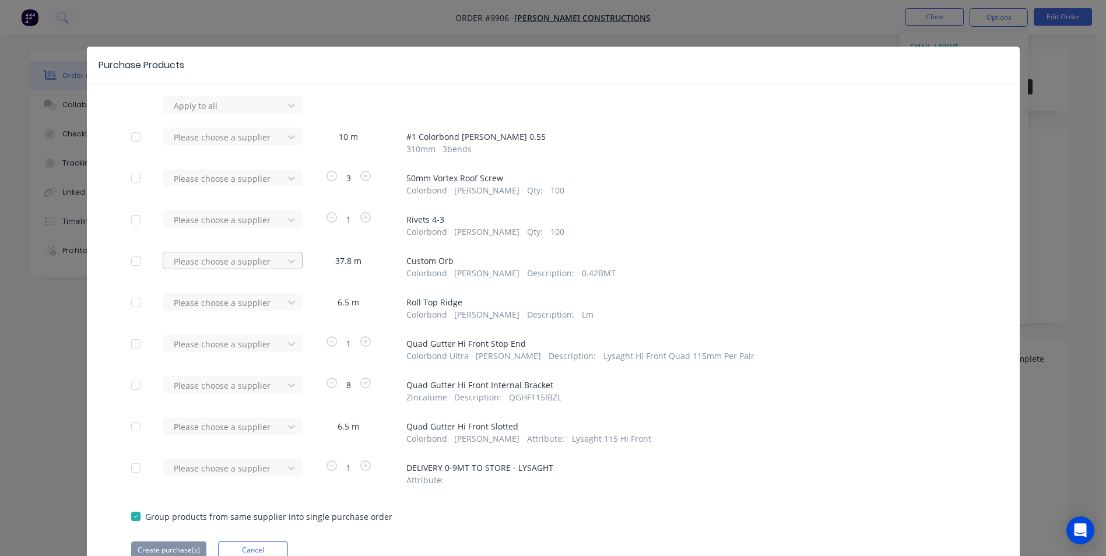
click at [255, 265] on div at bounding box center [225, 261] width 105 height 15
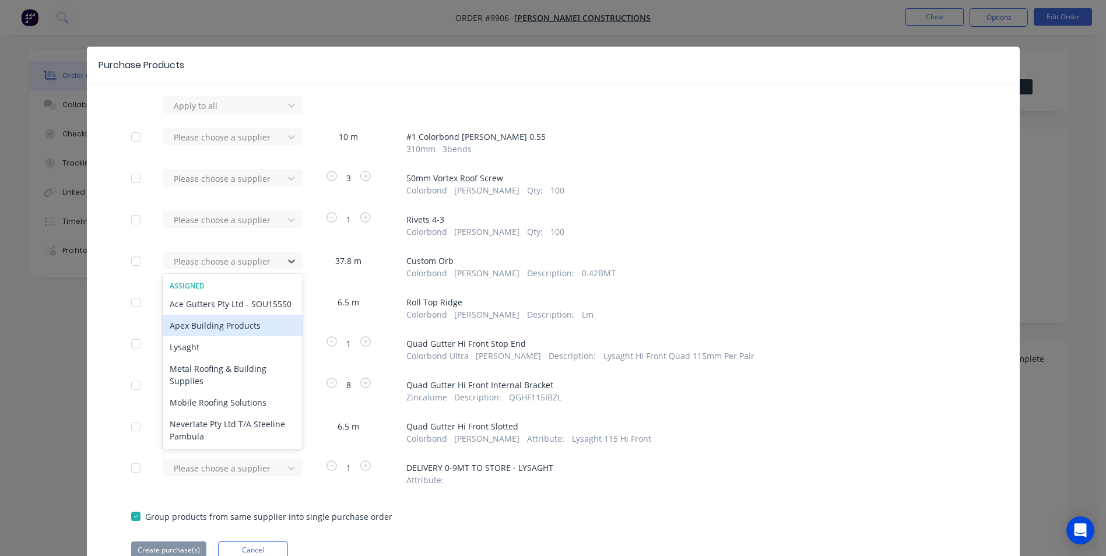
click at [213, 336] on div "Apex Building Products" at bounding box center [233, 326] width 140 height 22
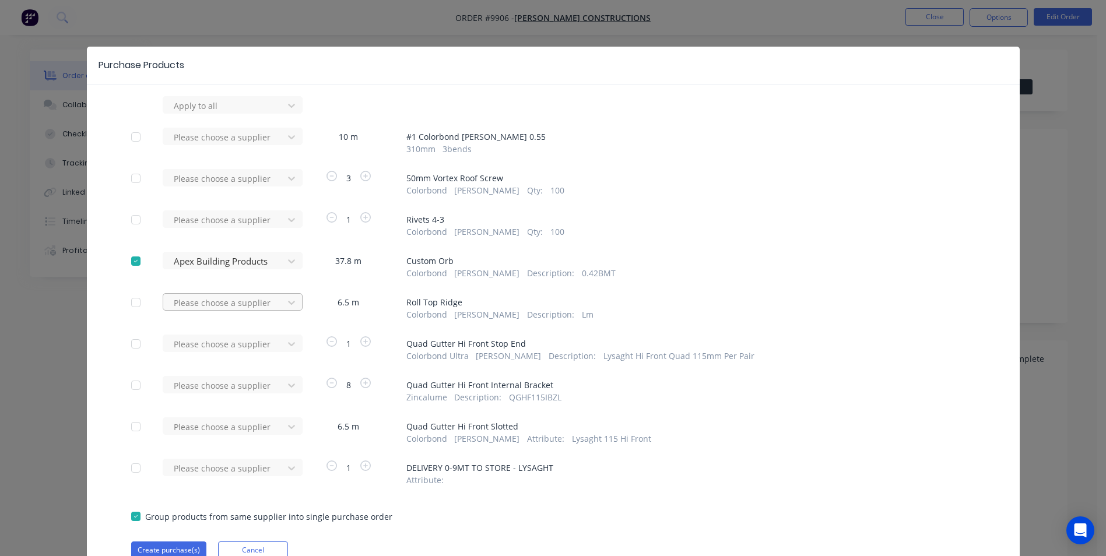
click at [227, 306] on div at bounding box center [225, 303] width 105 height 15
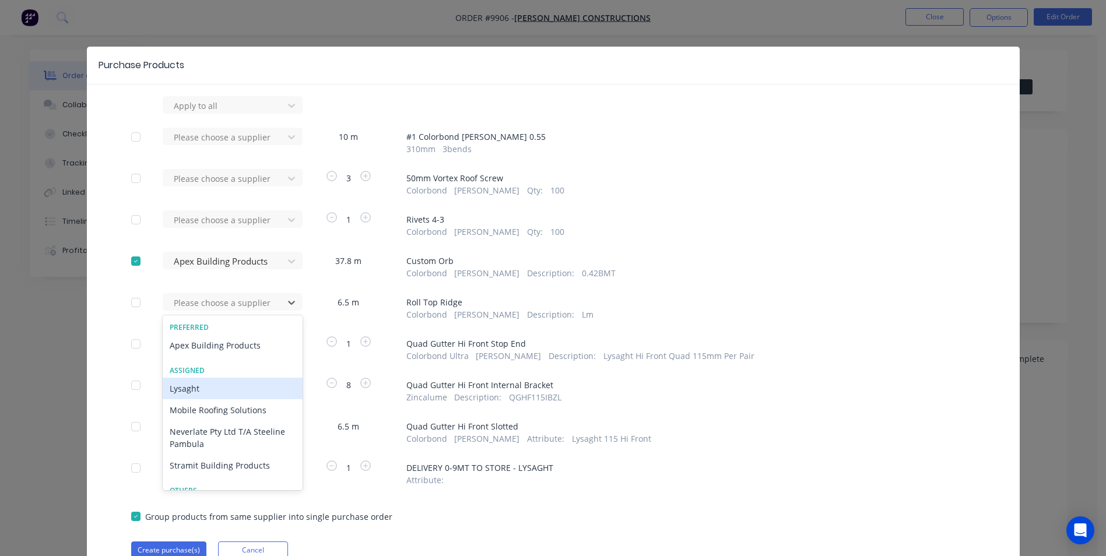
click at [206, 390] on div "Lysaght" at bounding box center [233, 389] width 140 height 22
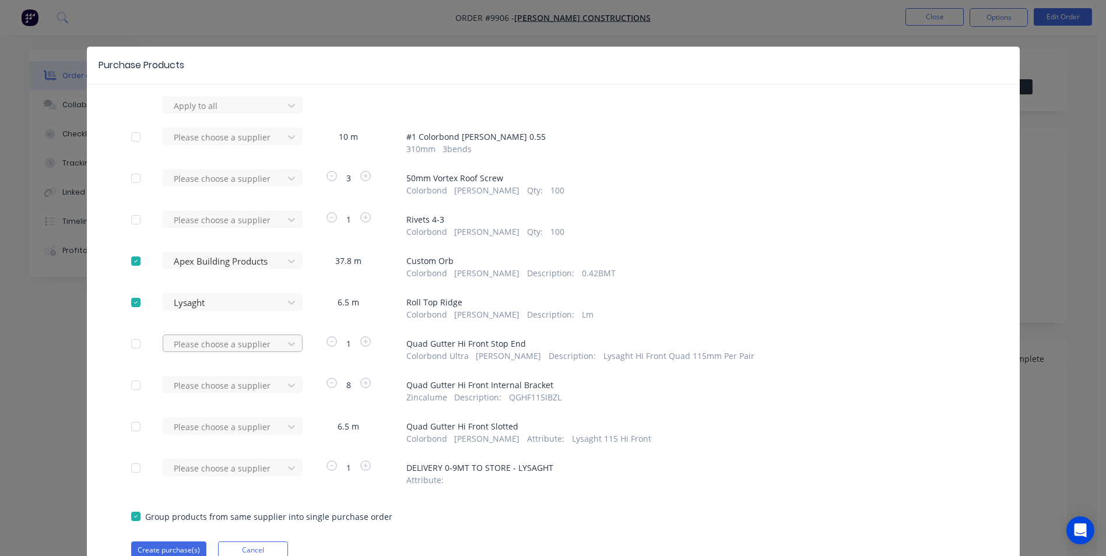
click at [222, 348] on div at bounding box center [225, 344] width 105 height 15
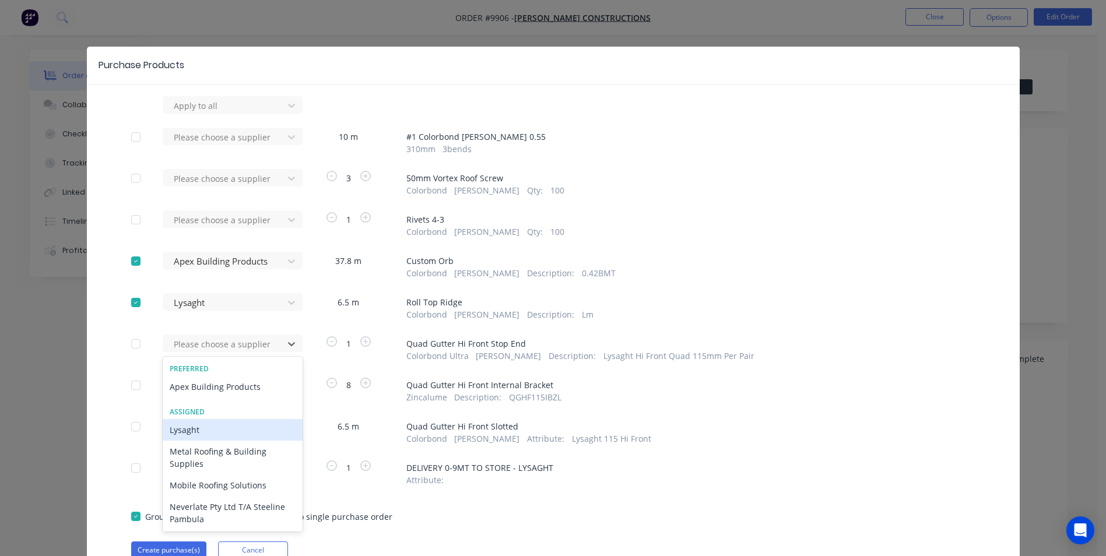
click at [202, 438] on div "Lysaght" at bounding box center [233, 430] width 140 height 22
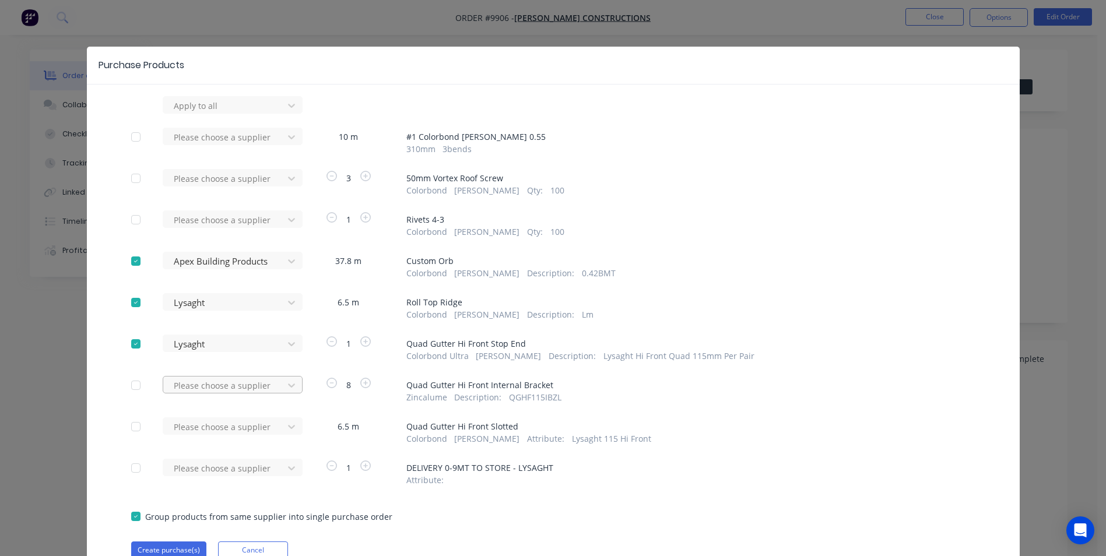
click at [227, 388] on div "Please choose a supplier" at bounding box center [227, 384] width 128 height 17
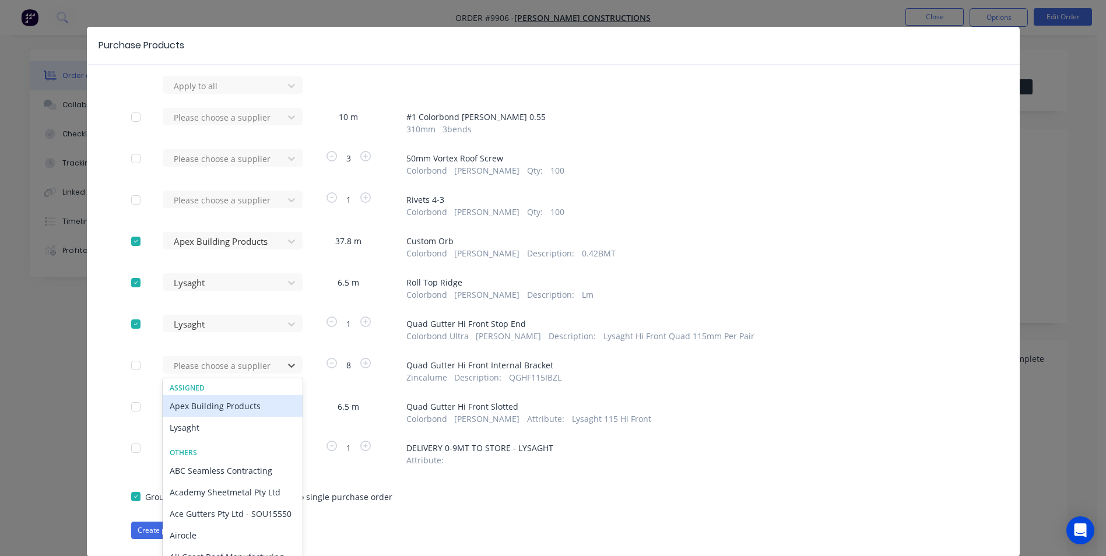
scroll to position [22, 0]
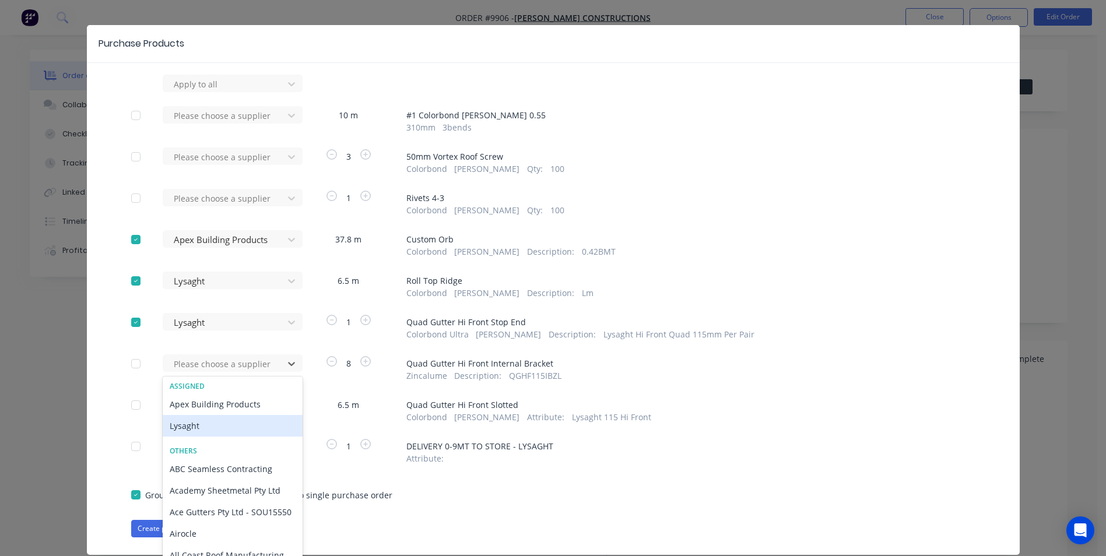
click at [209, 427] on div "Lysaght" at bounding box center [233, 426] width 140 height 22
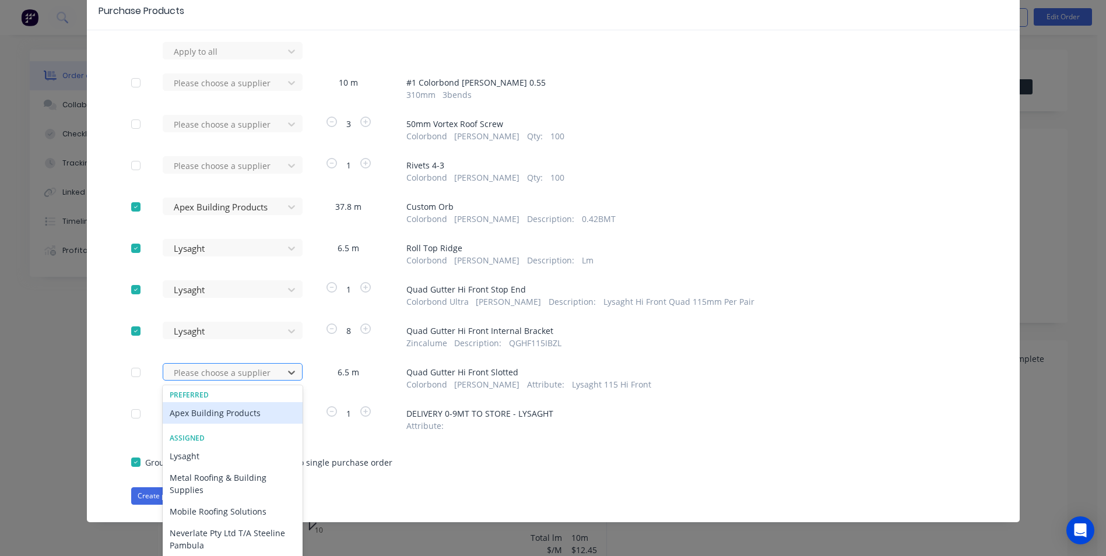
click at [240, 374] on div at bounding box center [225, 373] width 105 height 15
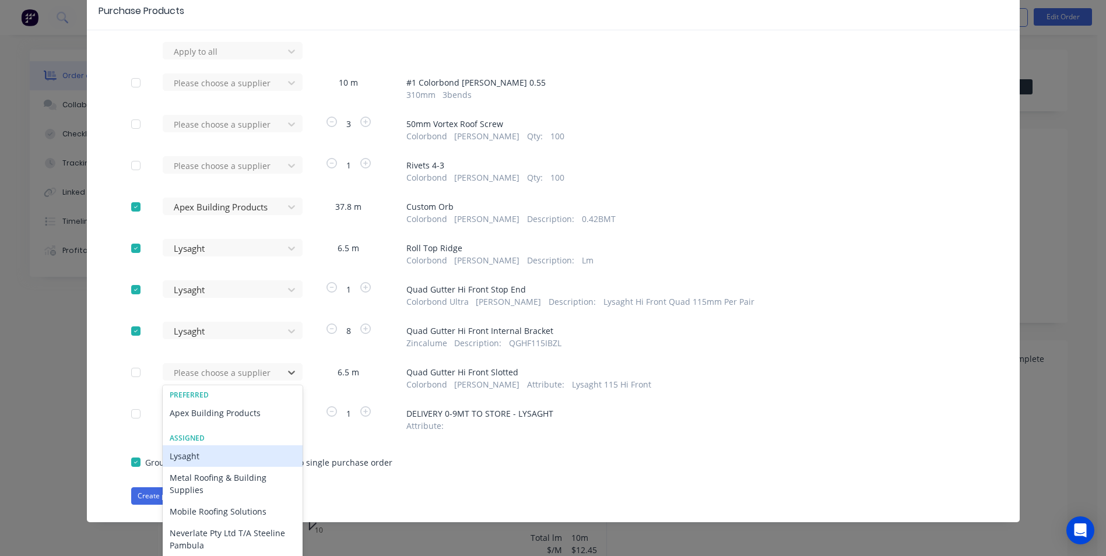
click at [203, 456] on div "Lysaght" at bounding box center [233, 456] width 140 height 22
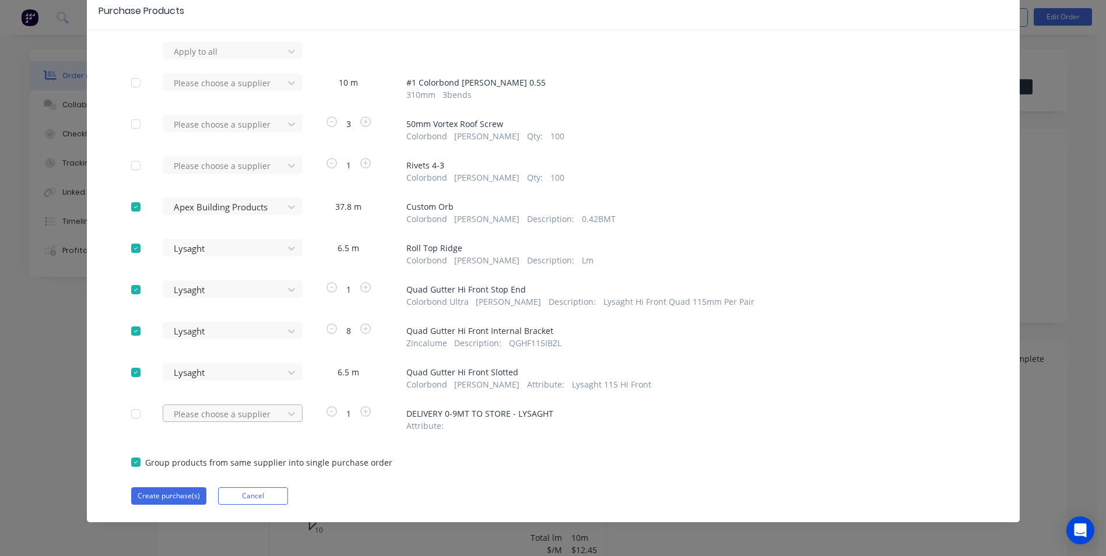
click at [240, 422] on div "Please choose a supplier" at bounding box center [227, 413] width 128 height 17
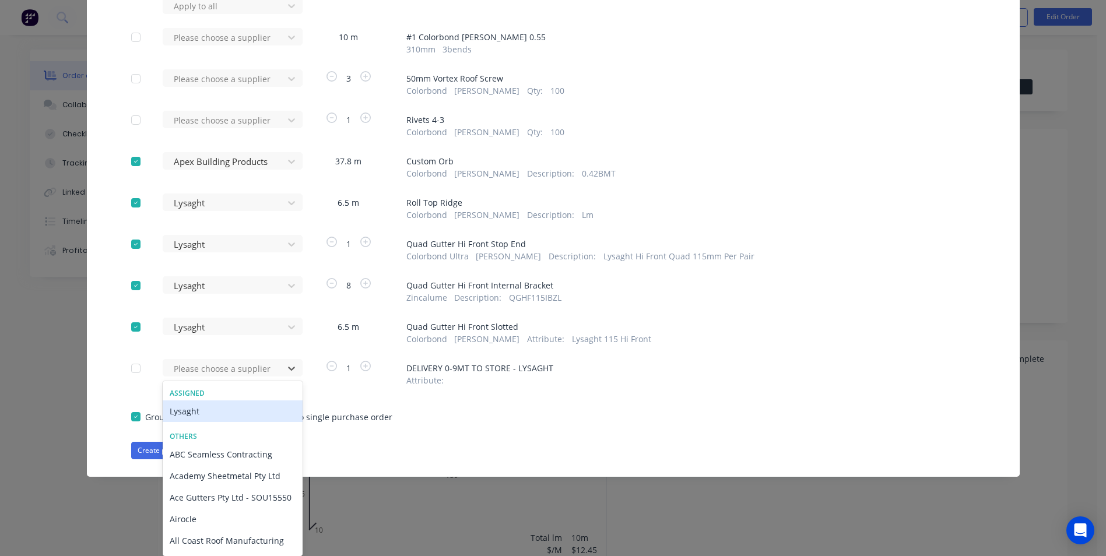
click at [210, 410] on div "Lysaght" at bounding box center [233, 412] width 140 height 22
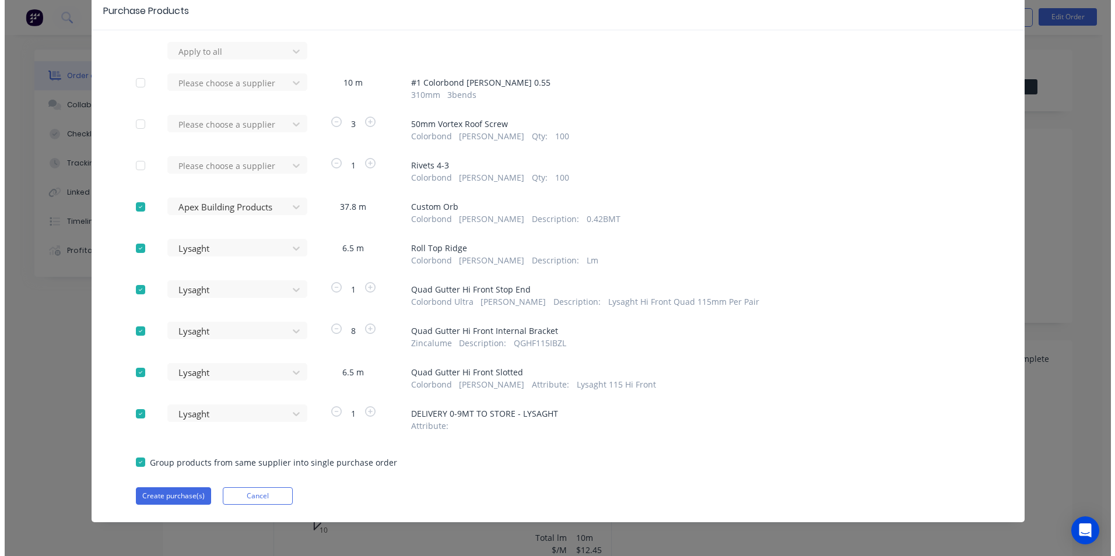
scroll to position [54, 0]
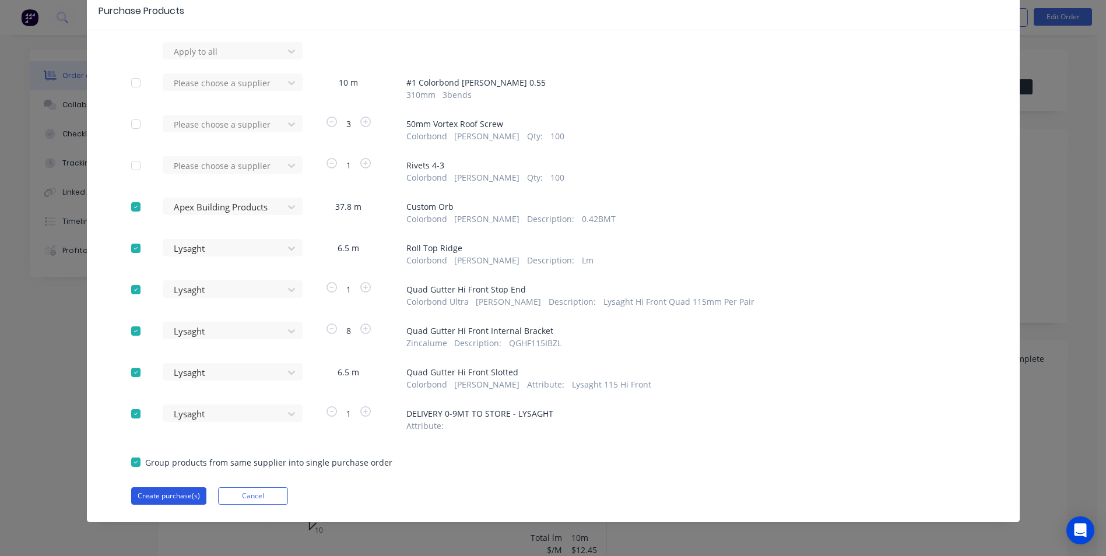
click at [166, 490] on button "Create purchase(s)" at bounding box center [168, 495] width 75 height 17
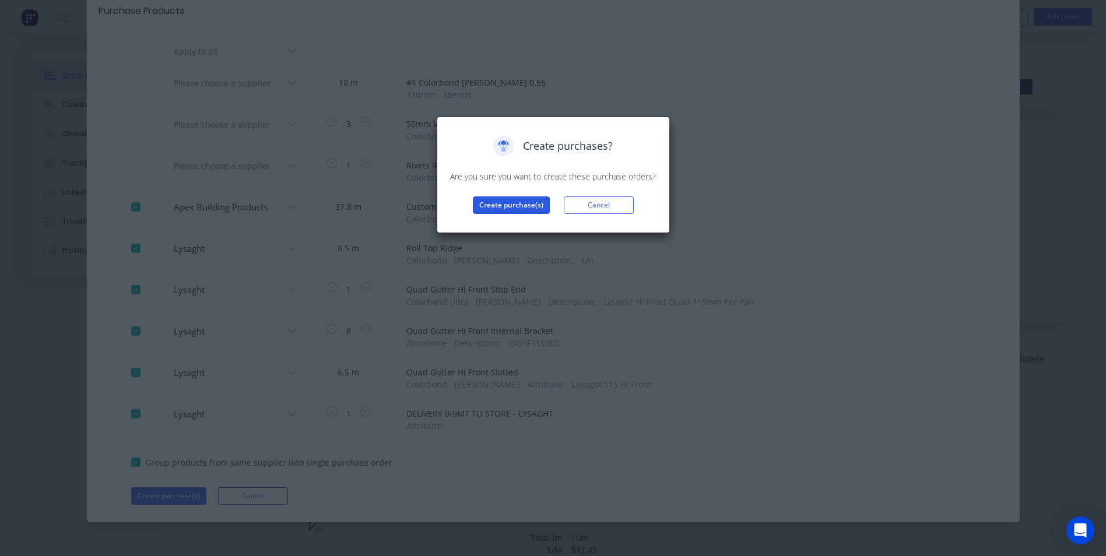
click at [489, 209] on button "Create purchase(s)" at bounding box center [511, 204] width 77 height 17
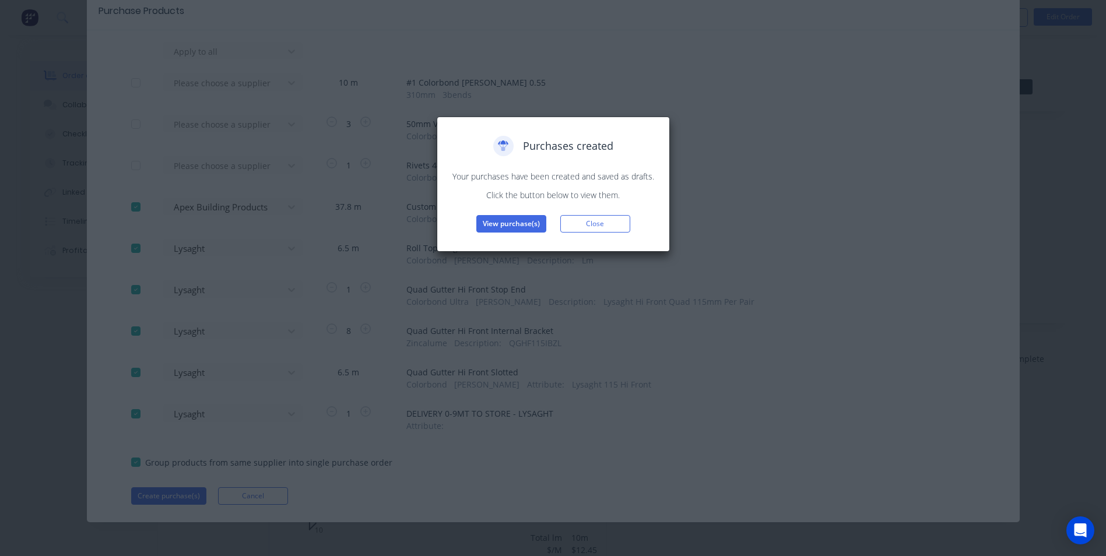
click at [535, 224] on button "View purchase(s)" at bounding box center [511, 223] width 70 height 17
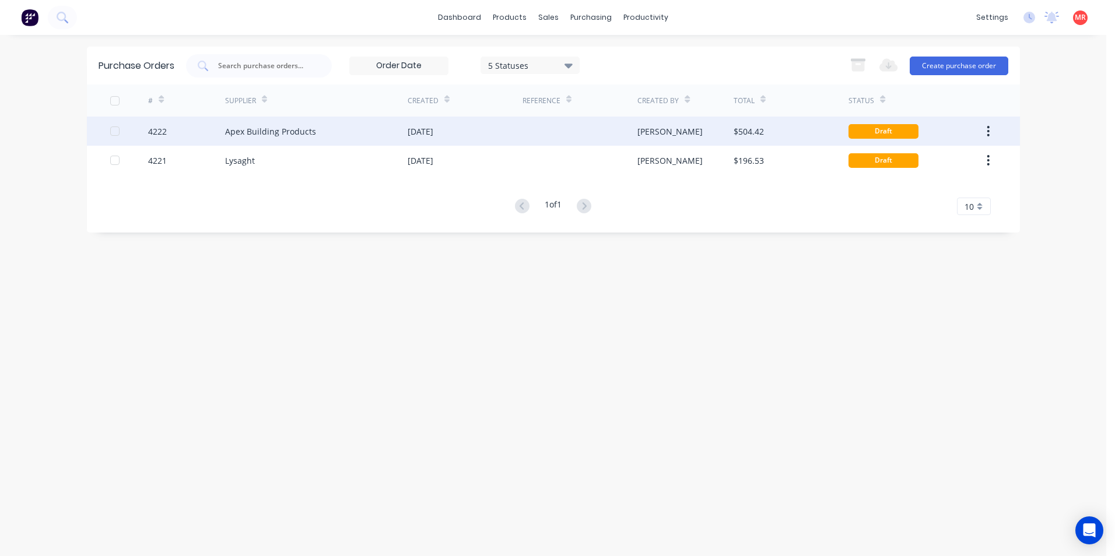
click at [578, 137] on div at bounding box center [579, 131] width 115 height 29
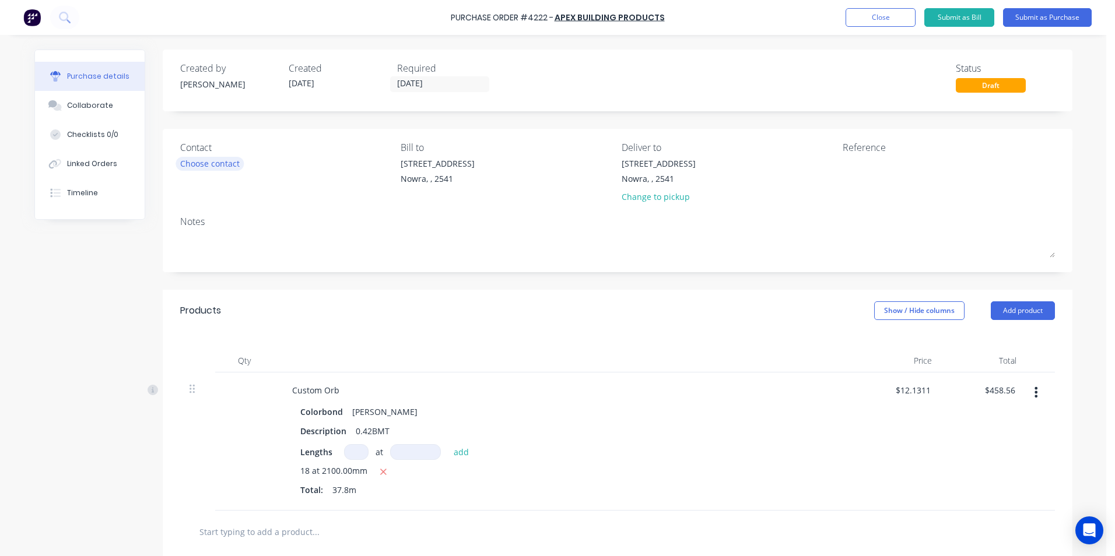
click at [210, 165] on div "Choose contact" at bounding box center [209, 163] width 59 height 12
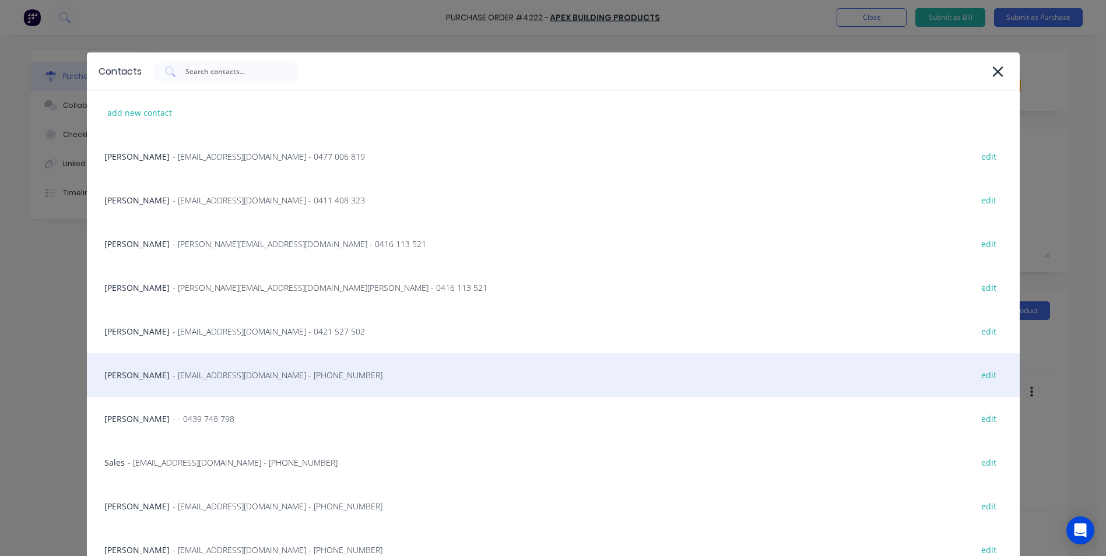
click at [174, 370] on span "- info@SCRS.net.au - (02) 4411 1090" at bounding box center [278, 375] width 210 height 12
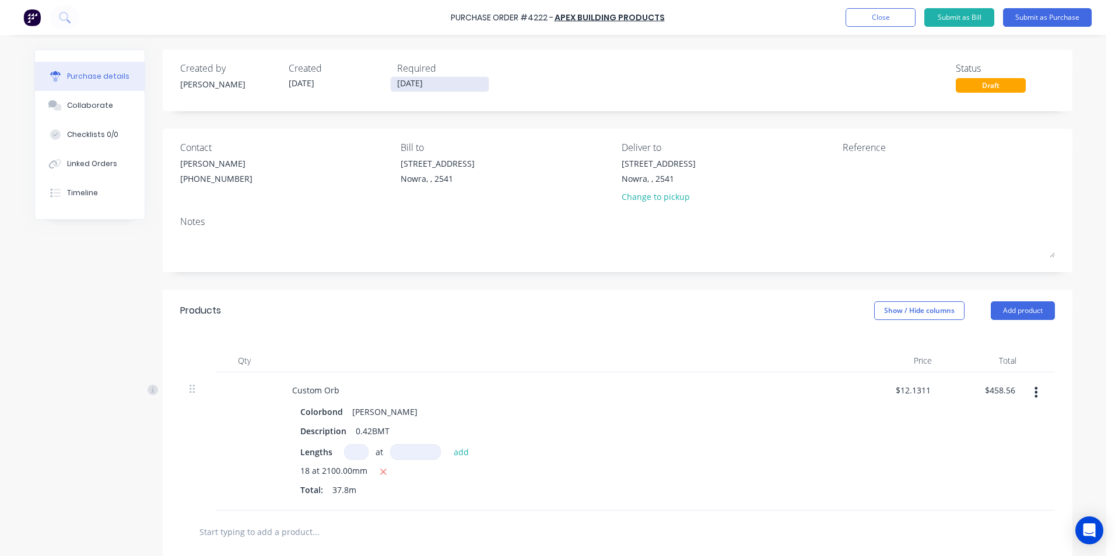
click at [419, 89] on input "25/09/25" at bounding box center [440, 84] width 98 height 15
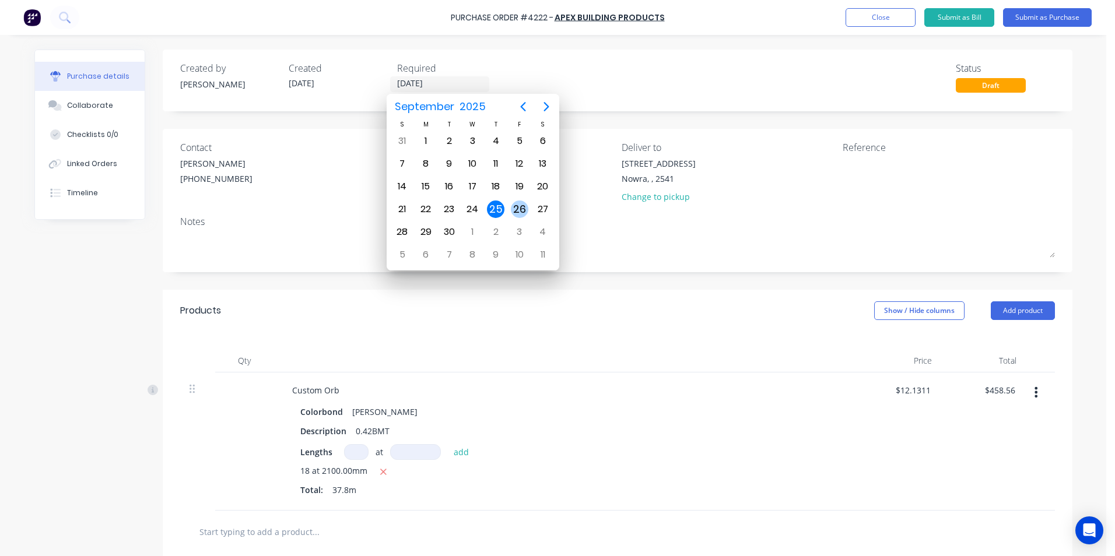
click at [508, 208] on div "26" at bounding box center [519, 209] width 23 height 22
type input "26/09/25"
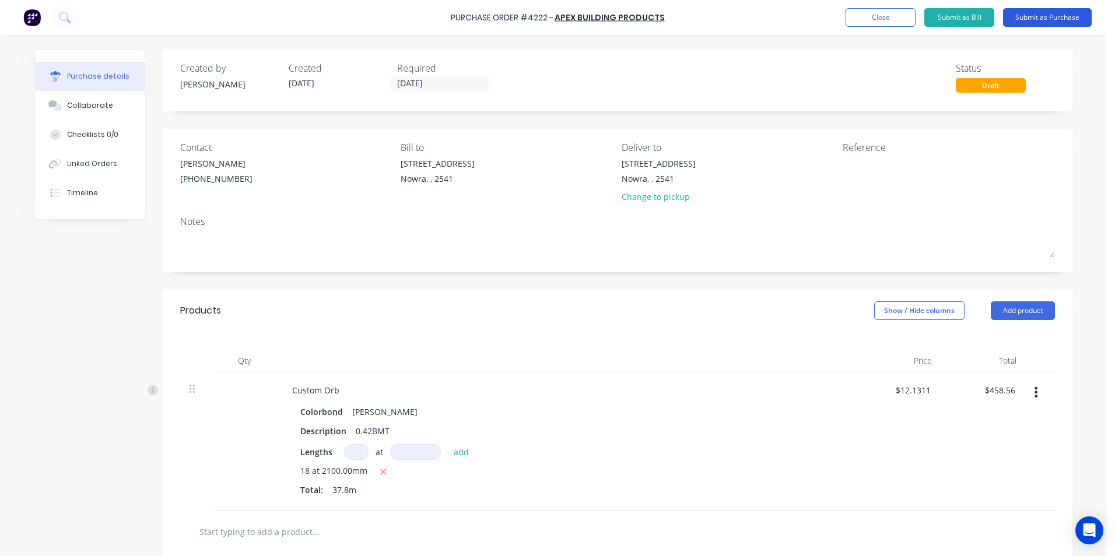
click at [1012, 16] on button "Submit as Purchase" at bounding box center [1047, 17] width 89 height 19
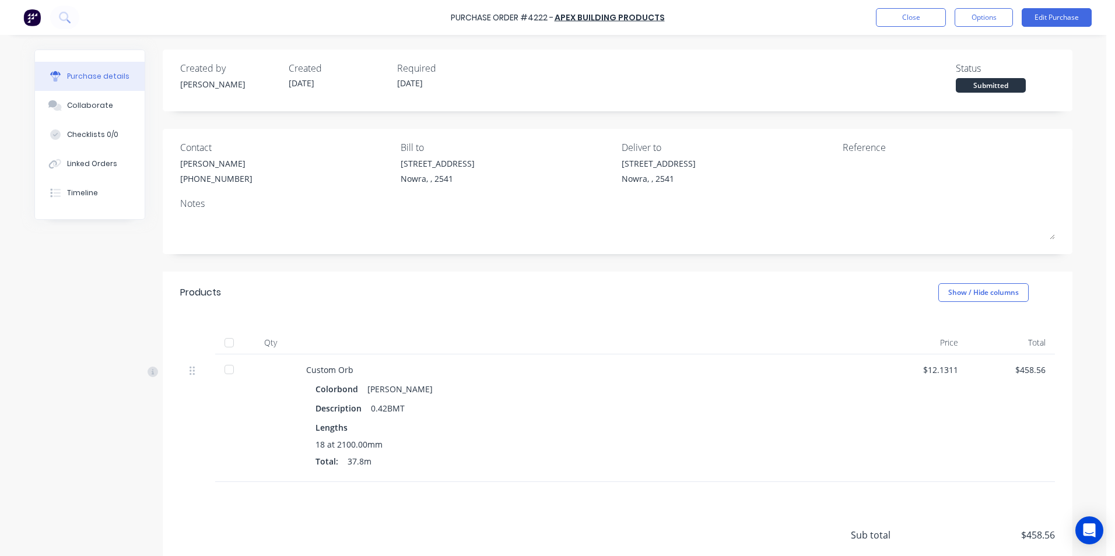
click at [964, 20] on button "Options" at bounding box center [983, 17] width 58 height 19
click at [963, 54] on div "Print / Email" at bounding box center [957, 47] width 90 height 17
click at [950, 77] on div "With pricing" at bounding box center [957, 70] width 90 height 17
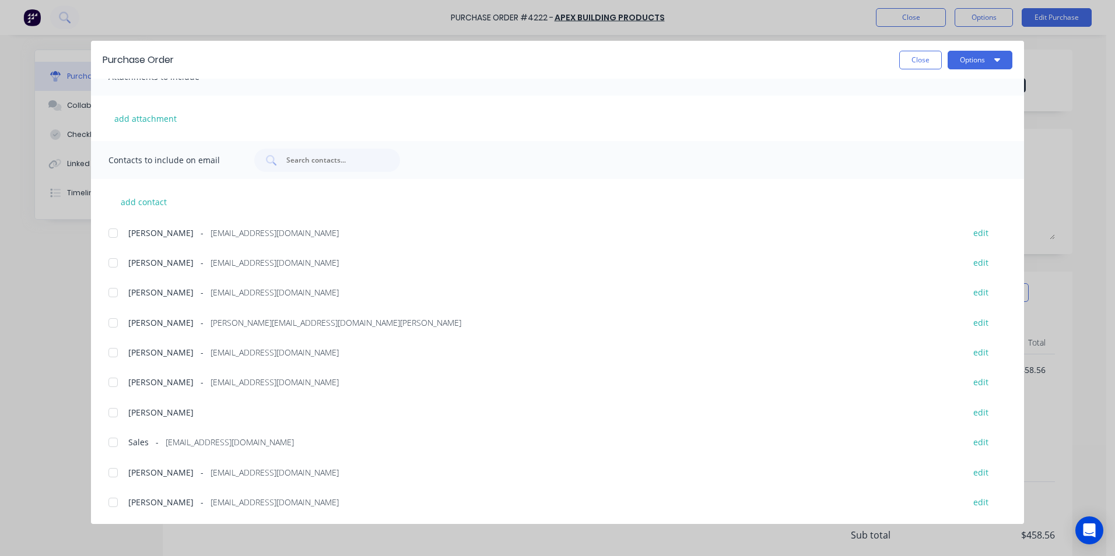
click at [121, 447] on div at bounding box center [112, 442] width 23 height 23
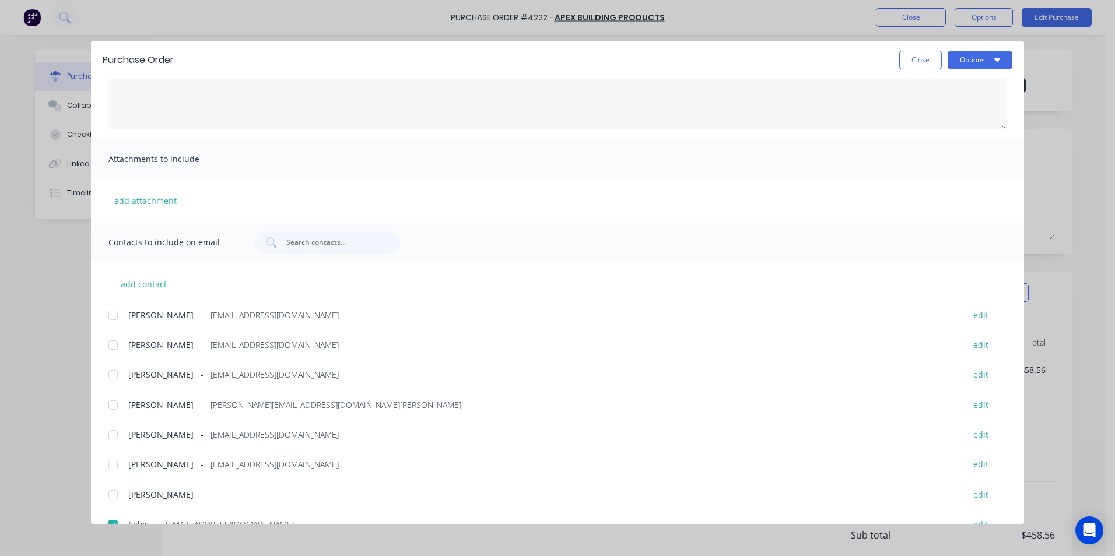
scroll to position [22, 0]
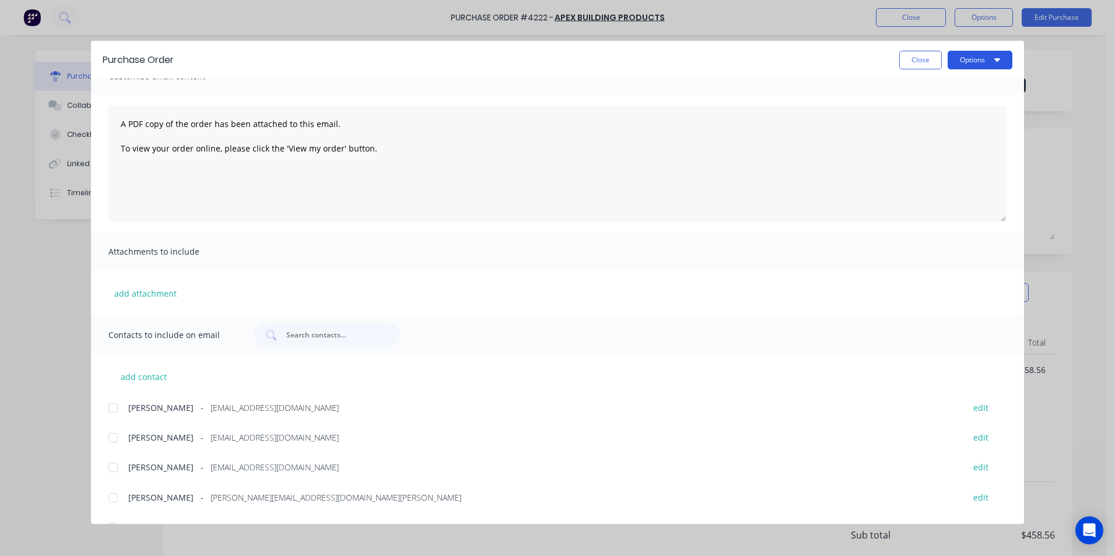
click at [987, 59] on button "Options" at bounding box center [979, 60] width 65 height 19
click at [951, 139] on div "Email" at bounding box center [957, 136] width 90 height 17
click at [929, 58] on button "Close" at bounding box center [920, 60] width 43 height 19
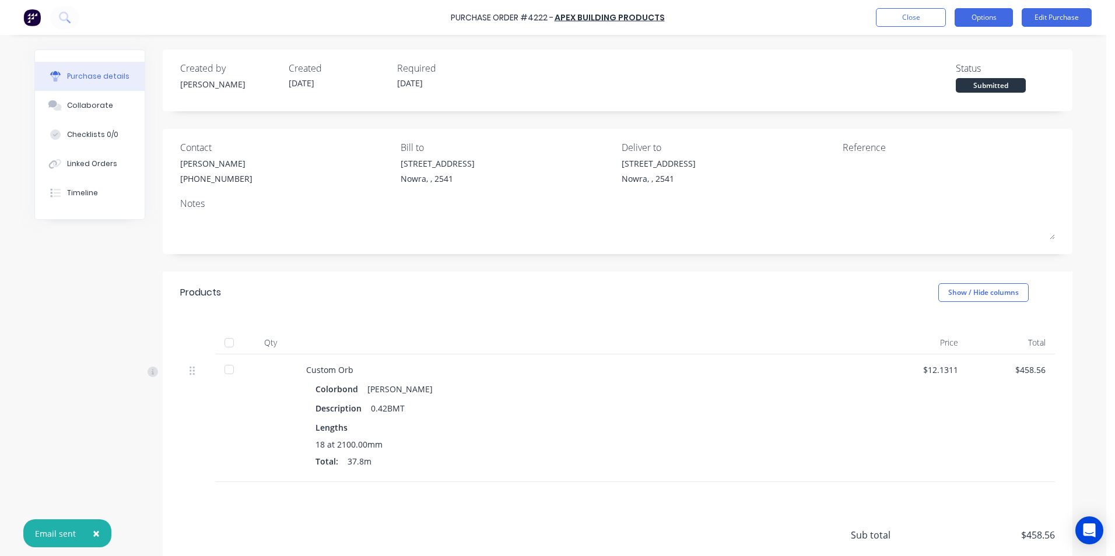
click at [967, 17] on button "Options" at bounding box center [983, 17] width 58 height 19
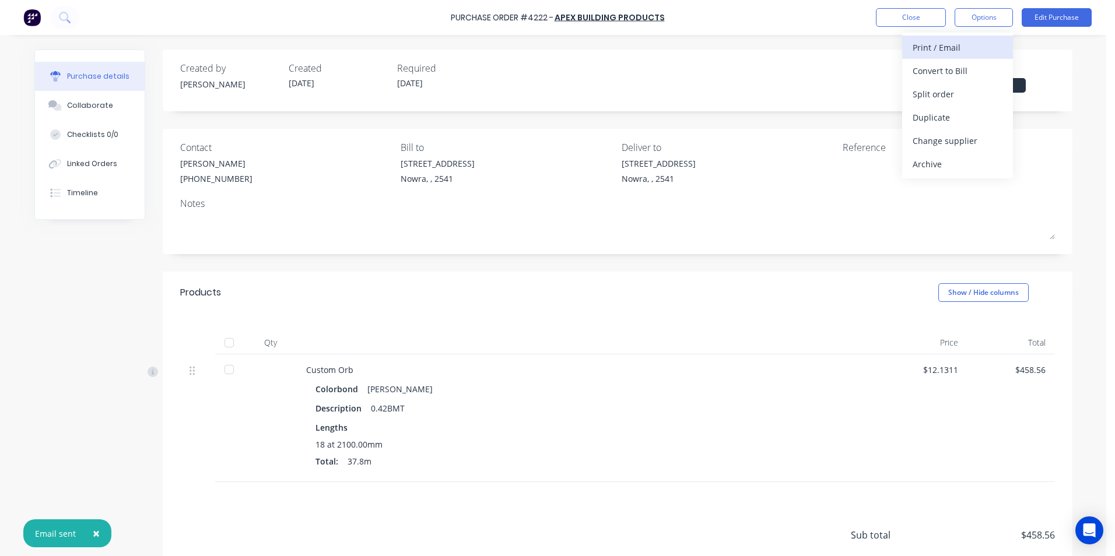
click at [954, 50] on div "Print / Email" at bounding box center [957, 47] width 90 height 17
click at [960, 69] on div "With pricing" at bounding box center [957, 70] width 90 height 17
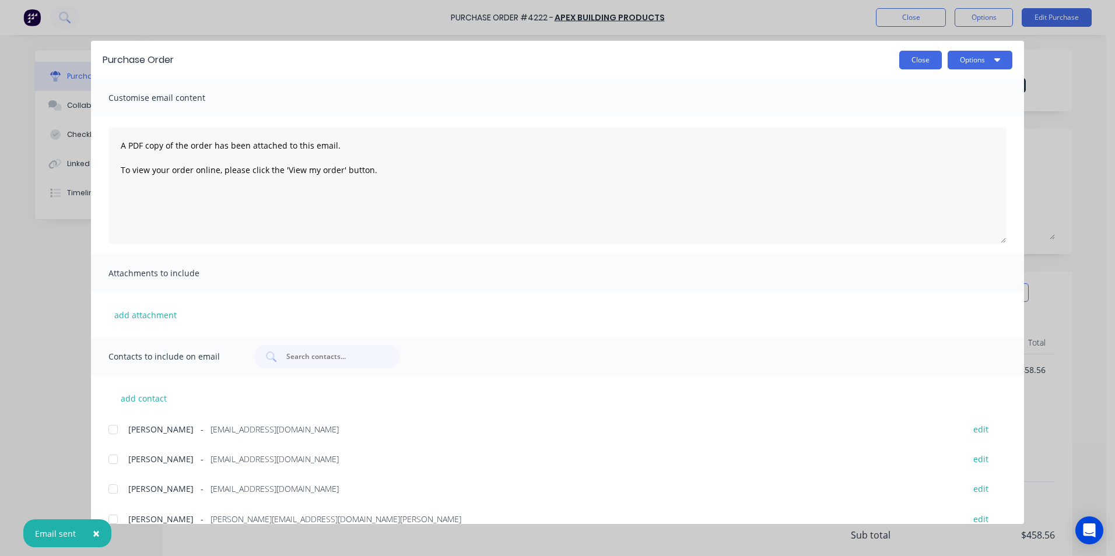
click at [935, 66] on button "Close" at bounding box center [920, 60] width 43 height 19
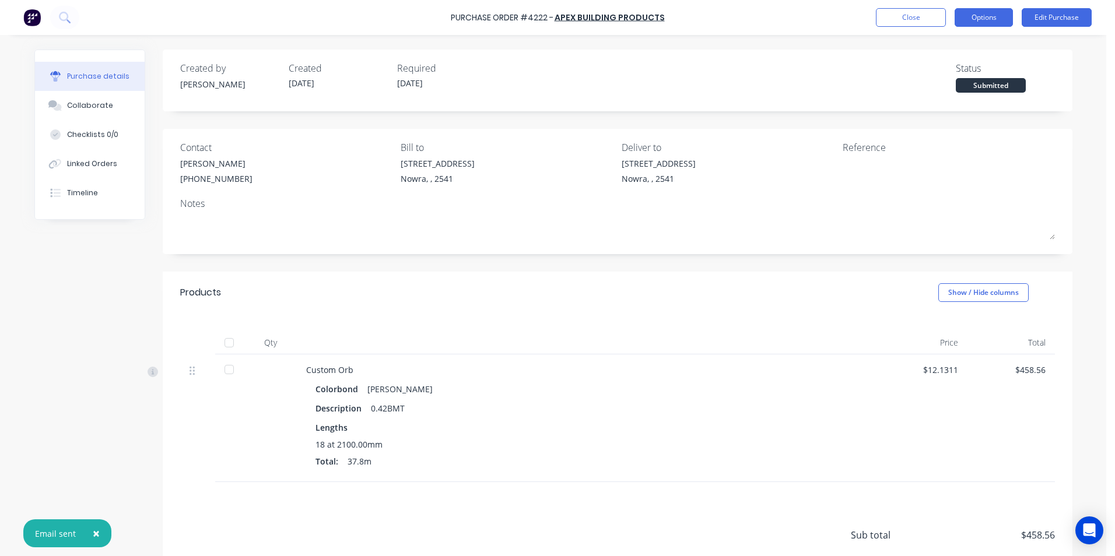
click at [976, 22] on button "Options" at bounding box center [983, 17] width 58 height 19
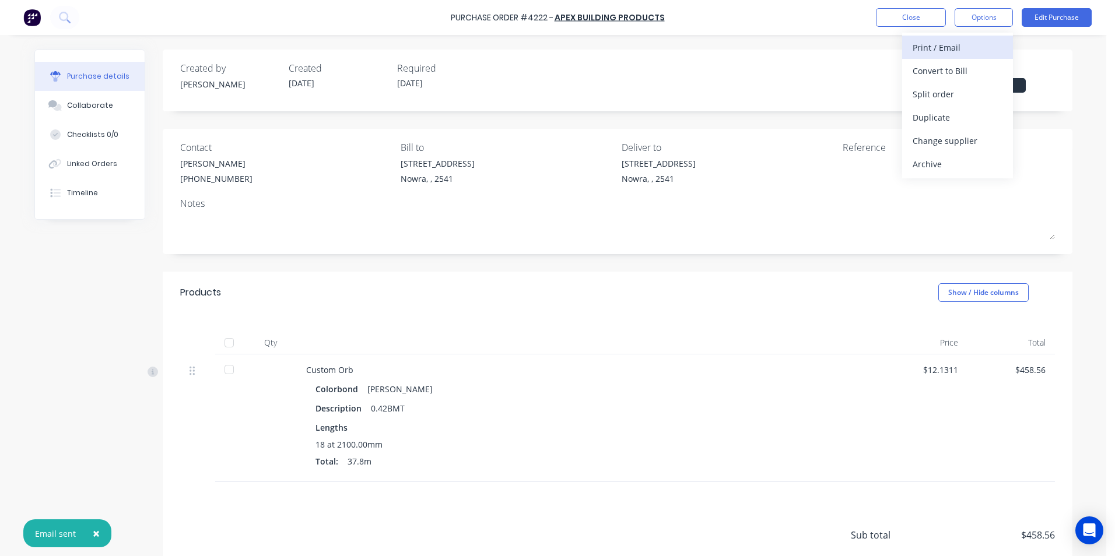
click at [967, 50] on div "Print / Email" at bounding box center [957, 47] width 90 height 17
click at [958, 86] on div "Without pricing" at bounding box center [957, 94] width 90 height 17
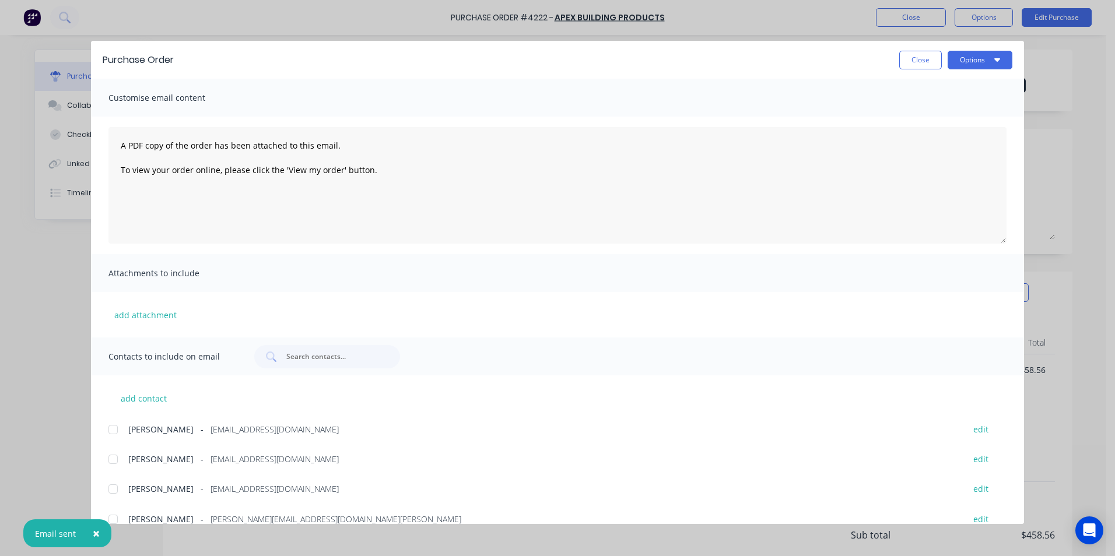
click at [958, 71] on div "Purchase Order Close Options" at bounding box center [557, 60] width 933 height 38
click at [961, 62] on button "Options" at bounding box center [979, 60] width 65 height 19
click at [946, 106] on div "Print" at bounding box center [957, 112] width 90 height 17
click at [915, 58] on button "Close" at bounding box center [920, 60] width 43 height 19
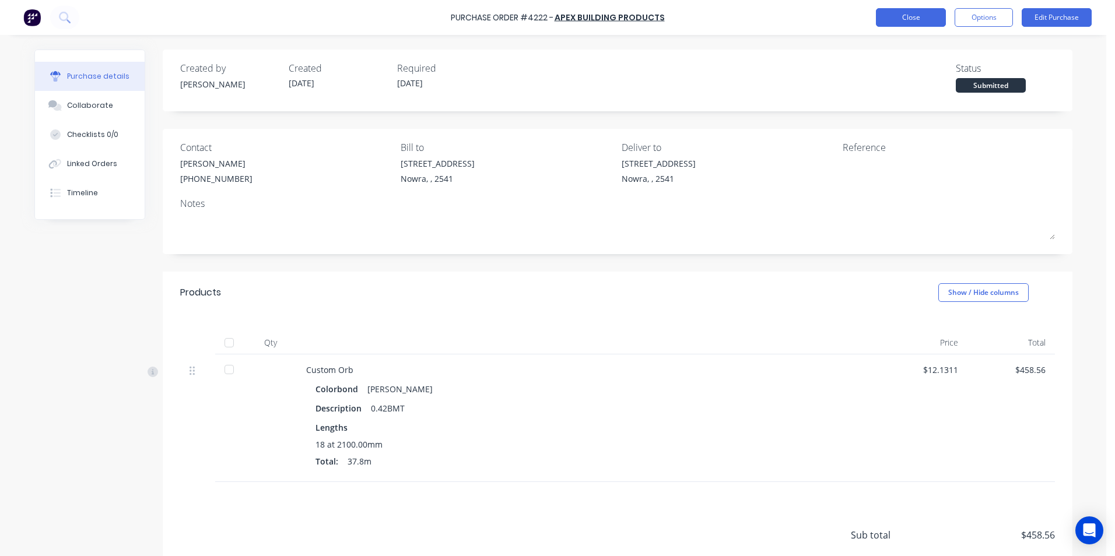
click at [890, 20] on button "Close" at bounding box center [911, 17] width 70 height 19
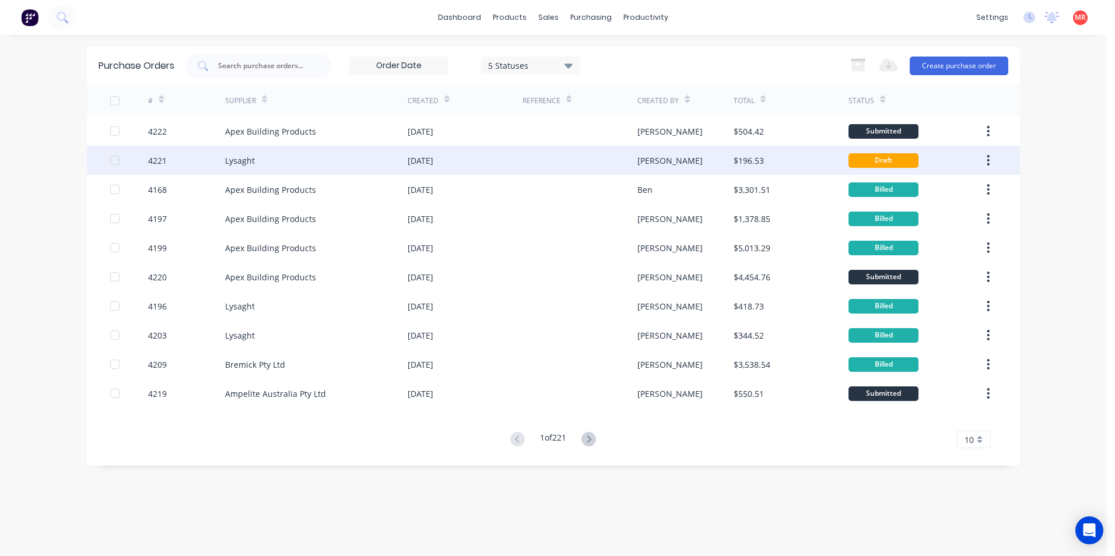
click at [640, 165] on div "Matt" at bounding box center [669, 161] width 65 height 12
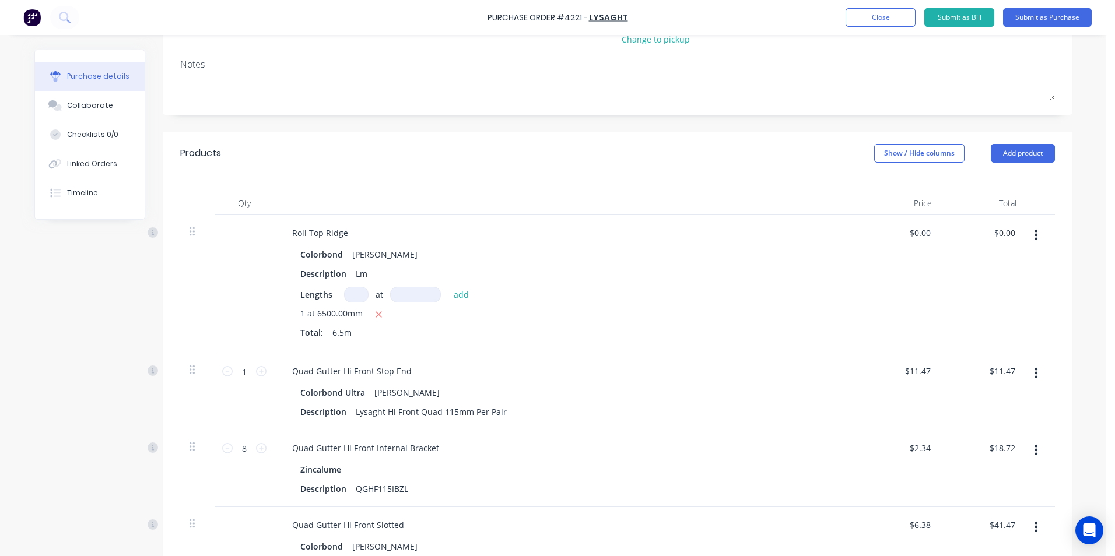
scroll to position [26, 0]
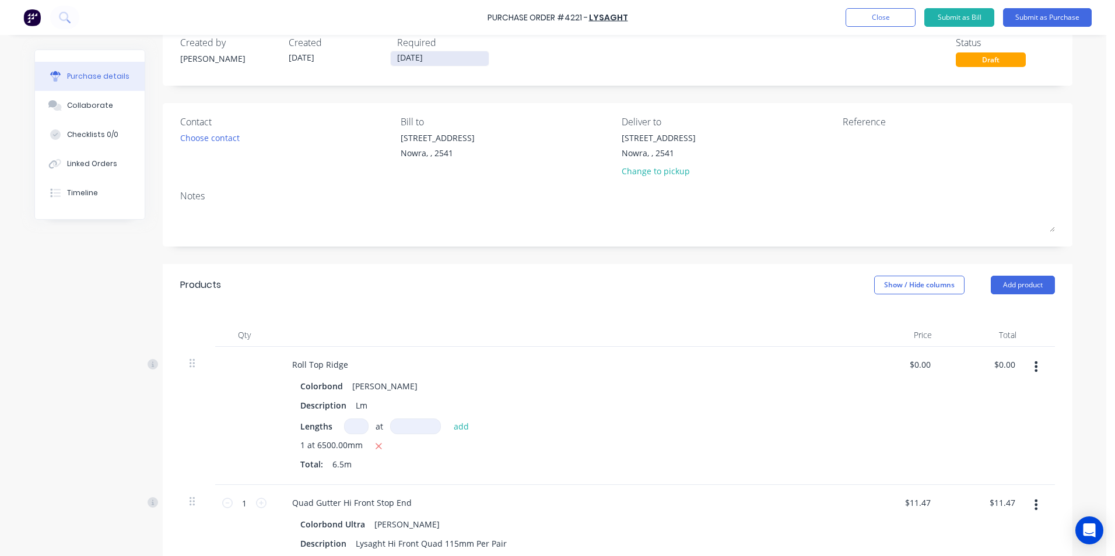
click at [396, 57] on input "25/09/25" at bounding box center [440, 58] width 98 height 15
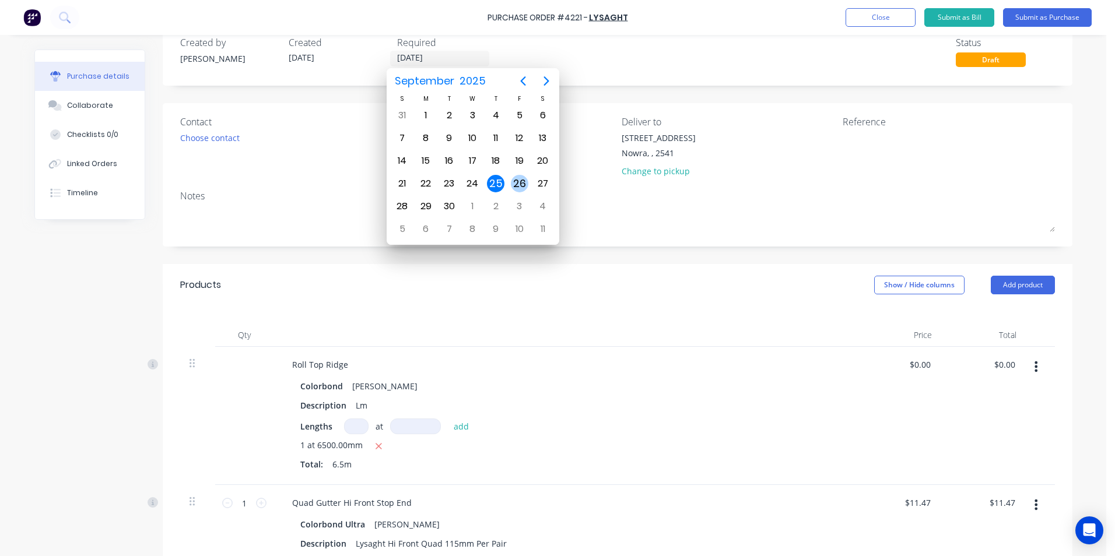
drag, startPoint x: 516, startPoint y: 182, endPoint x: 503, endPoint y: 180, distance: 13.2
click at [515, 182] on div "26" at bounding box center [519, 183] width 17 height 17
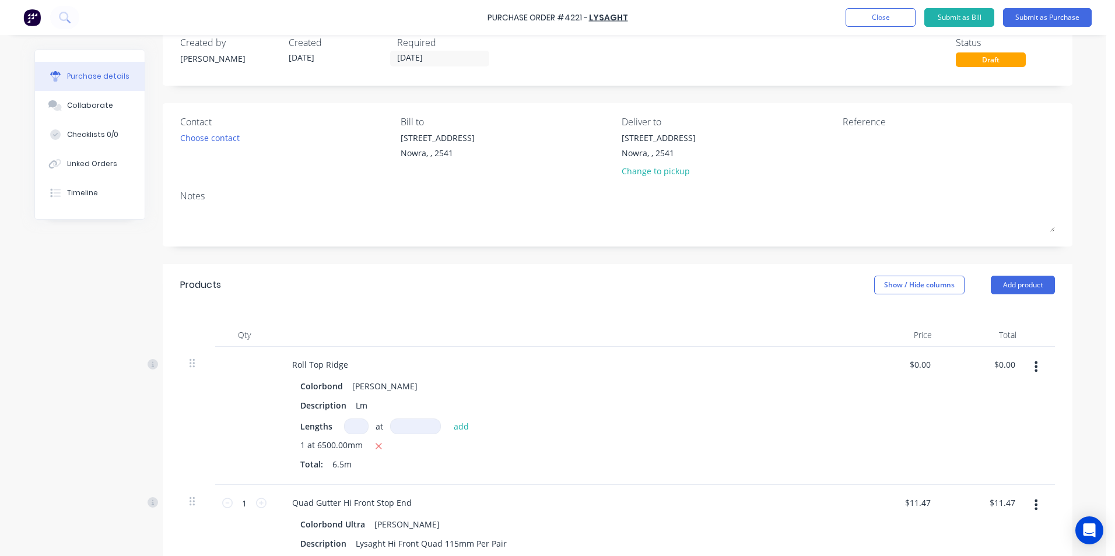
type input "26/09/25"
click at [235, 139] on div "Choose contact" at bounding box center [209, 138] width 59 height 12
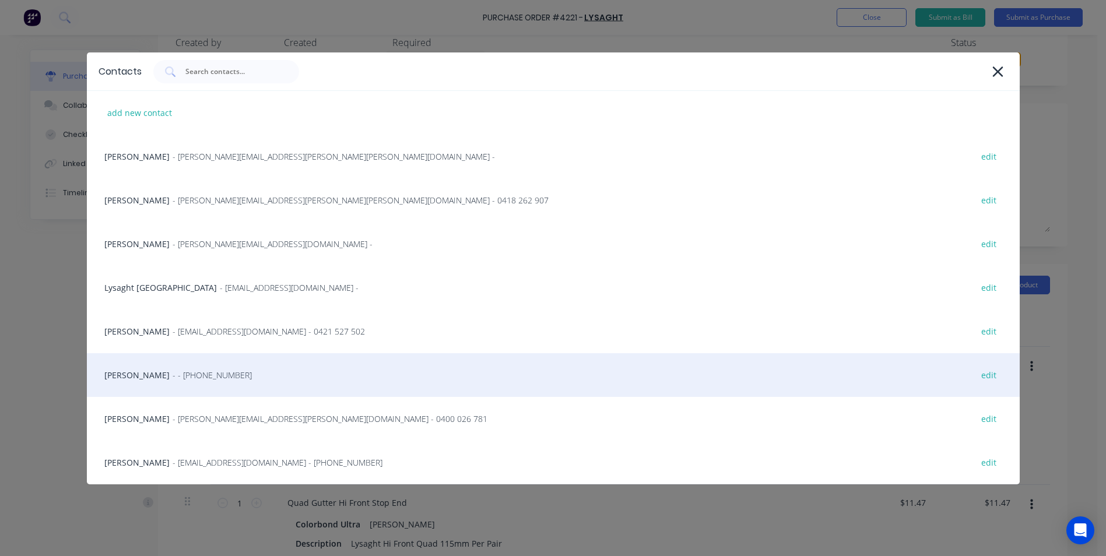
click at [201, 370] on div "Matt - - (02) 4411 1090 edit" at bounding box center [553, 375] width 933 height 44
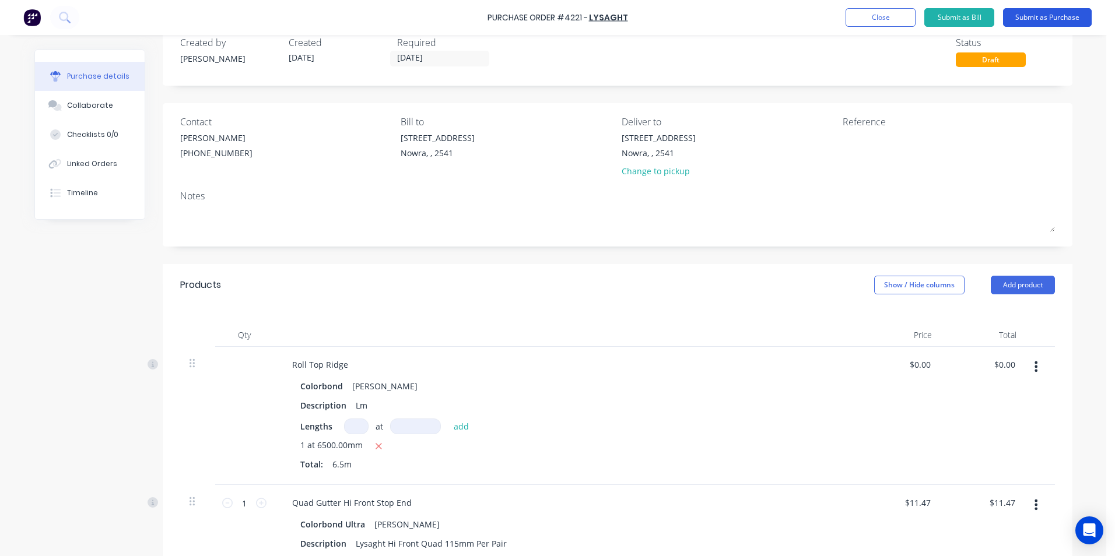
click at [1038, 19] on button "Submit as Purchase" at bounding box center [1047, 17] width 89 height 19
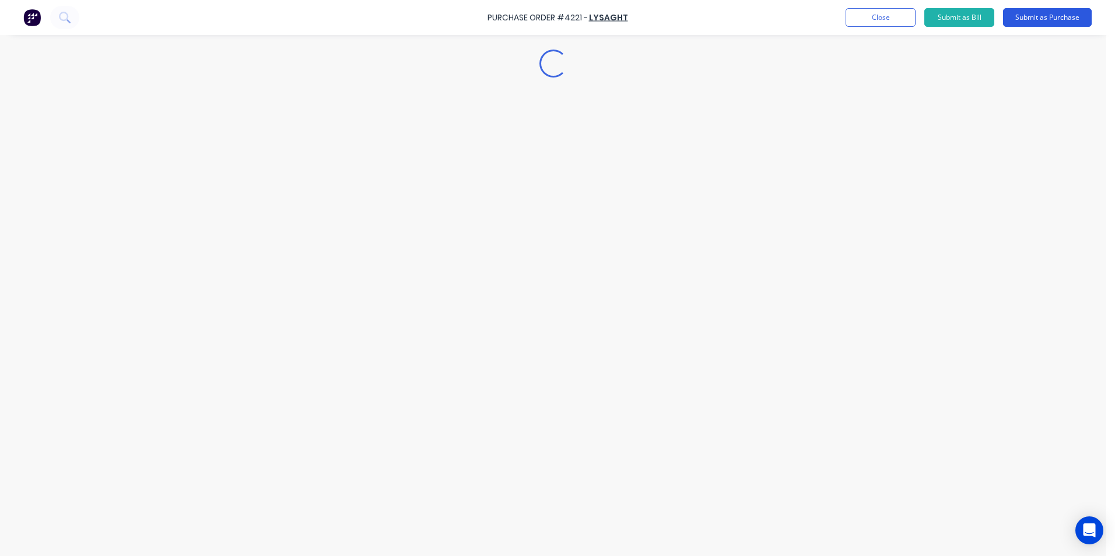
scroll to position [0, 0]
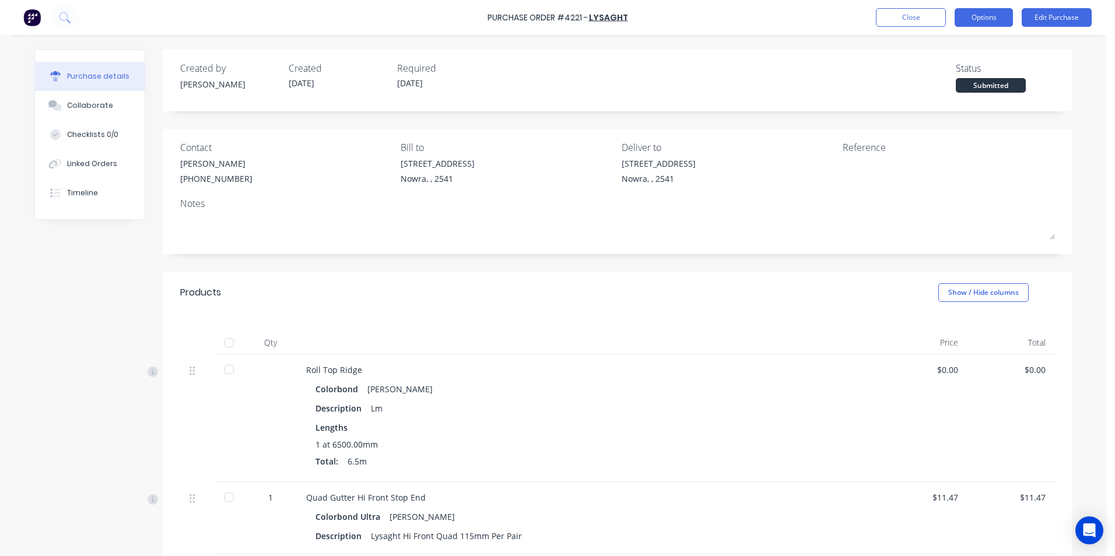
click at [976, 24] on button "Options" at bounding box center [983, 17] width 58 height 19
click at [963, 45] on div "Print / Email" at bounding box center [957, 47] width 90 height 17
click at [961, 78] on div "With pricing" at bounding box center [957, 70] width 90 height 17
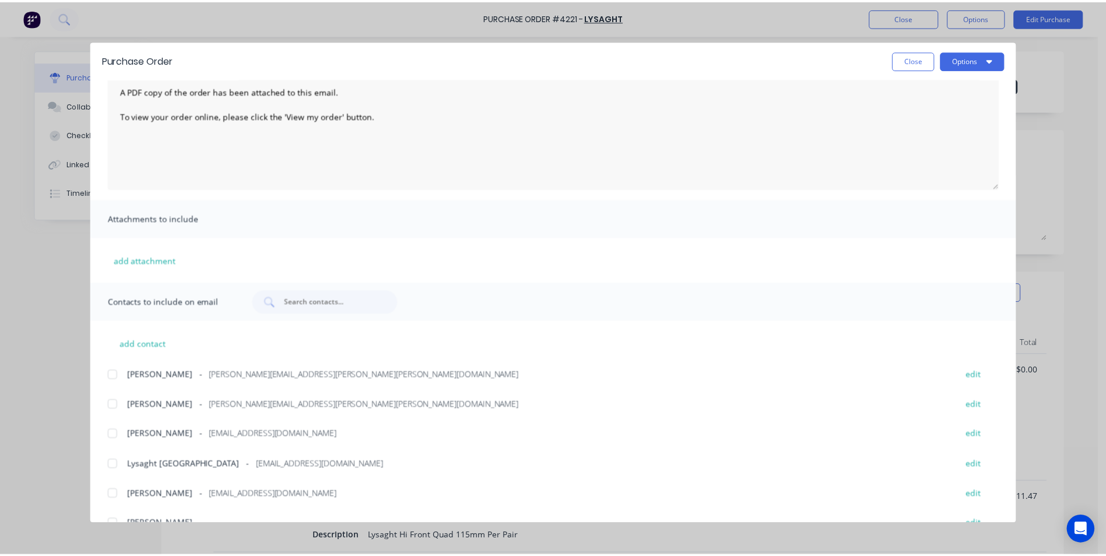
scroll to position [136, 0]
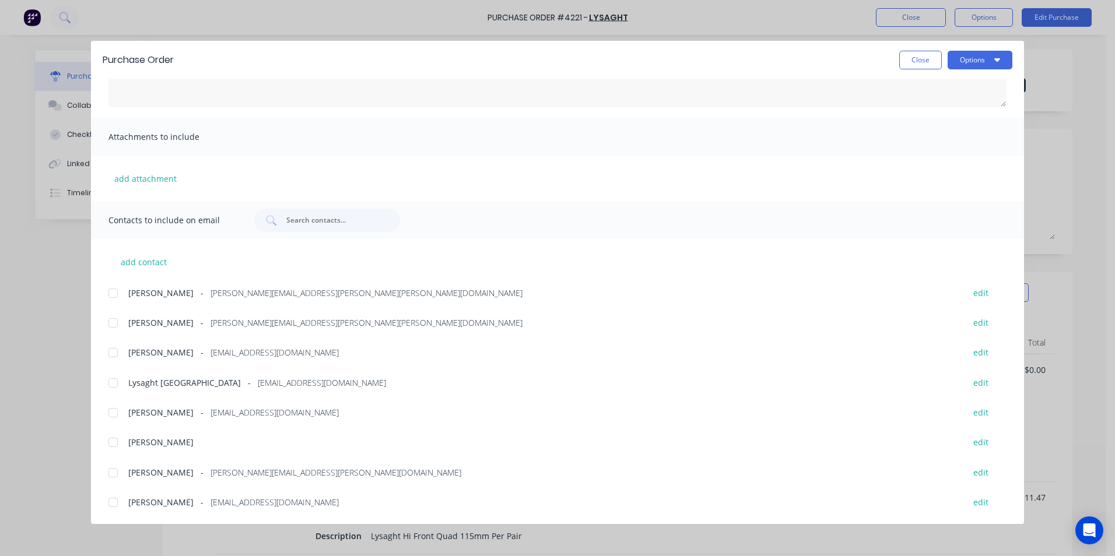
click at [115, 387] on div at bounding box center [112, 382] width 23 height 23
click at [963, 66] on button "Options" at bounding box center [979, 60] width 65 height 19
click at [949, 126] on button "Email" at bounding box center [956, 136] width 111 height 23
click at [930, 59] on button "Close" at bounding box center [920, 60] width 43 height 19
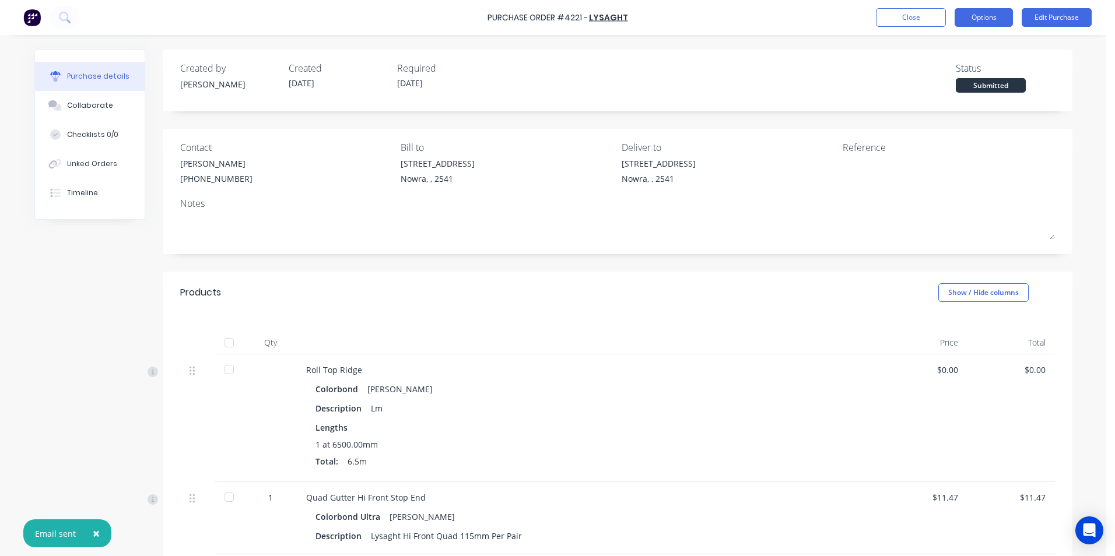
click at [969, 24] on button "Options" at bounding box center [983, 17] width 58 height 19
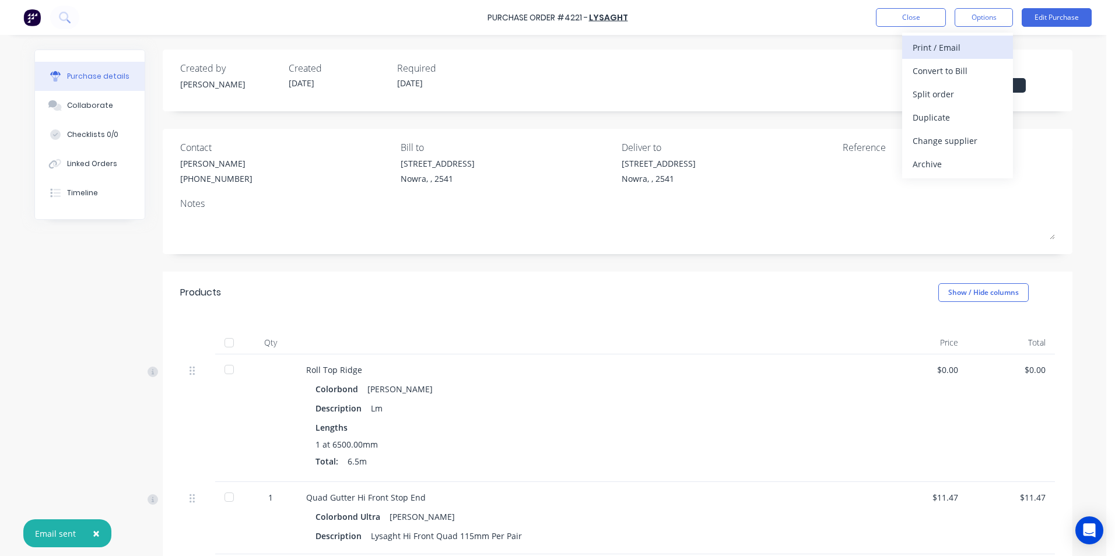
click at [965, 42] on div "Print / Email" at bounding box center [957, 47] width 90 height 17
click at [956, 99] on div "Without pricing" at bounding box center [957, 94] width 90 height 17
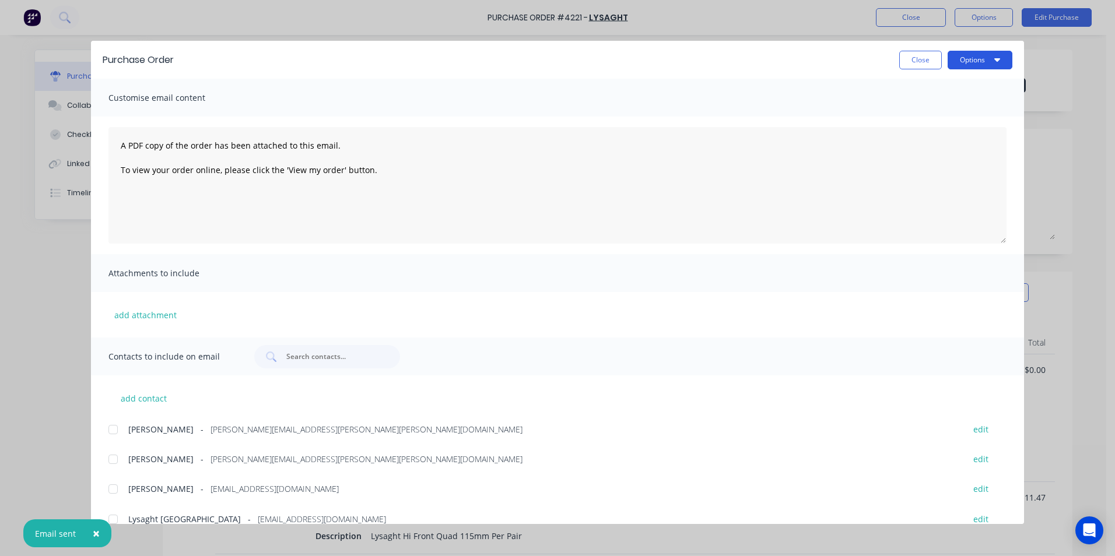
click at [968, 56] on button "Options" at bounding box center [979, 60] width 65 height 19
click at [950, 108] on div "Print" at bounding box center [957, 112] width 90 height 17
click at [920, 62] on button "Close" at bounding box center [920, 60] width 43 height 19
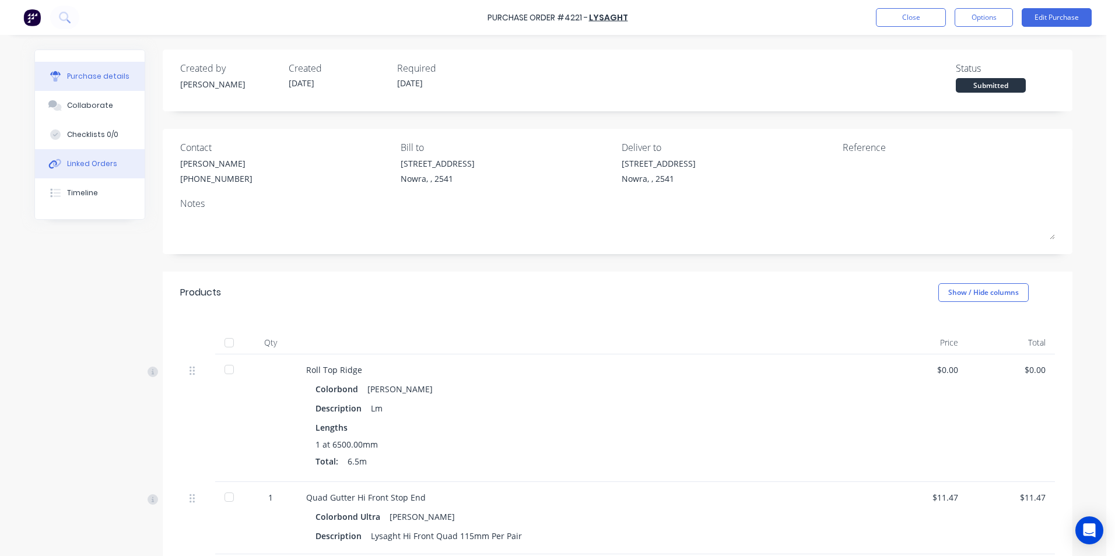
click at [78, 168] on div "Linked Orders" at bounding box center [92, 164] width 50 height 10
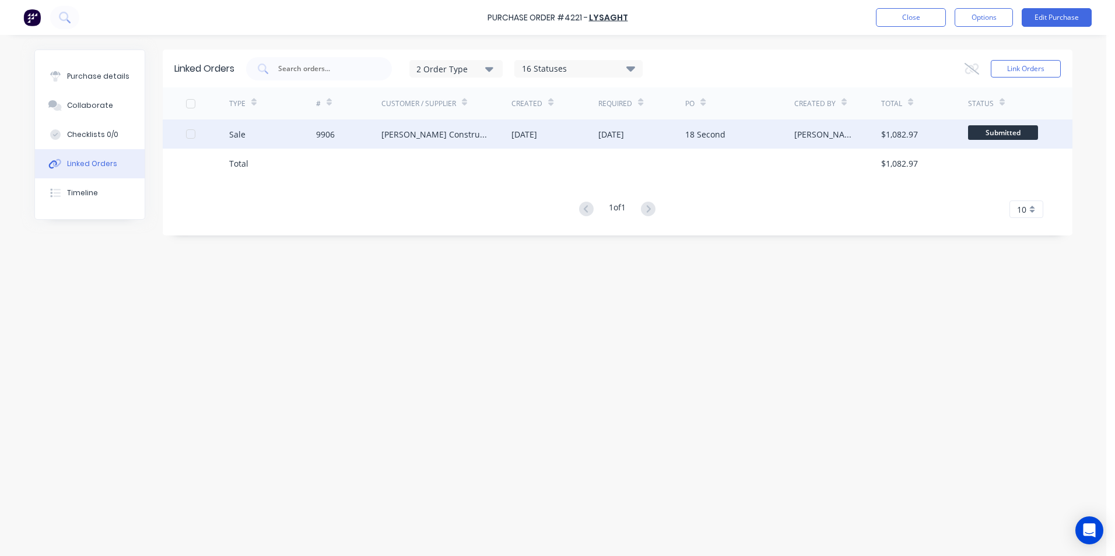
click at [469, 131] on div "Hobbs Constructions" at bounding box center [446, 134] width 131 height 29
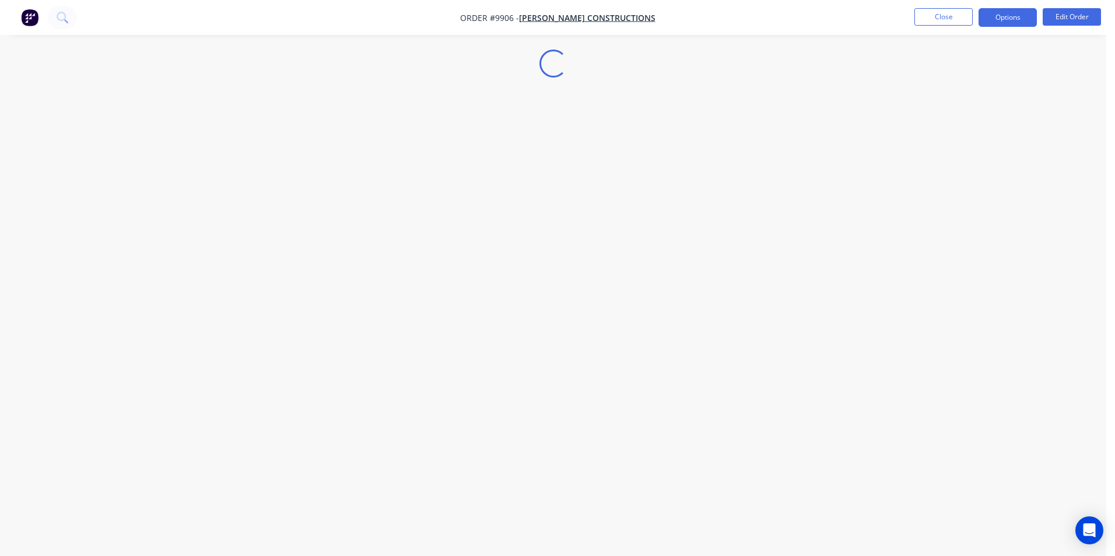
click at [999, 16] on button "Options" at bounding box center [1007, 17] width 58 height 19
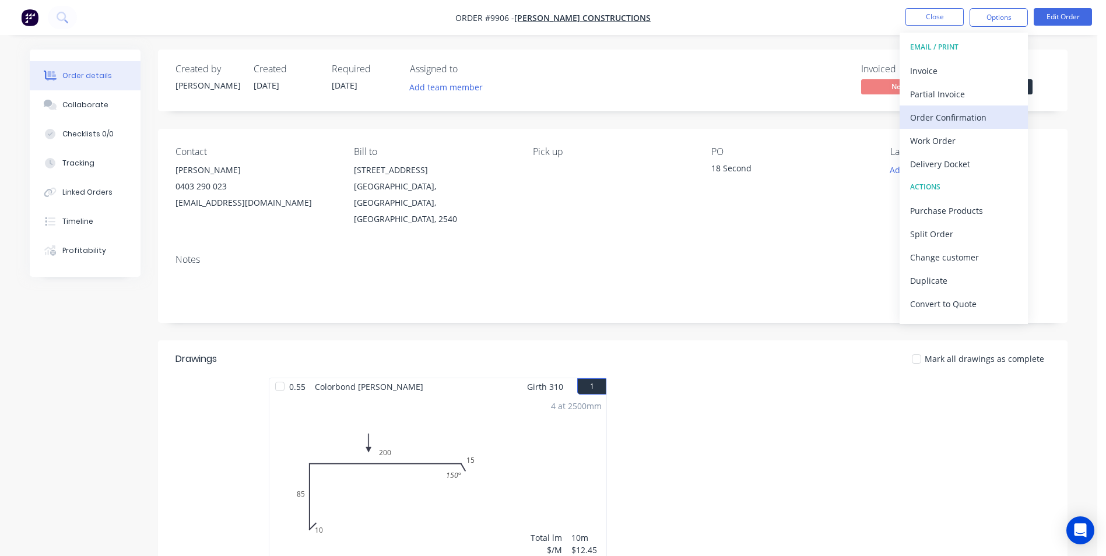
click at [958, 117] on div "Order Confirmation" at bounding box center [963, 117] width 107 height 17
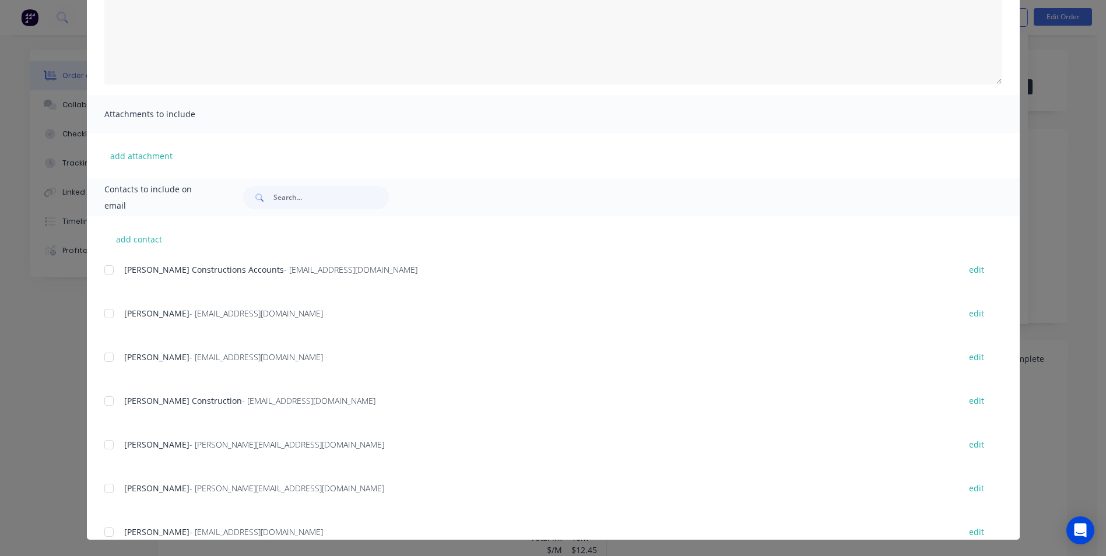
scroll to position [117, 0]
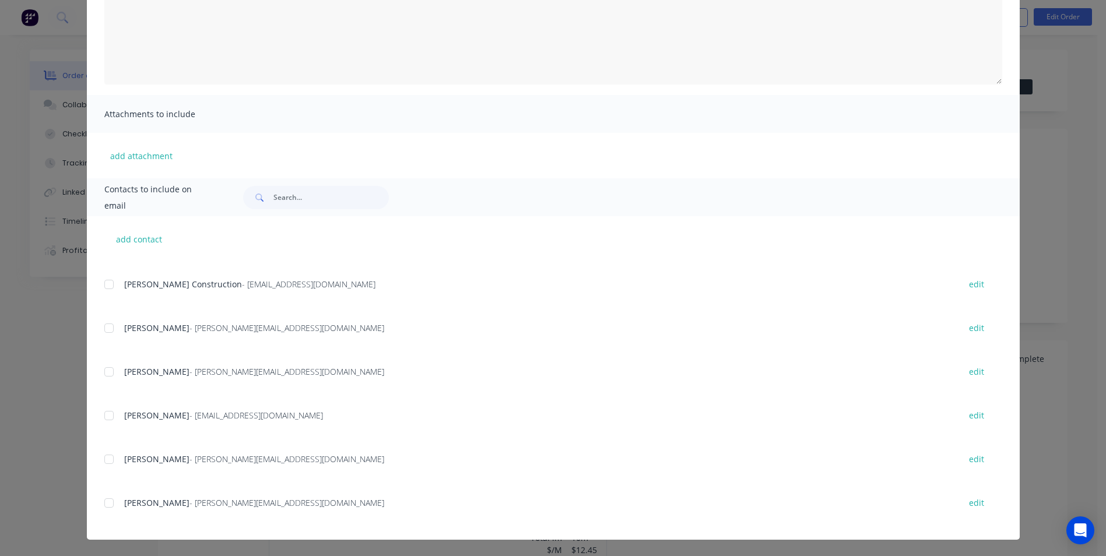
click at [106, 417] on div at bounding box center [108, 415] width 23 height 23
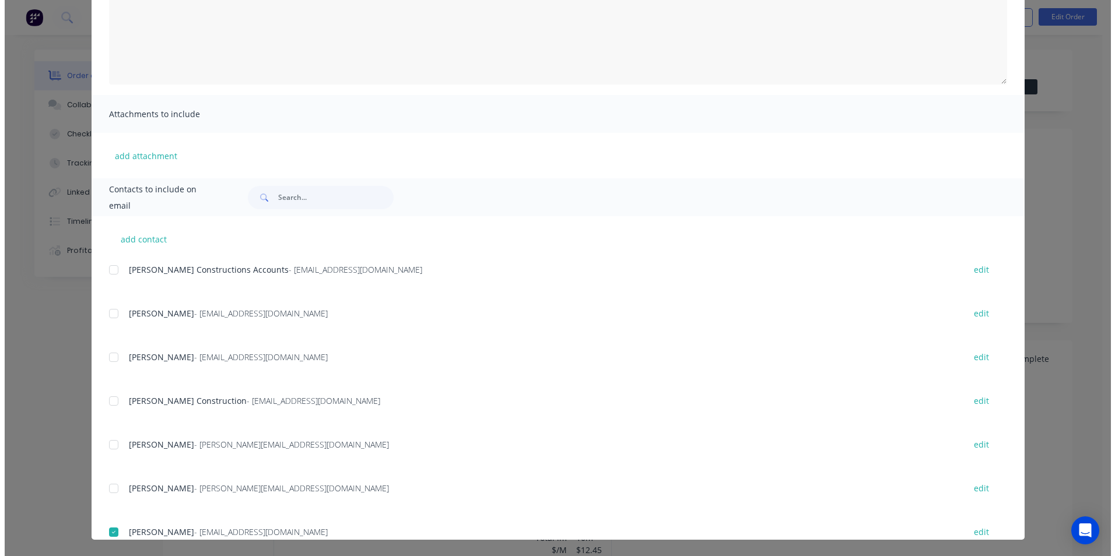
scroll to position [0, 0]
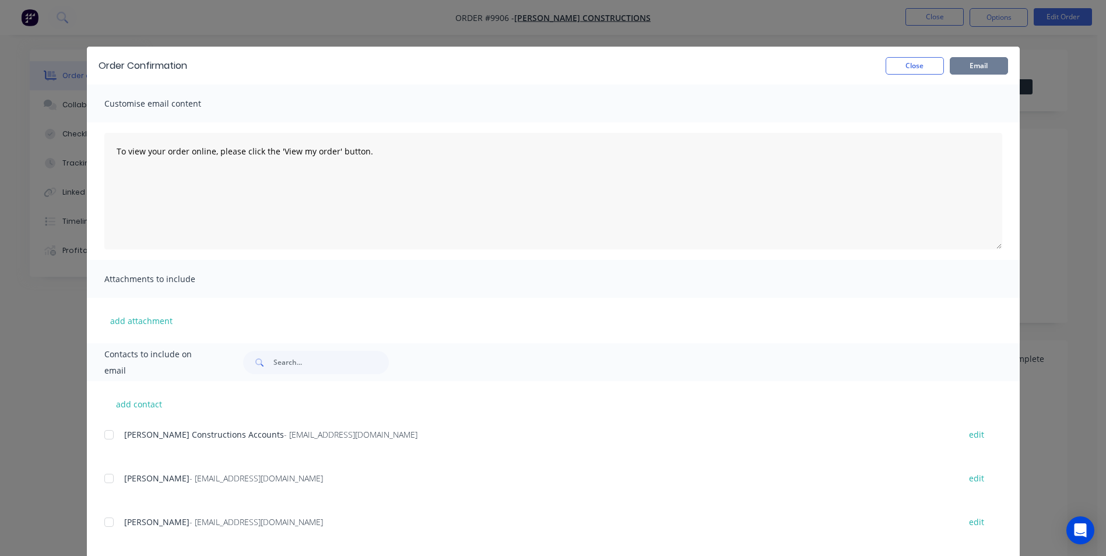
click at [977, 65] on button "Email" at bounding box center [979, 65] width 58 height 17
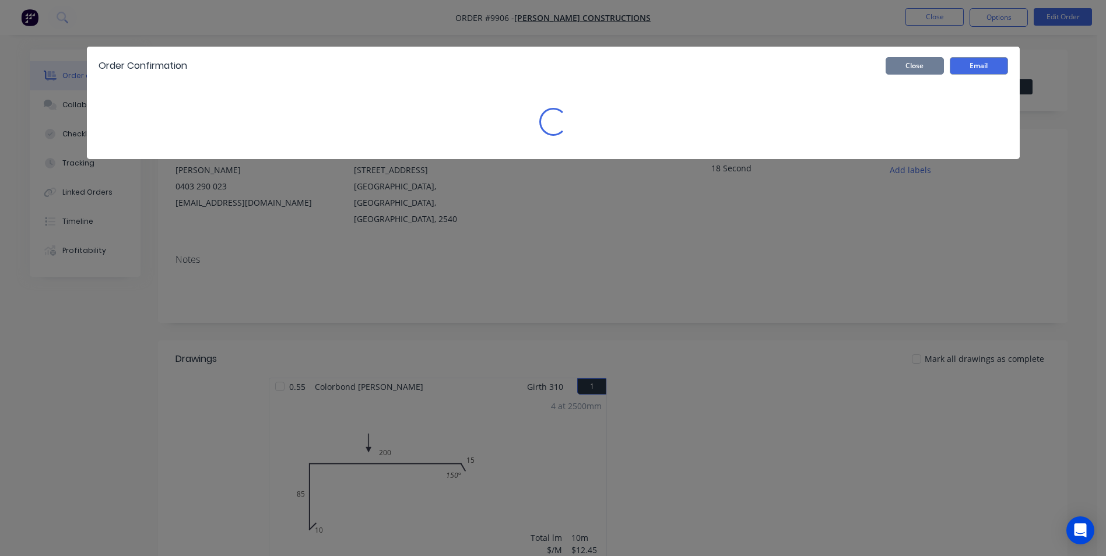
click at [889, 66] on button "Close" at bounding box center [915, 65] width 58 height 17
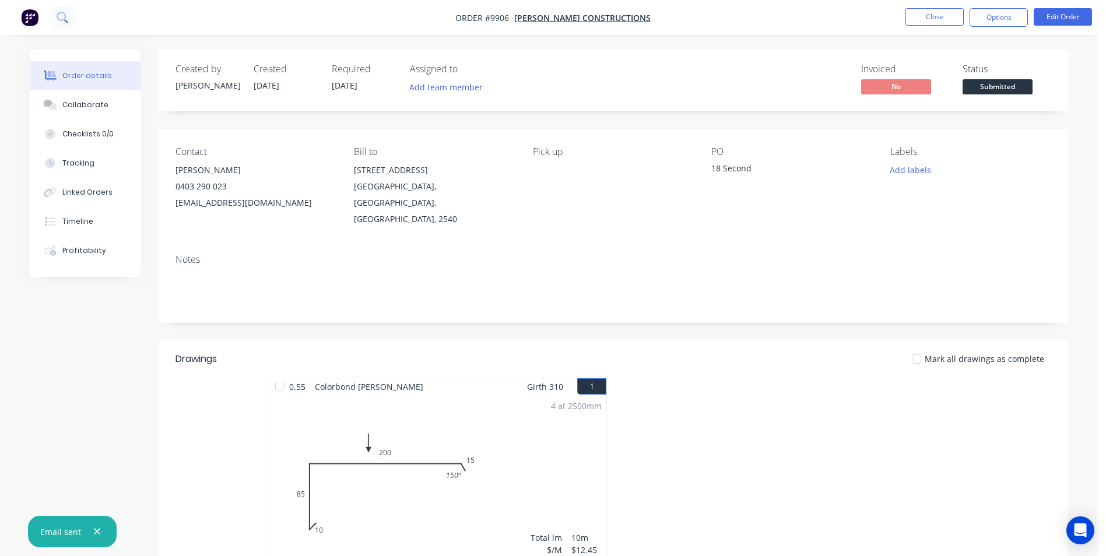
click at [62, 25] on button at bounding box center [62, 17] width 29 height 23
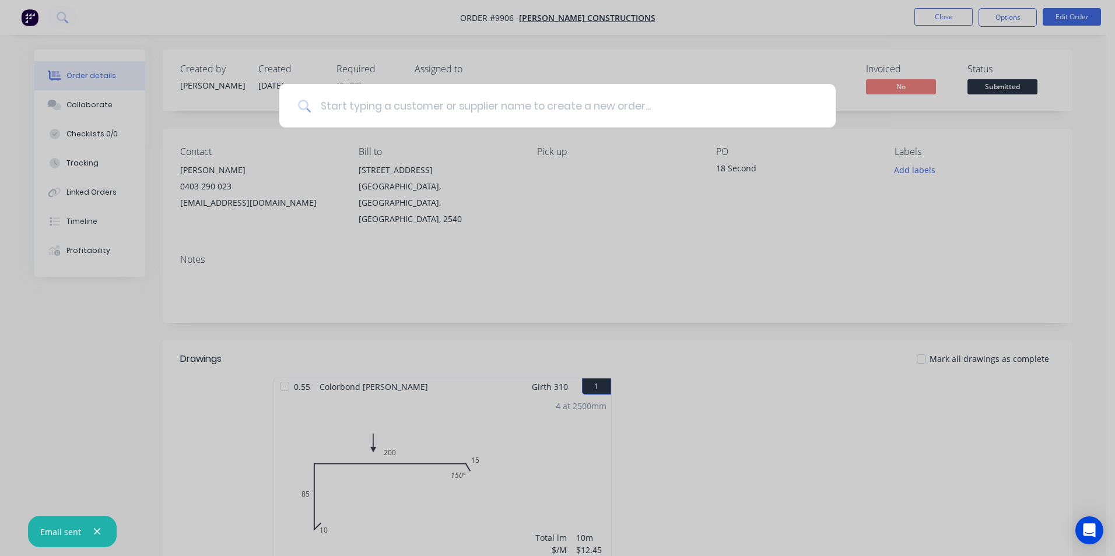
click at [347, 107] on input at bounding box center [564, 106] width 506 height 44
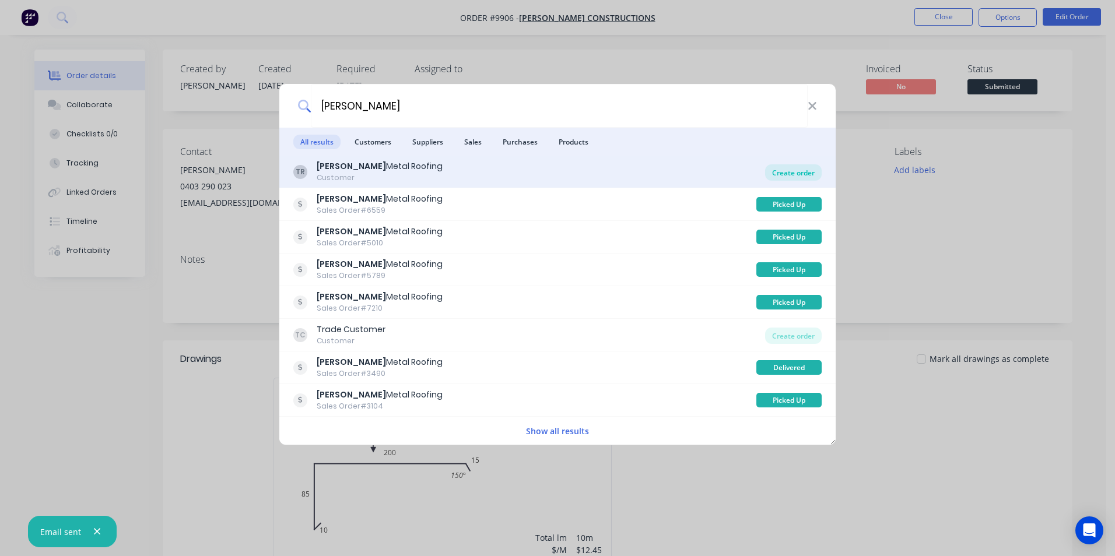
type input "tait"
click at [767, 170] on div "Create order" at bounding box center [793, 172] width 57 height 16
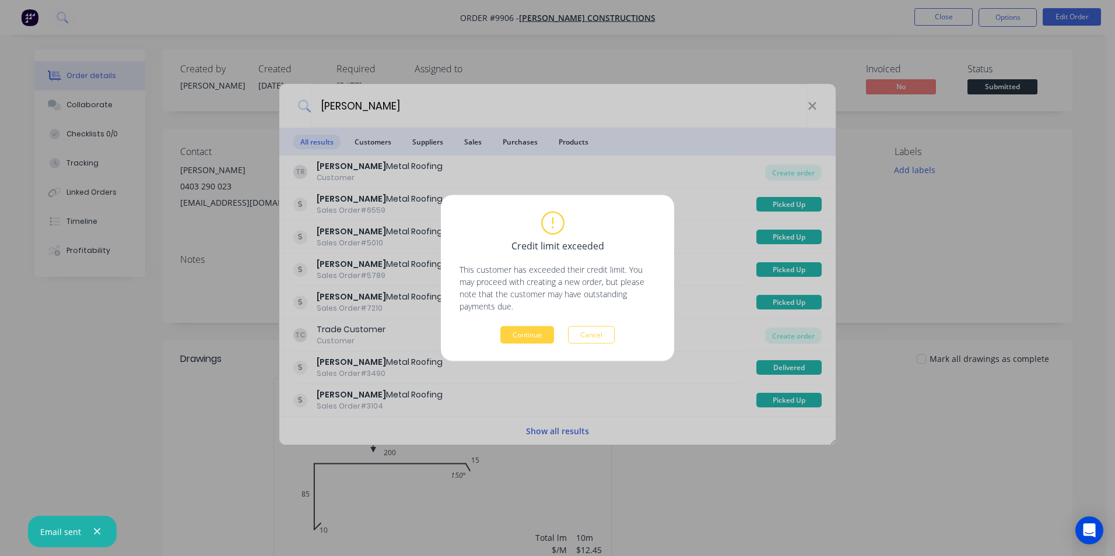
click at [536, 329] on button "Continue" at bounding box center [527, 335] width 54 height 17
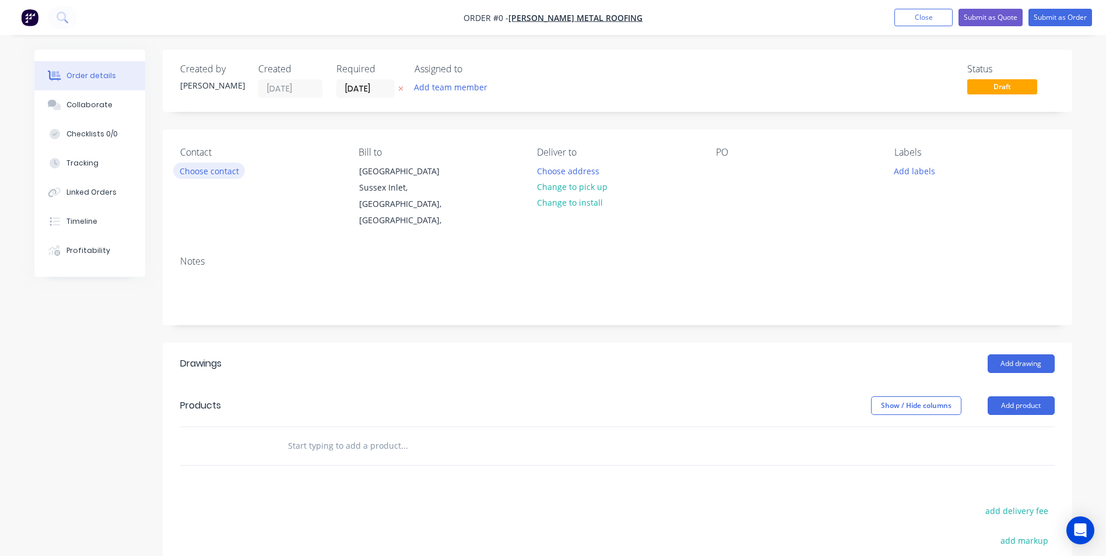
click at [206, 171] on button "Choose contact" at bounding box center [209, 171] width 72 height 16
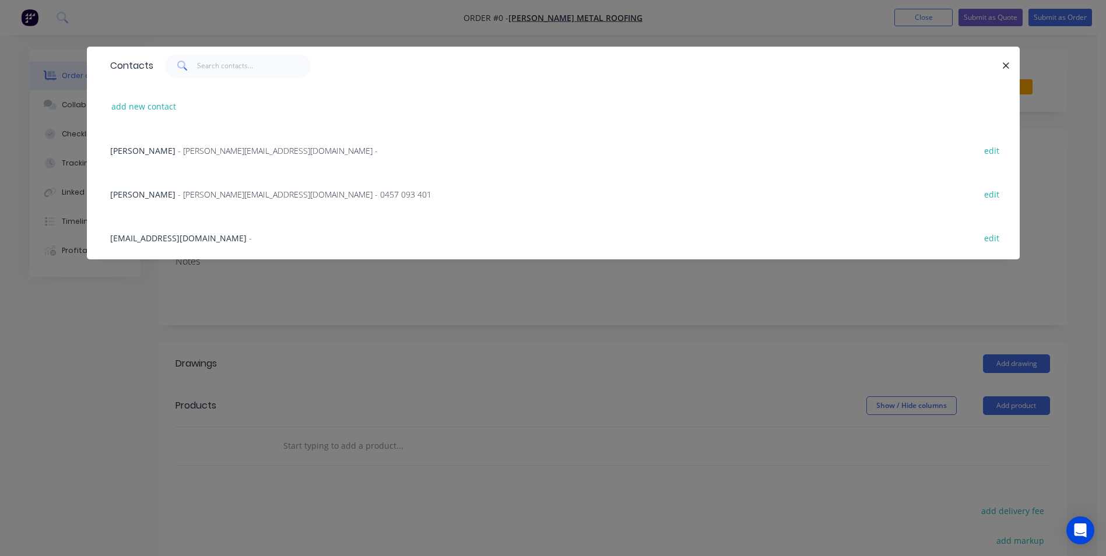
click at [200, 195] on span "- [PERSON_NAME][EMAIL_ADDRESS][DOMAIN_NAME] - 0457 093 401" at bounding box center [305, 194] width 254 height 11
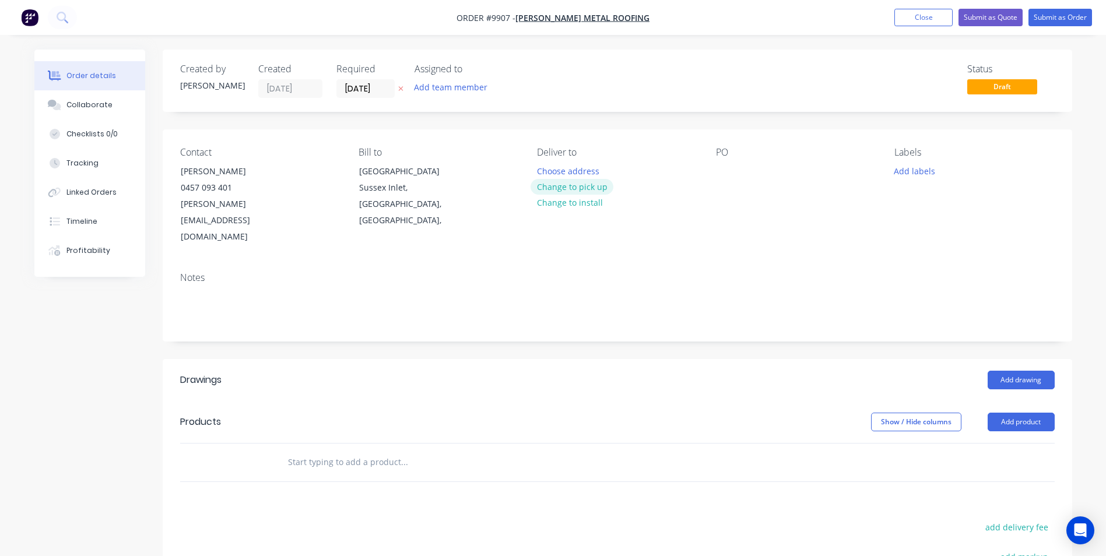
click at [585, 191] on button "Change to pick up" at bounding box center [572, 187] width 83 height 16
click at [724, 172] on div at bounding box center [725, 171] width 19 height 17
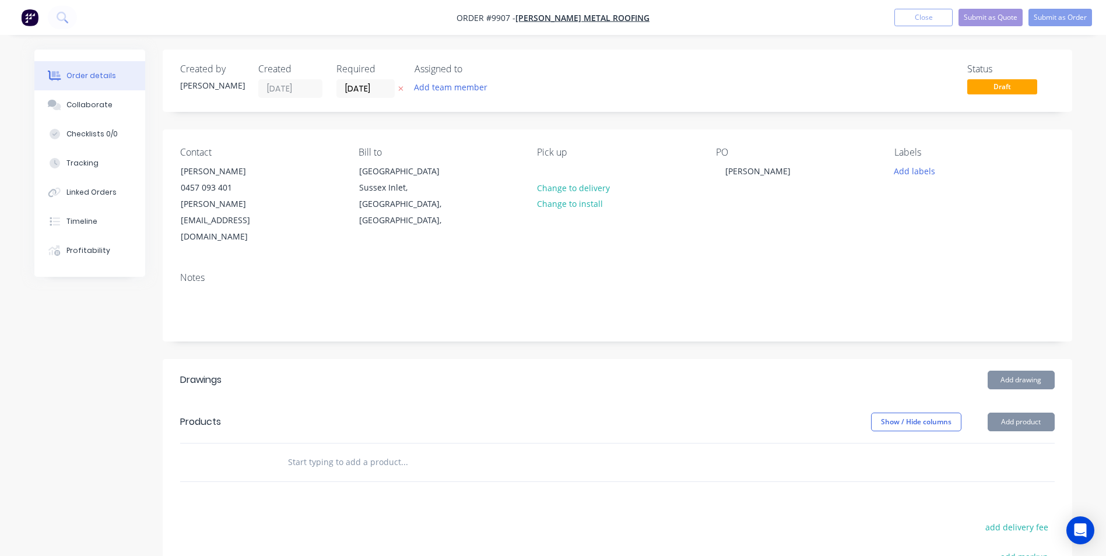
click at [353, 451] on input "text" at bounding box center [403, 462] width 233 height 23
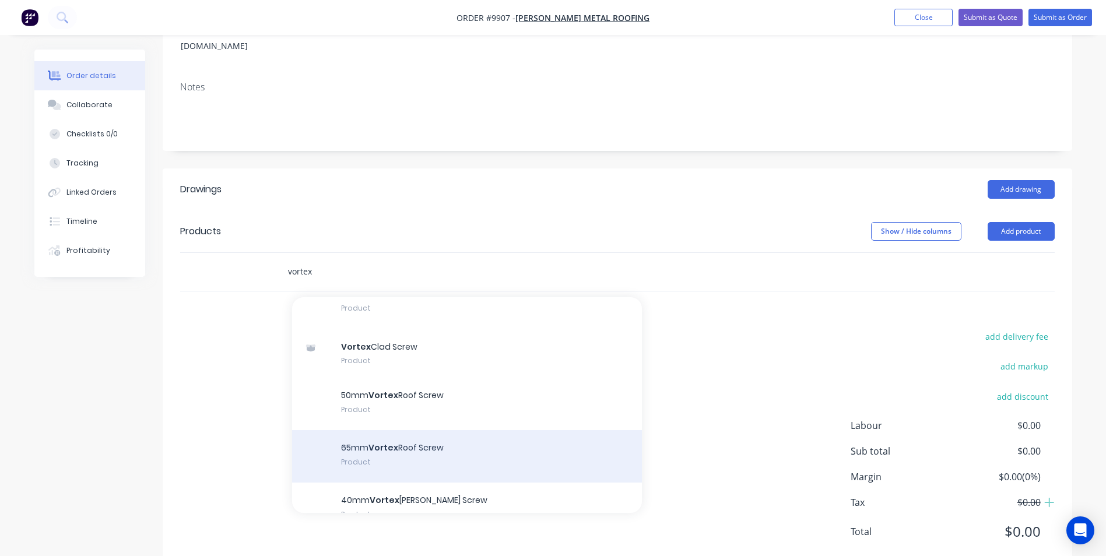
scroll to position [58, 0]
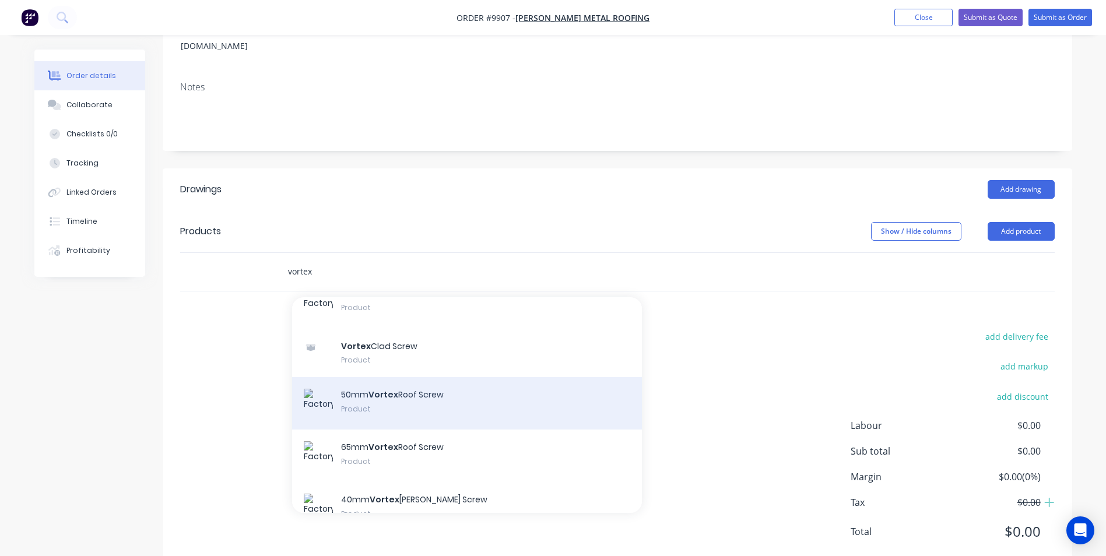
type input "vortex"
click at [406, 377] on div "50mm Vortex Roof Screw Product" at bounding box center [467, 403] width 350 height 52
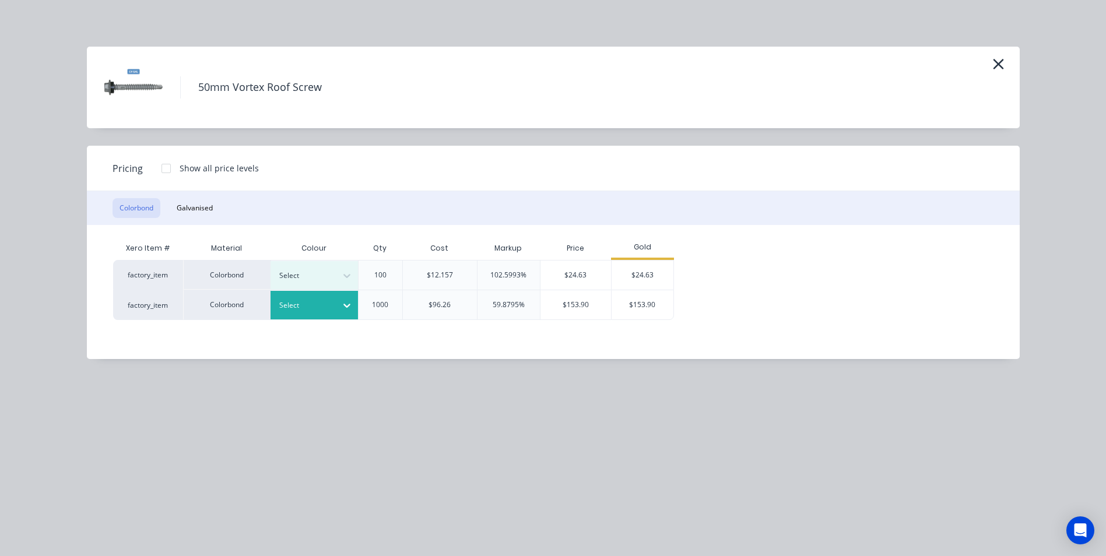
click at [335, 300] on div "Select" at bounding box center [303, 305] width 65 height 15
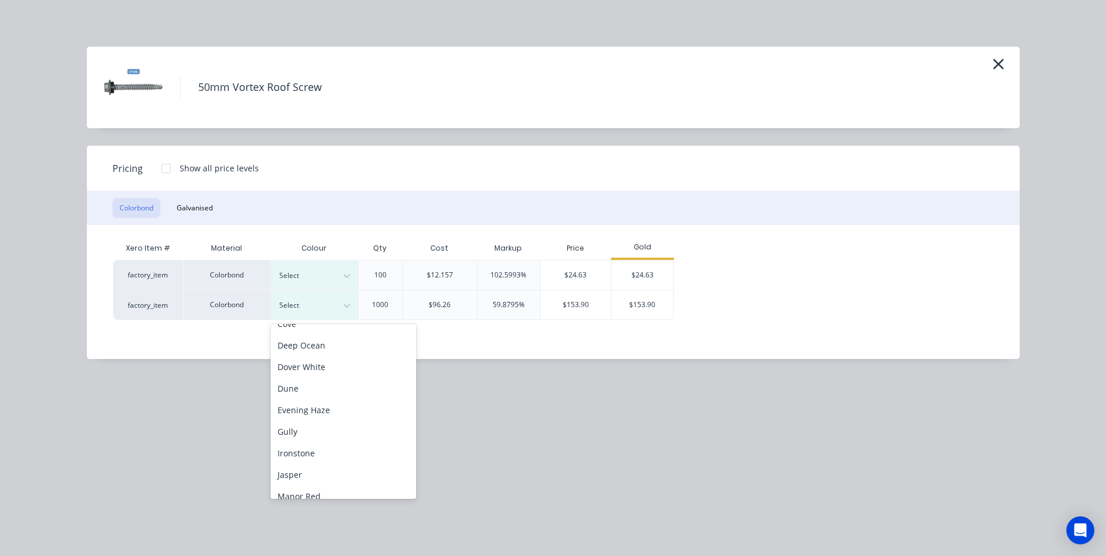
scroll to position [292, 0]
click at [324, 351] on div "Monument" at bounding box center [344, 348] width 146 height 22
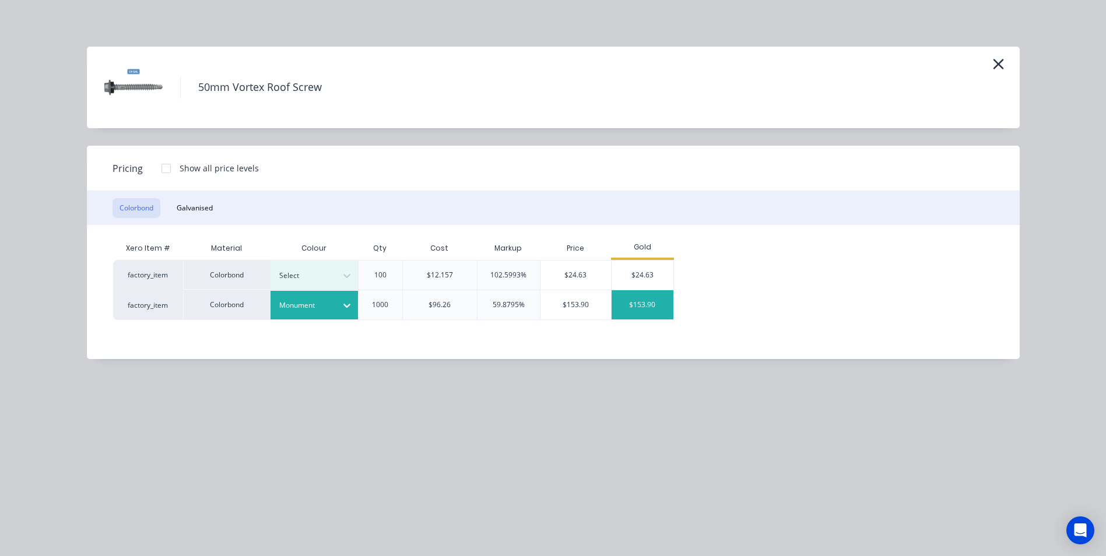
click at [631, 296] on div "$153.90" at bounding box center [643, 304] width 62 height 29
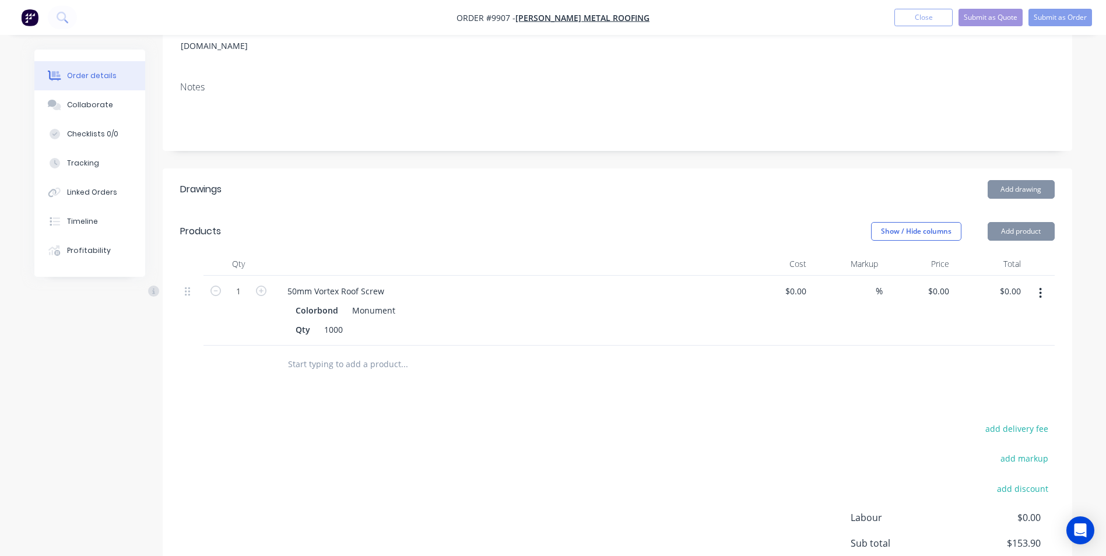
type input "$96.26"
type input "59.88"
type input "$153.90"
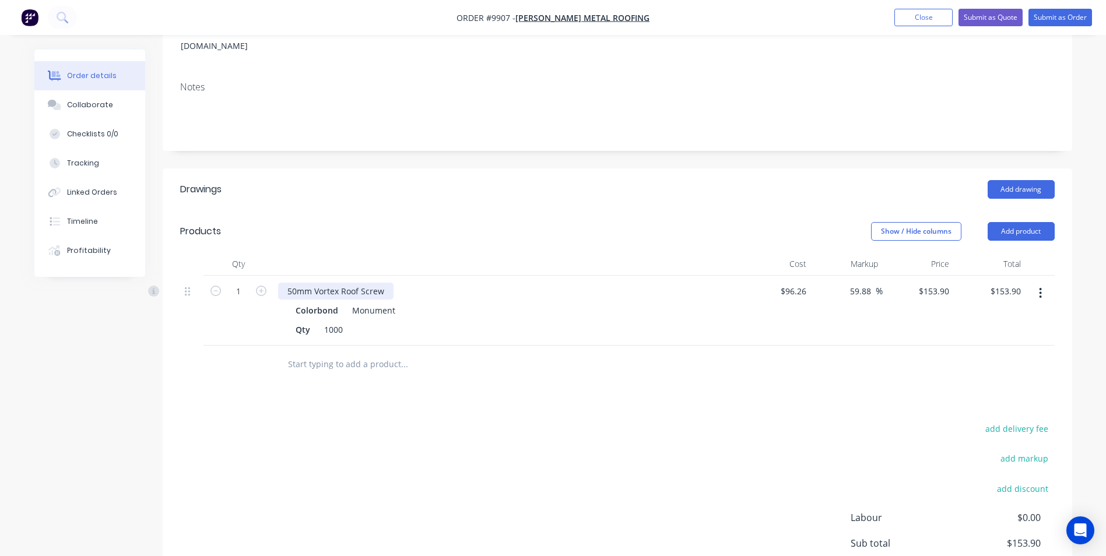
click at [390, 283] on div "50mm Vortex Roof Screw" at bounding box center [335, 291] width 115 height 17
click at [378, 353] on input "text" at bounding box center [403, 364] width 233 height 23
click at [1018, 180] on button "Add drawing" at bounding box center [1021, 189] width 67 height 19
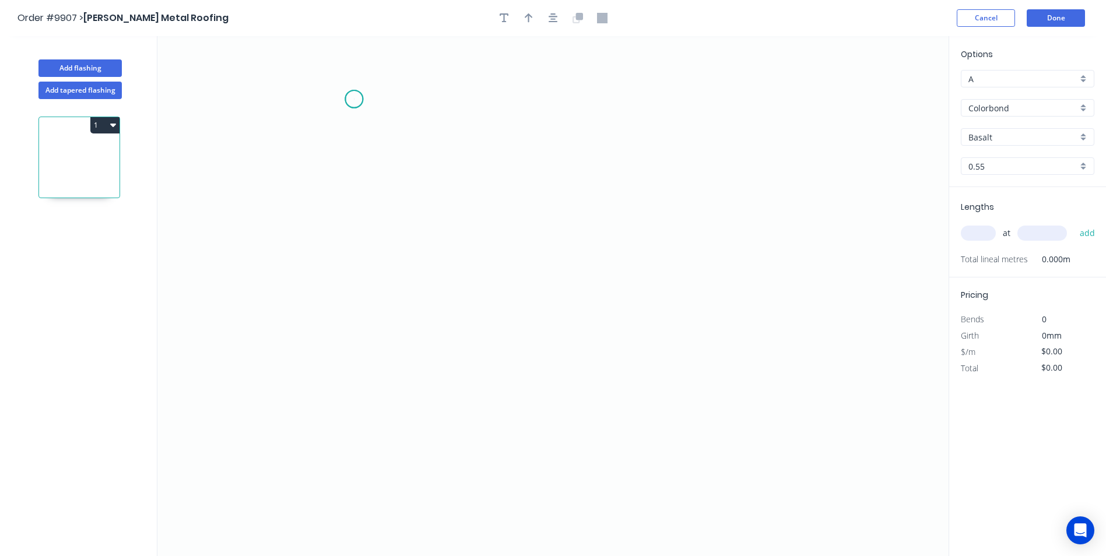
click at [354, 99] on icon "0" at bounding box center [552, 296] width 791 height 520
click at [347, 258] on icon "0" at bounding box center [552, 296] width 791 height 520
click at [728, 253] on icon "0 ?" at bounding box center [552, 296] width 791 height 520
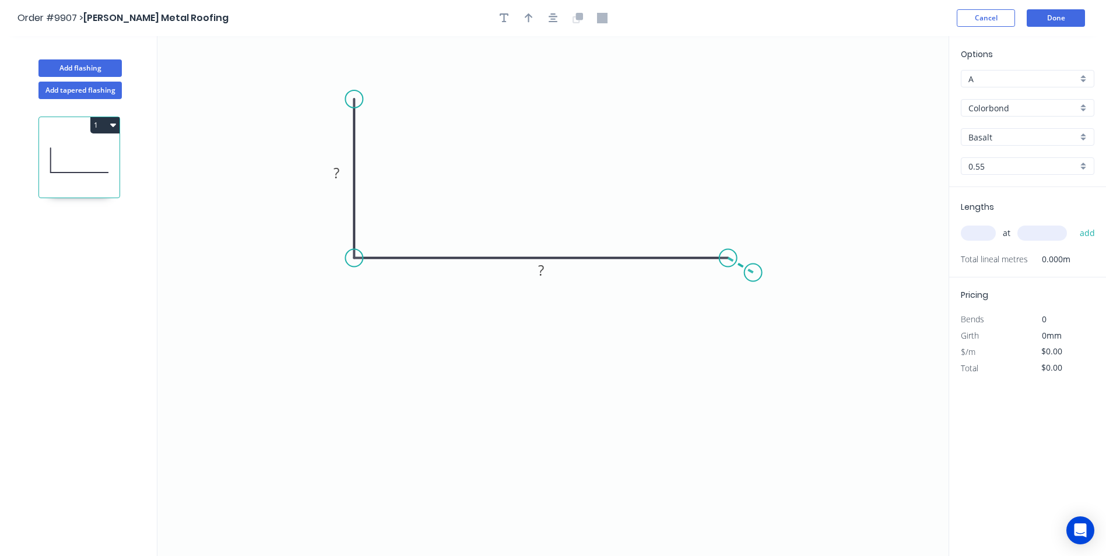
click at [753, 273] on icon "0 ? ?" at bounding box center [552, 296] width 791 height 520
click at [347, 173] on rect at bounding box center [336, 174] width 23 height 16
click at [577, 346] on icon "0 70 130 15 160 º" at bounding box center [552, 296] width 791 height 520
type input "$7.68"
click at [533, 27] on header "Order #9907 > Tait Metal Roofing Cancel Done" at bounding box center [553, 18] width 1106 height 36
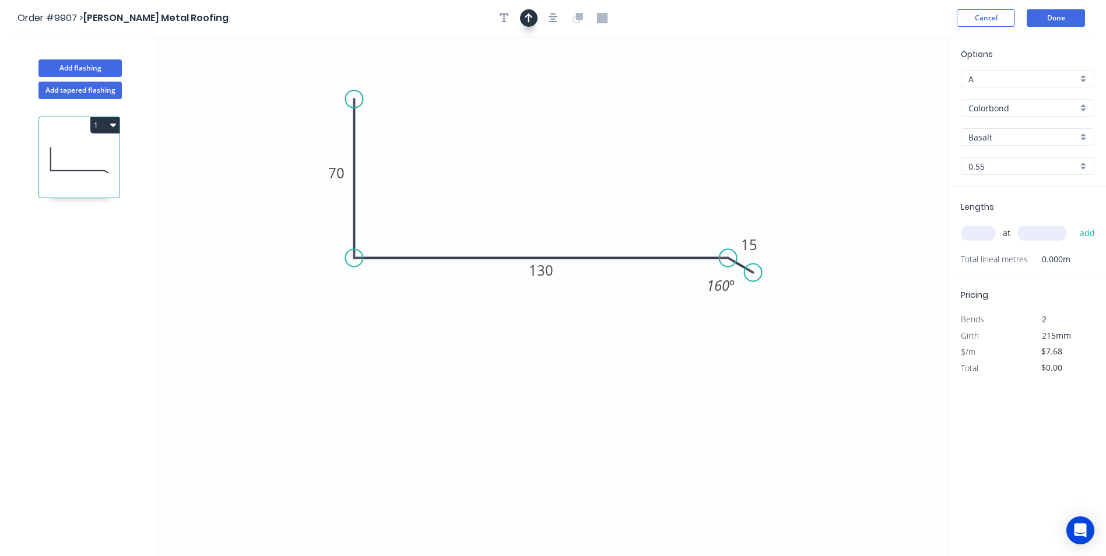
click at [532, 22] on icon "button" at bounding box center [529, 18] width 8 height 10
click at [887, 94] on icon at bounding box center [890, 80] width 10 height 37
drag, startPoint x: 889, startPoint y: 93, endPoint x: 532, endPoint y: 170, distance: 364.5
click at [546, 170] on icon at bounding box center [563, 158] width 34 height 34
click at [1088, 138] on div "Basalt" at bounding box center [1028, 136] width 134 height 17
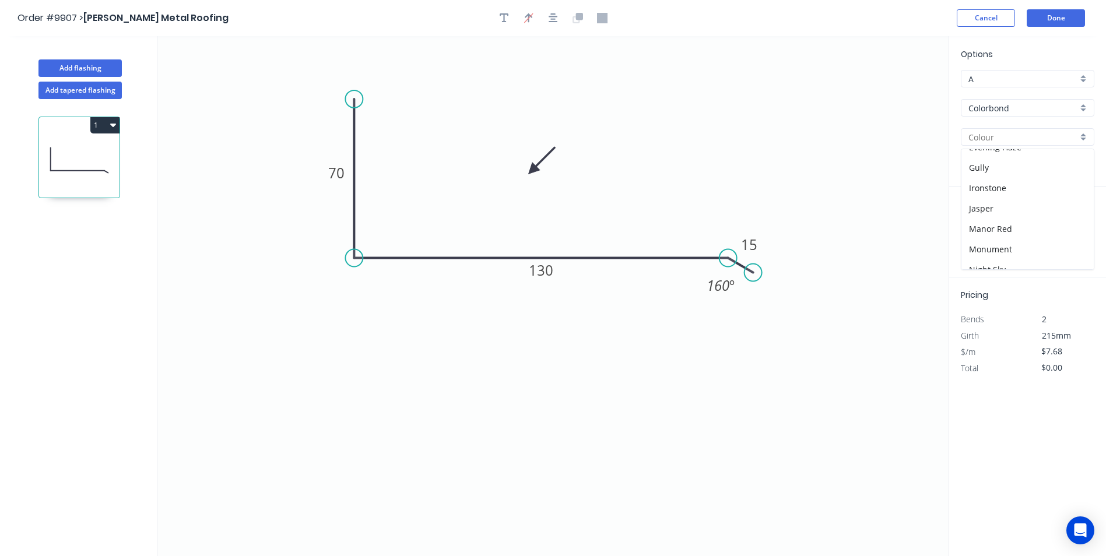
scroll to position [175, 0]
click at [1003, 248] on div "Monument" at bounding box center [1027, 250] width 132 height 20
type input "Monument"
click at [978, 231] on input "text" at bounding box center [978, 233] width 35 height 15
type input "3"
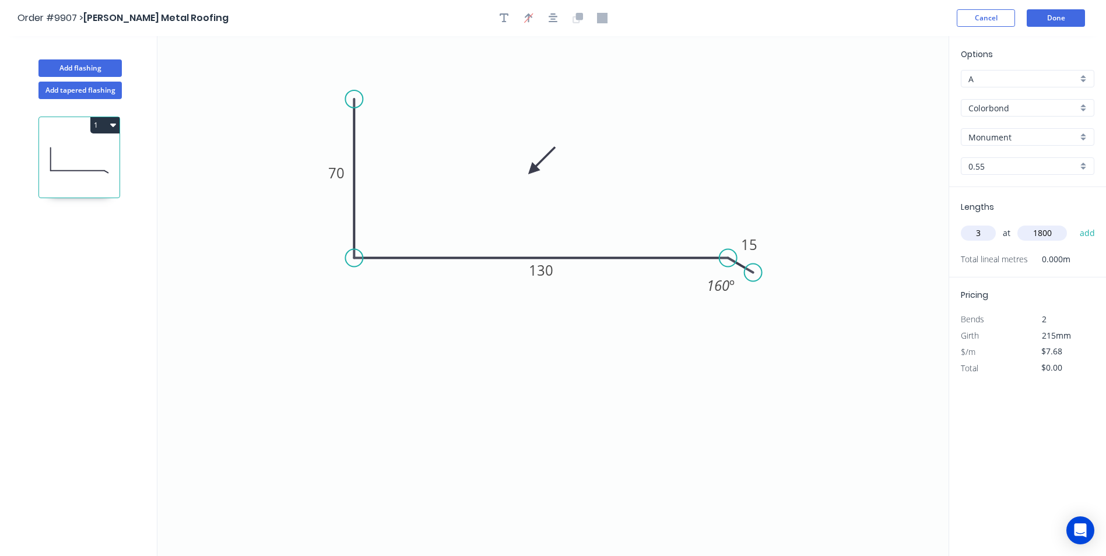
type input "1800"
click at [1074, 223] on button "add" at bounding box center [1087, 233] width 27 height 20
click at [107, 127] on button "1" at bounding box center [104, 125] width 29 height 16
click at [87, 150] on div "Duplicate" at bounding box center [64, 154] width 90 height 17
type input "$0.00"
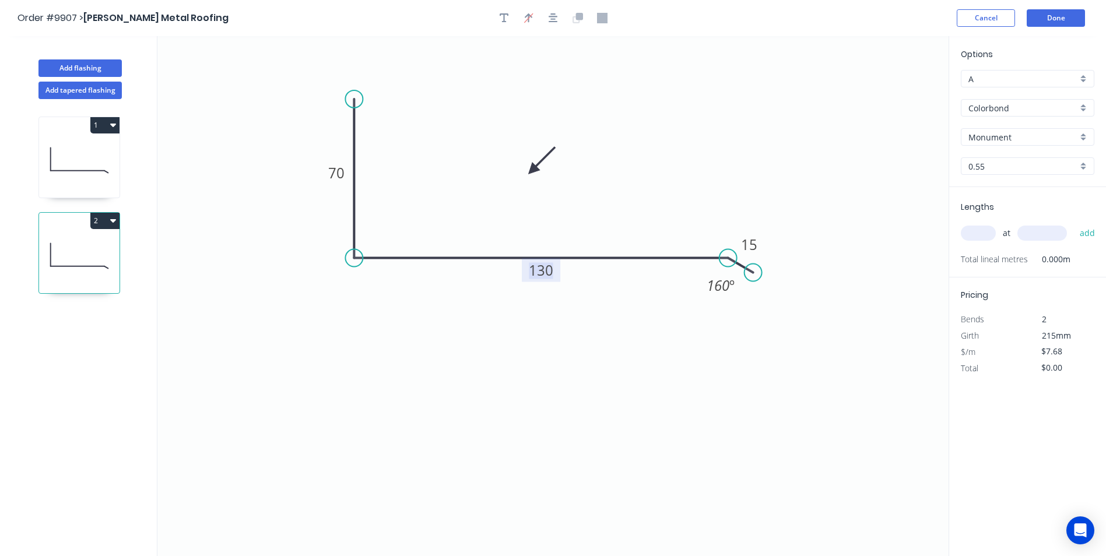
click at [550, 277] on tspan "130" at bounding box center [541, 270] width 24 height 19
click at [571, 358] on icon "0 70 120 15 160 º" at bounding box center [552, 296] width 791 height 520
click at [981, 227] on input "text" at bounding box center [978, 233] width 35 height 15
type input "2"
type input "1800"
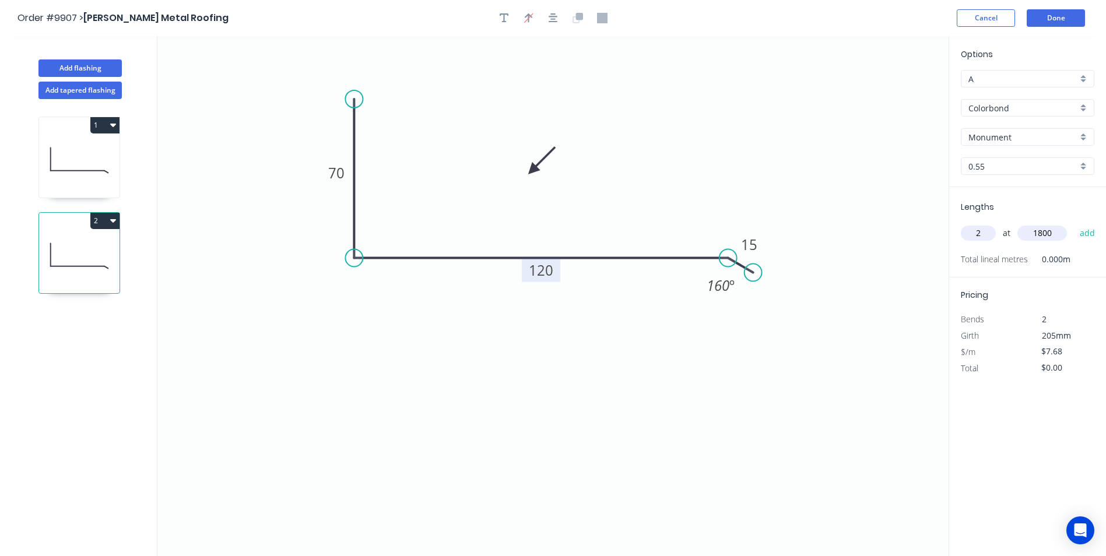
click at [1074, 223] on button "add" at bounding box center [1087, 233] width 27 height 20
click at [117, 214] on button "2" at bounding box center [104, 221] width 29 height 16
click at [78, 255] on div "Duplicate" at bounding box center [64, 249] width 90 height 17
type input "$0.00"
click at [550, 268] on tspan "120" at bounding box center [541, 270] width 24 height 19
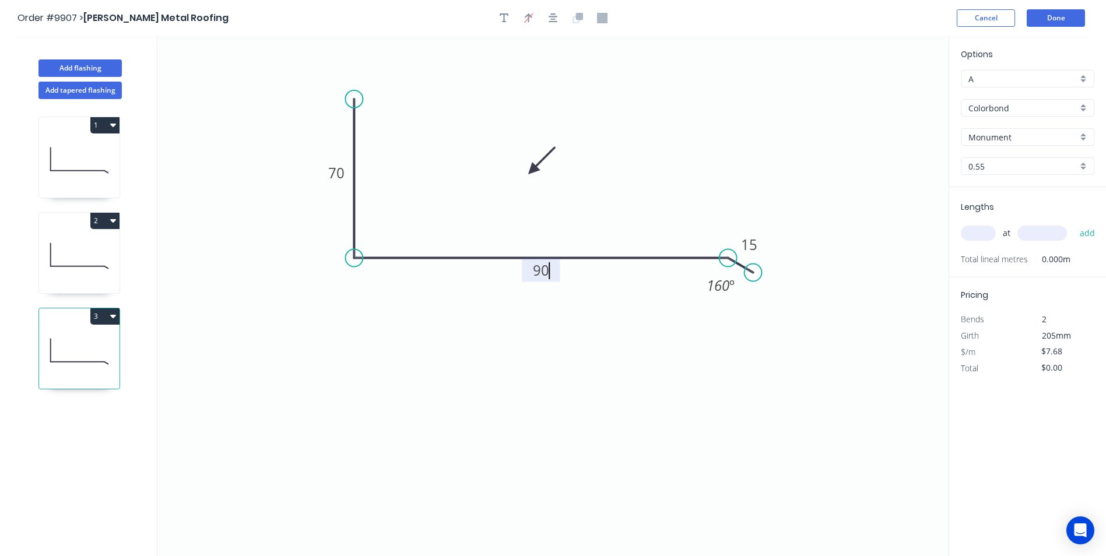
click at [627, 334] on icon "0 70 90 15 160 º" at bounding box center [552, 296] width 791 height 520
type input "$6.77"
click at [985, 236] on input "text" at bounding box center [978, 233] width 35 height 15
type input "1"
type input "1800"
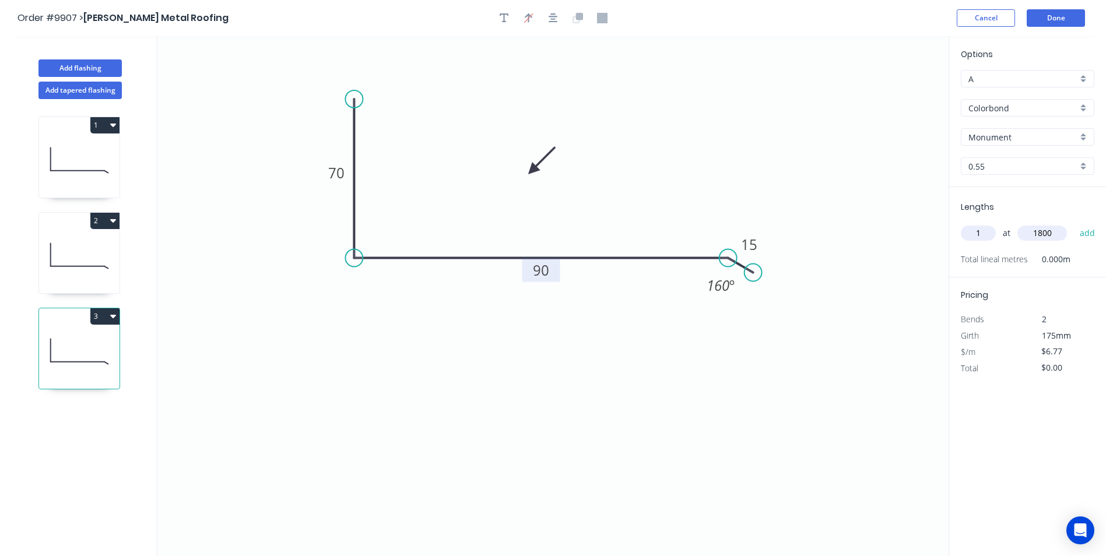
click at [1074, 223] on button "add" at bounding box center [1087, 233] width 27 height 20
type input "$12.19"
click at [72, 245] on icon at bounding box center [79, 256] width 80 height 75
type input "$7.68"
click at [73, 167] on icon at bounding box center [79, 160] width 80 height 75
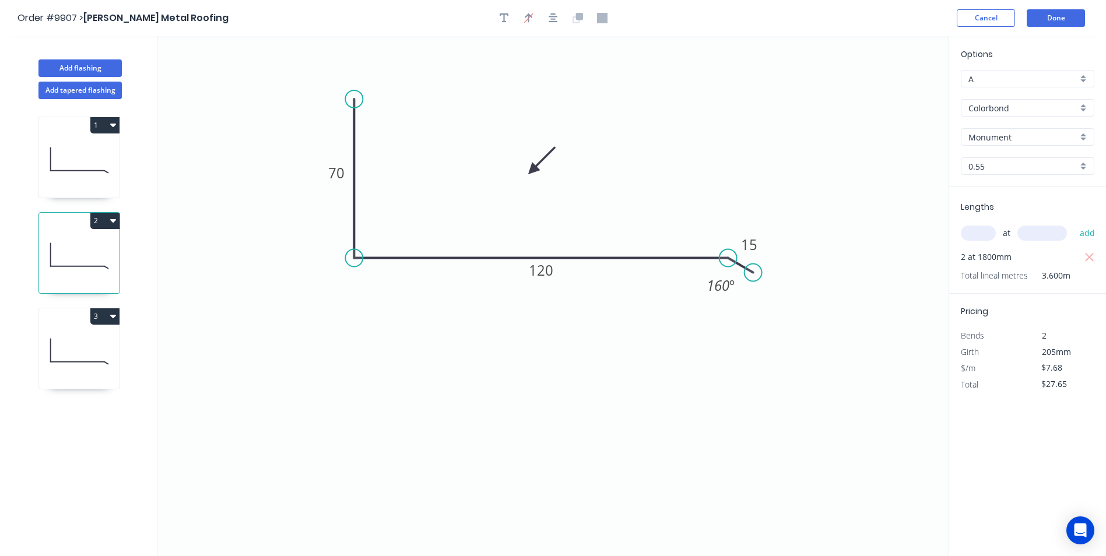
type input "$41.47"
click at [72, 336] on icon at bounding box center [79, 351] width 80 height 75
type input "$6.77"
type input "$12.19"
click at [1051, 17] on button "Done" at bounding box center [1056, 17] width 58 height 17
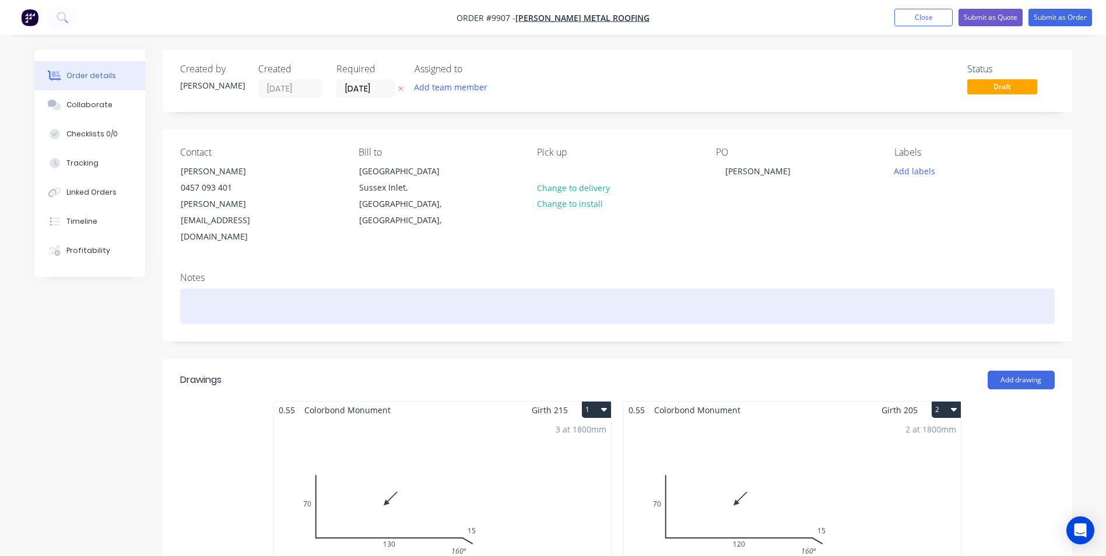
click at [282, 289] on div at bounding box center [617, 307] width 875 height 36
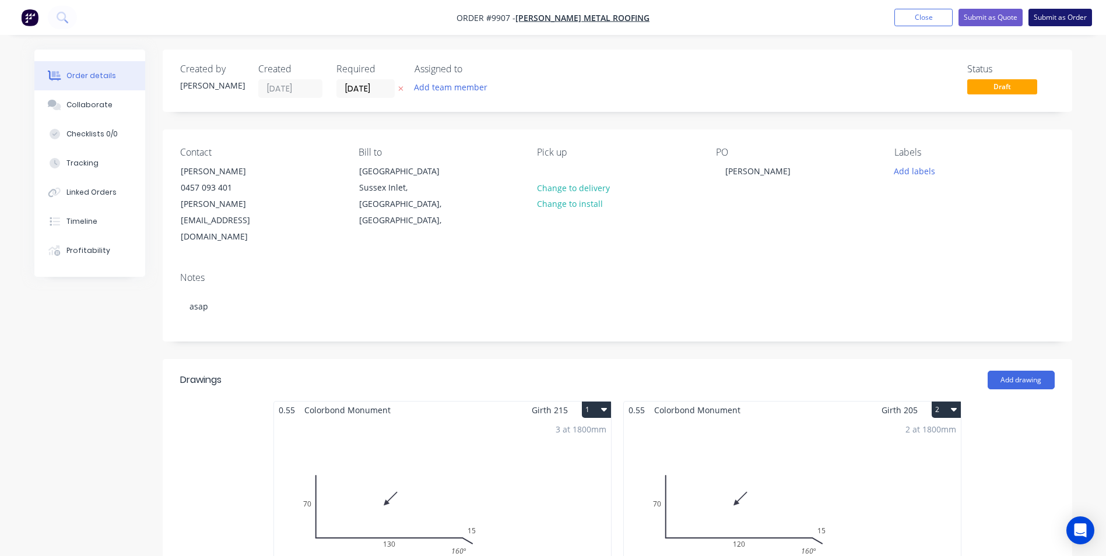
click at [1072, 22] on button "Submit as Order" at bounding box center [1061, 17] width 64 height 17
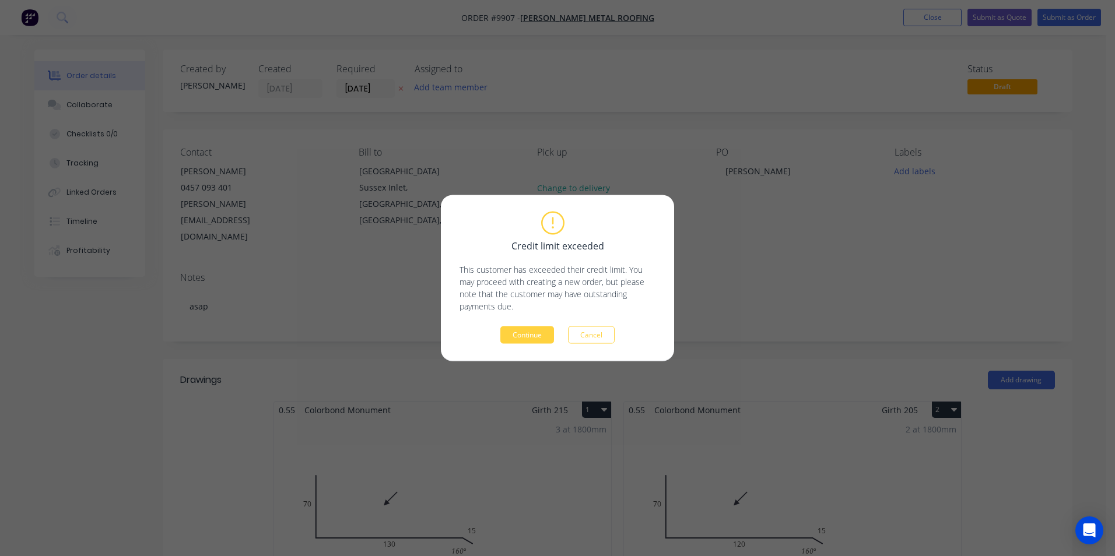
click at [528, 345] on div "Credit limit exceeded This customer has exceeded their credit limit. You may pr…" at bounding box center [557, 278] width 233 height 166
click at [528, 343] on button "Continue" at bounding box center [527, 335] width 54 height 17
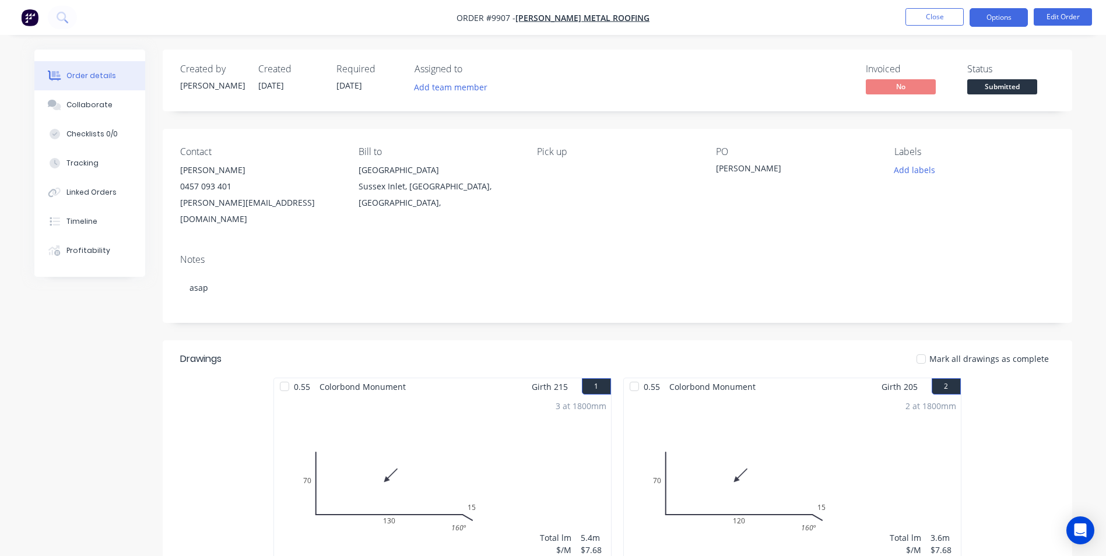
click at [1001, 16] on button "Options" at bounding box center [999, 17] width 58 height 19
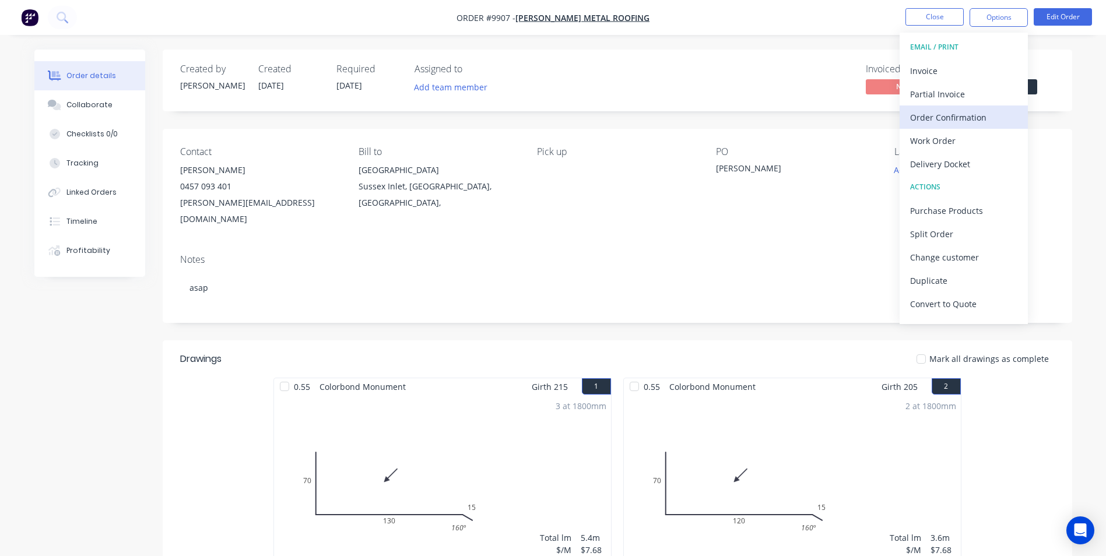
click at [960, 124] on div "Order Confirmation" at bounding box center [963, 117] width 107 height 17
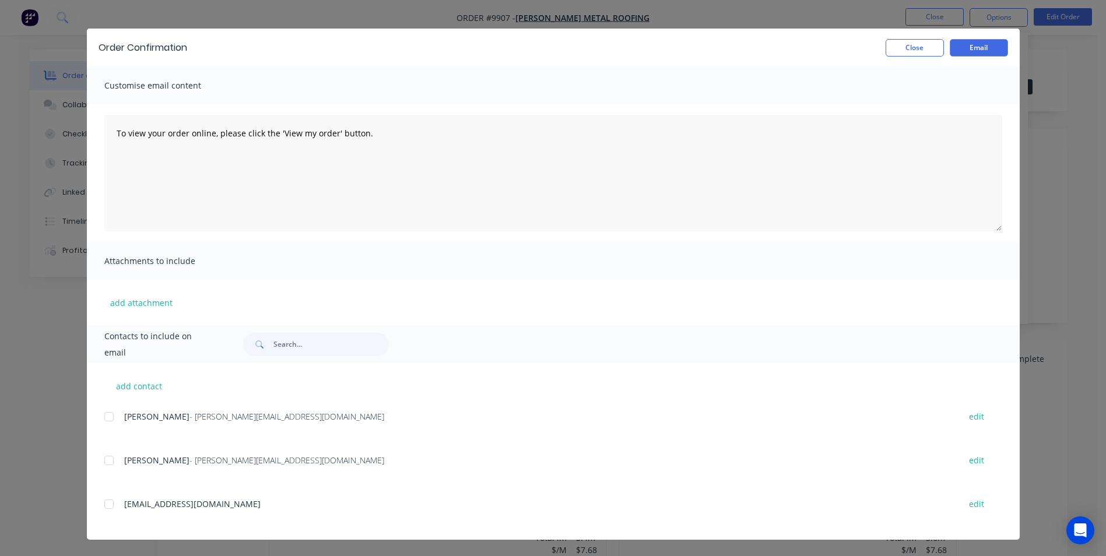
click at [102, 465] on div at bounding box center [108, 460] width 23 height 23
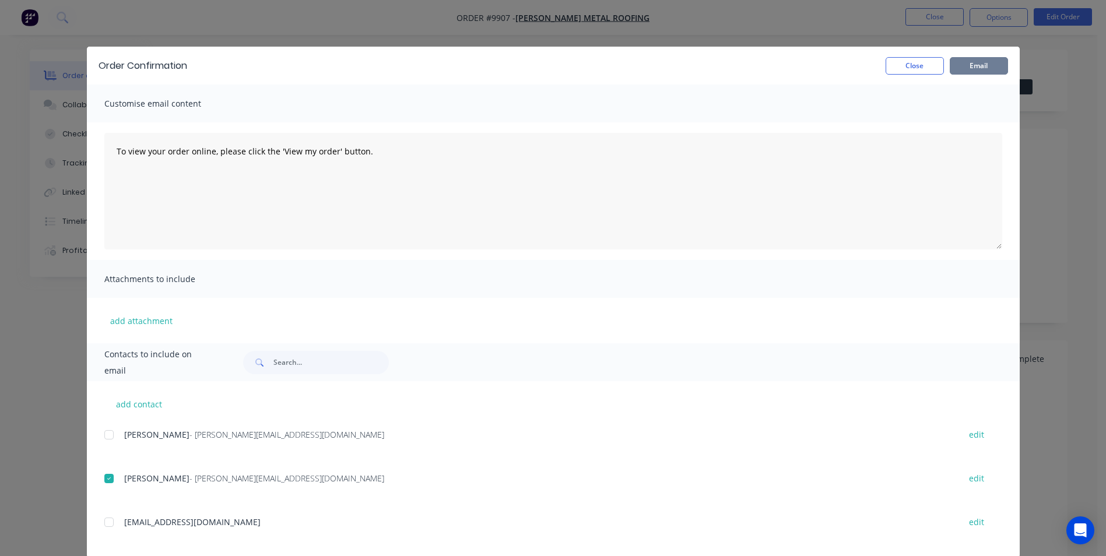
click at [987, 68] on button "Email" at bounding box center [979, 65] width 58 height 17
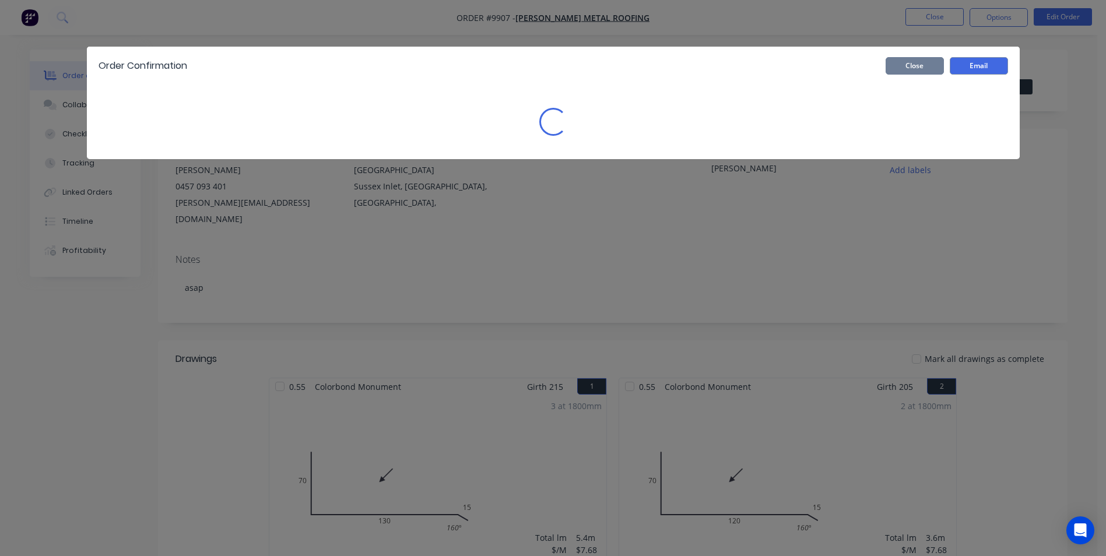
click at [915, 68] on button "Close" at bounding box center [915, 65] width 58 height 17
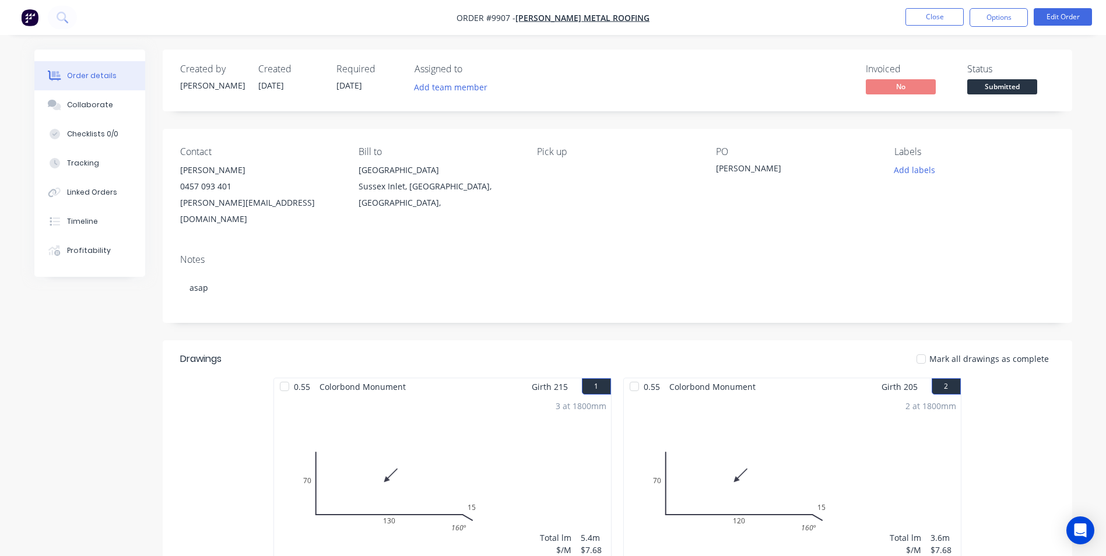
click at [982, 29] on nav "Order #9907 - Tait Metal Roofing Close Options Edit Order" at bounding box center [553, 17] width 1106 height 35
click at [984, 20] on button "Options" at bounding box center [999, 17] width 58 height 19
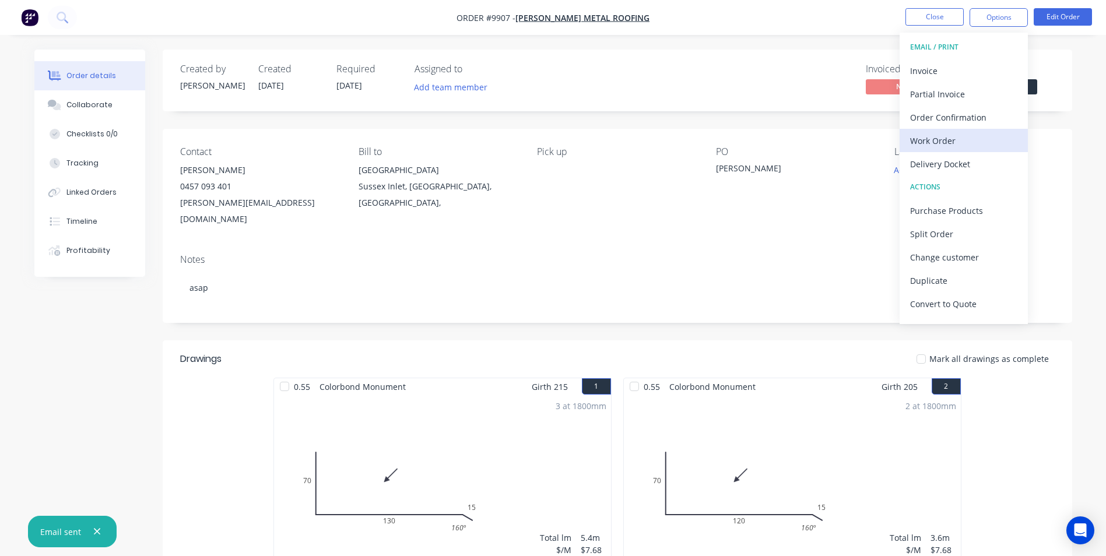
click at [961, 142] on div "Work Order" at bounding box center [963, 140] width 107 height 17
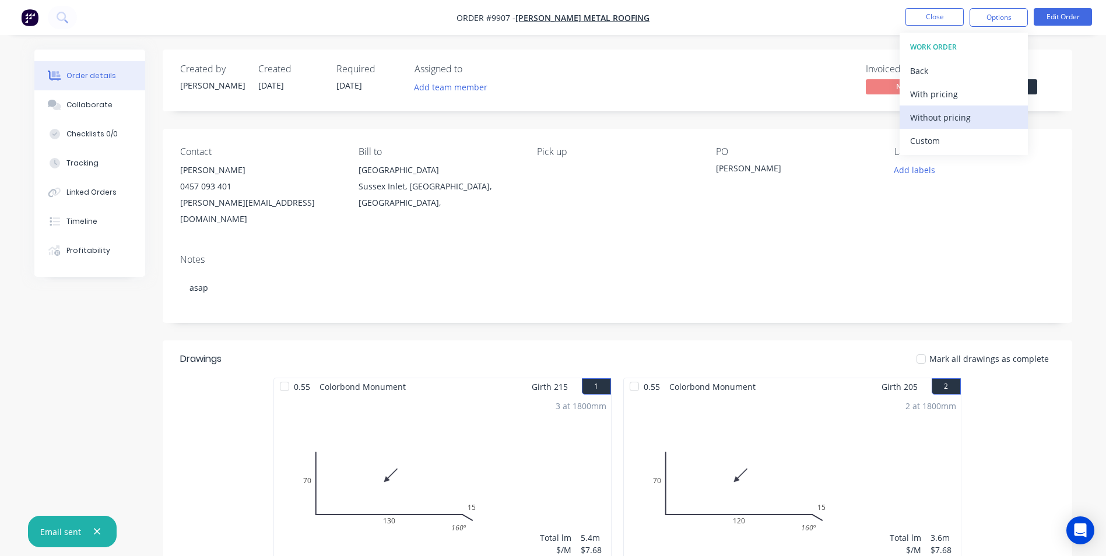
click at [972, 118] on div "Without pricing" at bounding box center [963, 117] width 107 height 17
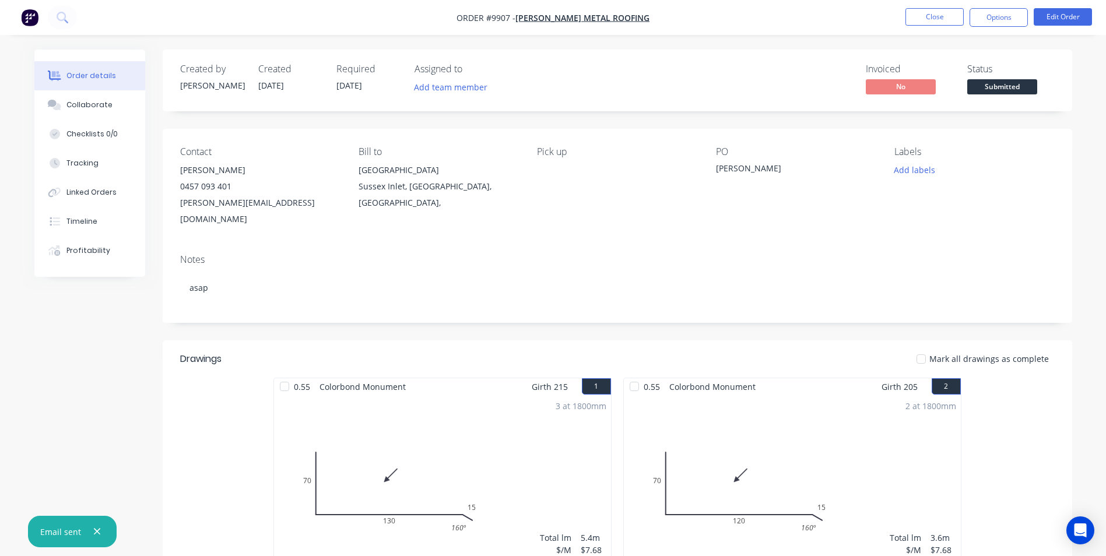
click at [28, 13] on img "button" at bounding box center [29, 17] width 17 height 17
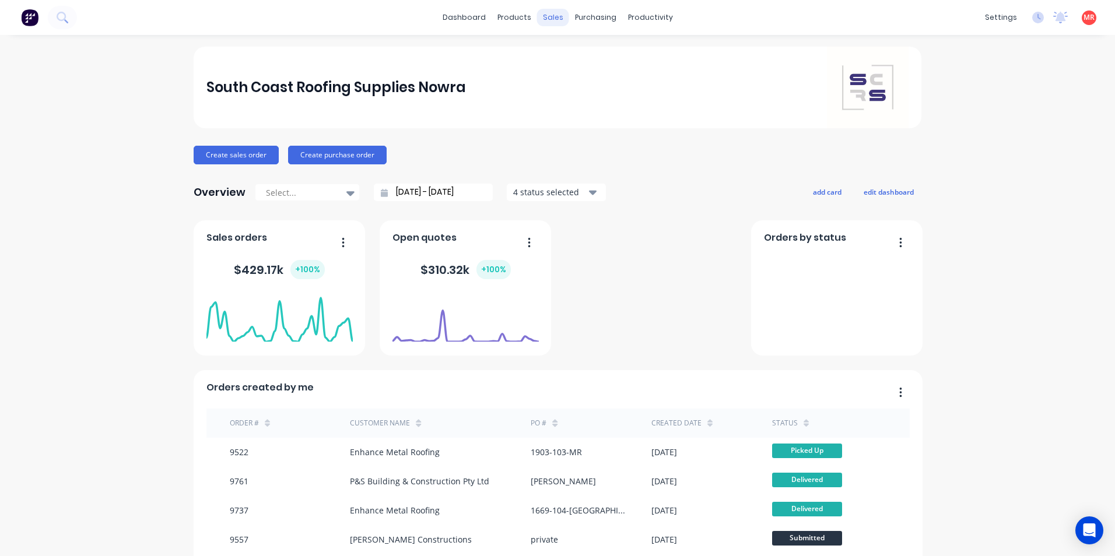
click at [557, 14] on div "sales" at bounding box center [553, 17] width 32 height 17
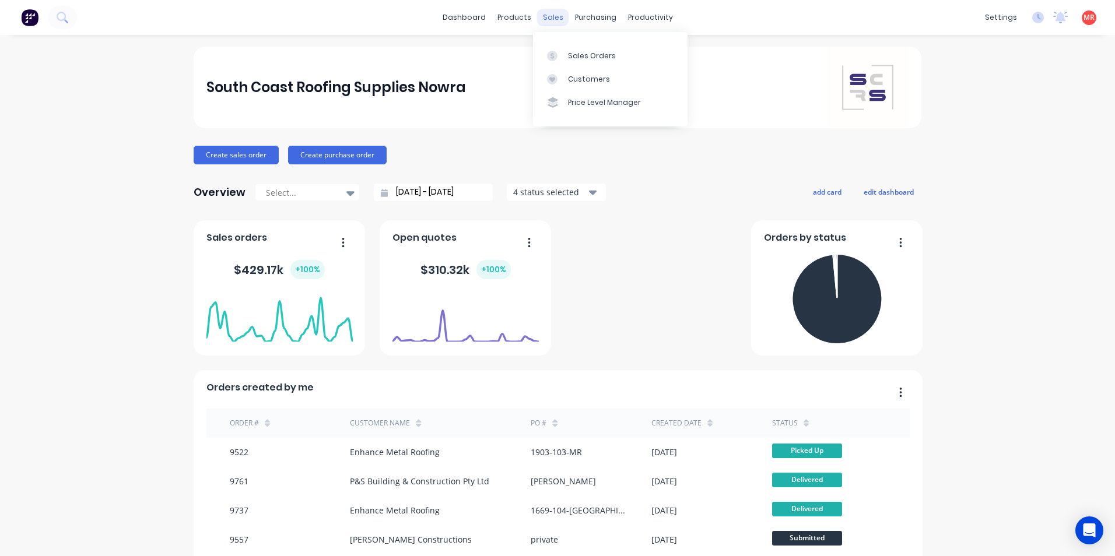
click at [550, 20] on div "sales" at bounding box center [553, 17] width 32 height 17
click at [566, 57] on link "Sales Orders" at bounding box center [610, 55] width 155 height 23
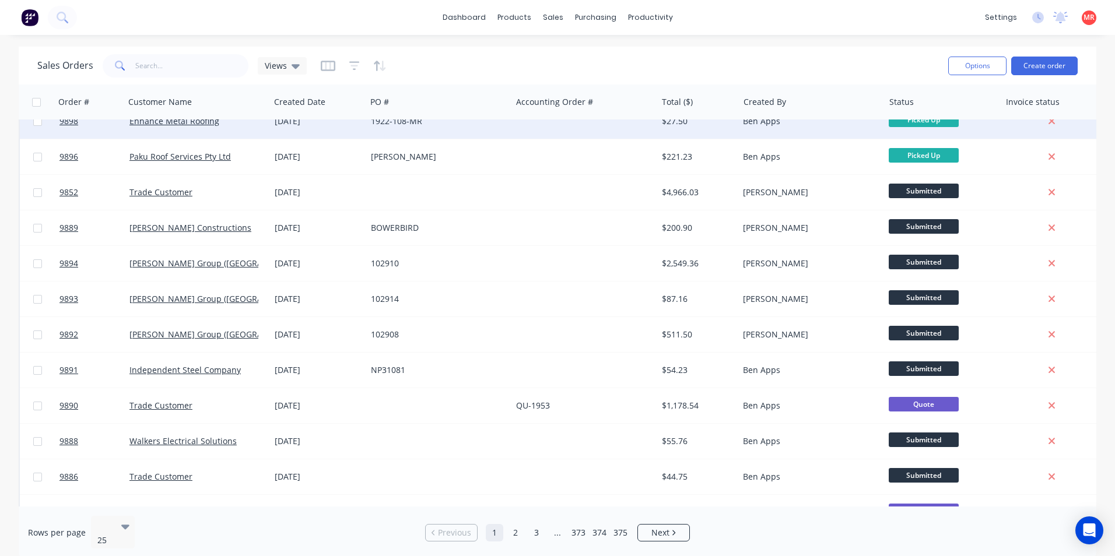
scroll to position [508, 0]
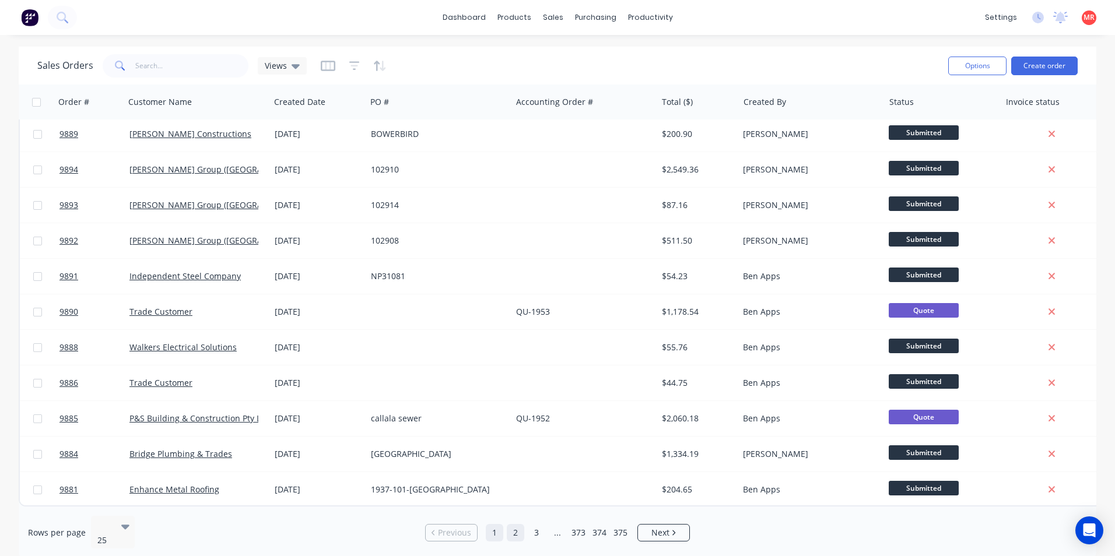
click at [523, 529] on link "2" at bounding box center [515, 532] width 17 height 17
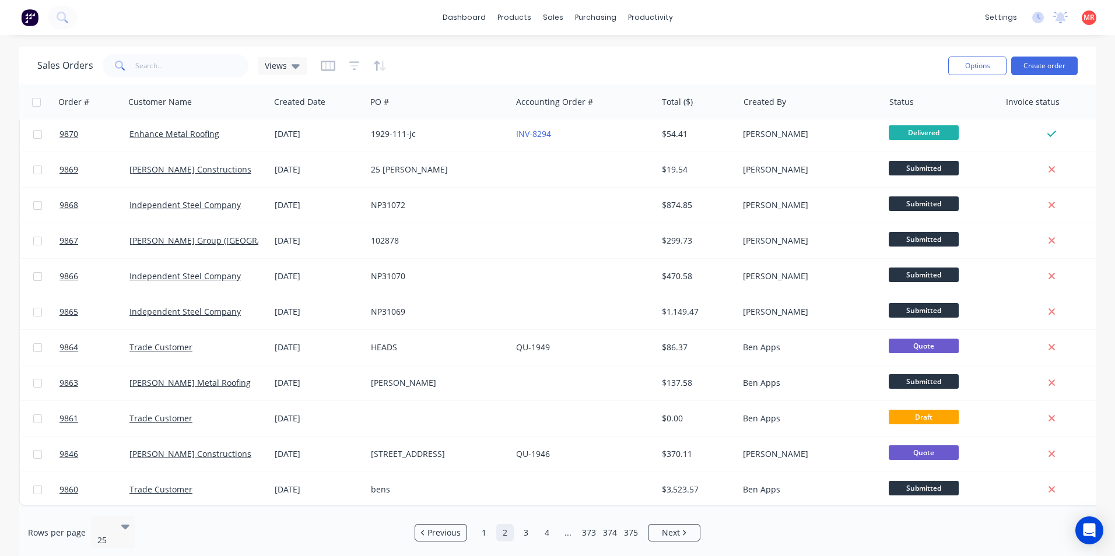
click at [29, 18] on img at bounding box center [29, 17] width 17 height 17
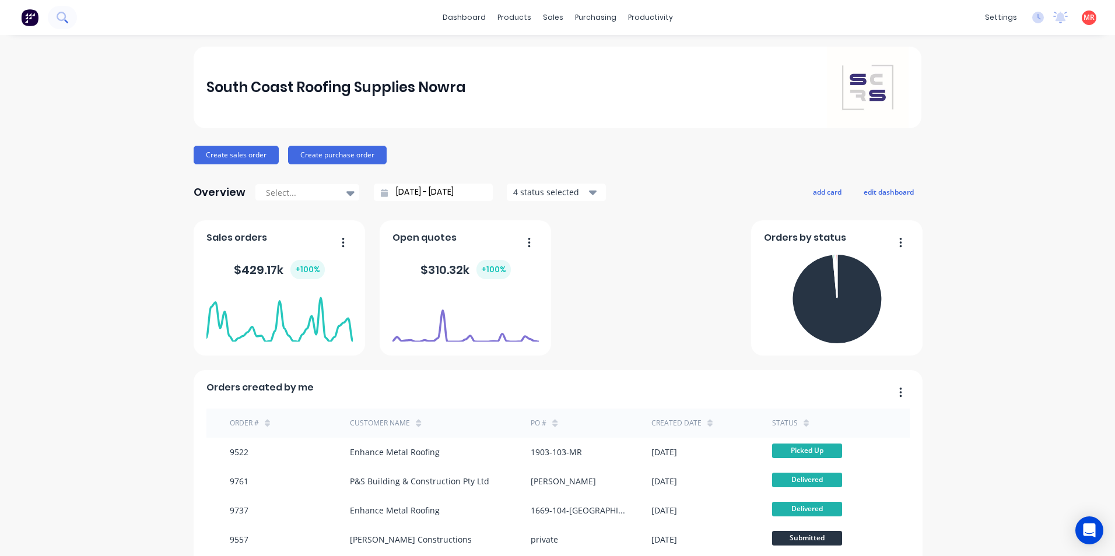
click at [62, 20] on icon at bounding box center [61, 16] width 9 height 9
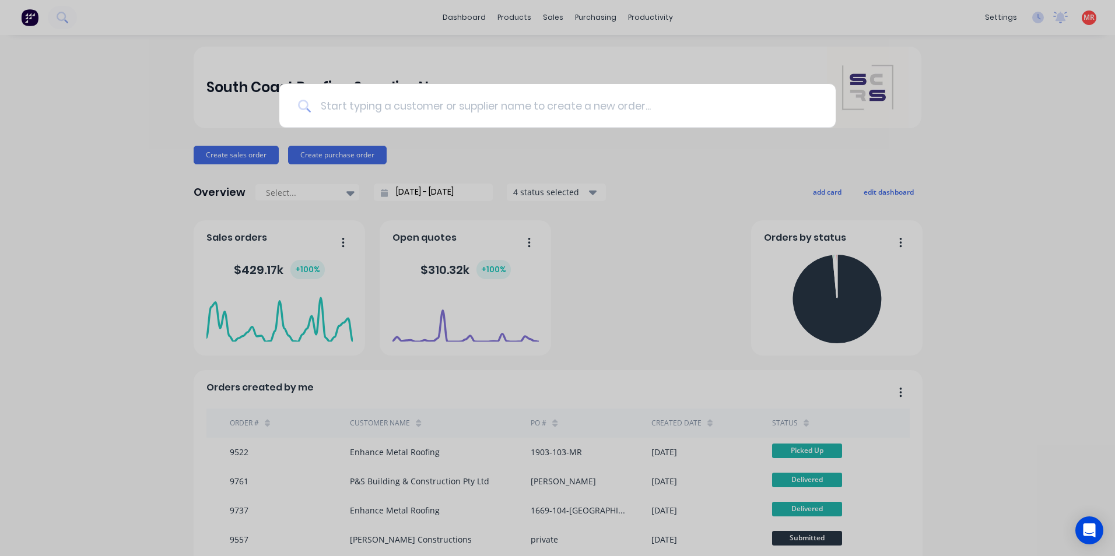
click at [338, 98] on input at bounding box center [564, 106] width 506 height 44
click at [478, 94] on input at bounding box center [564, 106] width 506 height 44
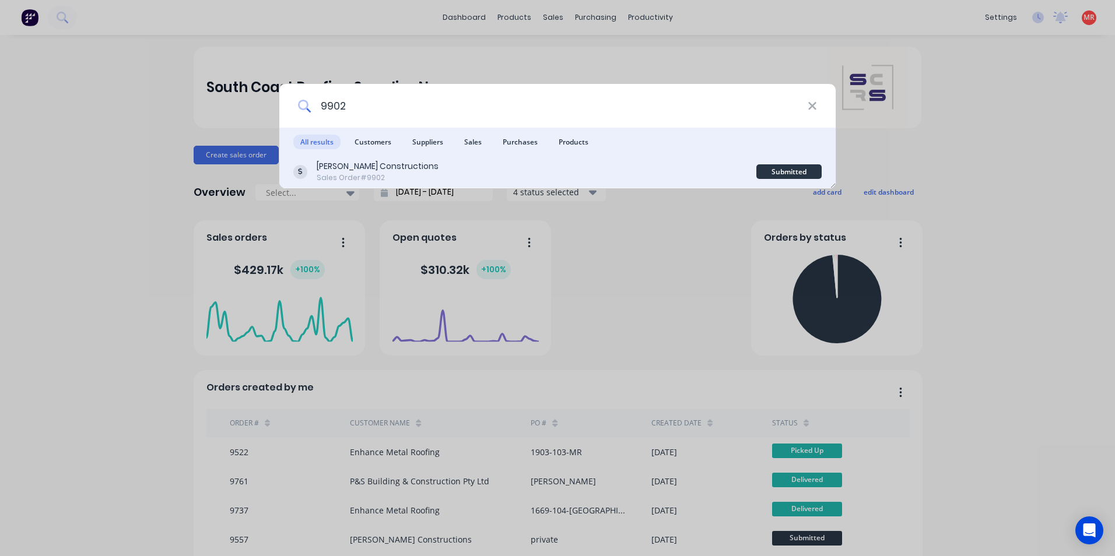
type input "9902"
click at [497, 169] on div "Hobbs Constructions Sales Order #9902" at bounding box center [524, 171] width 463 height 23
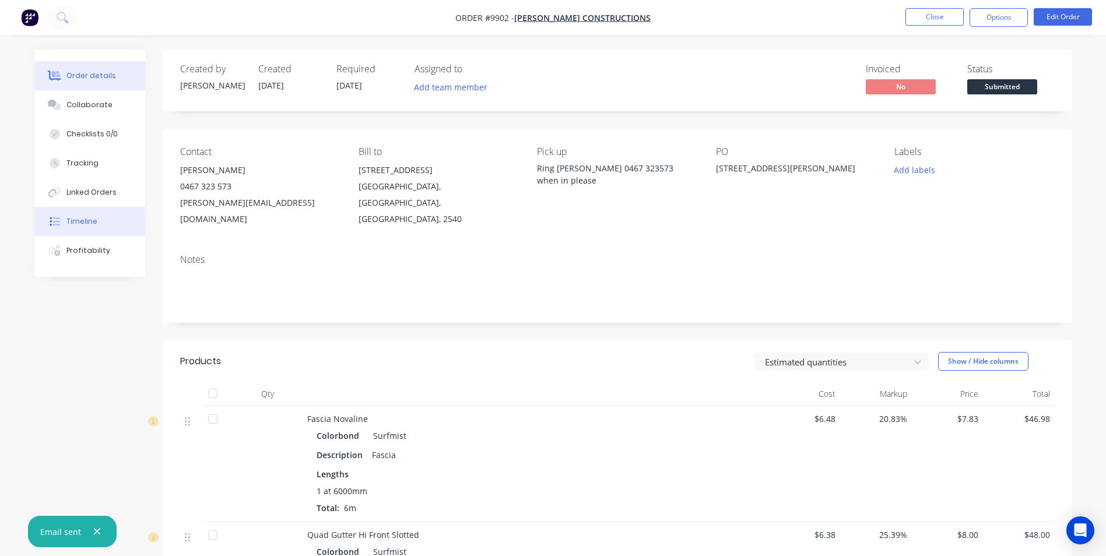
click at [109, 229] on button "Timeline" at bounding box center [89, 221] width 111 height 29
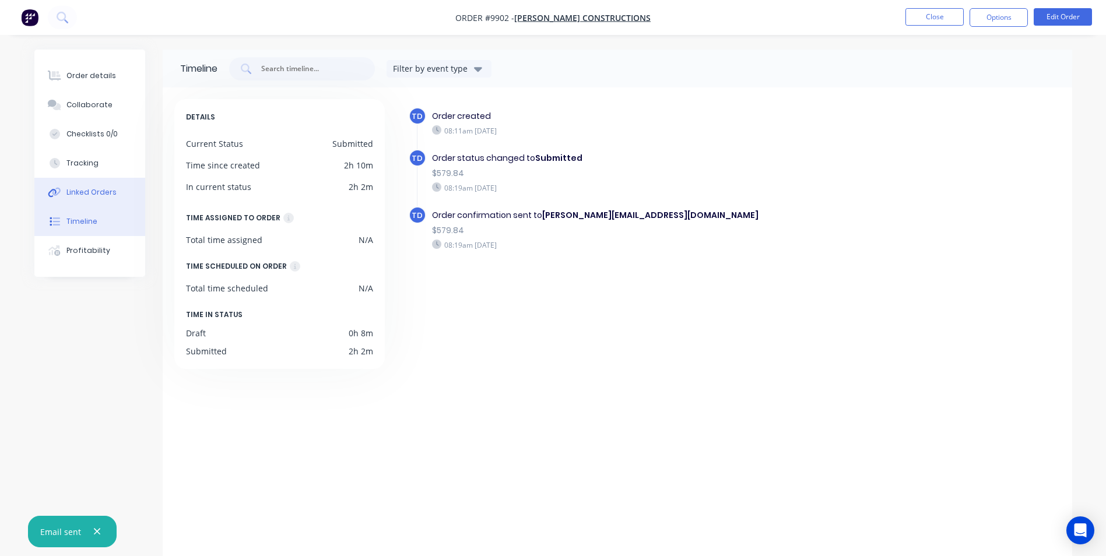
click at [105, 194] on div "Linked Orders" at bounding box center [91, 192] width 50 height 10
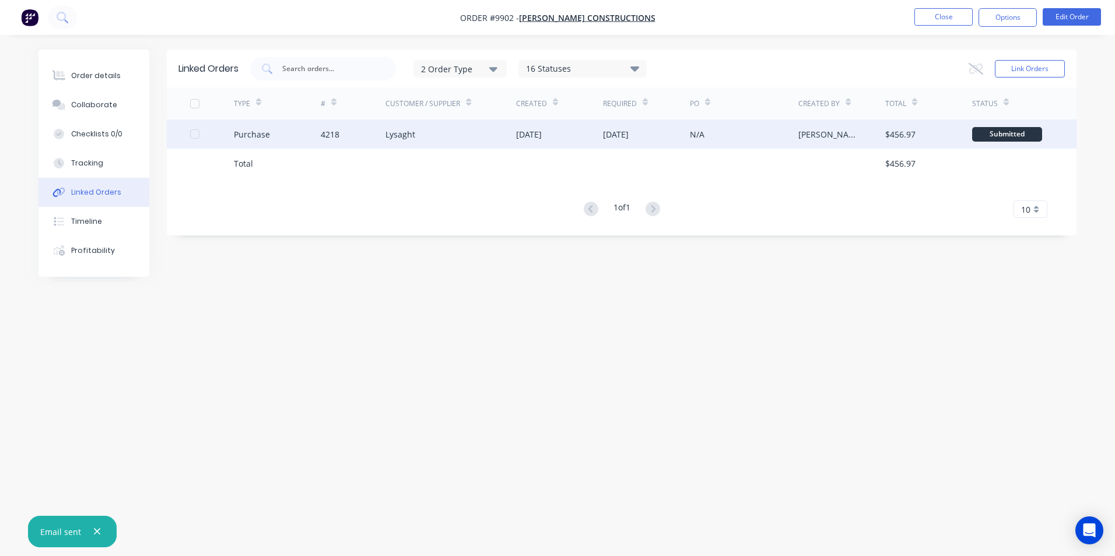
click at [542, 136] on div "25 Sep 2025" at bounding box center [529, 134] width 26 height 12
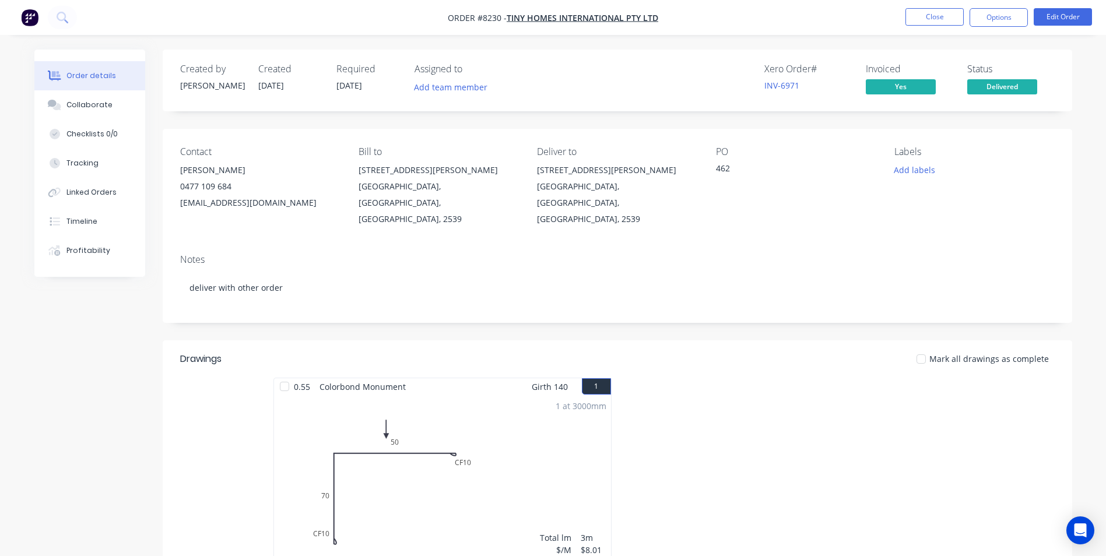
click at [77, 22] on nav "Order #8230 - Tiny Homes International Pty Ltd Close Options Edit Order" at bounding box center [553, 17] width 1106 height 35
click at [65, 19] on icon at bounding box center [61, 16] width 9 height 9
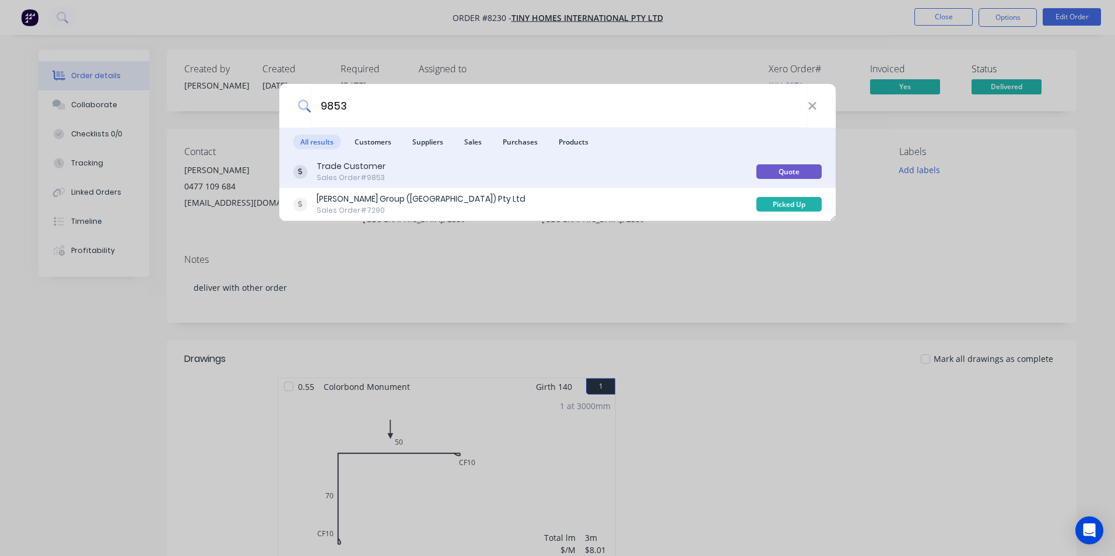
type input "9853"
click at [587, 181] on div "Trade Customer Sales Order #9853" at bounding box center [524, 171] width 463 height 23
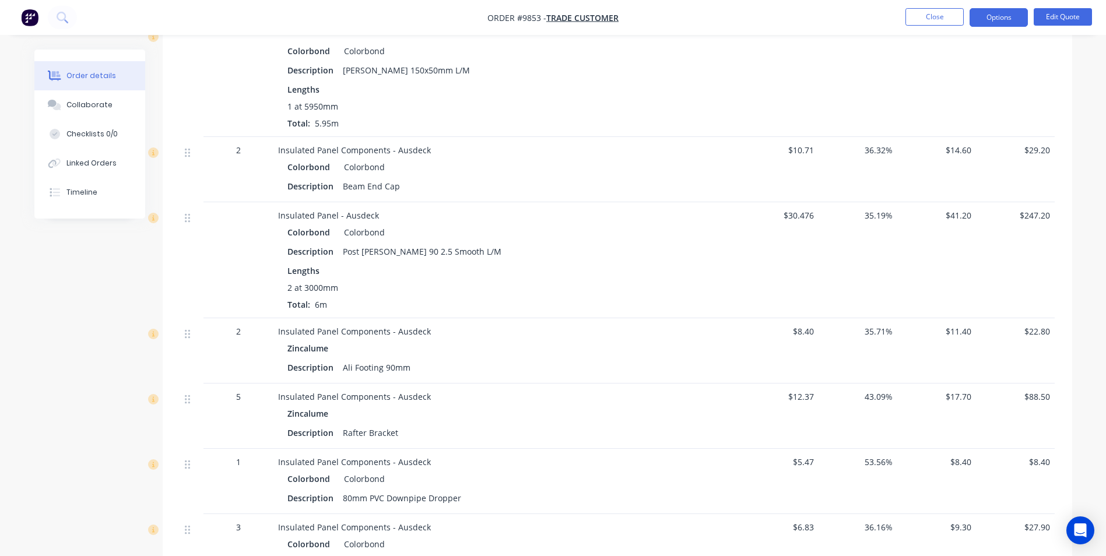
scroll to position [1166, 0]
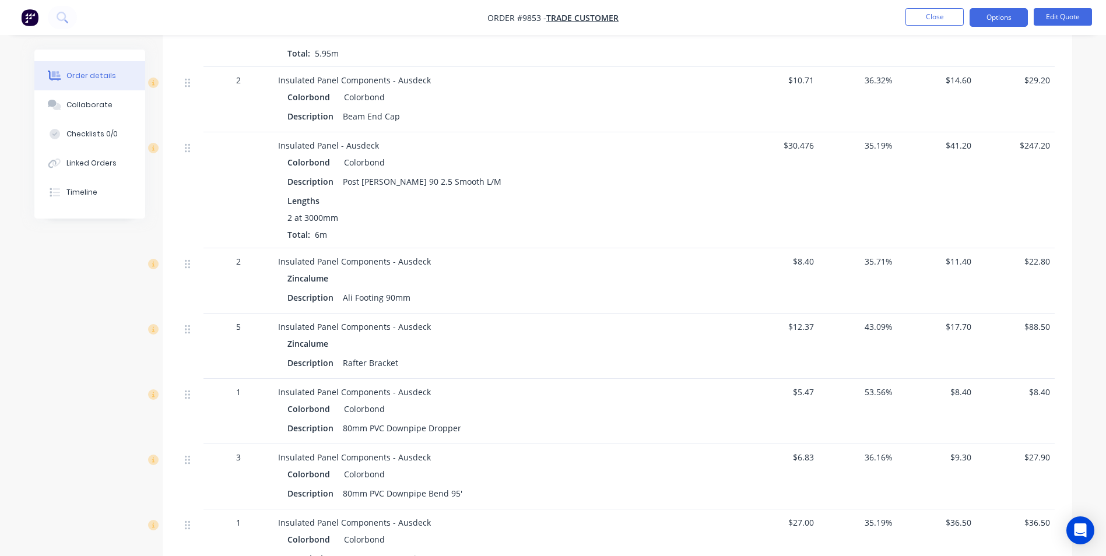
click at [48, 6] on button at bounding box center [62, 17] width 29 height 23
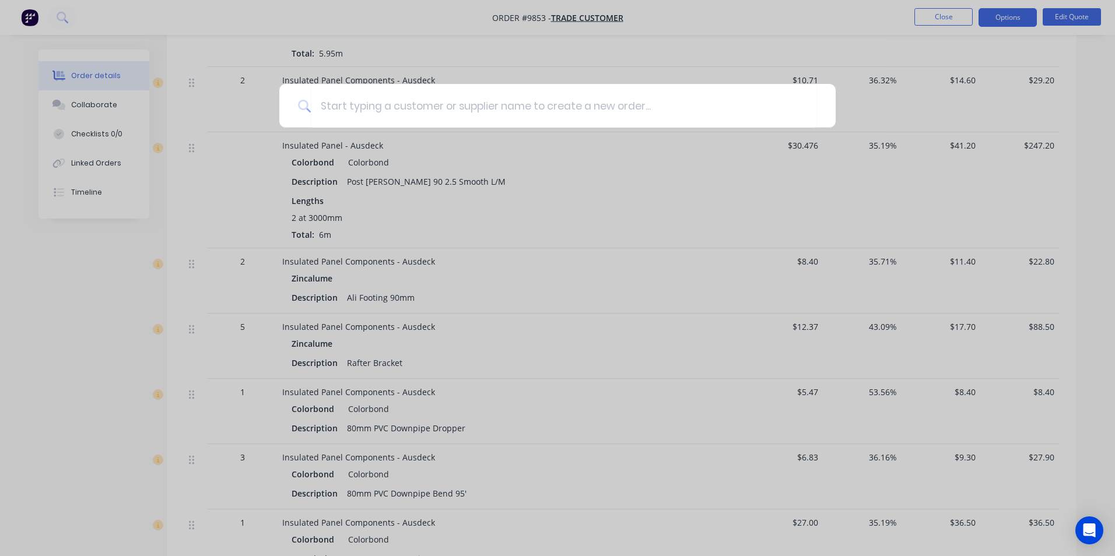
click at [587, 271] on div at bounding box center [557, 278] width 1115 height 556
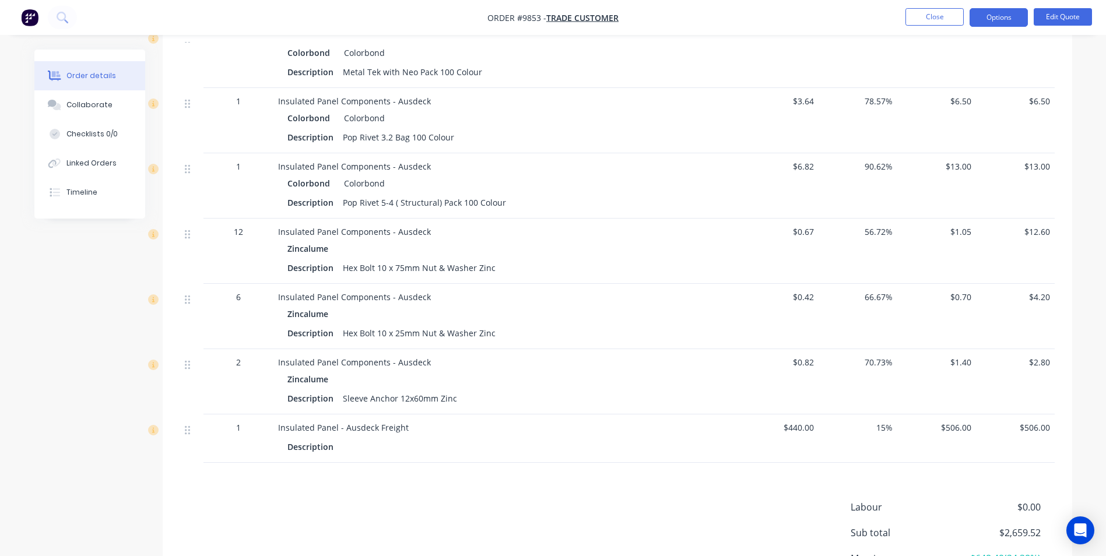
scroll to position [1808, 0]
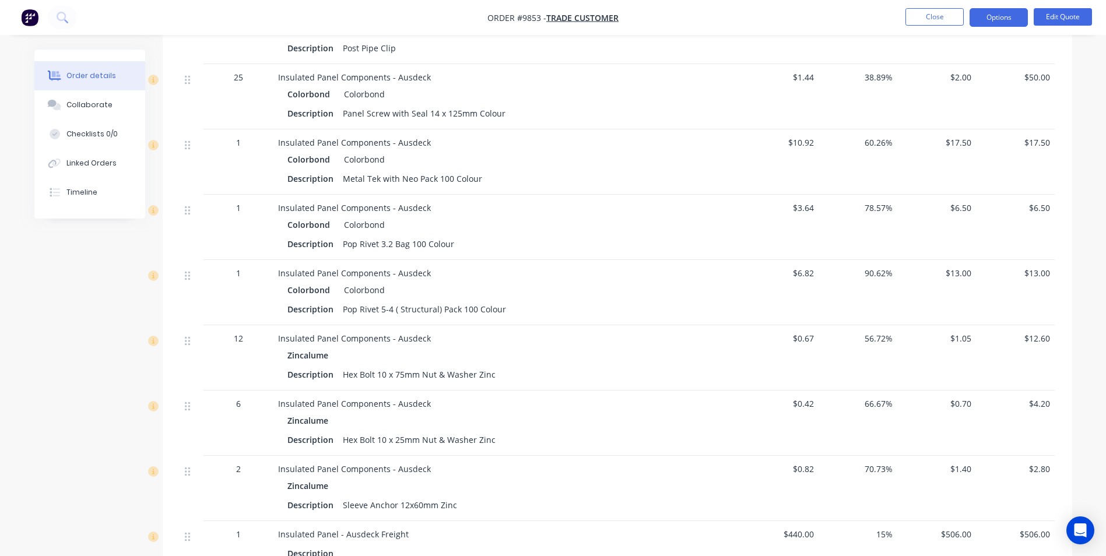
click at [48, 6] on button at bounding box center [62, 17] width 29 height 23
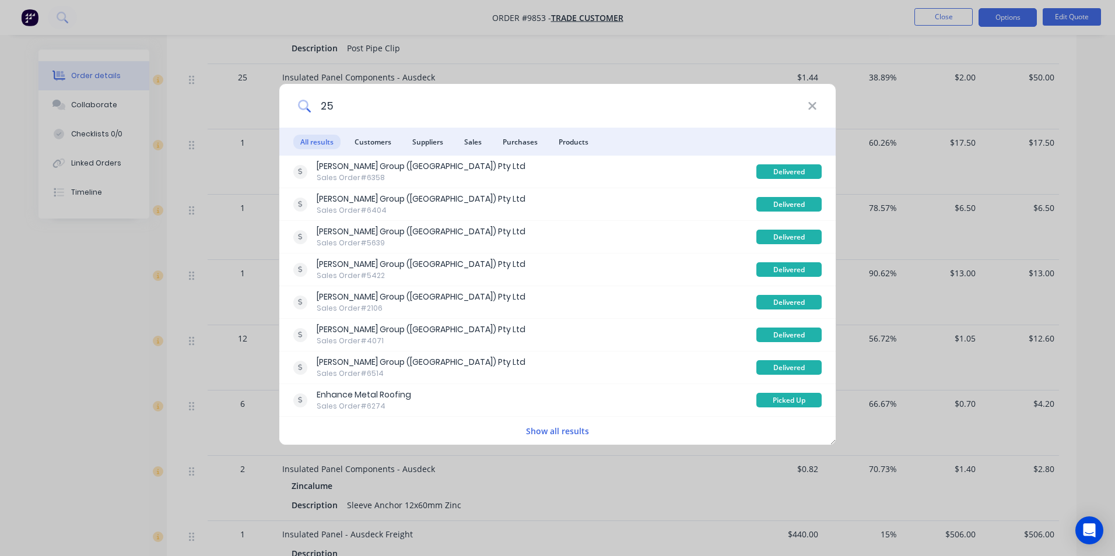
type input "2"
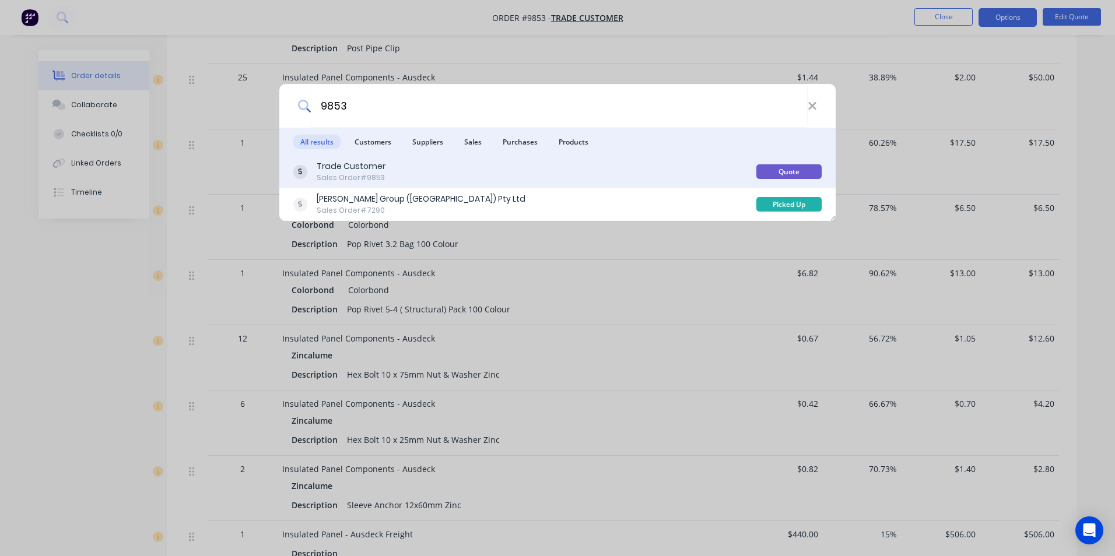
type input "9853"
click at [603, 175] on div "Trade Customer Sales Order #9853" at bounding box center [524, 171] width 463 height 23
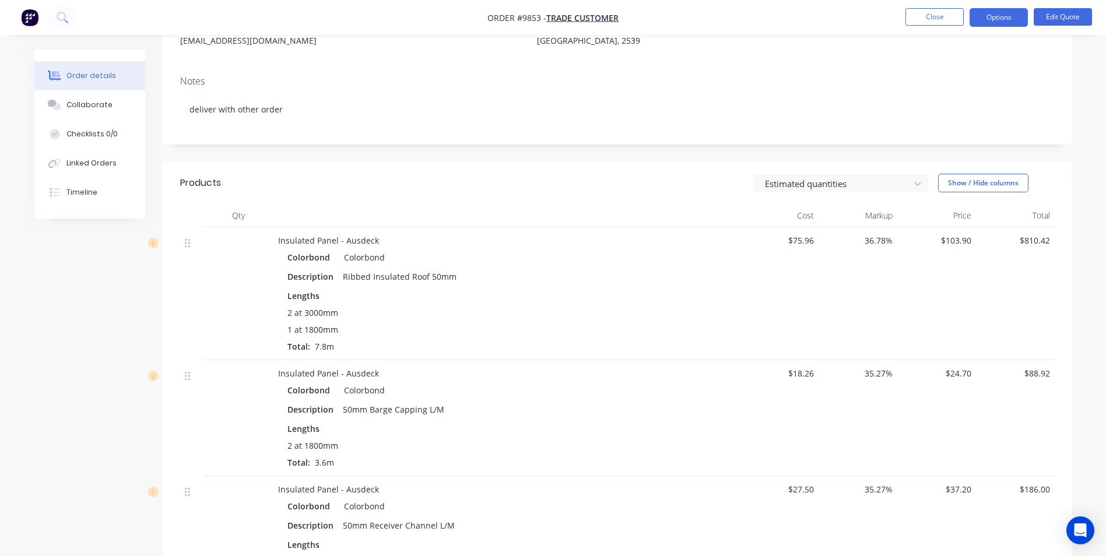
scroll to position [163, 0]
click at [48, 6] on button at bounding box center [62, 17] width 29 height 23
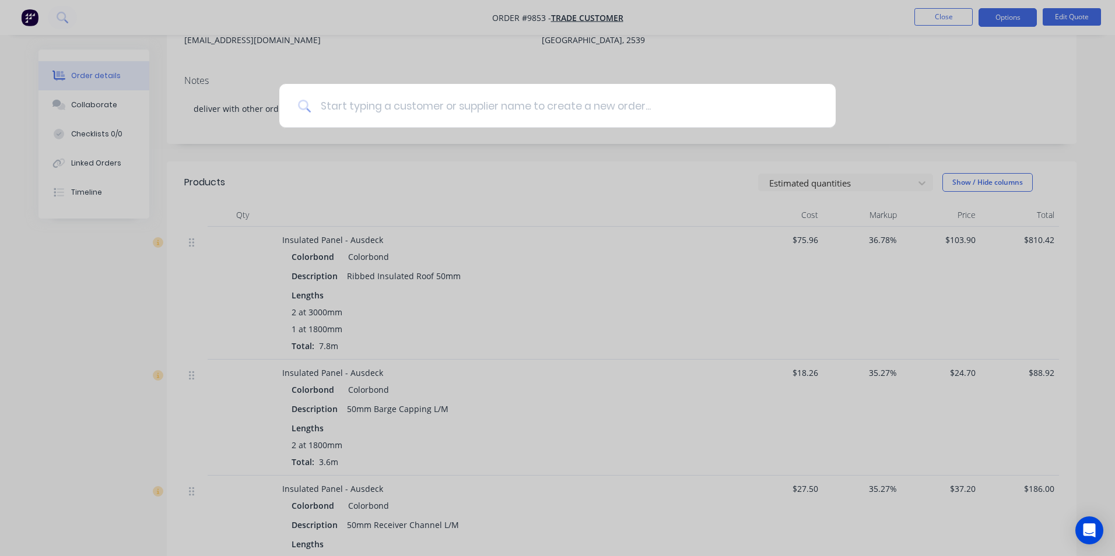
click at [395, 113] on input at bounding box center [564, 106] width 506 height 44
type input "6379"
click at [815, 109] on icon at bounding box center [812, 106] width 8 height 8
click at [34, 18] on div at bounding box center [557, 278] width 1115 height 556
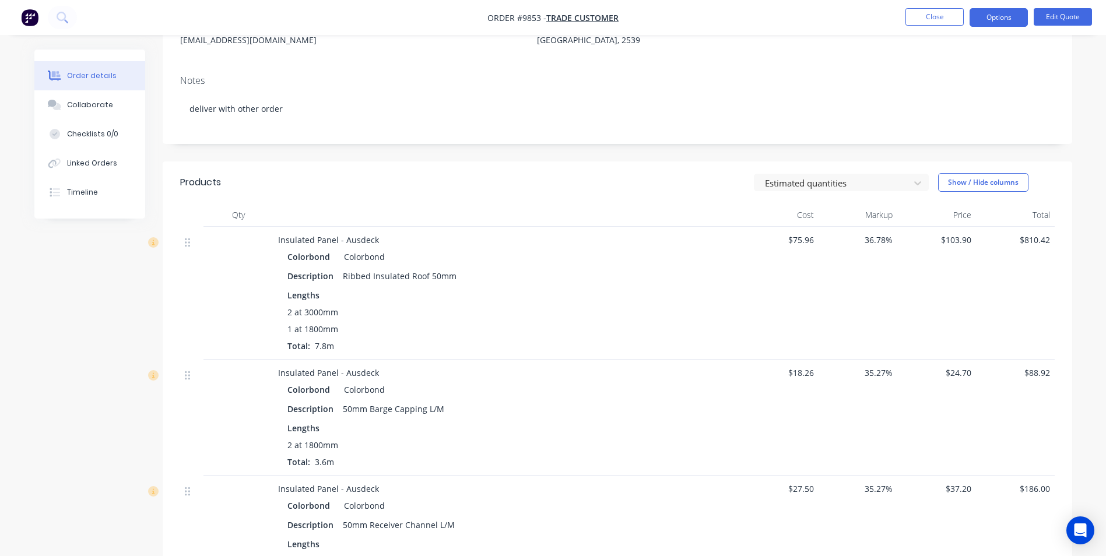
click at [34, 18] on img "button" at bounding box center [29, 17] width 17 height 17
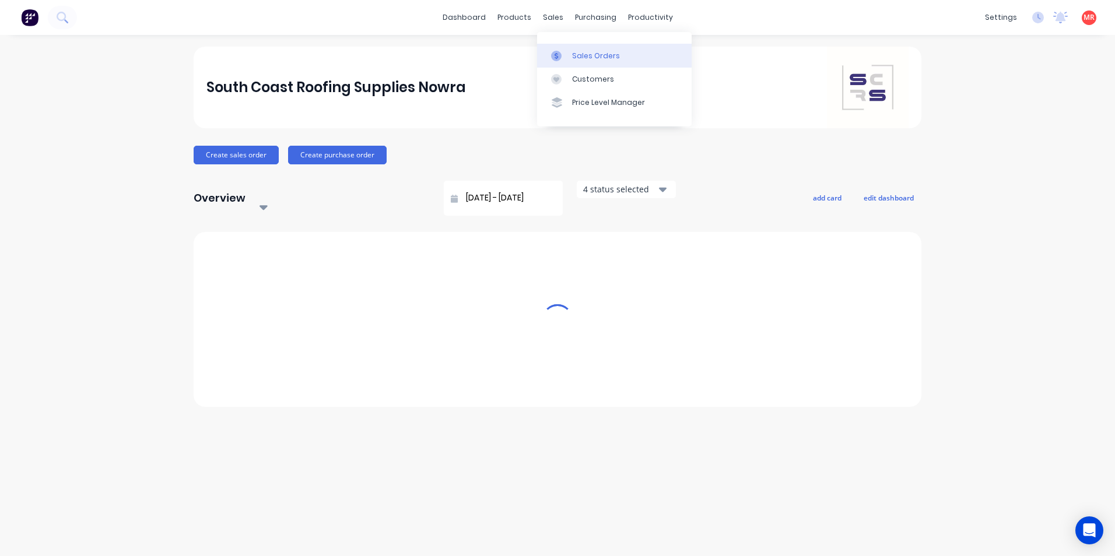
click at [572, 56] on div "Sales Orders" at bounding box center [596, 56] width 48 height 10
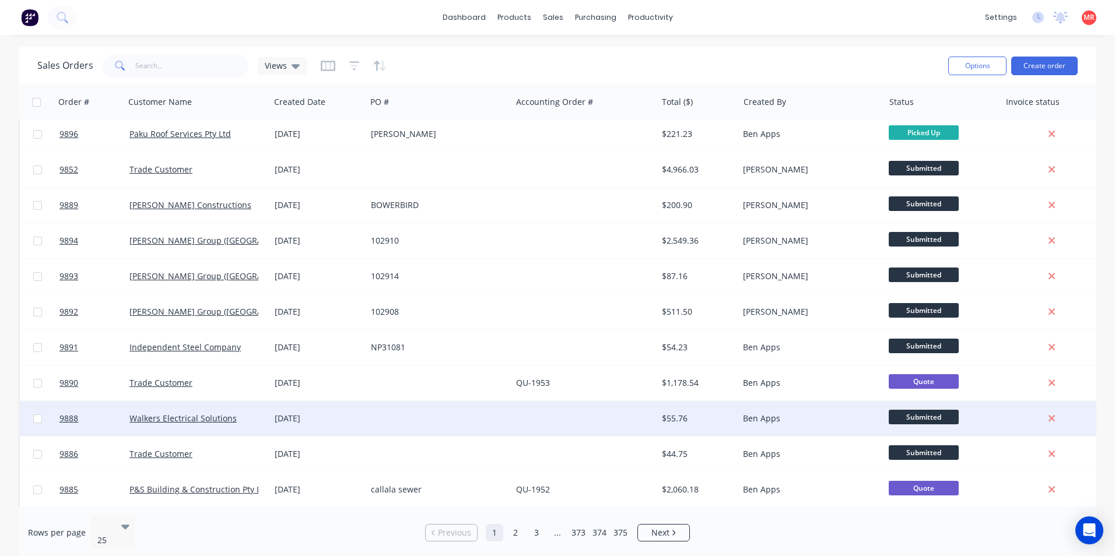
scroll to position [508, 0]
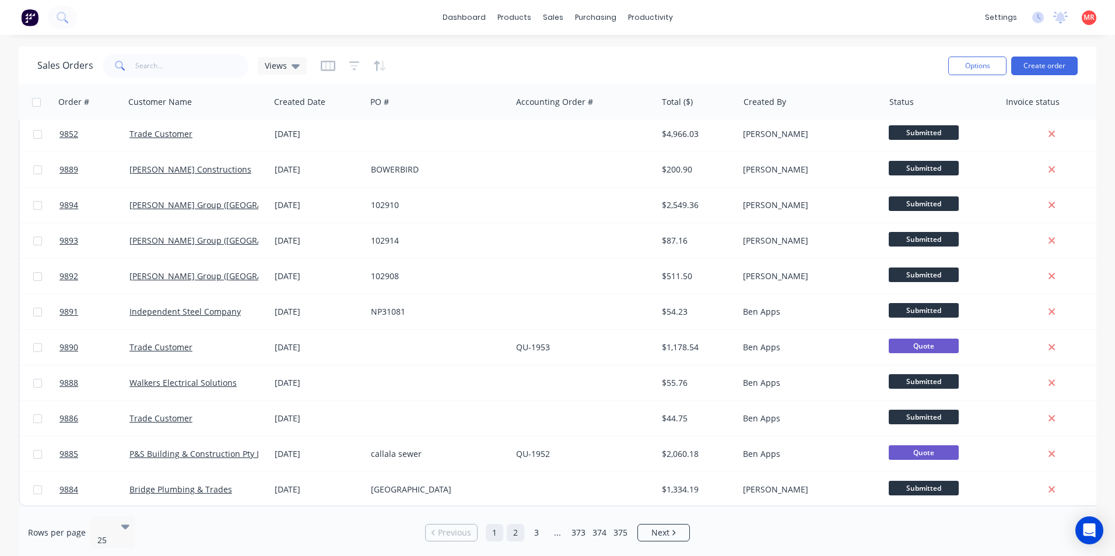
click at [508, 525] on link "2" at bounding box center [515, 532] width 17 height 17
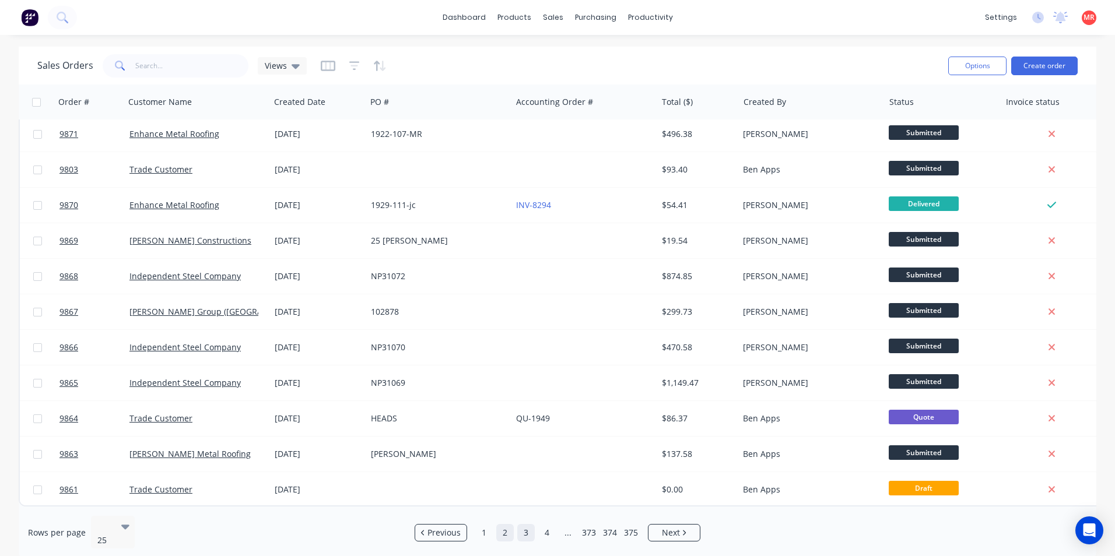
click at [532, 529] on link "3" at bounding box center [525, 532] width 17 height 17
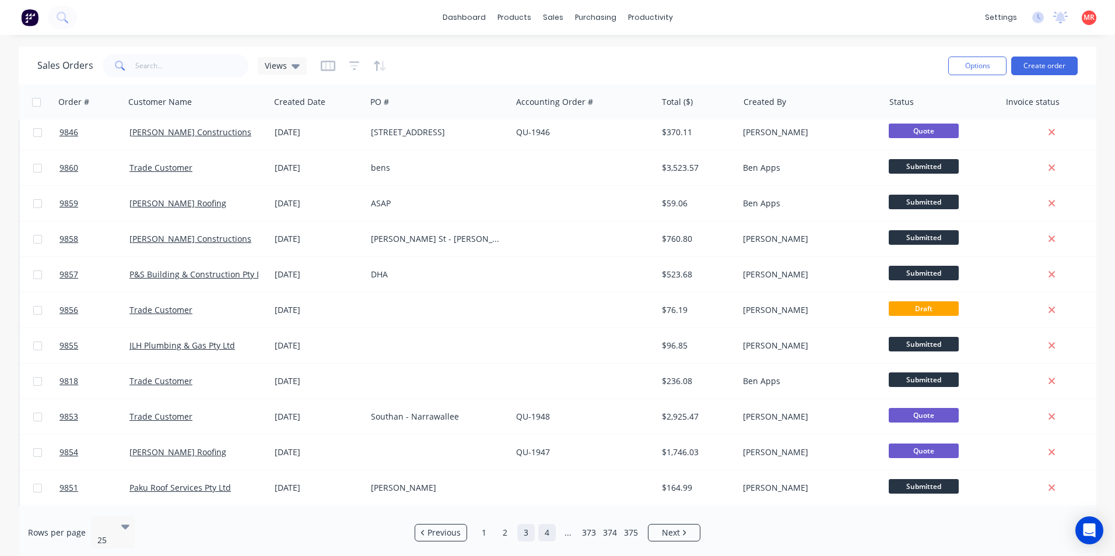
scroll to position [0, 0]
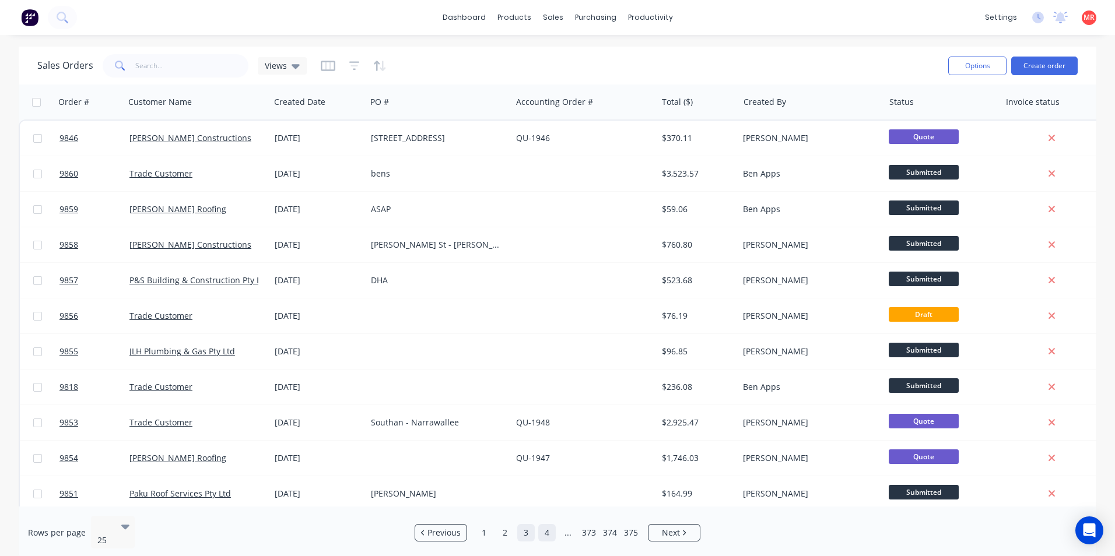
click at [546, 529] on link "4" at bounding box center [546, 532] width 17 height 17
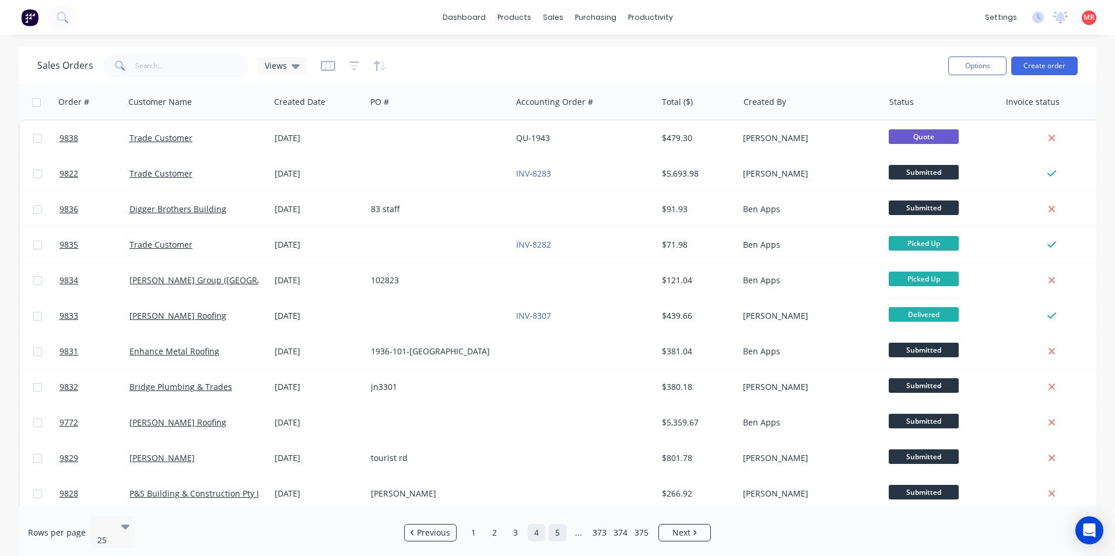
click at [558, 530] on link "5" at bounding box center [557, 532] width 17 height 17
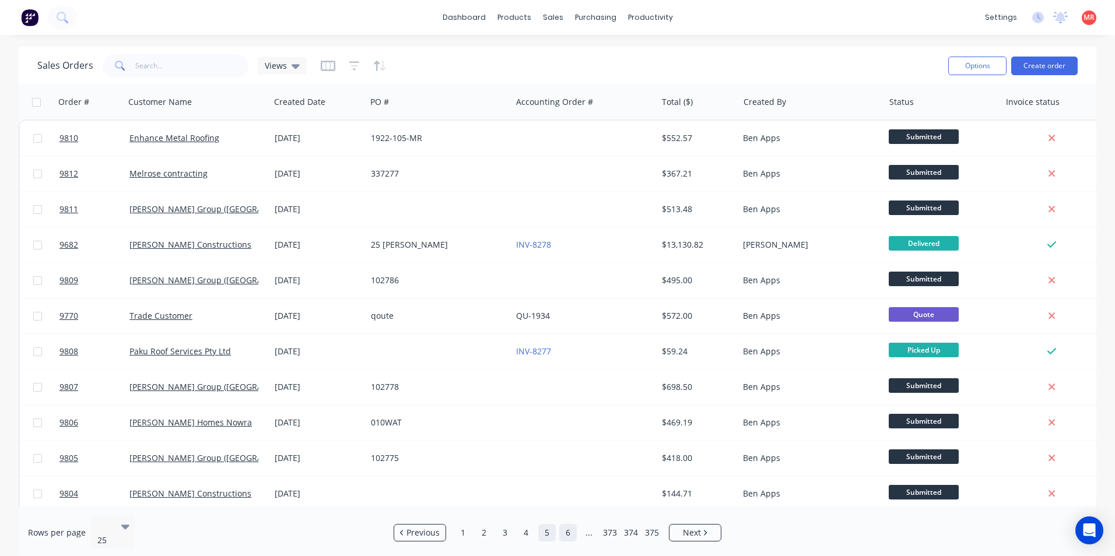
click at [570, 529] on link "6" at bounding box center [567, 532] width 17 height 17
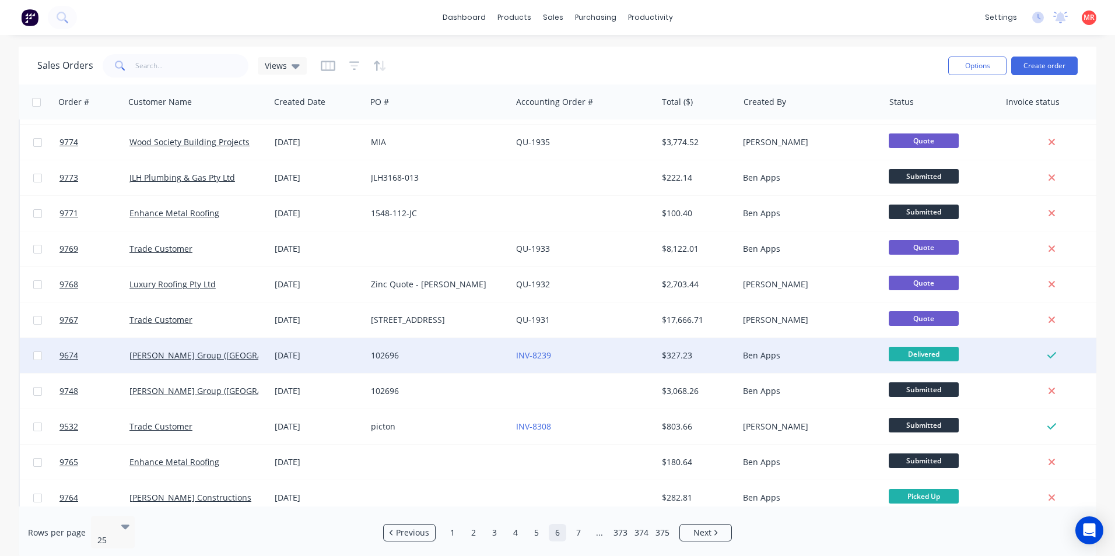
scroll to position [508, 0]
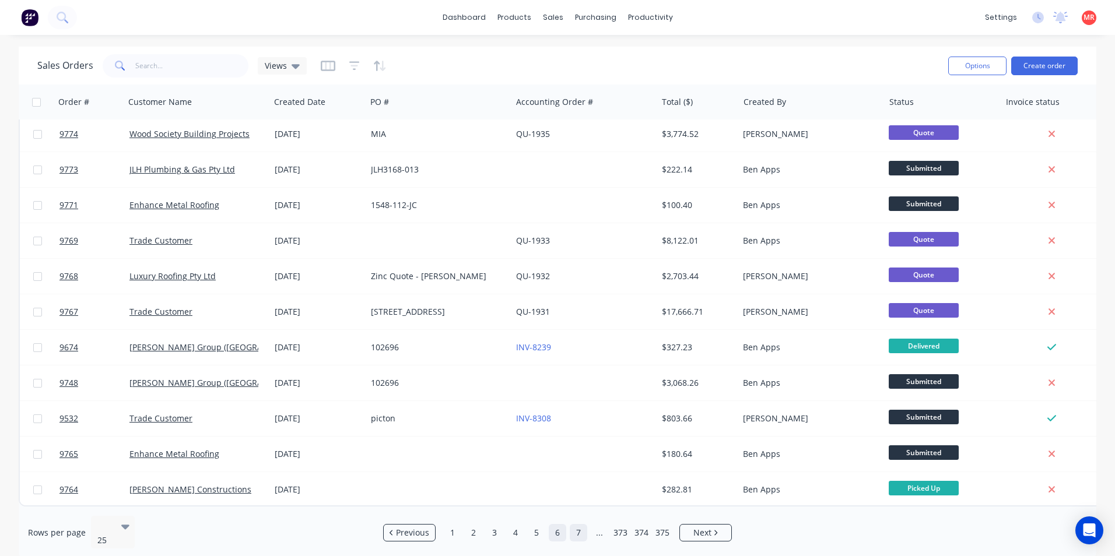
click at [576, 524] on link "7" at bounding box center [578, 532] width 17 height 17
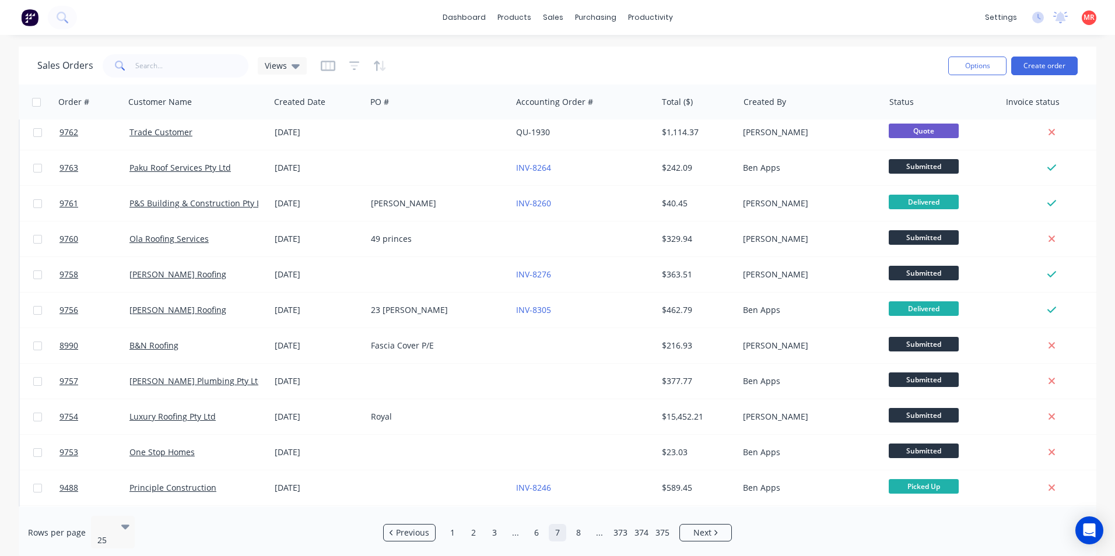
scroll to position [0, 0]
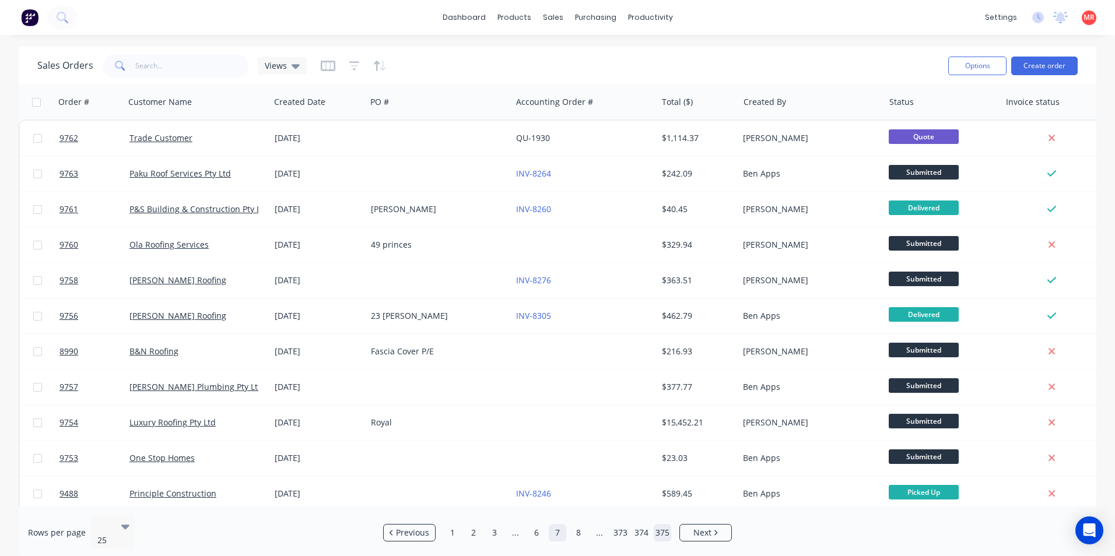
click at [660, 531] on link "375" at bounding box center [662, 532] width 17 height 17
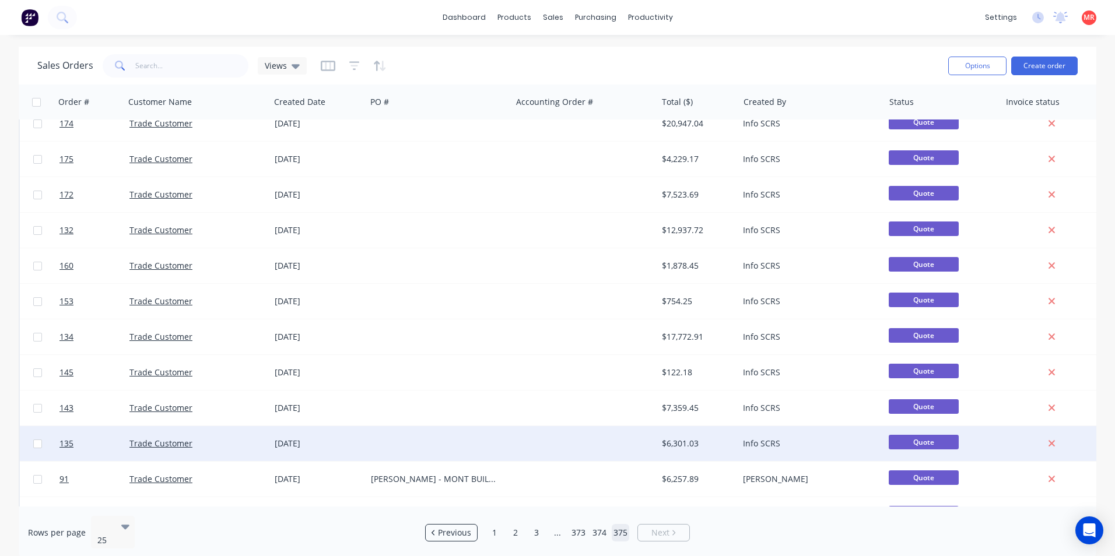
scroll to position [472, 0]
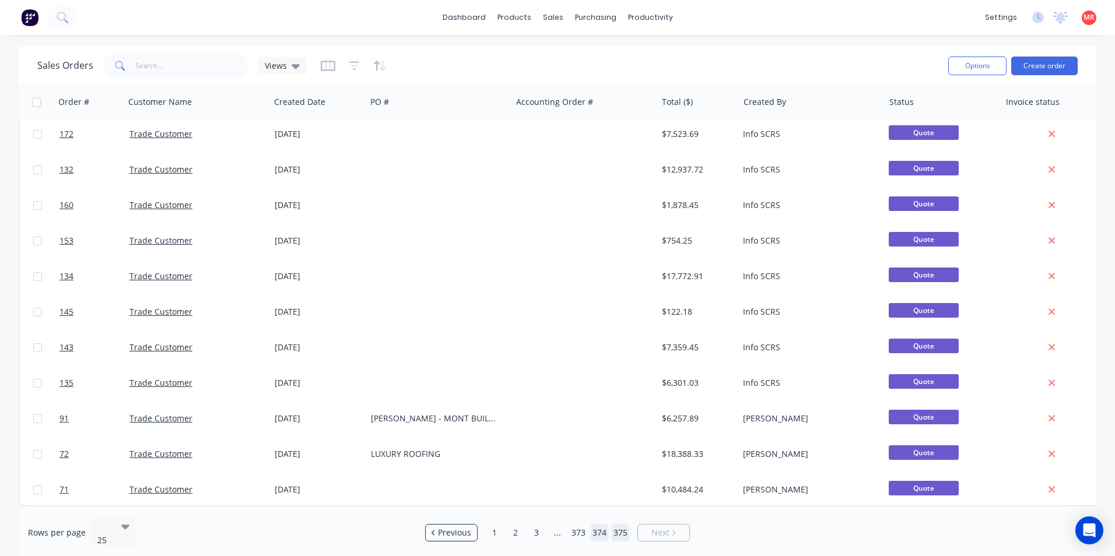
click at [595, 529] on link "374" at bounding box center [599, 532] width 17 height 17
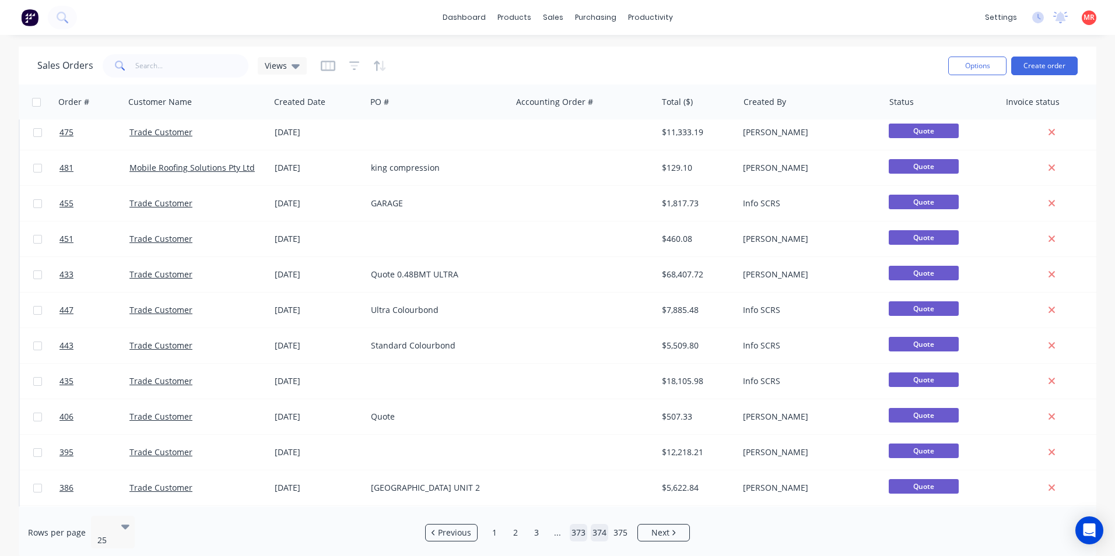
scroll to position [0, 0]
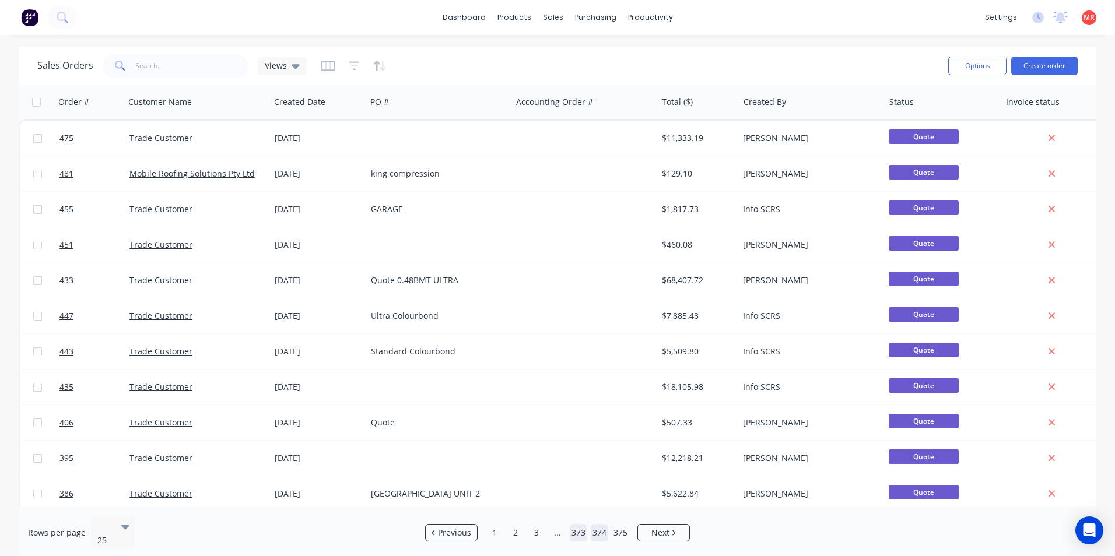
click at [586, 529] on link "373" at bounding box center [578, 532] width 17 height 17
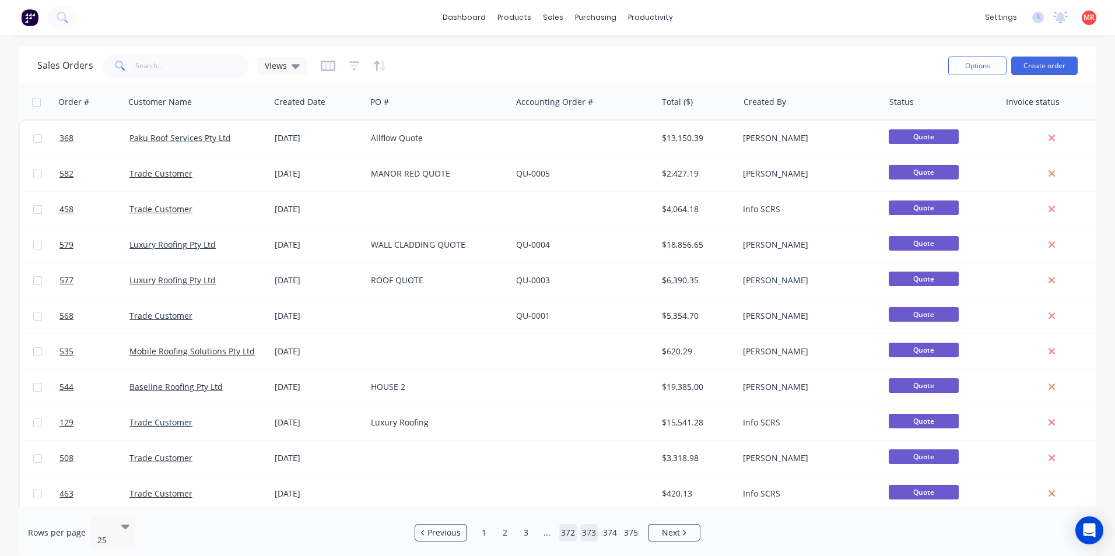
click at [573, 526] on link "372" at bounding box center [567, 532] width 17 height 17
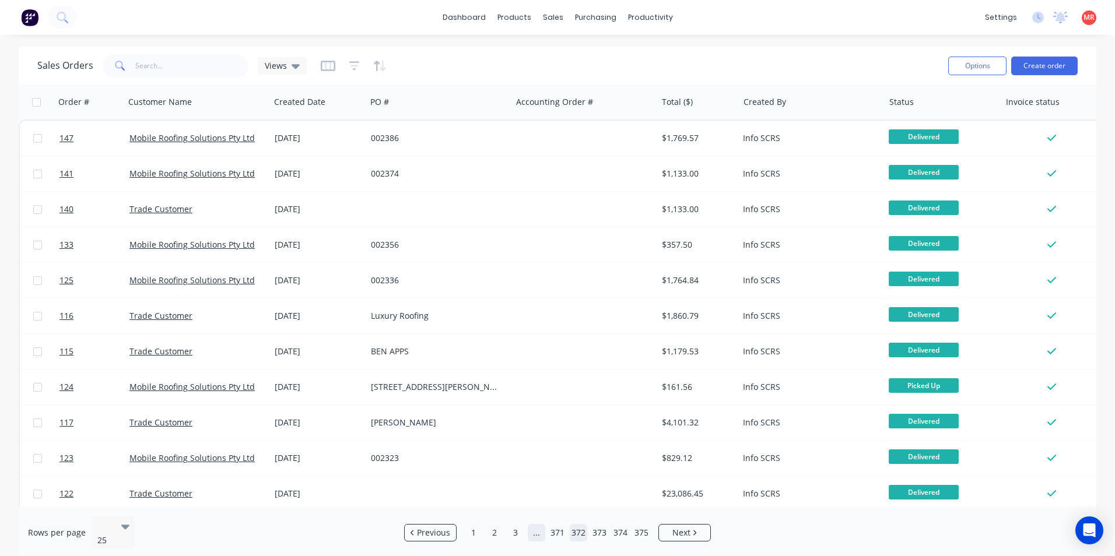
click at [535, 531] on link "..." at bounding box center [536, 532] width 17 height 17
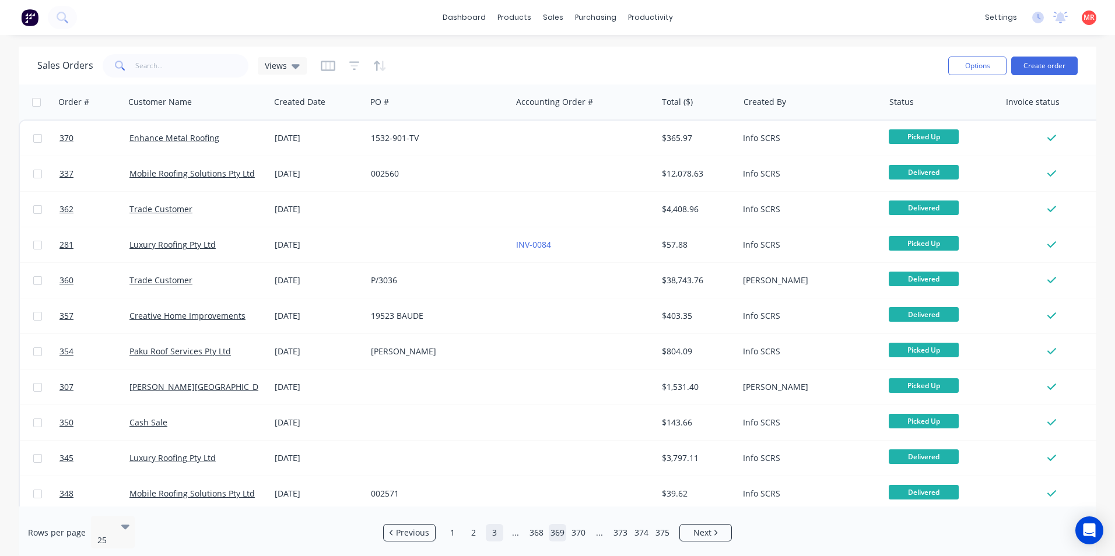
click at [498, 532] on link "3" at bounding box center [494, 532] width 17 height 17
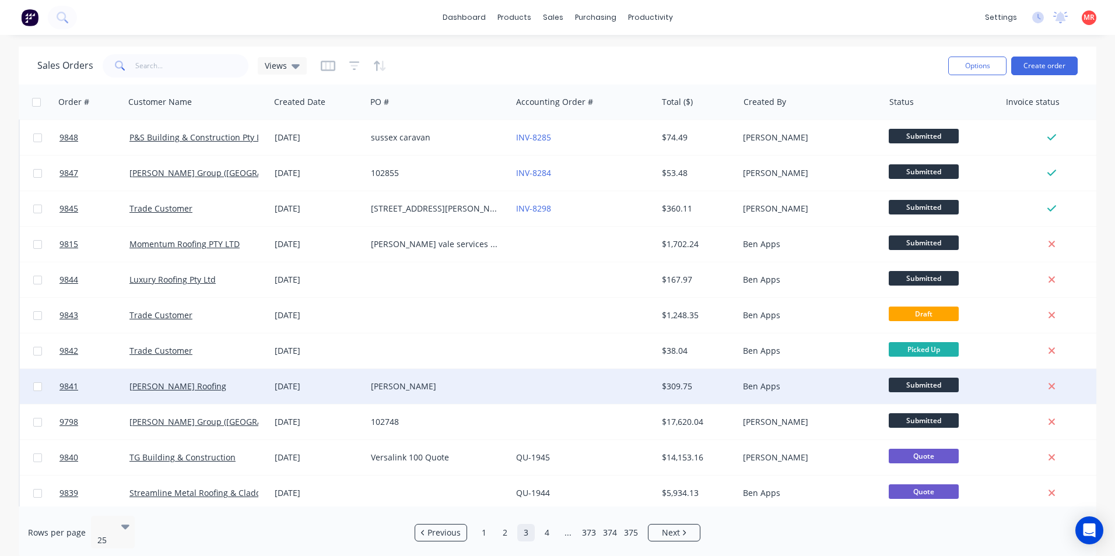
scroll to position [508, 0]
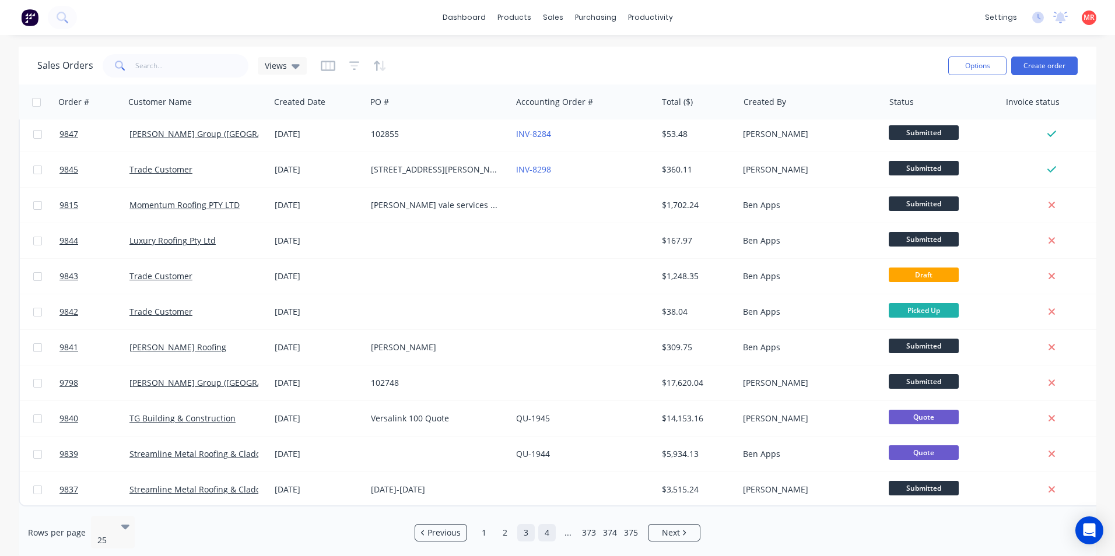
click at [541, 528] on link "4" at bounding box center [546, 532] width 17 height 17
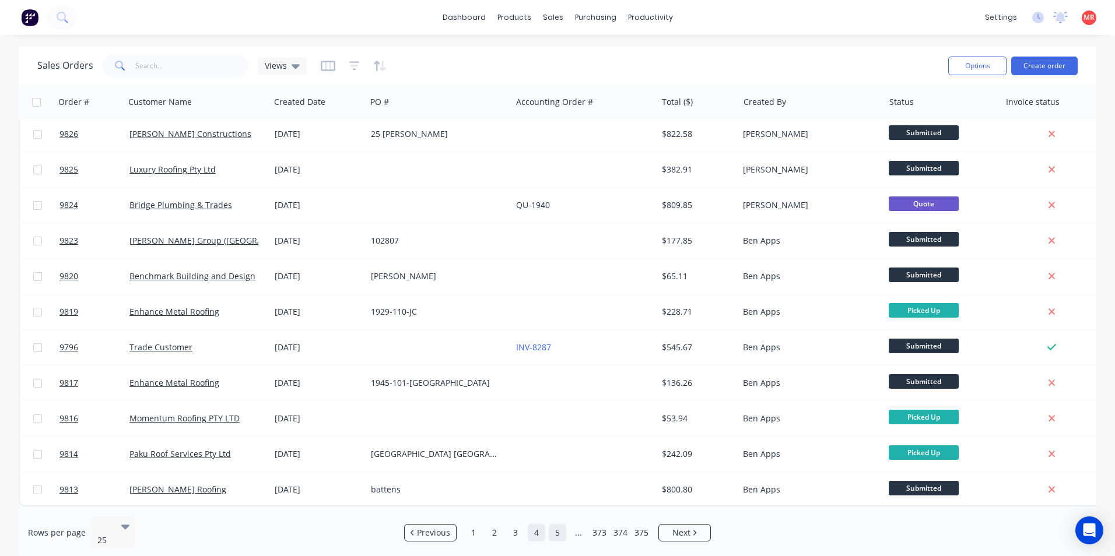
click at [562, 524] on link "5" at bounding box center [557, 532] width 17 height 17
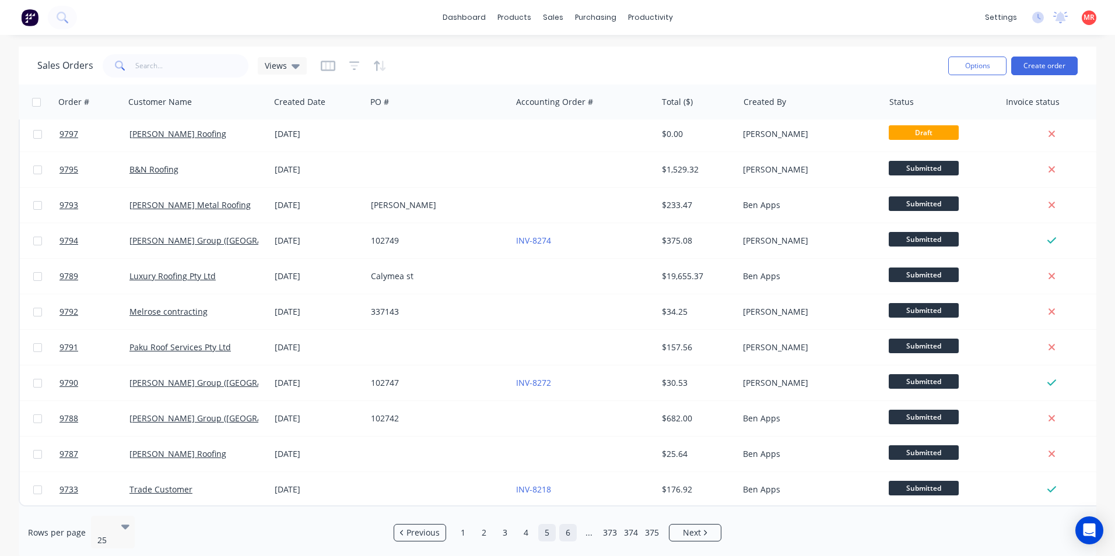
click at [564, 525] on link "6" at bounding box center [567, 532] width 17 height 17
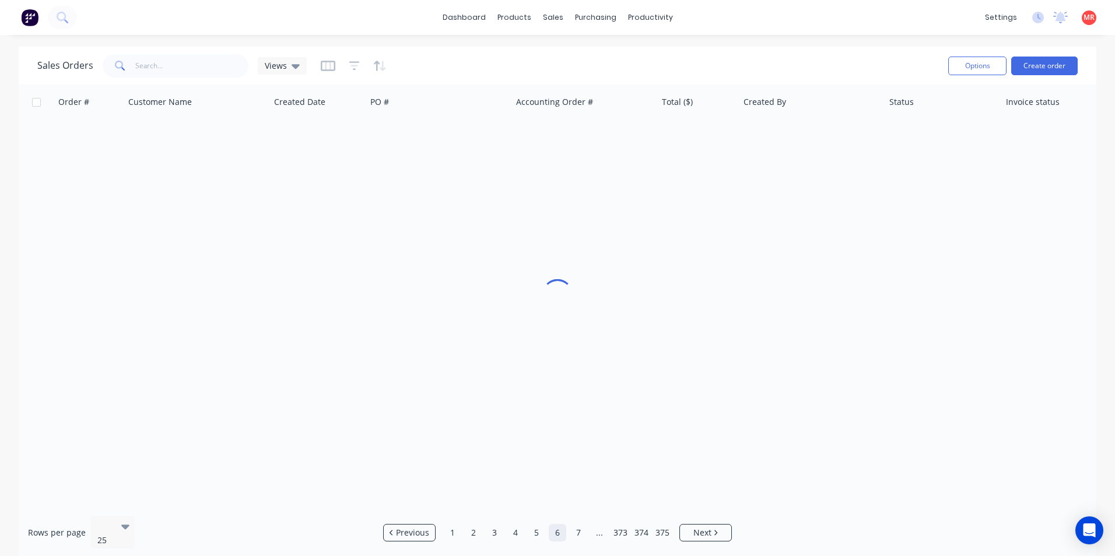
scroll to position [0, 0]
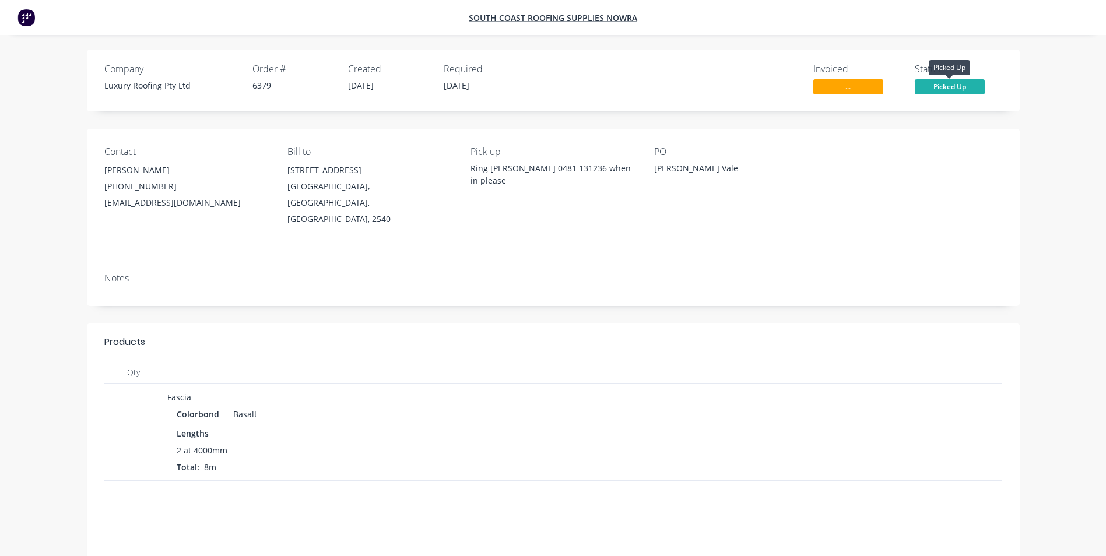
click at [952, 91] on span "Picked Up" at bounding box center [950, 86] width 70 height 15
click at [19, 19] on img at bounding box center [25, 17] width 17 height 17
